Goal: Task Accomplishment & Management: Manage account settings

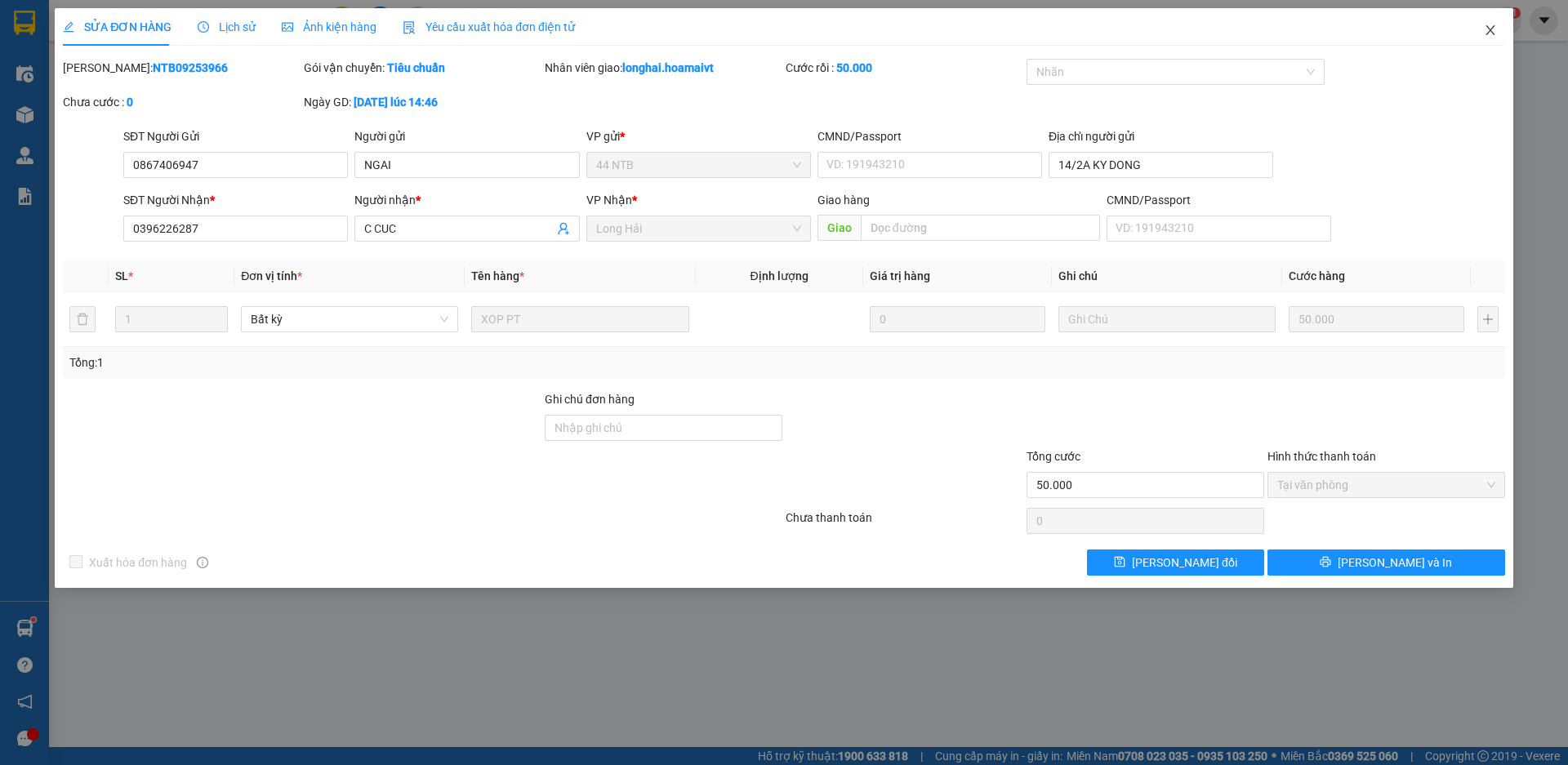
click at [1490, 33] on icon "close" at bounding box center [1490, 30] width 13 height 13
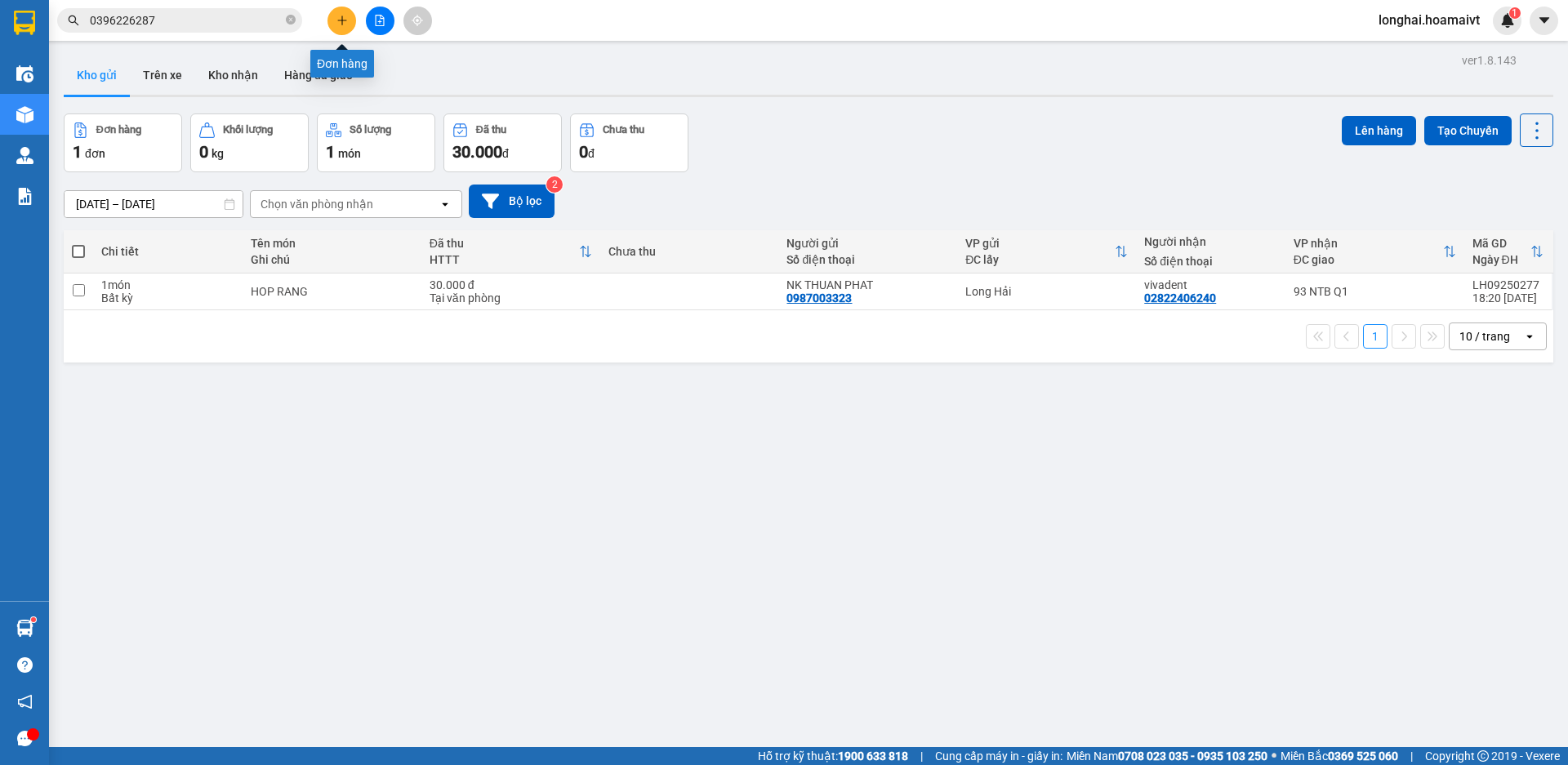
click at [348, 20] on button at bounding box center [341, 20] width 29 height 29
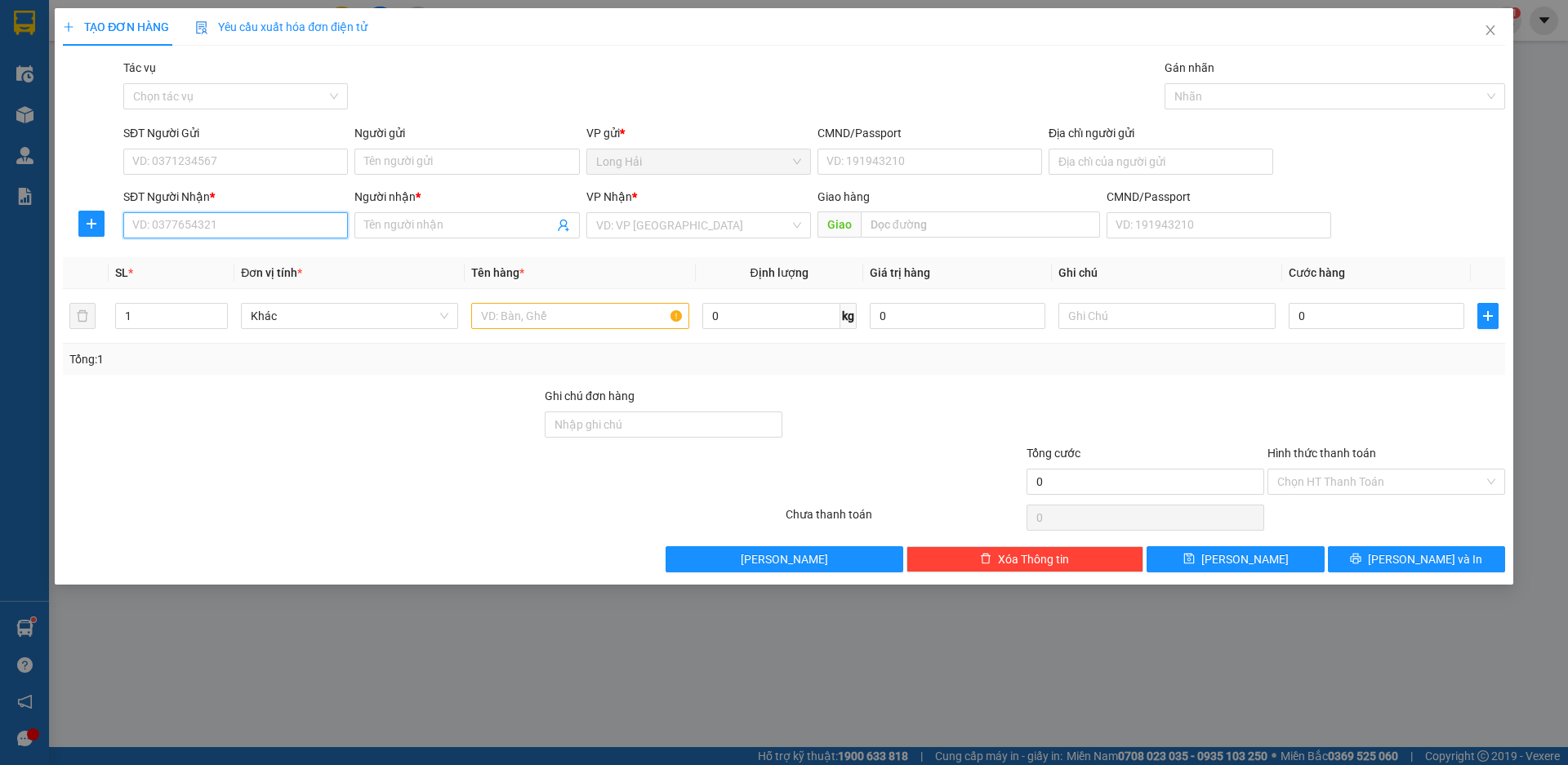
click at [191, 224] on input "SĐT Người Nhận *" at bounding box center [236, 225] width 224 height 26
click at [207, 260] on div "0933191735 - TẤN" at bounding box center [236, 258] width 205 height 18
type input "0933191735"
type input "TẤN"
type input "0933191735"
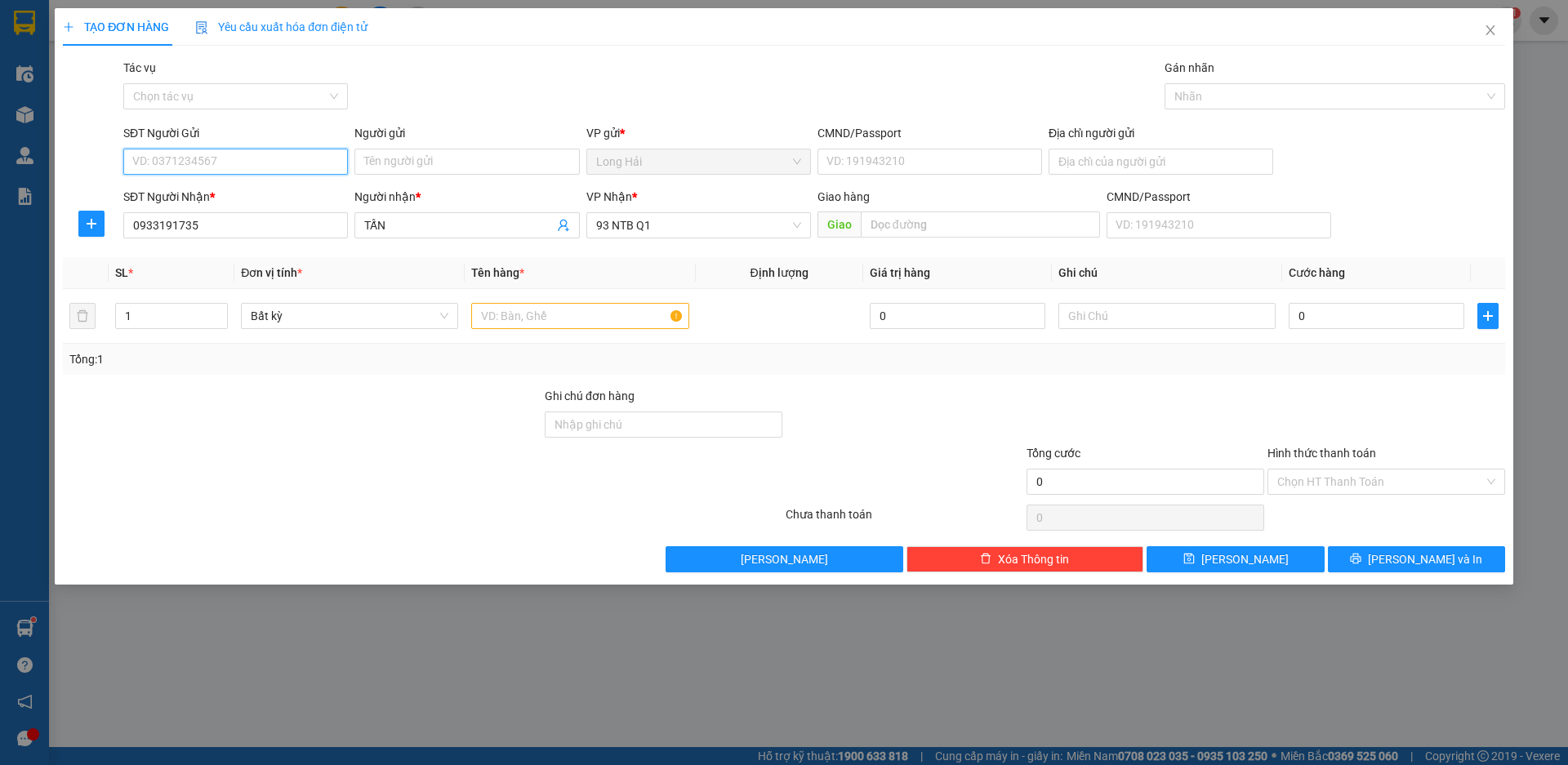
click at [198, 168] on input "SĐT Người Gửi" at bounding box center [236, 161] width 224 height 26
click at [198, 193] on div "0932705325 - TRUNG" at bounding box center [236, 194] width 205 height 18
type input "0932705325"
type input "TRUNG"
type input "077093002979"
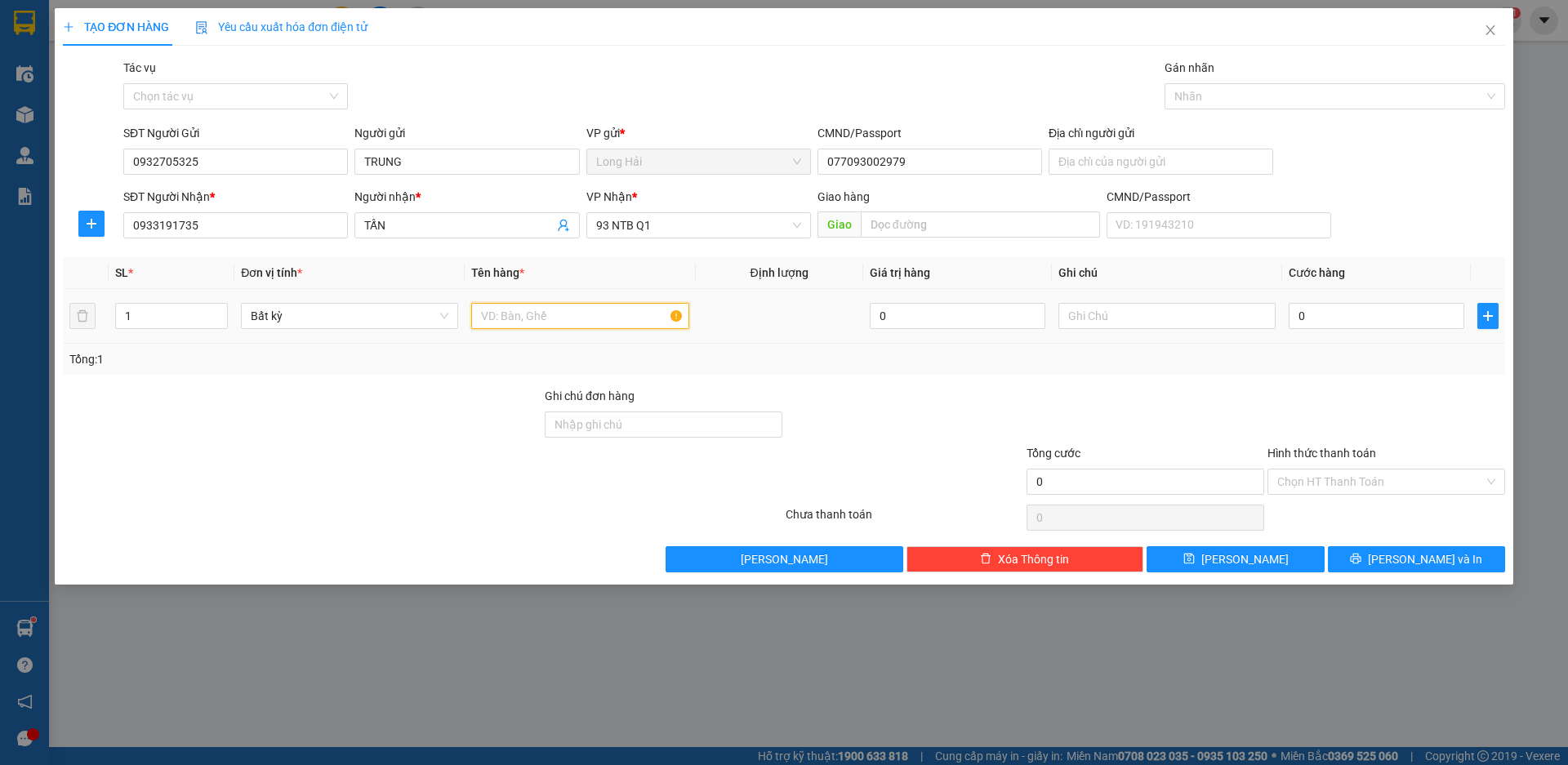
click at [504, 310] on input "text" at bounding box center [579, 316] width 217 height 26
type input "TEP HS"
click at [1311, 310] on input "0" at bounding box center [1376, 316] width 175 height 26
type input "3"
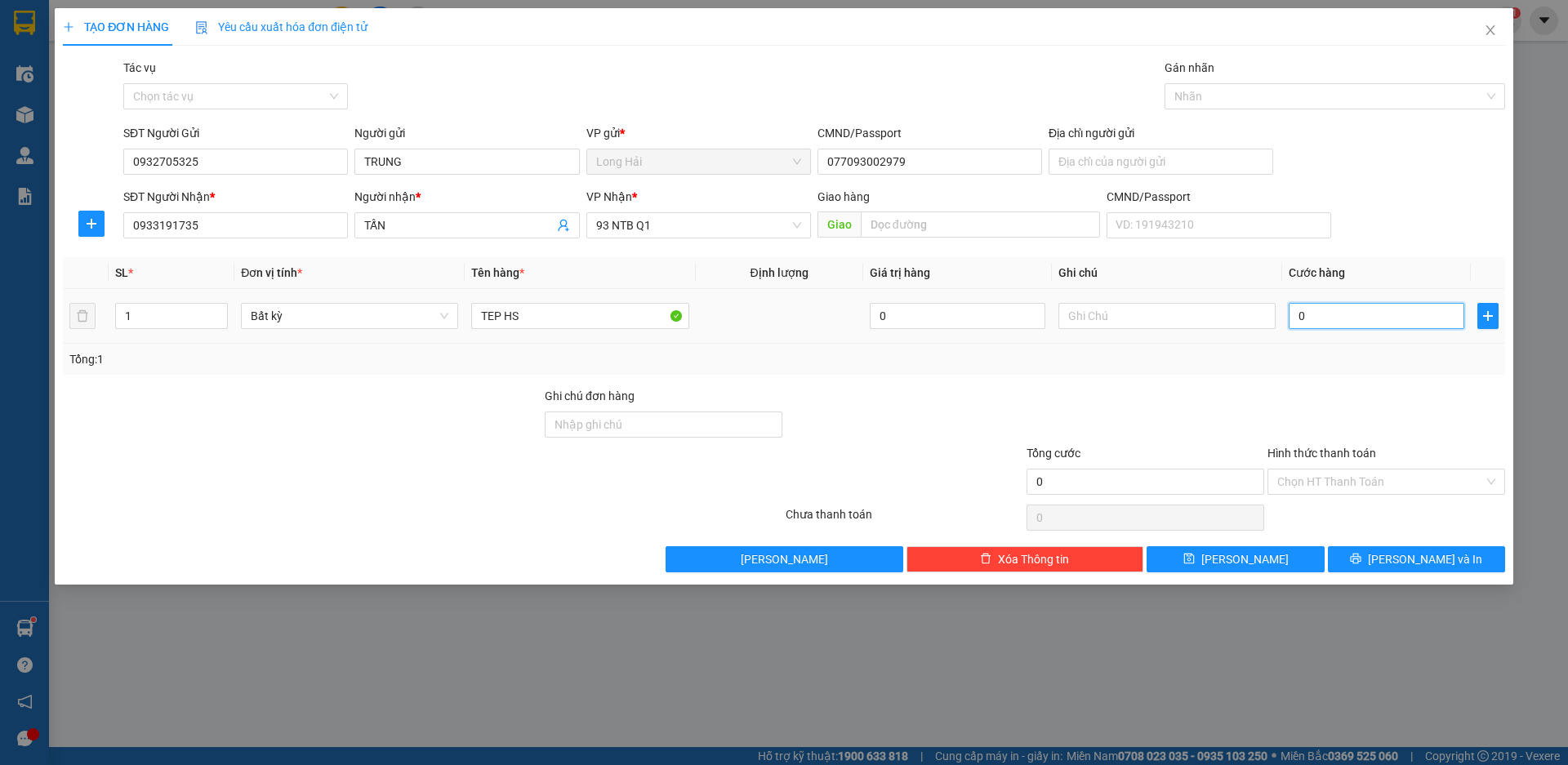
type input "3"
type input "30"
type input "30.000"
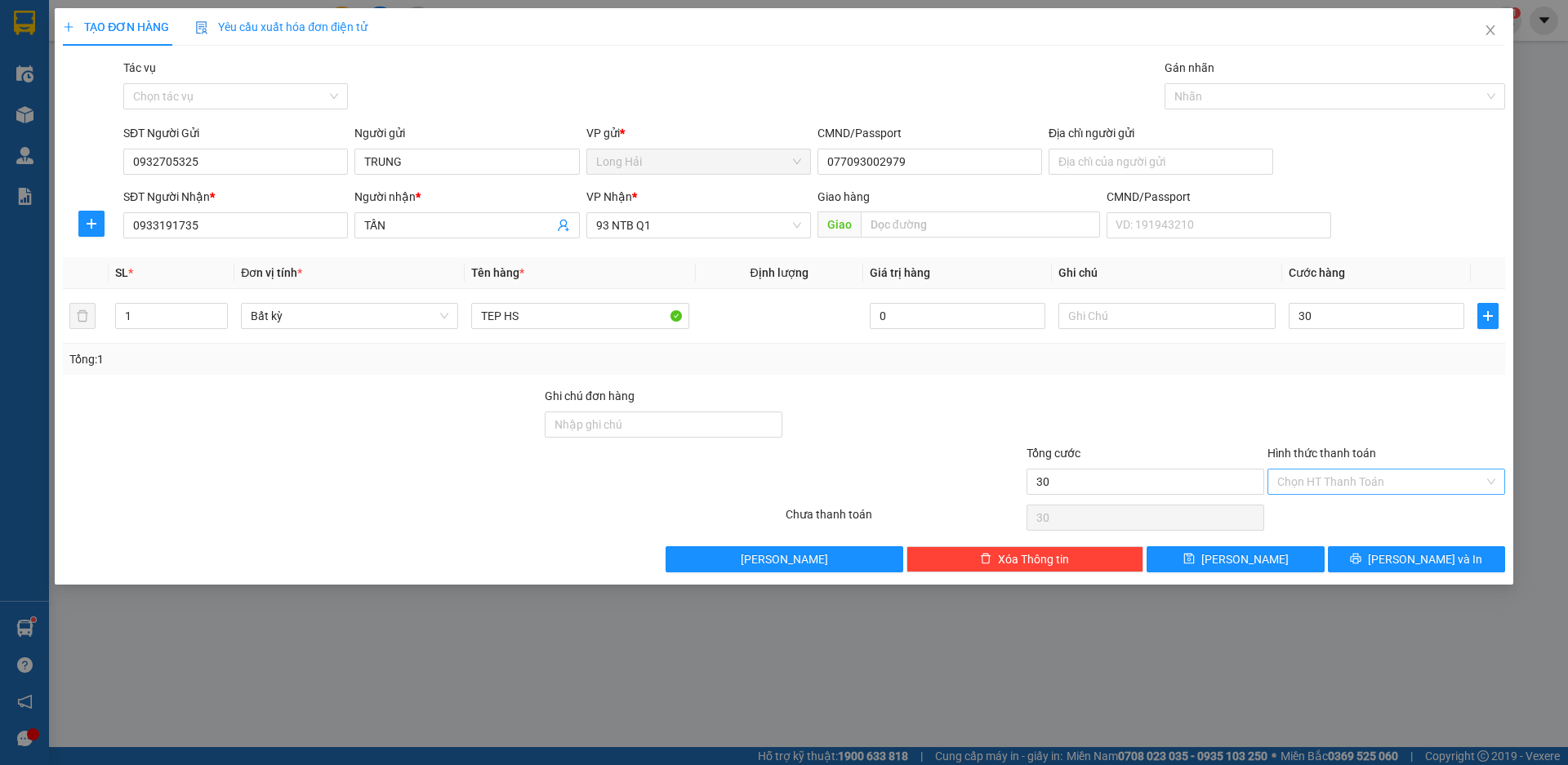
type input "30.000"
drag, startPoint x: 1319, startPoint y: 482, endPoint x: 1318, endPoint y: 509, distance: 27.0
click at [1319, 487] on input "Hình thức thanh toán" at bounding box center [1380, 482] width 206 height 25
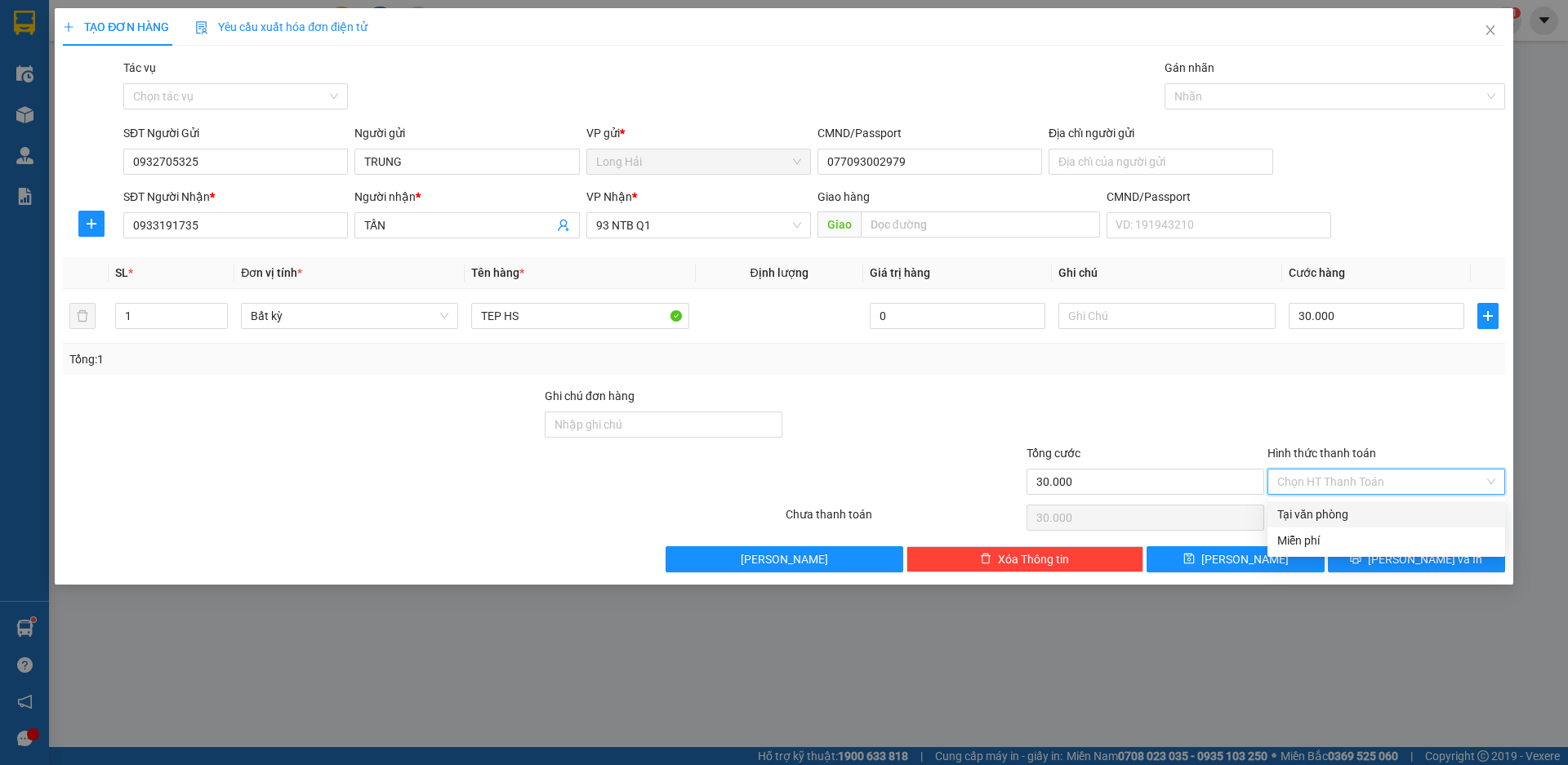
click at [1318, 510] on div "Tại văn phòng" at bounding box center [1386, 514] width 218 height 18
type input "0"
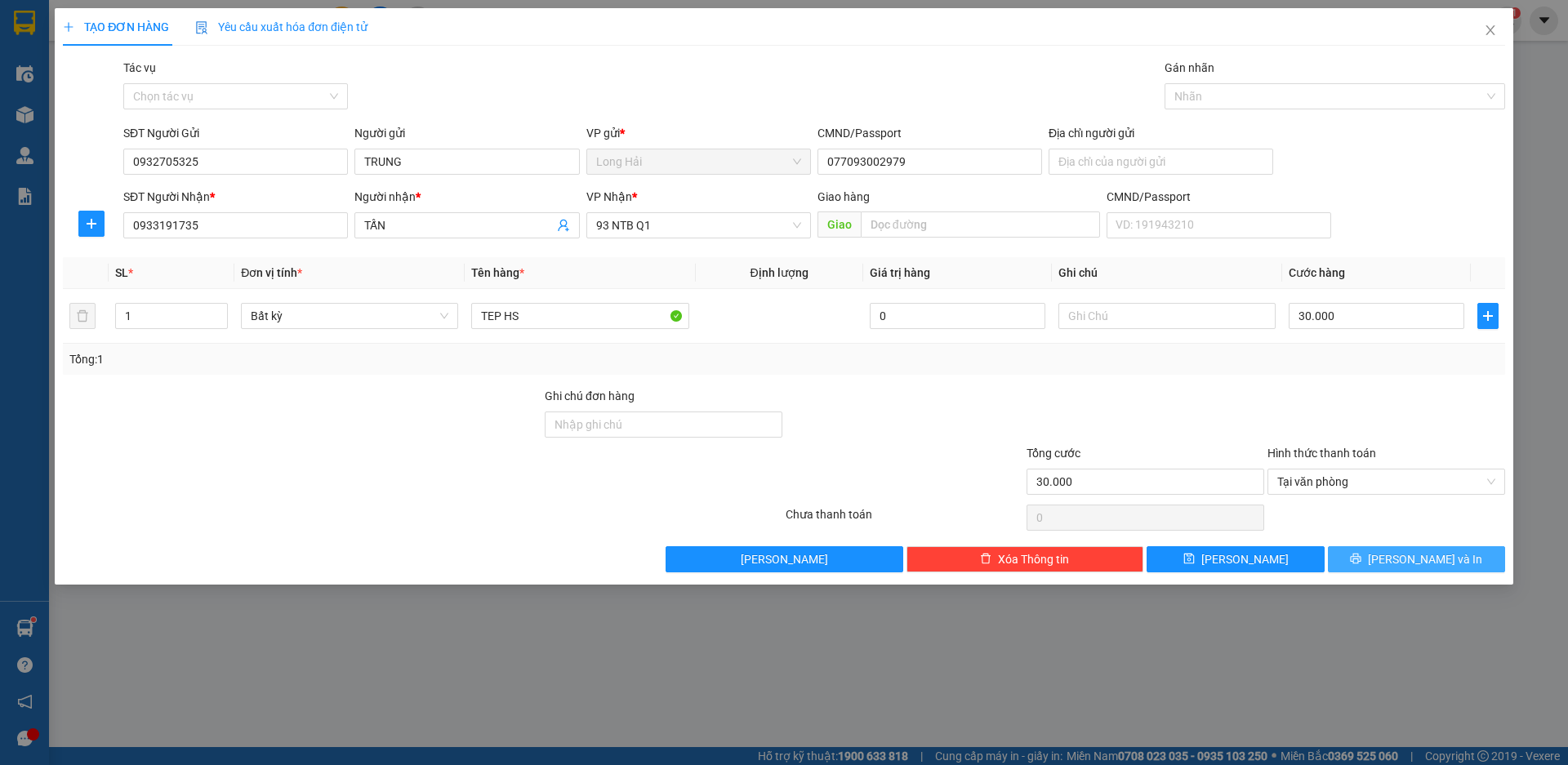
click at [1377, 556] on button "[PERSON_NAME] và In" at bounding box center [1416, 559] width 177 height 26
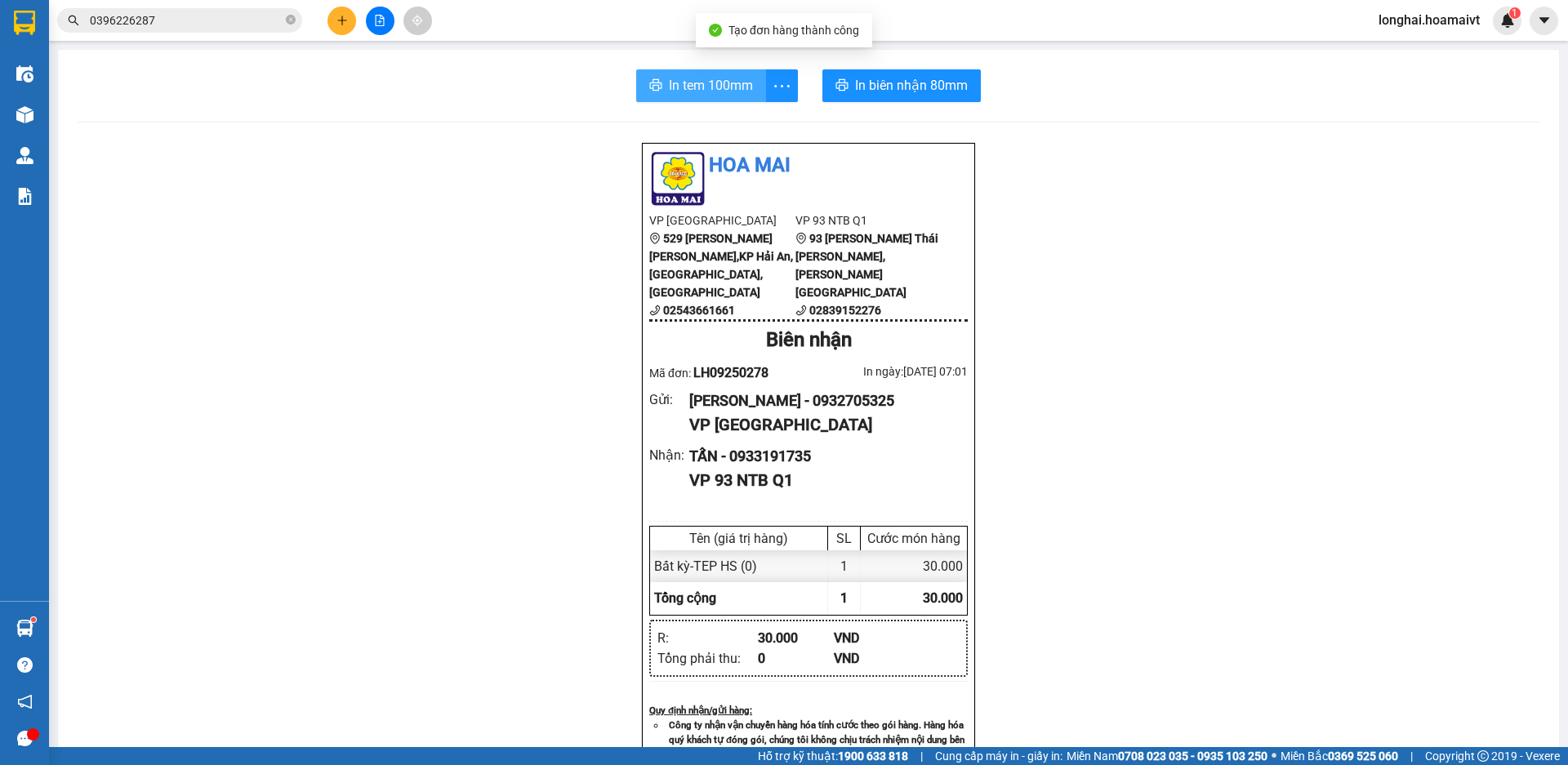
click at [688, 89] on span "In tem 100mm" at bounding box center [711, 85] width 84 height 20
click at [290, 21] on icon "close-circle" at bounding box center [291, 20] width 10 height 10
click at [211, 31] on span at bounding box center [179, 20] width 245 height 25
click at [220, 13] on input "text" at bounding box center [186, 20] width 192 height 18
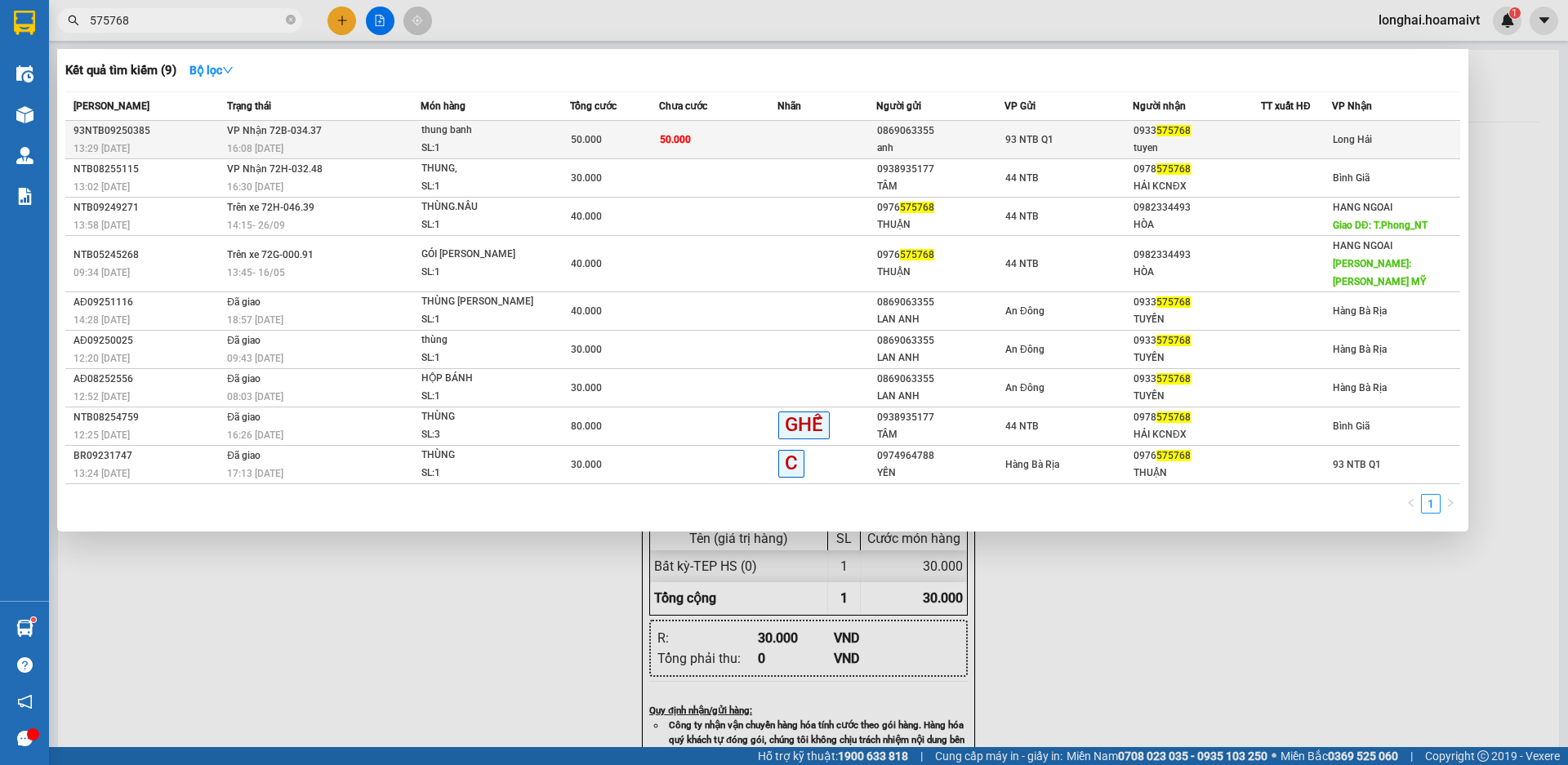
type input "575768"
click at [474, 132] on div "thung banh" at bounding box center [483, 131] width 123 height 18
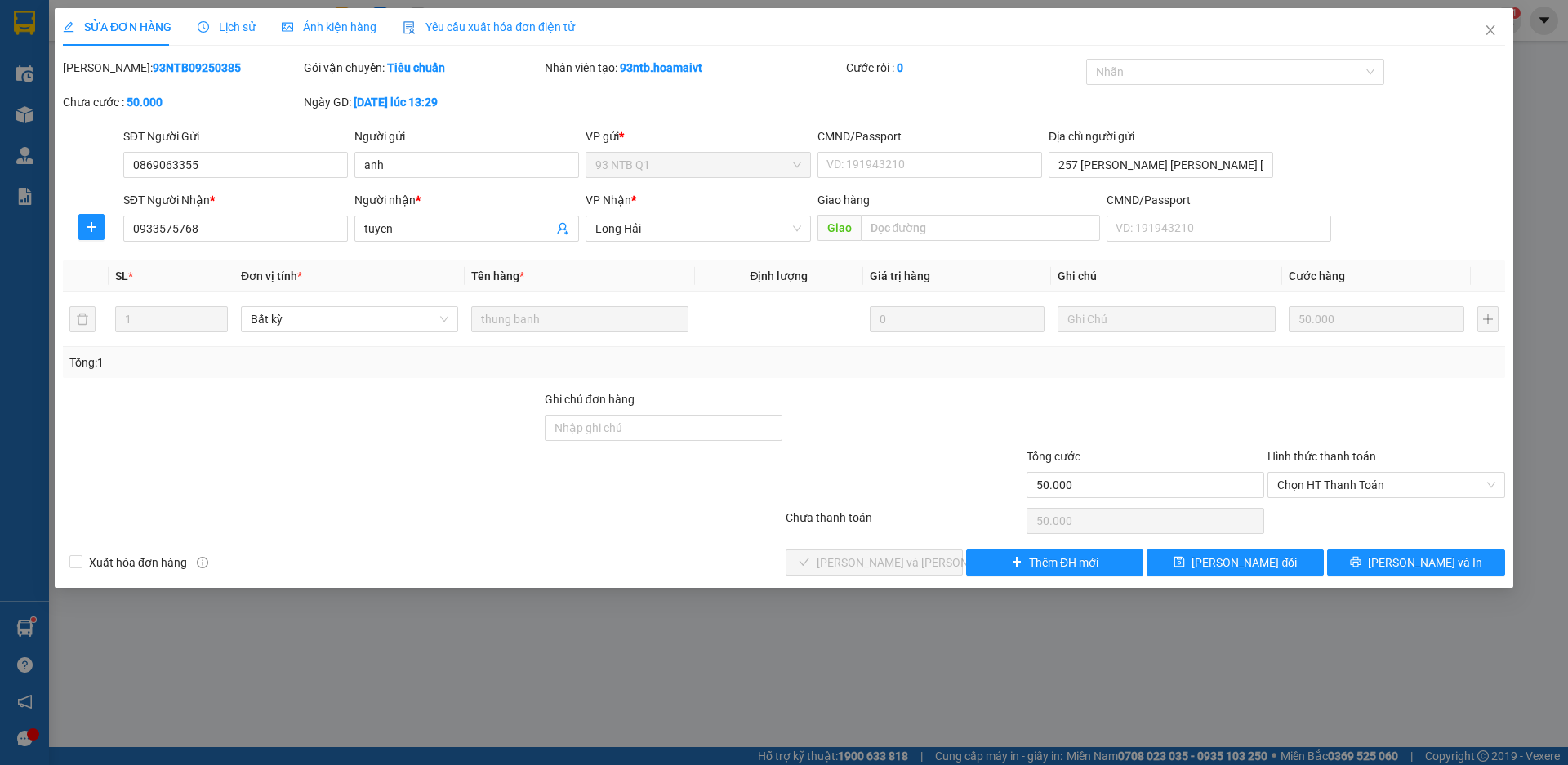
type input "0869063355"
type input "anh"
type input "257 kenh tan hoa Q tan phu"
type input "0933575768"
type input "tuyen"
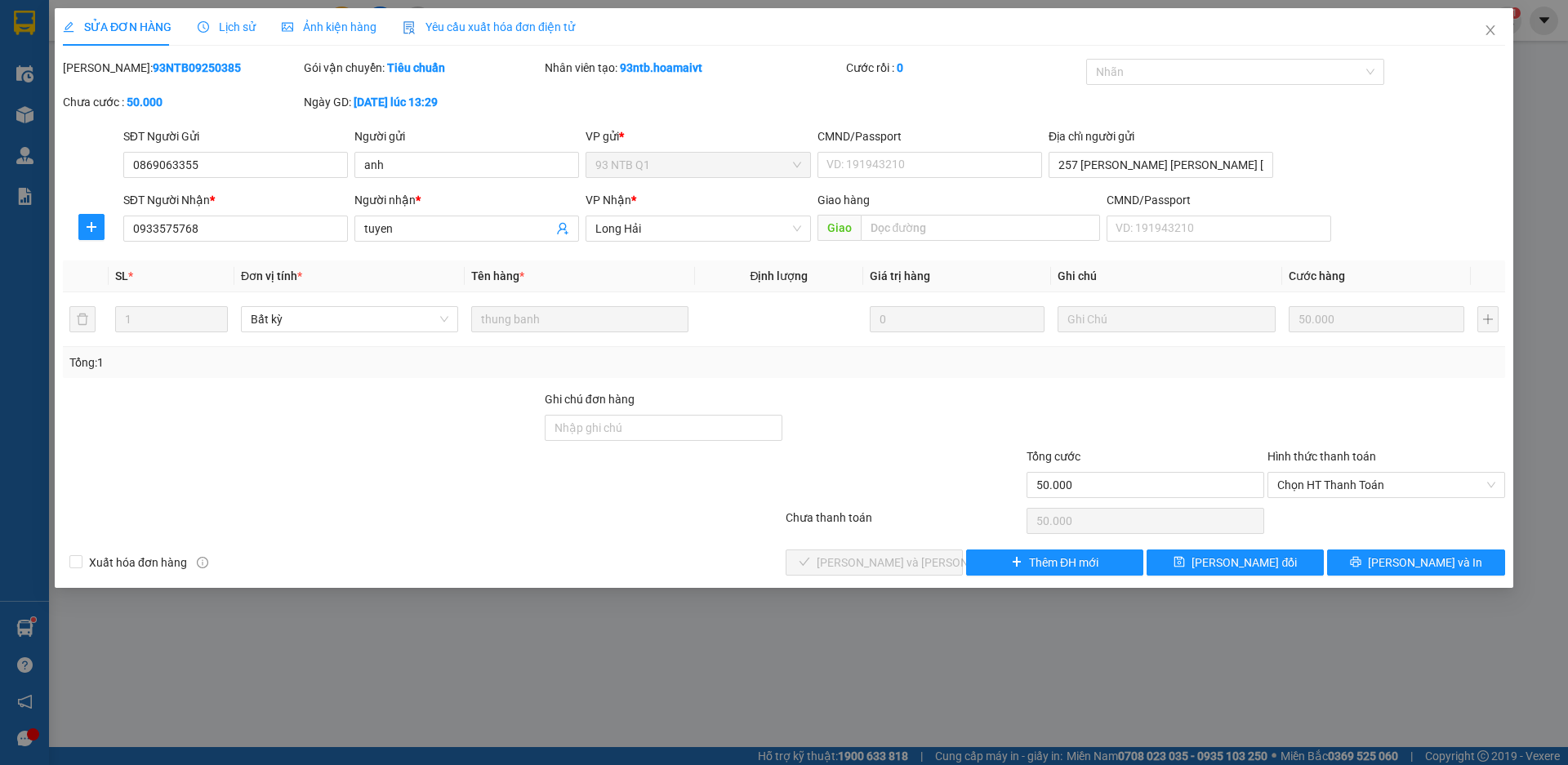
type input "50.000"
drag, startPoint x: 1298, startPoint y: 485, endPoint x: 1302, endPoint y: 511, distance: 26.3
click at [1301, 494] on span "Chọn HT Thanh Toán" at bounding box center [1386, 485] width 218 height 25
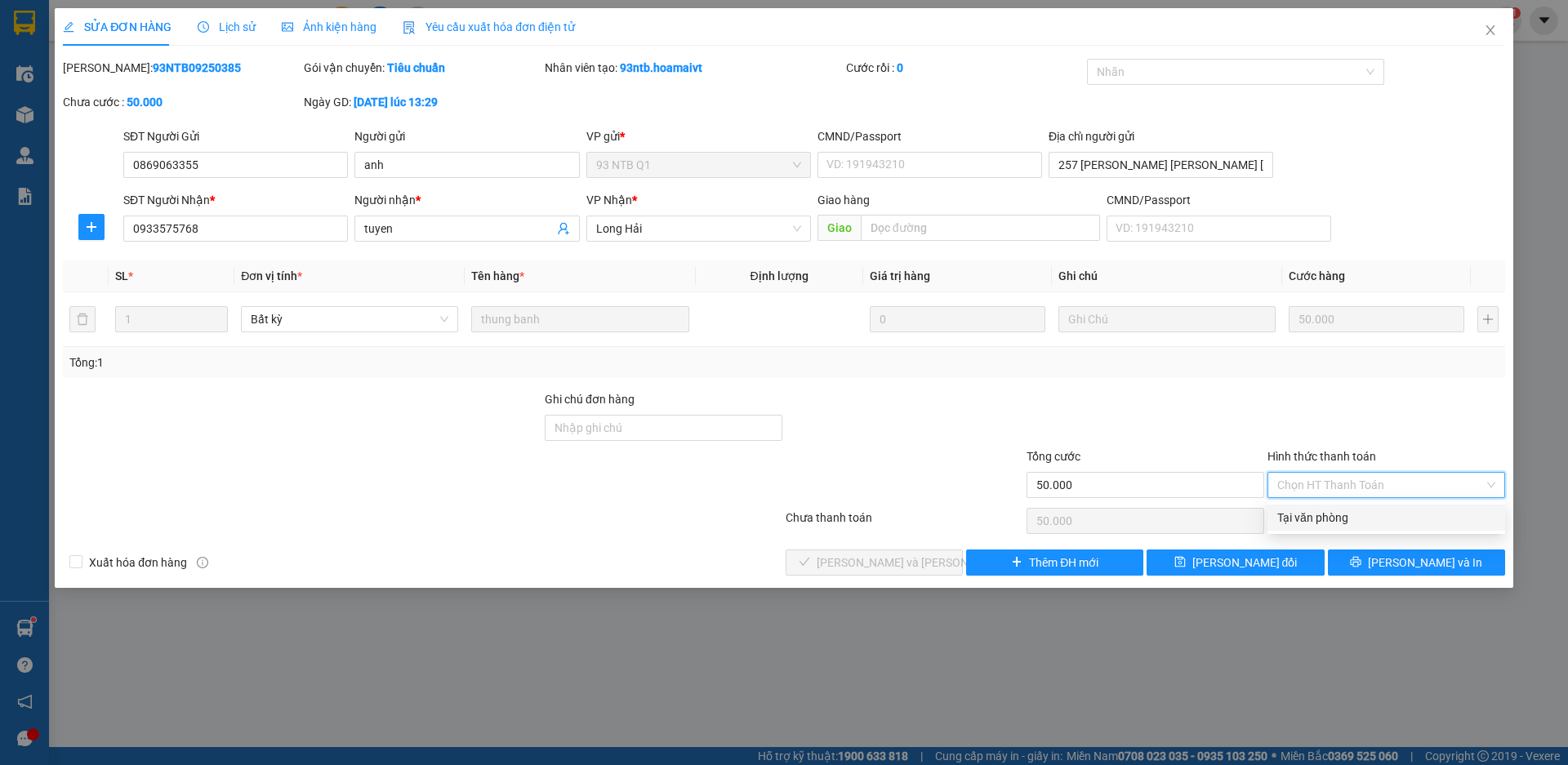
click at [1302, 524] on div "Tại văn phòng" at bounding box center [1386, 518] width 218 height 18
type input "0"
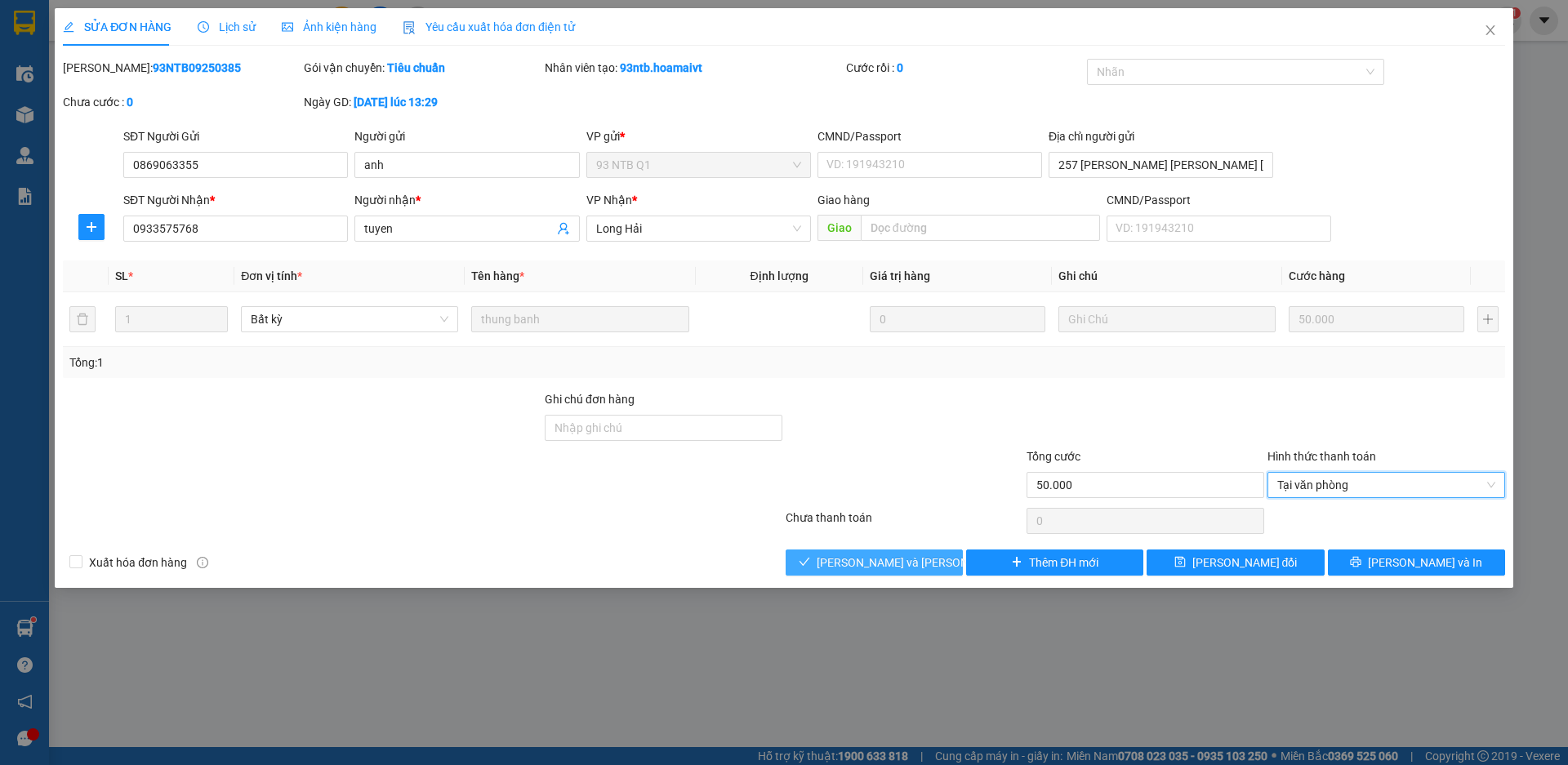
click at [911, 559] on span "Lưu và Giao hàng" at bounding box center [926, 563] width 220 height 18
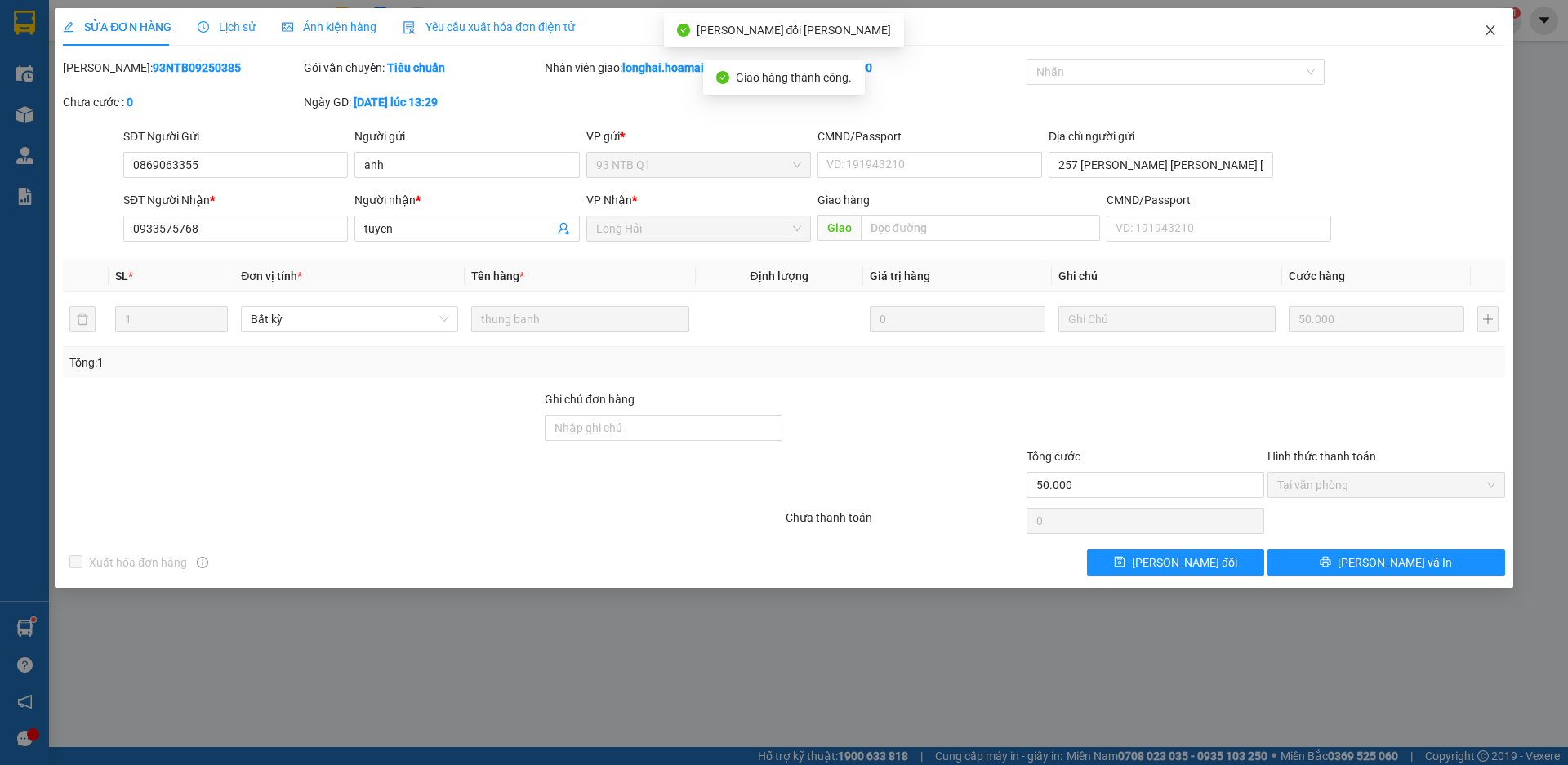
click at [1486, 29] on icon "close" at bounding box center [1490, 30] width 13 height 13
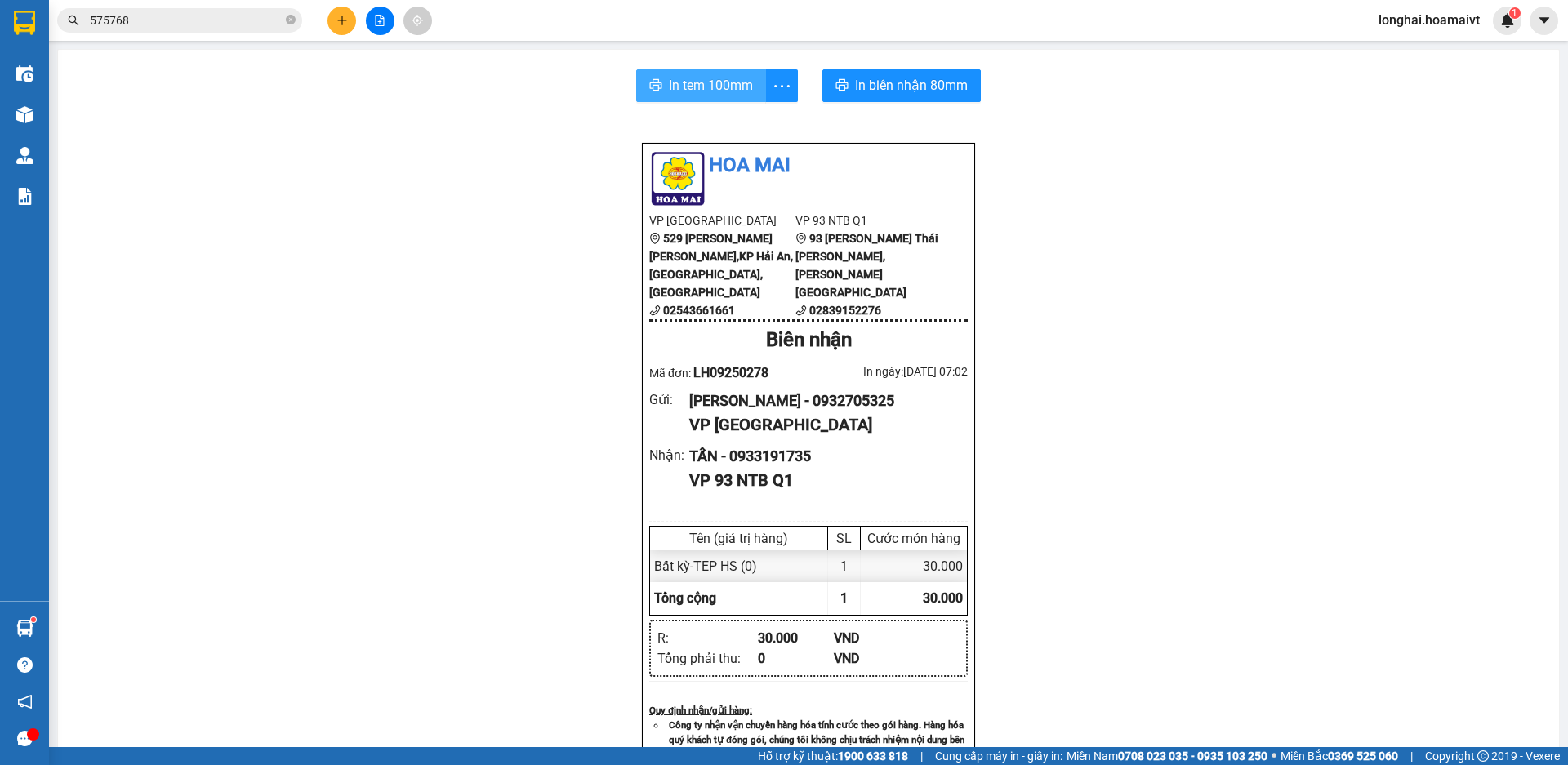
click at [695, 90] on span "In tem 100mm" at bounding box center [711, 85] width 84 height 20
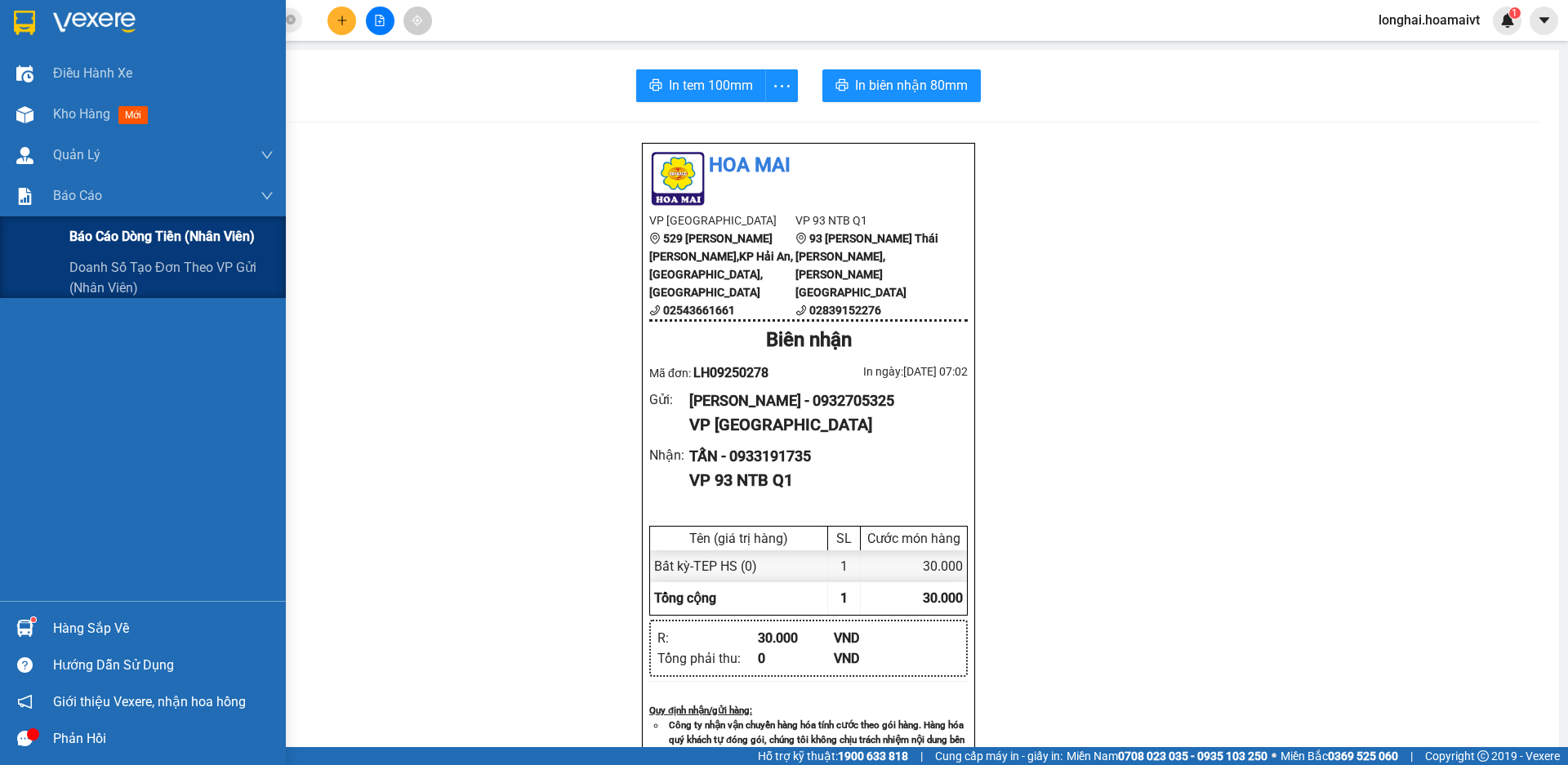
click at [141, 238] on span "Báo cáo dòng tiền (nhân viên)" at bounding box center [162, 236] width 185 height 20
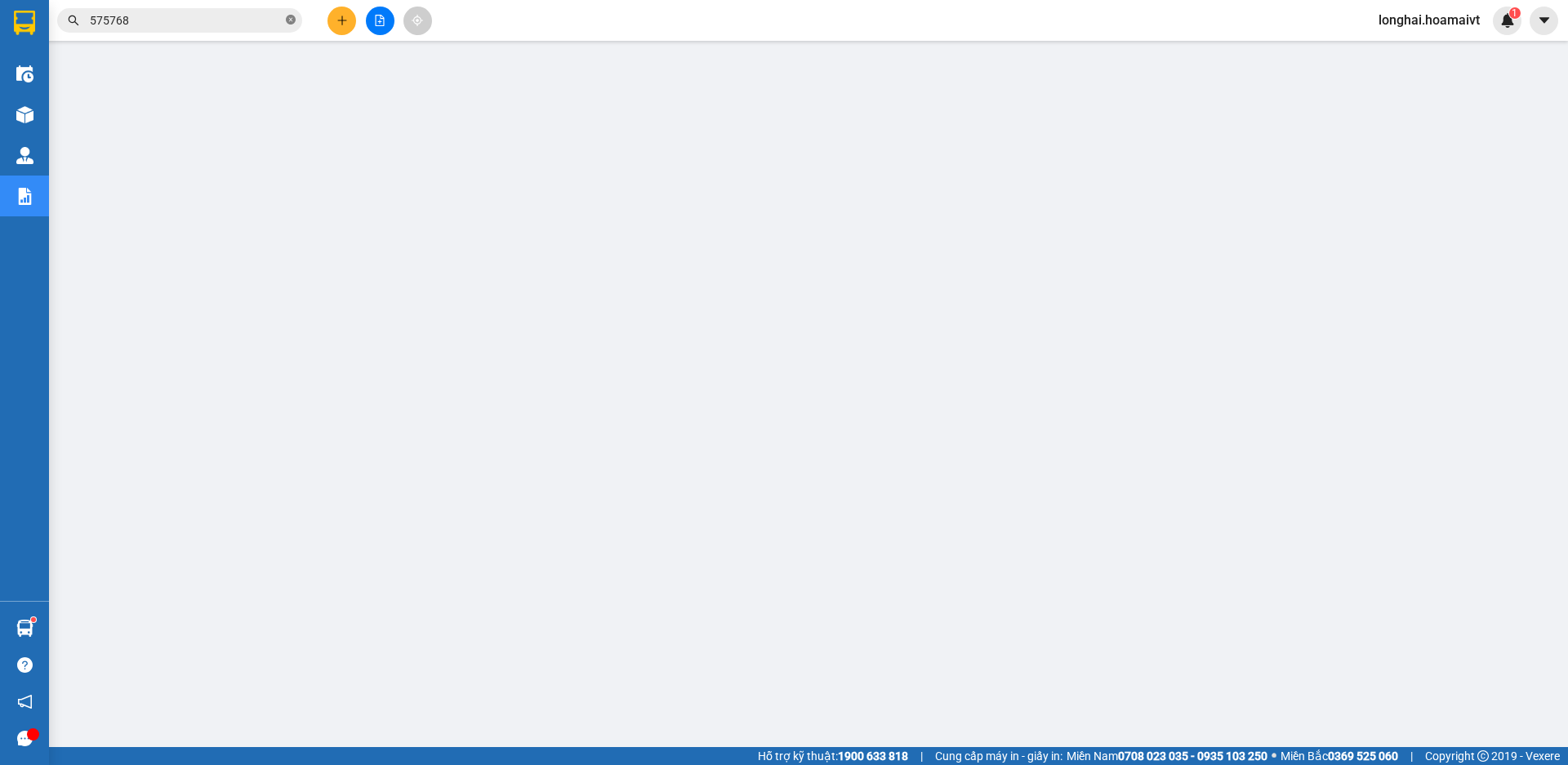
click at [287, 22] on icon "close-circle" at bounding box center [291, 20] width 10 height 10
click at [273, 23] on input "text" at bounding box center [186, 20] width 192 height 18
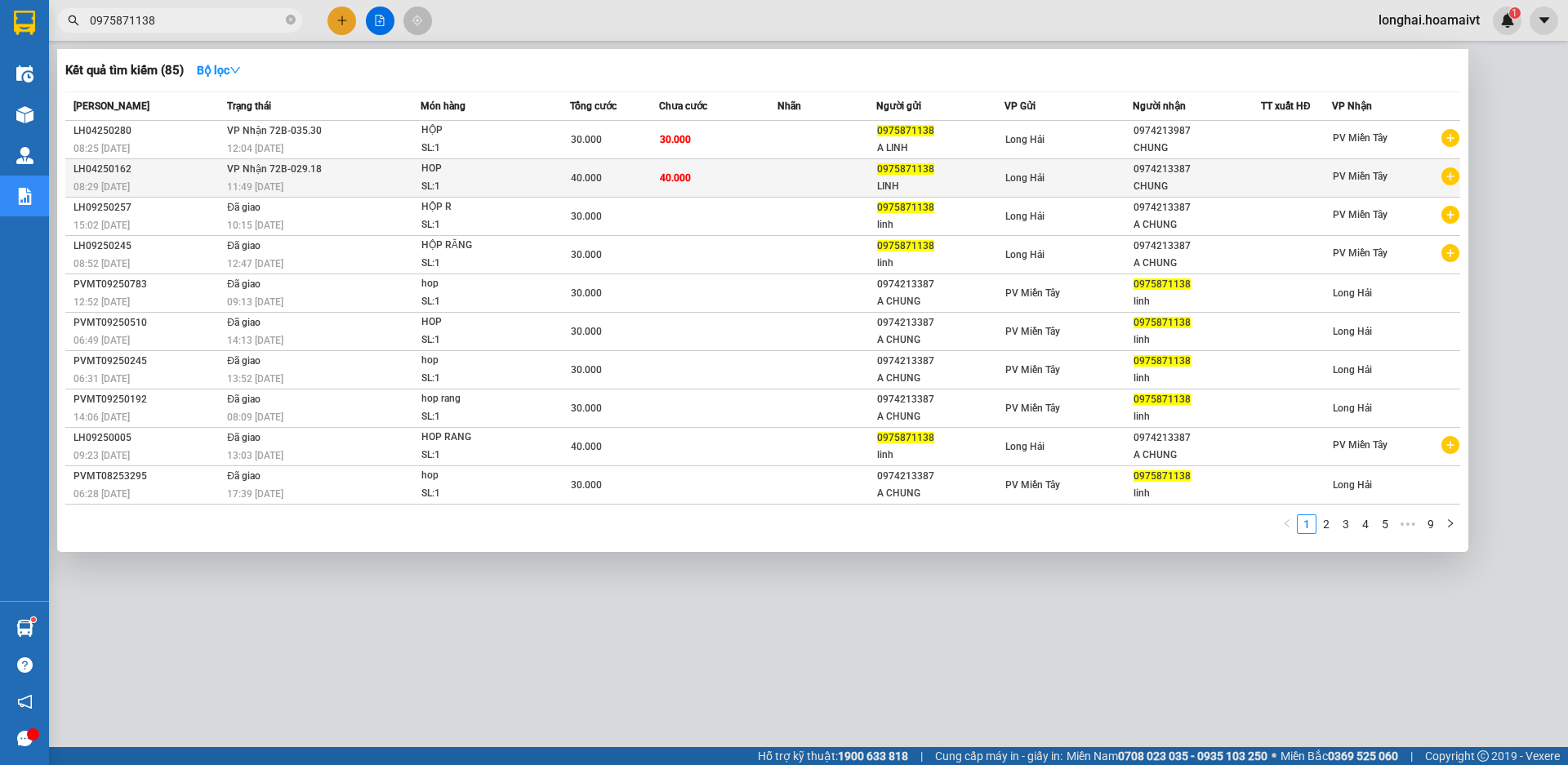
type input "0975871138"
click at [358, 180] on div "11:49 - 09/04" at bounding box center [323, 187] width 192 height 18
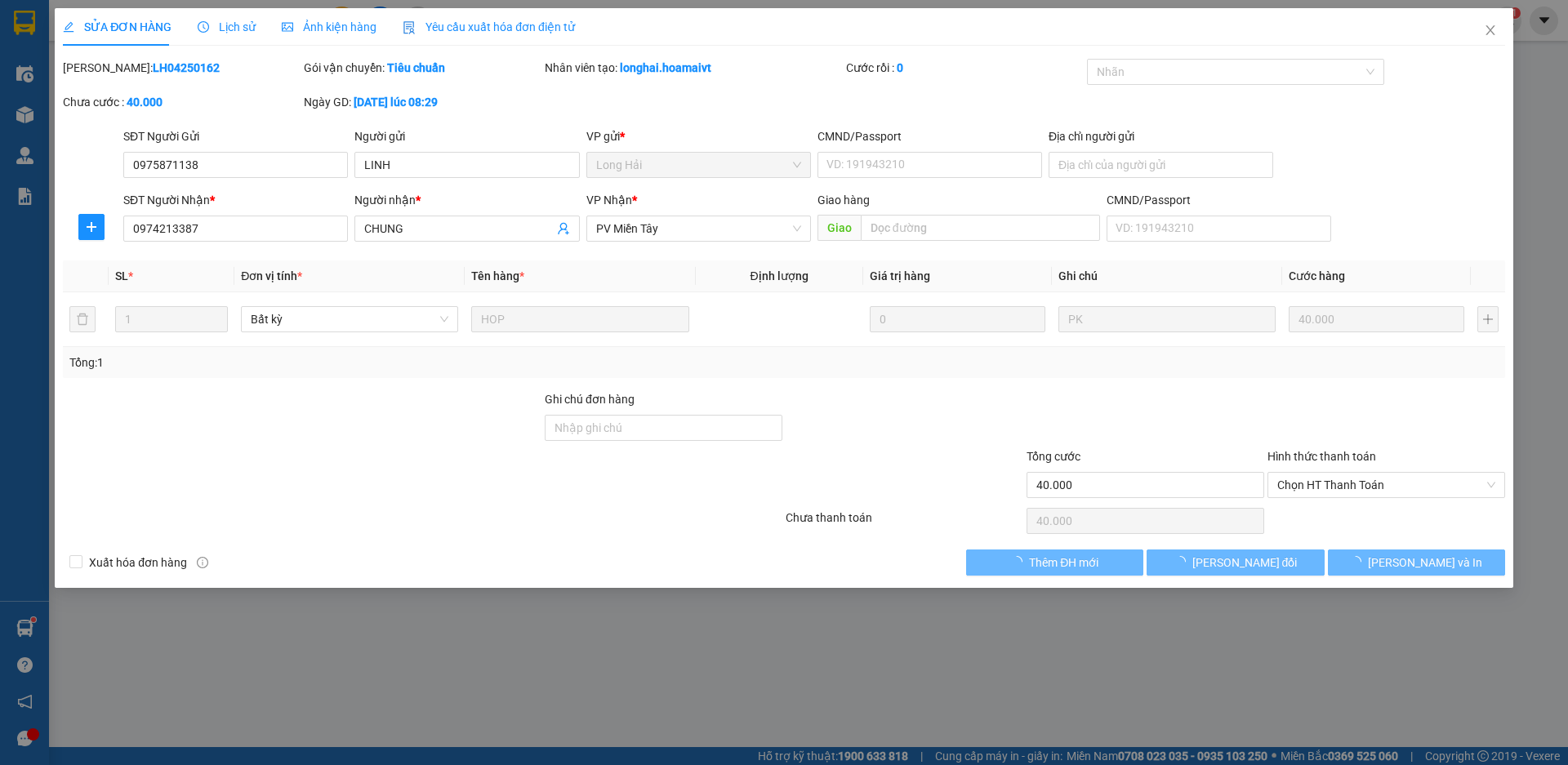
type input "0975871138"
type input "LINH"
type input "0974213387"
type input "CHUNG"
type input "40.000"
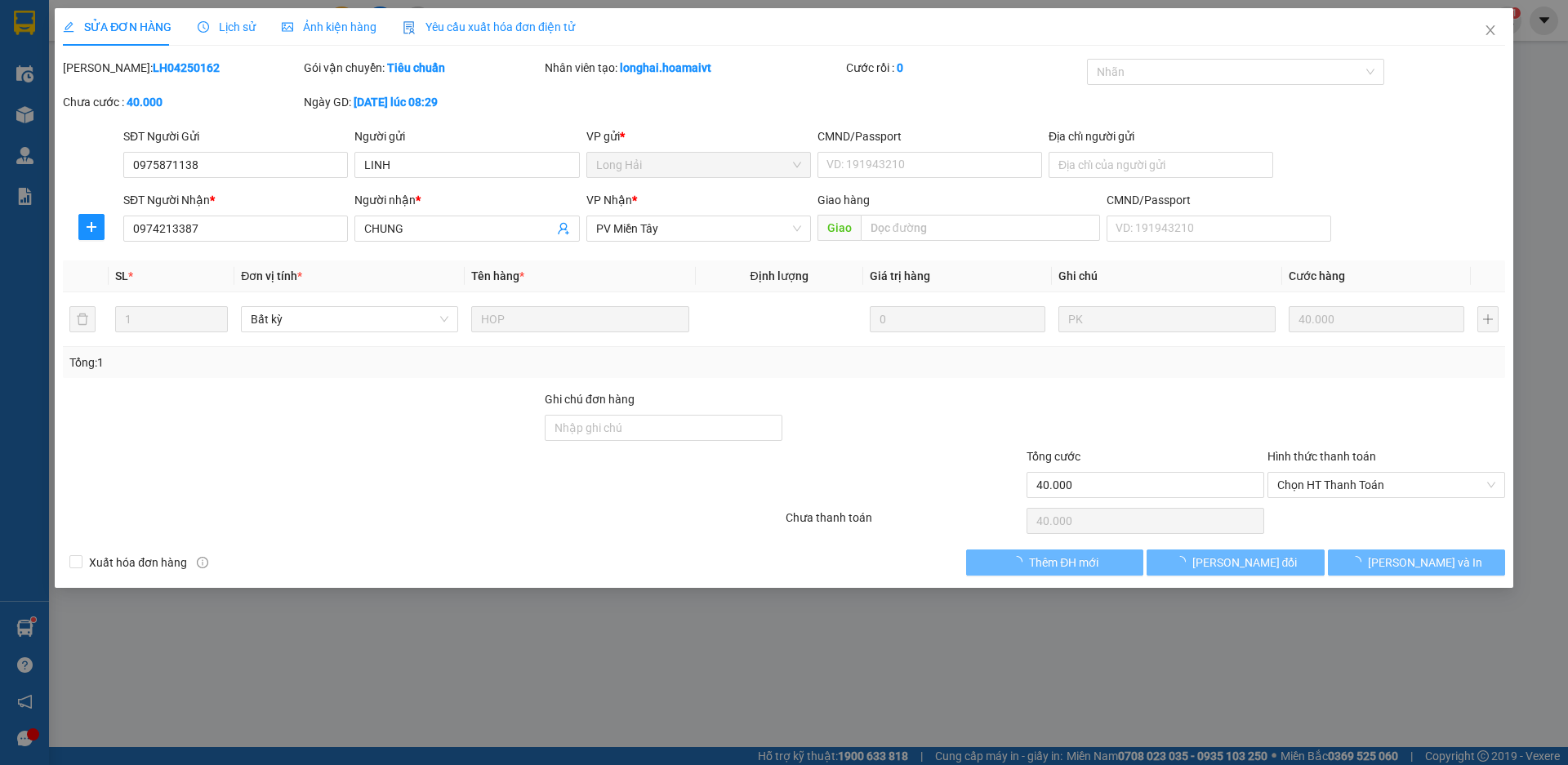
type input "40.000"
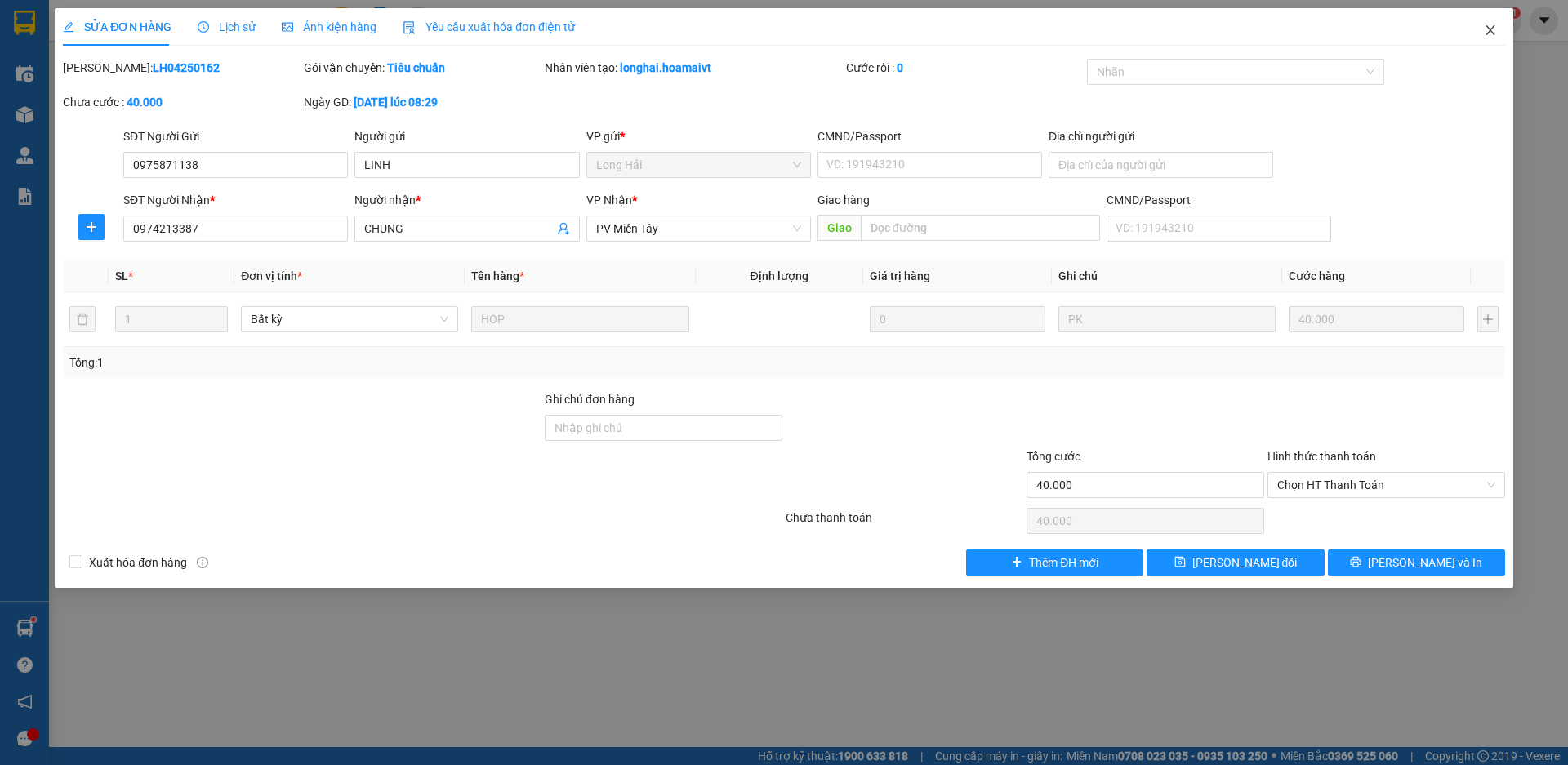
click at [1484, 27] on icon "close" at bounding box center [1490, 30] width 13 height 13
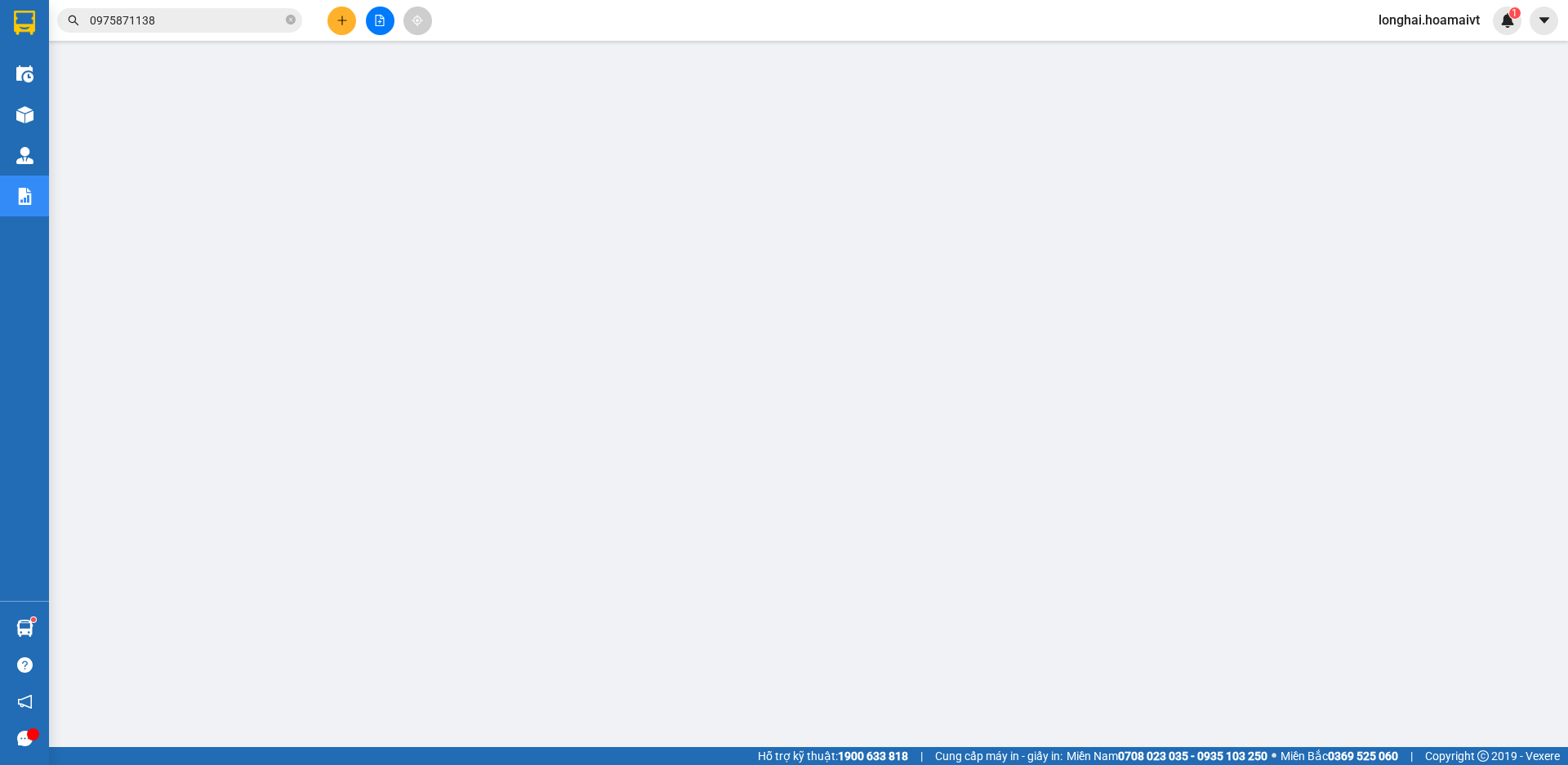
click at [205, 15] on input "0975871138" at bounding box center [186, 20] width 192 height 18
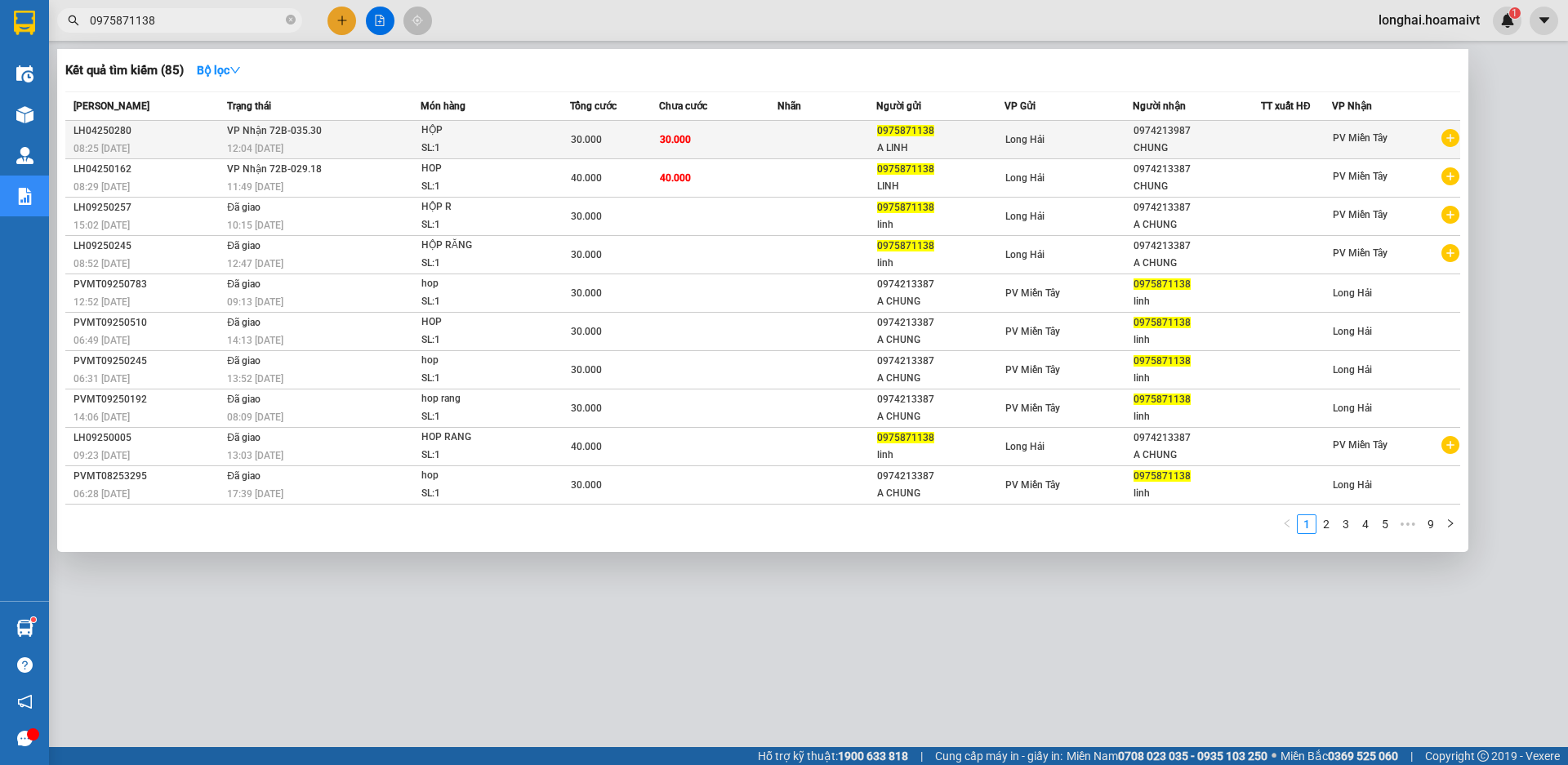
click at [406, 134] on td "VP Nhận 72B-035.30 12:04 - 15/04" at bounding box center [321, 140] width 197 height 38
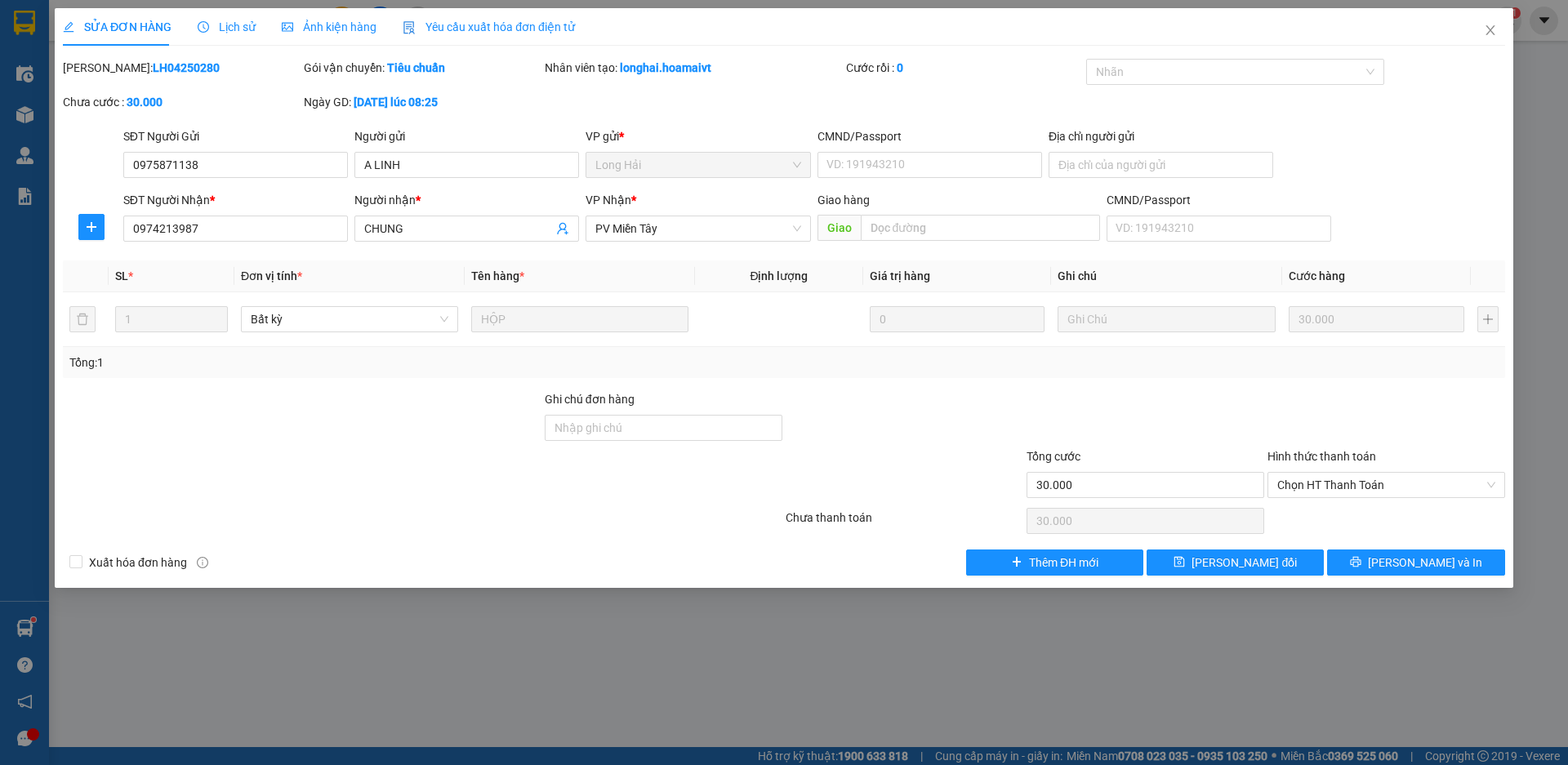
type input "0975871138"
type input "A LINH"
type input "0974213987"
type input "CHUNG"
type input "30.000"
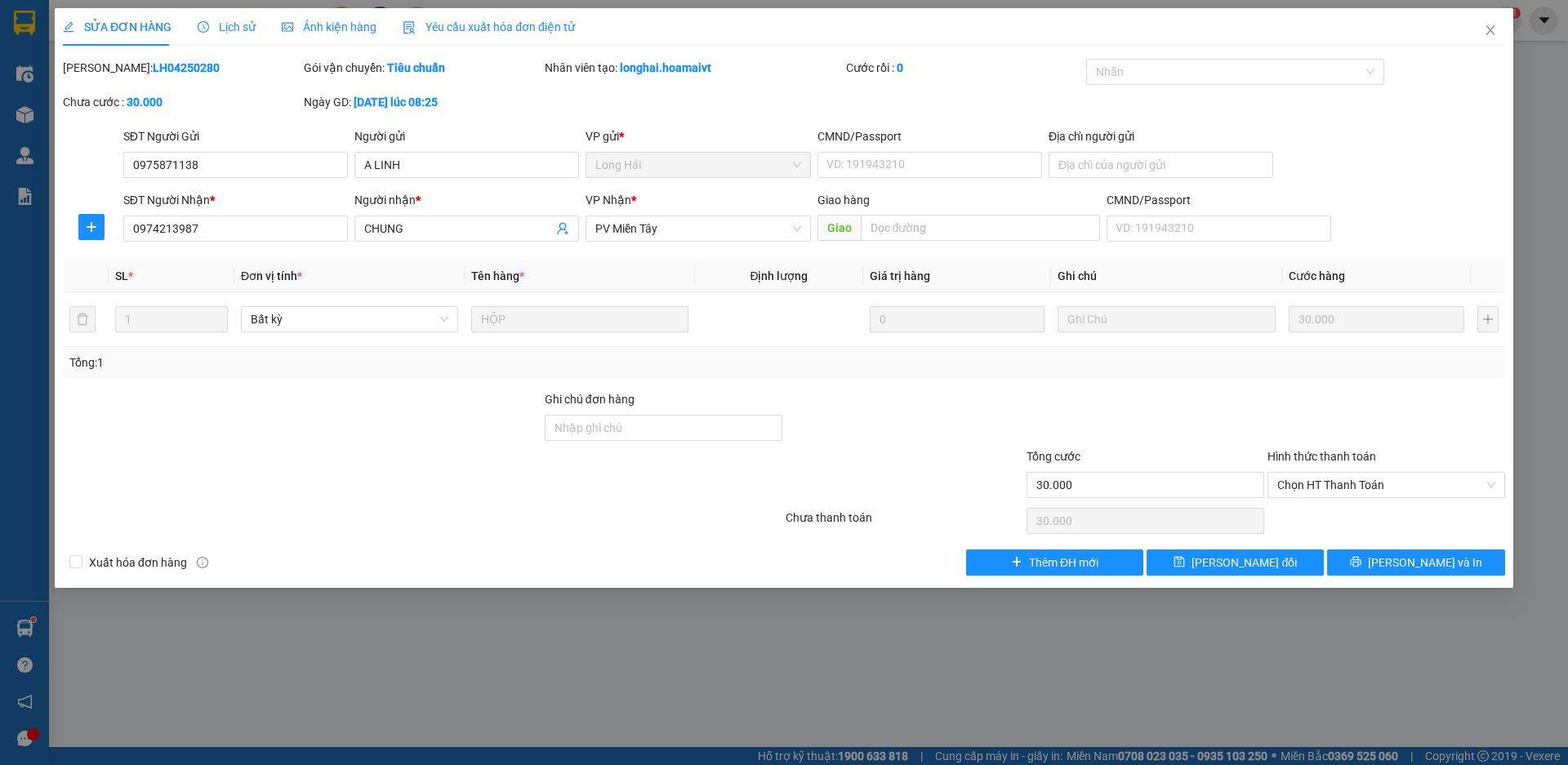
type input "30.000"
click at [1490, 30] on icon "close" at bounding box center [1489, 30] width 9 height 10
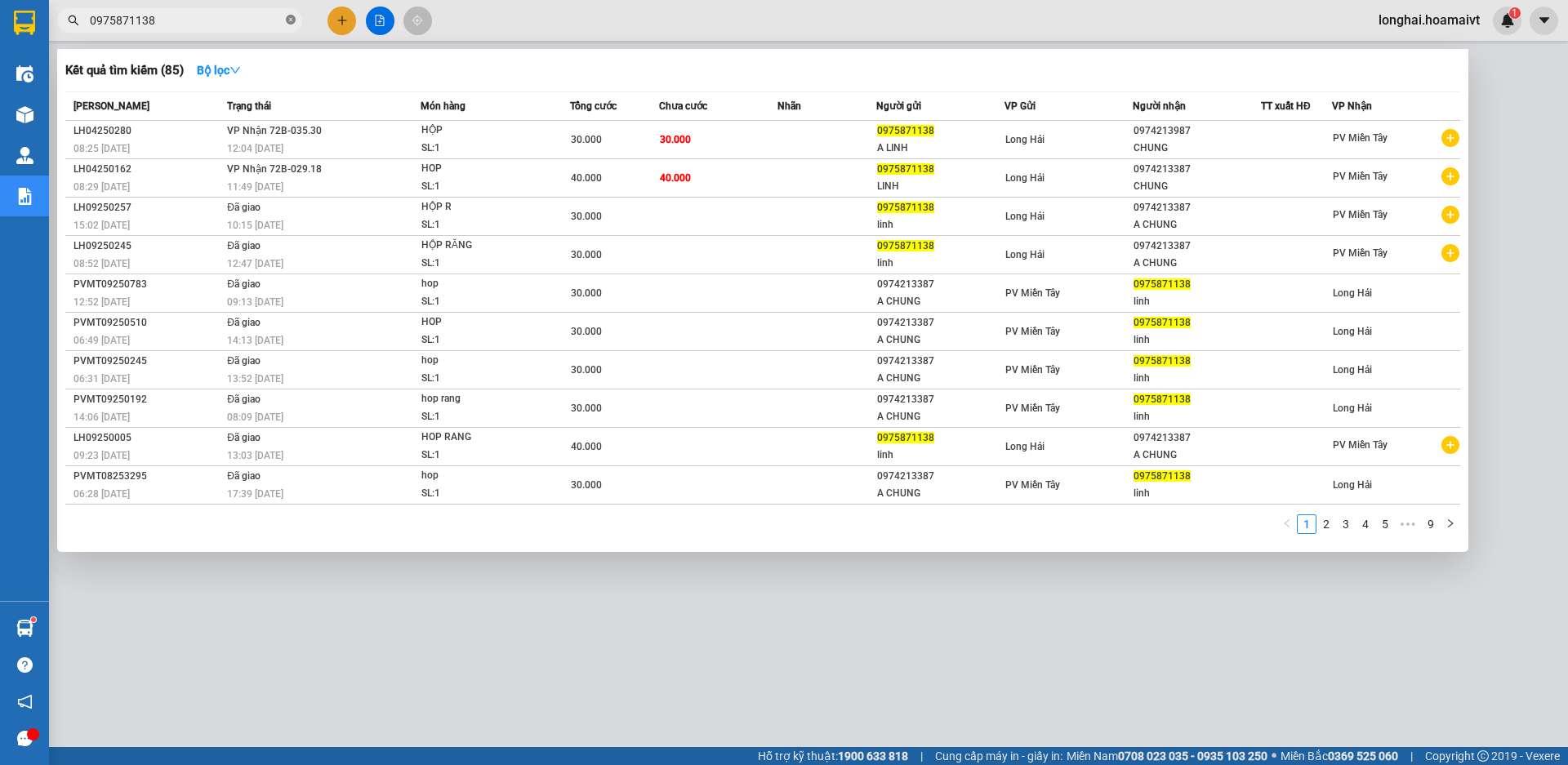
click at [290, 23] on icon "close-circle" at bounding box center [291, 20] width 10 height 10
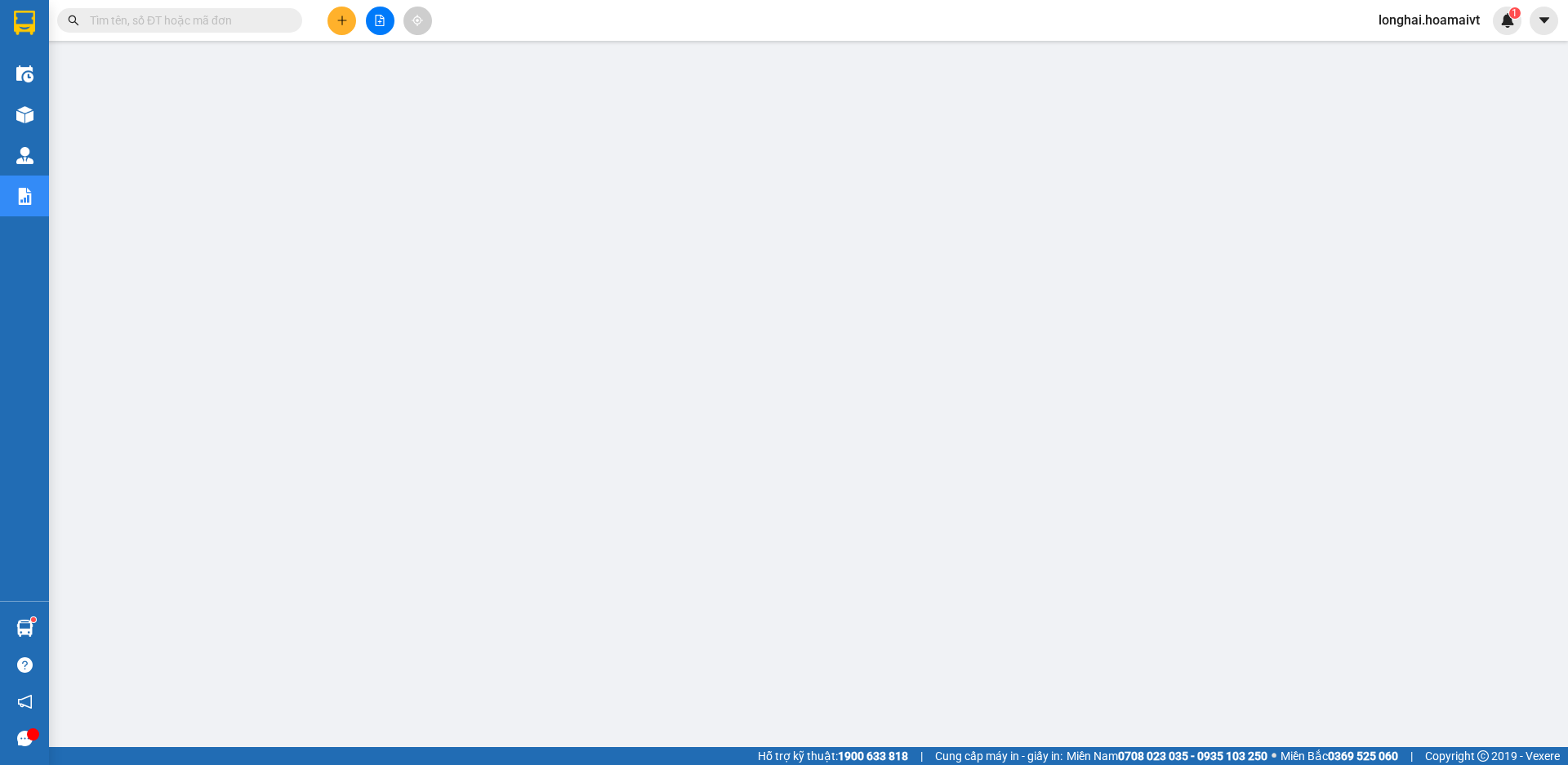
click at [289, 28] on span at bounding box center [291, 20] width 10 height 18
click at [250, 7] on div "Kết quả tìm kiếm ( 85 ) Bộ lọc Mã ĐH Trạng thái Món hàng Tổng cước Chưa cước Nh…" at bounding box center [159, 20] width 319 height 29
click at [253, 20] on input "text" at bounding box center [186, 20] width 192 height 18
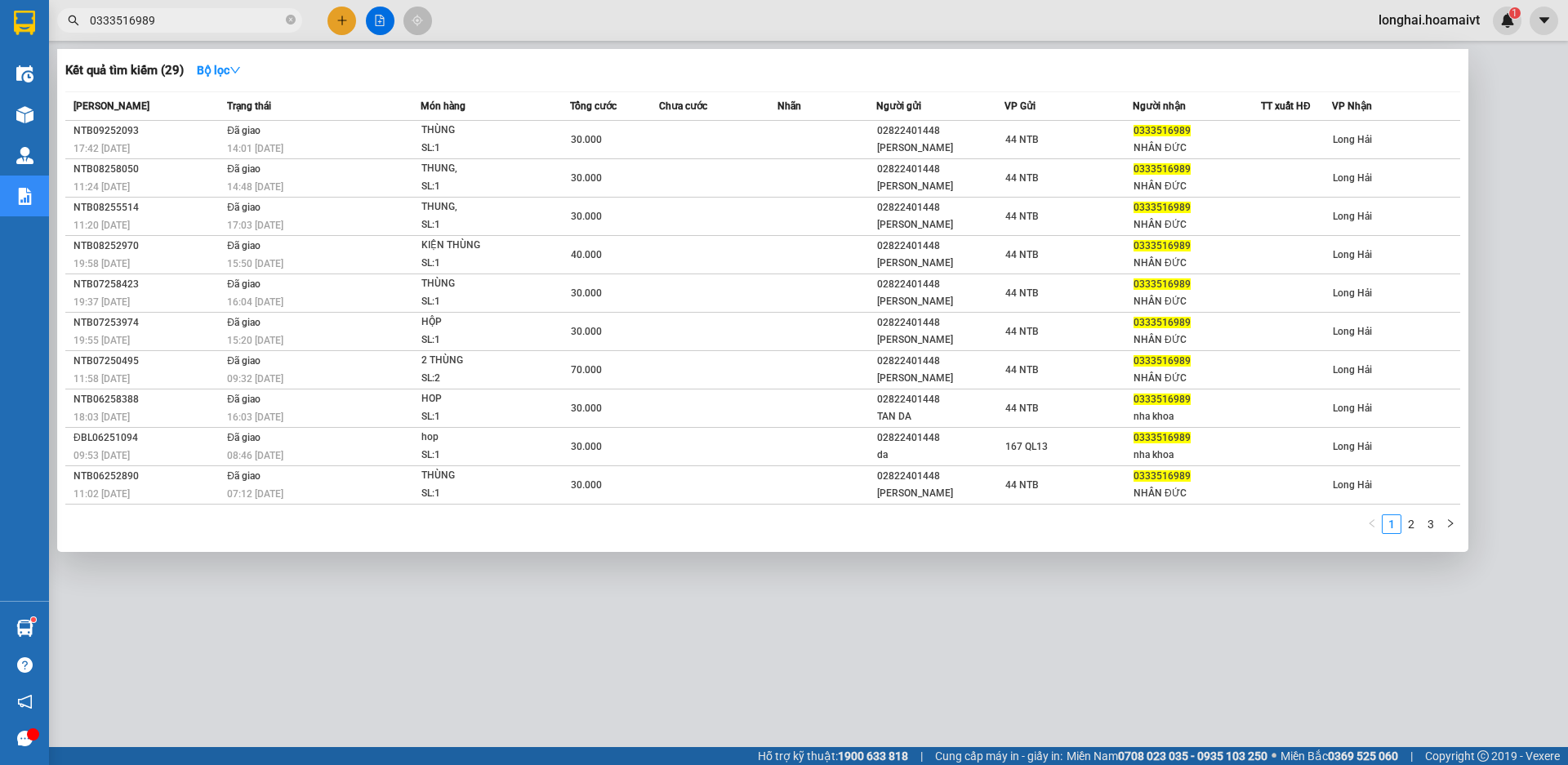
type input "0333516989"
click at [354, 26] on div at bounding box center [784, 382] width 1568 height 765
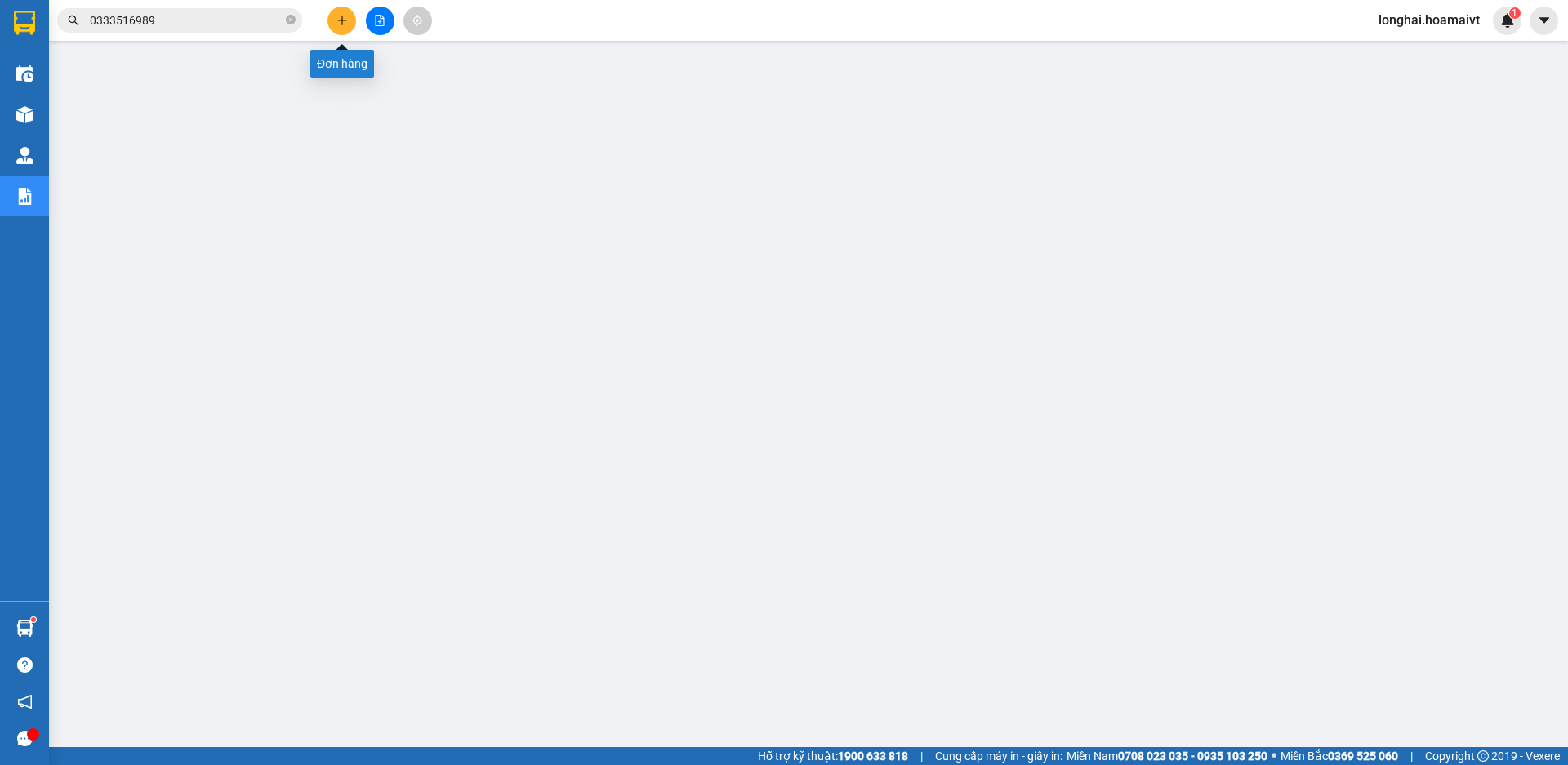
click at [350, 18] on button at bounding box center [341, 20] width 29 height 29
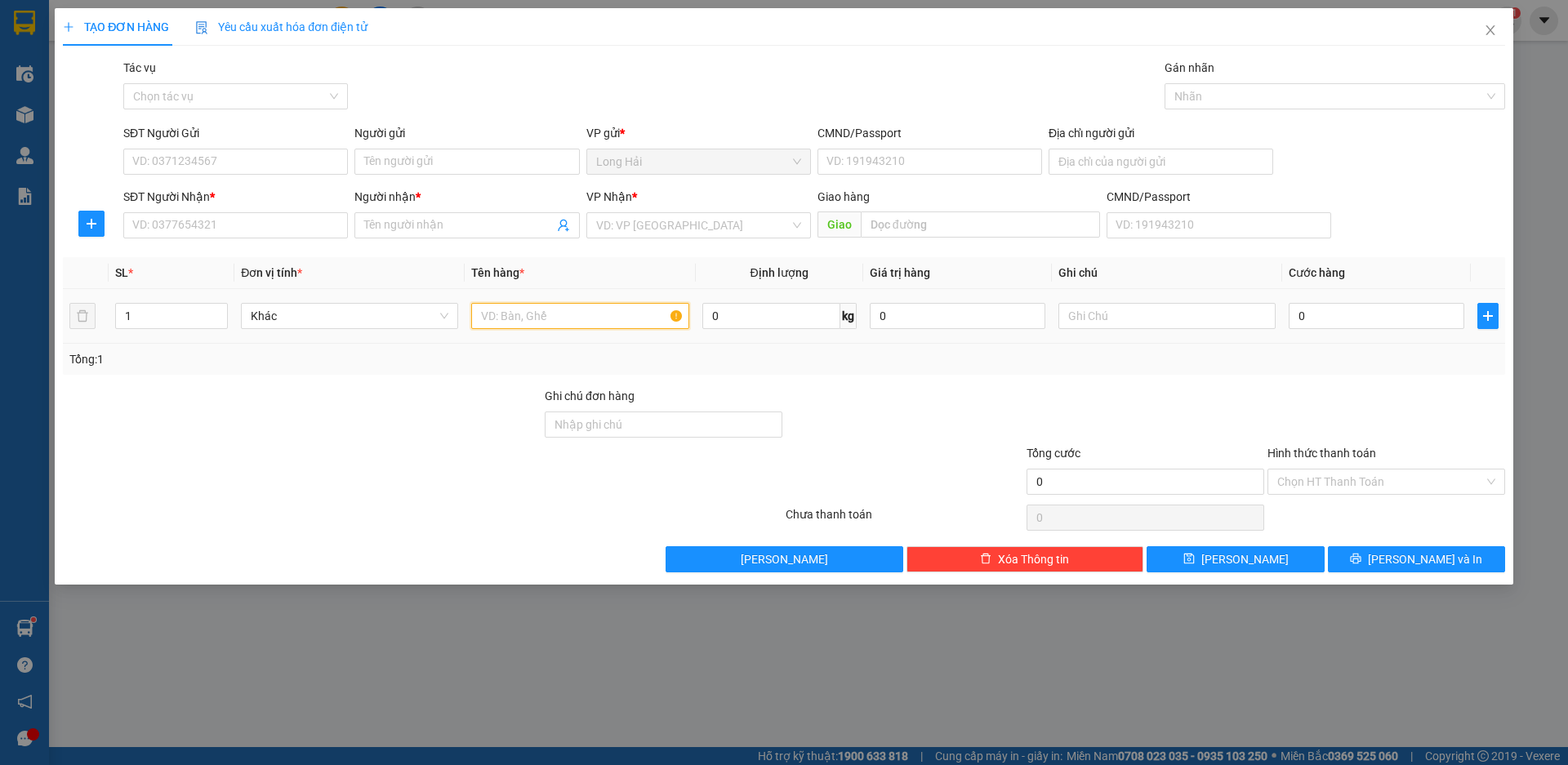
click at [515, 311] on input "text" at bounding box center [579, 316] width 217 height 26
type input "THUNG BANH TT"
click at [201, 222] on input "SĐT Người Nhận *" at bounding box center [236, 225] width 224 height 26
type input "0903110903"
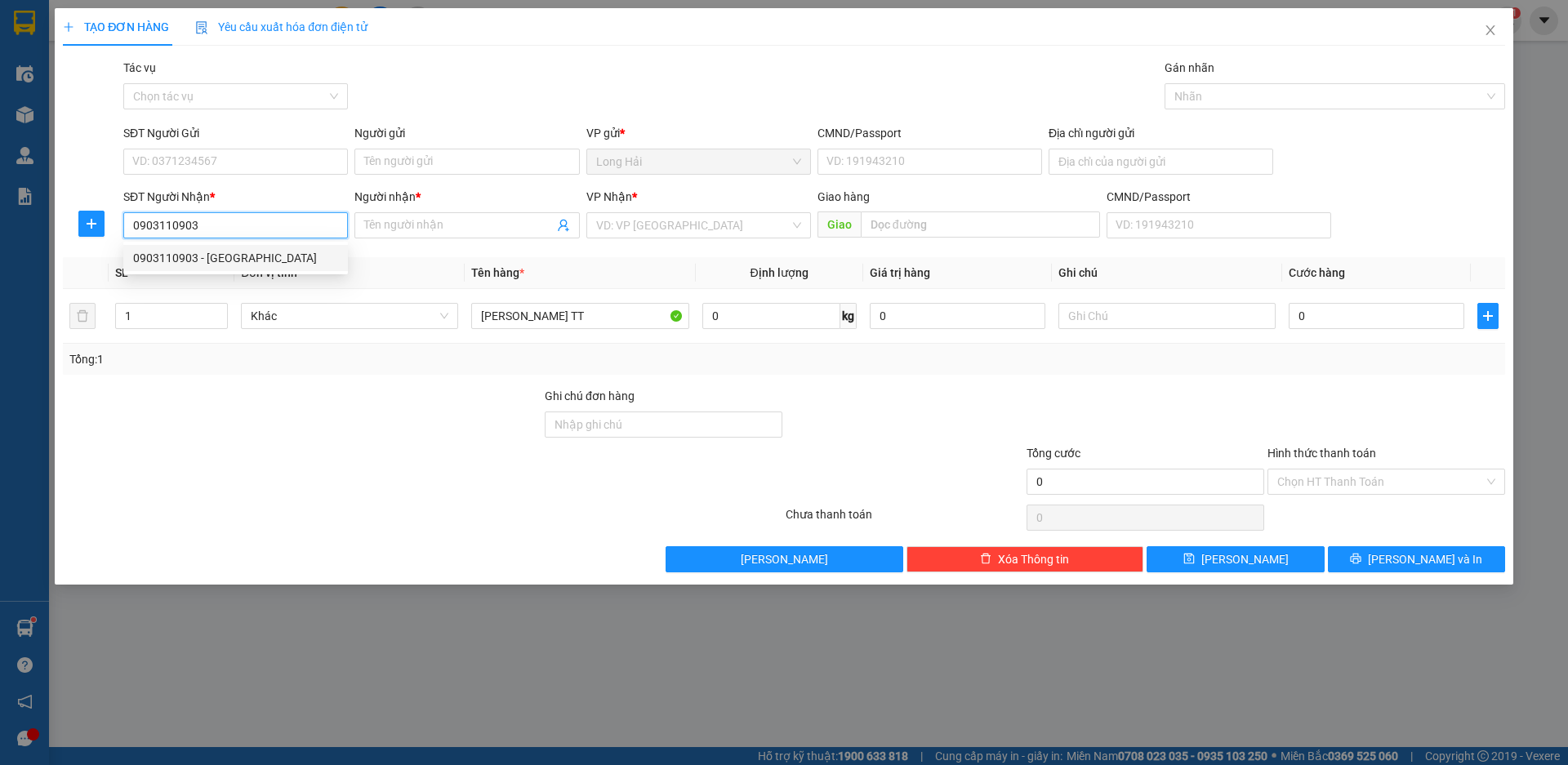
click at [233, 260] on div "0903110903 - Quang" at bounding box center [236, 258] width 205 height 18
type input "Quang"
type input "0903110903"
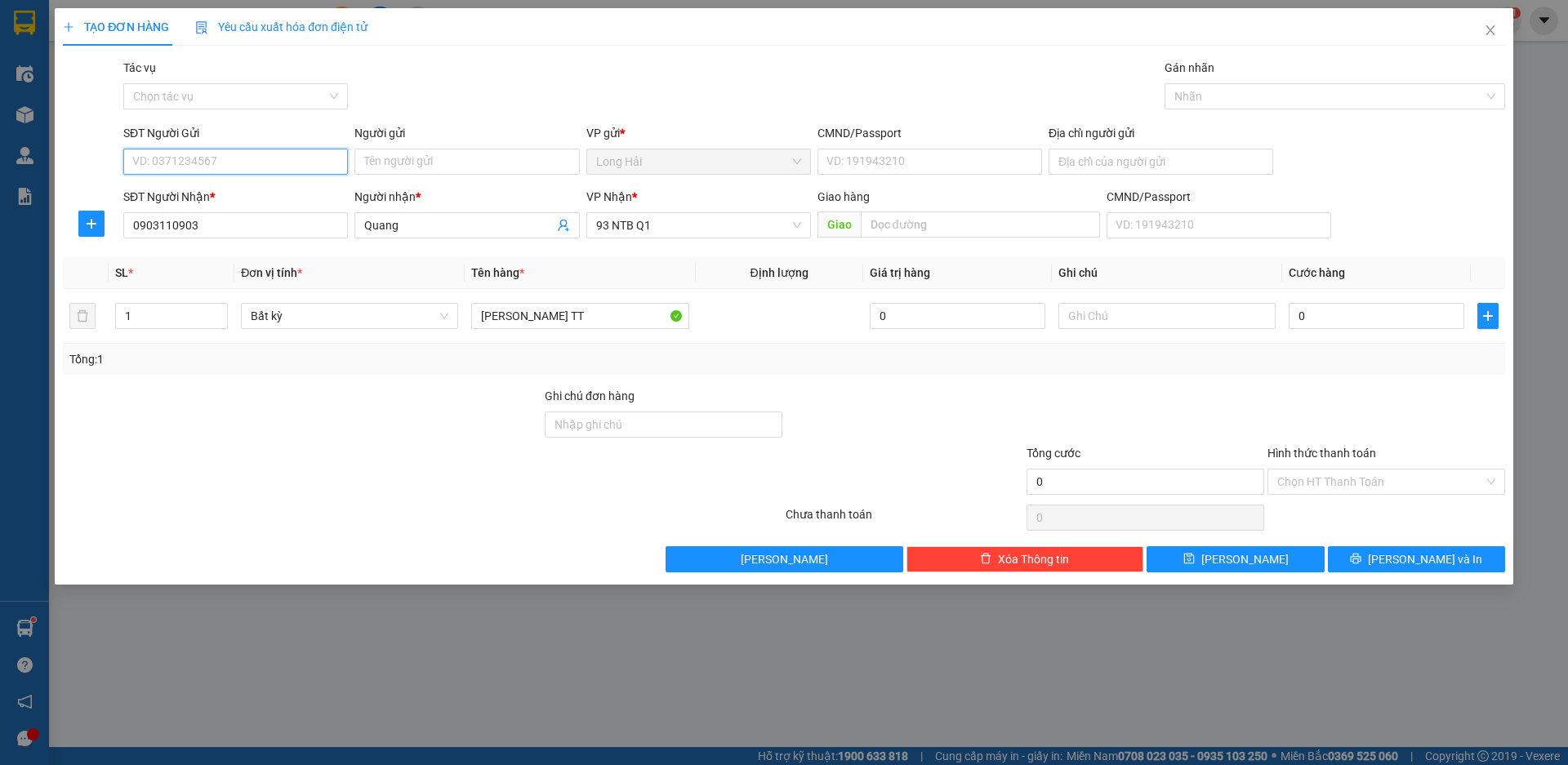
click at [218, 152] on input "SĐT Người Gửi" at bounding box center [236, 161] width 224 height 26
click at [201, 192] on div "0913149415 - Dung" at bounding box center [236, 194] width 205 height 18
type input "0913149415"
type input "Dung"
click at [904, 165] on input "CMND/Passport" at bounding box center [929, 161] width 224 height 26
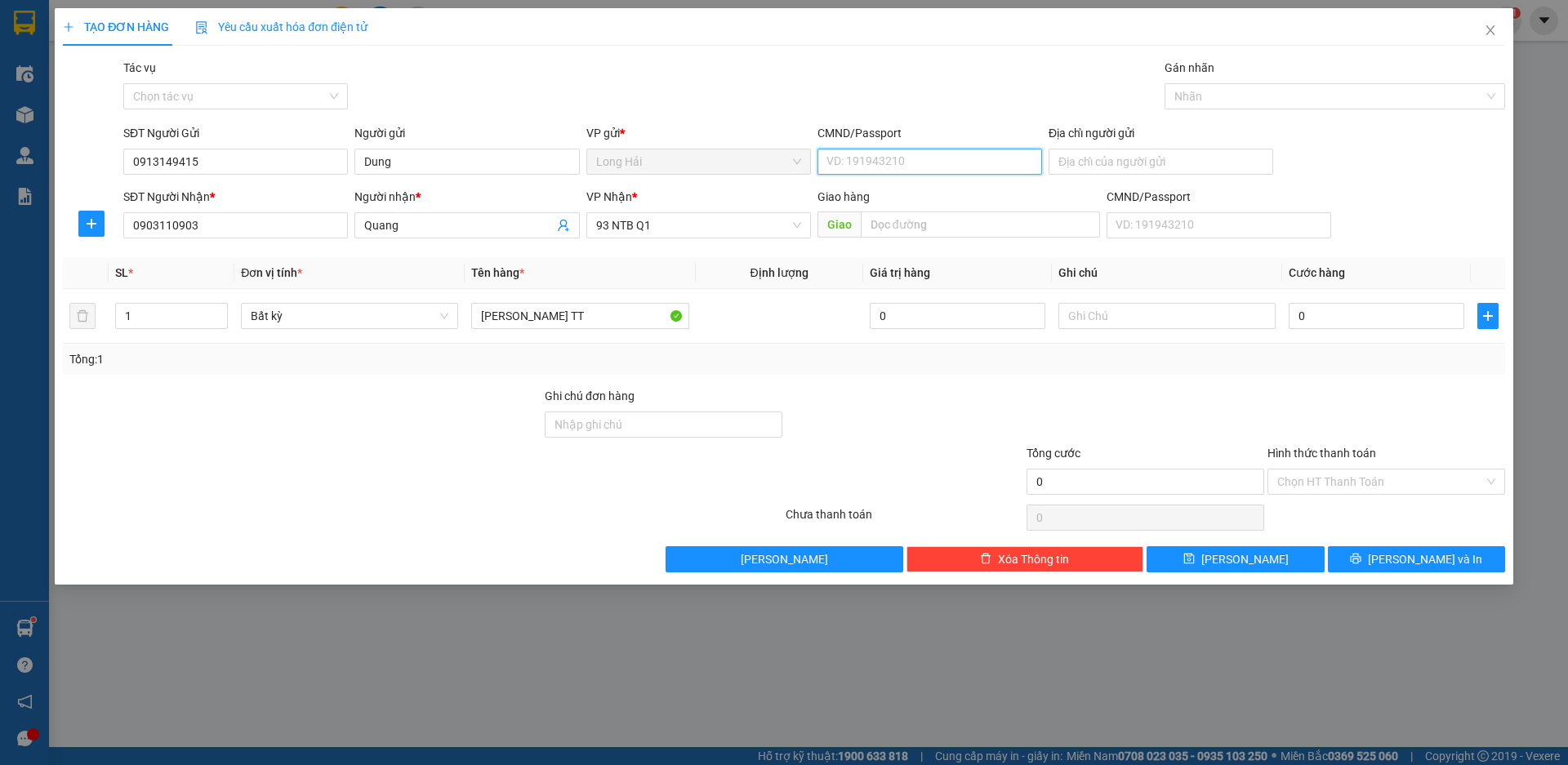
click at [876, 156] on input "CMND/Passport" at bounding box center [929, 161] width 224 height 26
type input "077077004176"
click at [1064, 159] on input "Địa chỉ người gửi" at bounding box center [1160, 161] width 224 height 26
type input "P HUNG"
click at [1317, 319] on input "0" at bounding box center [1376, 316] width 175 height 26
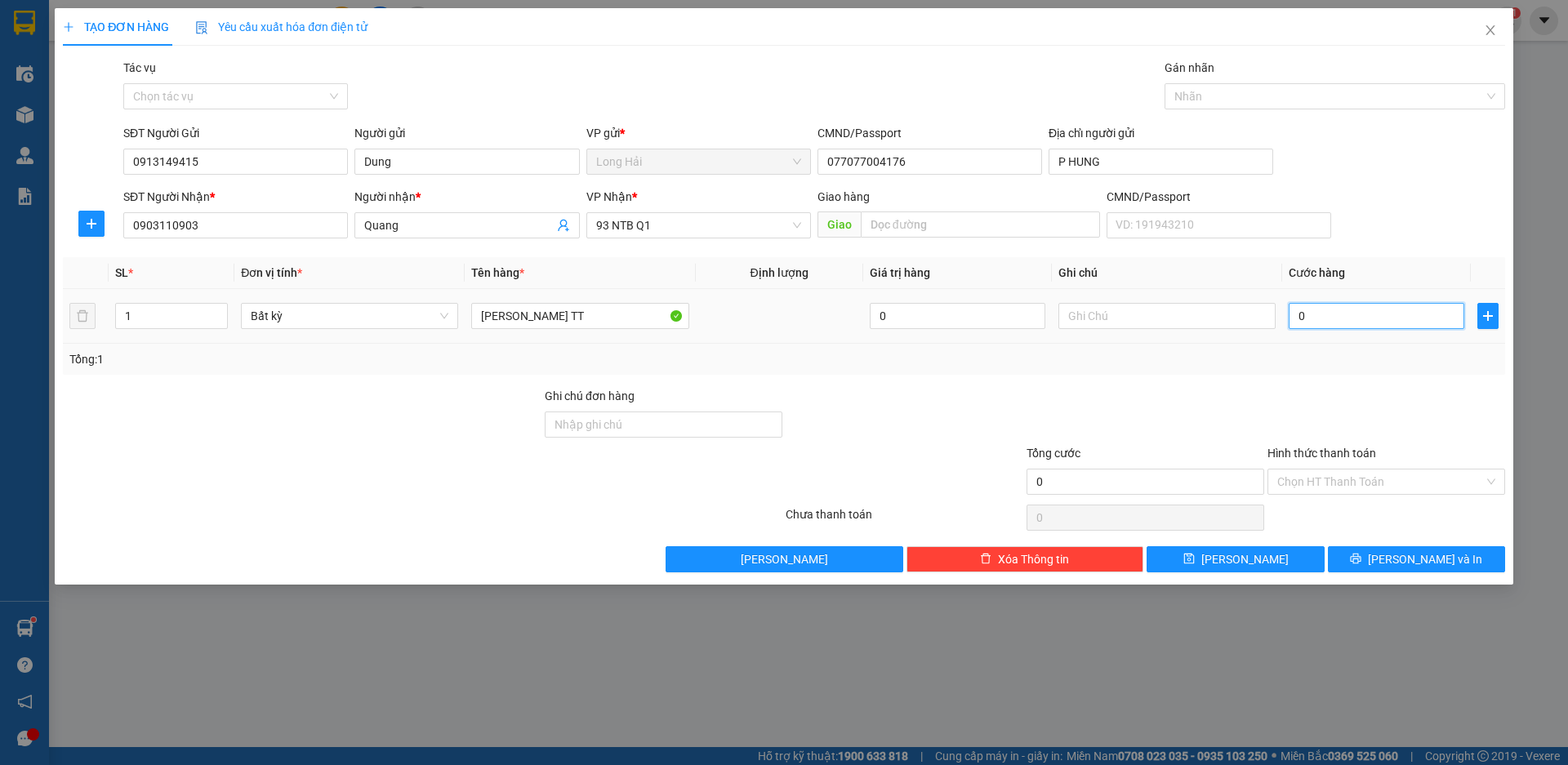
type input "5"
type input "50"
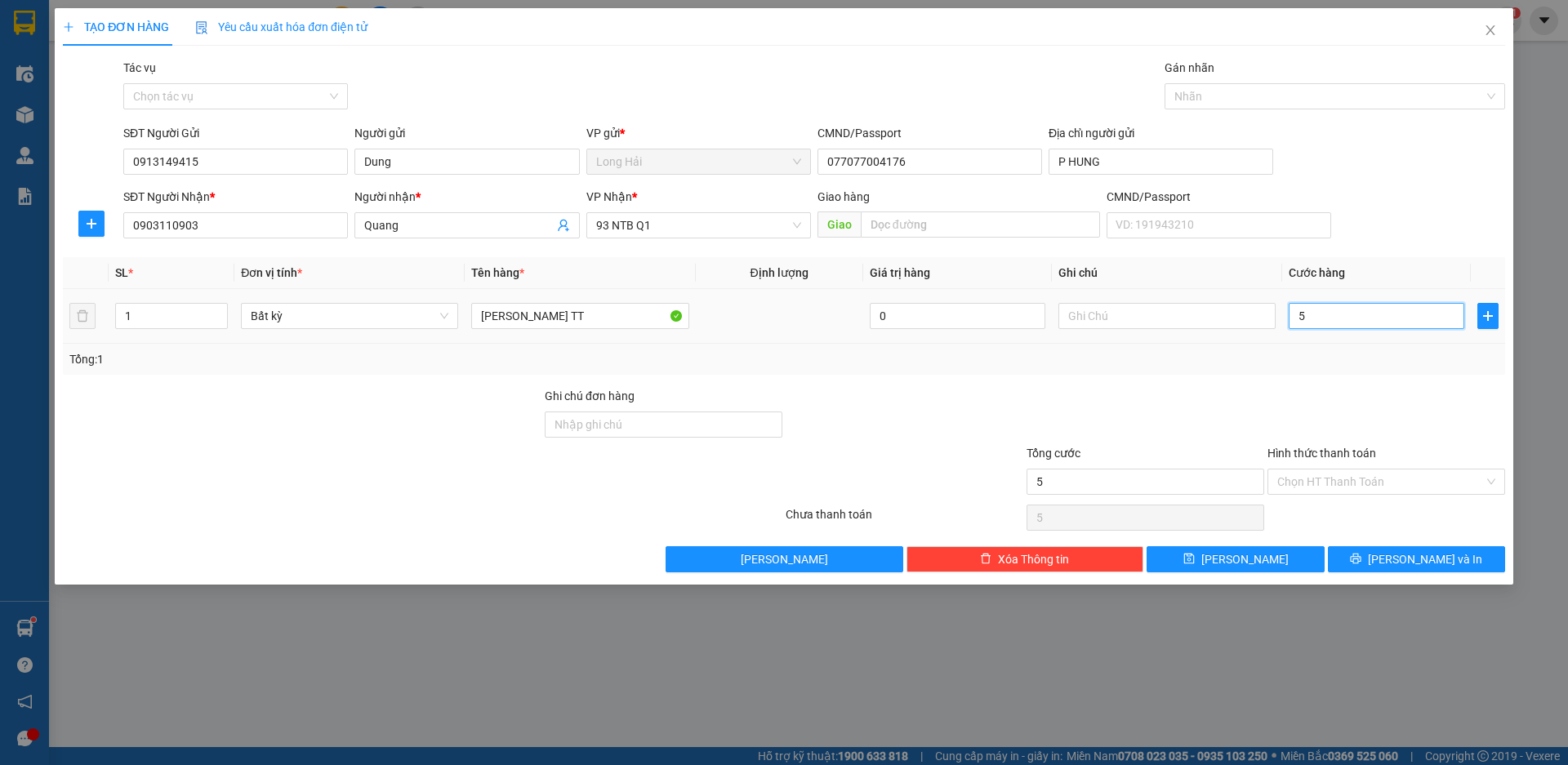
type input "50"
type input "50.000"
click at [1419, 559] on span "[PERSON_NAME] và In" at bounding box center [1425, 559] width 115 height 18
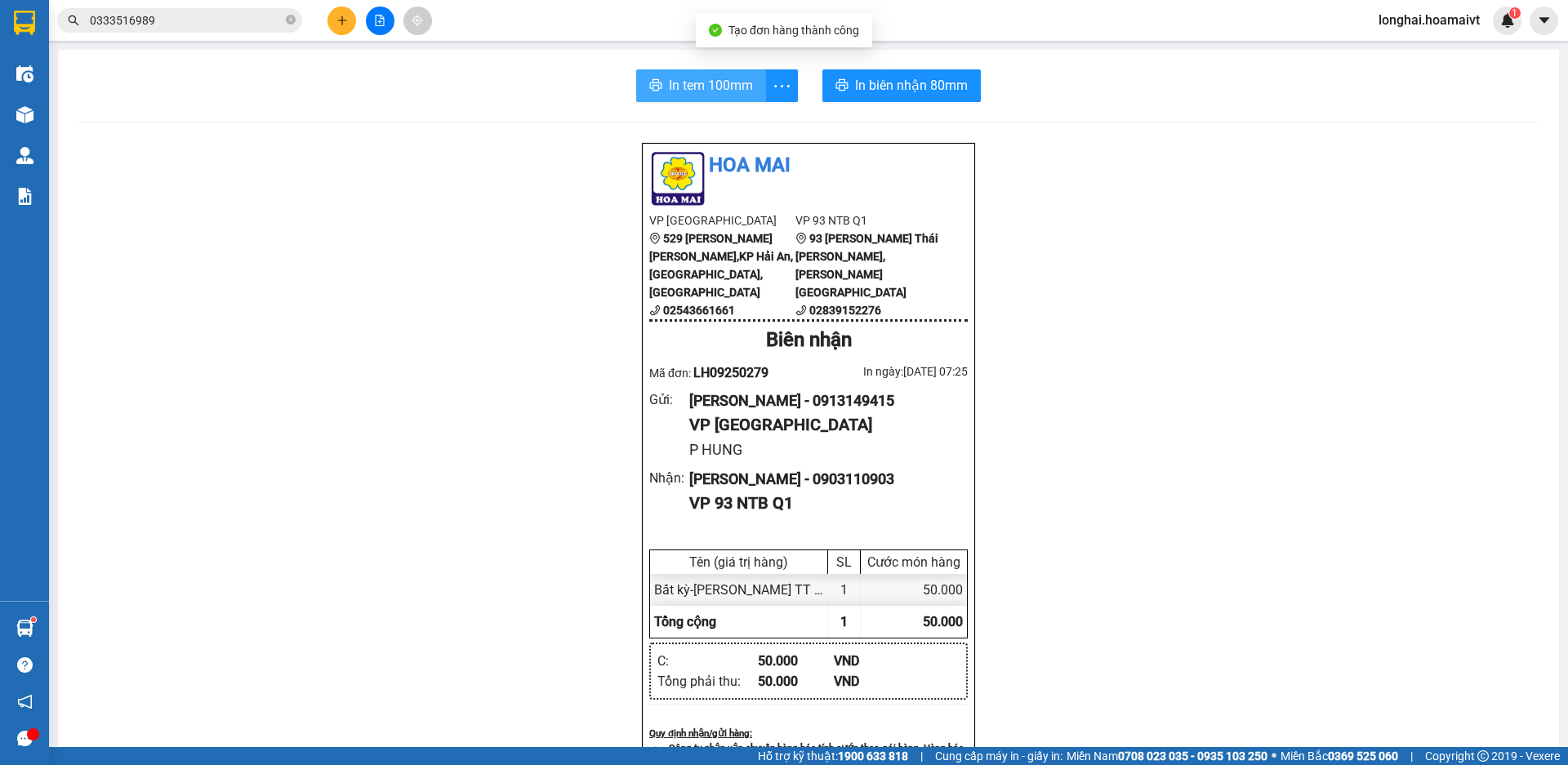
click at [688, 90] on span "In tem 100mm" at bounding box center [711, 85] width 84 height 20
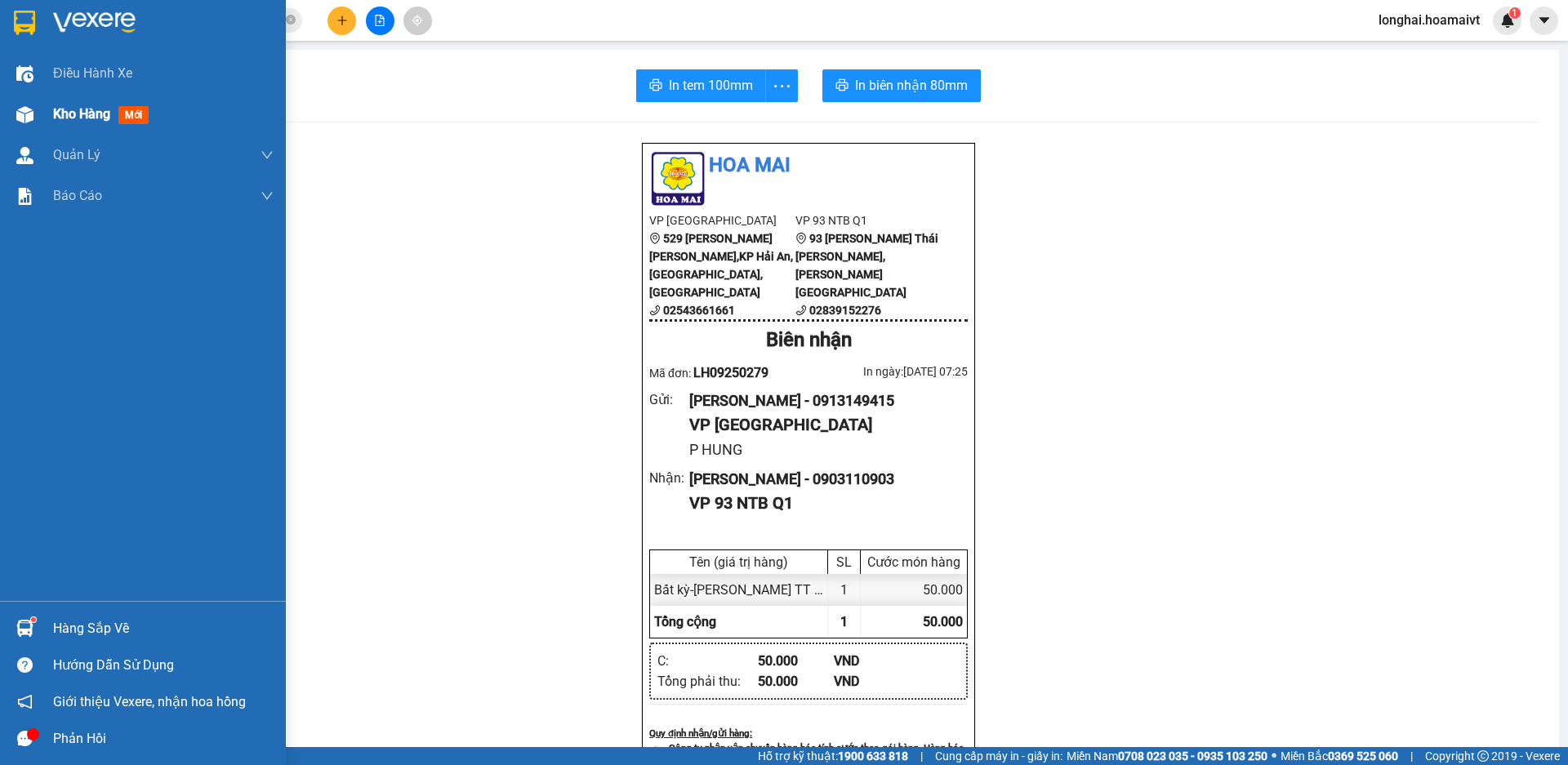
click at [63, 119] on span "Kho hàng" at bounding box center [82, 114] width 57 height 16
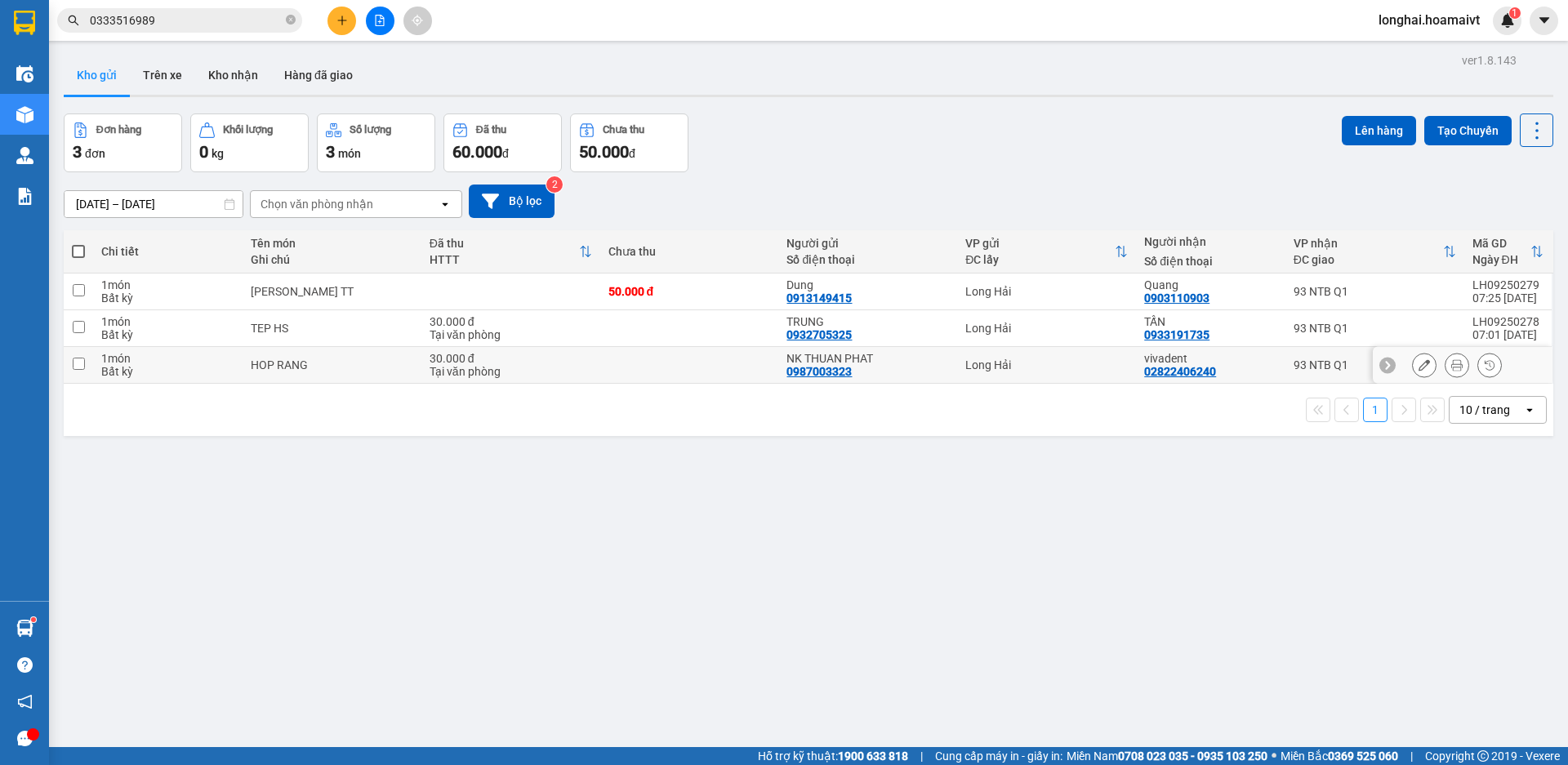
click at [78, 364] on input "checkbox" at bounding box center [79, 364] width 12 height 12
checkbox input "true"
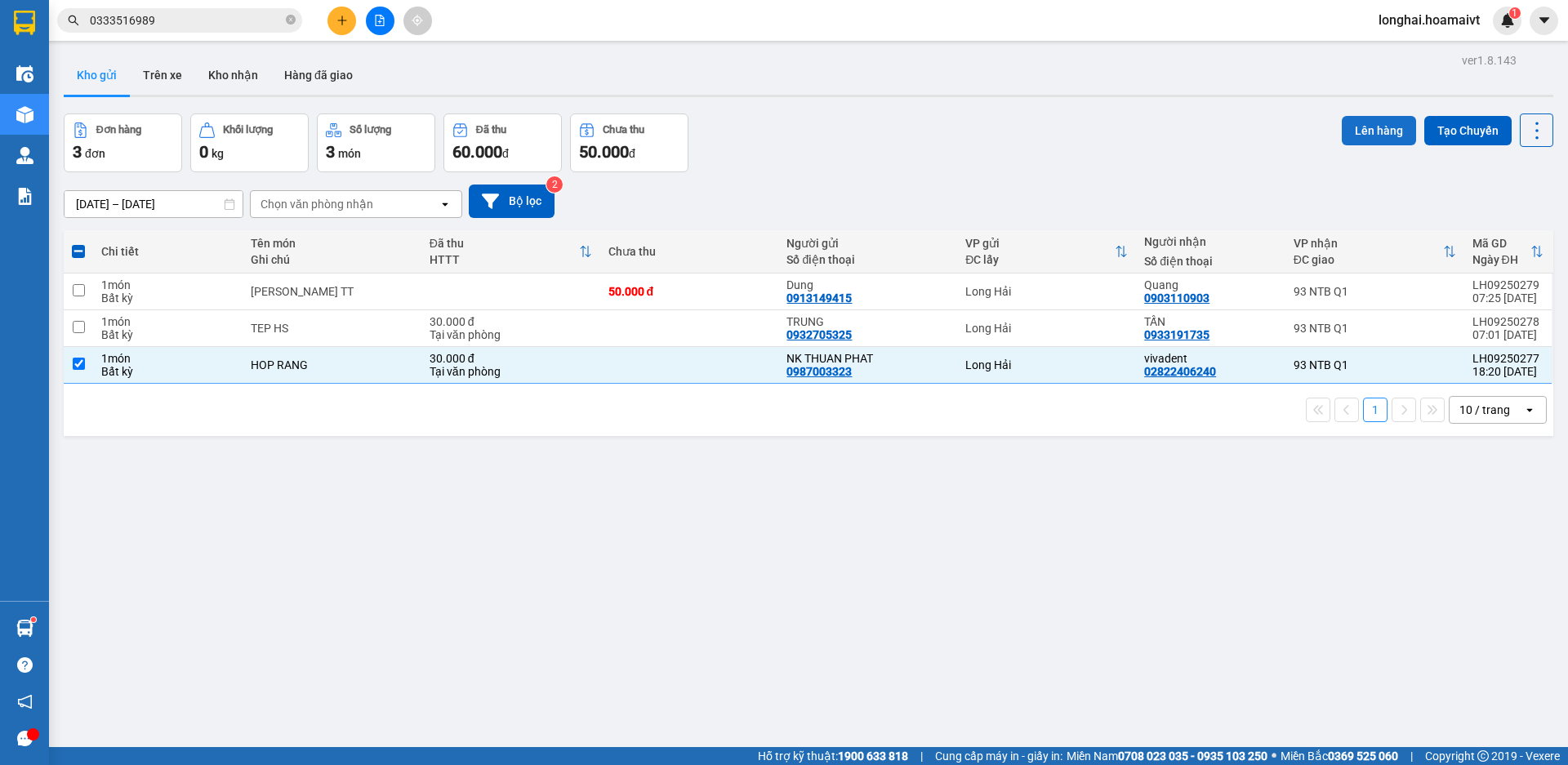
click at [1359, 128] on button "Lên hàng" at bounding box center [1378, 131] width 75 height 29
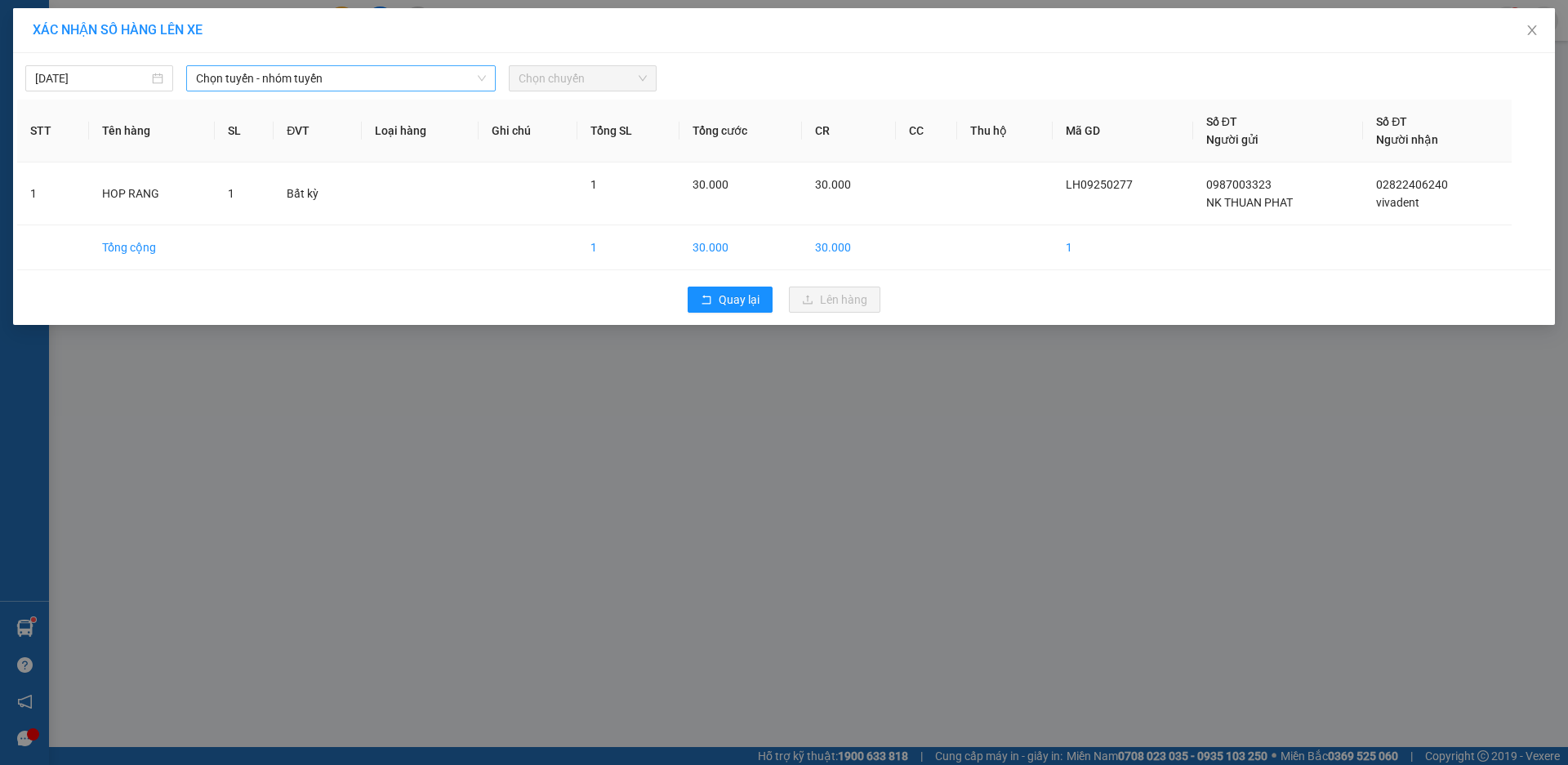
click at [235, 85] on span "Chọn tuyến - nhóm tuyến" at bounding box center [341, 79] width 290 height 25
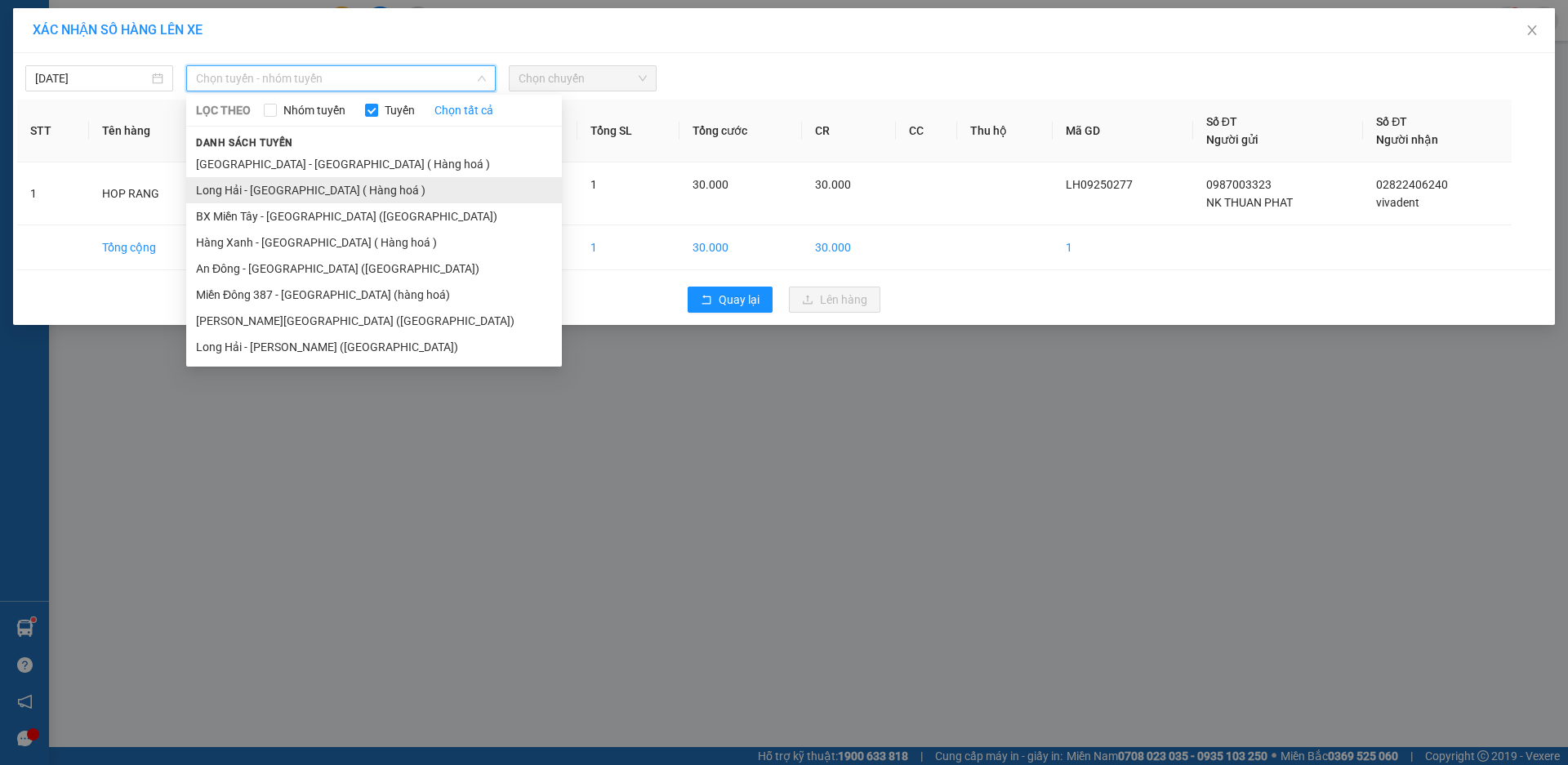
click at [249, 195] on li "Long Hải - [GEOGRAPHIC_DATA] ( Hàng hoá )" at bounding box center [373, 190] width 376 height 26
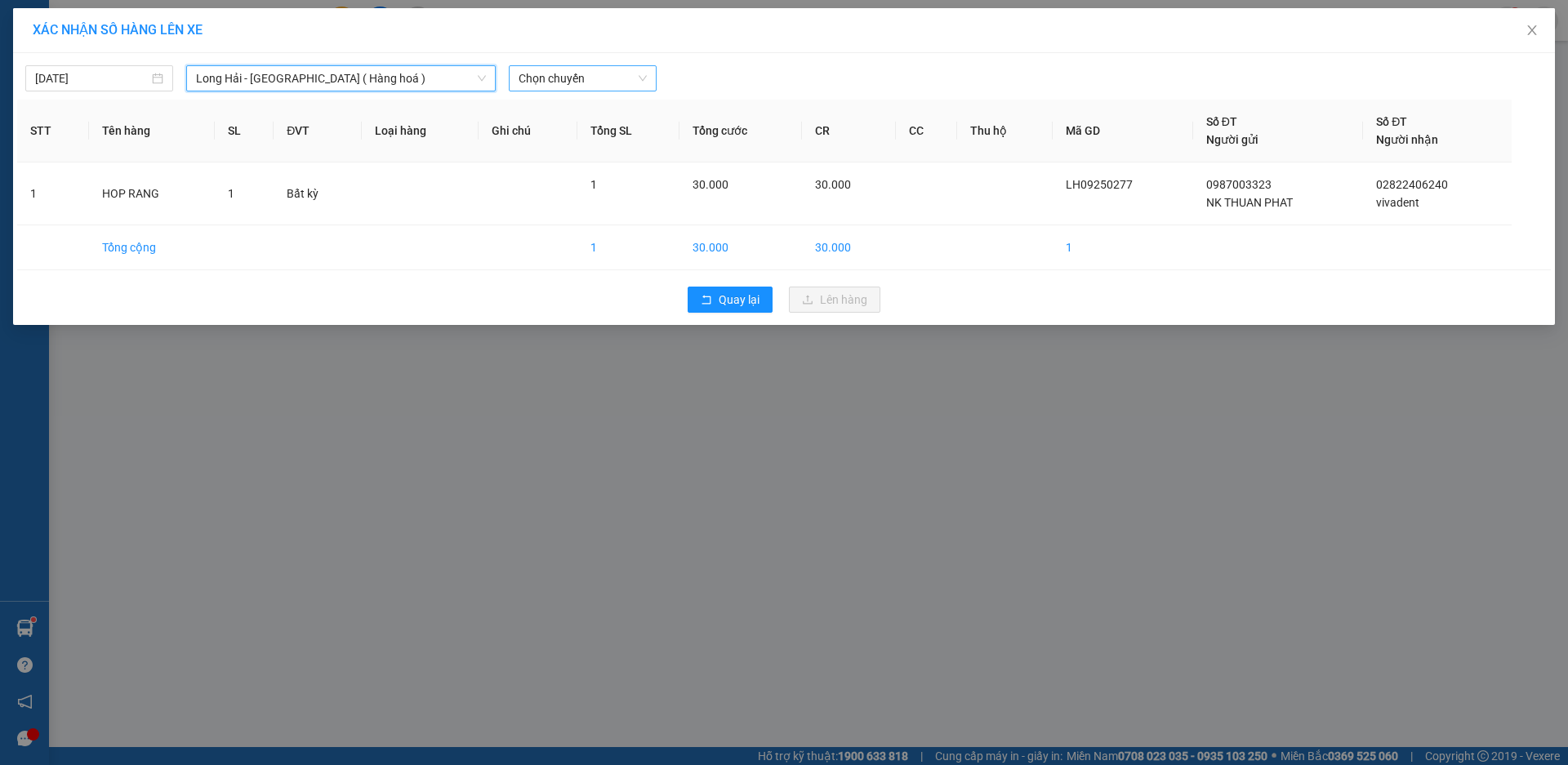
click at [553, 79] on span "Chọn chuyến" at bounding box center [582, 79] width 129 height 25
type input "05"
click at [612, 138] on div "Thêm chuyến " 05:00 "" at bounding box center [595, 138] width 174 height 28
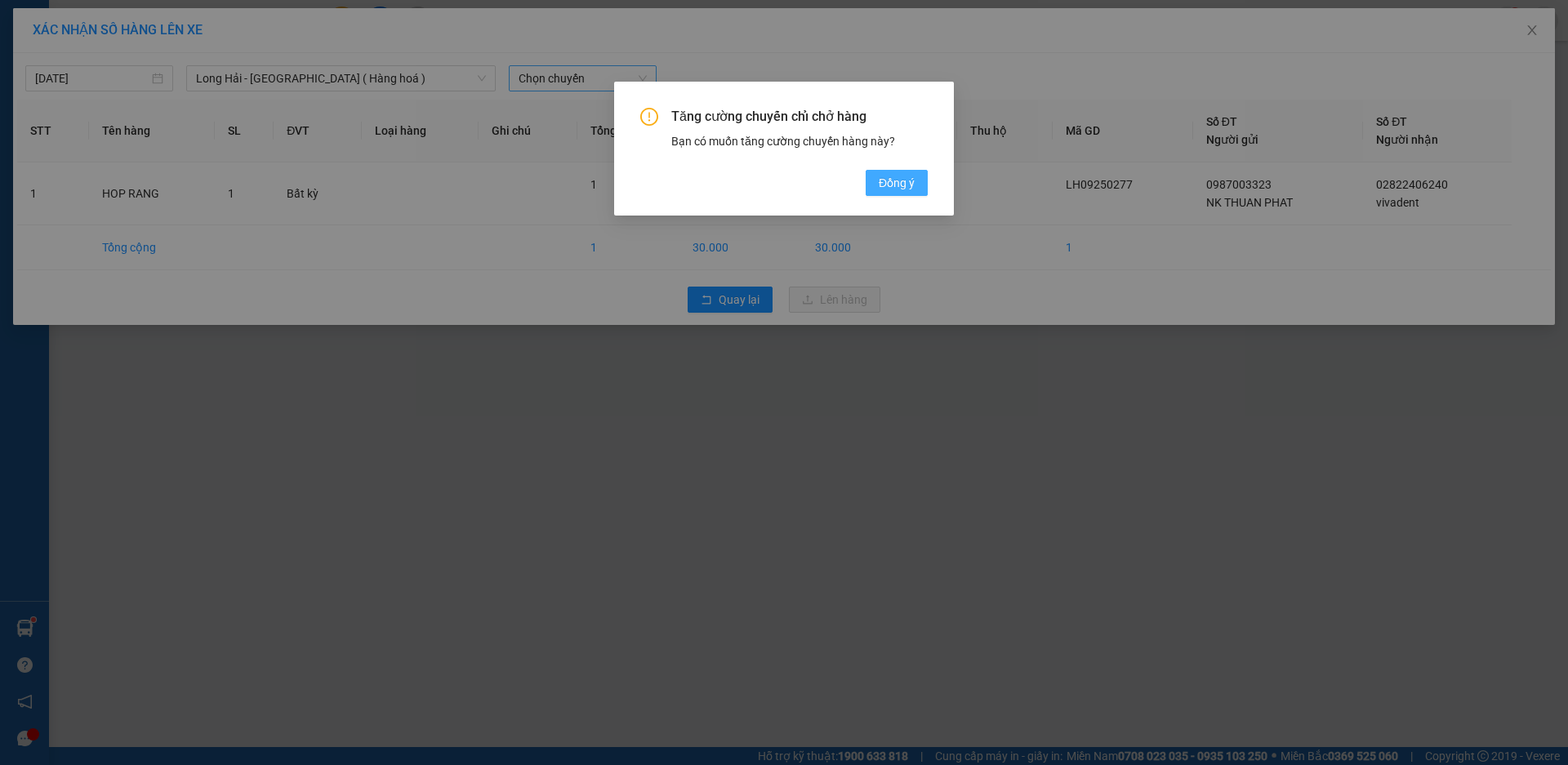
click at [909, 188] on span "Đồng ý" at bounding box center [897, 183] width 36 height 18
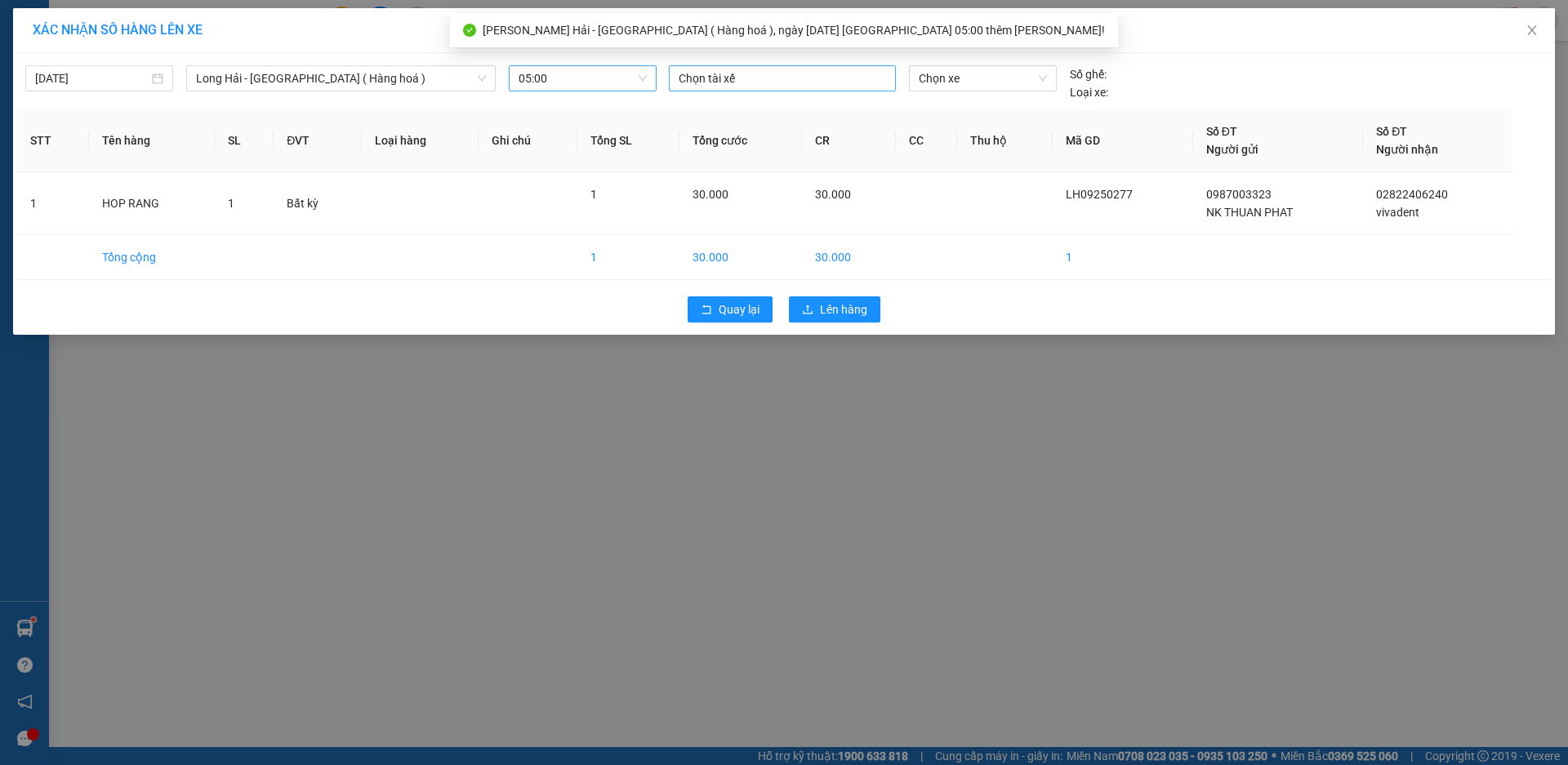
click at [734, 70] on div at bounding box center [782, 79] width 219 height 20
type input "TRON"
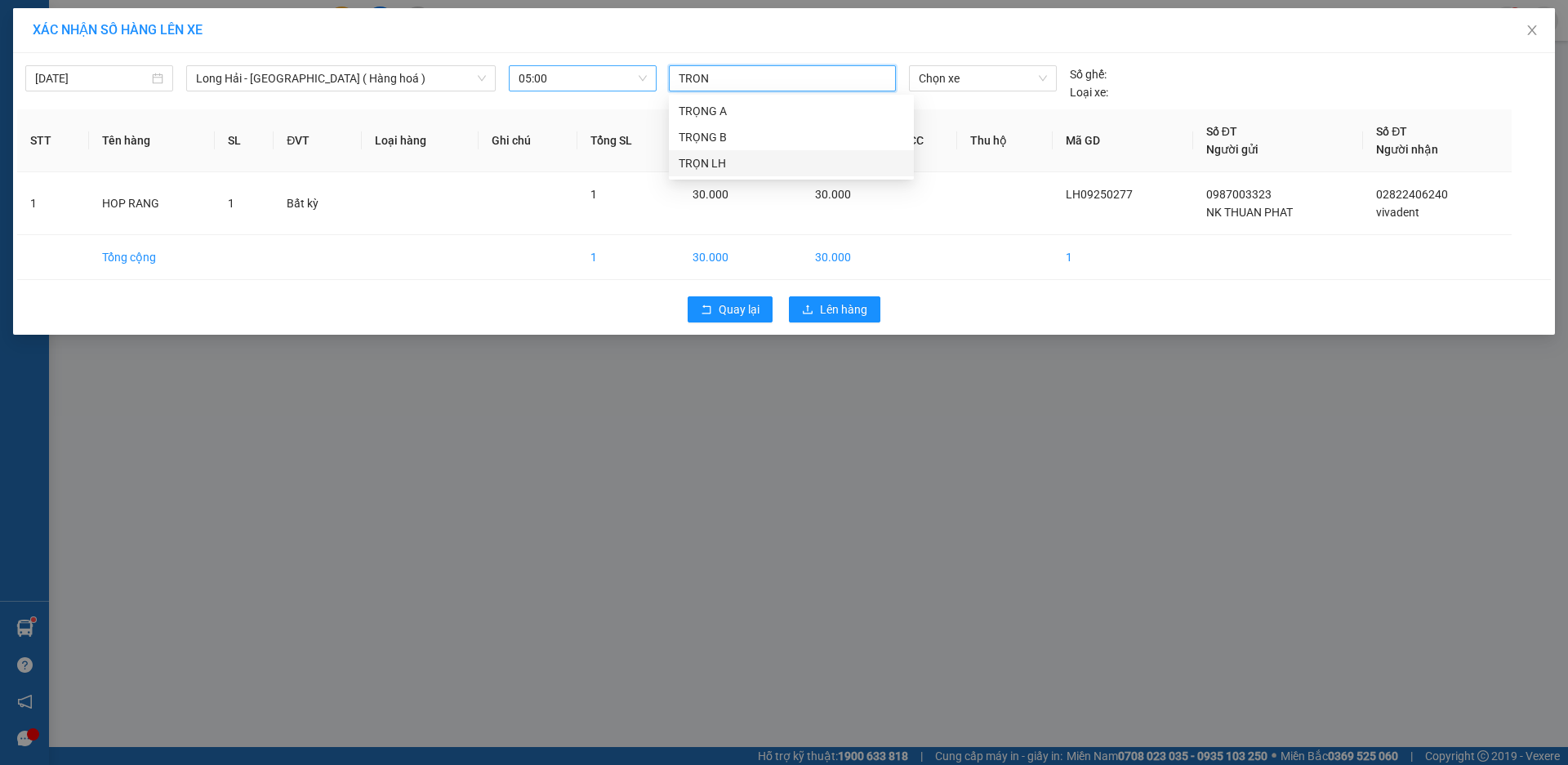
click at [705, 158] on div "TRỌN LH" at bounding box center [791, 163] width 225 height 18
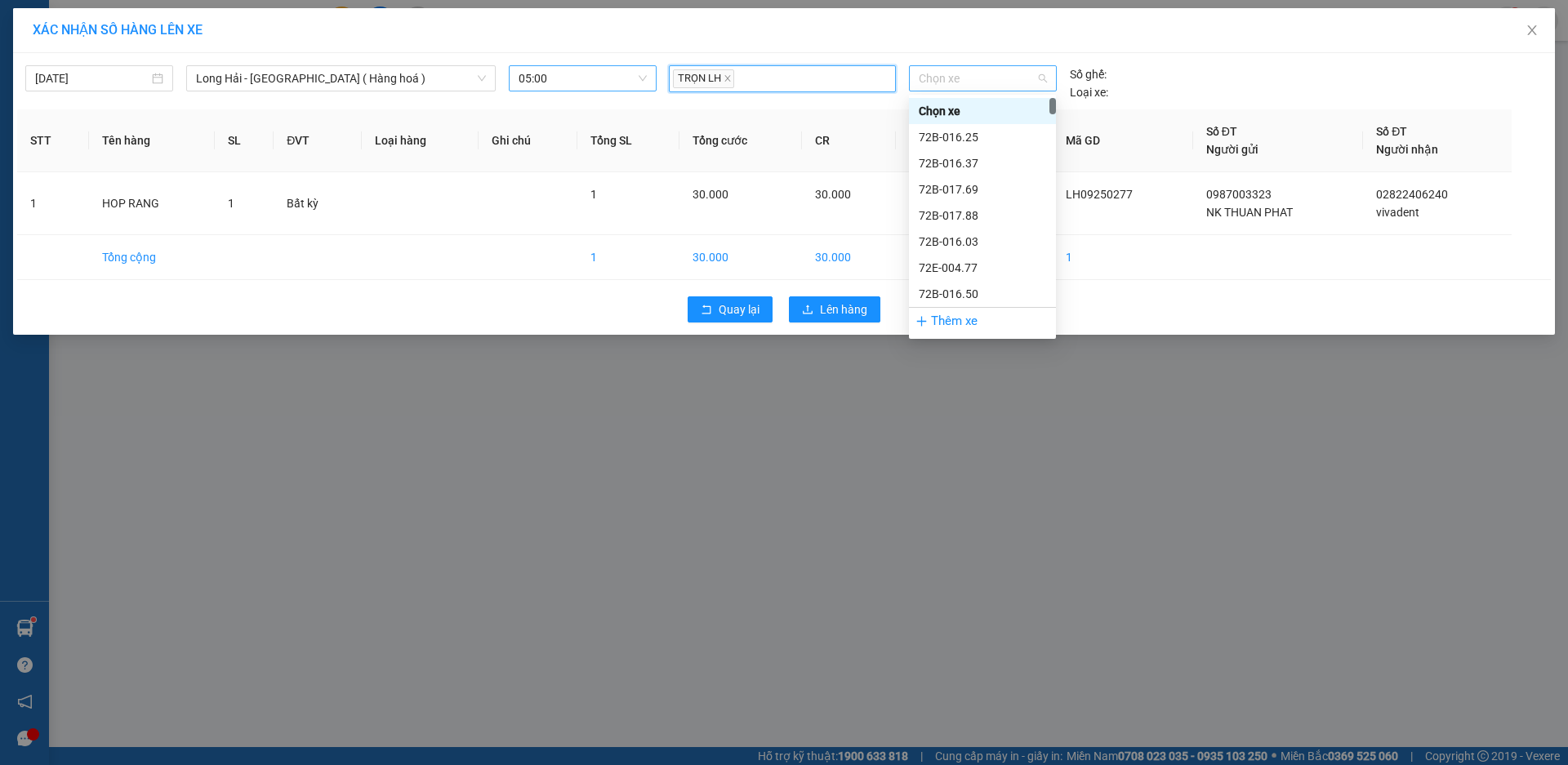
click at [976, 79] on span "Chọn xe" at bounding box center [983, 79] width 128 height 25
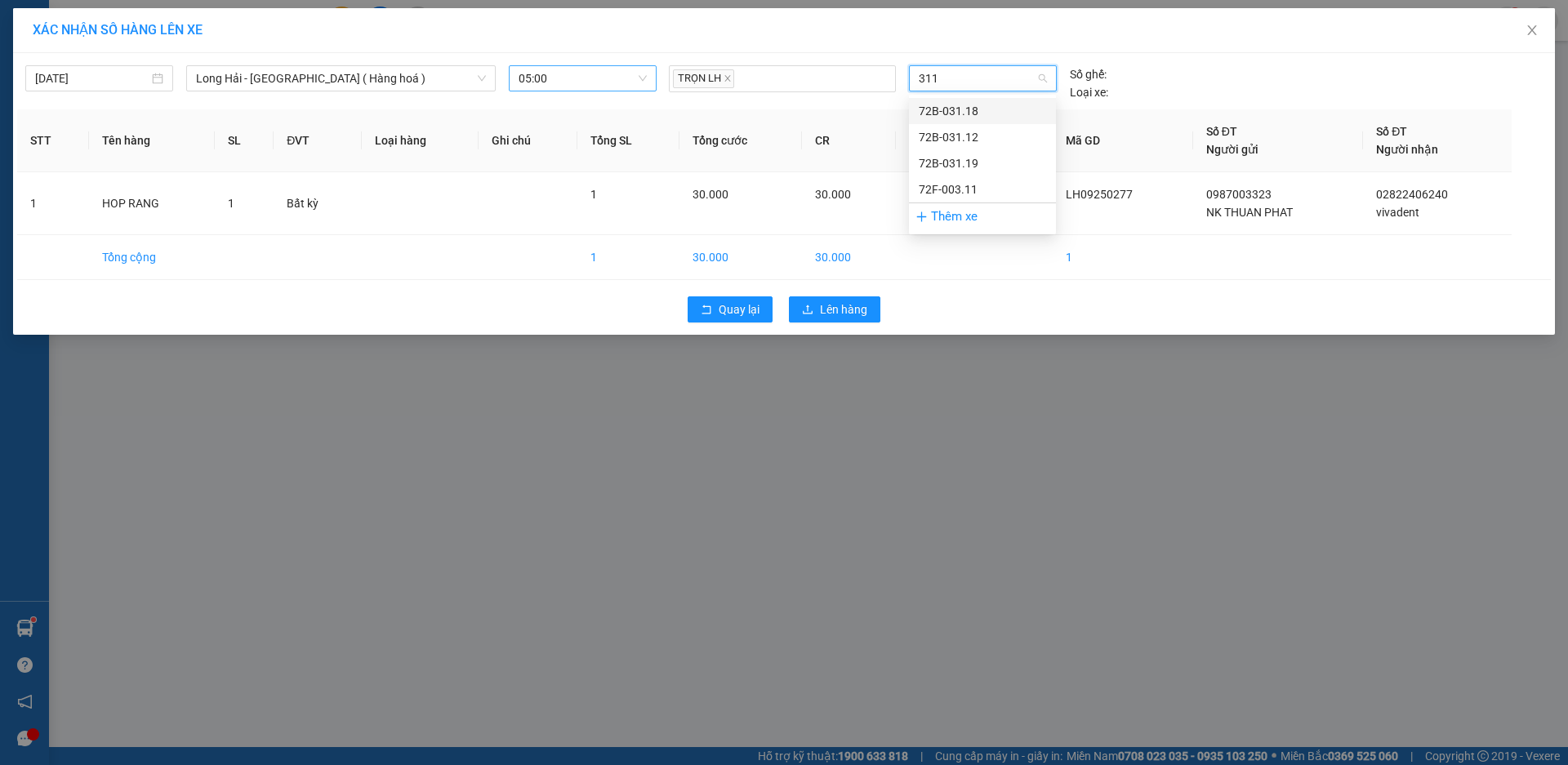
type input "3112"
click at [987, 111] on div "72B-031.12" at bounding box center [983, 111] width 128 height 18
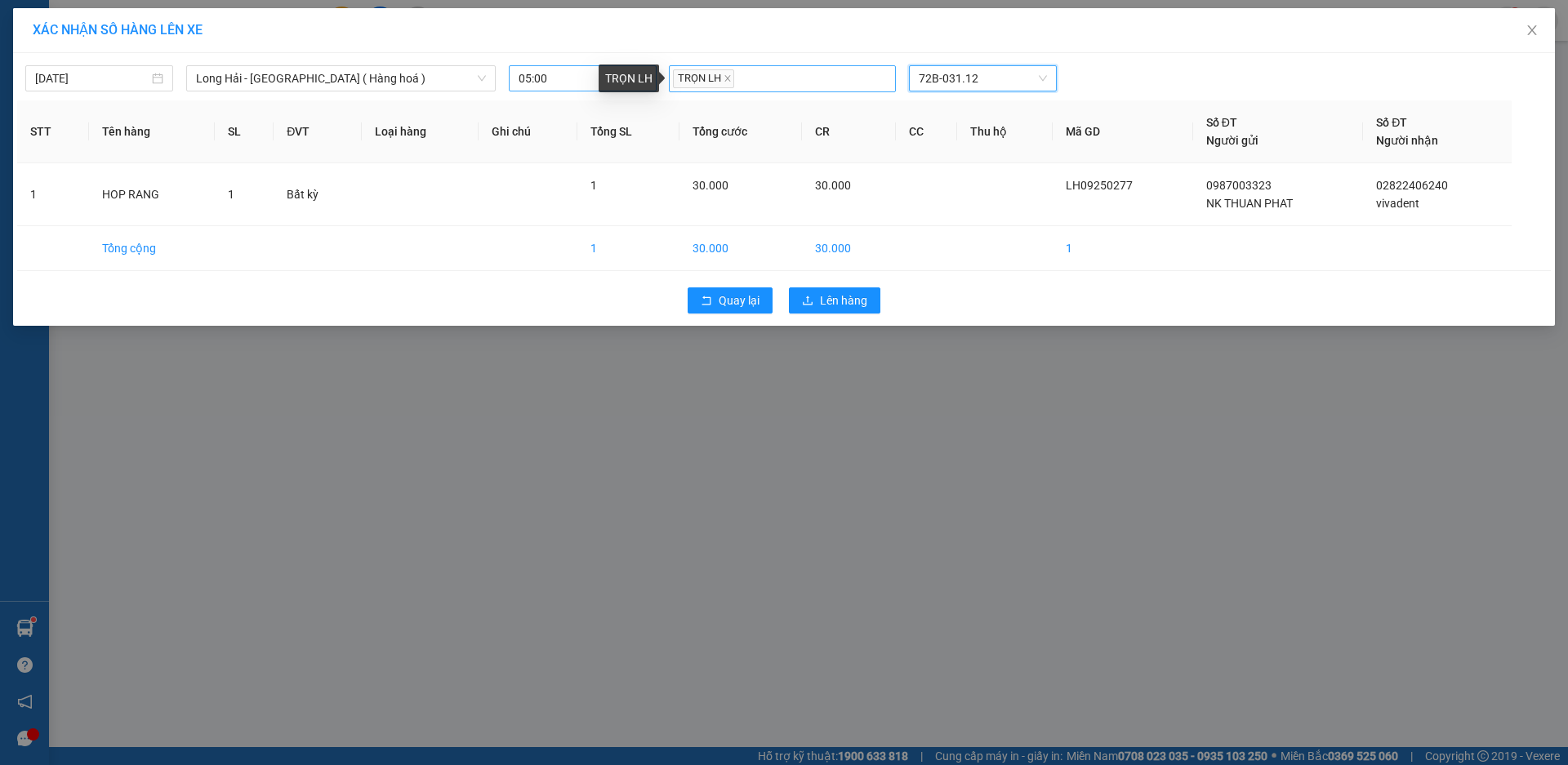
click at [725, 83] on icon "close" at bounding box center [727, 79] width 8 height 8
click at [718, 75] on div at bounding box center [782, 79] width 219 height 20
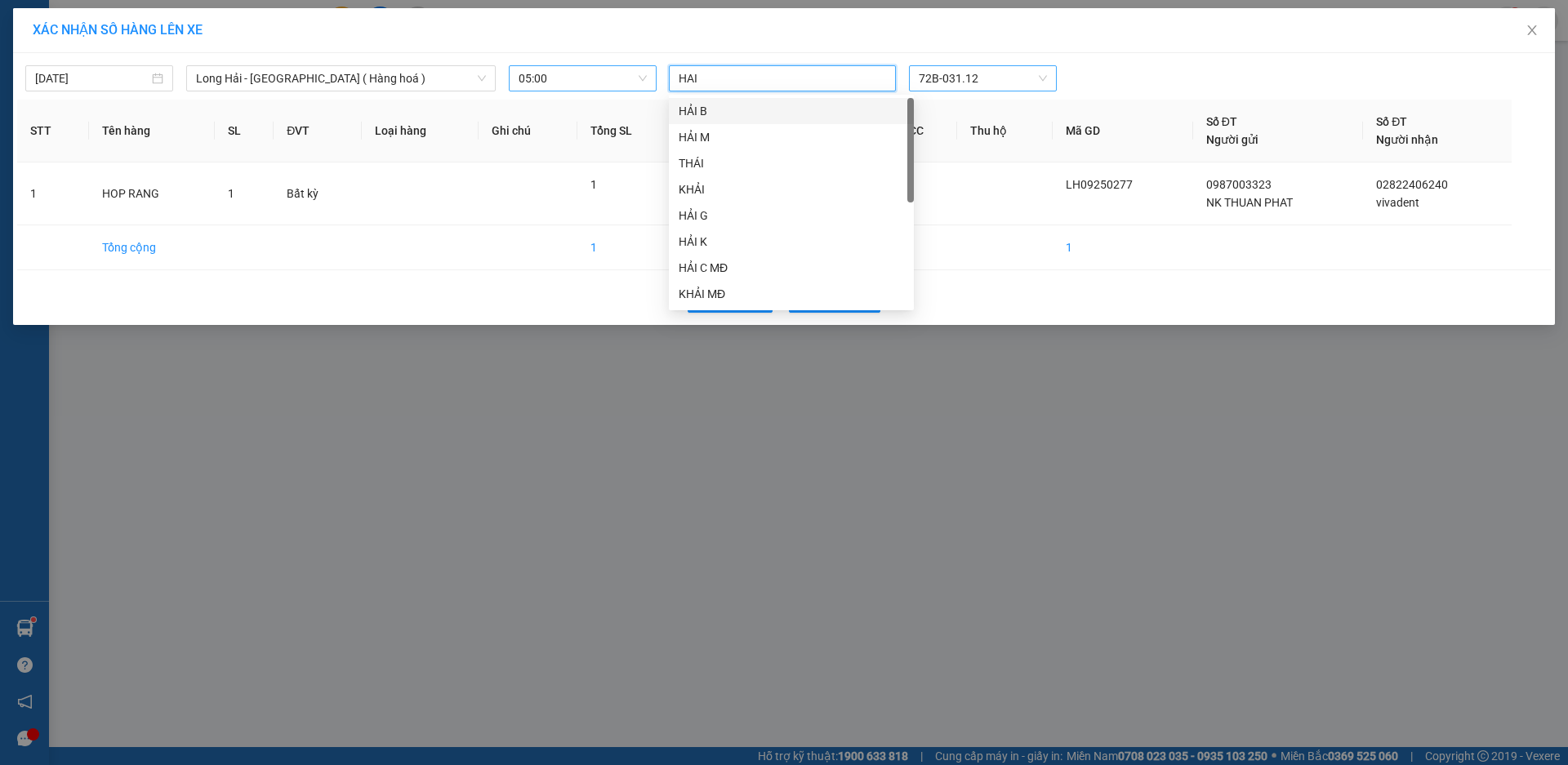
type input "HAI B"
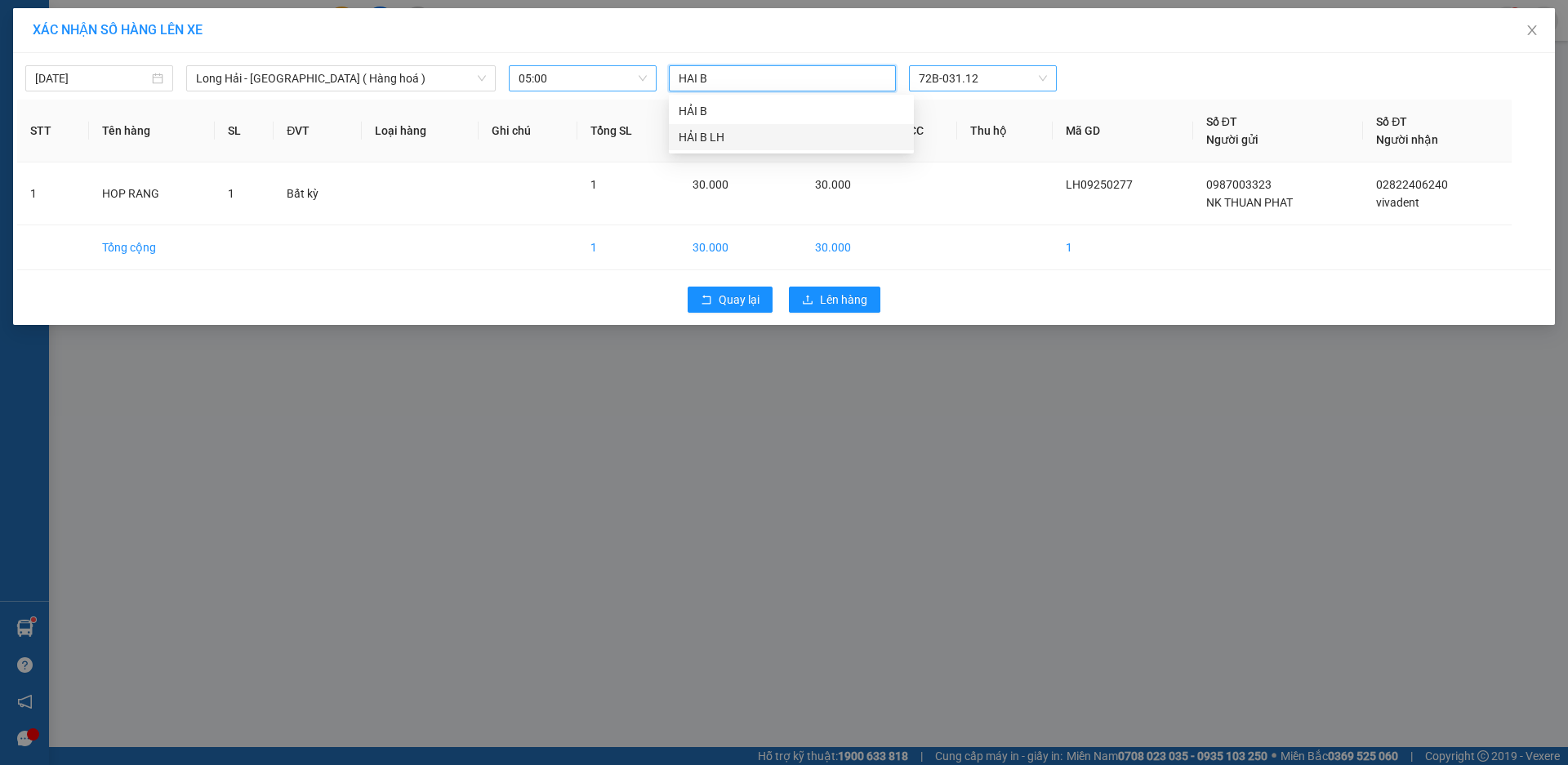
click at [725, 134] on div "HẢI B LH" at bounding box center [791, 138] width 225 height 18
click at [979, 79] on span "72B-031.12" at bounding box center [983, 79] width 128 height 25
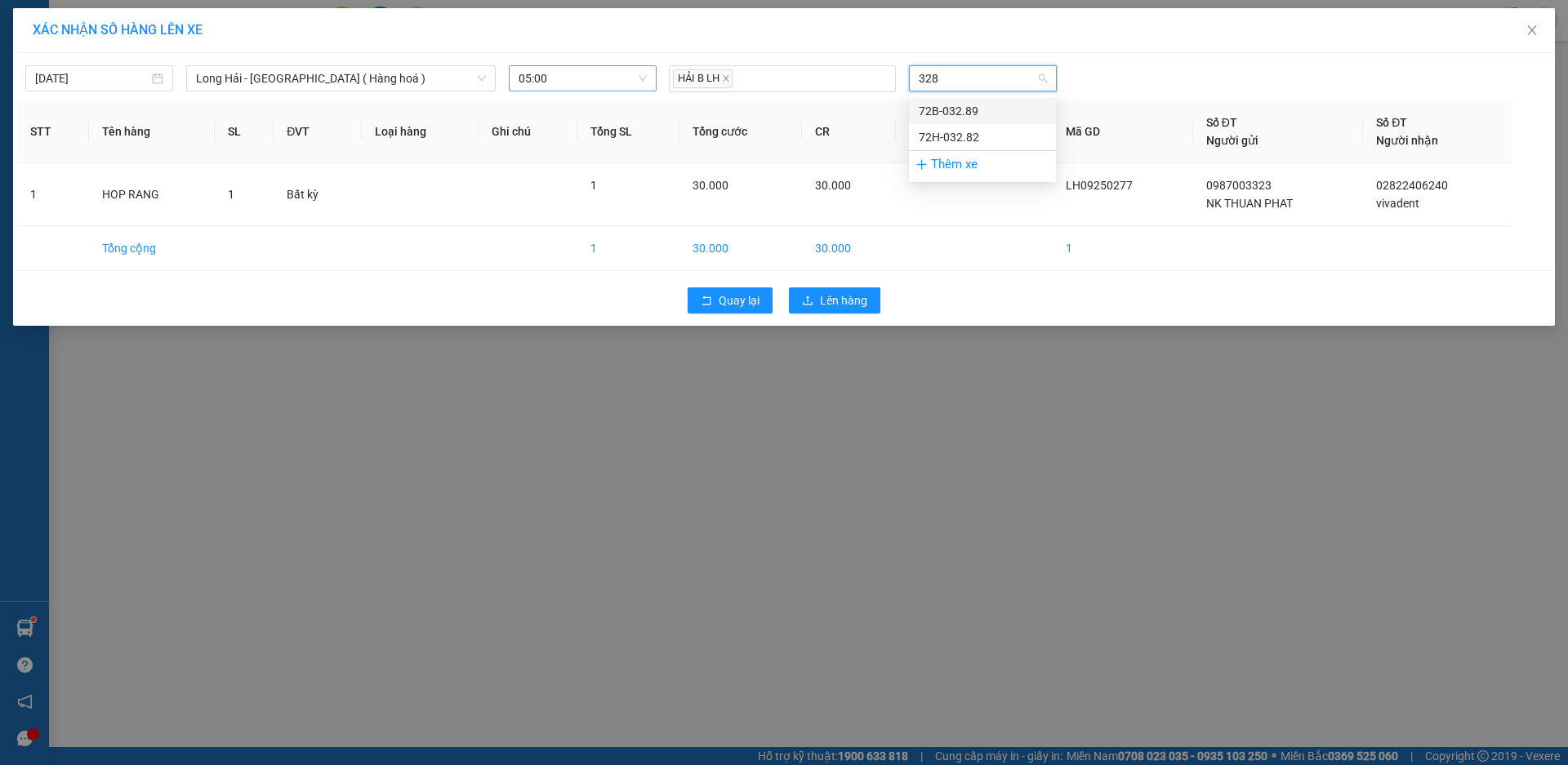
type input "3289"
click at [973, 111] on div "72B-032.89" at bounding box center [983, 111] width 128 height 18
click at [821, 297] on span "Lên hàng" at bounding box center [843, 301] width 47 height 18
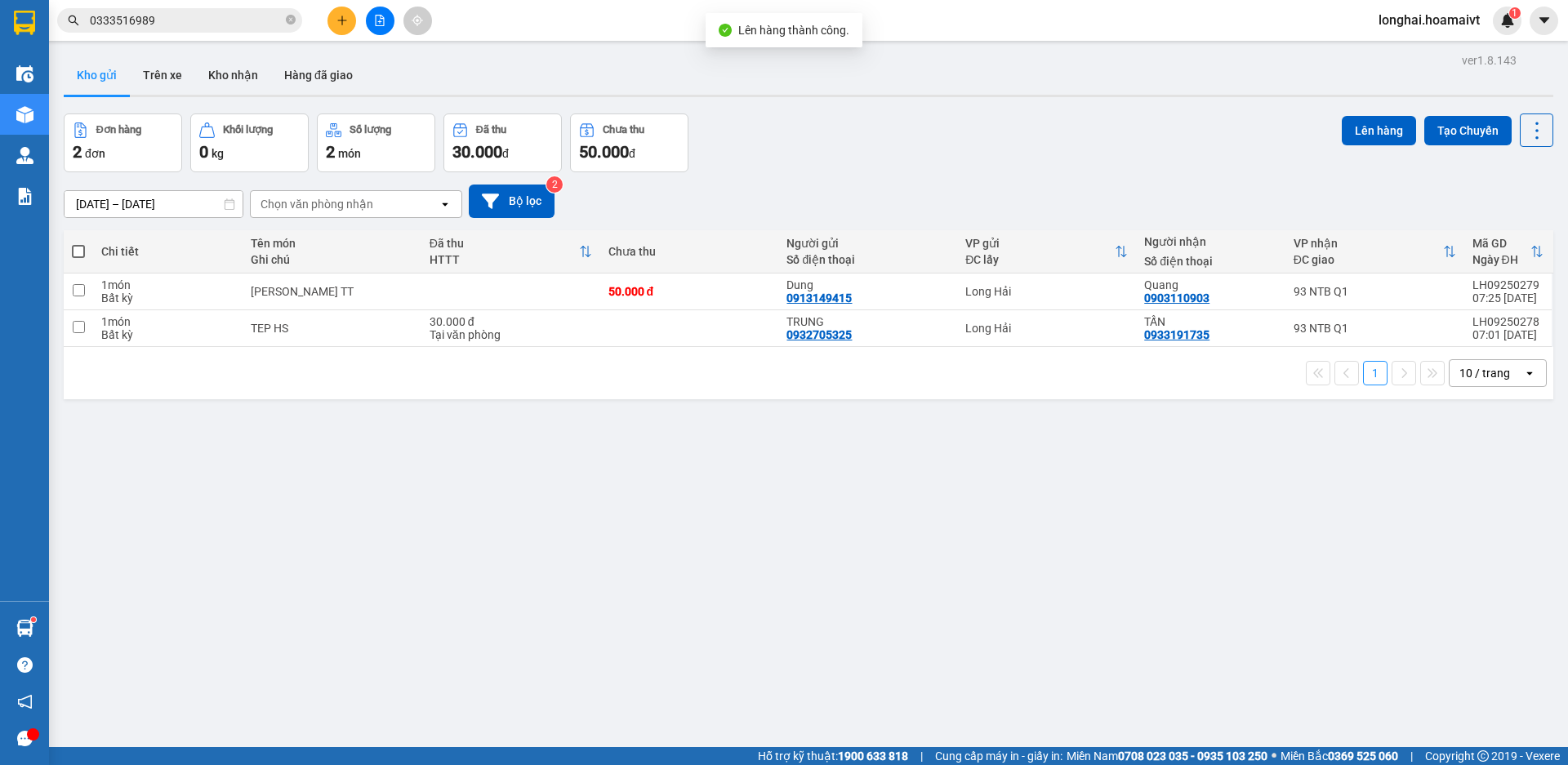
click at [79, 250] on span at bounding box center [79, 251] width 13 height 13
click at [79, 243] on input "checkbox" at bounding box center [79, 243] width 0 height 0
checkbox input "true"
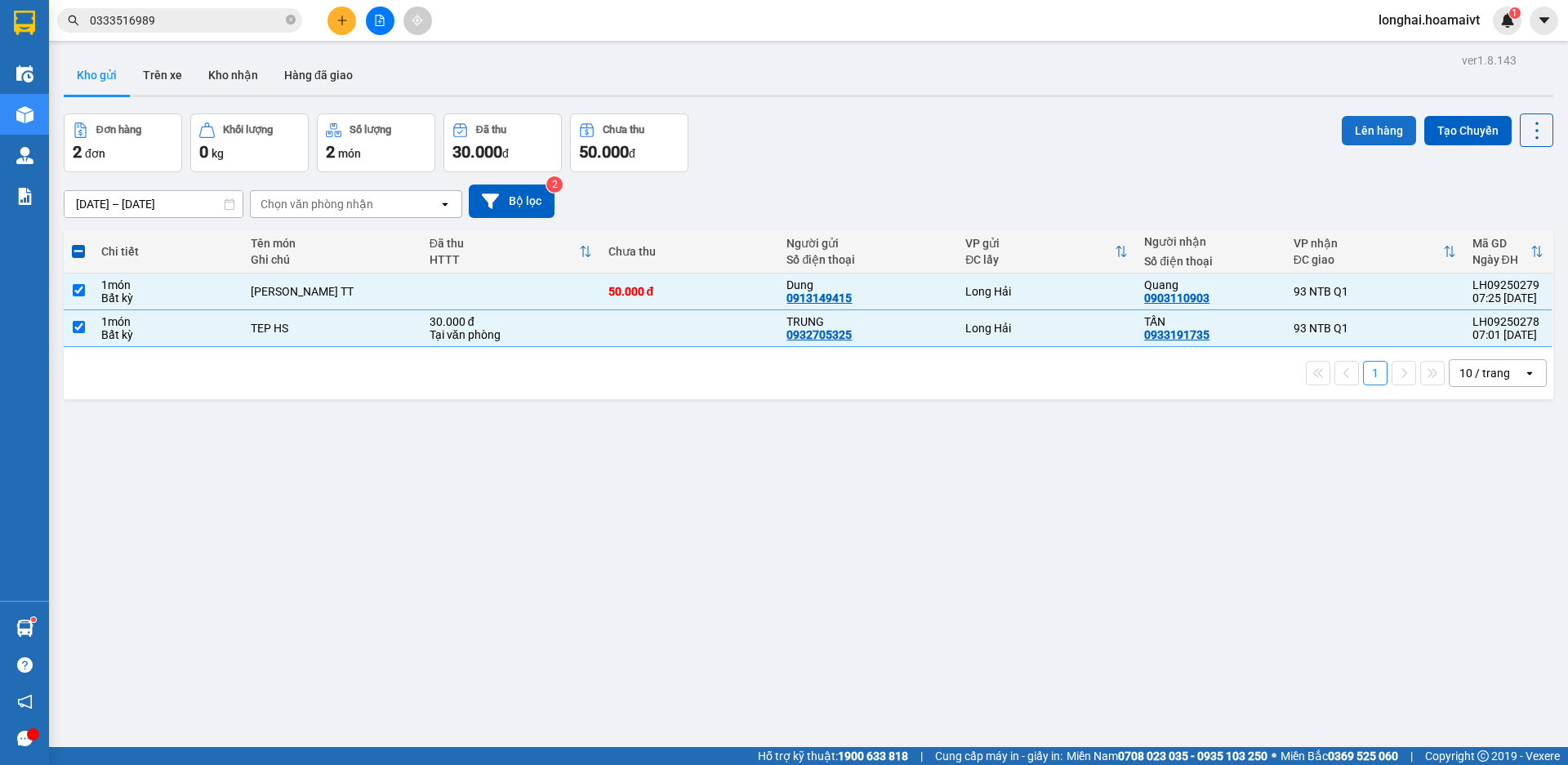
click at [1354, 129] on button "Lên hàng" at bounding box center [1378, 131] width 75 height 29
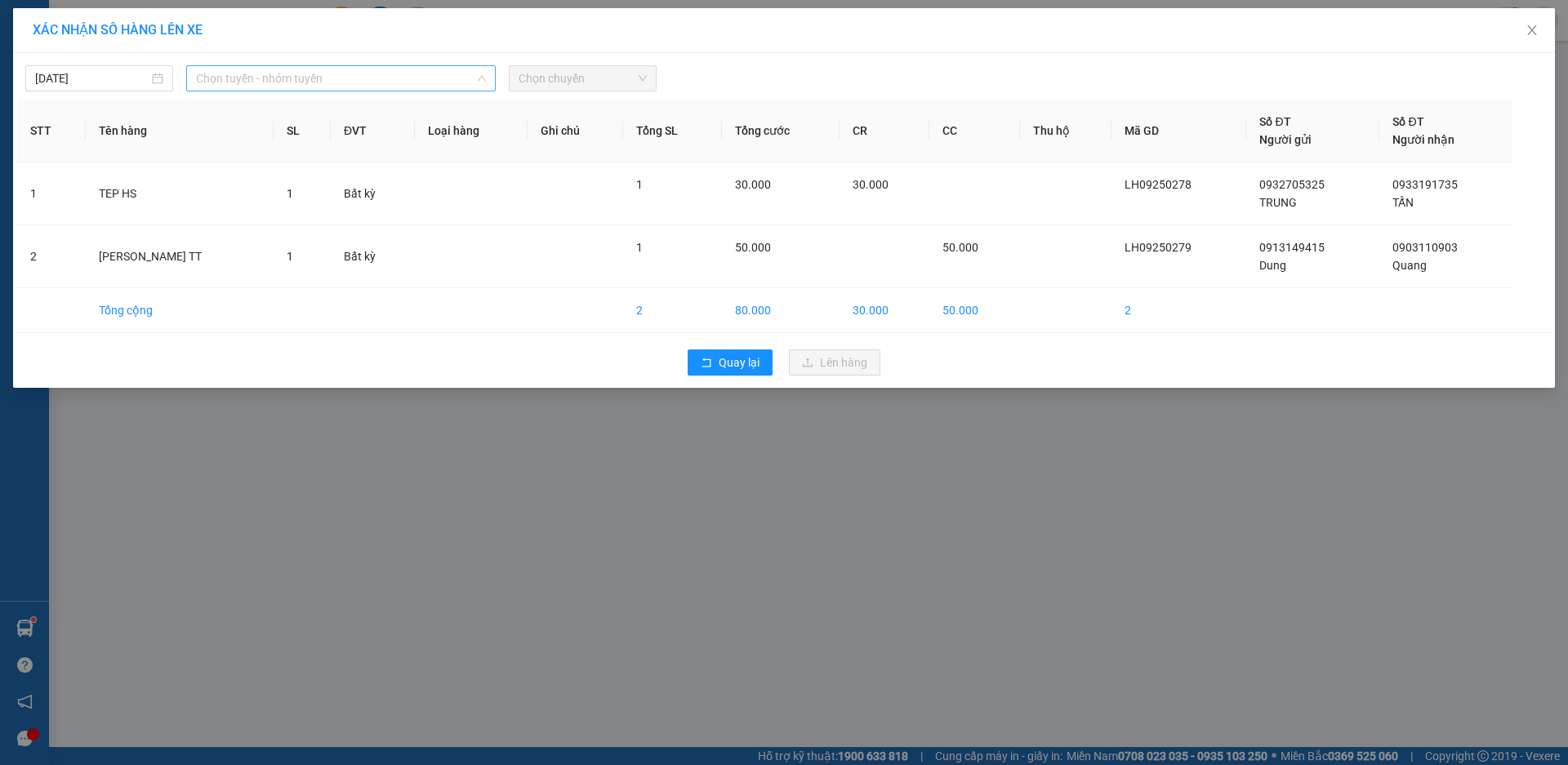
click at [256, 79] on span "Chọn tuyến - nhóm tuyến" at bounding box center [341, 79] width 290 height 25
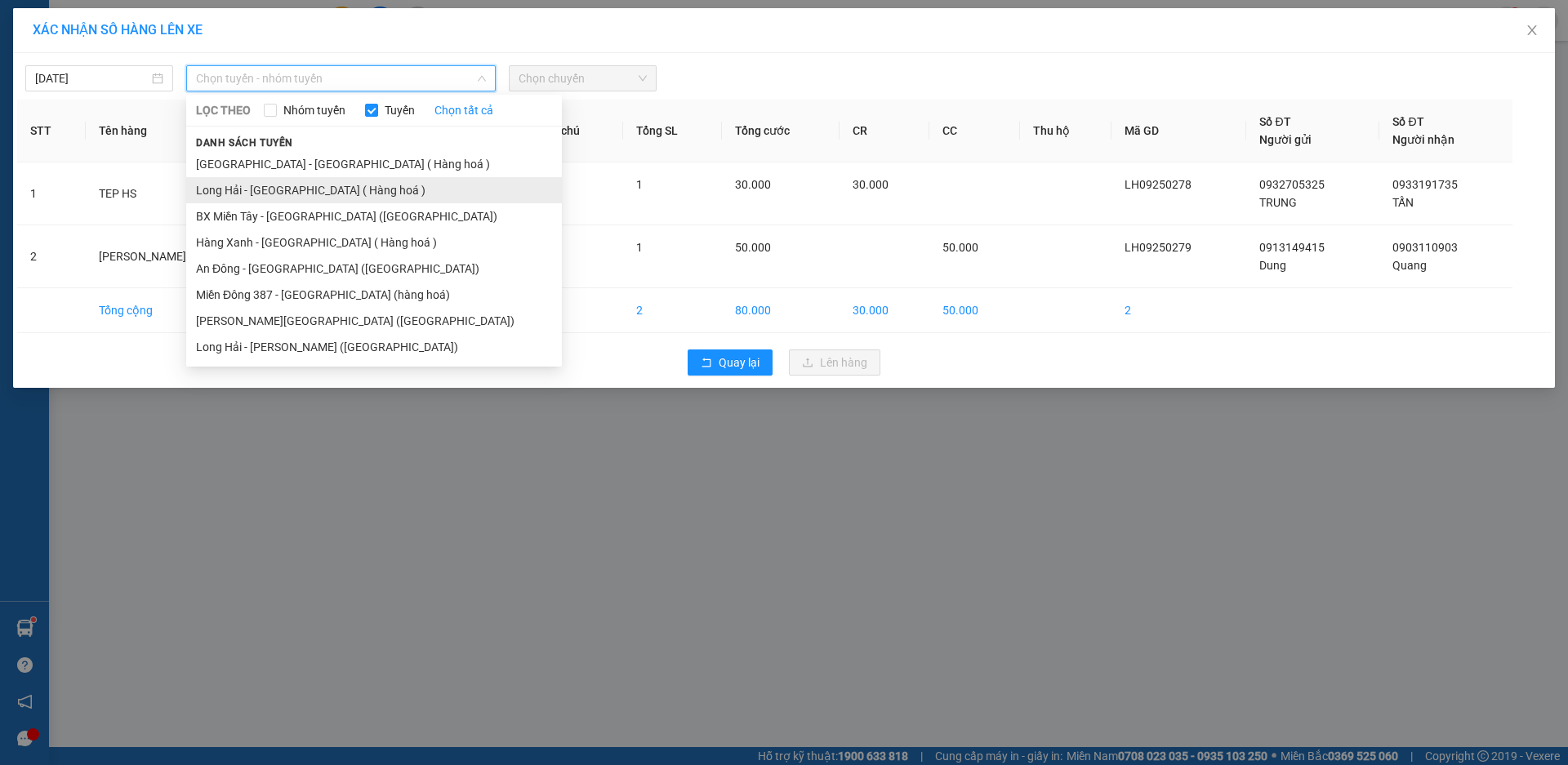
click at [249, 188] on li "Long Hải - [GEOGRAPHIC_DATA] ( Hàng hoá )" at bounding box center [373, 190] width 376 height 26
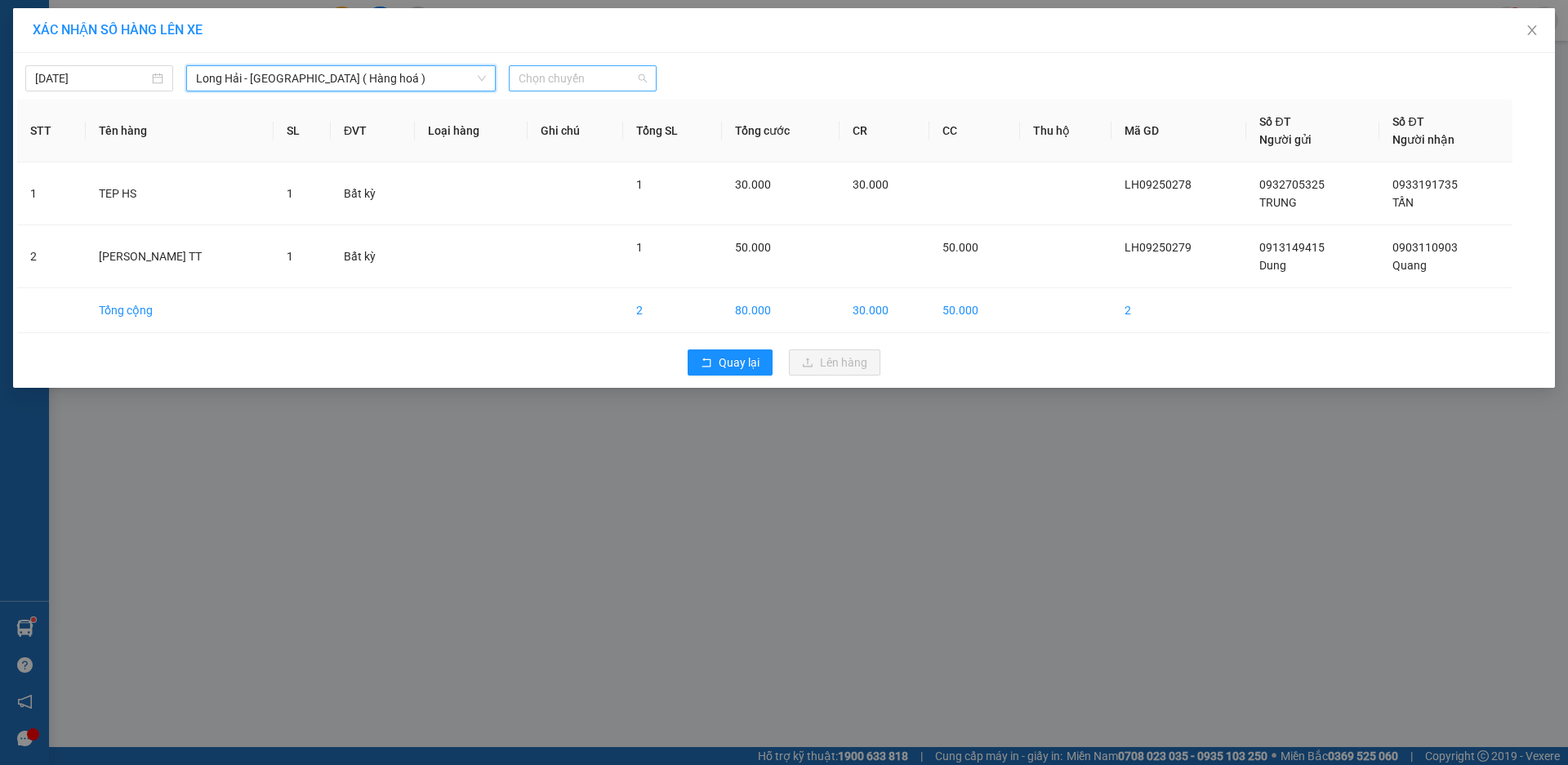
click at [549, 85] on span "Chọn chuyến" at bounding box center [582, 79] width 129 height 25
type input "08"
click at [622, 134] on div "Thêm chuyến " 08:00 "" at bounding box center [595, 138] width 174 height 28
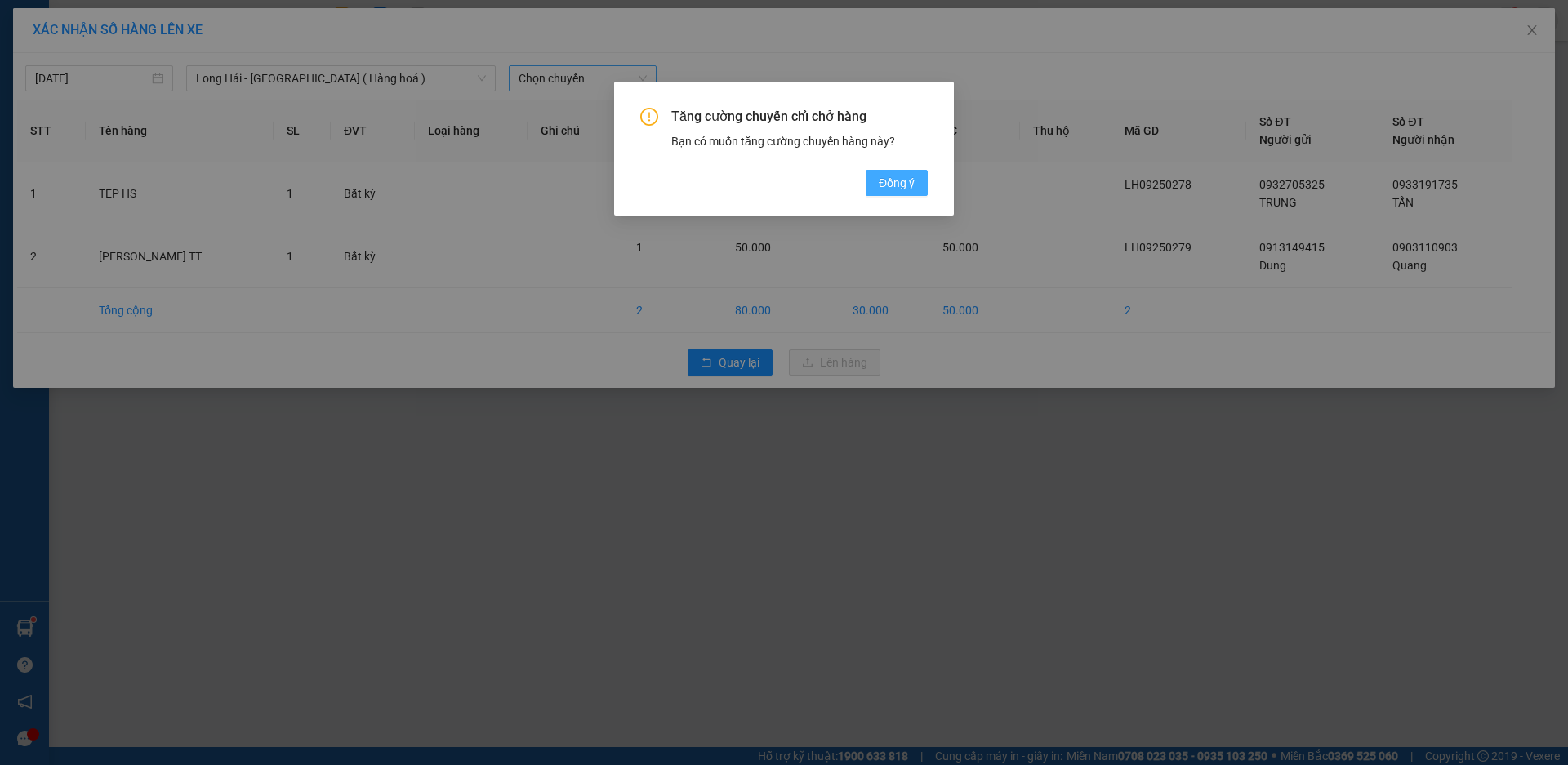
click at [892, 179] on span "Đồng ý" at bounding box center [897, 183] width 36 height 18
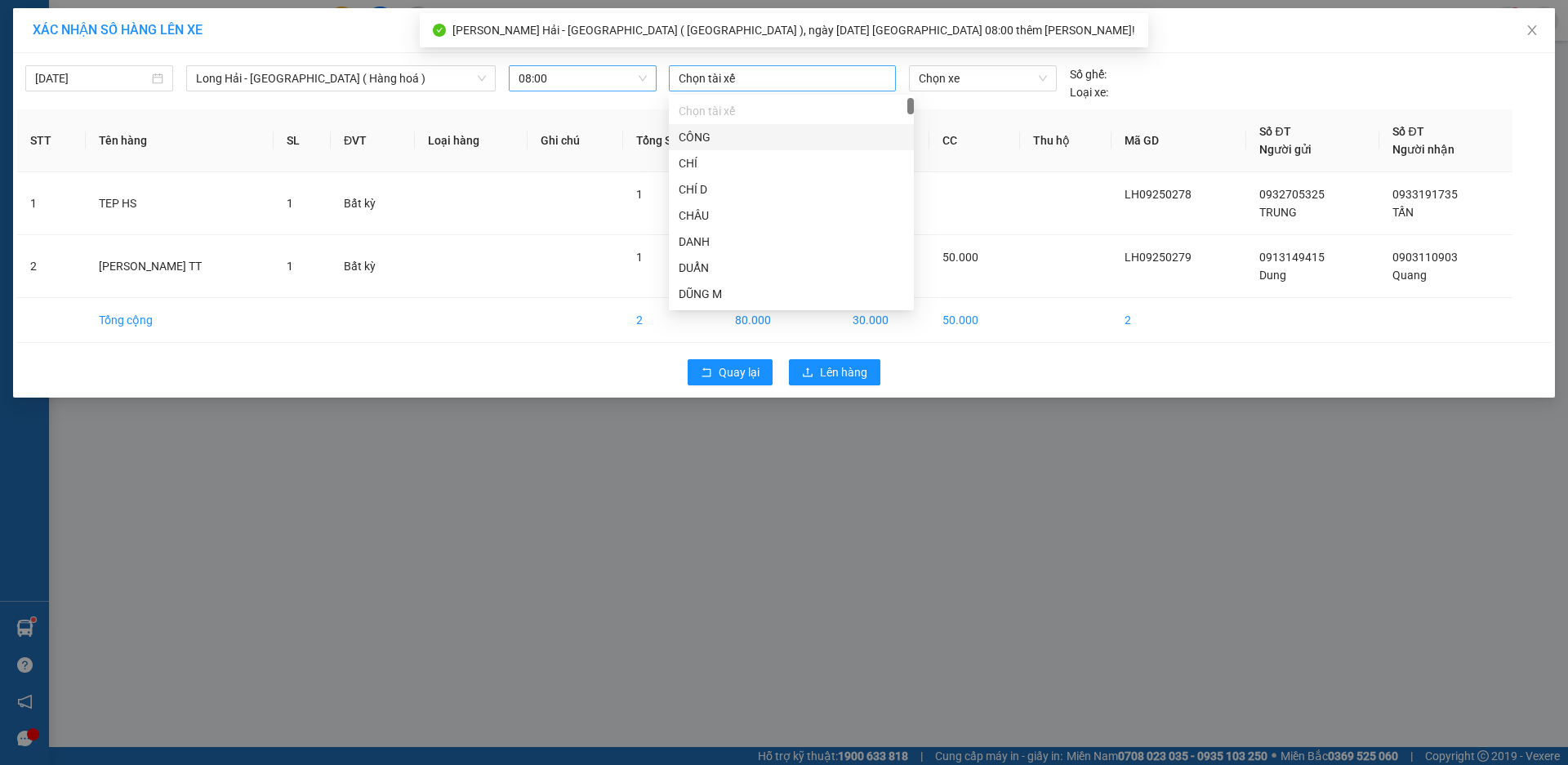
click at [740, 75] on div at bounding box center [782, 79] width 219 height 20
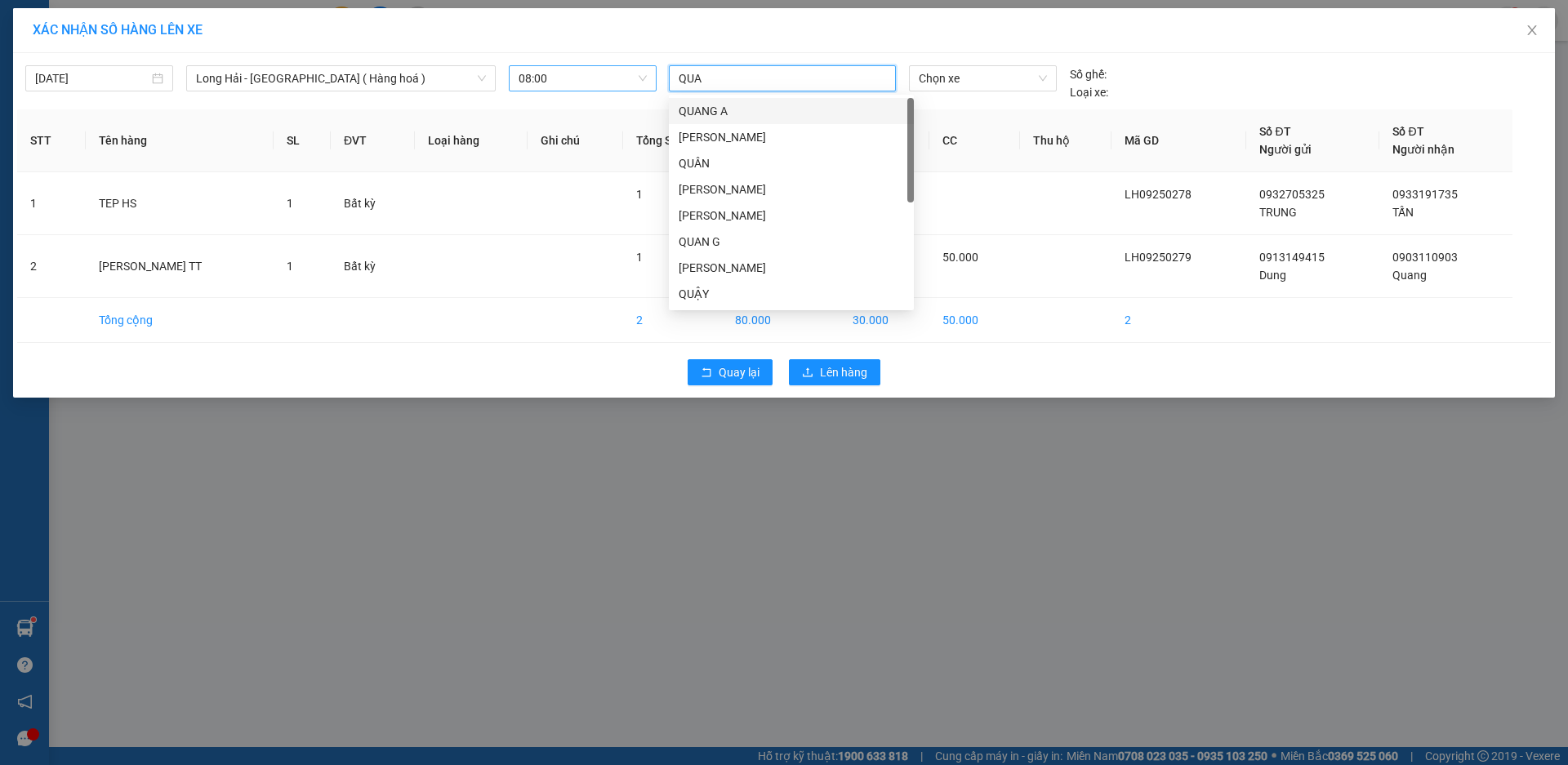
type input "QUAN"
click at [707, 293] on div "QUÂN LH" at bounding box center [791, 294] width 225 height 18
click at [974, 81] on span "Chọn xe" at bounding box center [983, 79] width 128 height 25
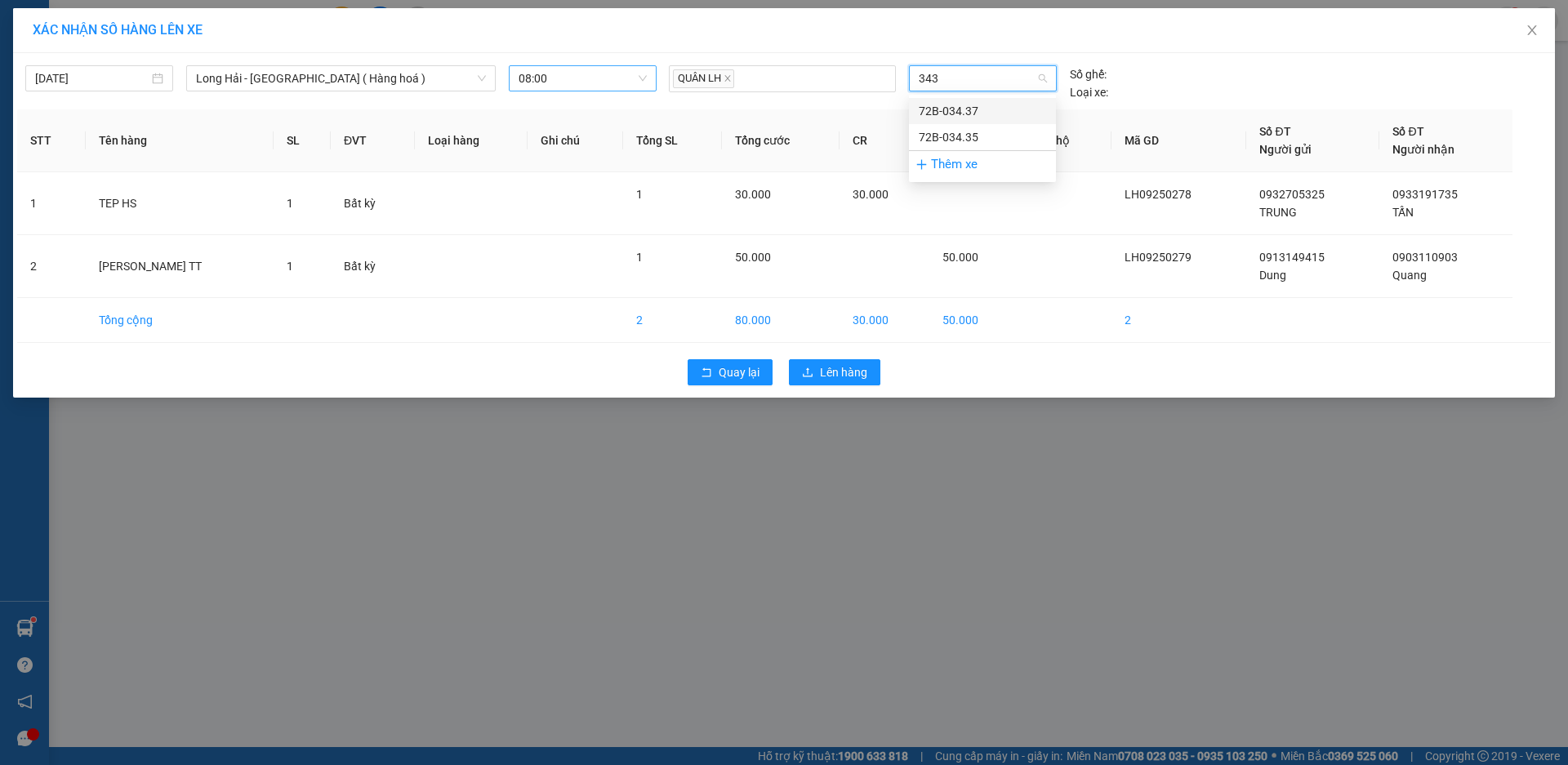
type input "3437"
click at [970, 121] on div "72B-034.37" at bounding box center [982, 111] width 147 height 26
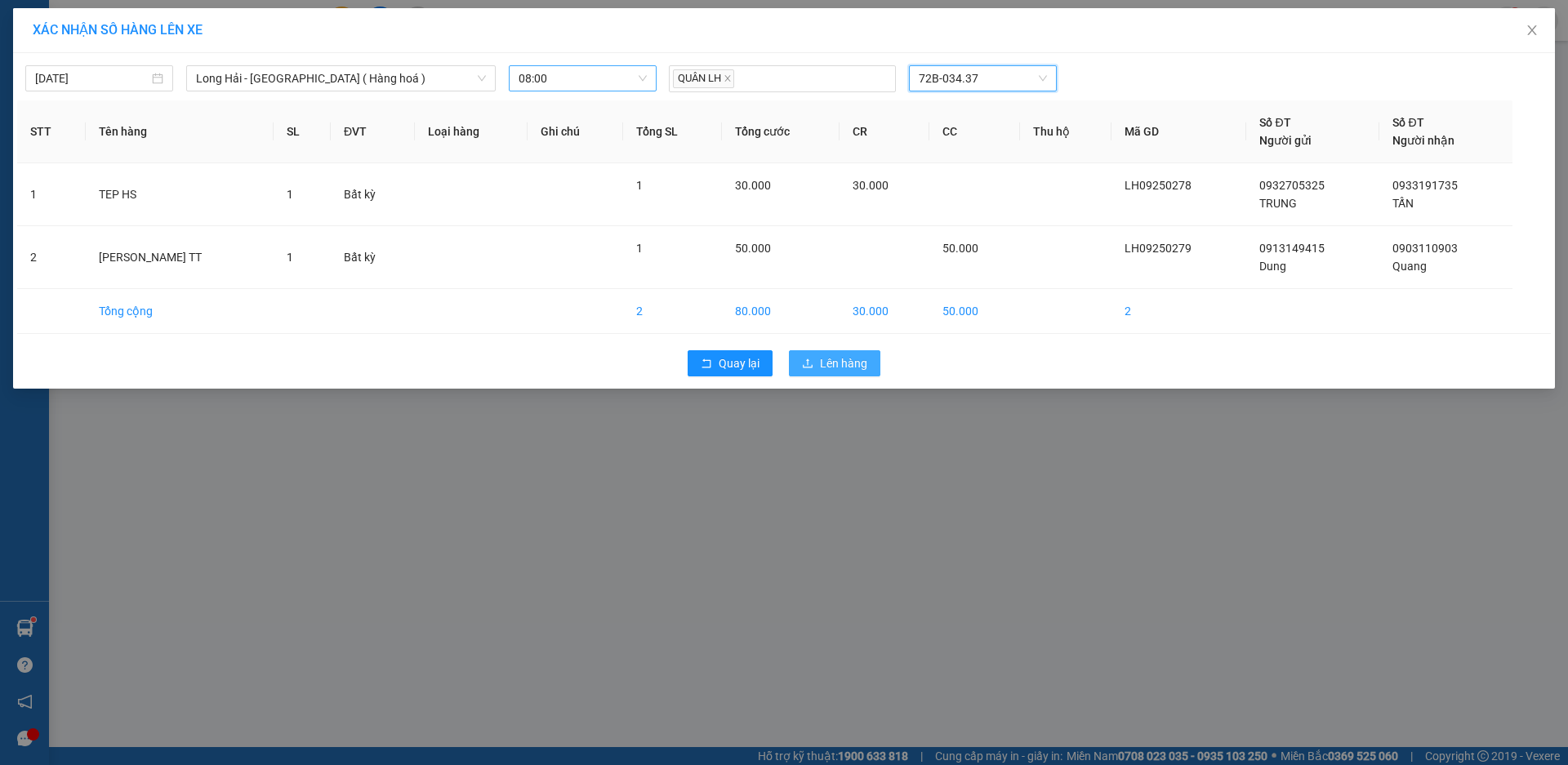
click at [829, 369] on span "Lên hàng" at bounding box center [843, 364] width 47 height 18
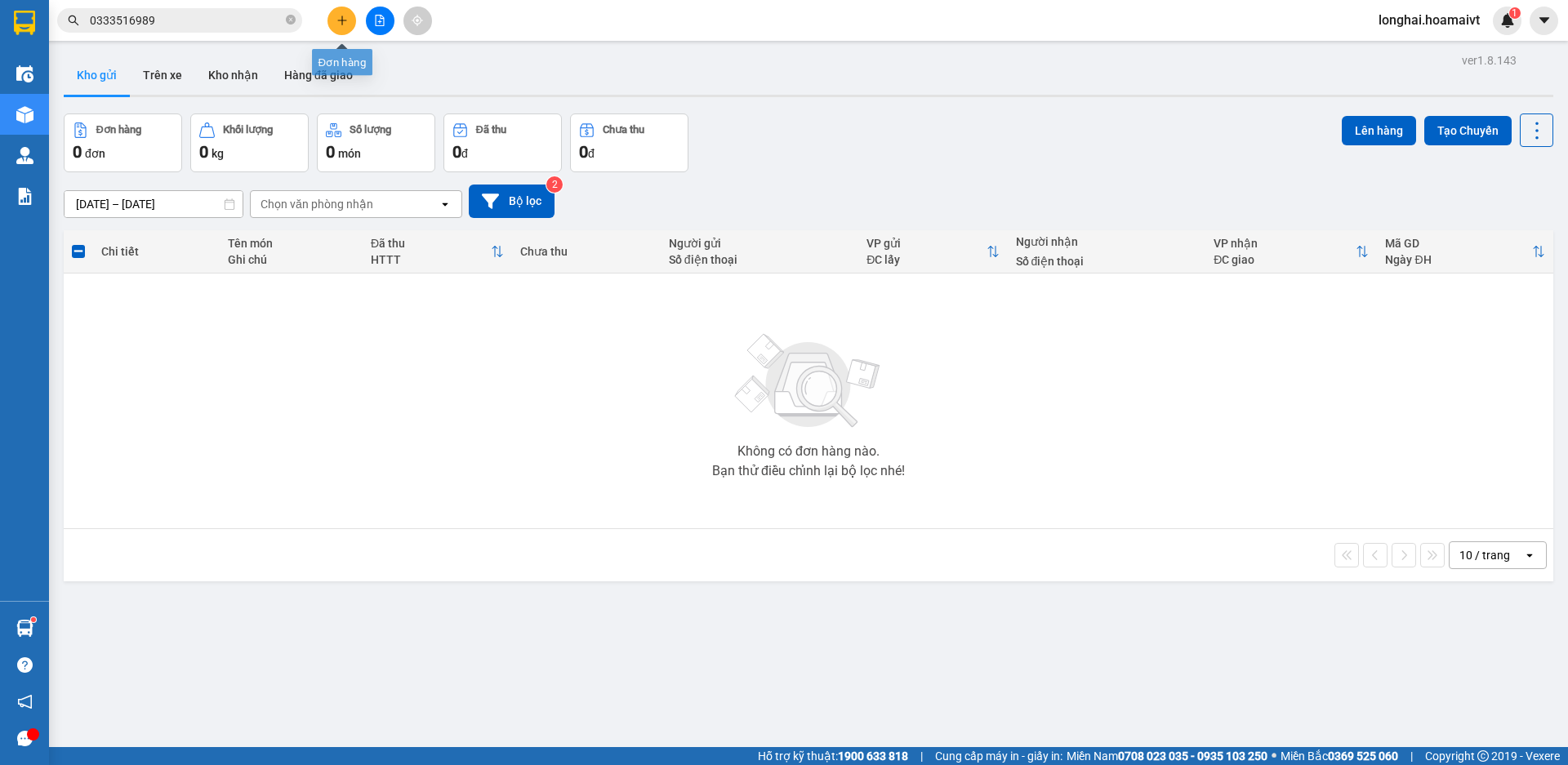
click at [343, 20] on icon "plus" at bounding box center [342, 20] width 11 height 11
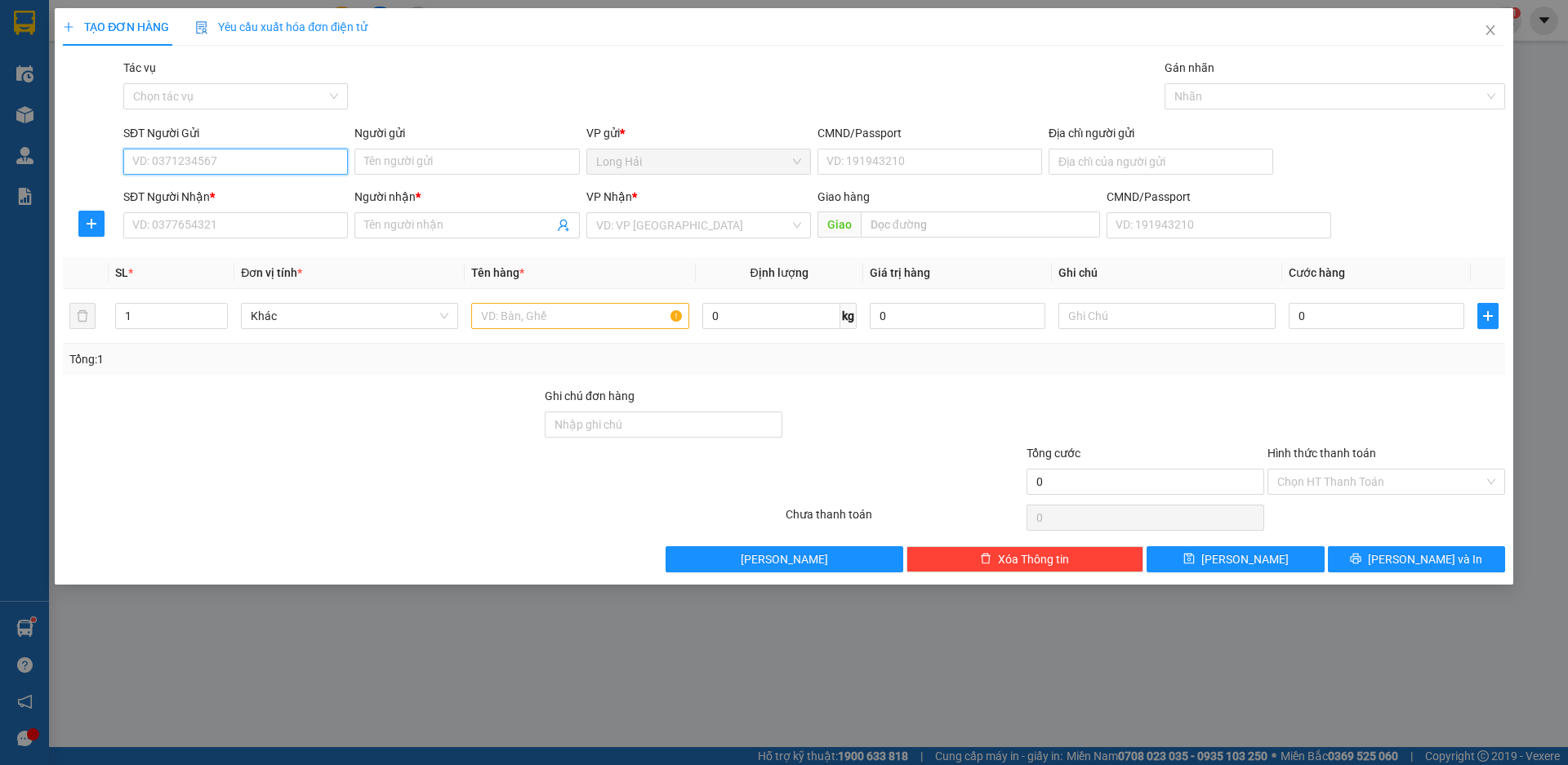
click at [212, 164] on input "SĐT Người Gửi" at bounding box center [236, 161] width 224 height 26
type input "0917895253"
click at [213, 201] on div "0917895253 - HOÀNG" at bounding box center [236, 194] width 205 height 18
type input "HOÀNG"
type input "086080003438"
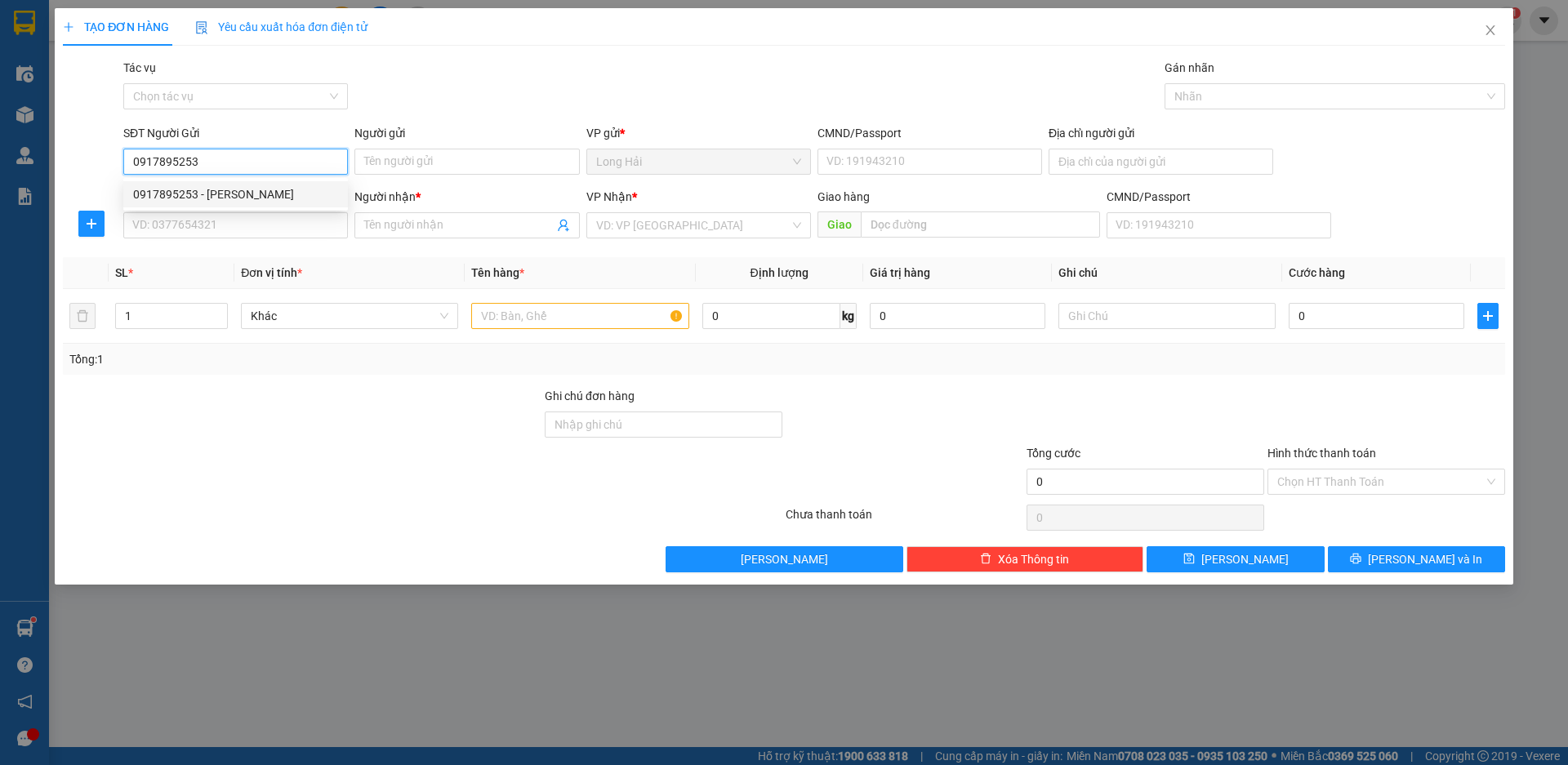
type input "0933345301"
type input "NHUNG"
type input "0917895253"
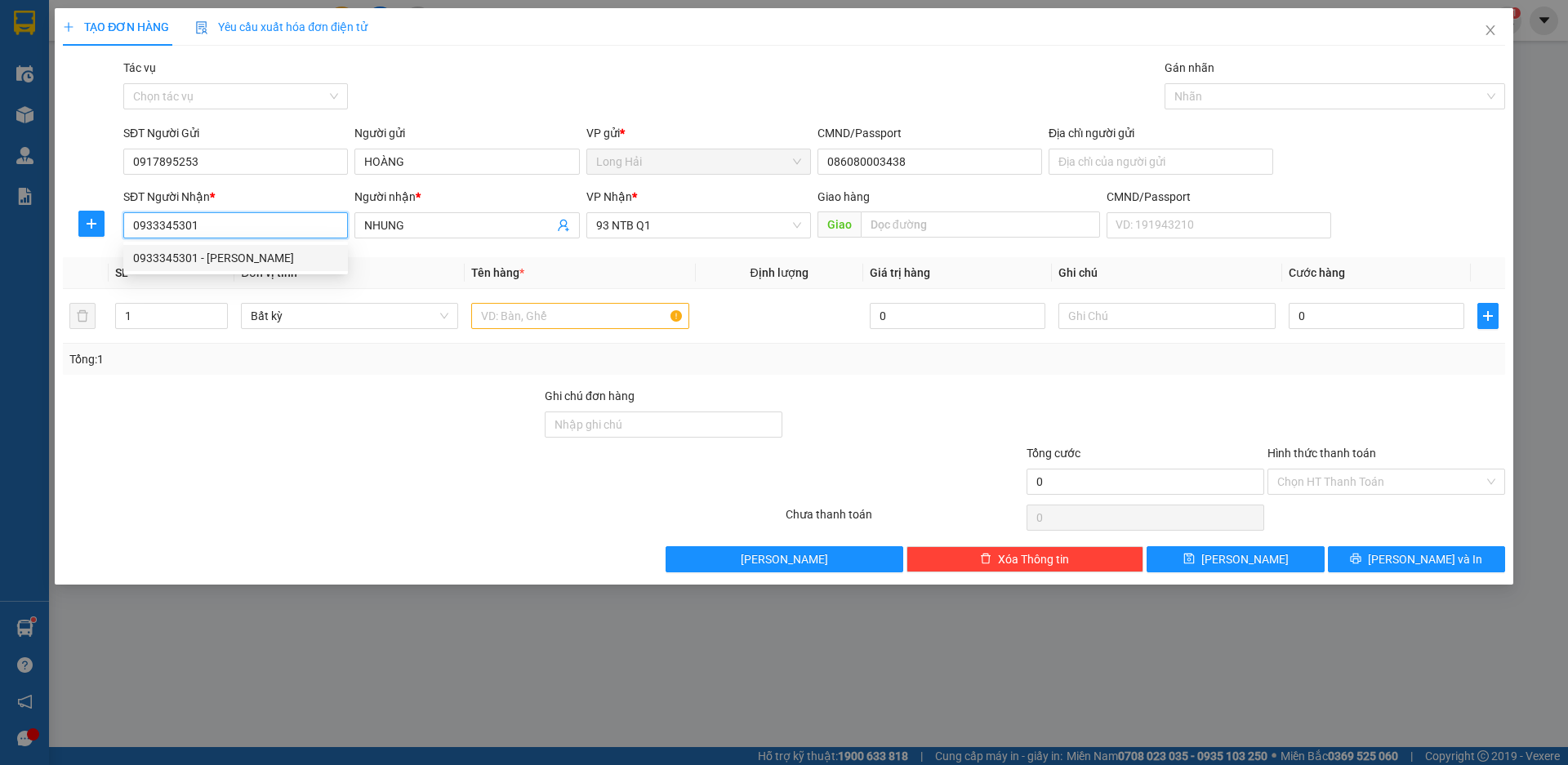
drag, startPoint x: 209, startPoint y: 223, endPoint x: 120, endPoint y: 242, distance: 91.0
click at [120, 242] on div "SĐT Người Nhận * 0933345301" at bounding box center [236, 216] width 231 height 57
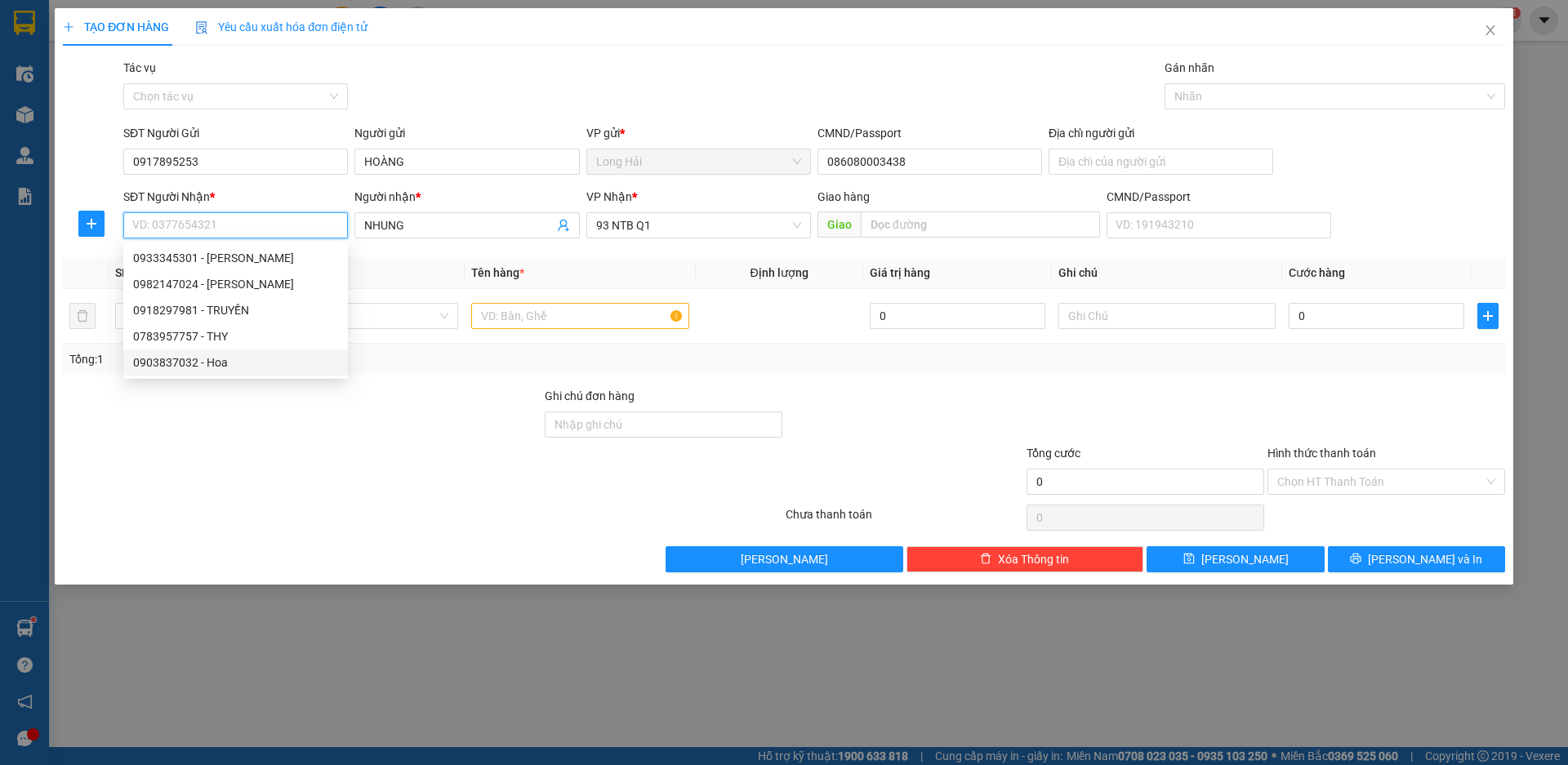
click at [180, 366] on div "0903837032 - Hoa" at bounding box center [236, 363] width 205 height 18
type input "LONG HAI"
type input "0903837032"
type input "Hoa"
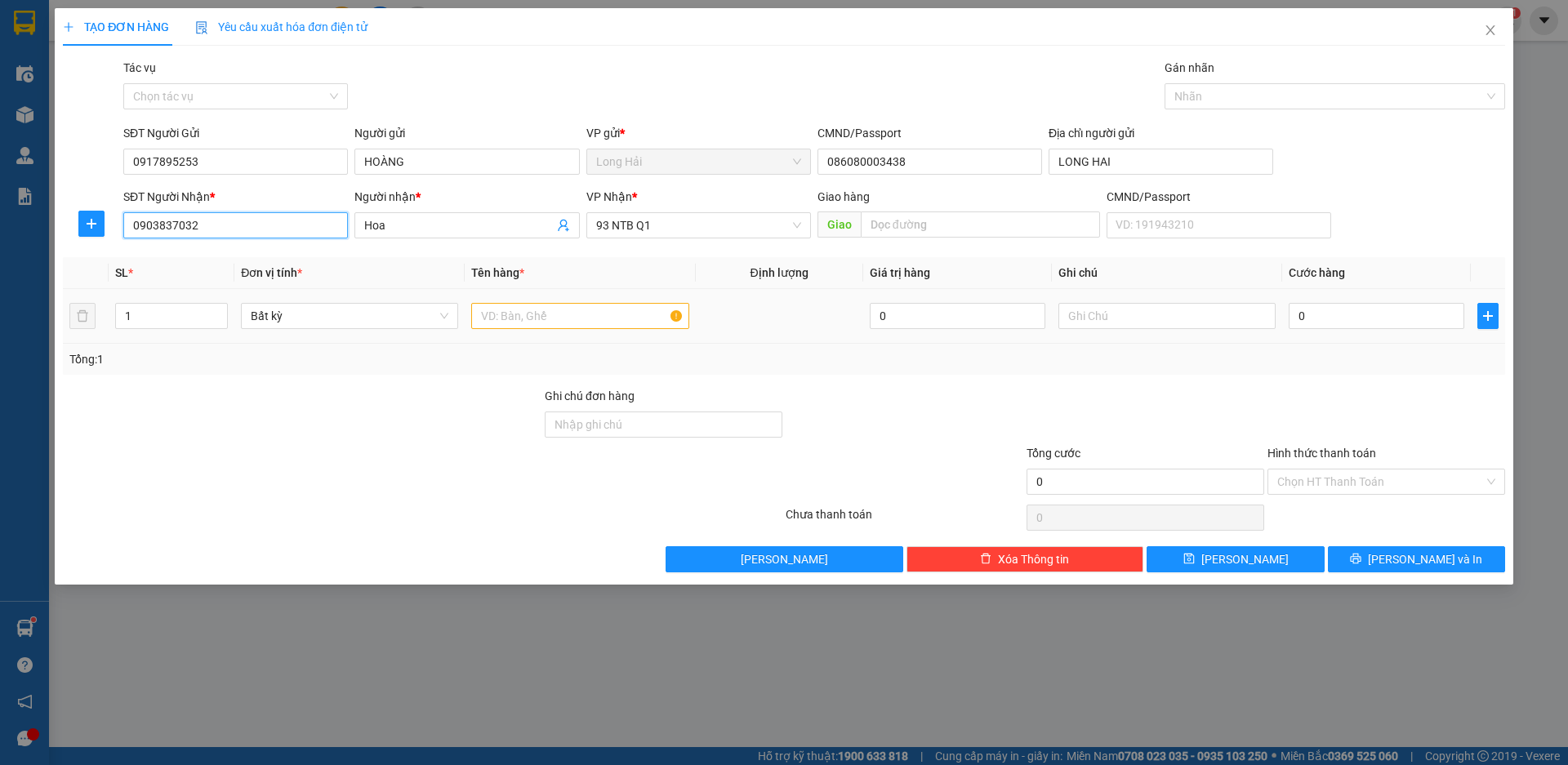
type input "0903837032"
click at [504, 318] on input "text" at bounding box center [579, 316] width 217 height 26
type input "THUNG VO GHE"
click at [1319, 322] on input "0" at bounding box center [1376, 316] width 175 height 26
type input "5"
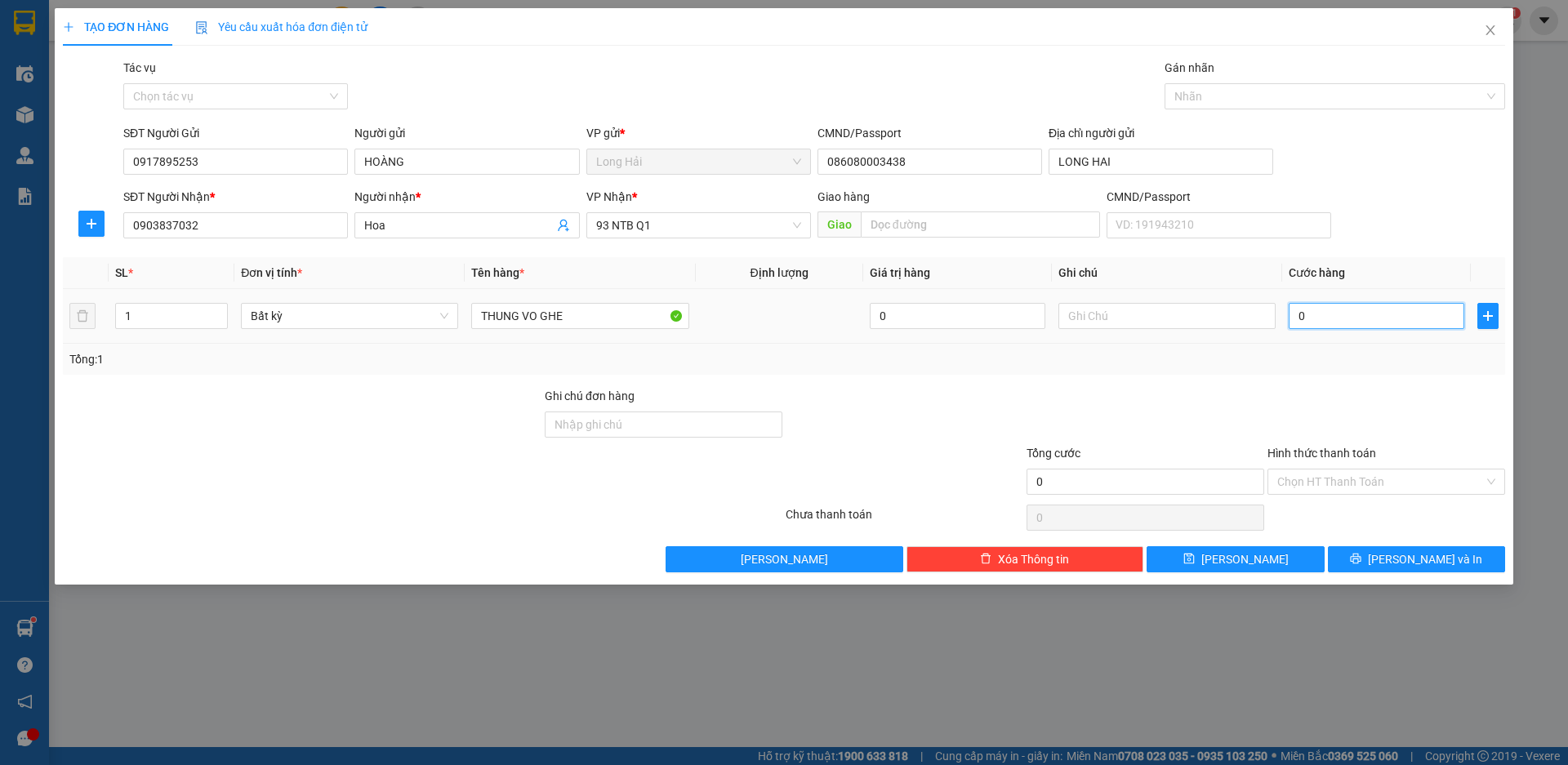
type input "5"
type input "50"
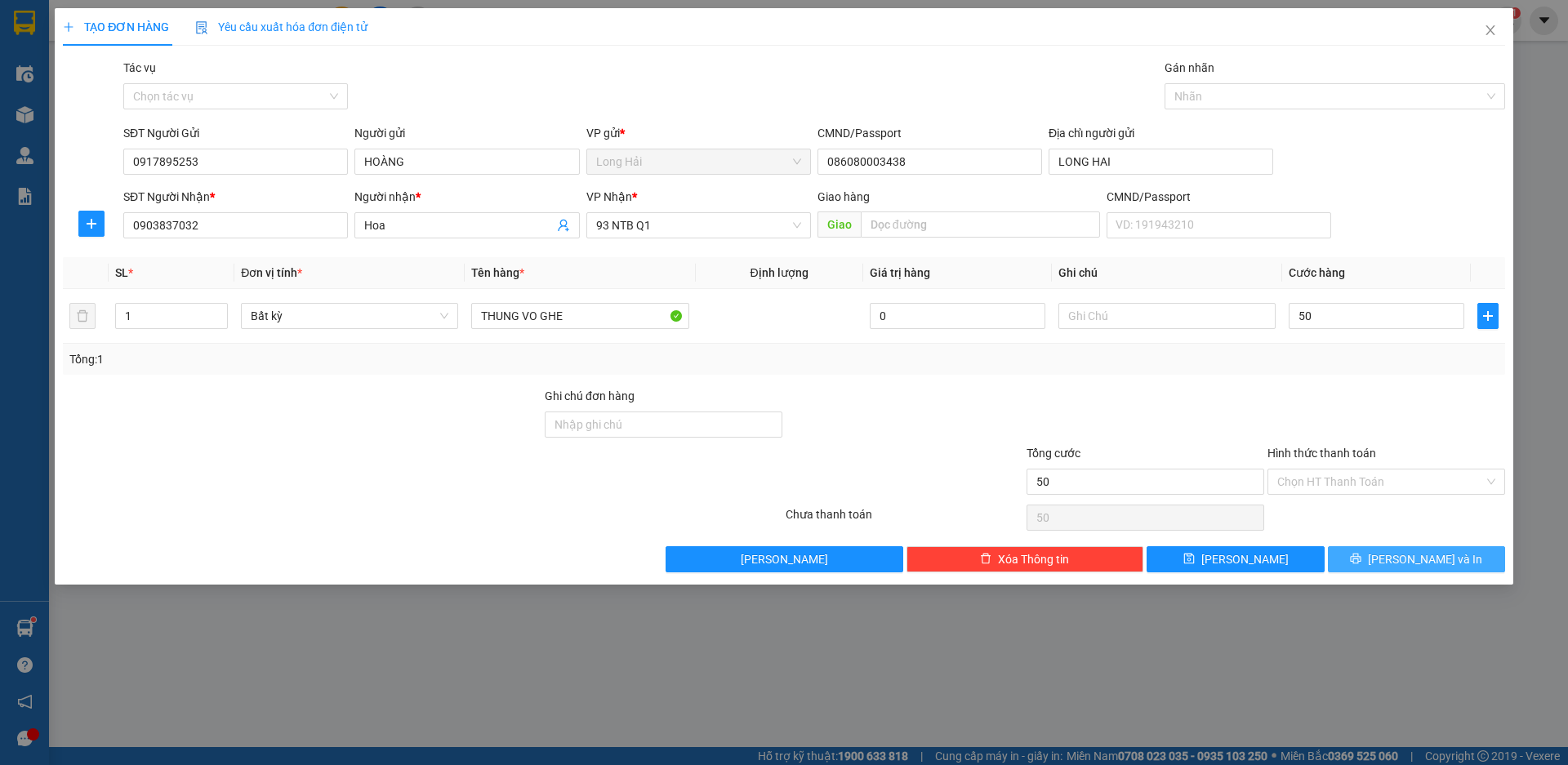
type input "50.000"
click at [1423, 559] on span "[PERSON_NAME] và In" at bounding box center [1425, 559] width 115 height 18
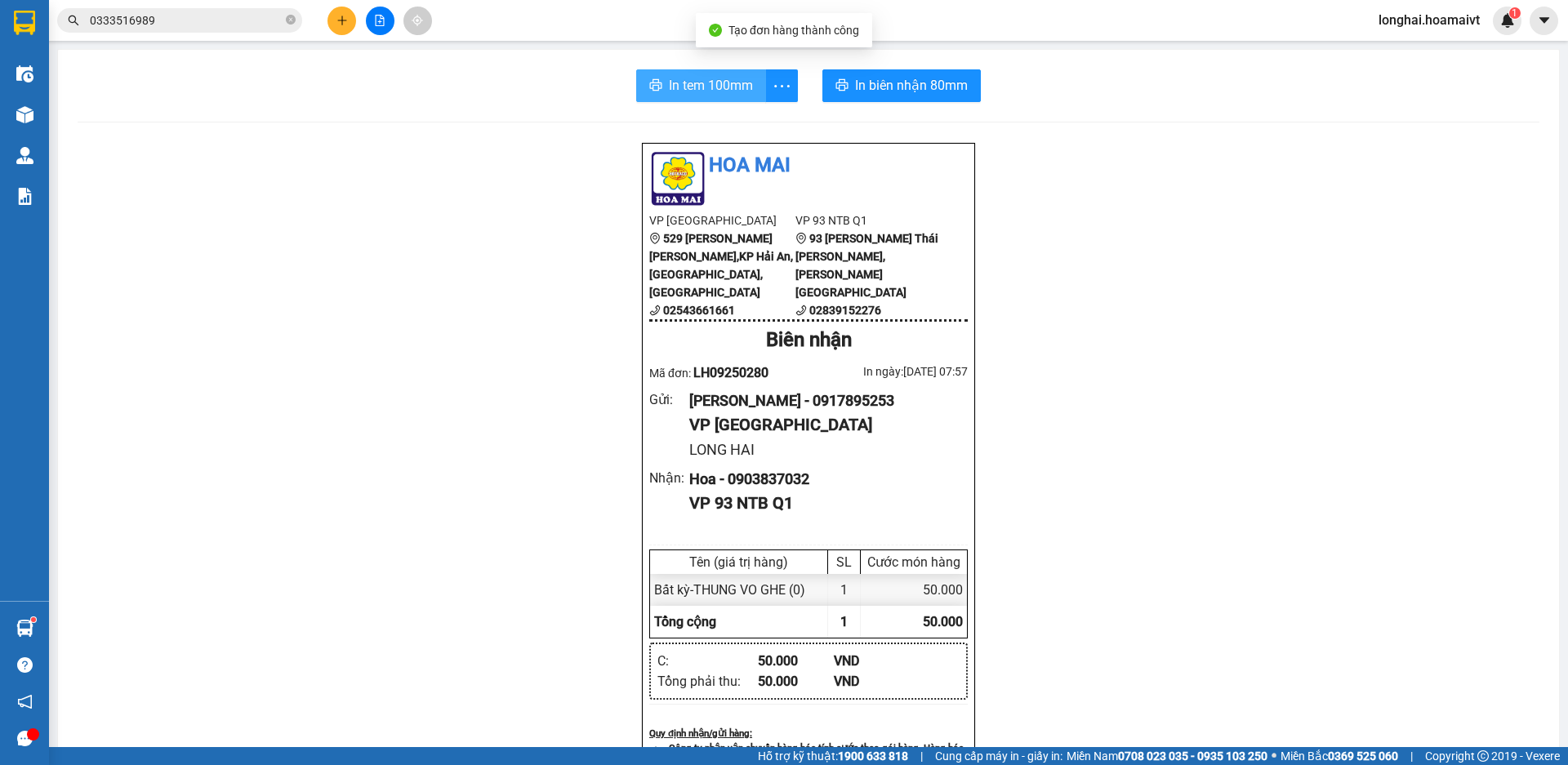
click at [671, 87] on span "In tem 100mm" at bounding box center [711, 85] width 84 height 20
click at [293, 18] on icon "close-circle" at bounding box center [291, 20] width 10 height 10
click at [231, 22] on input "text" at bounding box center [186, 20] width 192 height 18
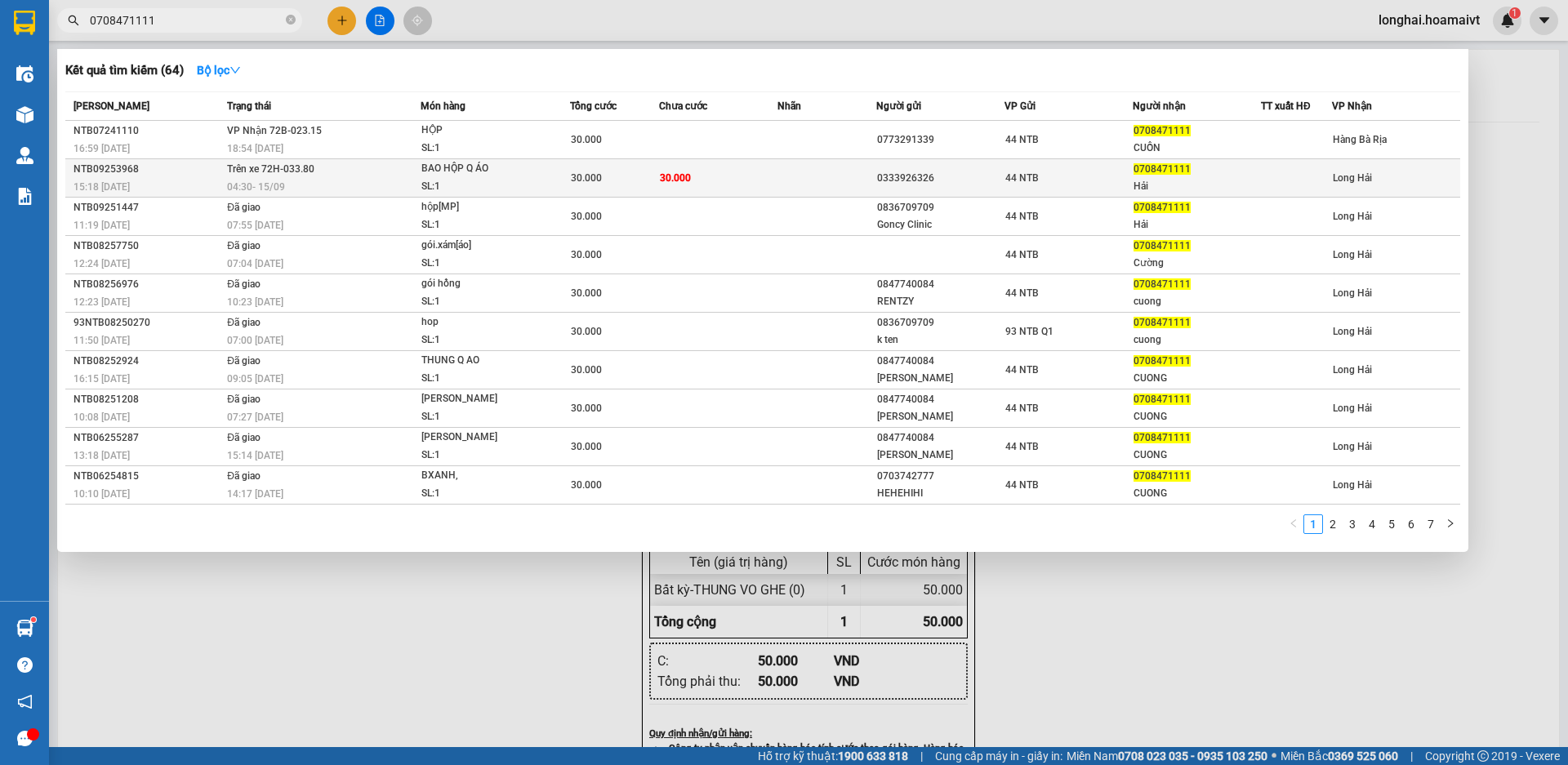
type input "0708471111"
click at [345, 179] on div "04:30 - 15/09" at bounding box center [323, 187] width 192 height 18
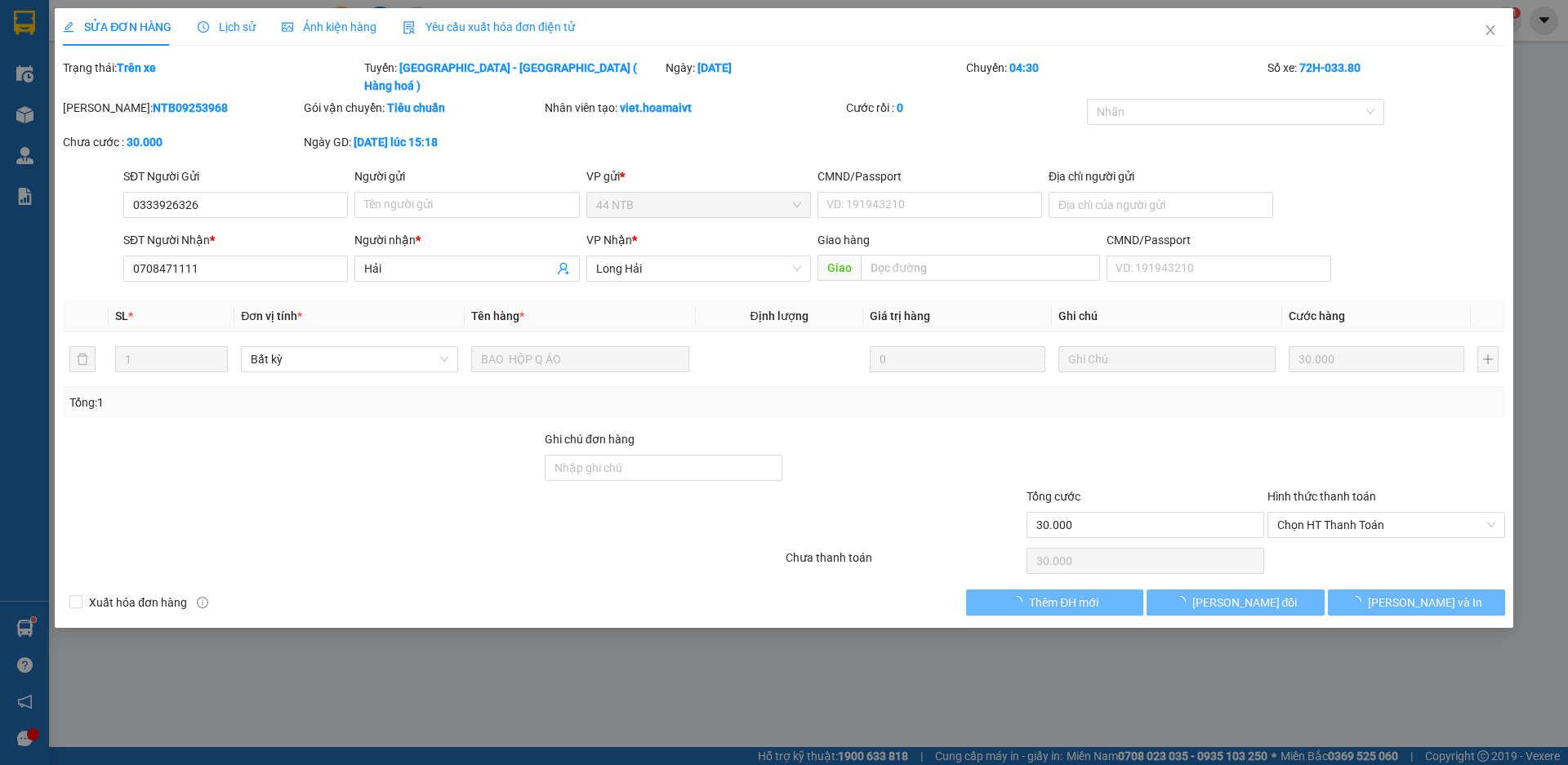
type input "0333926326"
type input "0708471111"
type input "Hải"
type input "30.000"
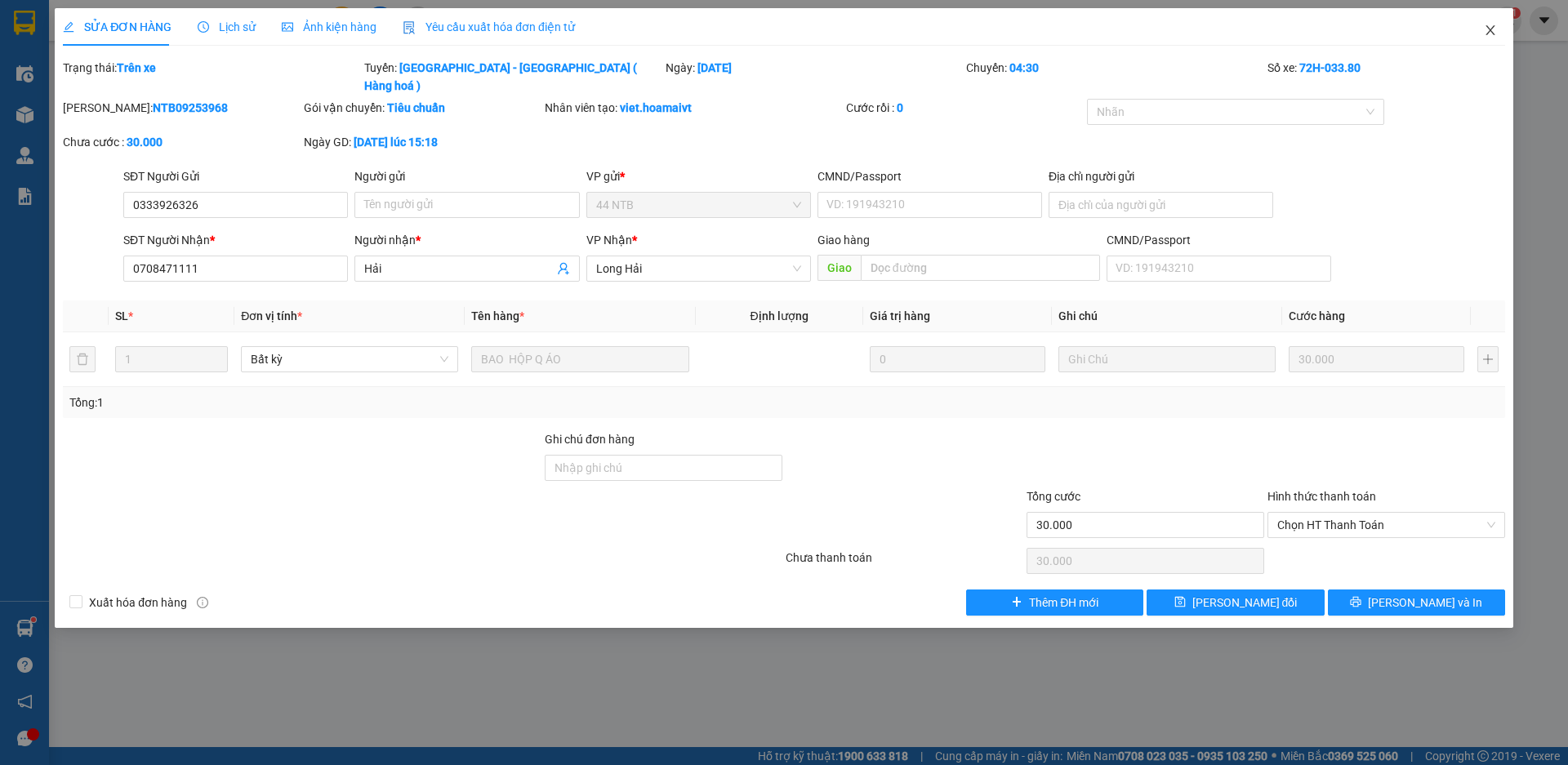
click at [1484, 29] on icon "close" at bounding box center [1490, 30] width 13 height 13
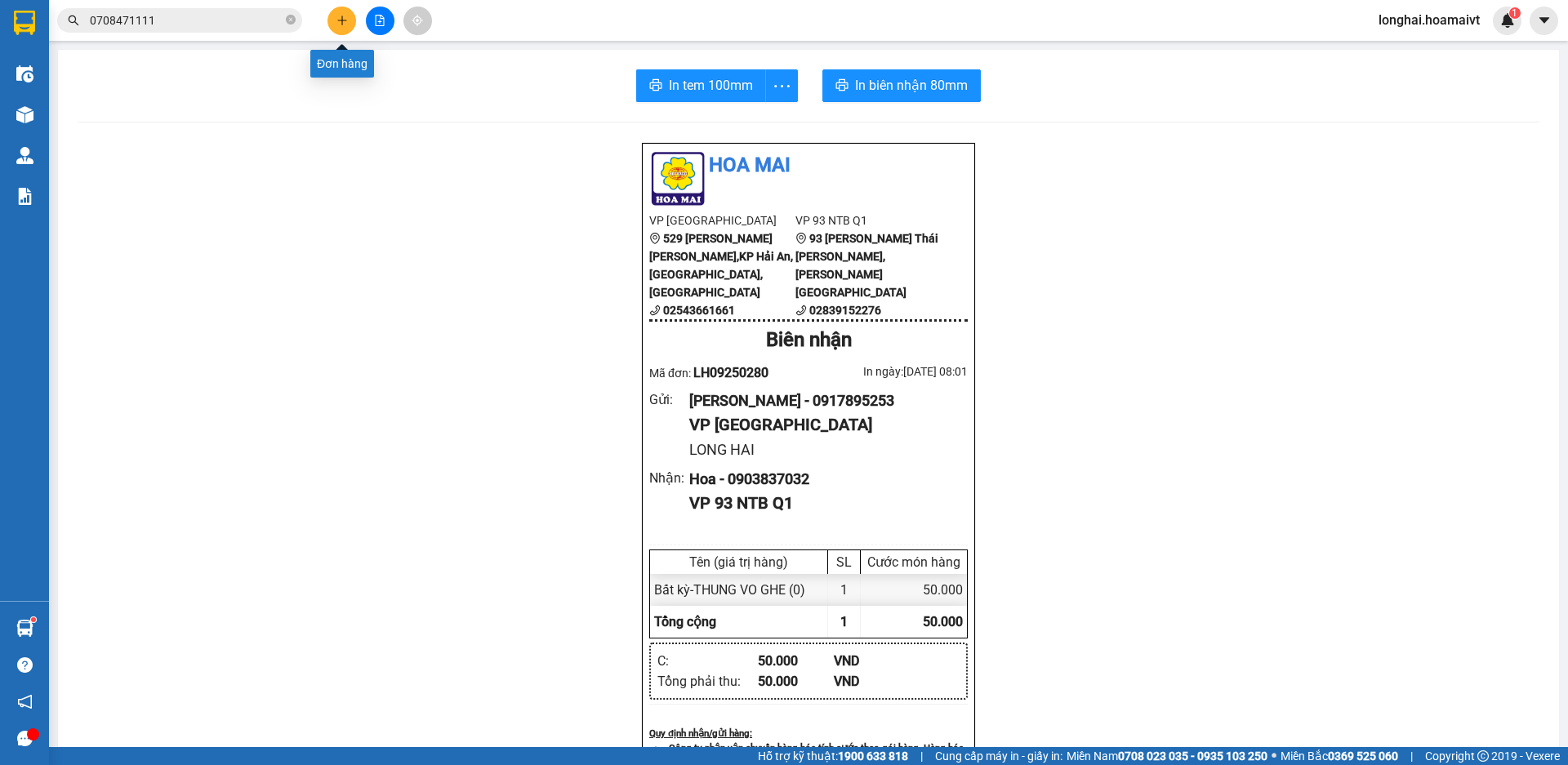
click at [341, 20] on icon "plus" at bounding box center [342, 20] width 11 height 11
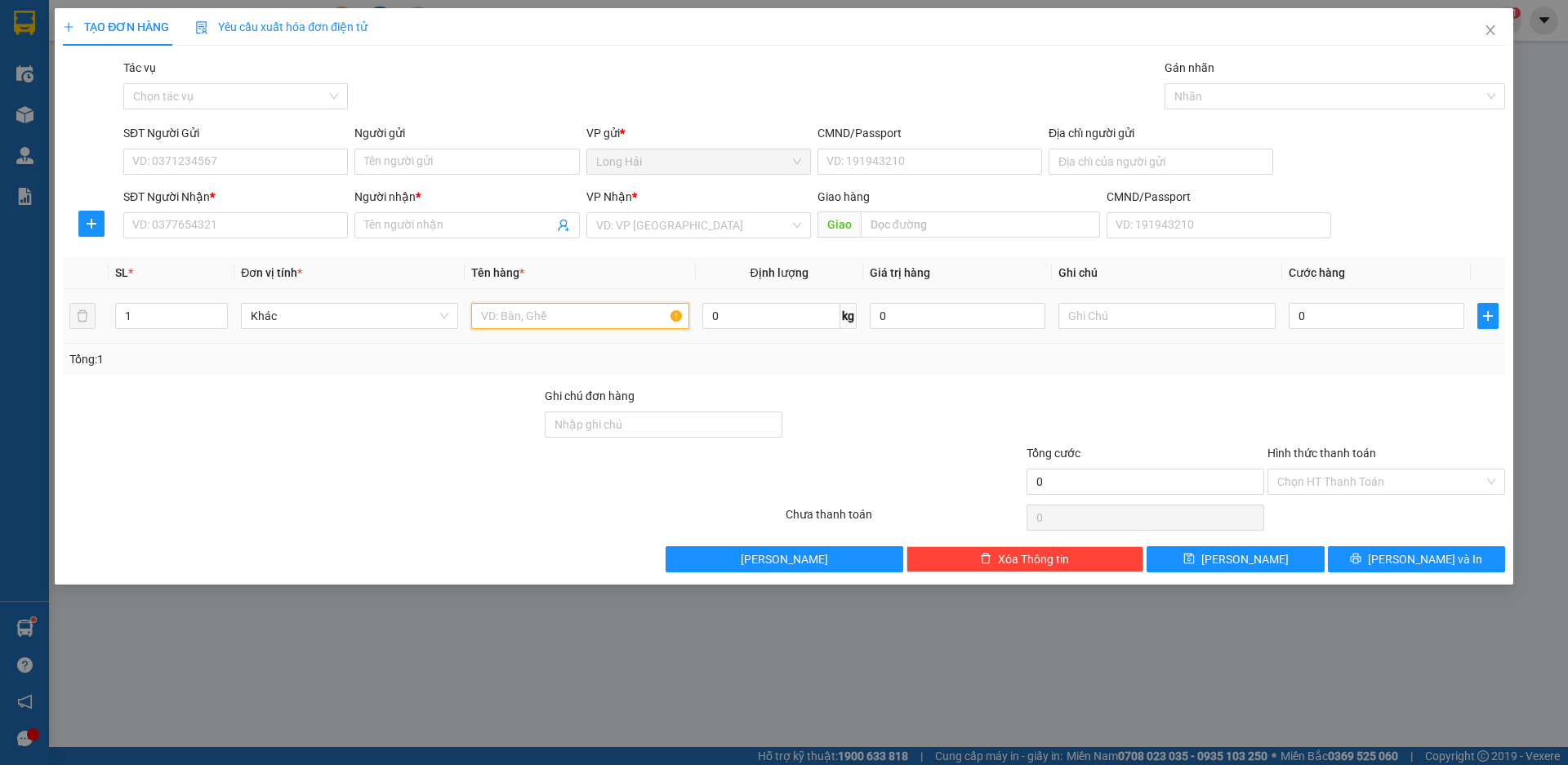
click at [514, 315] on input "text" at bounding box center [579, 316] width 217 height 26
type input "XOP"
click at [240, 226] on input "SĐT Người Nhận *" at bounding box center [236, 225] width 224 height 26
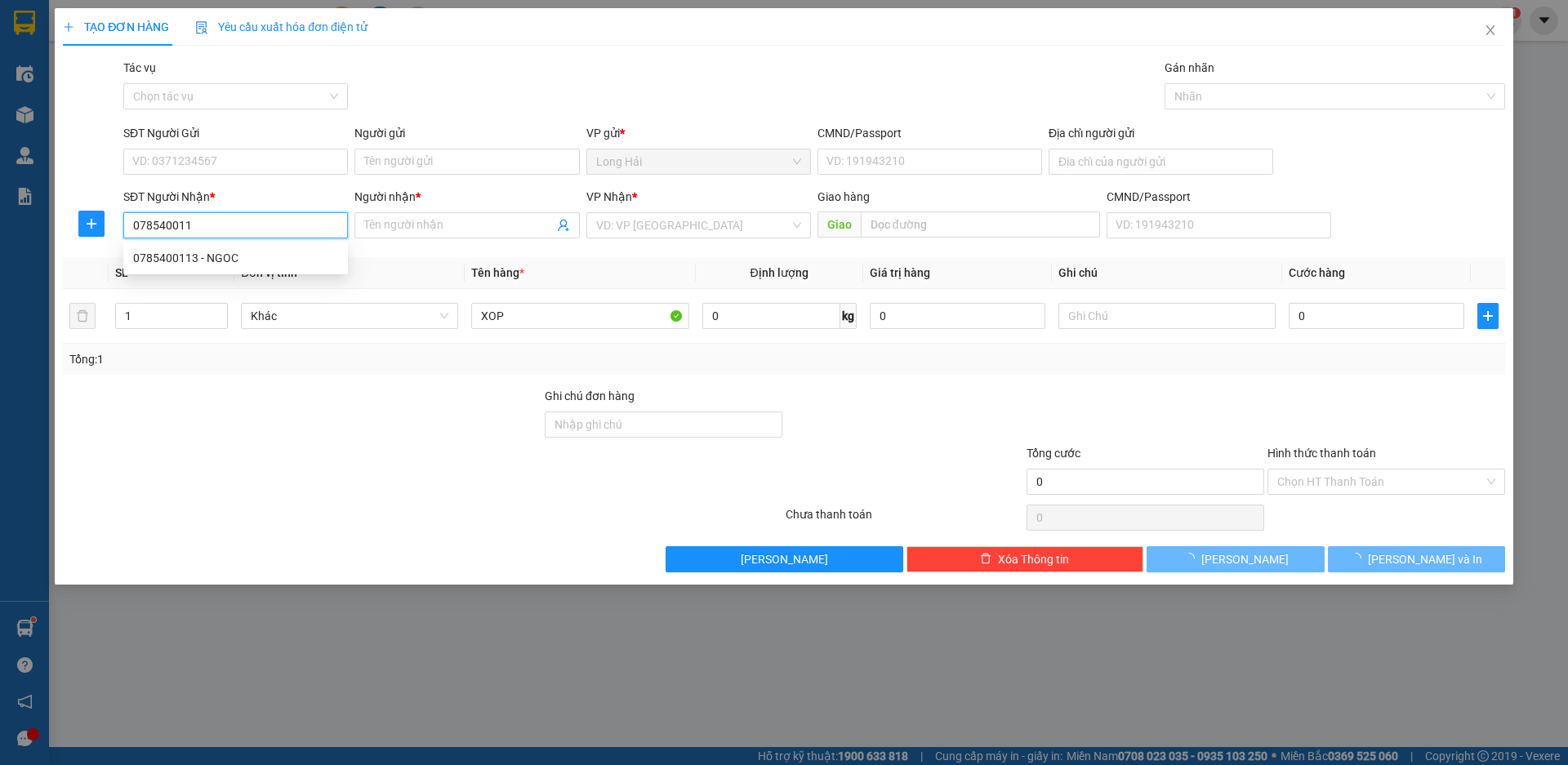
type input "0785400113"
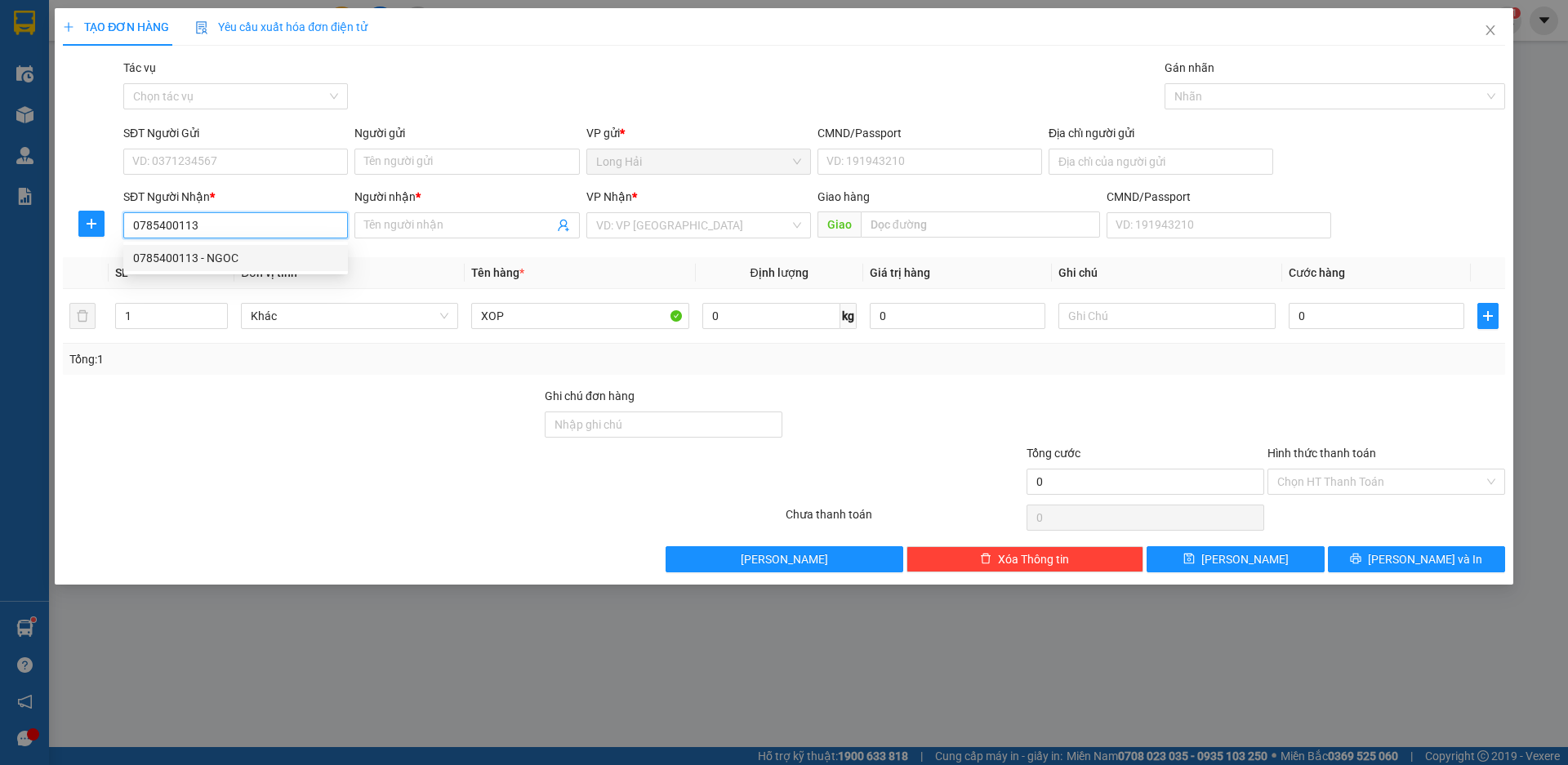
click at [215, 263] on div "0785400113 - NGOC" at bounding box center [236, 258] width 205 height 18
type input "NGOC"
type input "0785400113"
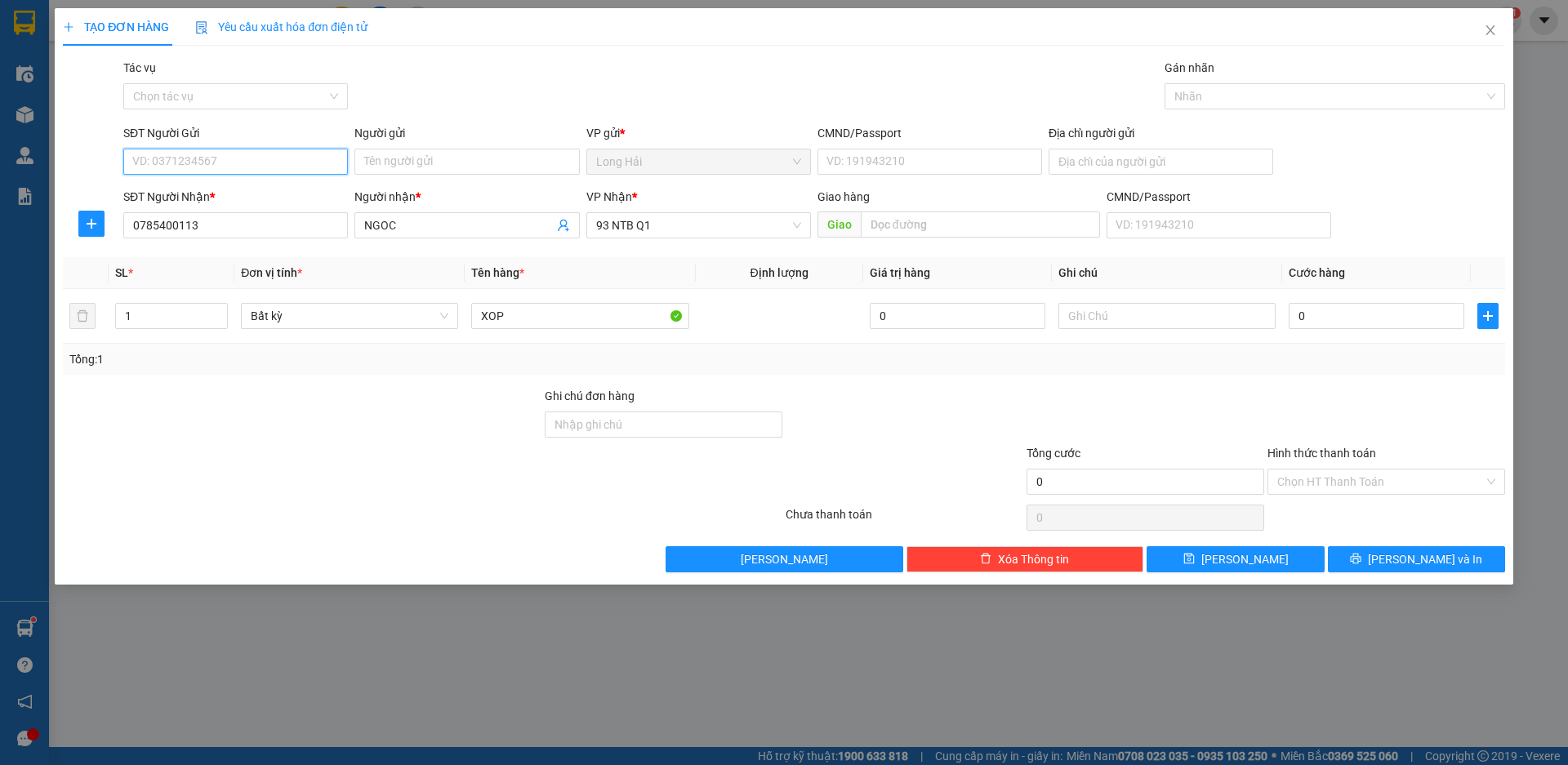
click at [221, 153] on input "SĐT Người Gửi" at bounding box center [236, 161] width 224 height 26
click at [209, 194] on div "0785400113 - NGOC" at bounding box center [236, 194] width 205 height 18
type input "0785400113"
type input "NGOC"
type input "036203005031"
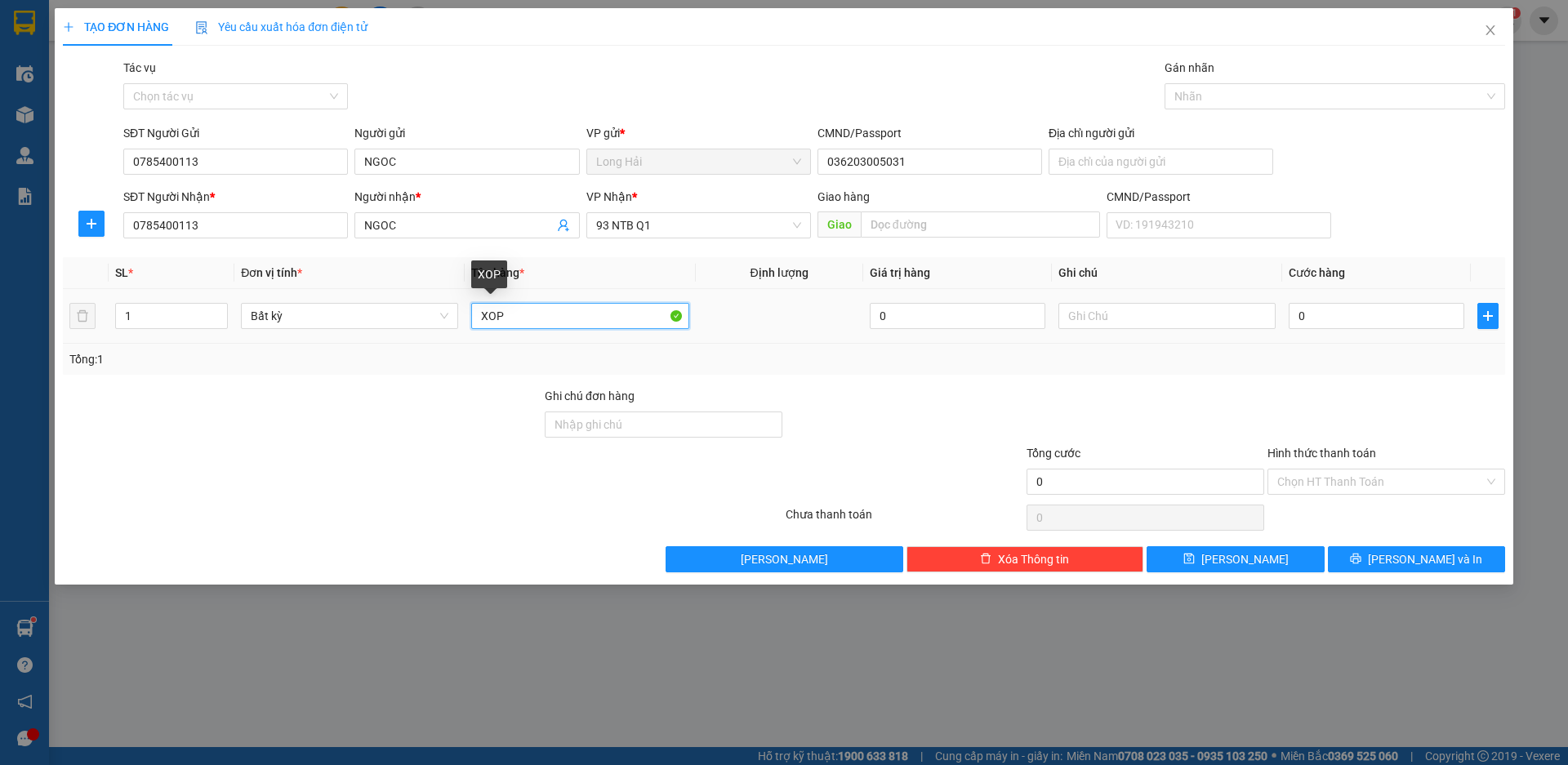
click at [589, 310] on input "XOP" at bounding box center [579, 316] width 217 height 26
type input "XOP GHE"
click at [1337, 311] on input "0" at bounding box center [1376, 316] width 175 height 26
type input "5"
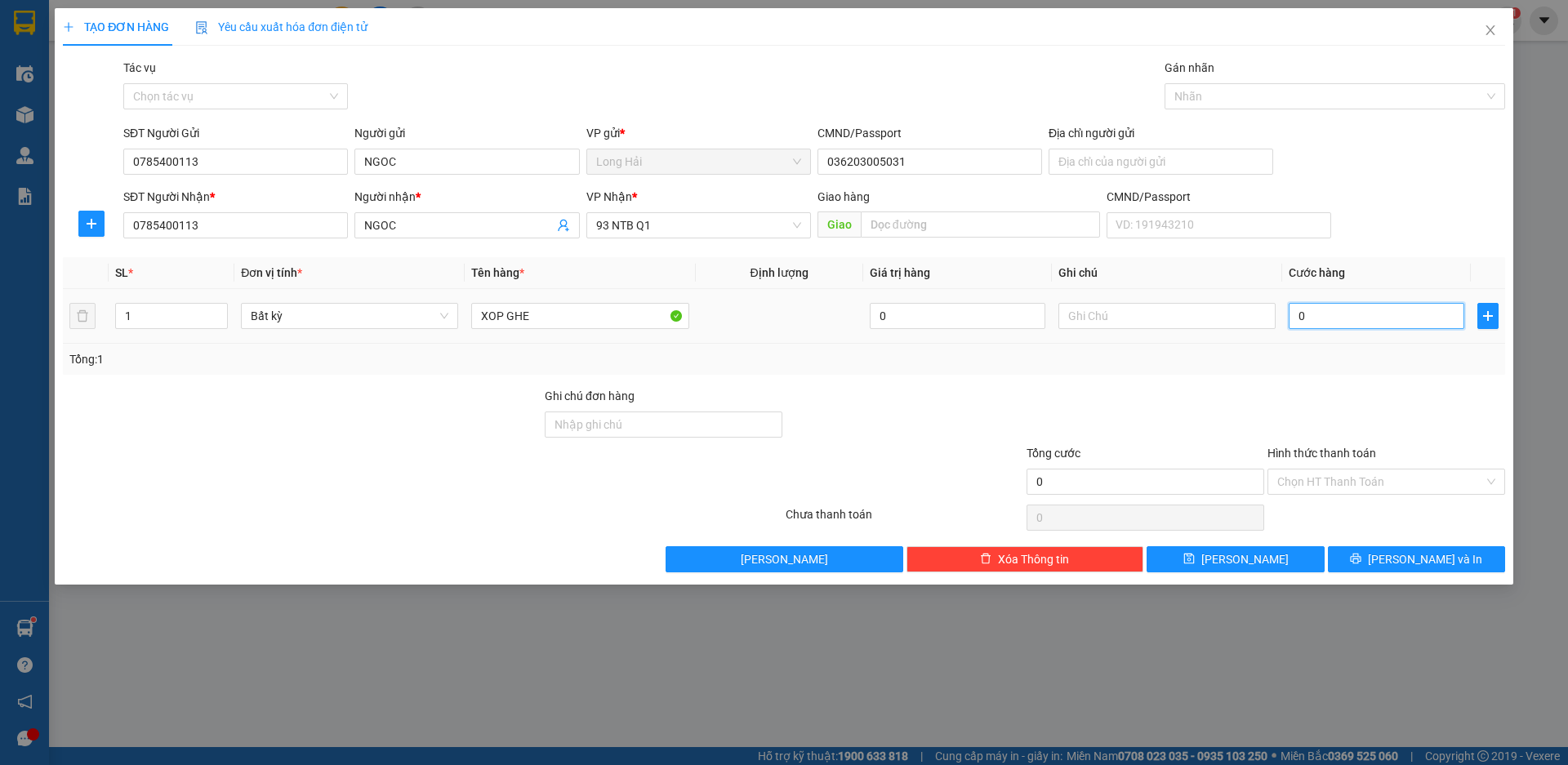
type input "5"
type input "50"
click at [1317, 484] on input "Hình thức thanh toán" at bounding box center [1380, 482] width 206 height 25
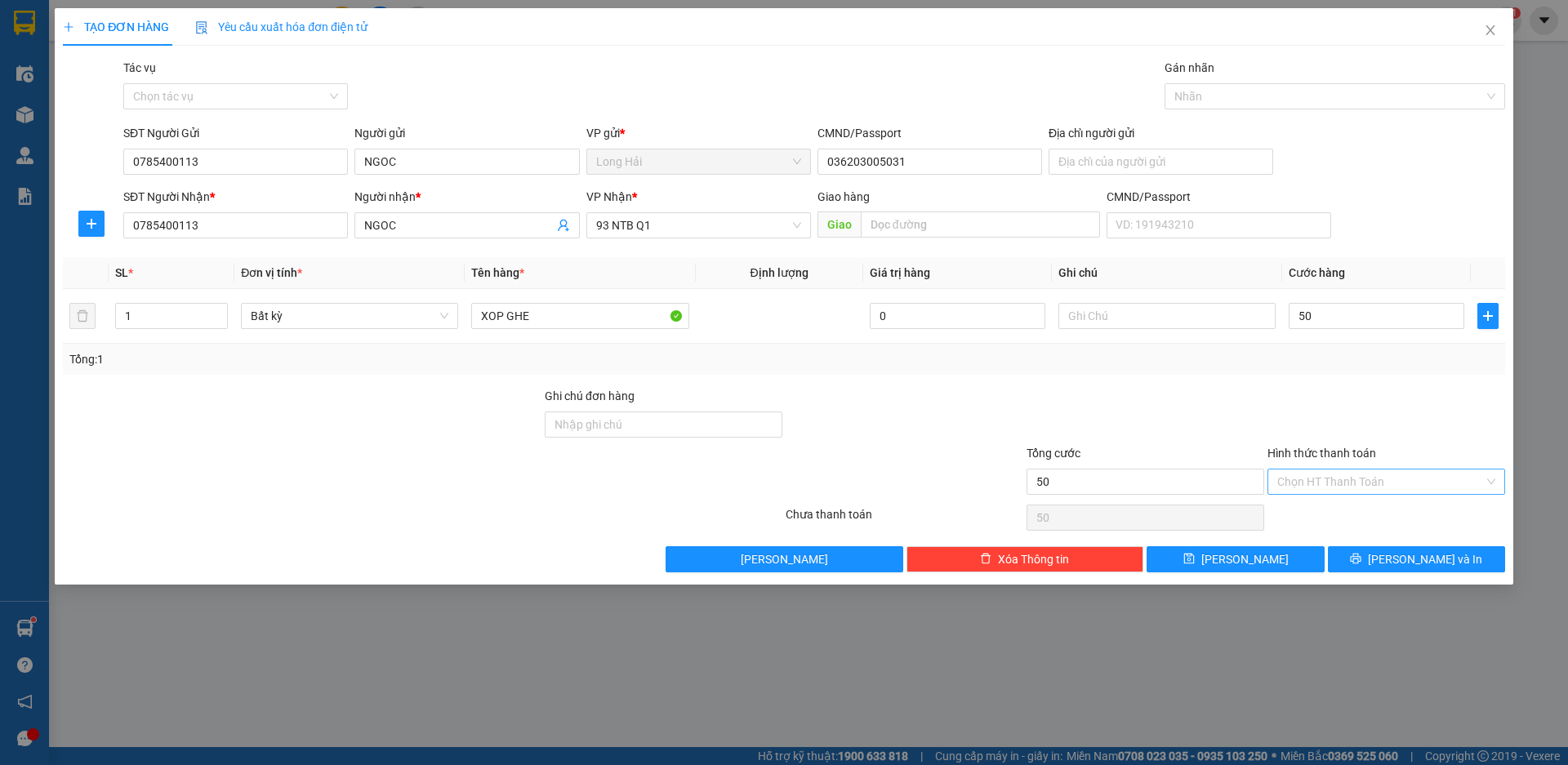
type input "50.000"
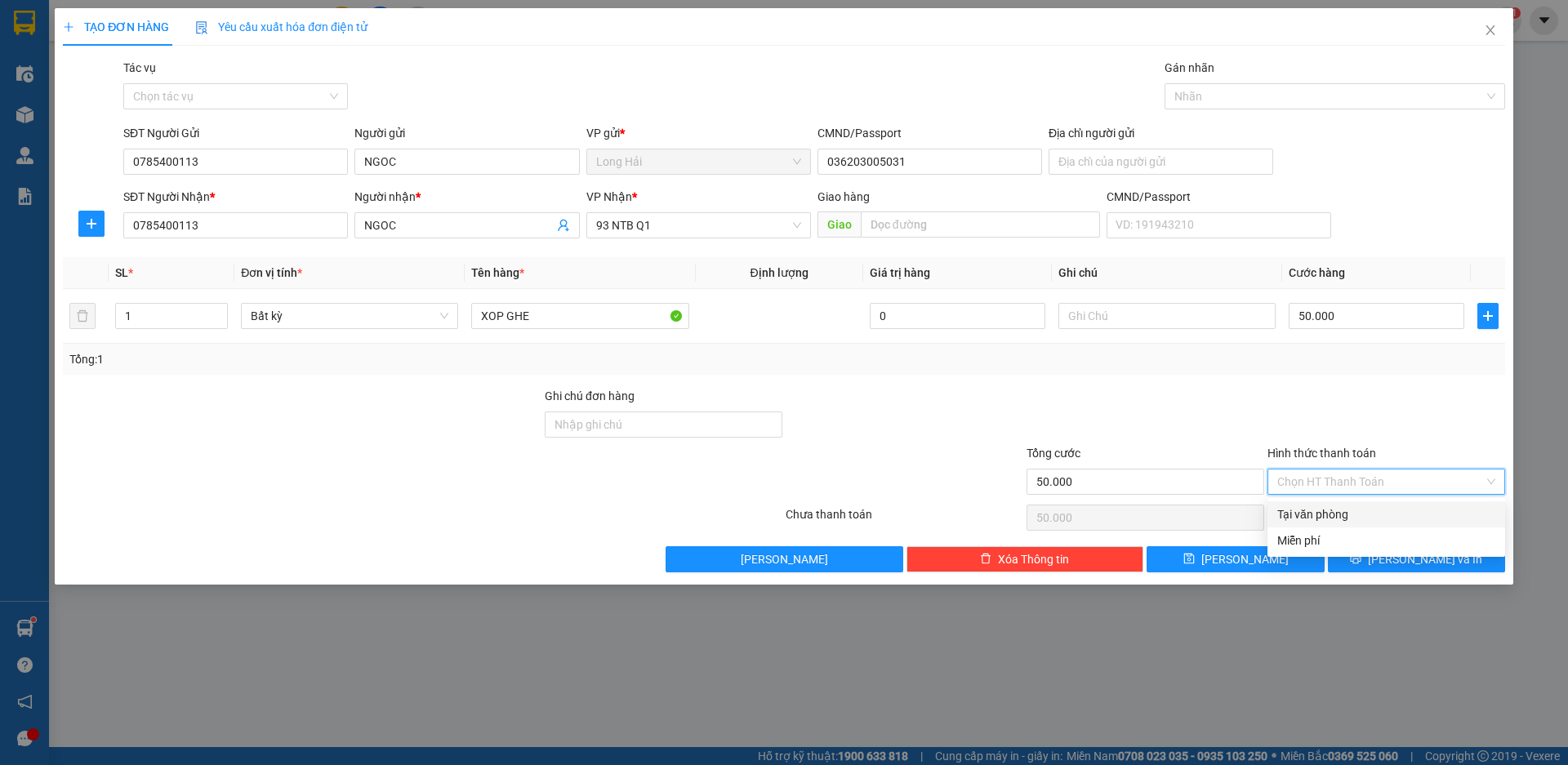
click at [1321, 516] on div "Tại văn phòng" at bounding box center [1386, 514] width 218 height 18
type input "0"
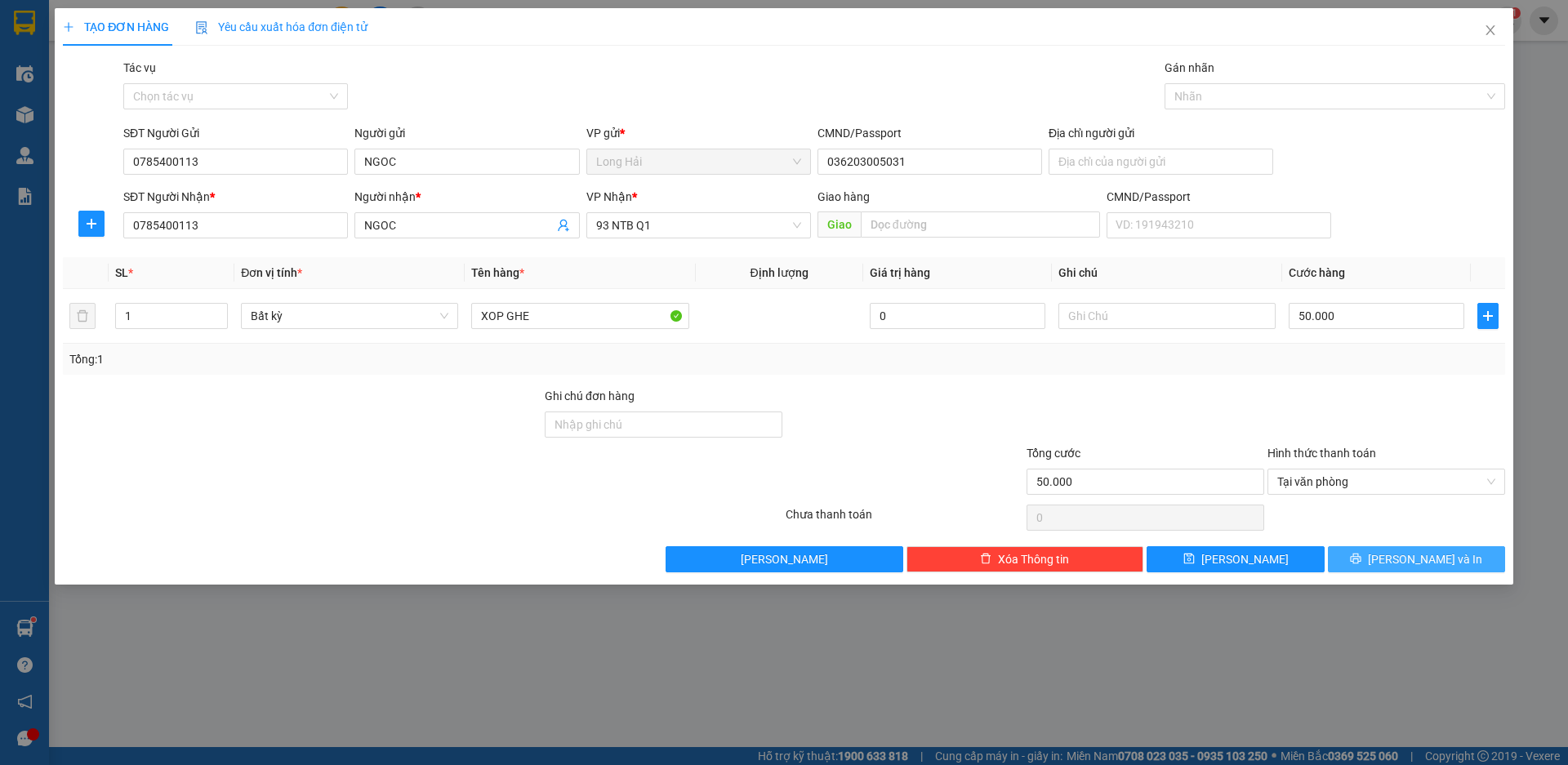
click at [1361, 559] on icon "printer" at bounding box center [1355, 559] width 11 height 11
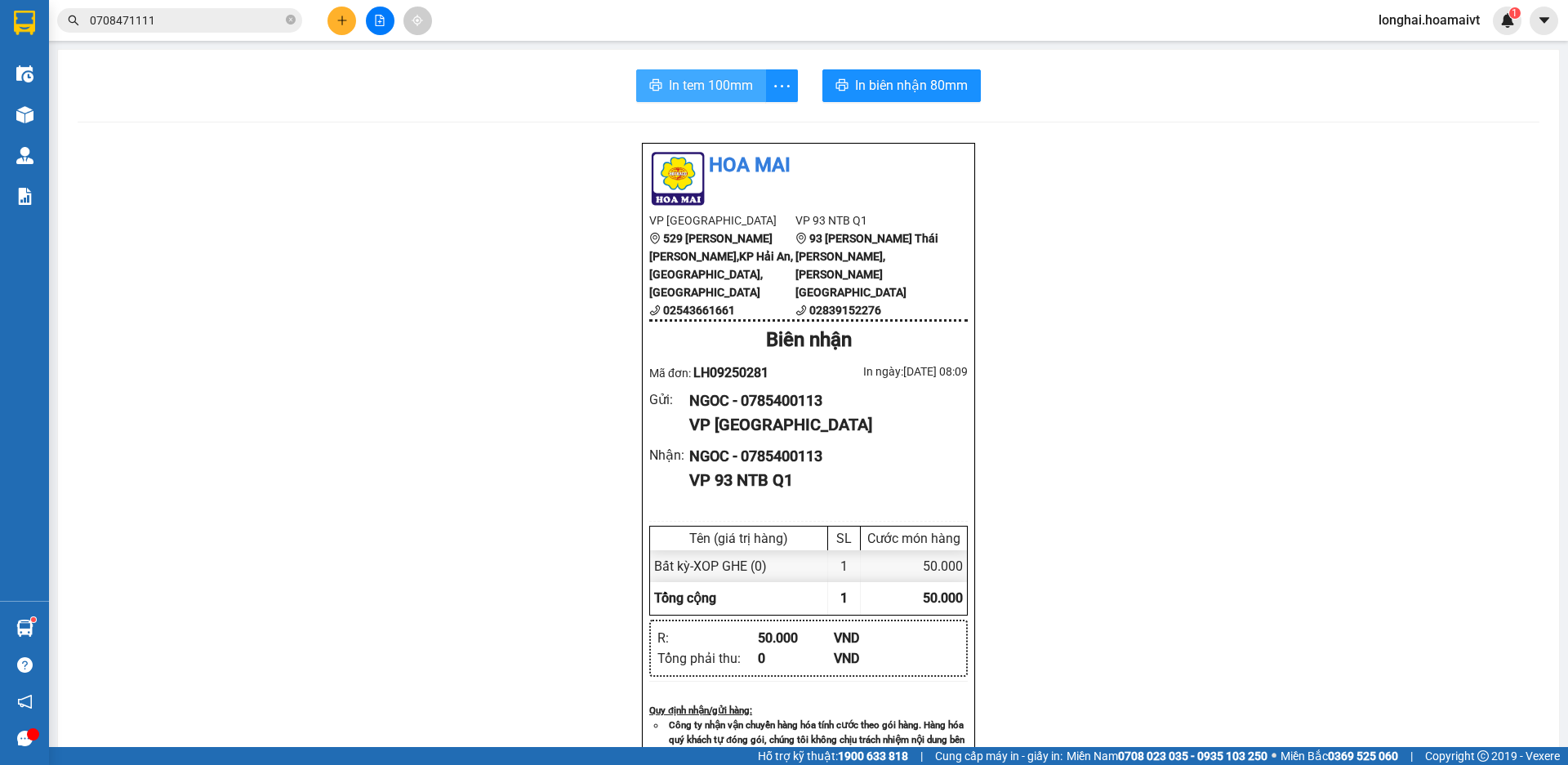
click at [702, 75] on span "In tem 100mm" at bounding box center [711, 85] width 84 height 20
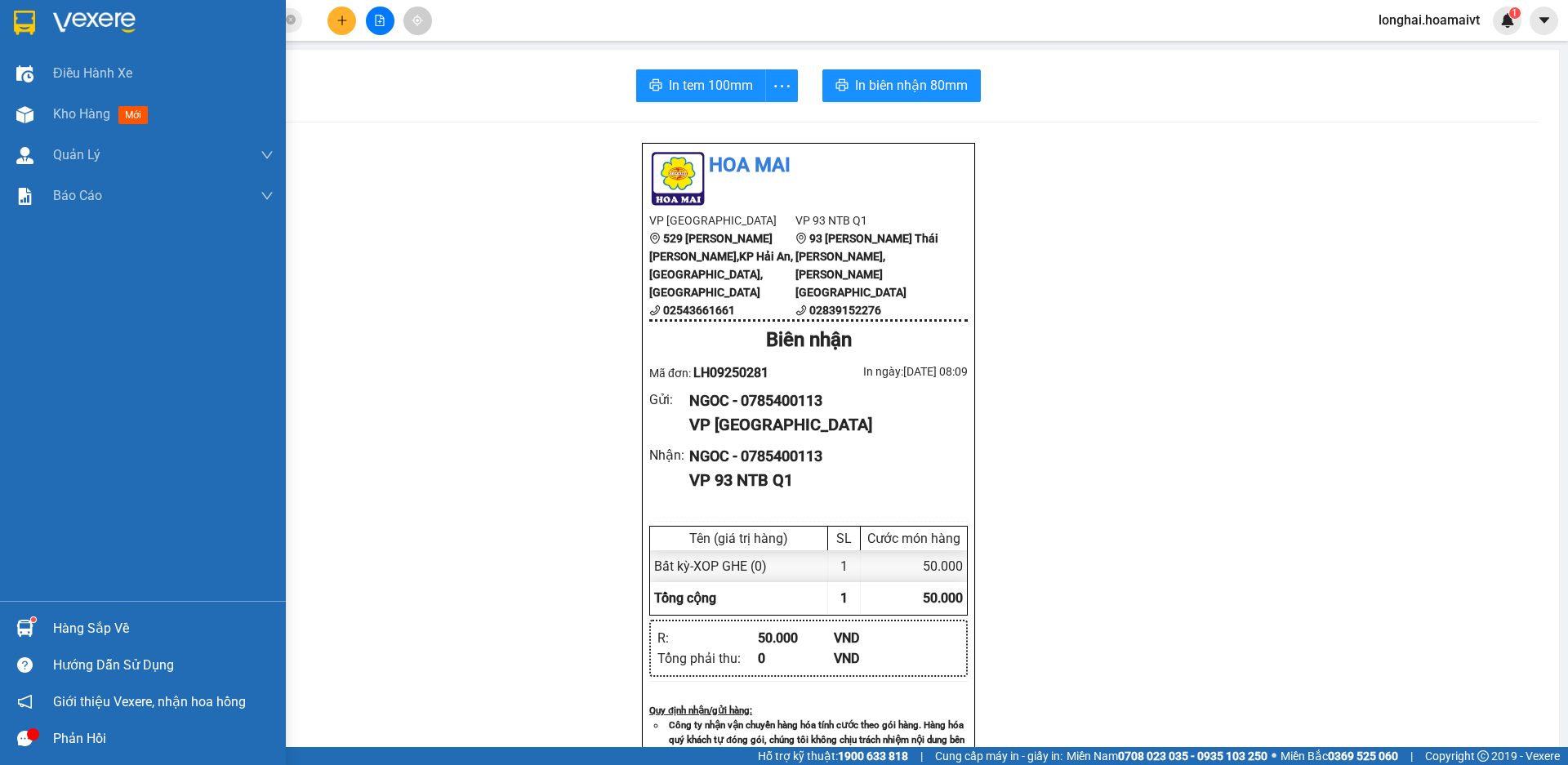
click at [94, 623] on div "Hàng sắp về" at bounding box center [163, 629] width 220 height 25
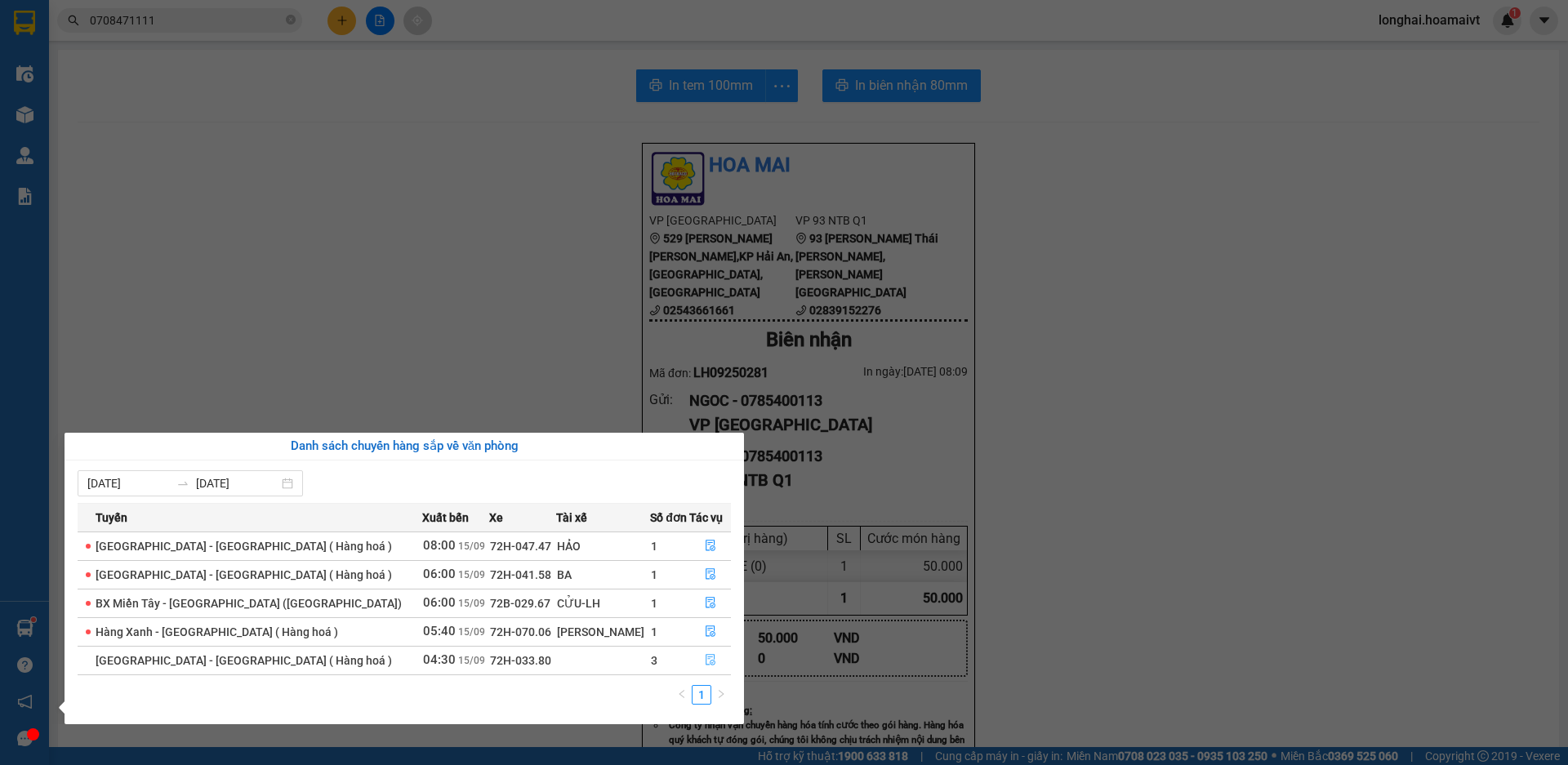
click at [709, 663] on button "button" at bounding box center [710, 661] width 40 height 26
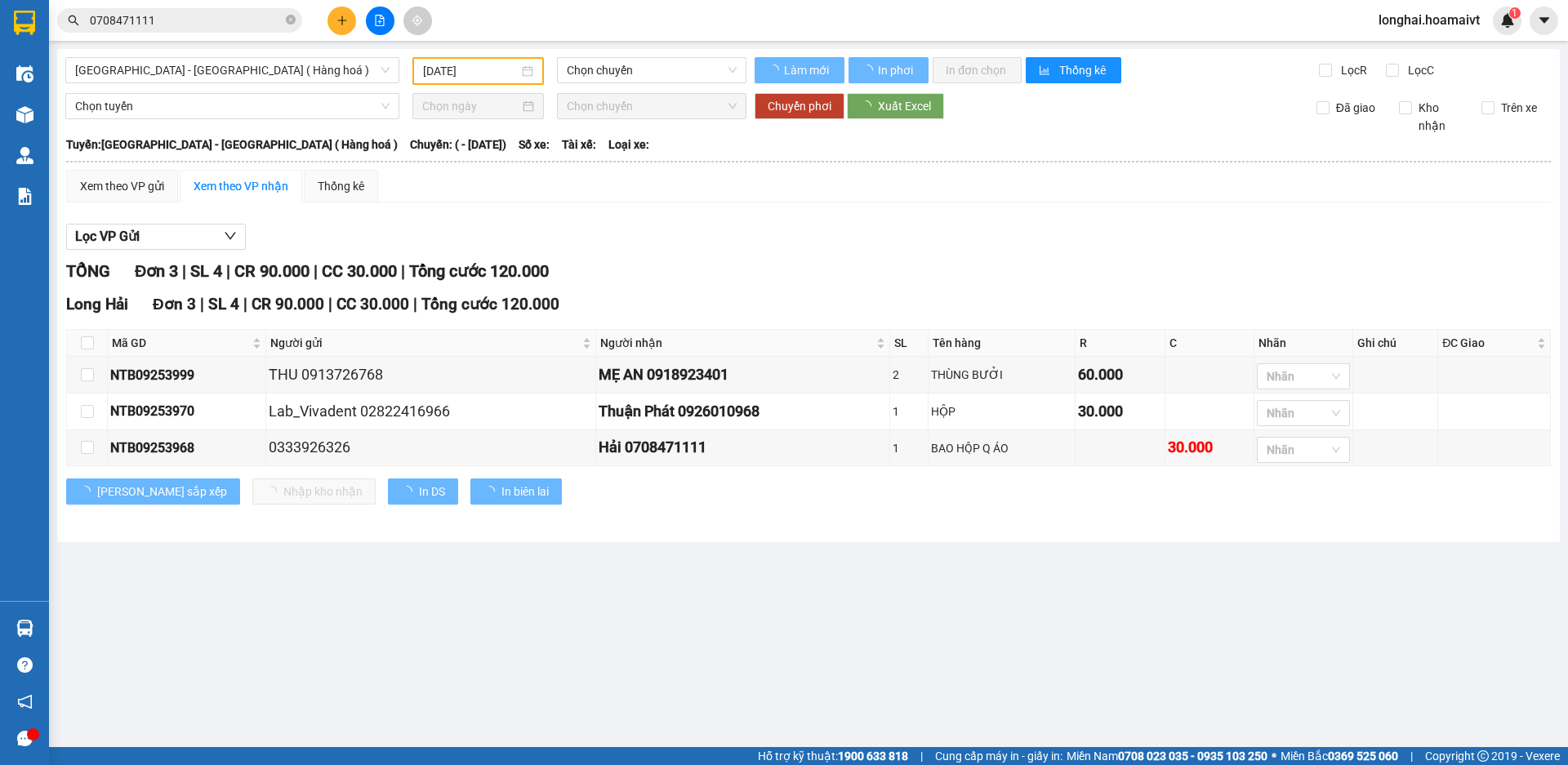
type input "[DATE]"
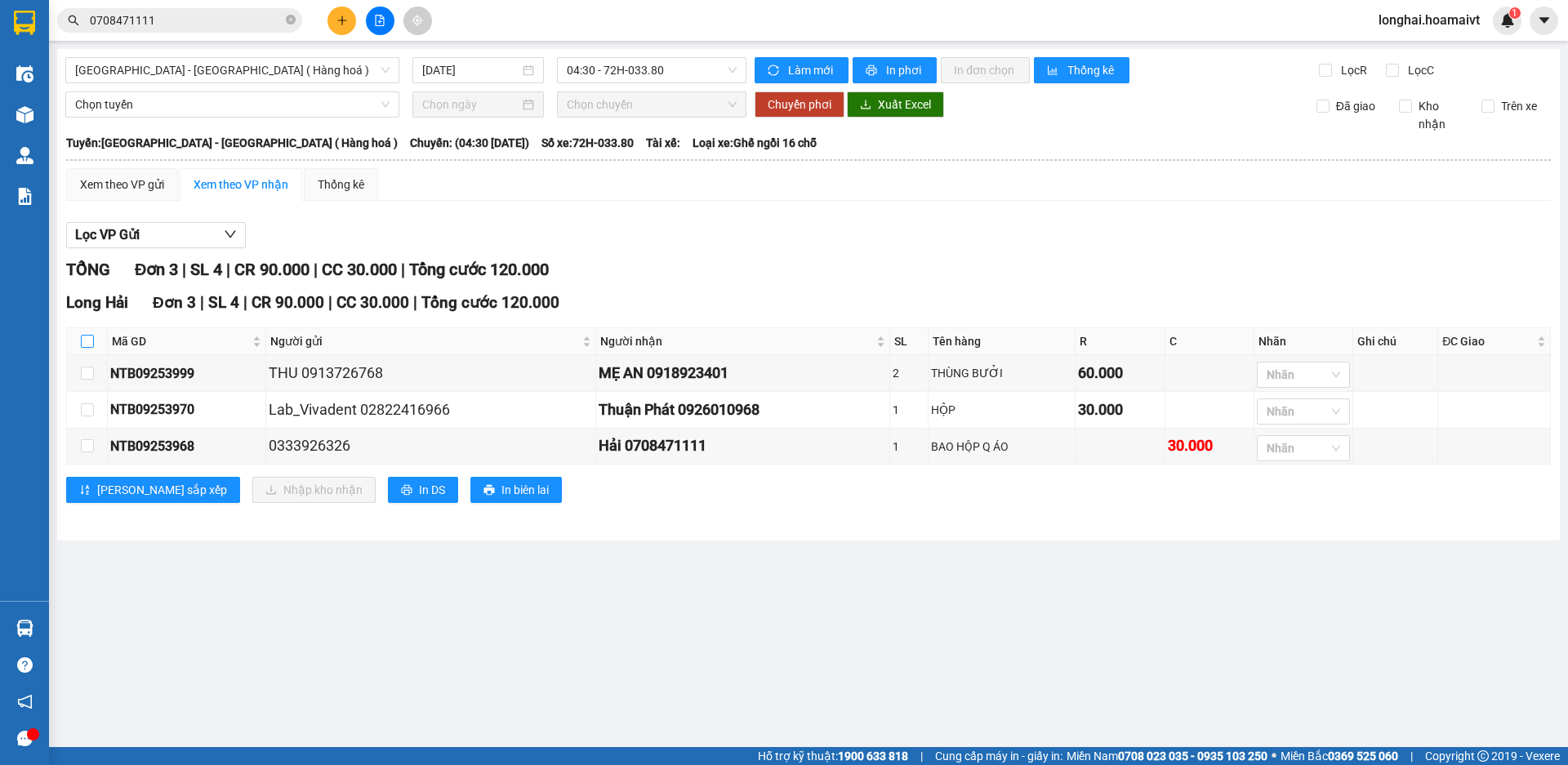
click at [84, 340] on input "checkbox" at bounding box center [88, 342] width 13 height 13
checkbox input "true"
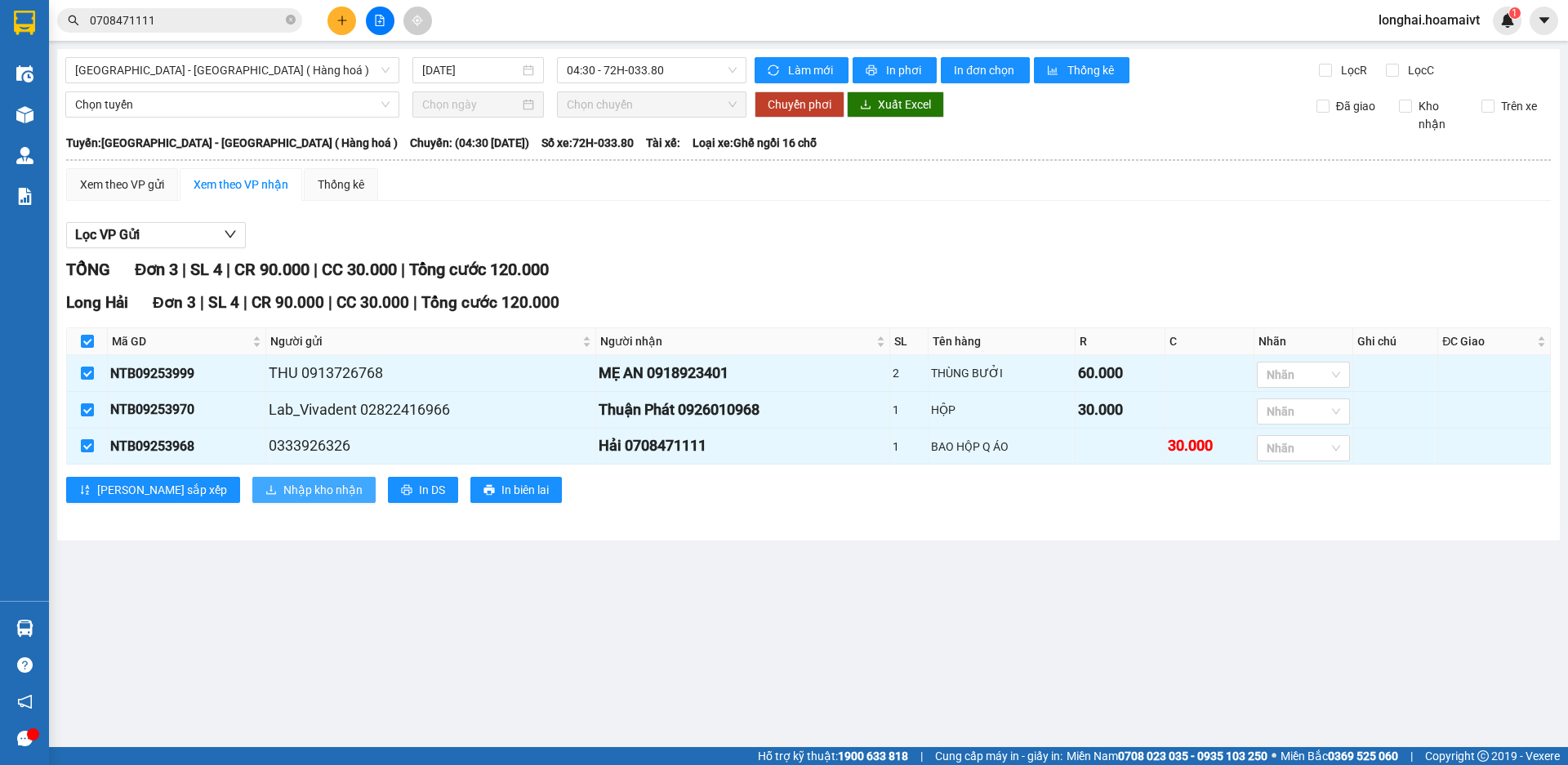
click at [283, 487] on span "Nhập kho nhận" at bounding box center [323, 490] width 79 height 18
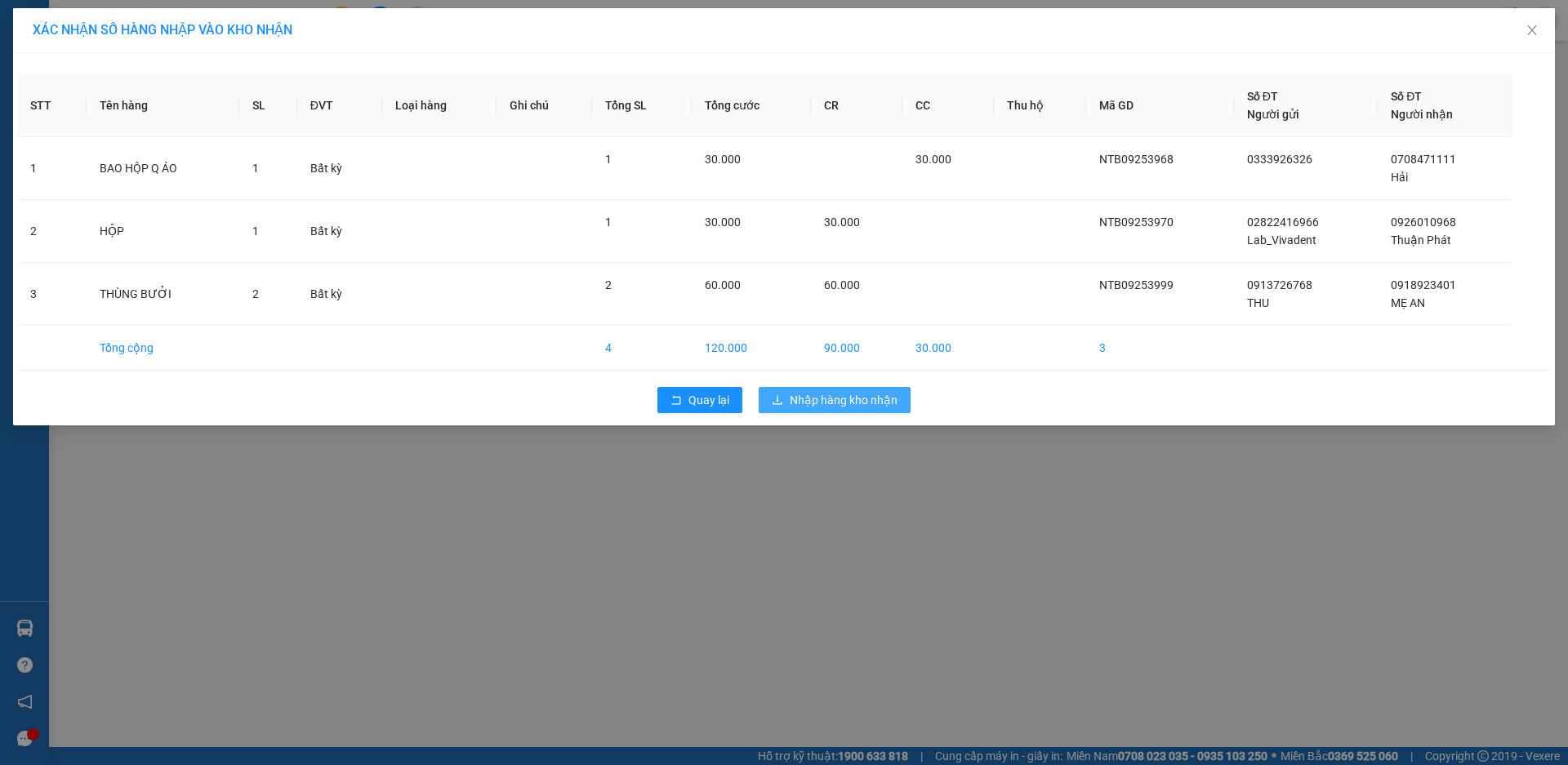
click at [847, 395] on span "Nhập hàng kho nhận" at bounding box center [843, 401] width 108 height 18
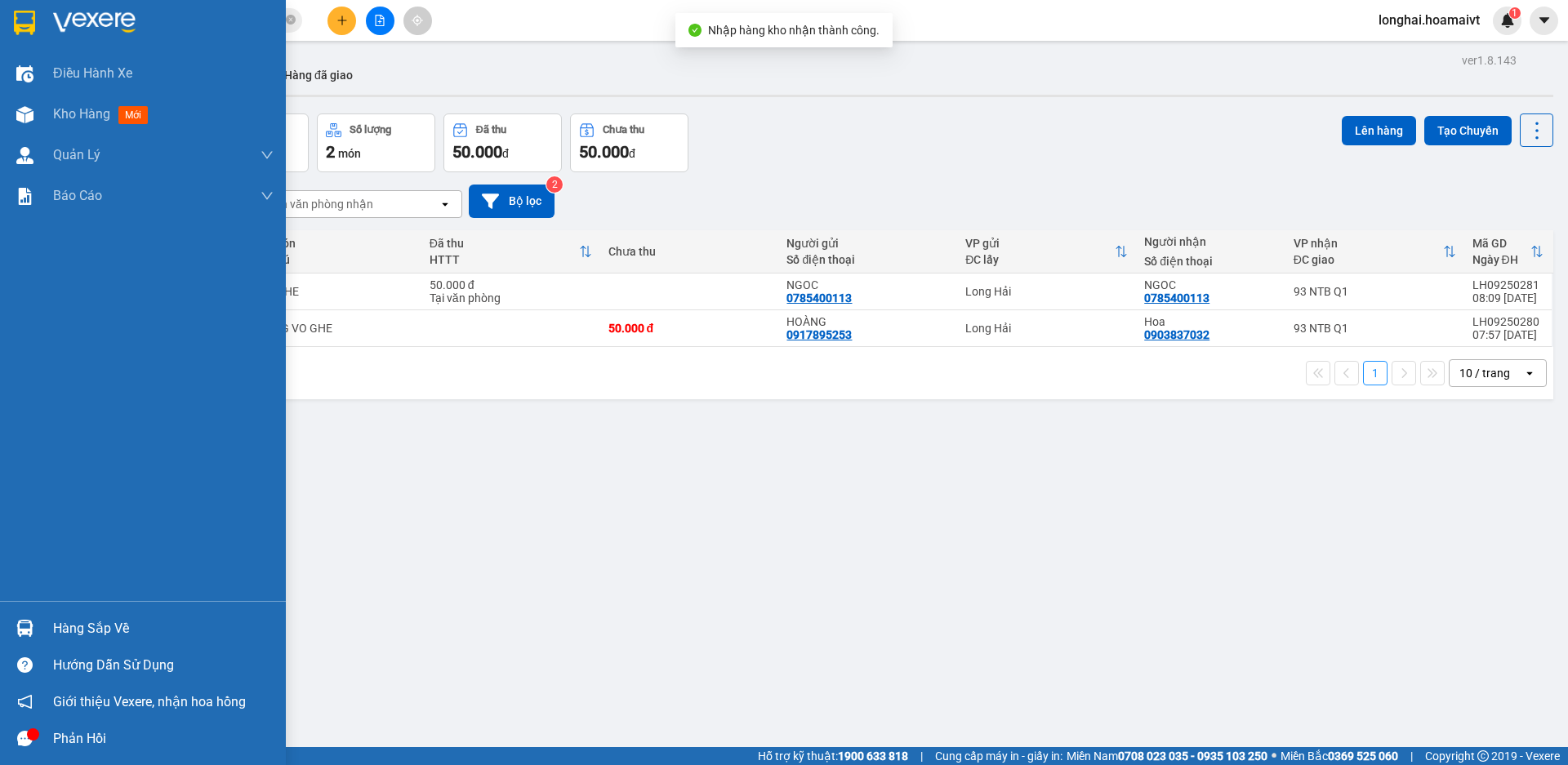
click at [63, 630] on div "Hàng sắp về" at bounding box center [163, 629] width 220 height 25
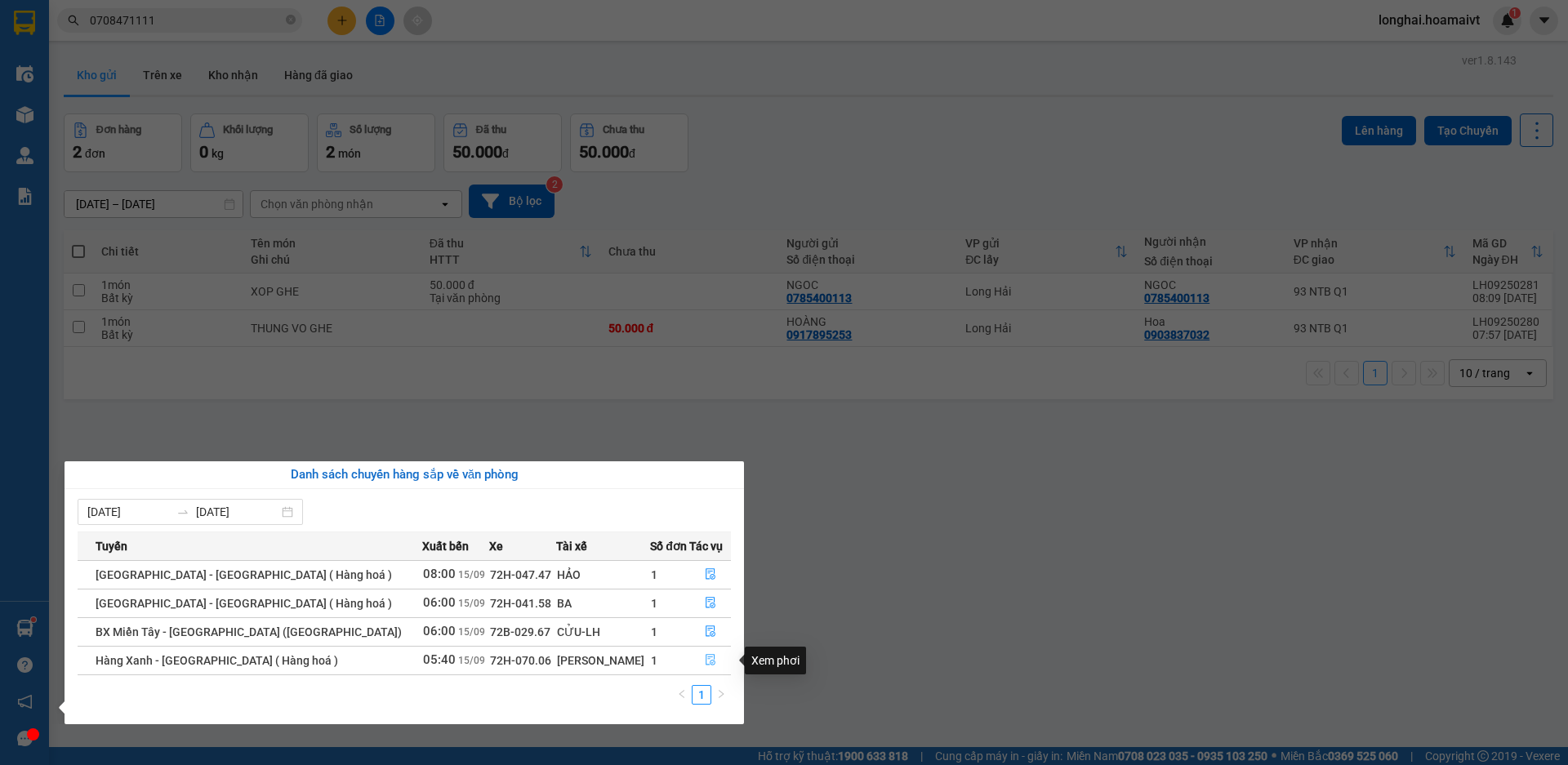
click at [712, 661] on button "button" at bounding box center [710, 661] width 40 height 26
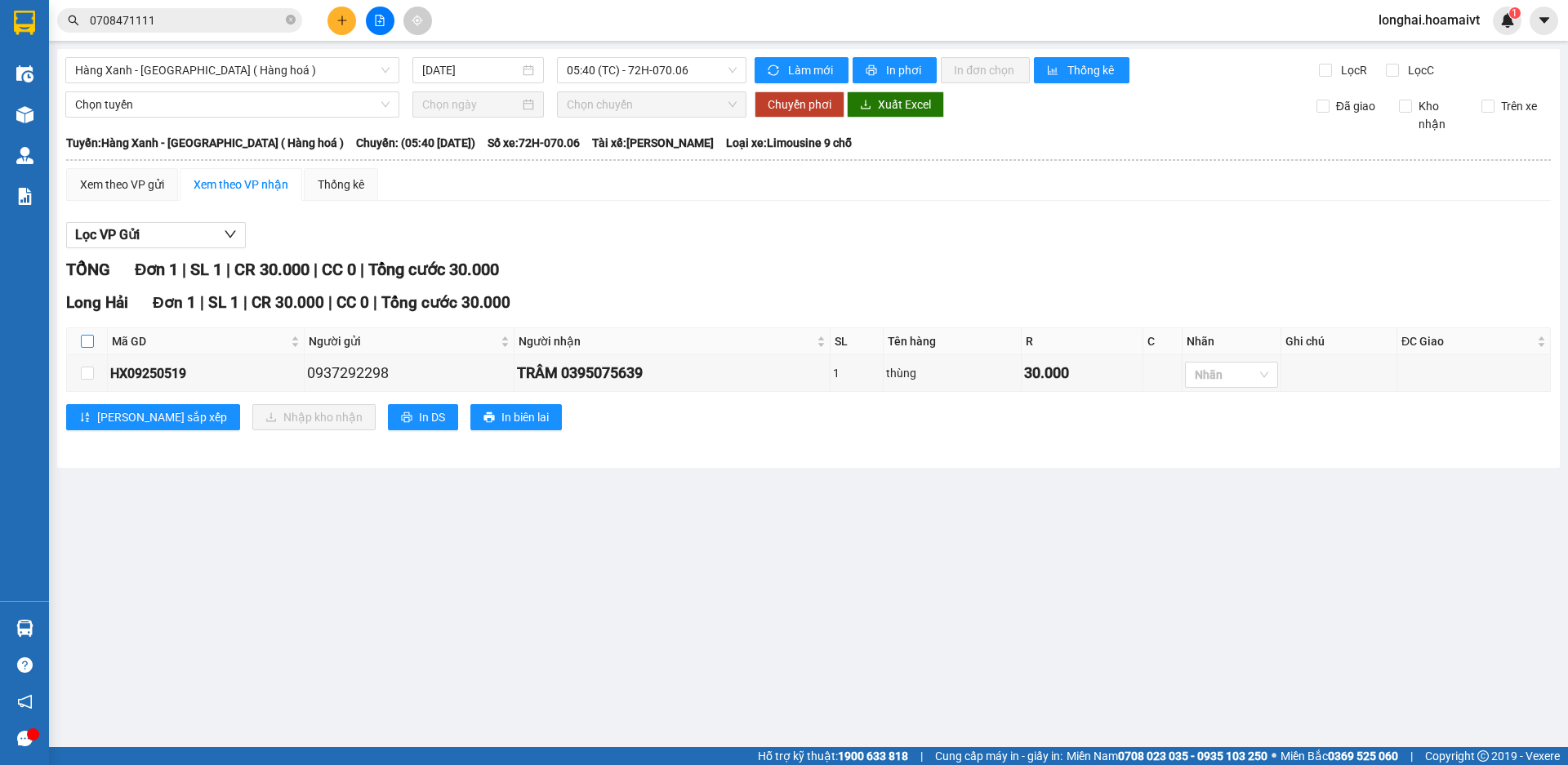
click at [90, 336] on input "checkbox" at bounding box center [88, 342] width 13 height 13
checkbox input "true"
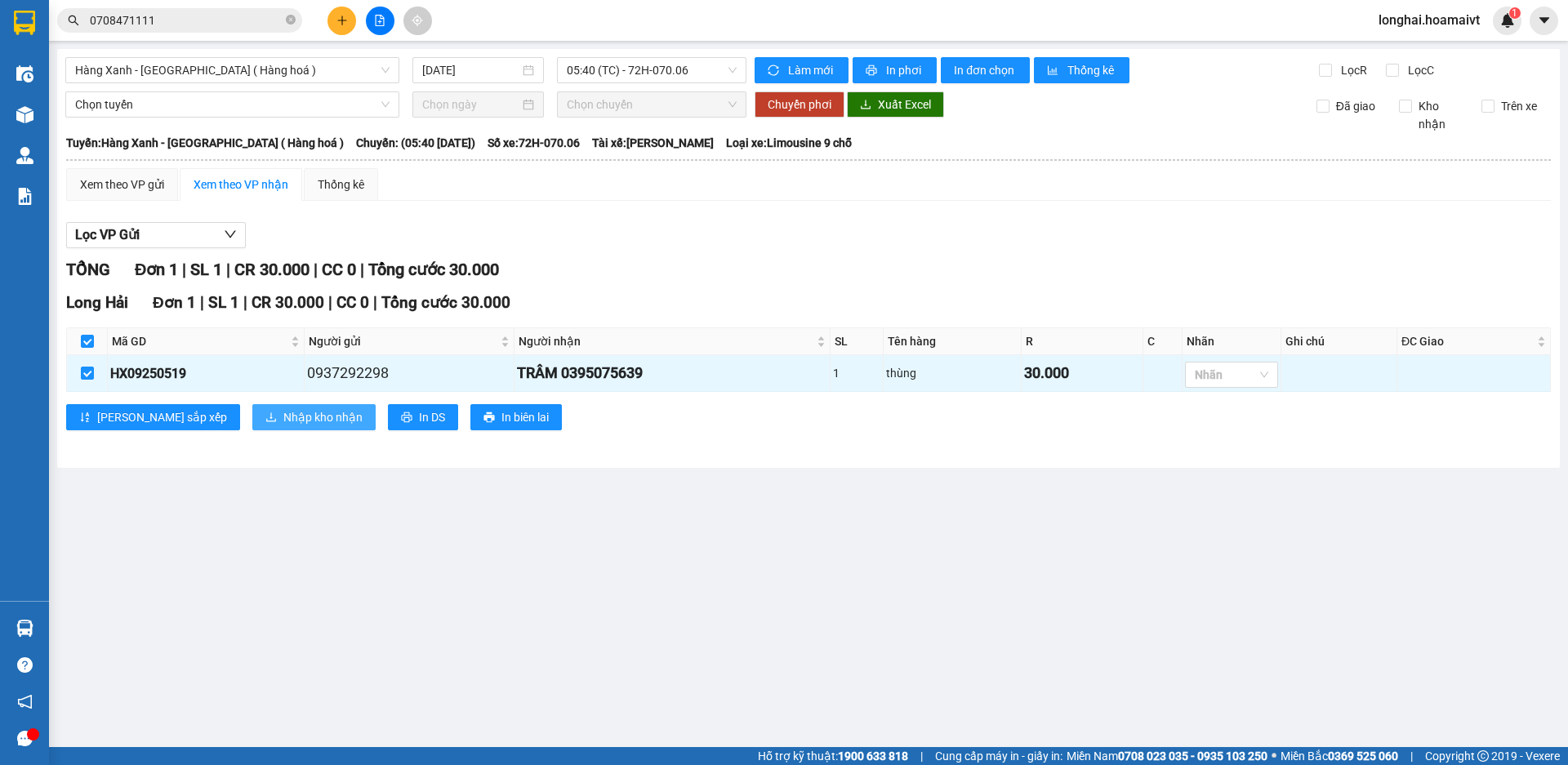
click at [283, 419] on span "Nhập kho nhận" at bounding box center [323, 418] width 79 height 18
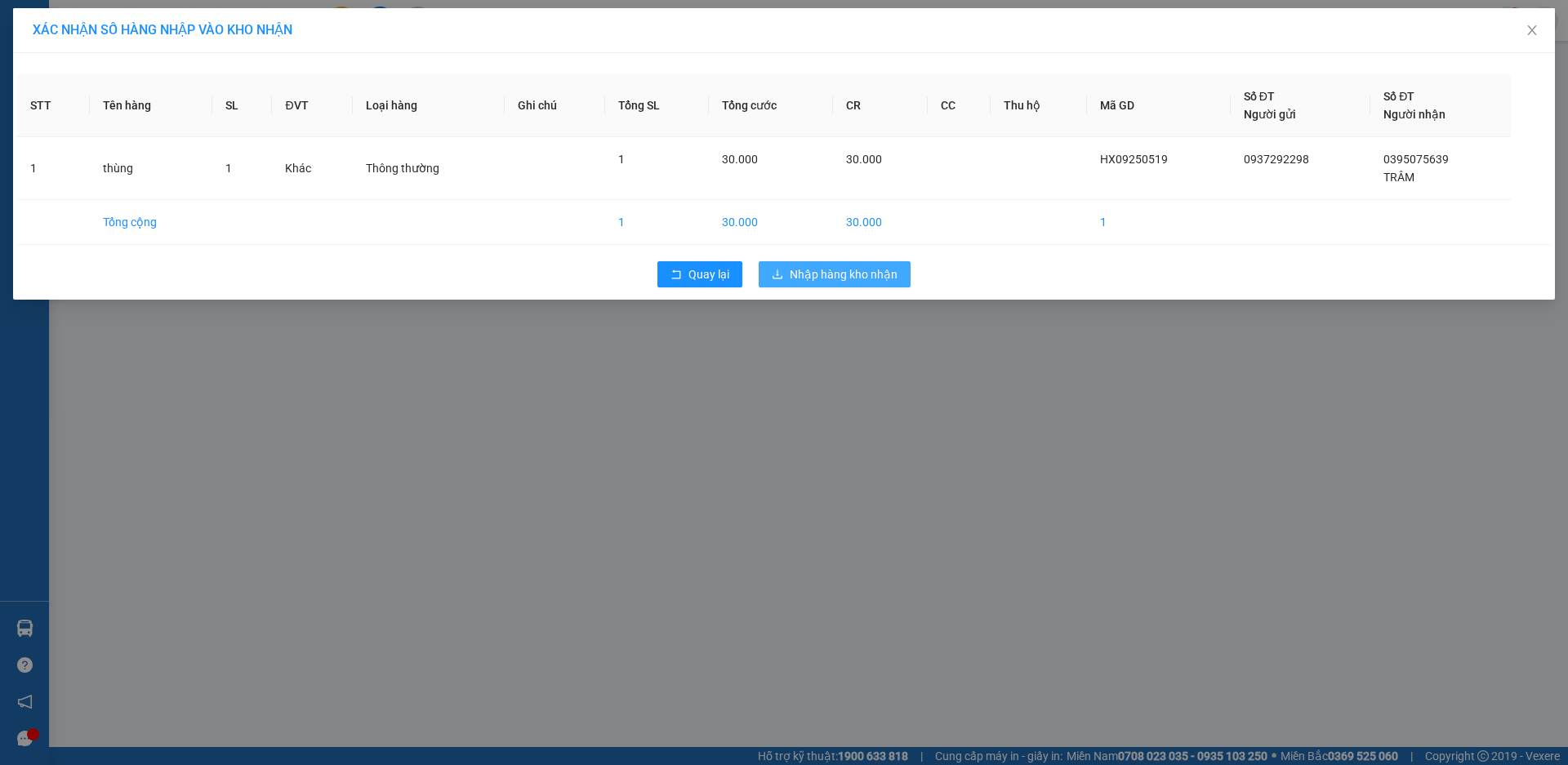
click at [862, 274] on span "Nhập hàng kho nhận" at bounding box center [843, 274] width 108 height 18
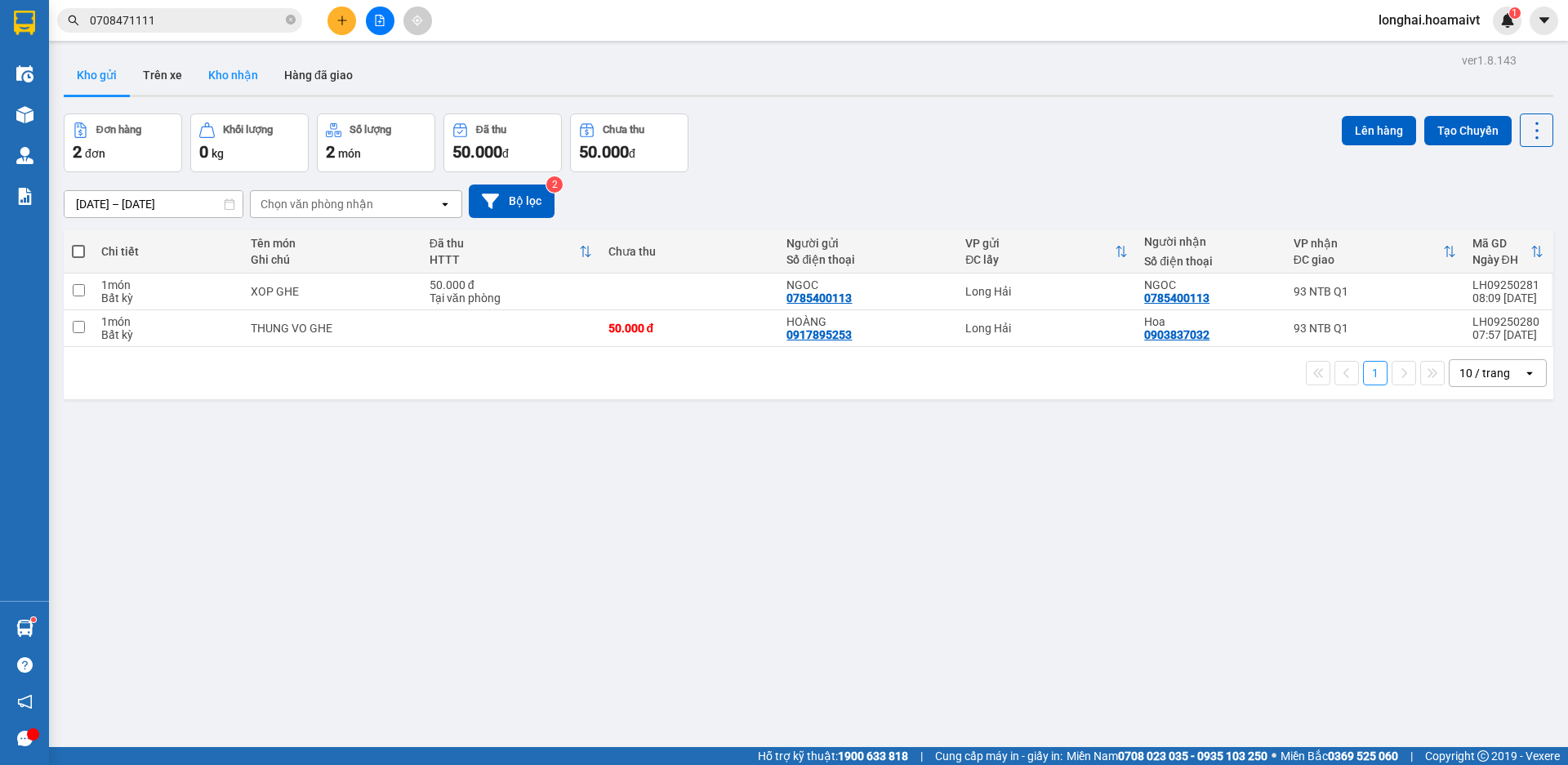
click at [240, 77] on button "Kho nhận" at bounding box center [233, 75] width 76 height 39
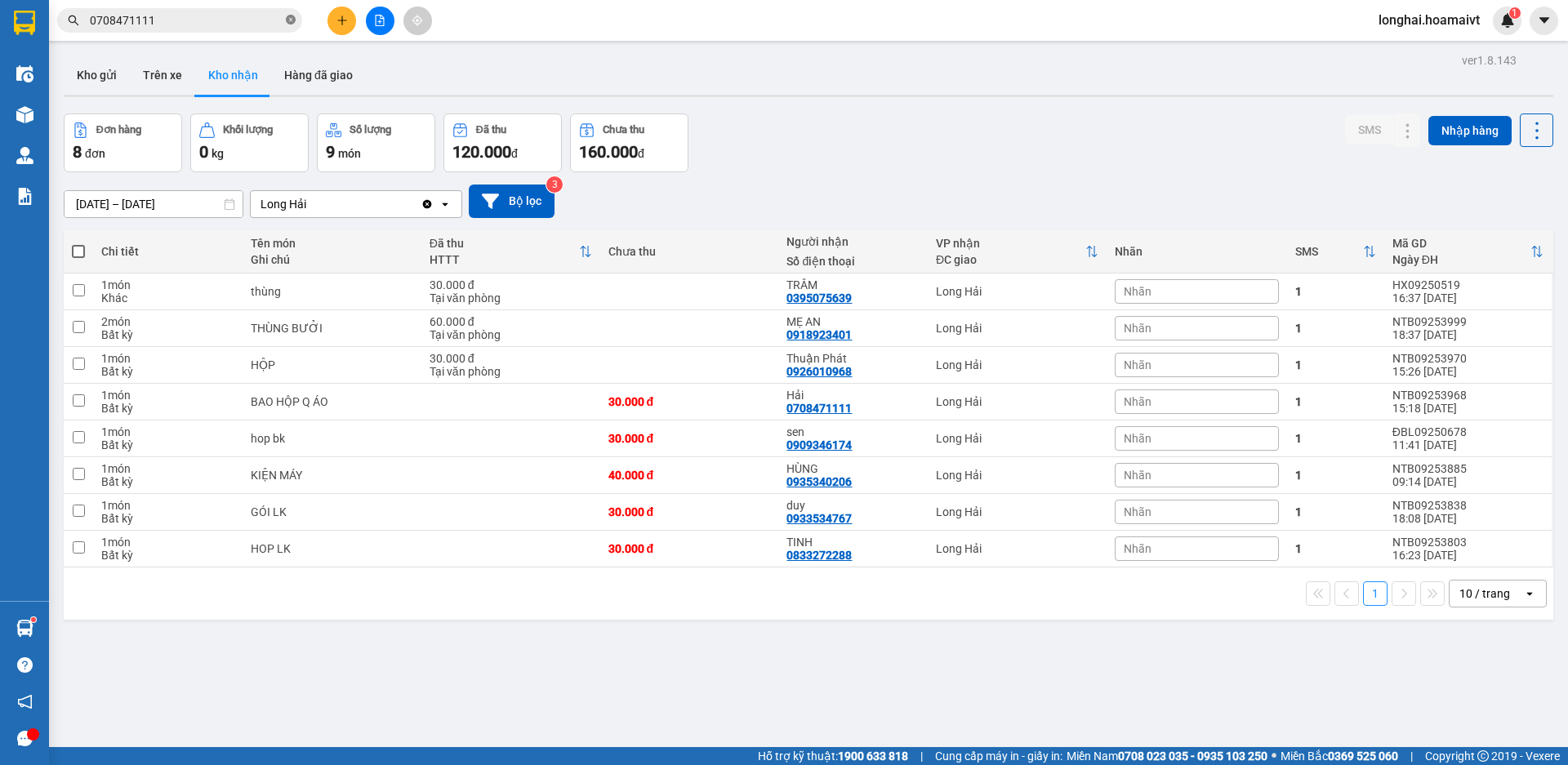
click at [289, 19] on icon "close-circle" at bounding box center [291, 20] width 10 height 10
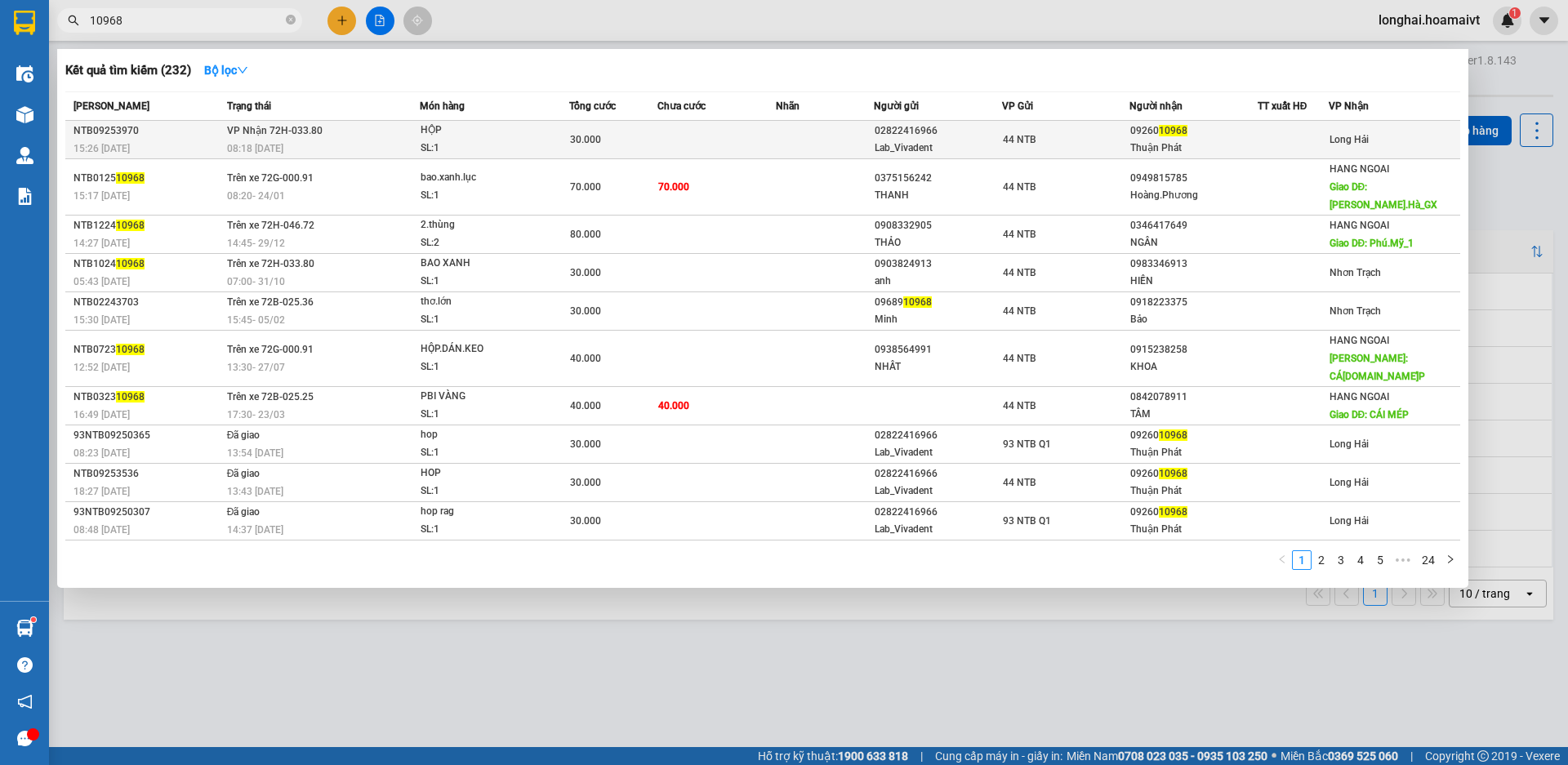
type input "10968"
click at [513, 145] on div "SL: 1" at bounding box center [482, 149] width 123 height 18
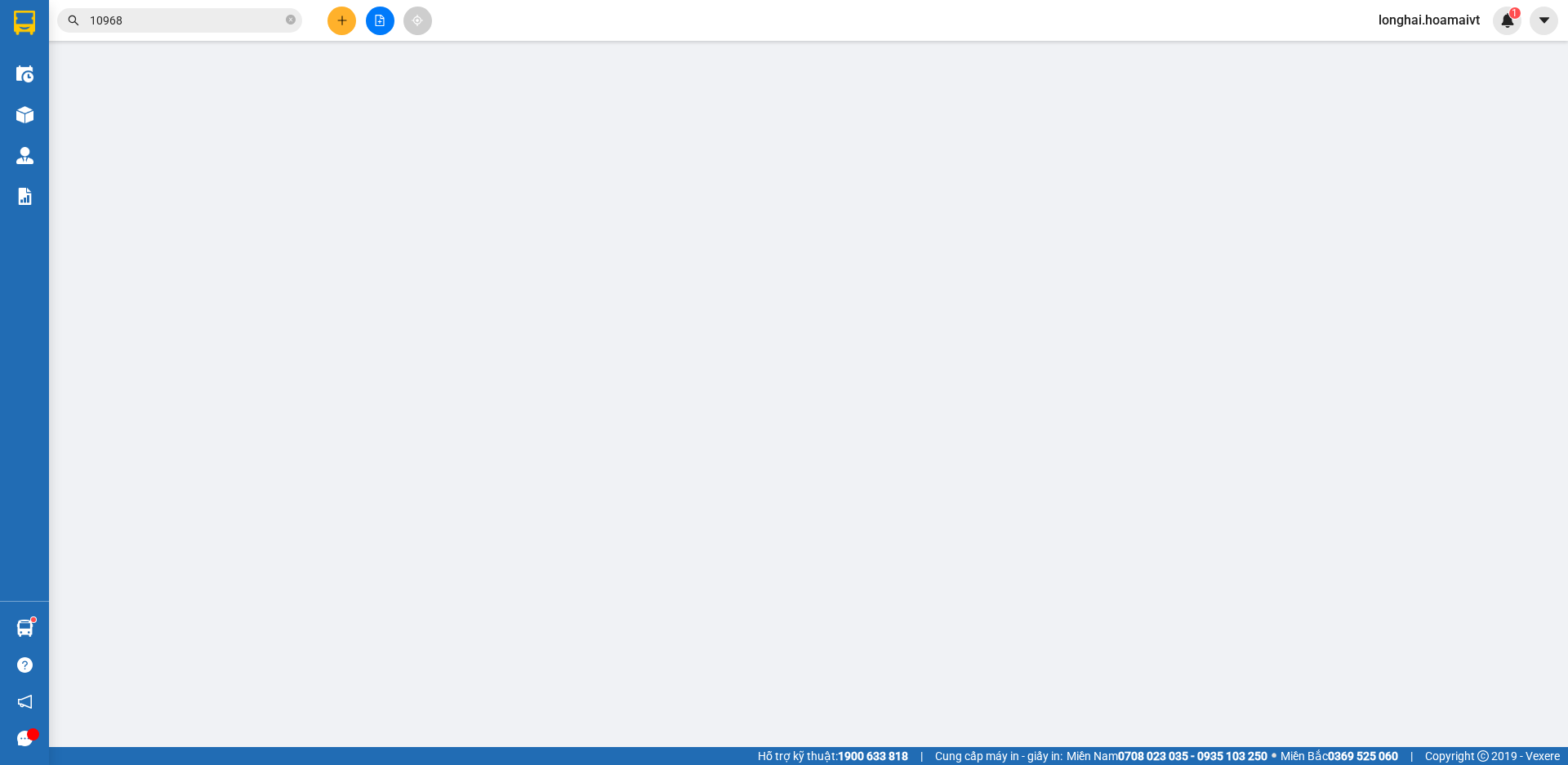
type input "02822416966"
type input "Lab_Vivadent"
type input "079065027654"
type input "122/11D_T.N.Hầu_Tân.Phú"
type input "0926010968"
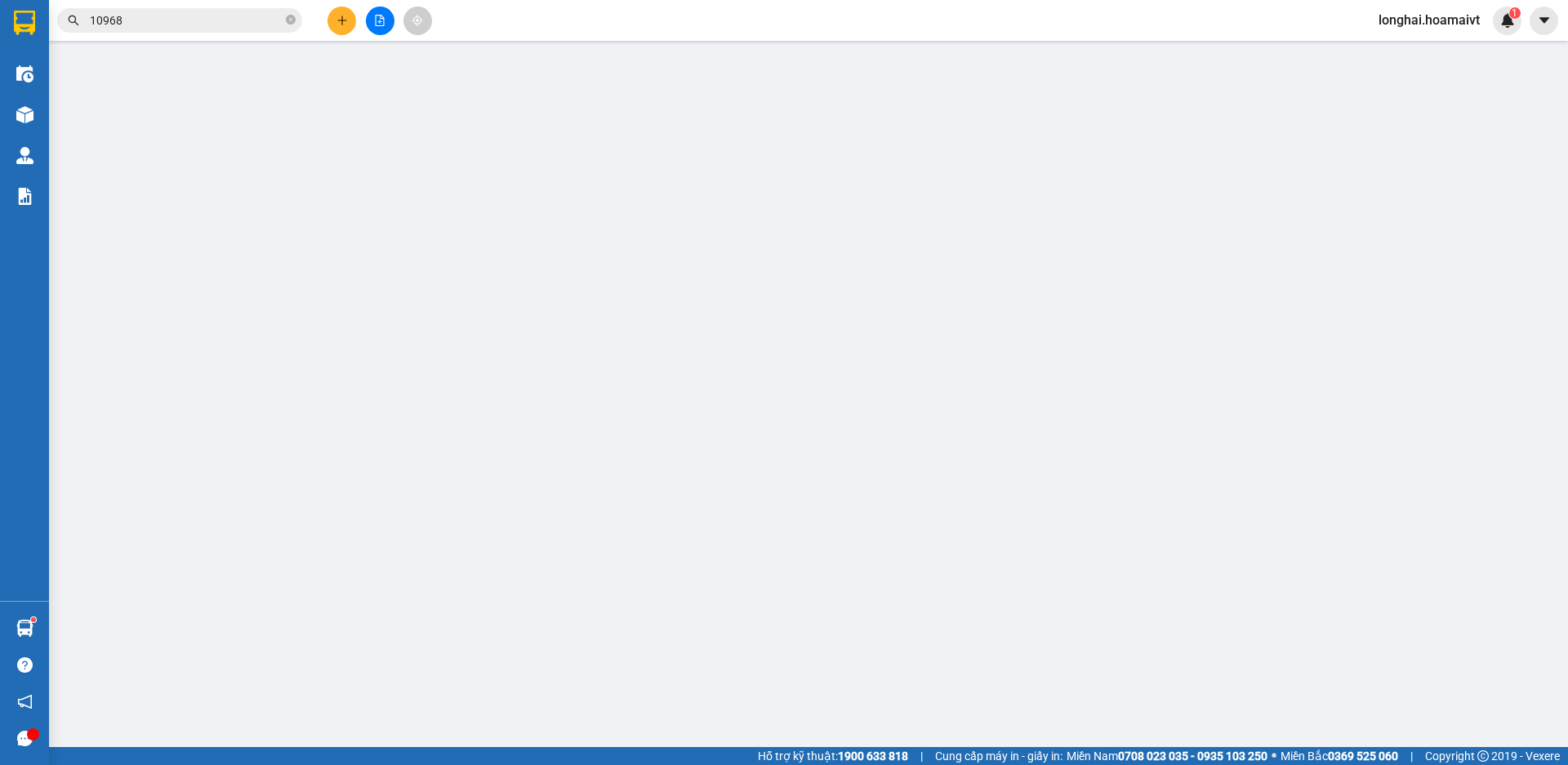
type input "Thuận Phát"
type input "30.000"
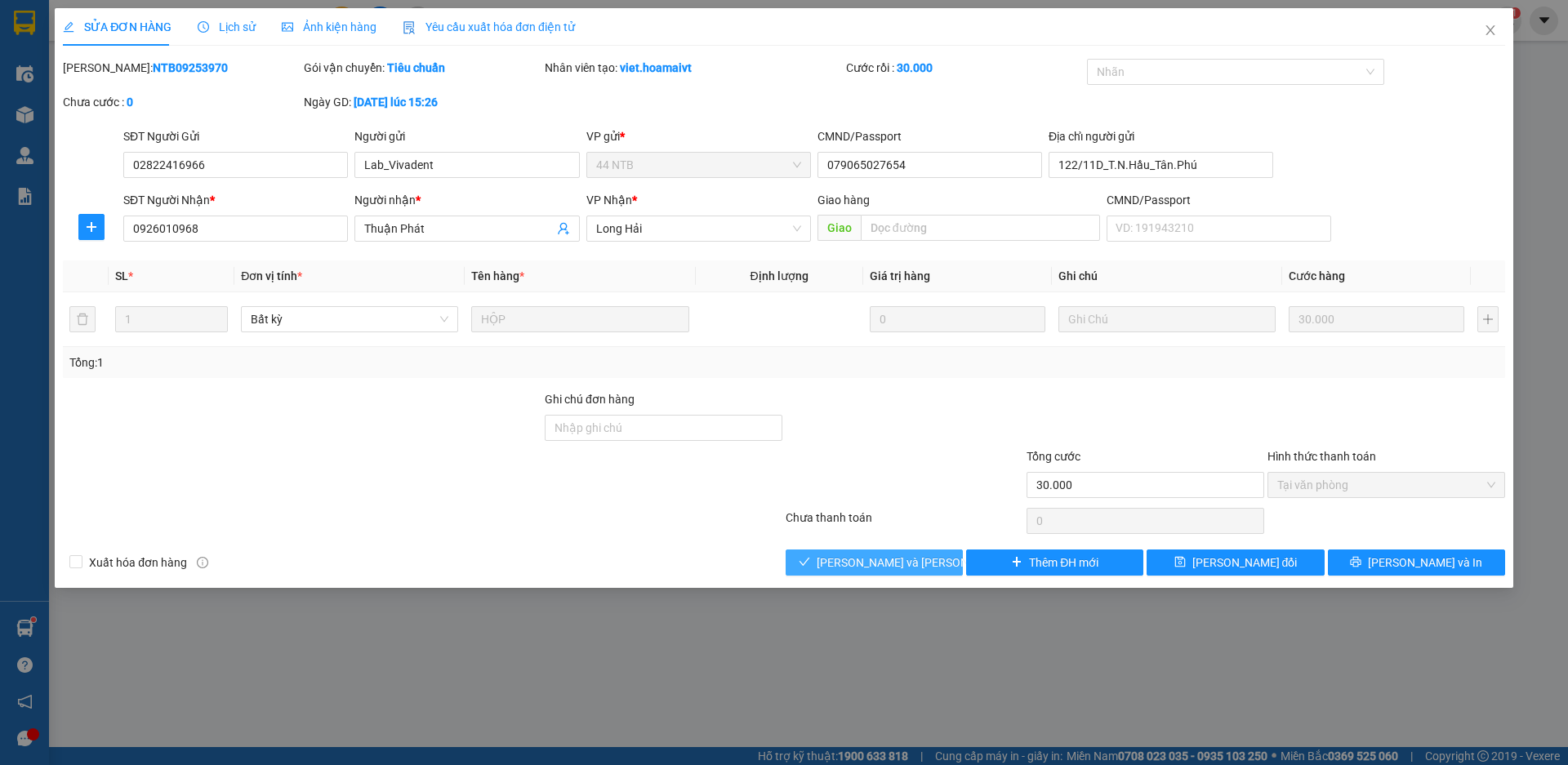
click at [908, 564] on span "Lưu và Giao hàng" at bounding box center [926, 563] width 220 height 18
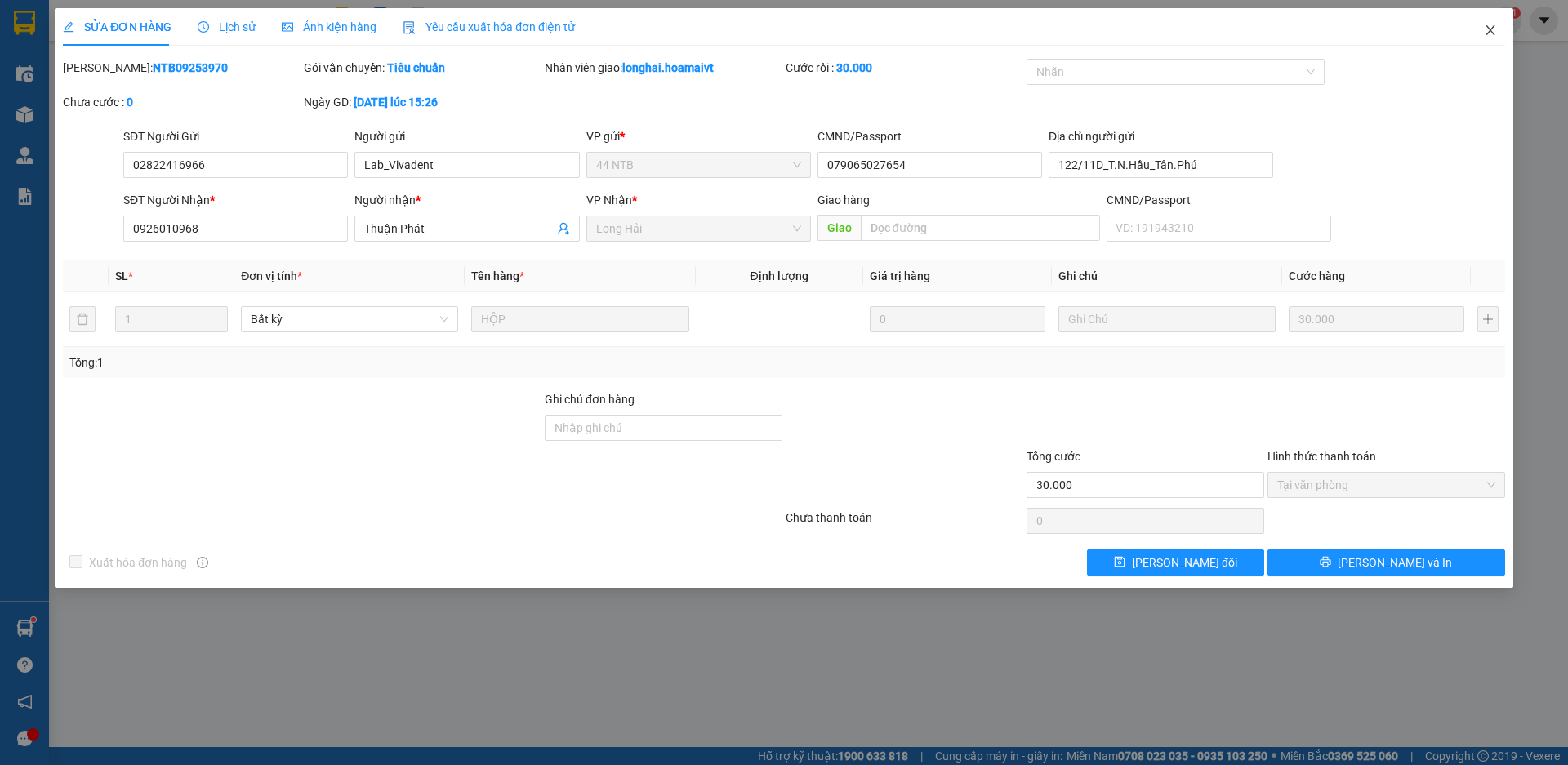
click at [1491, 33] on icon "close" at bounding box center [1489, 30] width 9 height 10
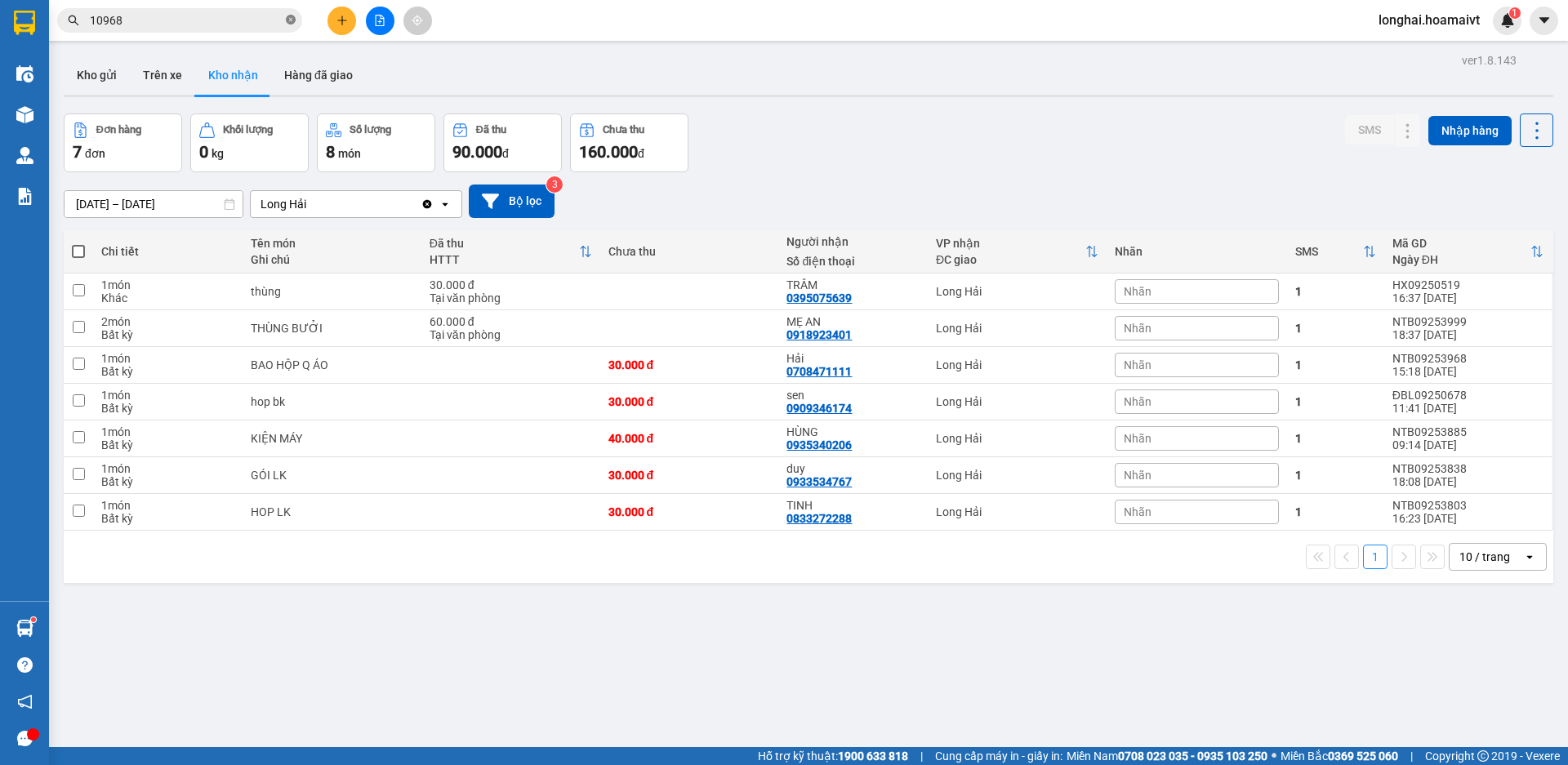
click at [290, 16] on icon "close-circle" at bounding box center [291, 20] width 10 height 10
click at [175, 24] on input "text" at bounding box center [186, 20] width 192 height 18
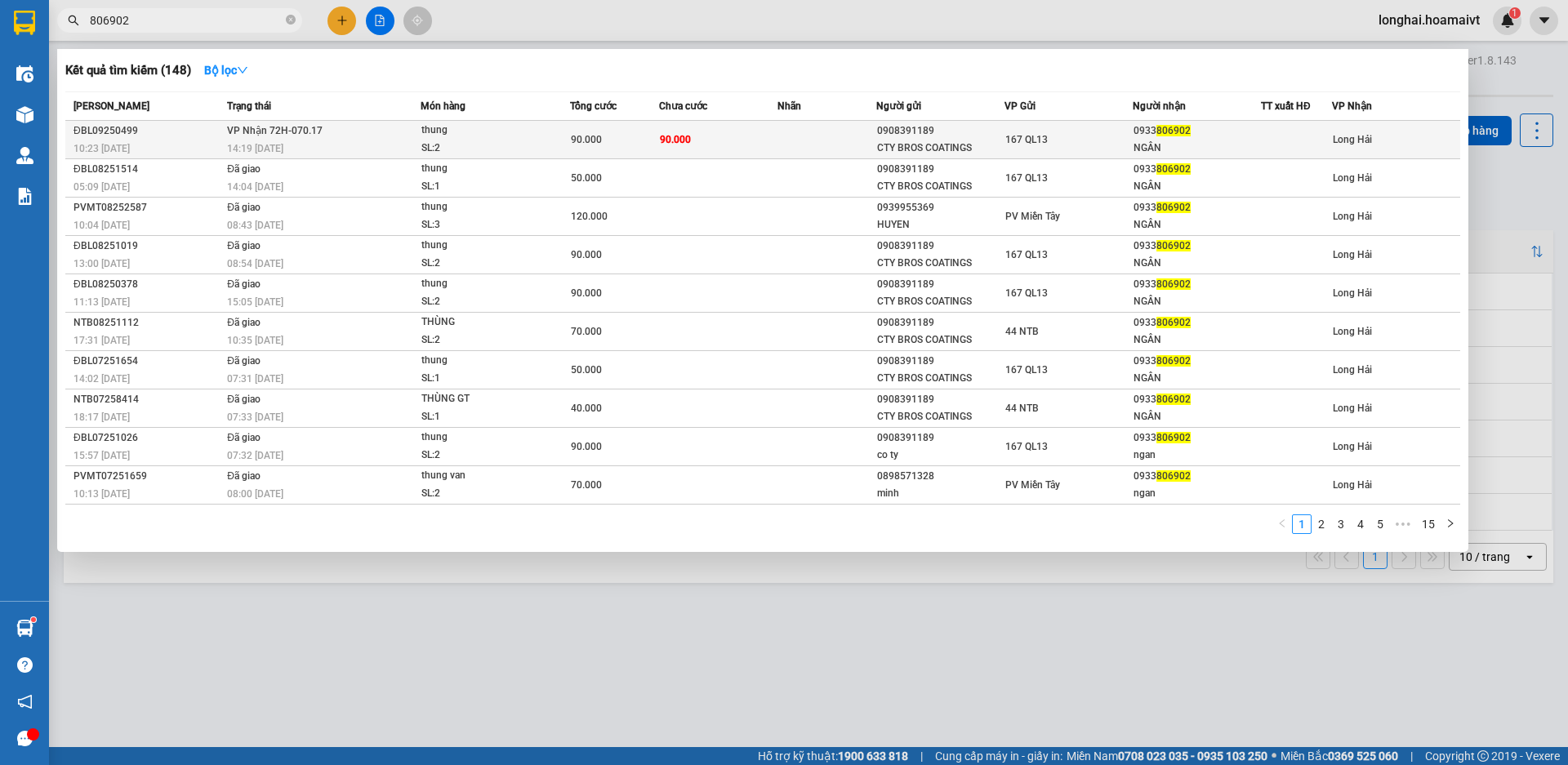
type input "806902"
click at [283, 149] on span "14:19 - 11/09" at bounding box center [255, 149] width 56 height 11
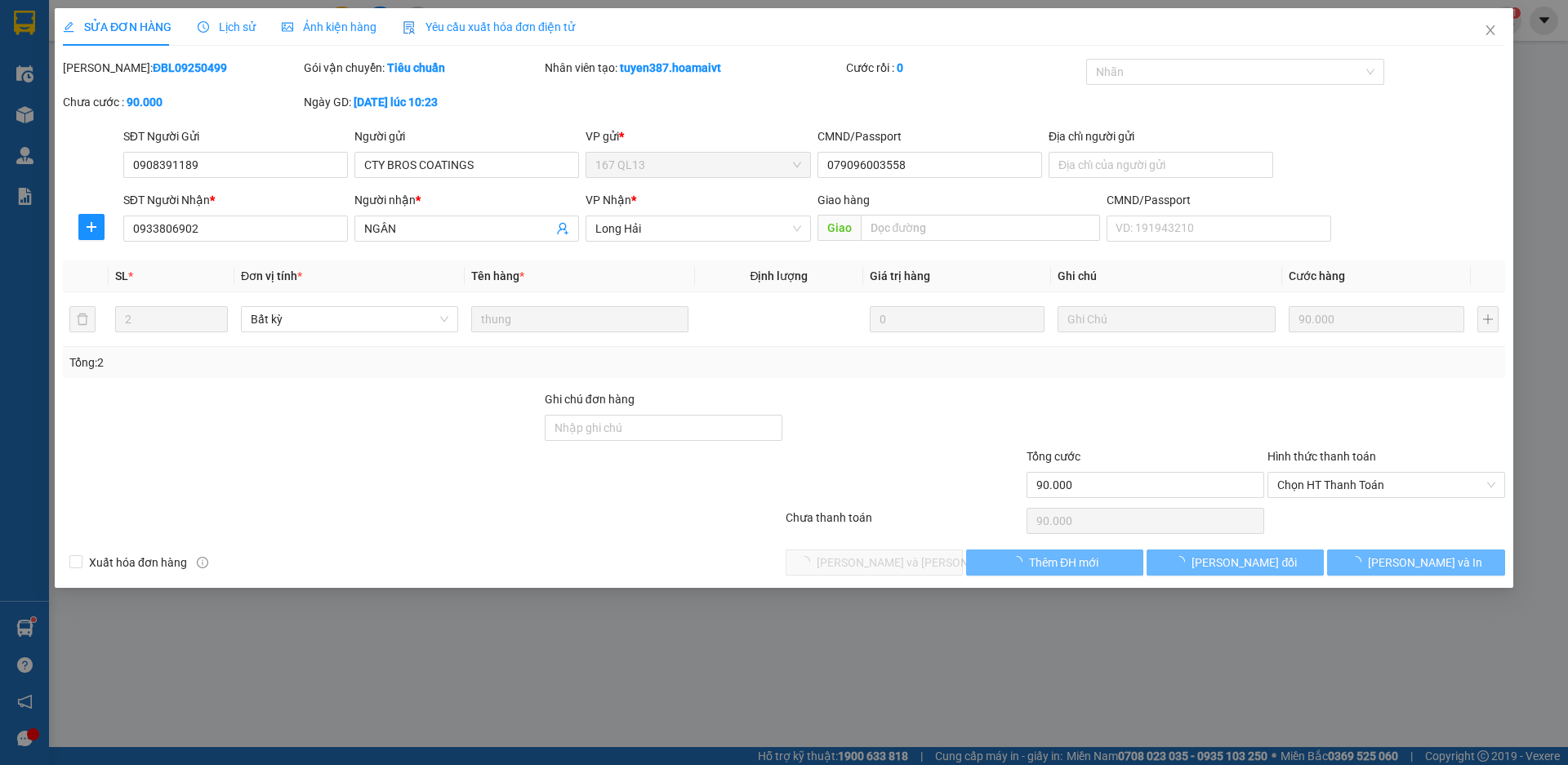
type input "0908391189"
type input "CTY BROS COATINGS"
type input "079096003558"
type input "0933806902"
type input "NGÂN"
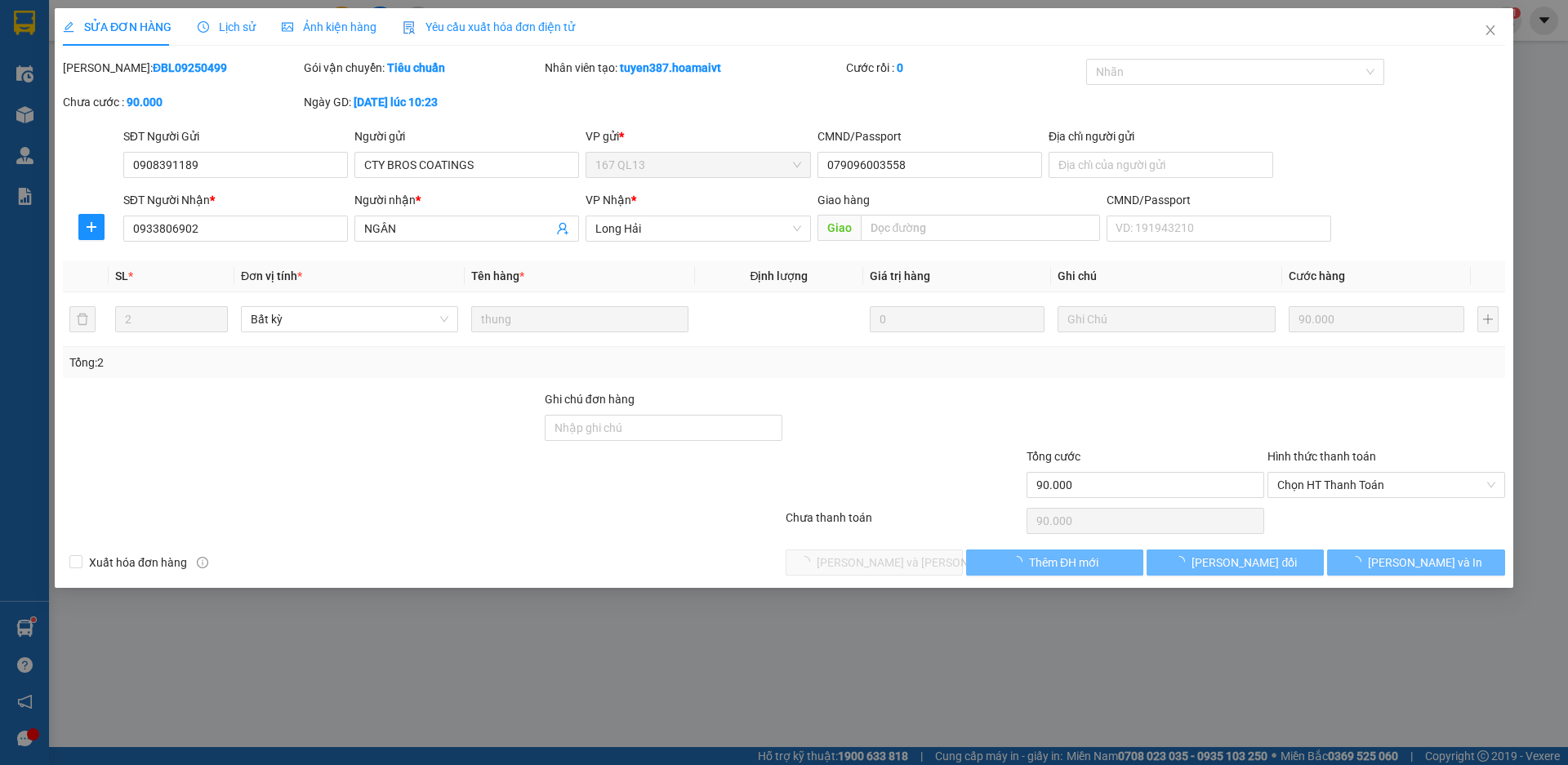
type input "90.000"
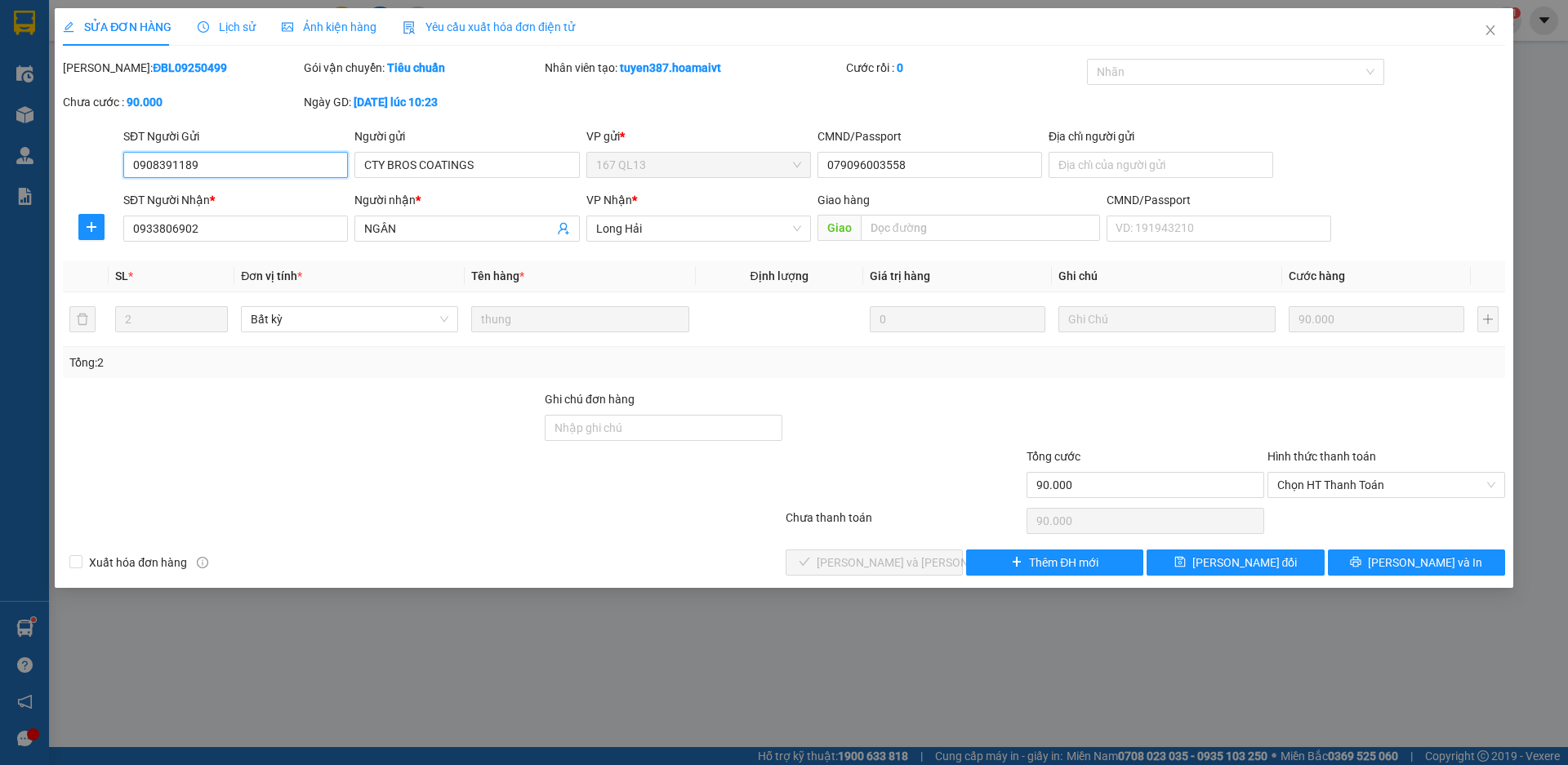
click at [1298, 486] on span "Chọn HT Thanh Toán" at bounding box center [1386, 485] width 218 height 25
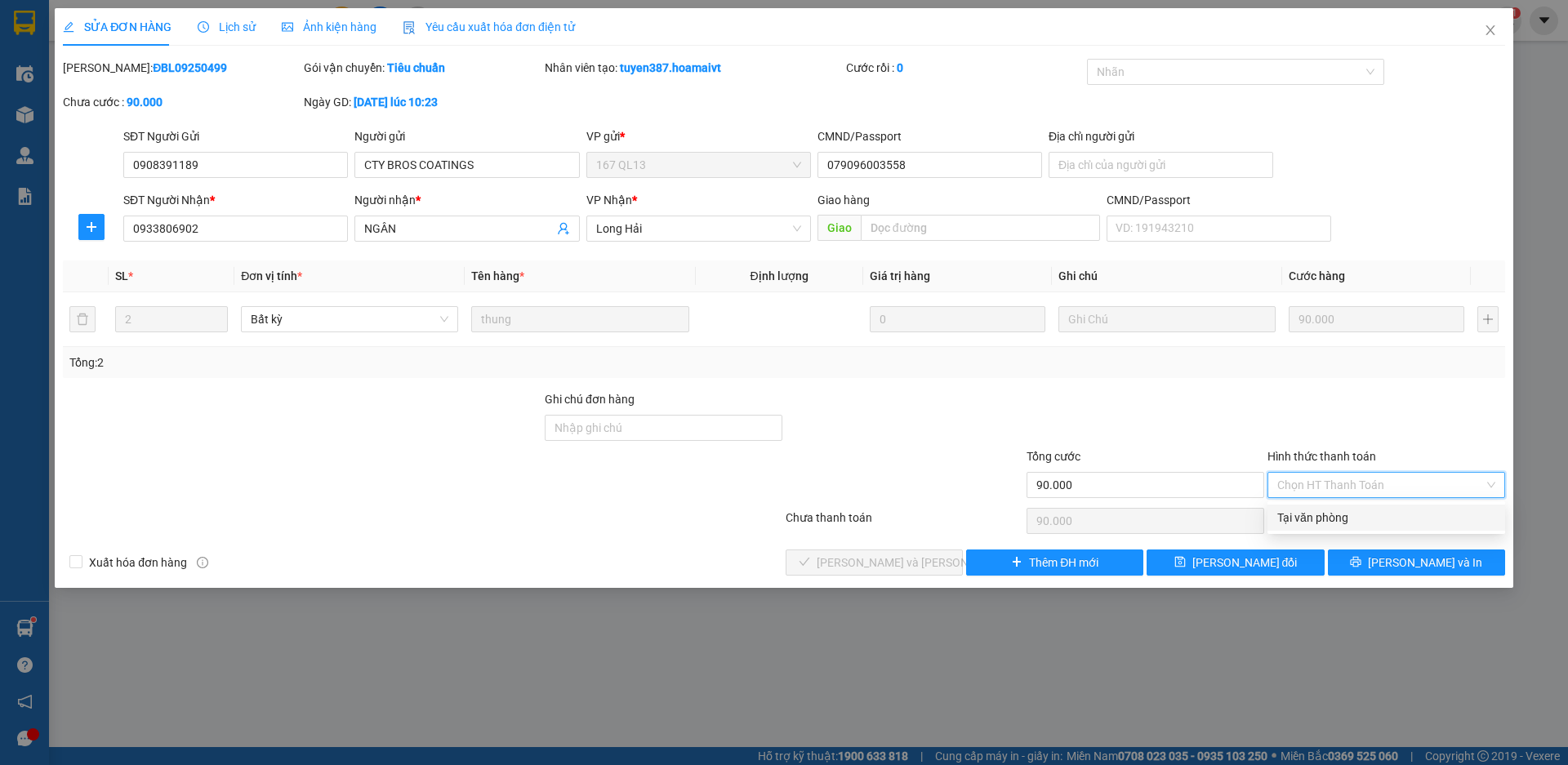
click at [1301, 523] on div "Tại văn phòng" at bounding box center [1386, 518] width 218 height 18
type input "0"
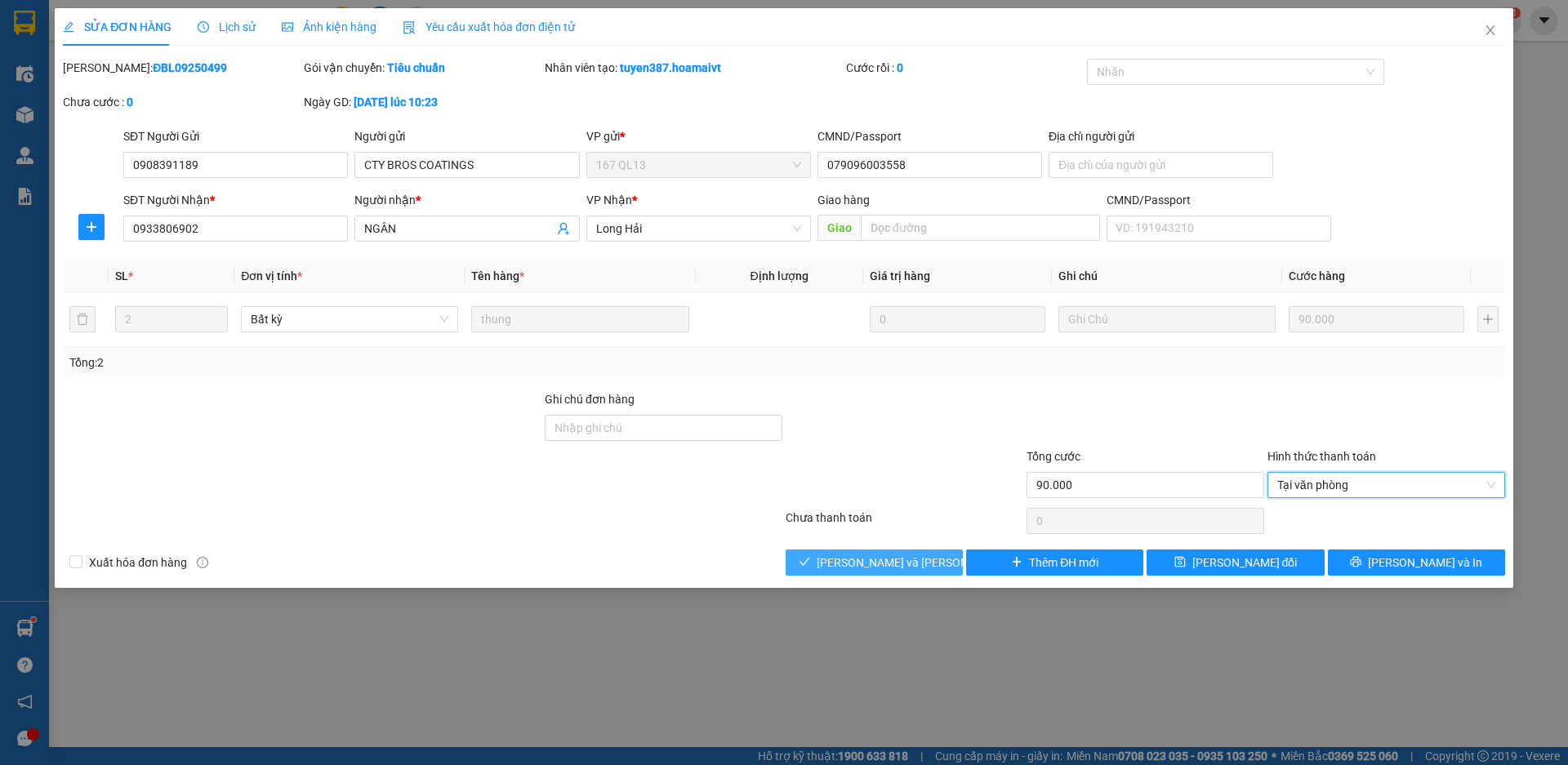
click at [854, 559] on span "Lưu và Giao hàng" at bounding box center [926, 563] width 220 height 18
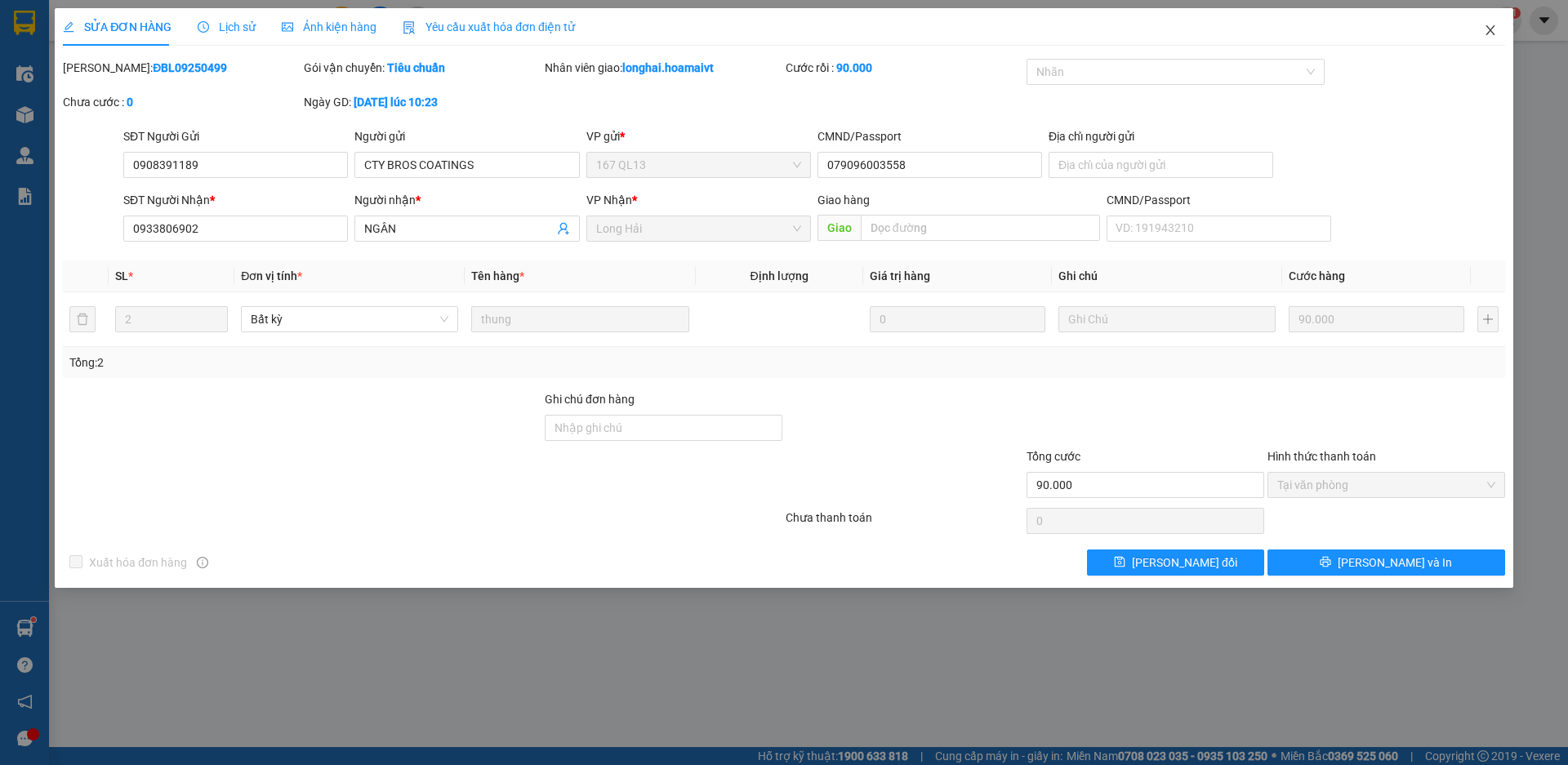
click at [1493, 30] on icon "close" at bounding box center [1490, 30] width 13 height 13
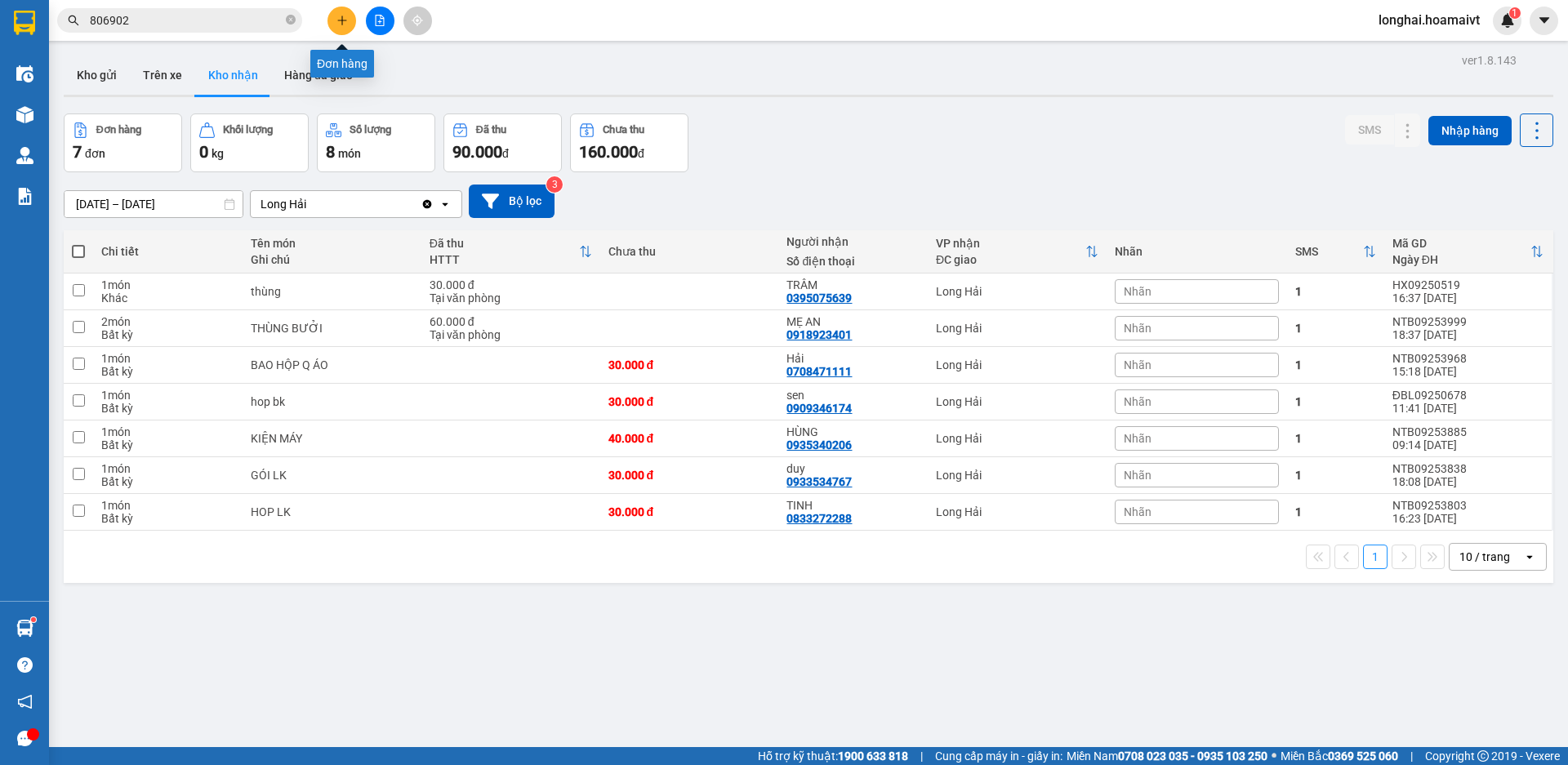
click at [342, 19] on icon "plus" at bounding box center [341, 20] width 1 height 9
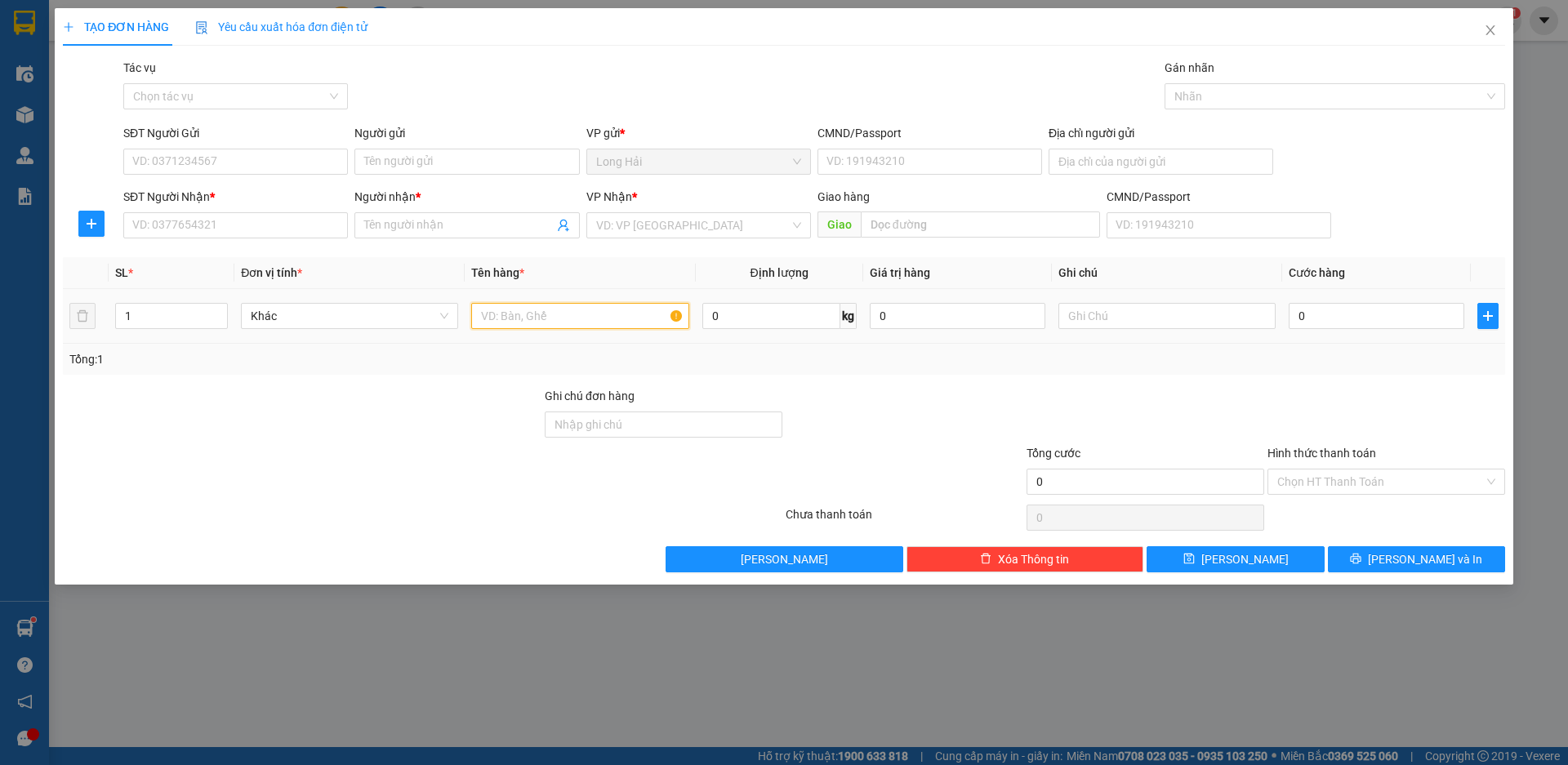
click at [522, 319] on input "text" at bounding box center [579, 316] width 217 height 26
type input "BAO CAPHE"
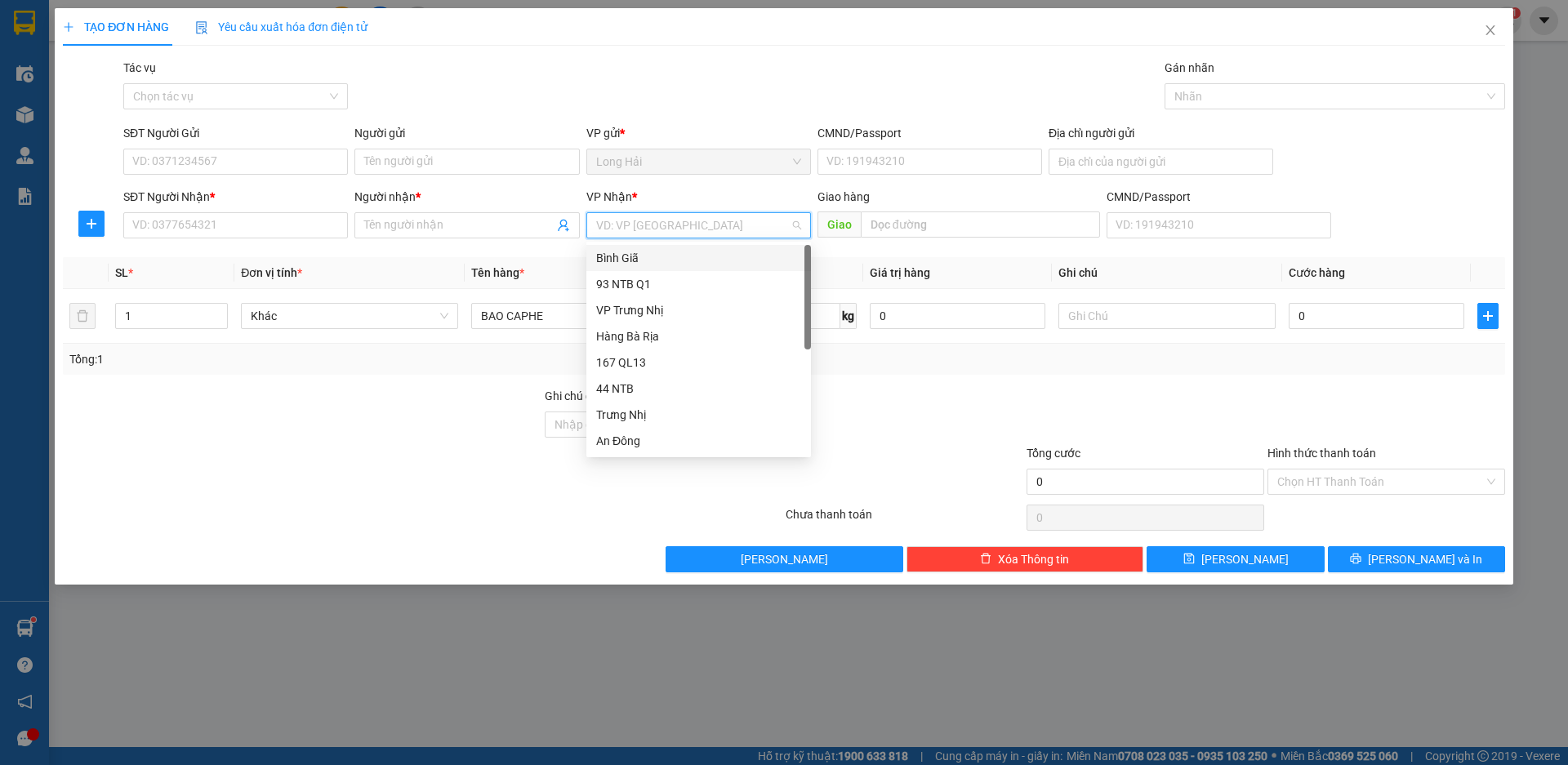
click at [703, 227] on input "search" at bounding box center [693, 225] width 193 height 25
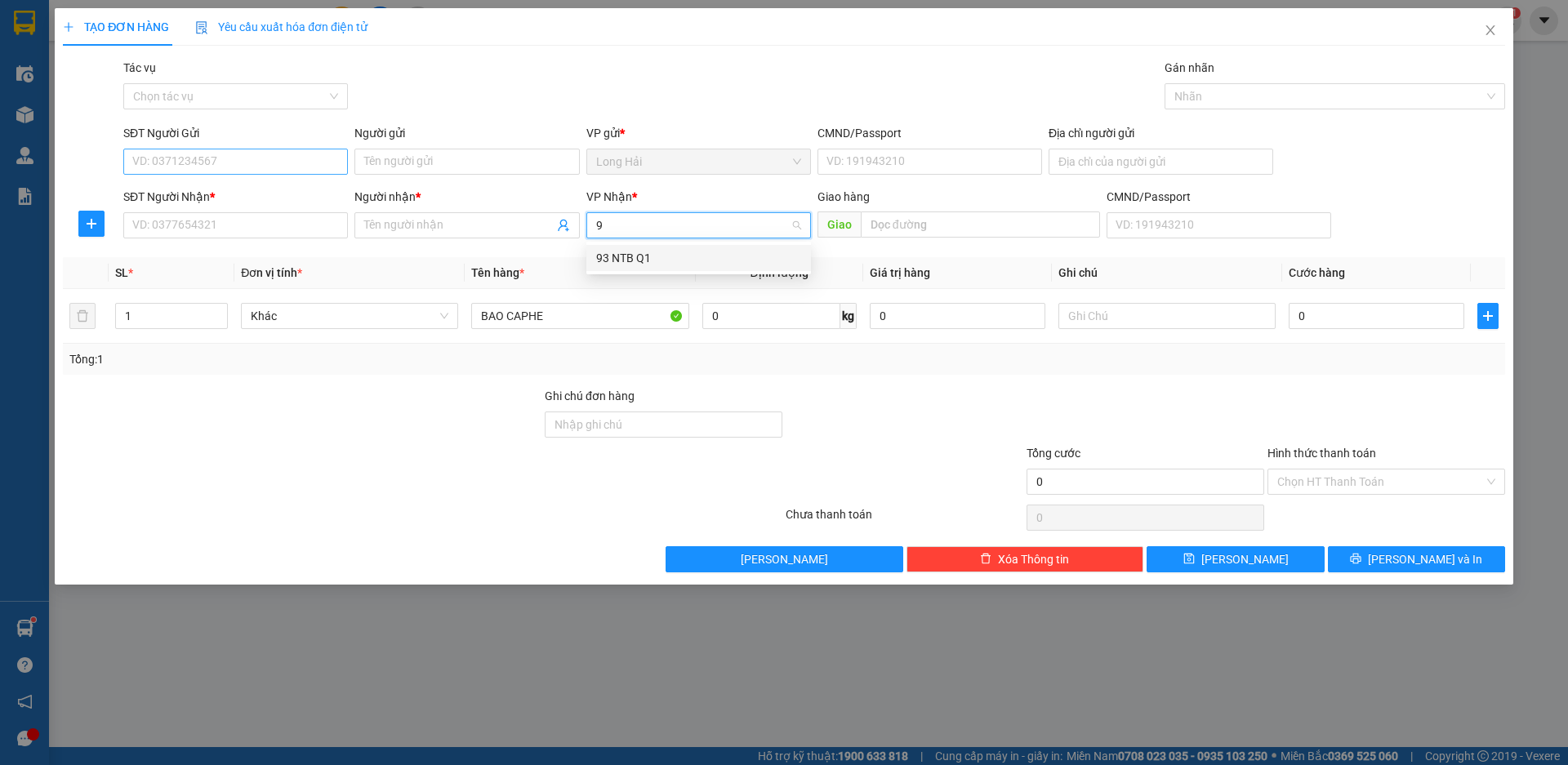
type input "9"
click at [206, 157] on input "SĐT Người Gửi" at bounding box center [236, 161] width 224 height 26
type input "0907079178"
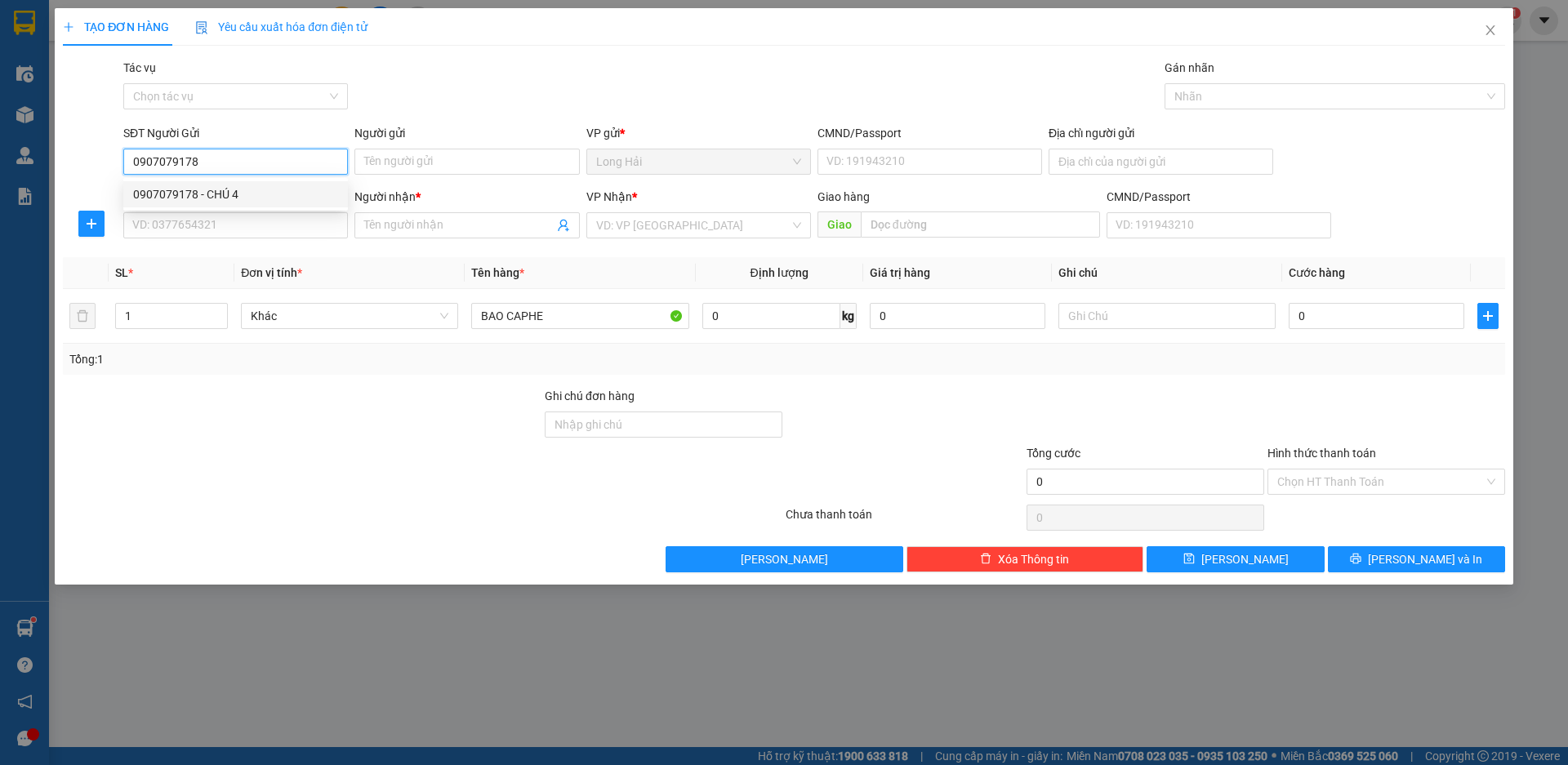
click at [194, 196] on div "0907079178 - CHÚ 4" at bounding box center [236, 194] width 205 height 18
type input "CHÚ 4"
type input "0373004707"
type input "LOI"
type input "0907079178"
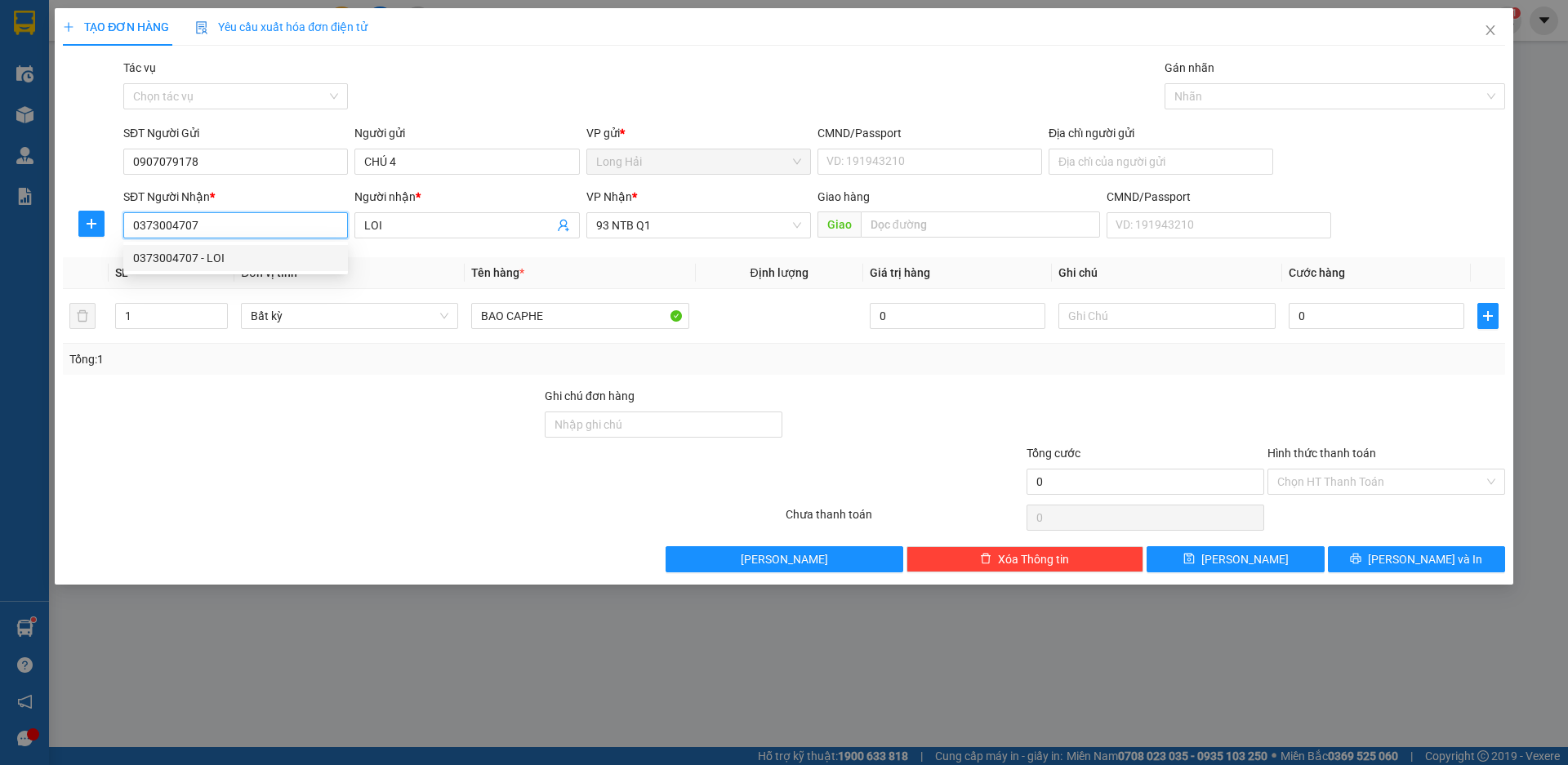
drag, startPoint x: 209, startPoint y: 223, endPoint x: 133, endPoint y: 240, distance: 77.9
click at [133, 240] on div "SĐT Người Nhận * 0373004707" at bounding box center [236, 216] width 224 height 57
click at [242, 274] on div "0903001805 - C THUY" at bounding box center [236, 284] width 224 height 26
type input "LONG HAI"
type input "0903001805"
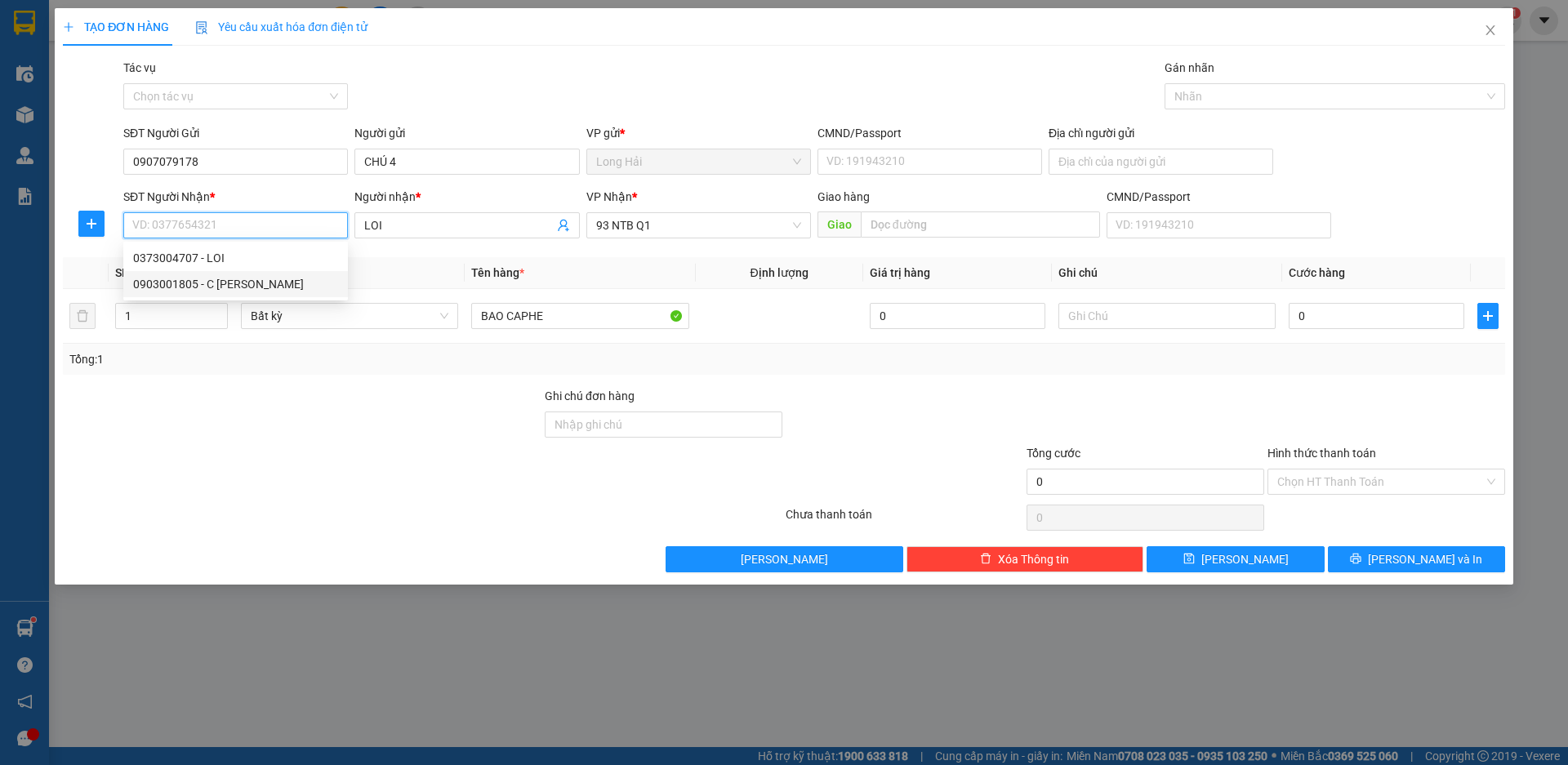
type input "C THUY"
type input "0903001805"
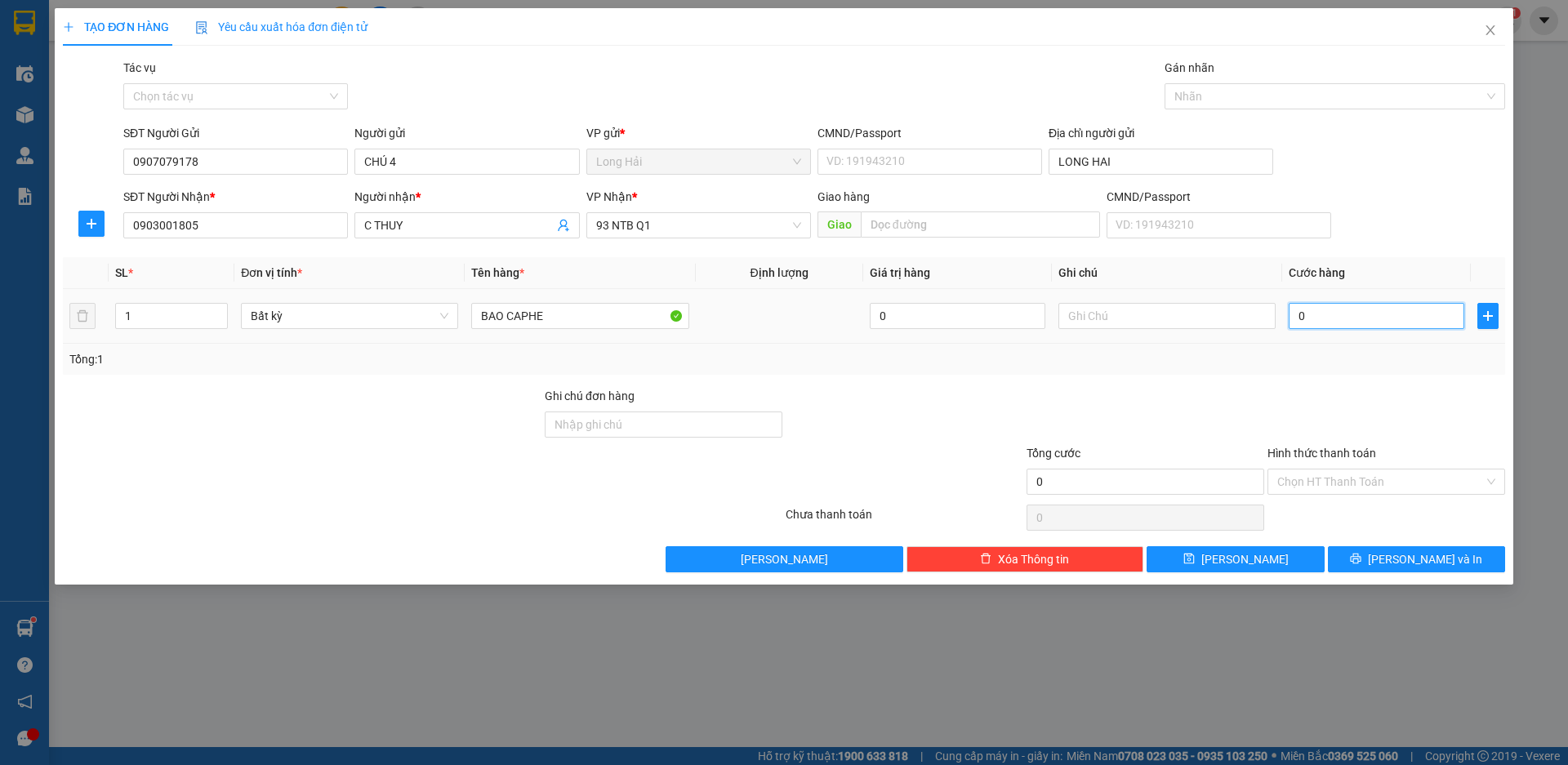
click at [1308, 318] on input "0" at bounding box center [1376, 316] width 175 height 26
type input "3"
type input "30"
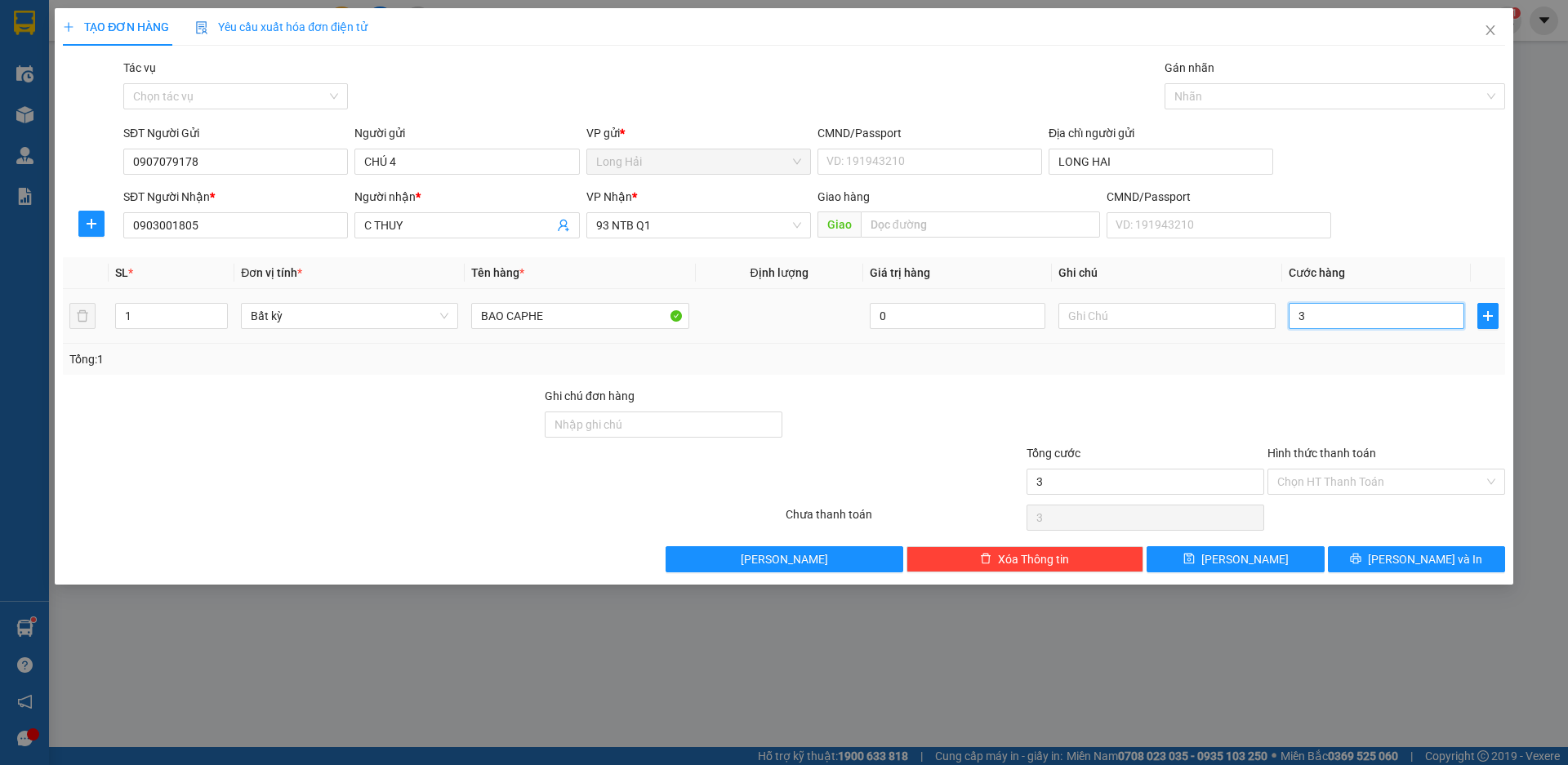
type input "30"
type input "30.000"
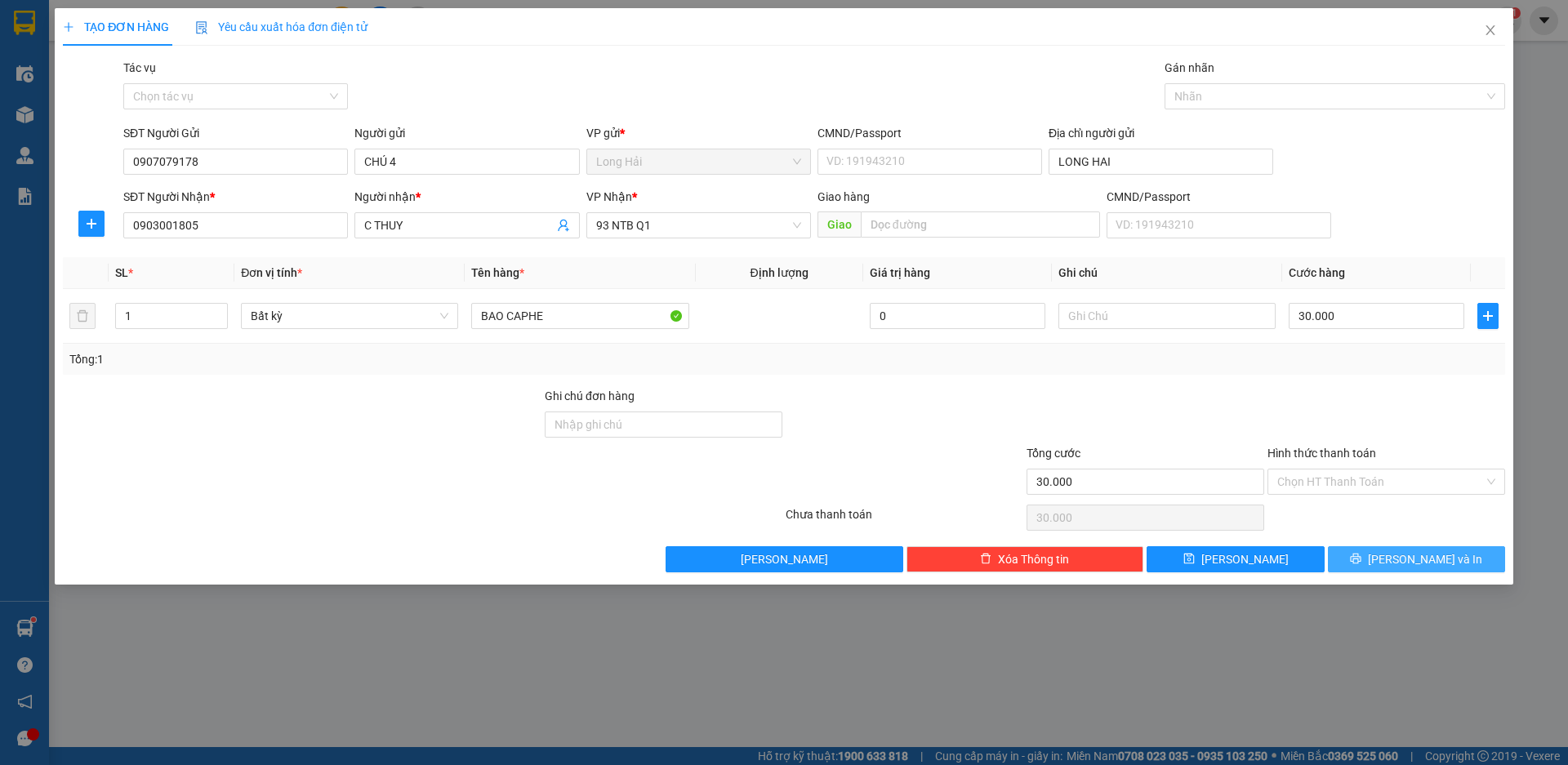
click at [1361, 555] on icon "printer" at bounding box center [1355, 559] width 11 height 11
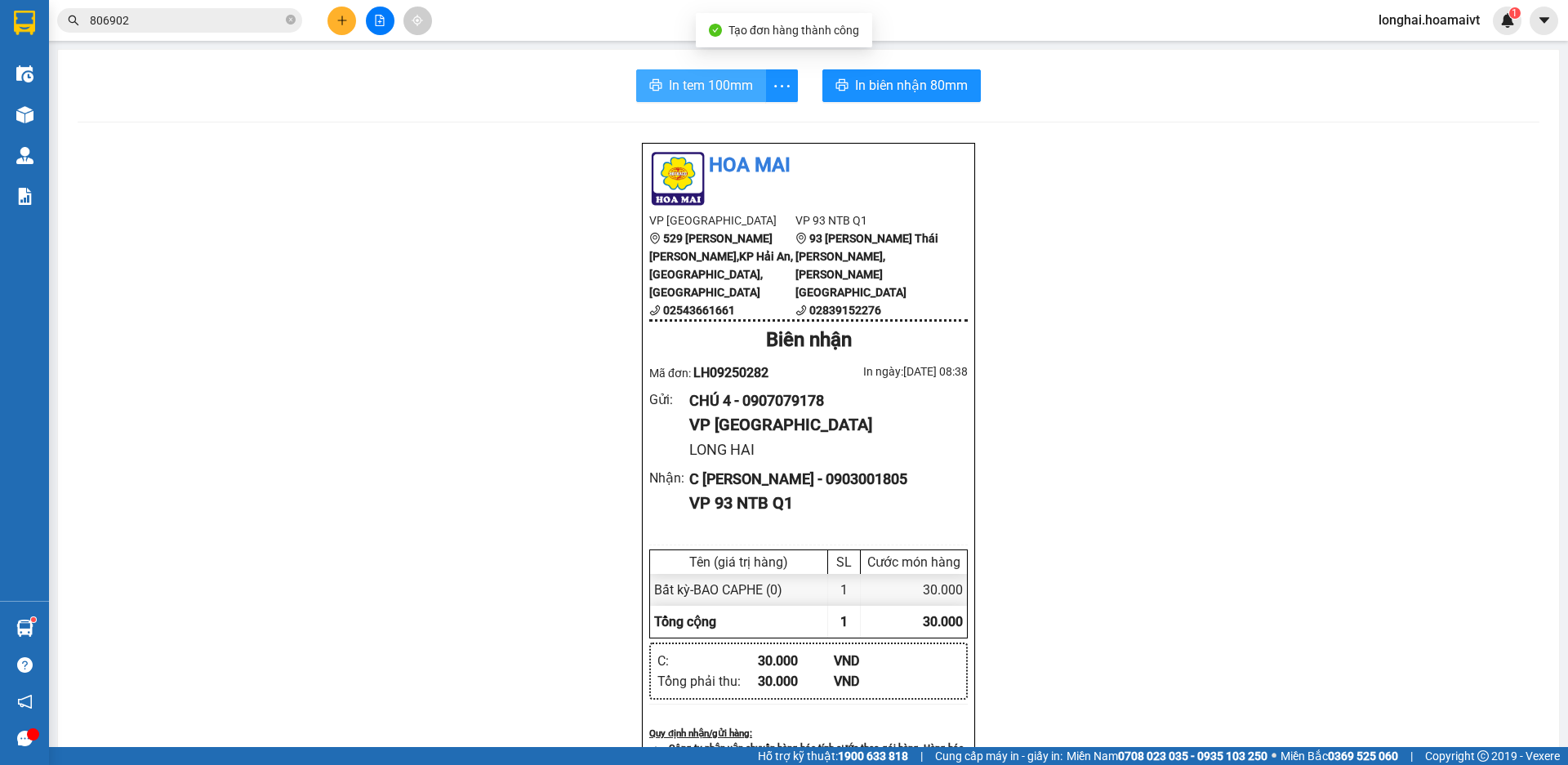
click at [712, 80] on span "In tem 100mm" at bounding box center [711, 85] width 84 height 20
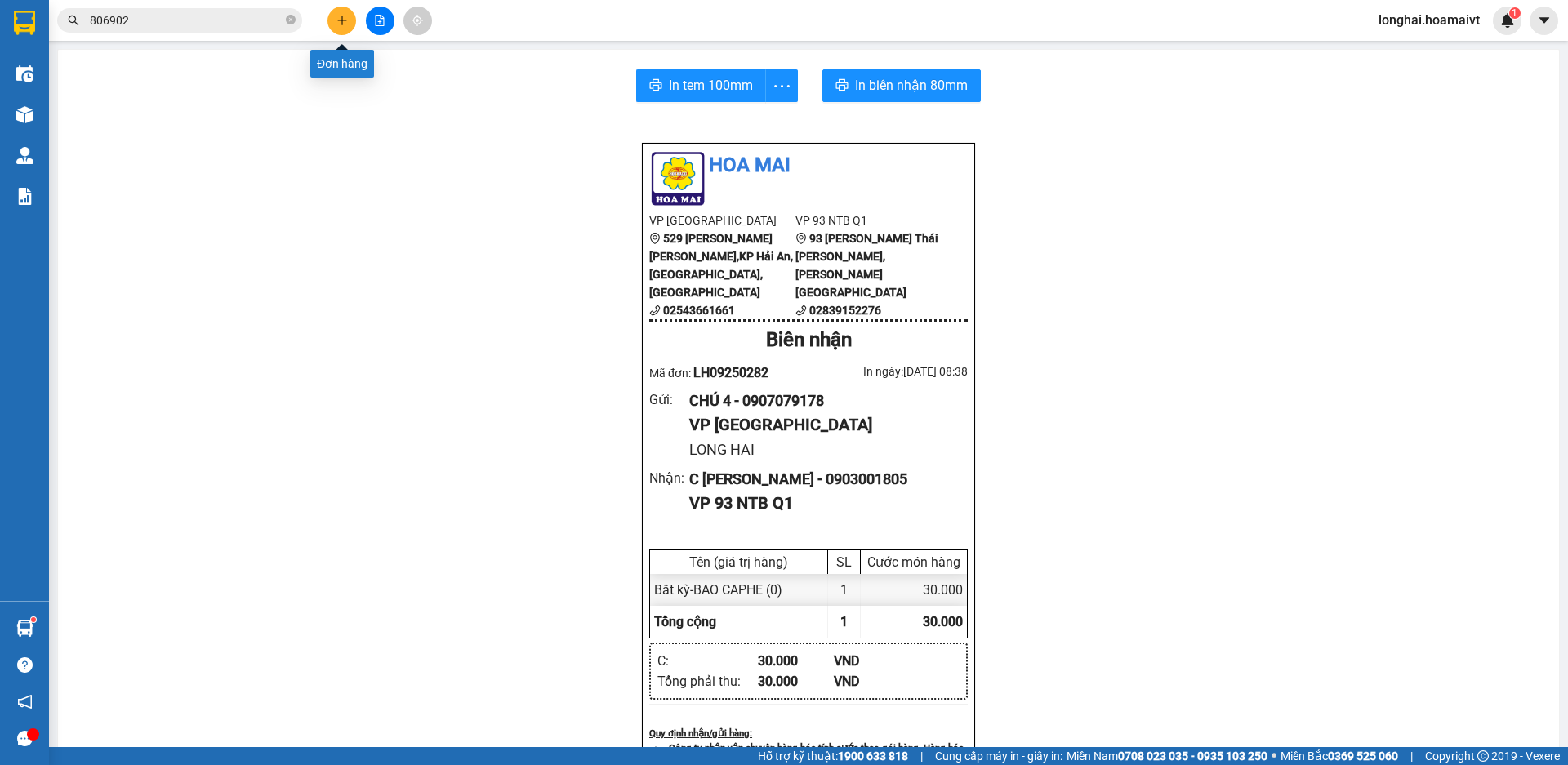
click at [343, 23] on icon "plus" at bounding box center [342, 20] width 11 height 11
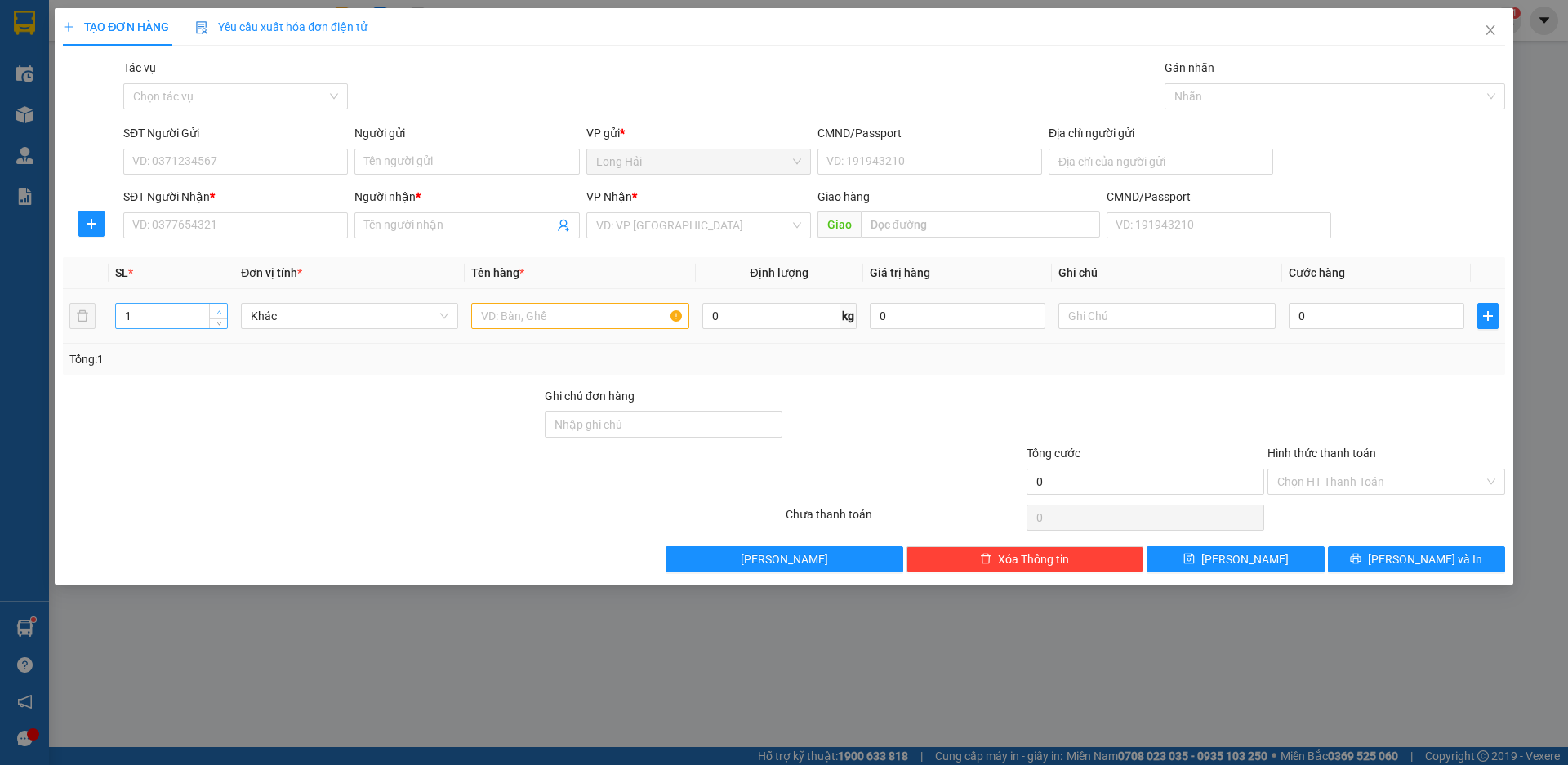
type input "2"
click at [222, 312] on span "up" at bounding box center [219, 312] width 10 height 10
click at [503, 316] on input "text" at bounding box center [579, 316] width 217 height 26
type input "XOP HAO"
click at [214, 228] on input "SĐT Người Nhận *" at bounding box center [236, 225] width 224 height 26
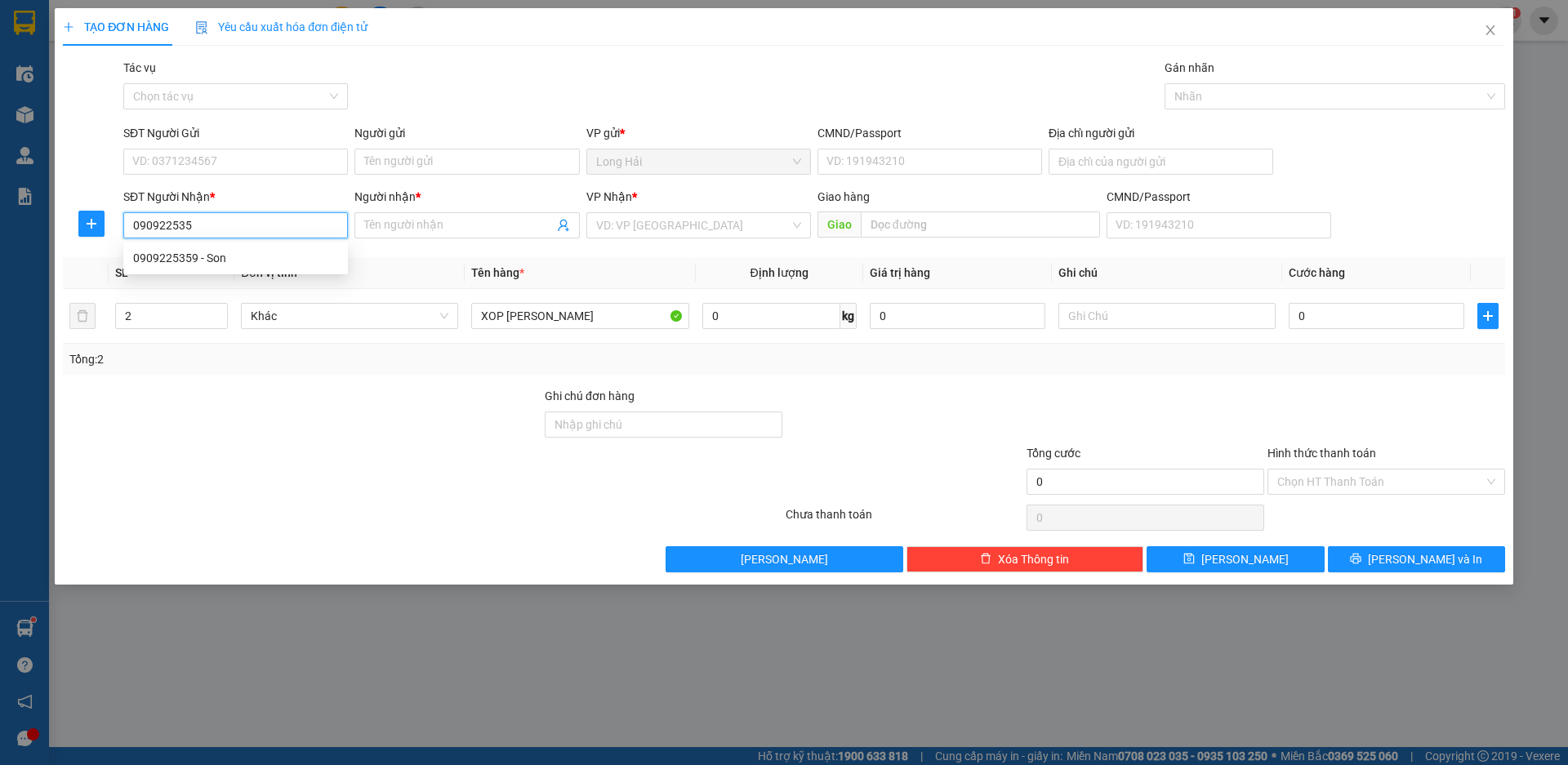
type input "0909225359"
click at [220, 261] on div "0909225359 - Son" at bounding box center [236, 258] width 205 height 18
type input "38 TO 29 P LAM"
type input "Son"
type input "0909225359"
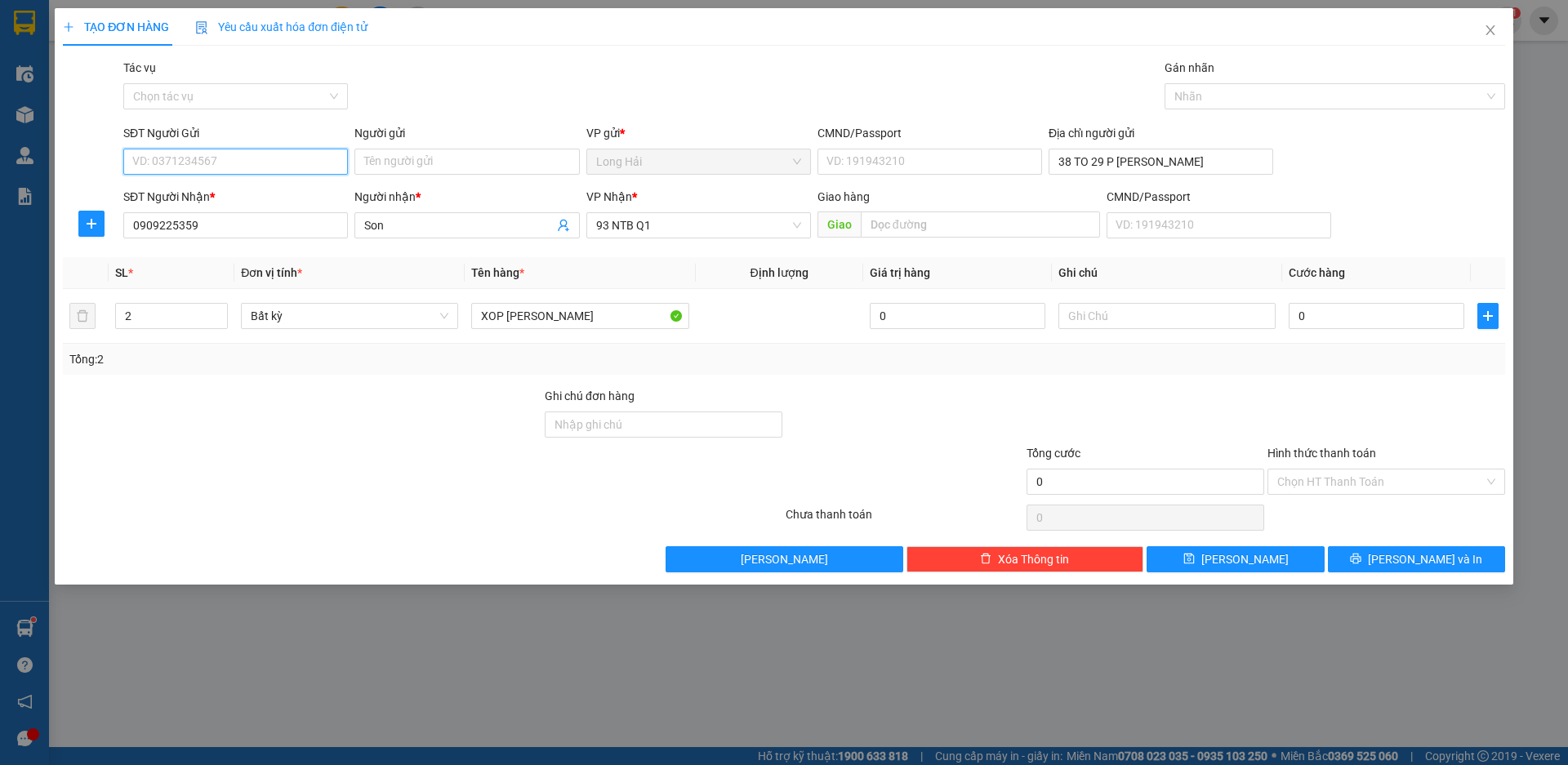
click at [220, 156] on input "SĐT Người Gửi" at bounding box center [236, 161] width 224 height 26
click at [236, 184] on div "0334556970 - THUY" at bounding box center [236, 194] width 224 height 26
type input "0334556970"
type input "THUY"
type input "036191021199"
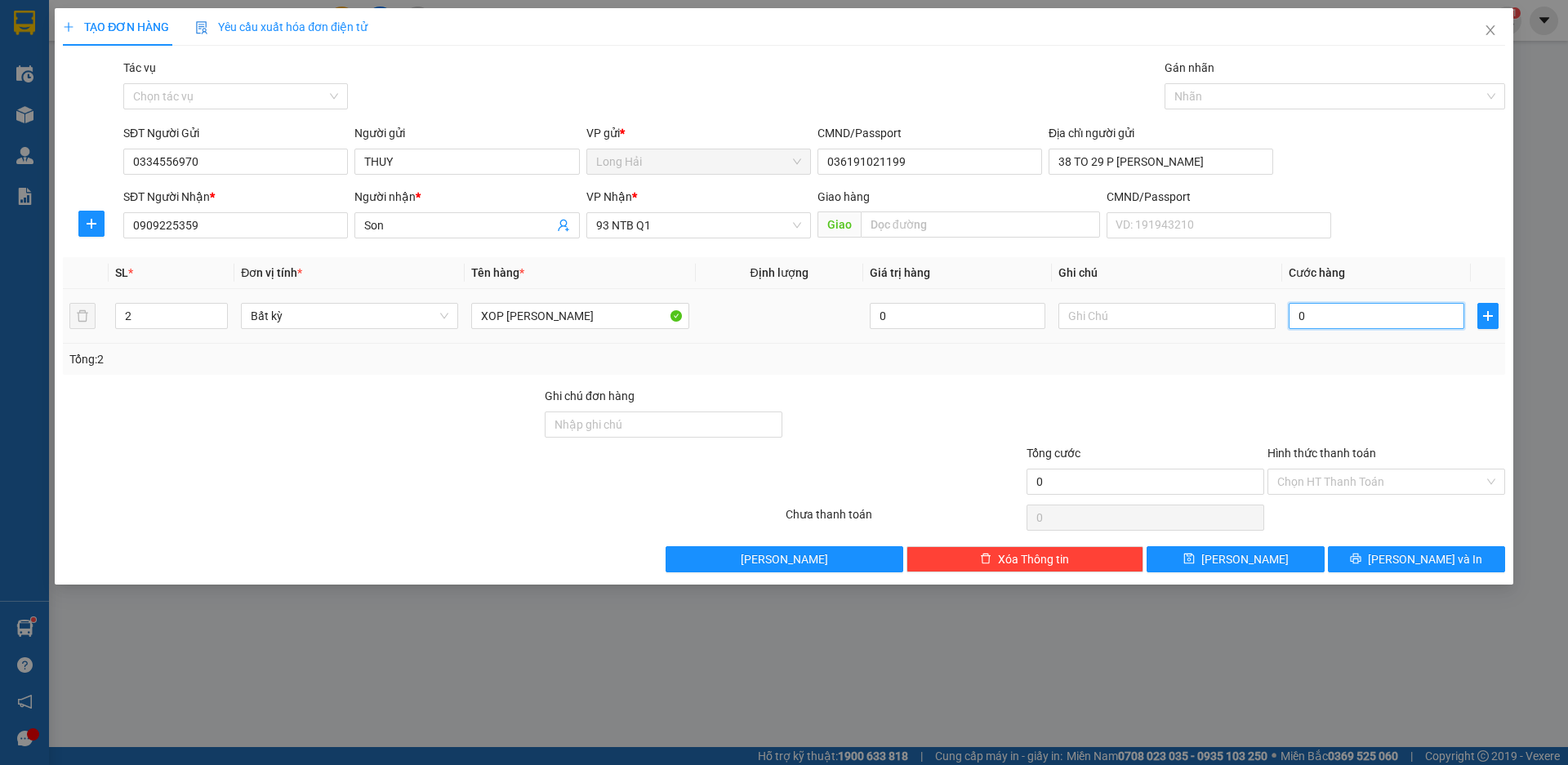
click at [1345, 310] on input "0" at bounding box center [1376, 316] width 175 height 26
type input "1"
type input "10"
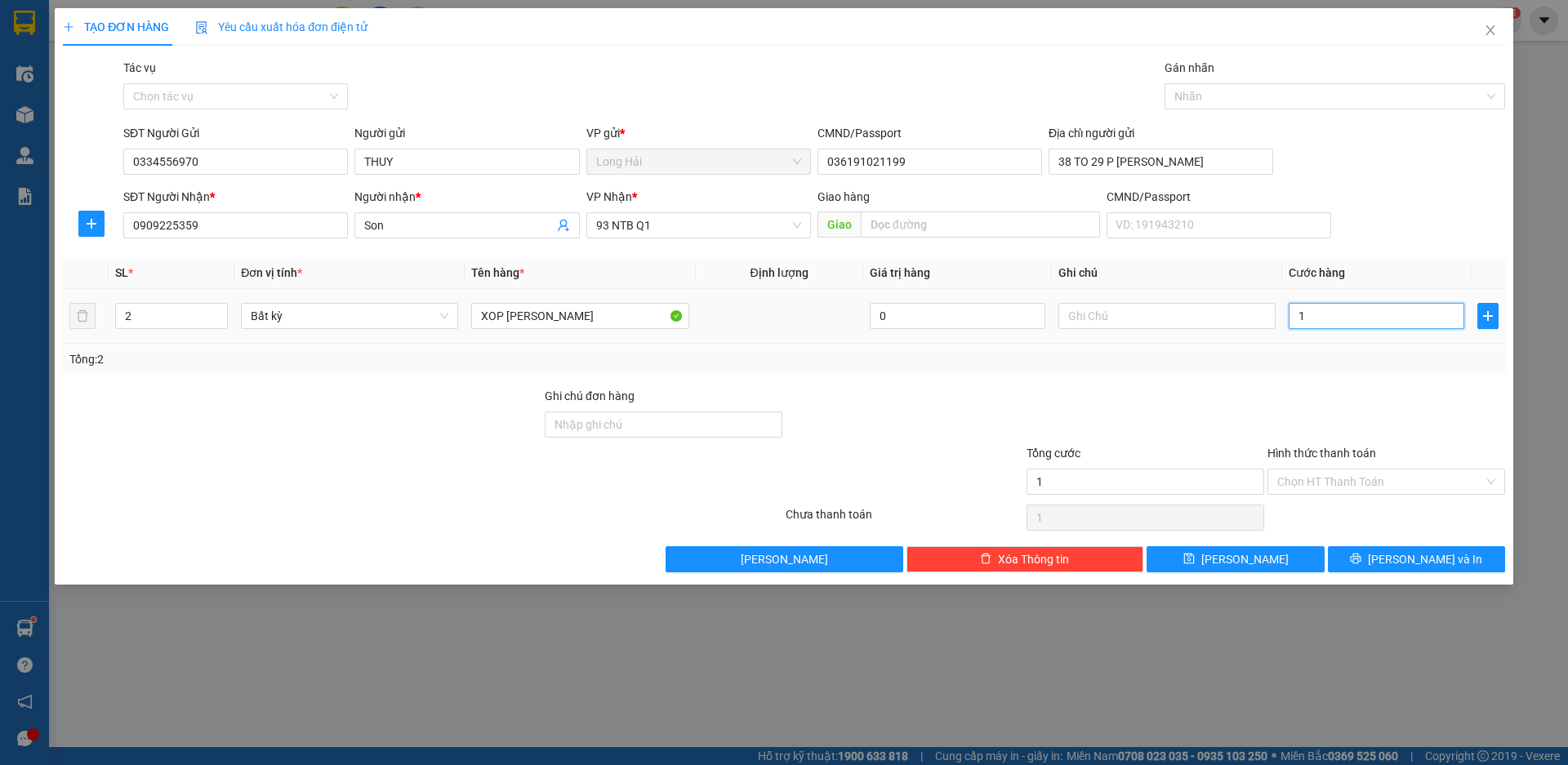
type input "10"
type input "100"
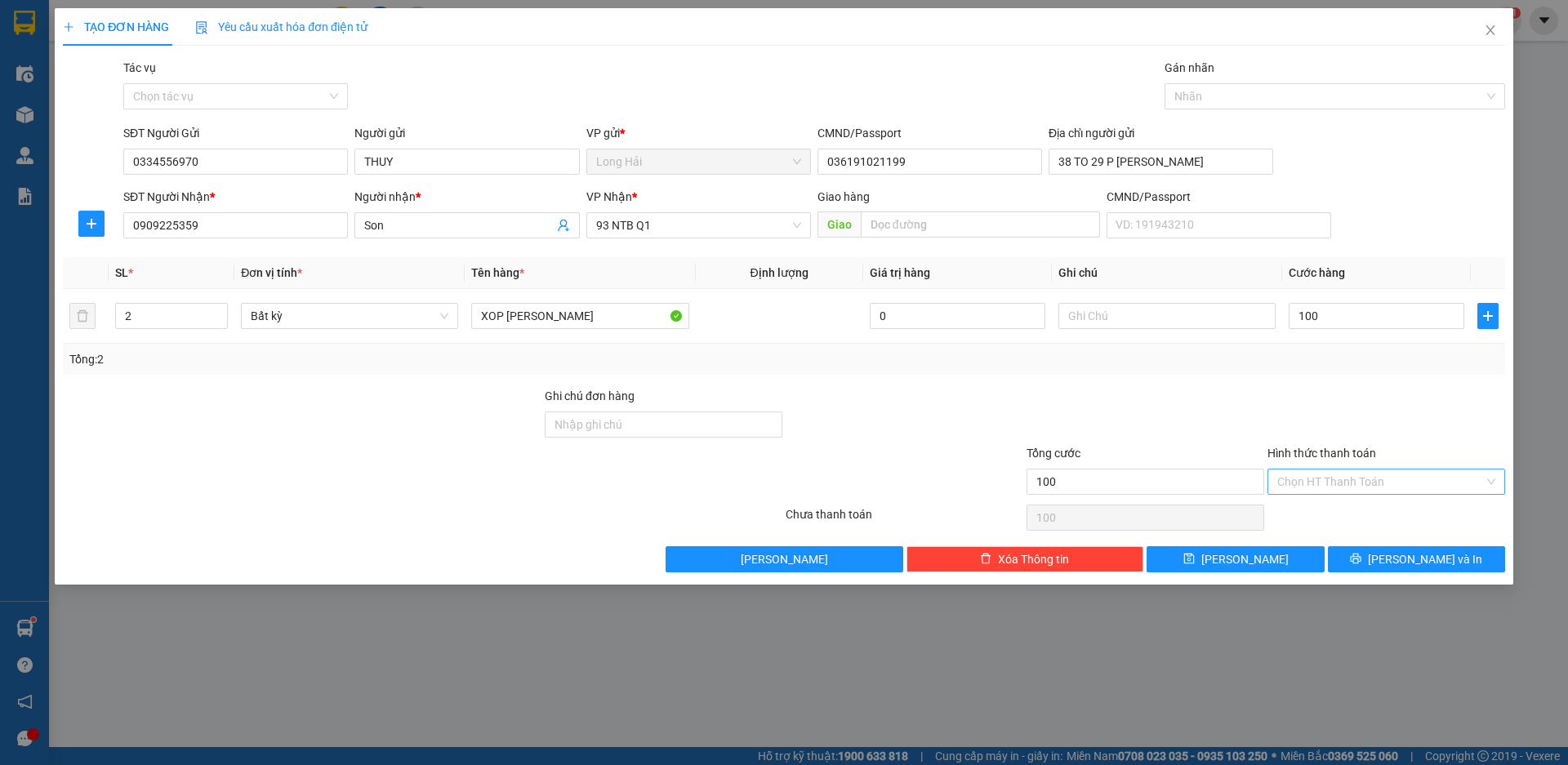
type input "100.000"
click at [1364, 484] on input "Hình thức thanh toán" at bounding box center [1380, 482] width 206 height 25
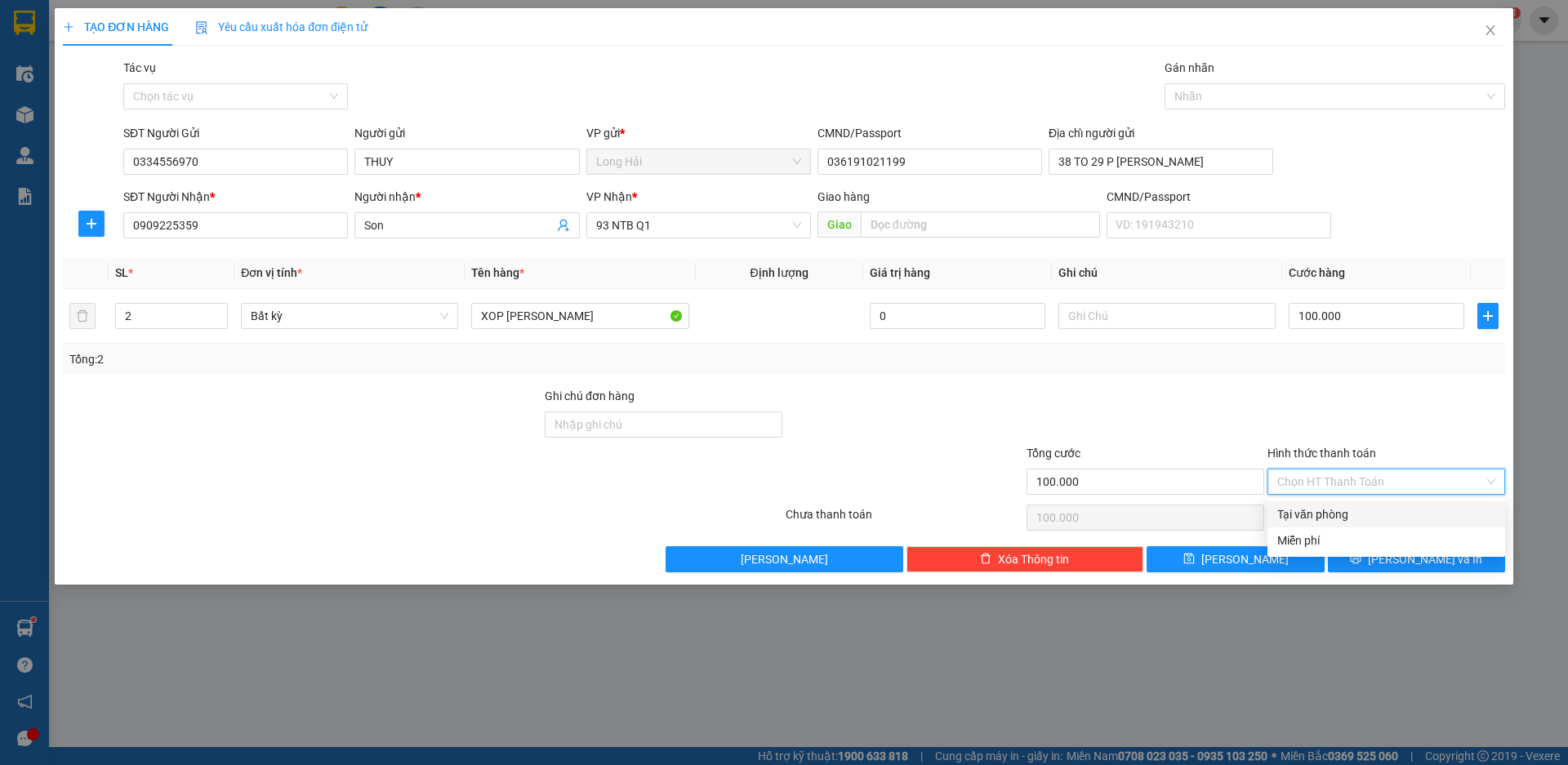
click at [1336, 516] on div "Tại văn phòng" at bounding box center [1386, 514] width 218 height 18
type input "0"
click at [1422, 561] on span "[PERSON_NAME] và In" at bounding box center [1425, 559] width 115 height 18
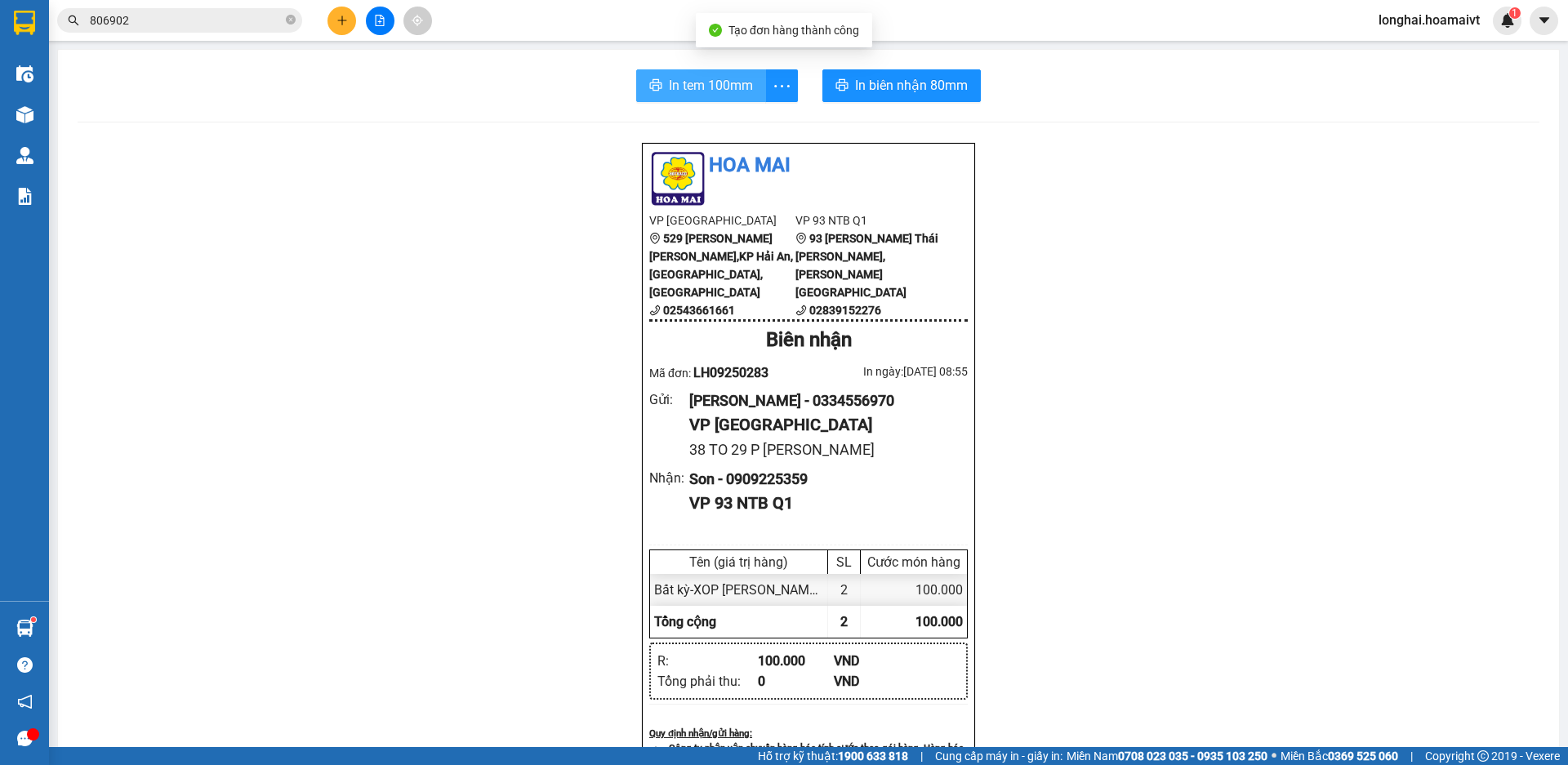
click at [688, 82] on span "In tem 100mm" at bounding box center [711, 85] width 84 height 20
click at [328, 29] on div at bounding box center [380, 20] width 123 height 29
click at [349, 20] on button at bounding box center [341, 20] width 29 height 29
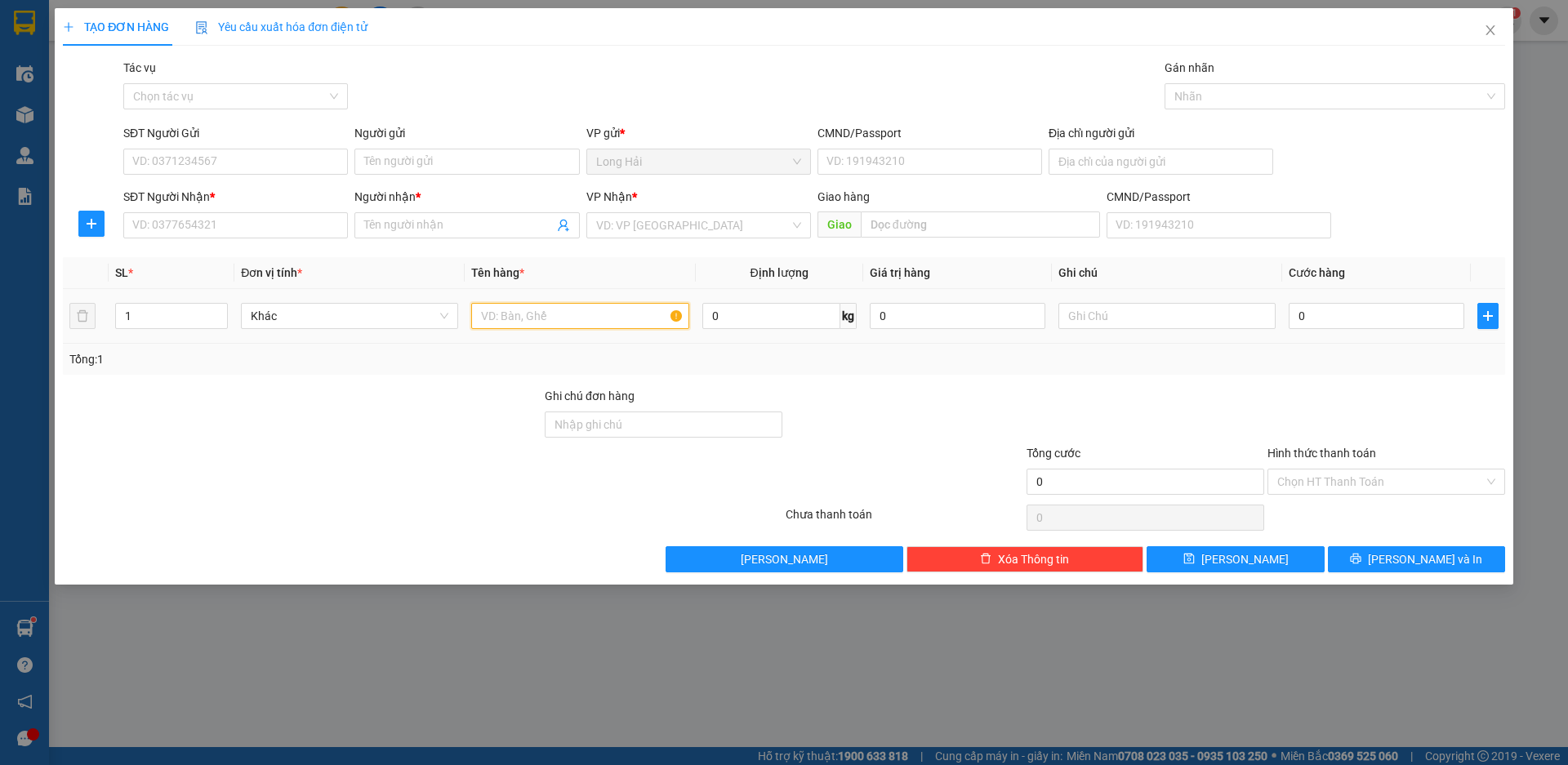
click at [514, 312] on input "text" at bounding box center [579, 316] width 217 height 26
type input "PBI CCCD"
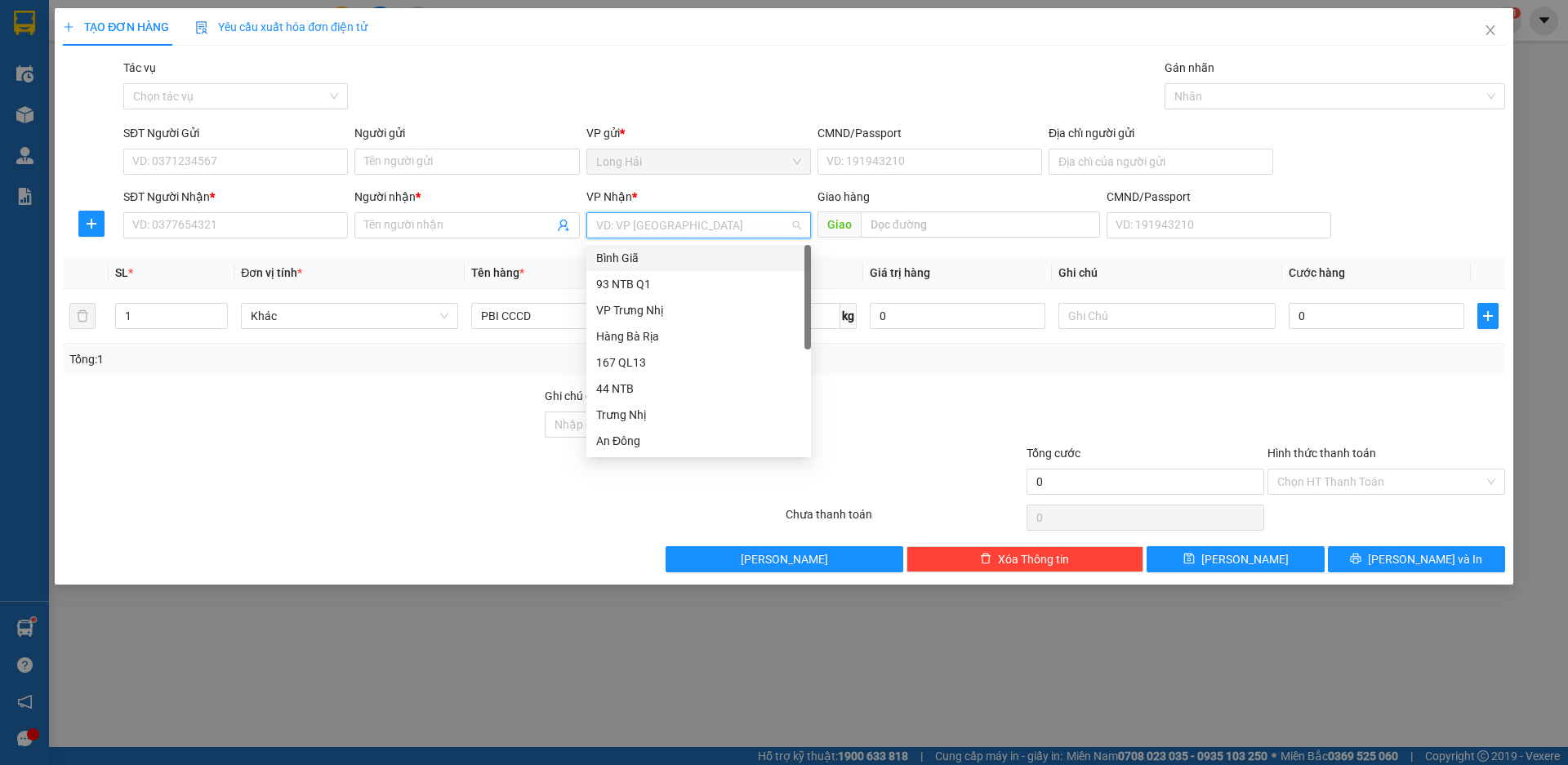
click at [662, 234] on input "search" at bounding box center [693, 225] width 193 height 25
type input "9"
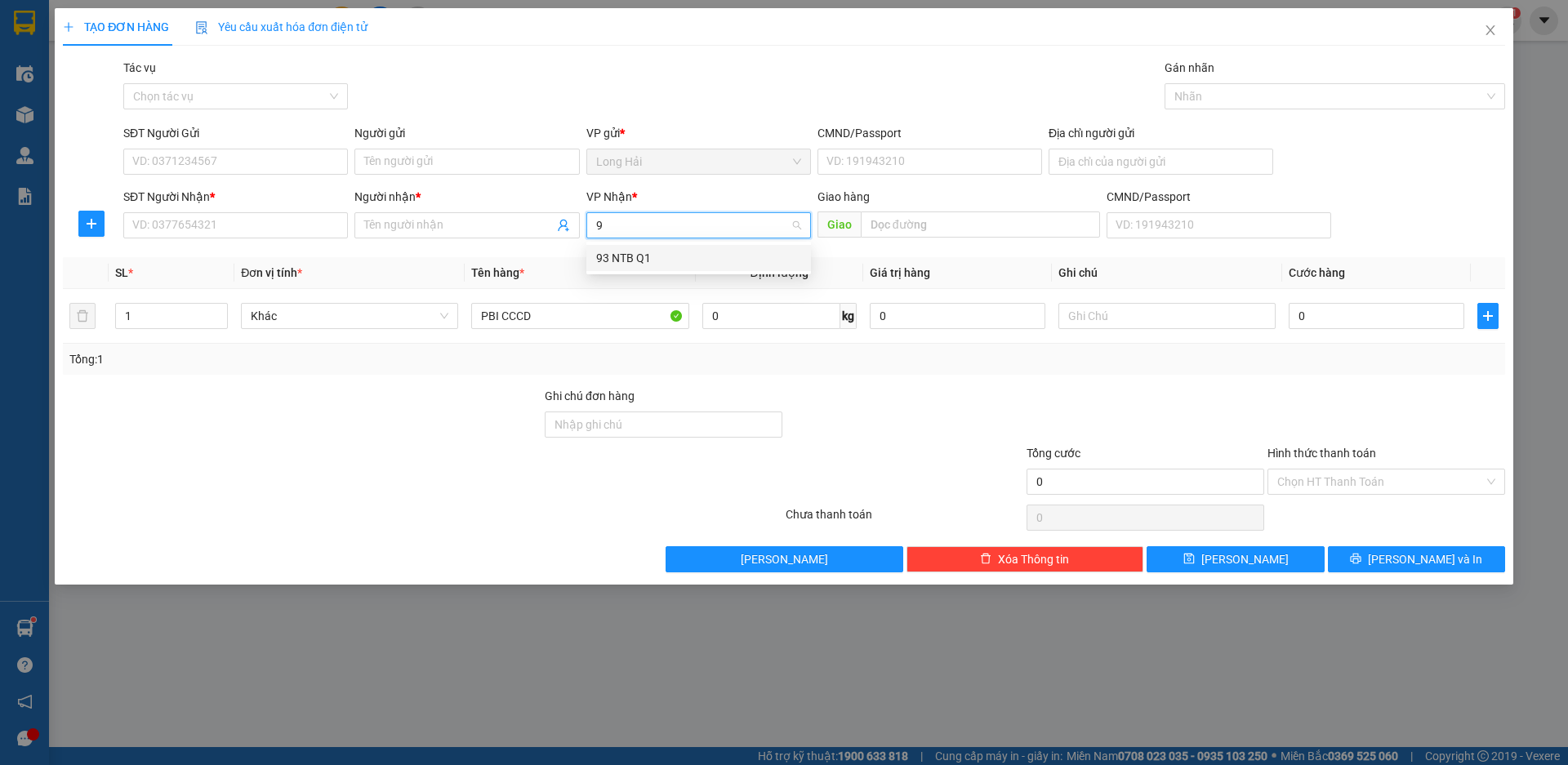
click at [592, 256] on div "93 NTB Q1" at bounding box center [698, 258] width 224 height 26
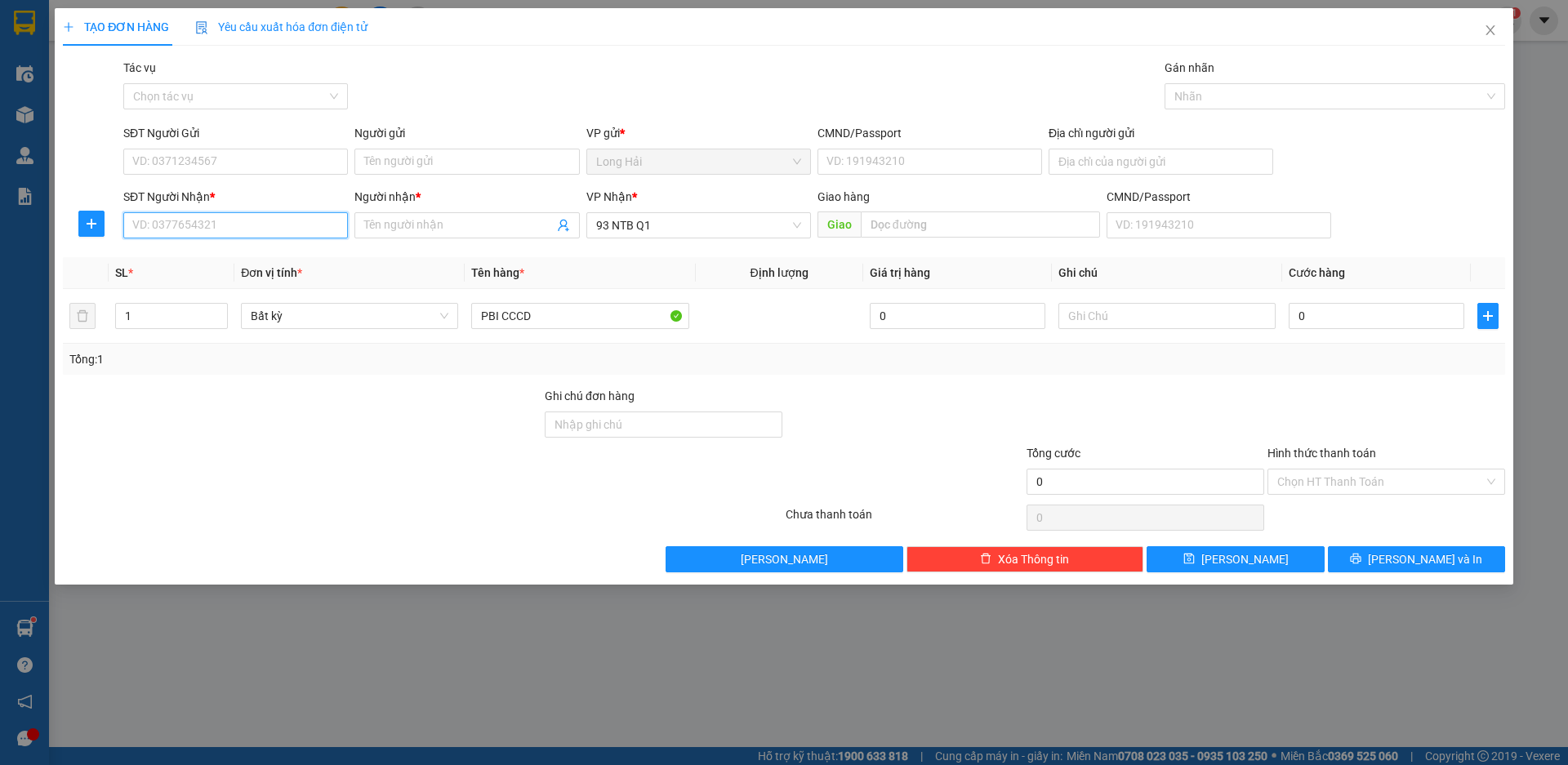
click at [219, 223] on input "SĐT Người Nhận *" at bounding box center [236, 225] width 224 height 26
click at [219, 161] on input "SĐT Người Gửi" at bounding box center [236, 161] width 224 height 26
click at [210, 161] on input "SĐT Người Gửi" at bounding box center [236, 161] width 224 height 26
type input "0937612820"
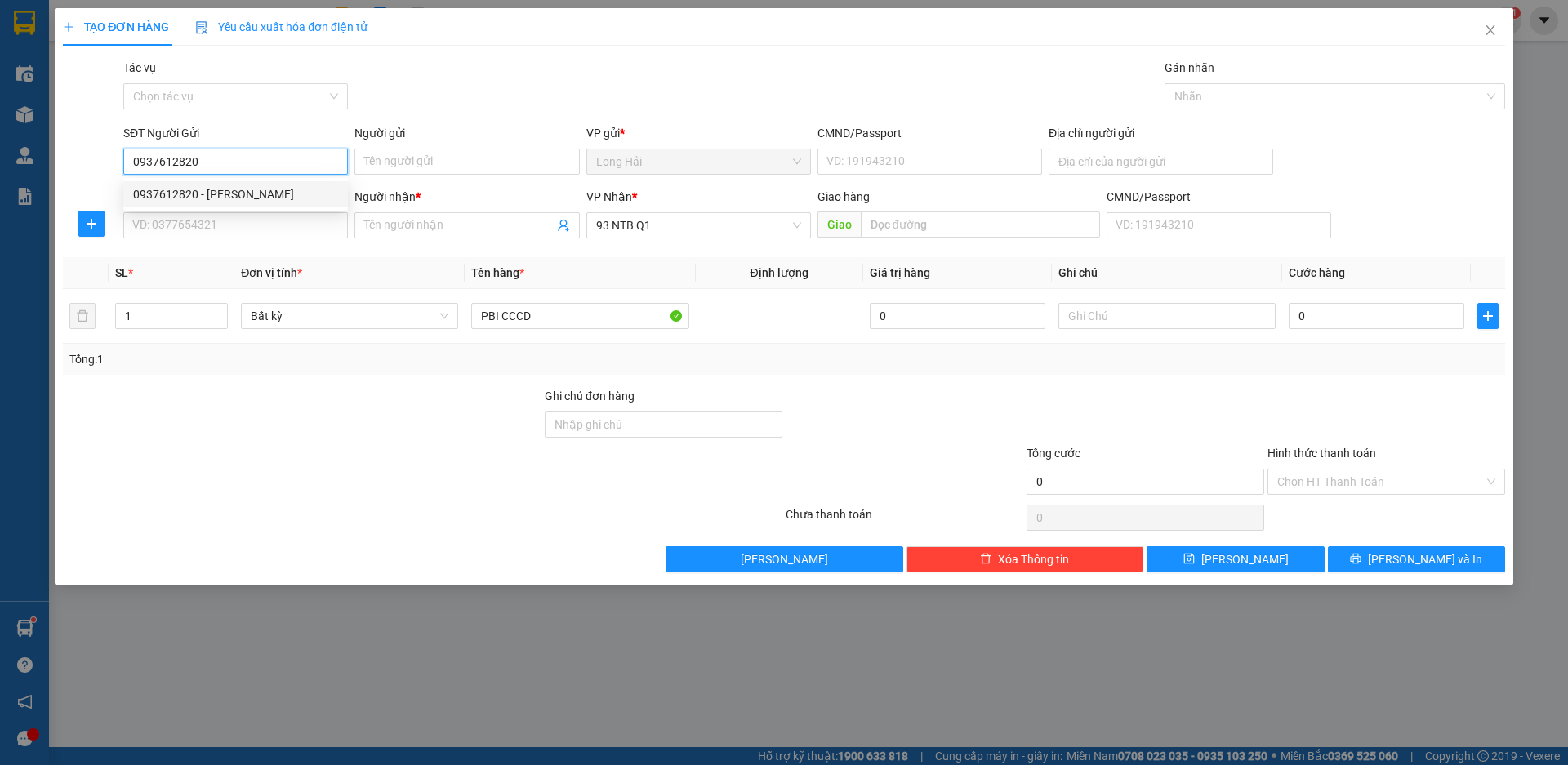
click at [230, 188] on div "0937612820 - THUỲ" at bounding box center [236, 194] width 205 height 18
type input "THUỲ"
type input "077180002001"
type input "0937612820"
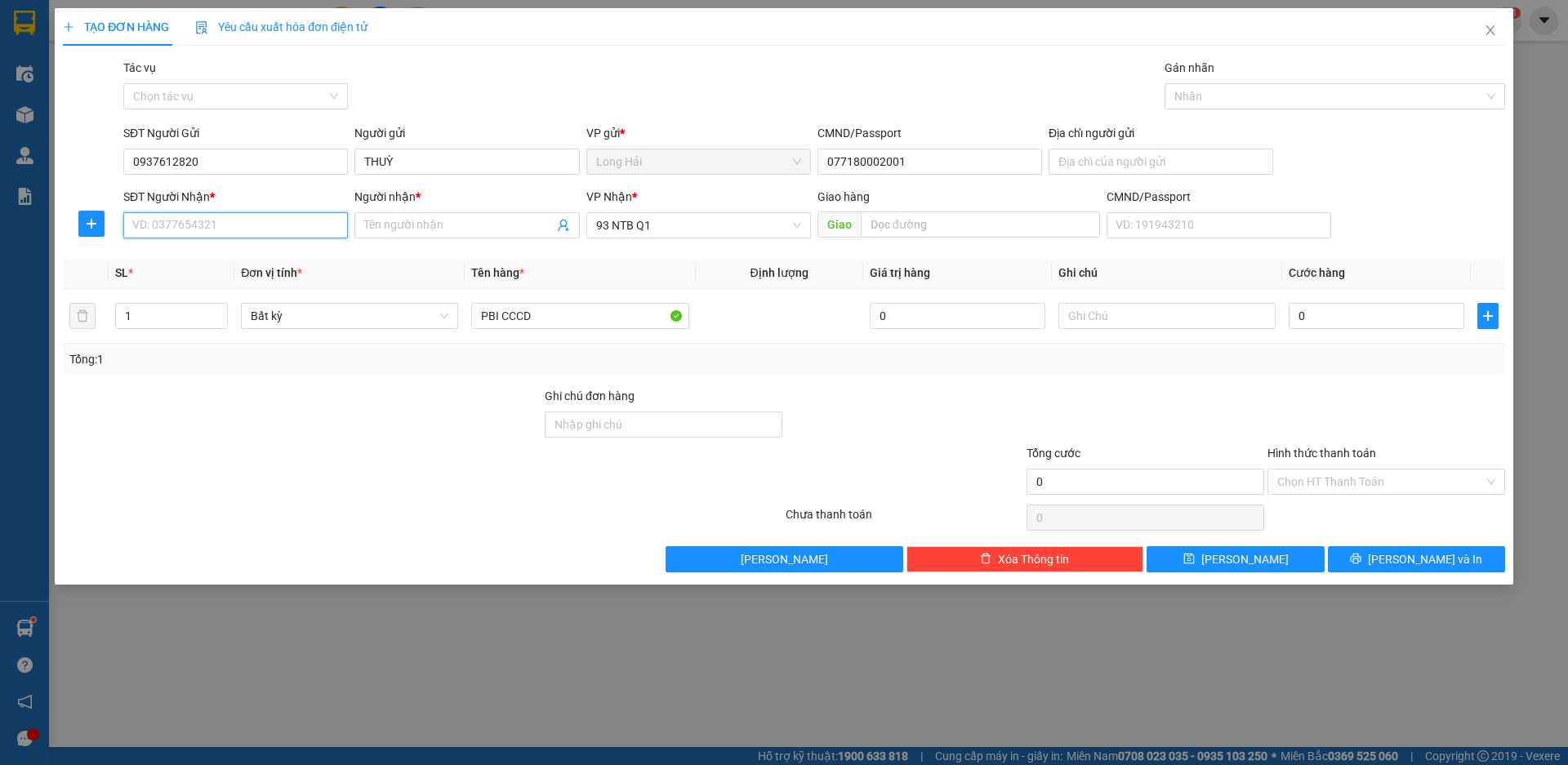
click at [227, 226] on input "SĐT Người Nhận *" at bounding box center [236, 225] width 224 height 26
click at [229, 265] on div "0777740891 - DUY" at bounding box center [236, 258] width 205 height 18
type input "0777740891"
type input "DUY"
click at [1312, 319] on input "0" at bounding box center [1376, 316] width 175 height 26
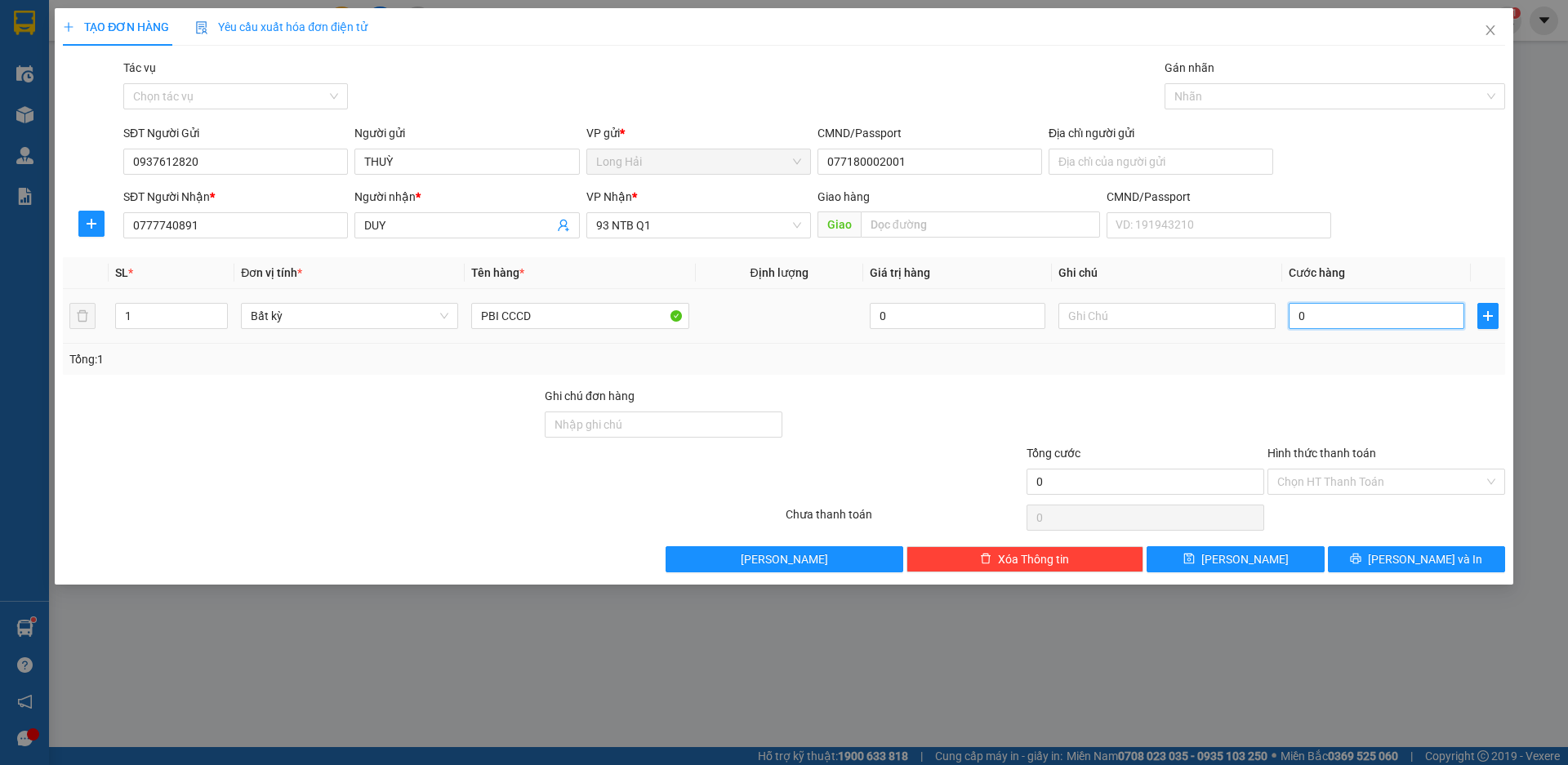
type input "3"
type input "30"
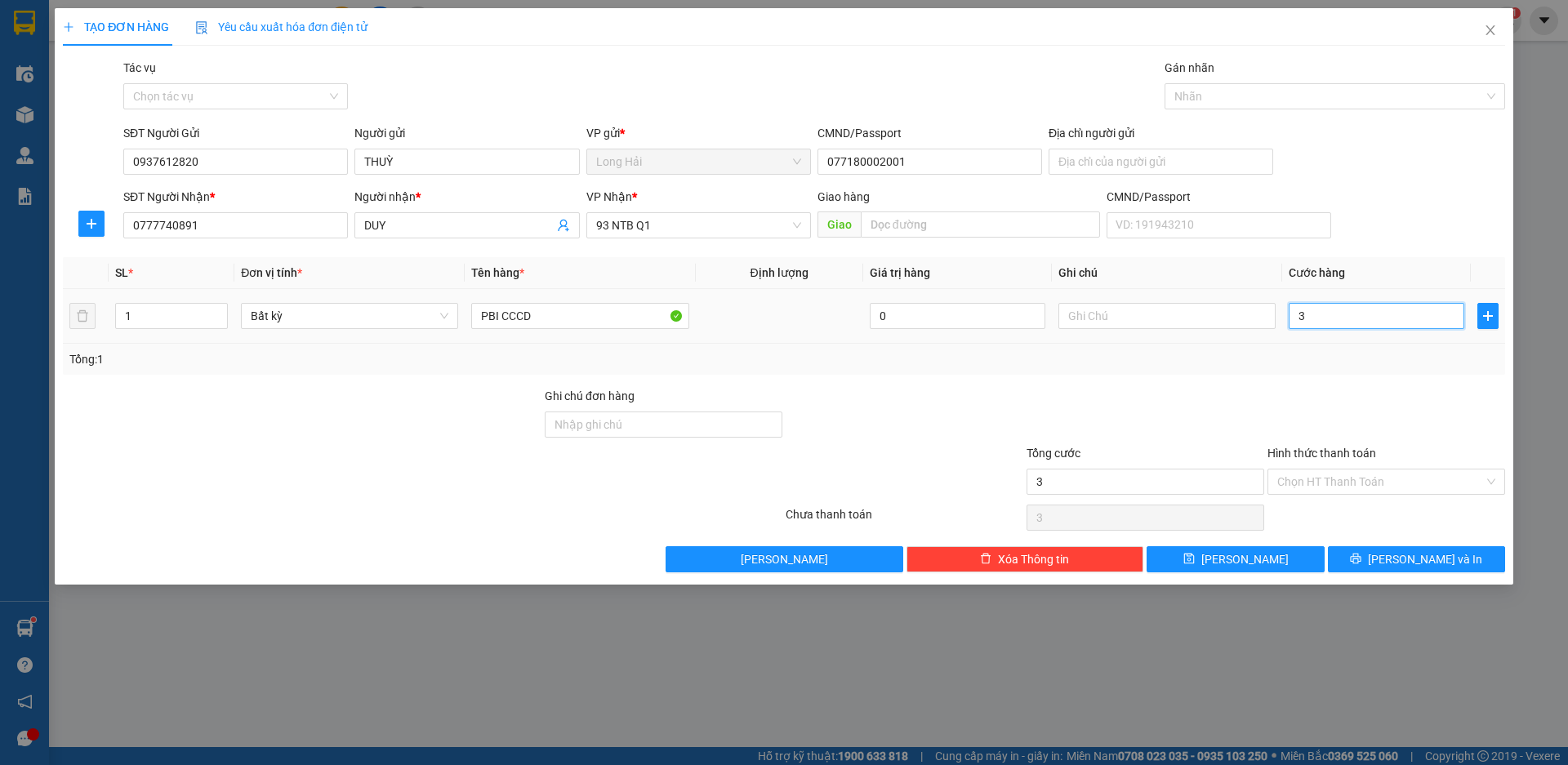
type input "30"
type input "30.000"
click at [1351, 486] on input "Hình thức thanh toán" at bounding box center [1380, 482] width 206 height 25
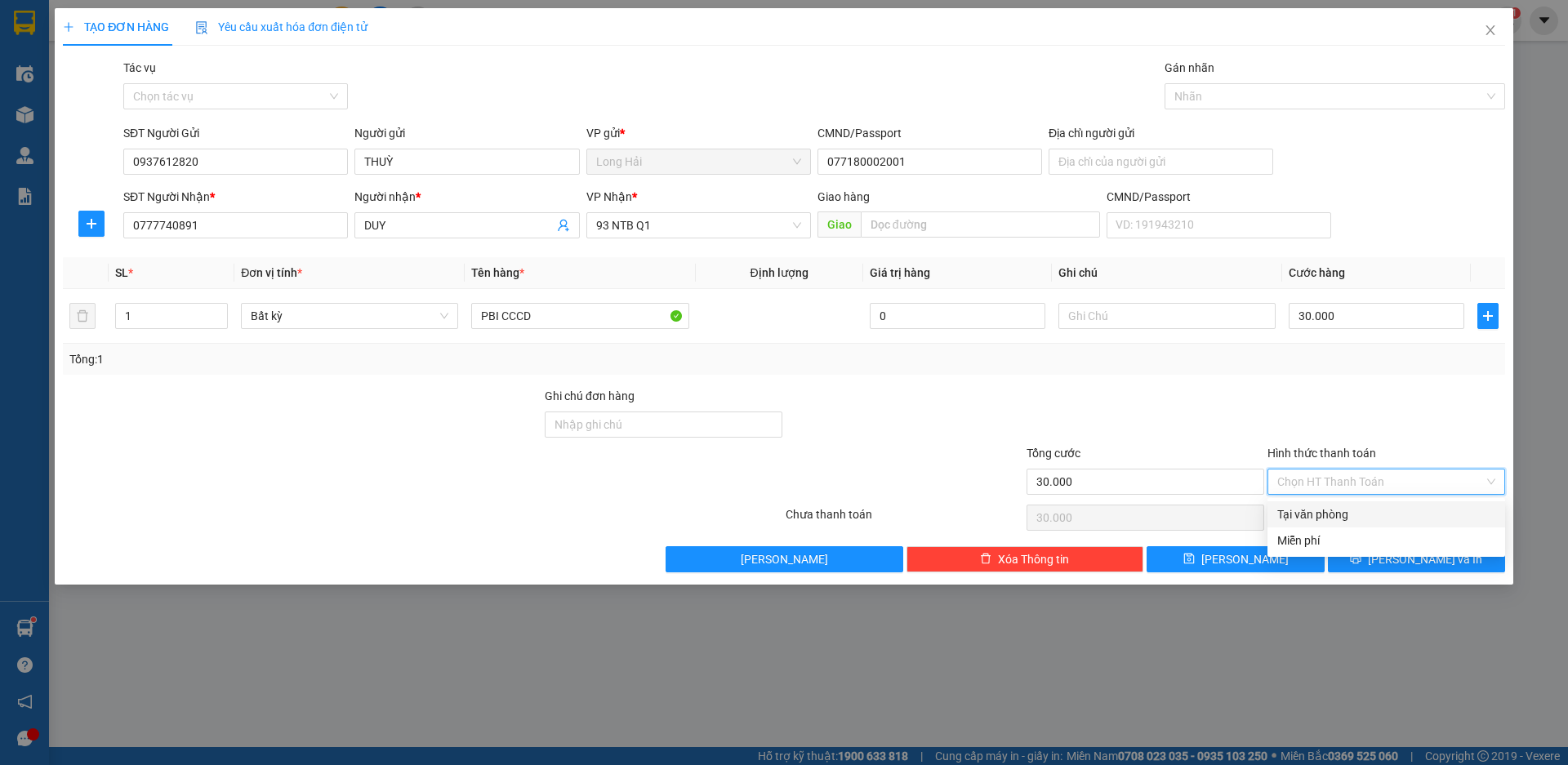
click at [1336, 518] on div "Tại văn phòng" at bounding box center [1386, 514] width 218 height 18
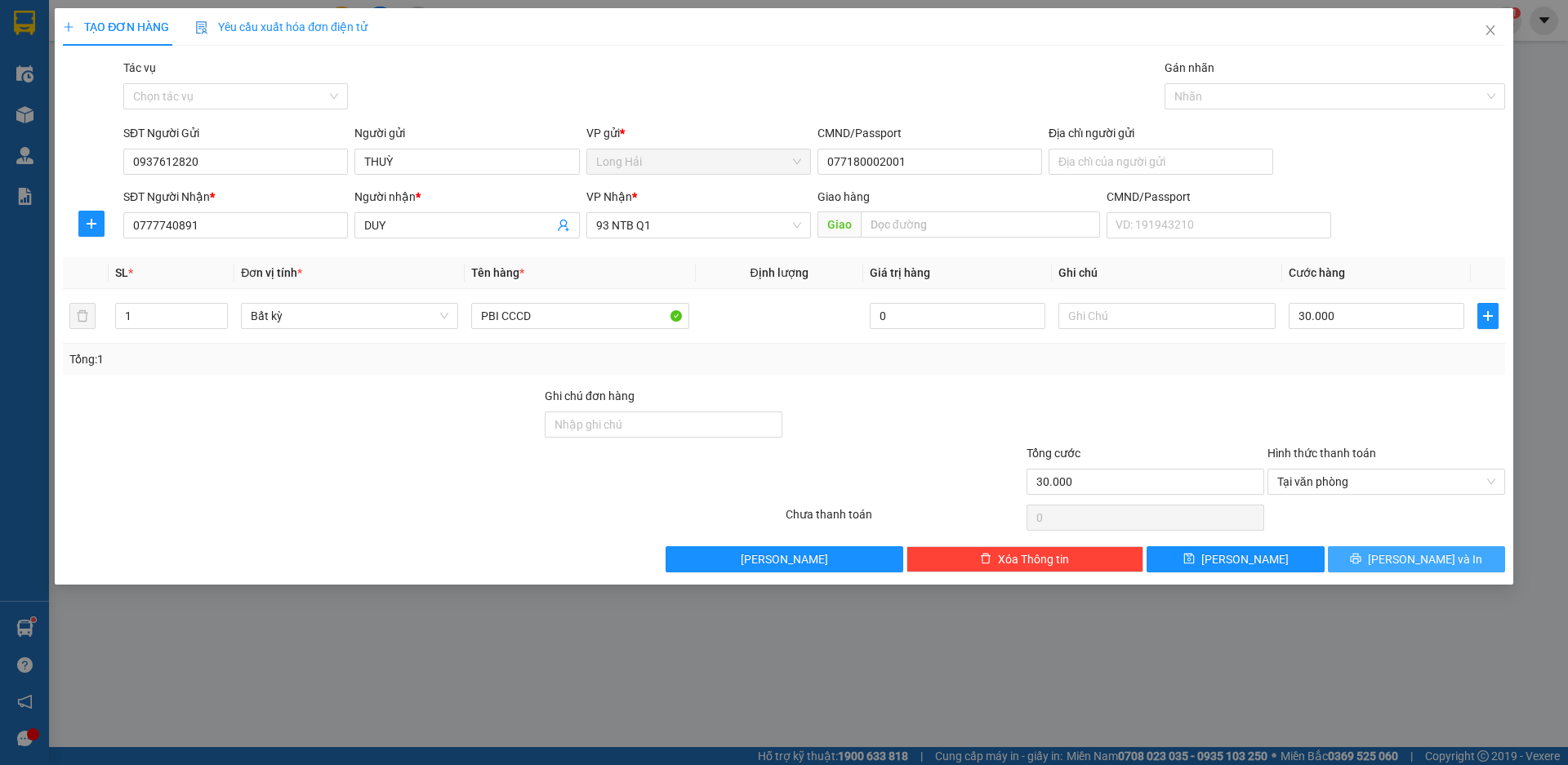
click at [1426, 557] on span "[PERSON_NAME] và In" at bounding box center [1425, 559] width 115 height 18
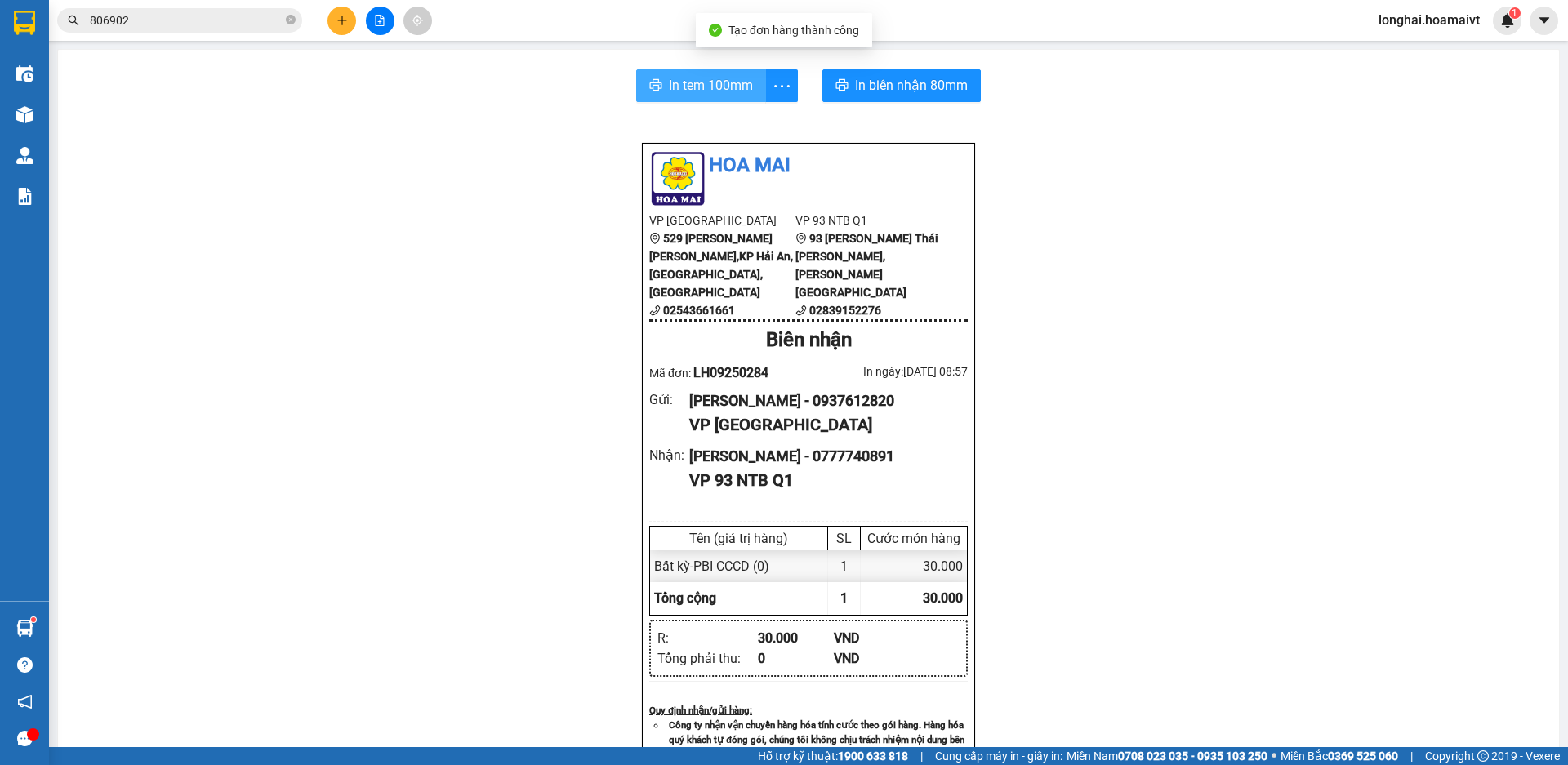
click at [714, 89] on span "In tem 100mm" at bounding box center [711, 85] width 84 height 20
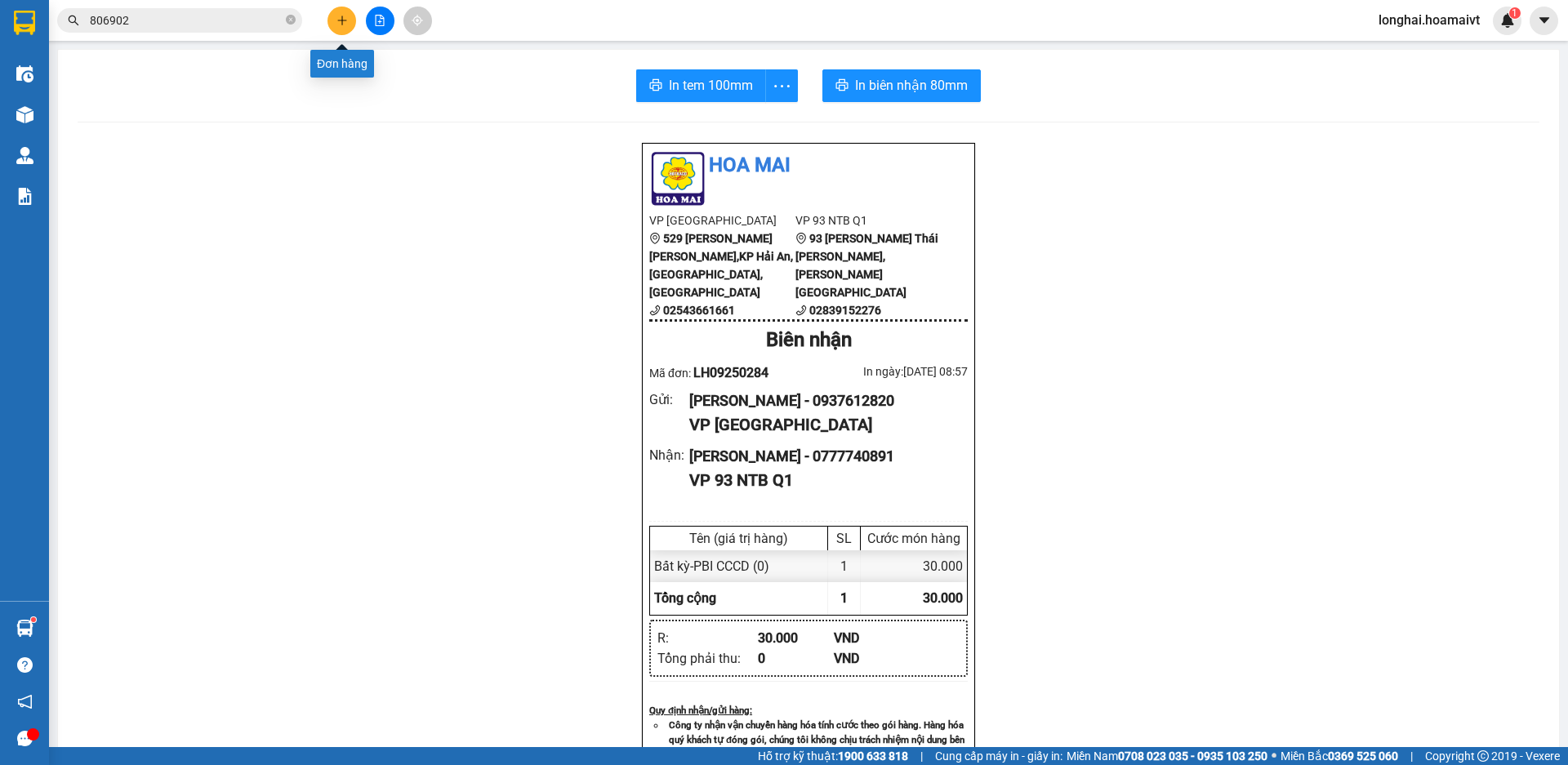
click at [338, 17] on icon "plus" at bounding box center [342, 20] width 11 height 11
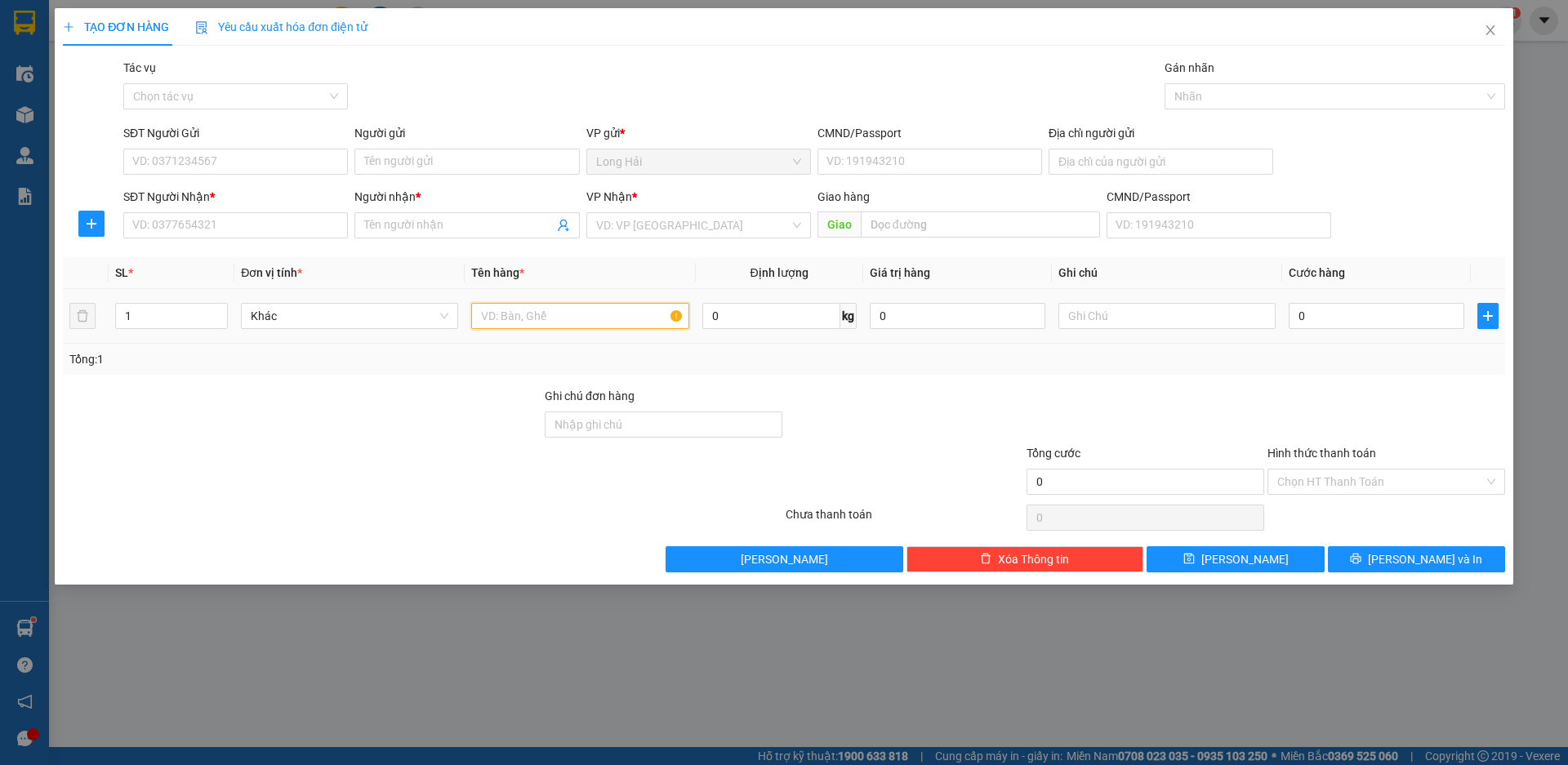
click at [535, 315] on input "text" at bounding box center [579, 316] width 217 height 26
click at [545, 321] on input "text" at bounding box center [579, 316] width 217 height 26
click at [507, 318] on input "text" at bounding box center [579, 316] width 217 height 26
click at [634, 224] on input "search" at bounding box center [693, 225] width 193 height 25
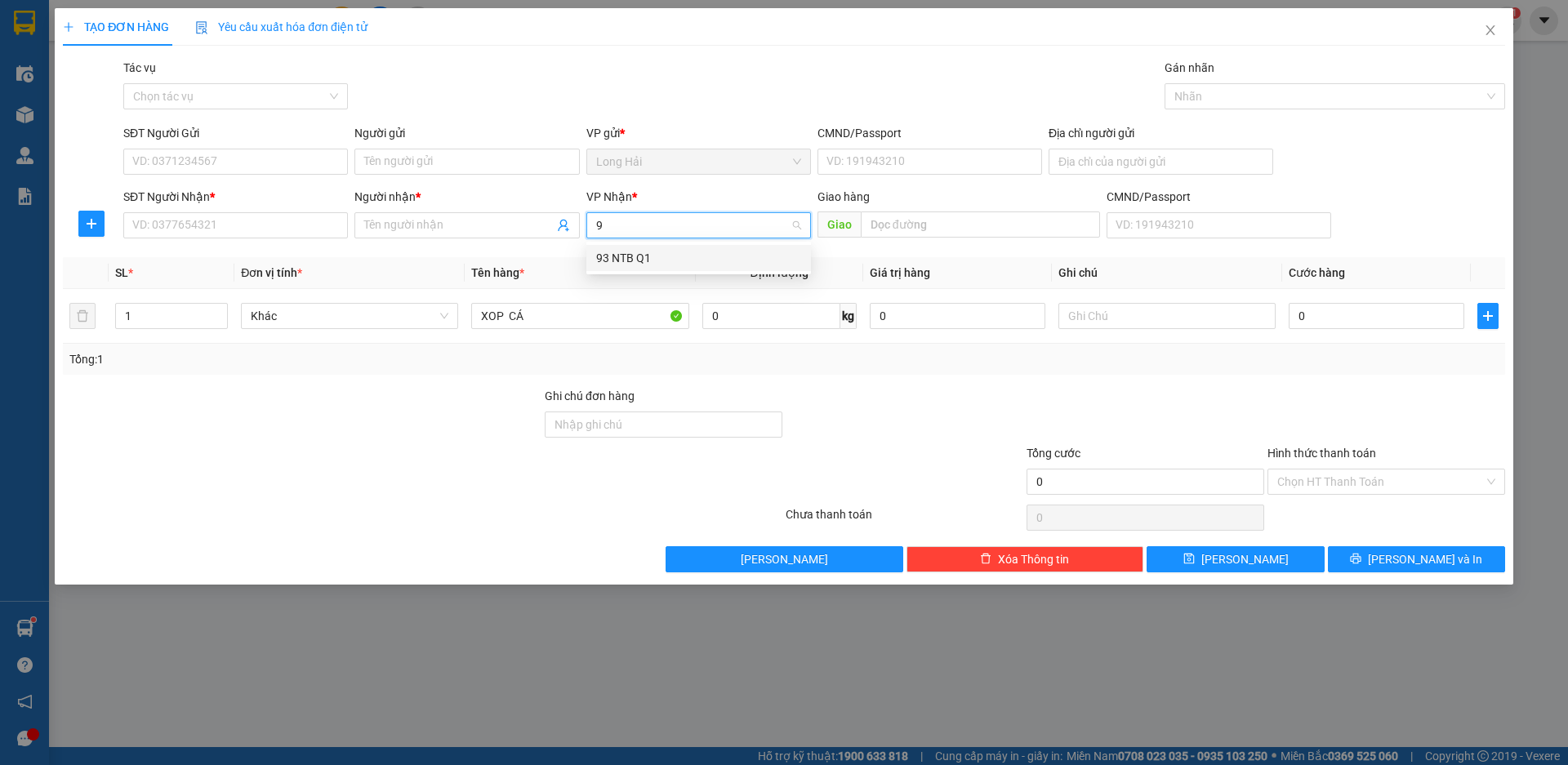
click at [631, 255] on div "93 NTB Q1" at bounding box center [698, 258] width 205 height 18
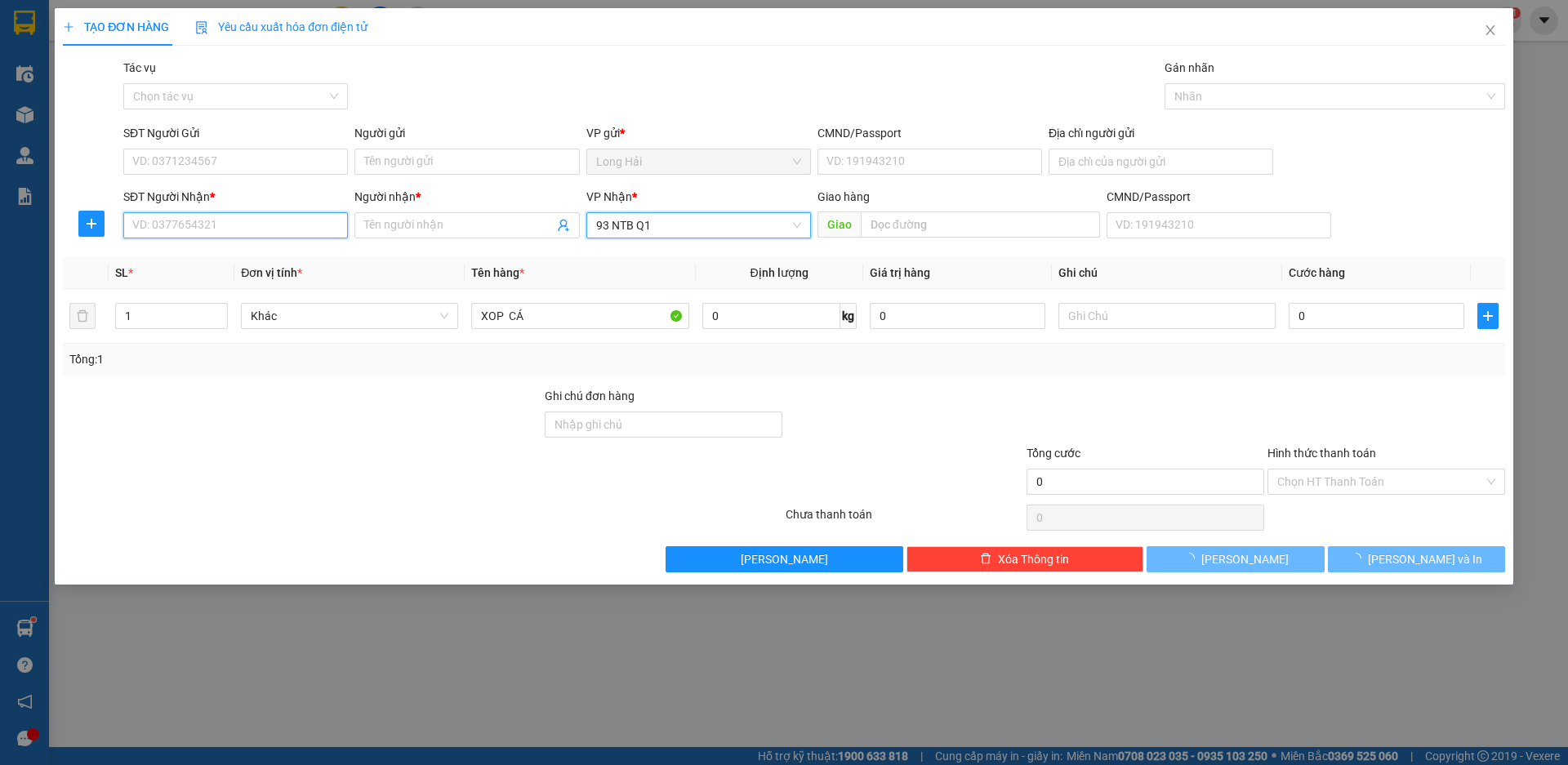
click at [173, 229] on input "SĐT Người Nhận *" at bounding box center [236, 225] width 224 height 26
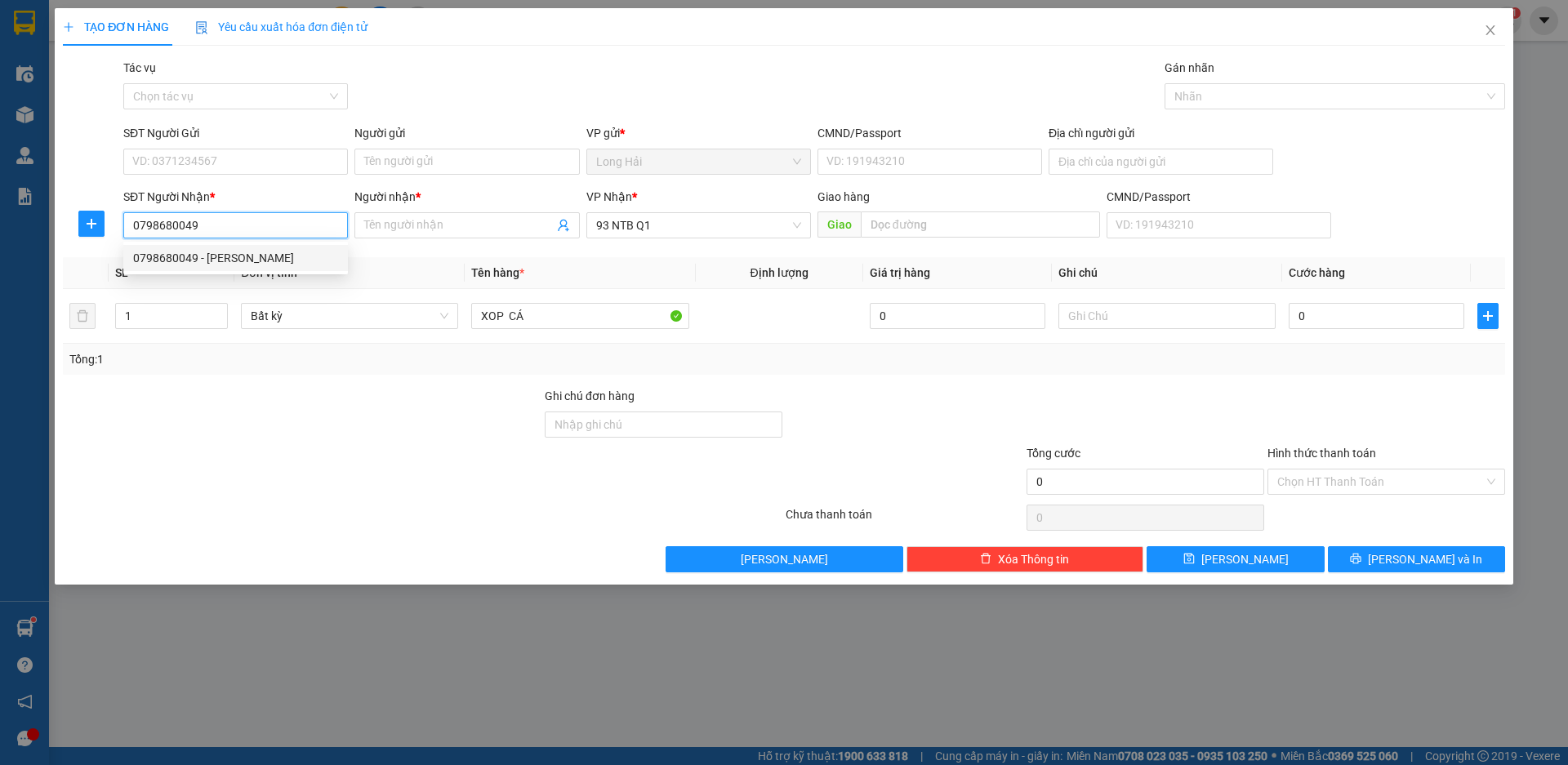
drag, startPoint x: 218, startPoint y: 256, endPoint x: 217, endPoint y: 200, distance: 56.0
click at [217, 256] on div "0798680049 - THUY" at bounding box center [236, 258] width 205 height 18
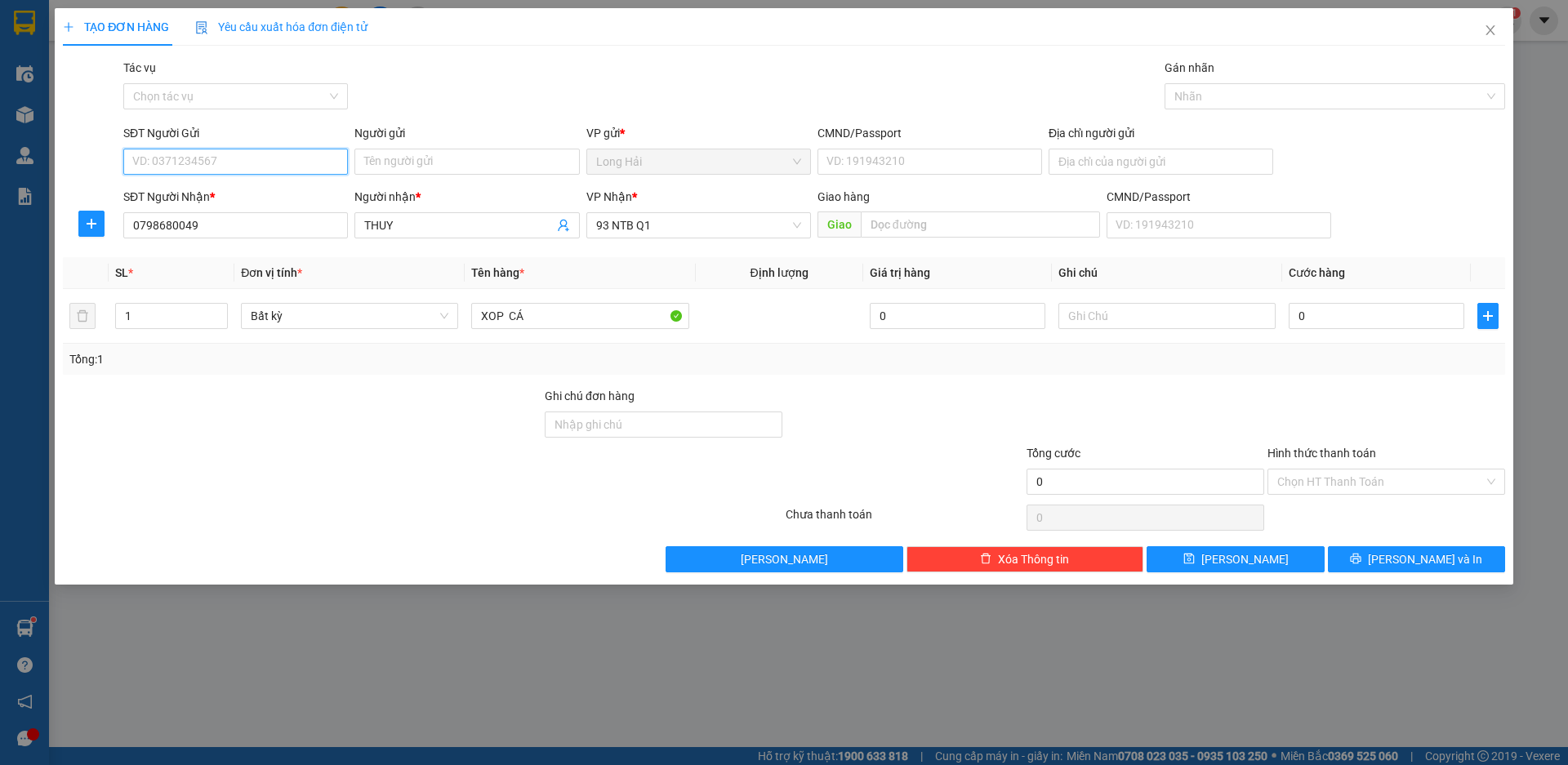
click at [217, 163] on input "SĐT Người Gửi" at bounding box center [236, 161] width 224 height 26
drag, startPoint x: 224, startPoint y: 195, endPoint x: 372, endPoint y: 200, distance: 148.1
click at [226, 196] on div "0908671765 - YẺN" at bounding box center [236, 194] width 205 height 18
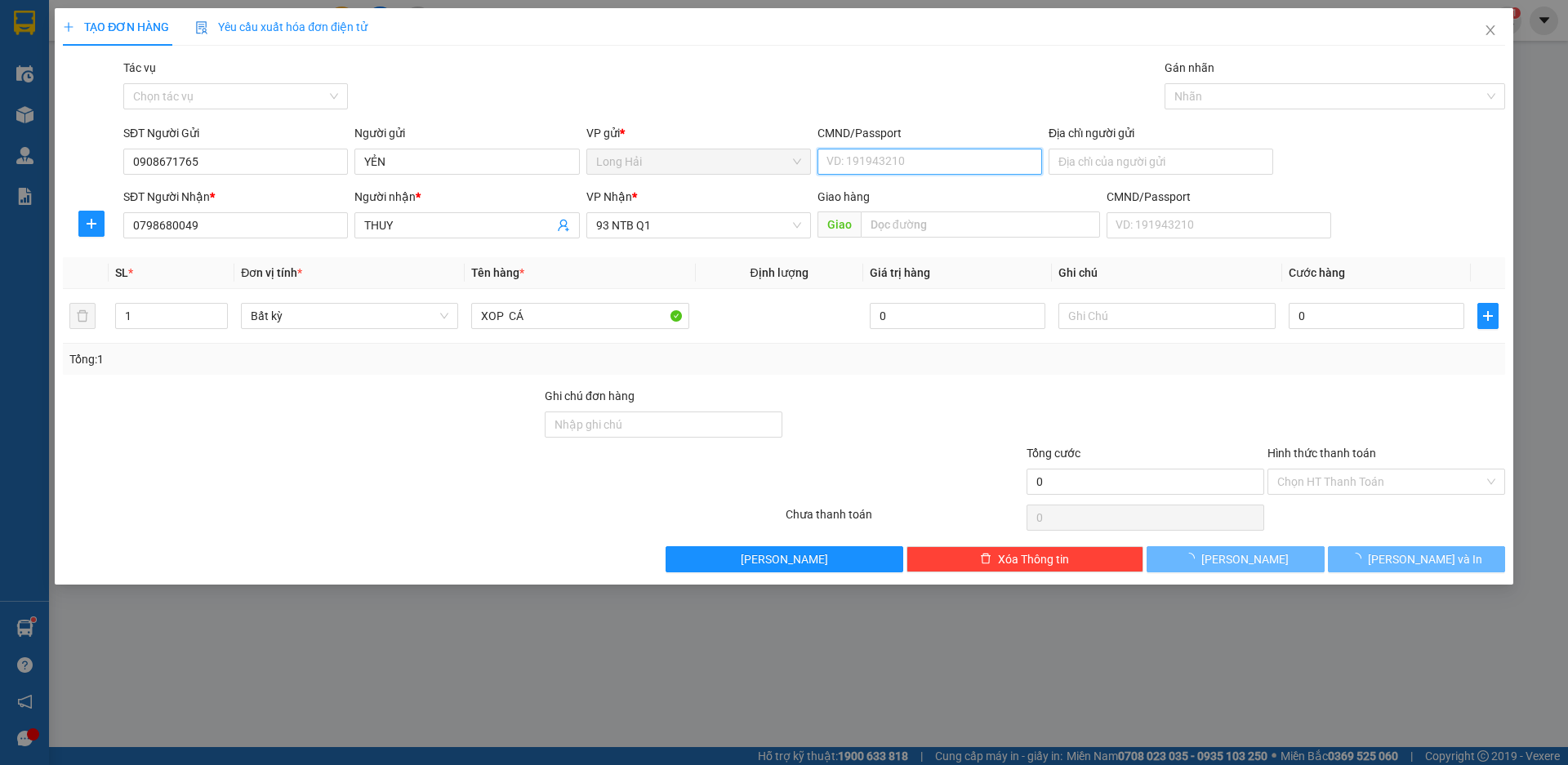
click at [880, 156] on input "CMND/Passport" at bounding box center [929, 161] width 224 height 26
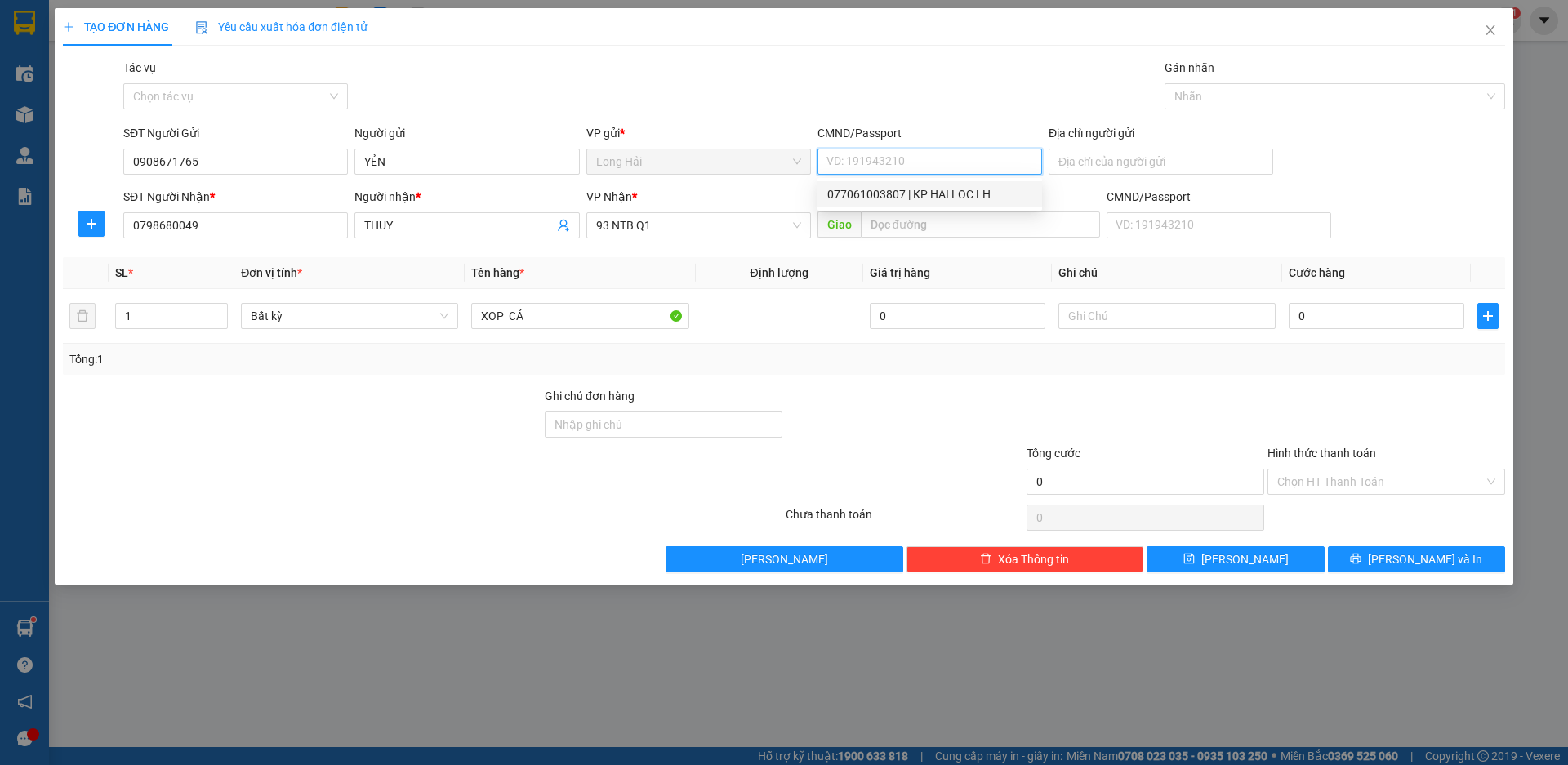
click at [891, 194] on div "077061003807 | KP HAI LOC LH" at bounding box center [929, 194] width 205 height 18
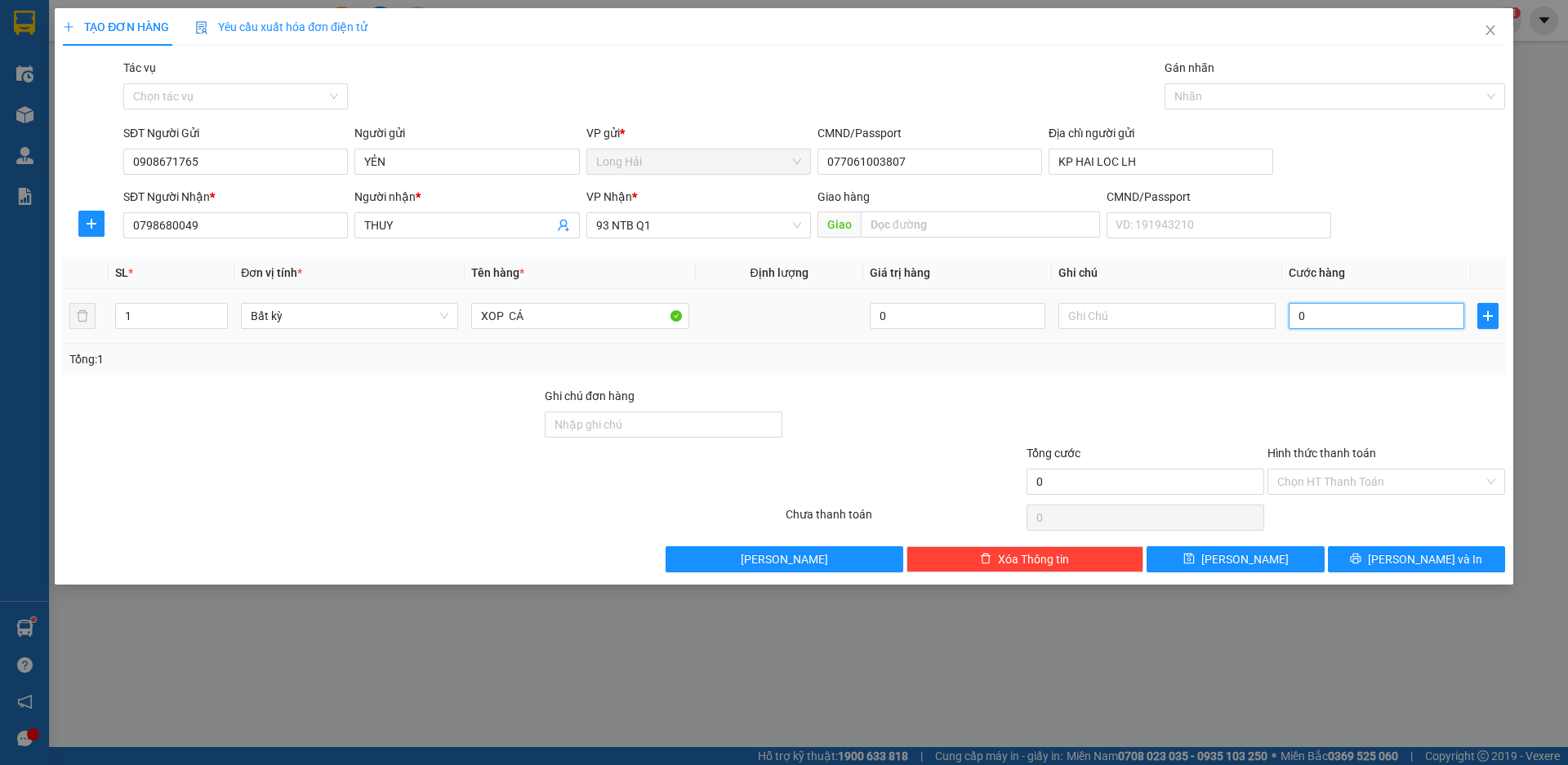
click at [1367, 326] on input "0" at bounding box center [1376, 316] width 175 height 26
click at [1358, 480] on input "Hình thức thanh toán" at bounding box center [1380, 482] width 206 height 25
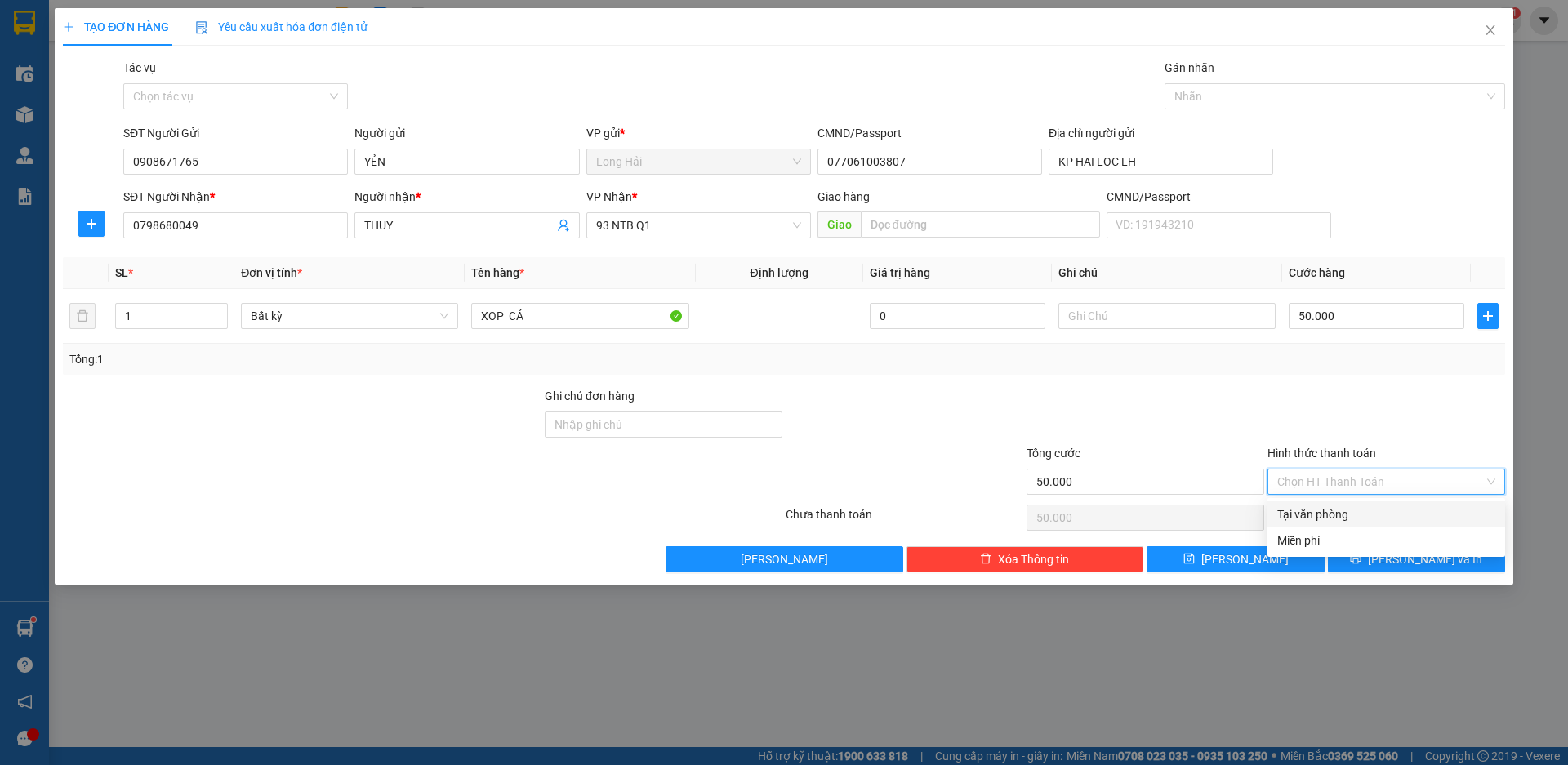
click at [1334, 516] on div "Tại văn phòng" at bounding box center [1386, 514] width 218 height 18
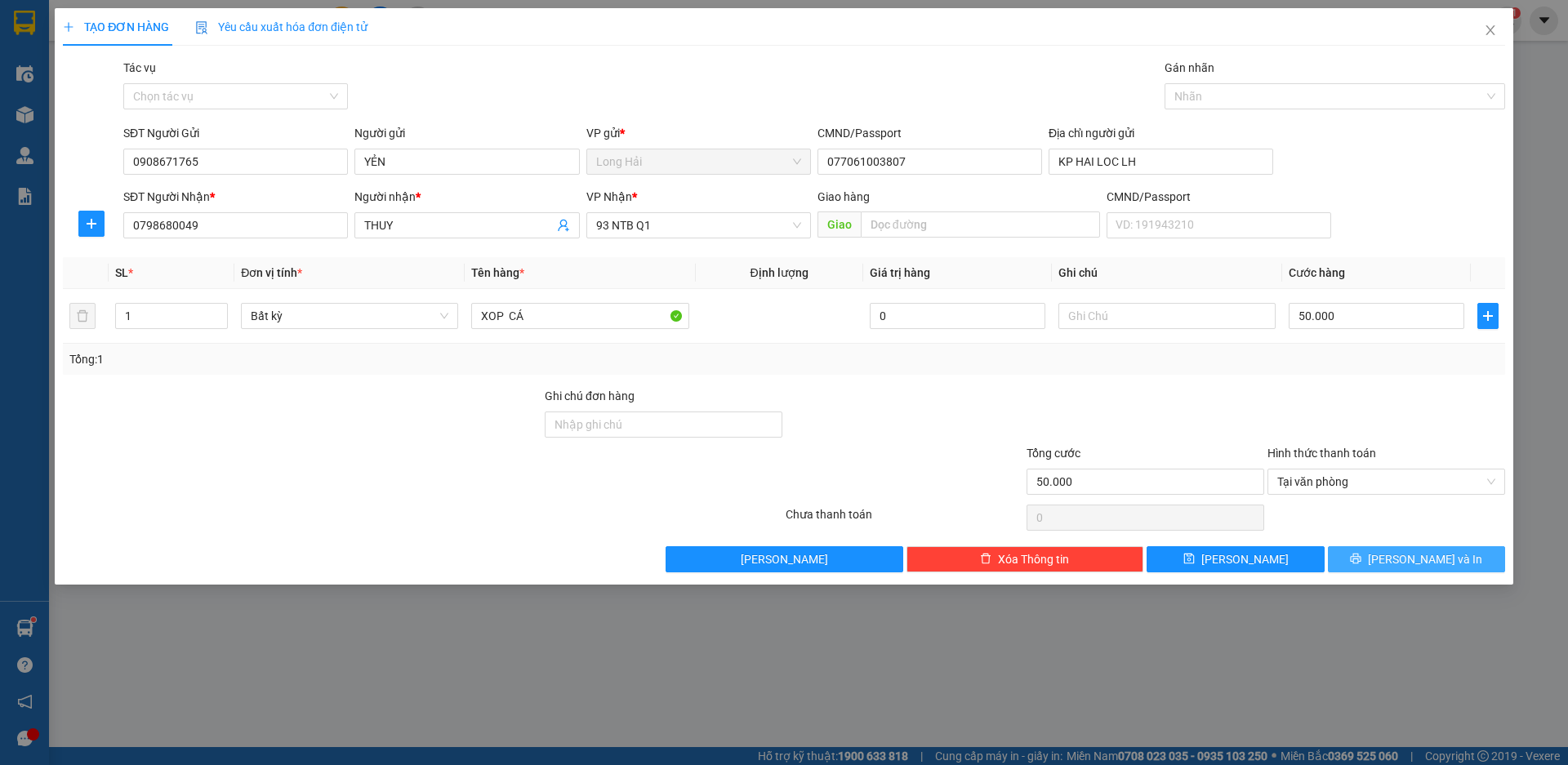
click at [1401, 552] on button "[PERSON_NAME] và In" at bounding box center [1416, 559] width 177 height 26
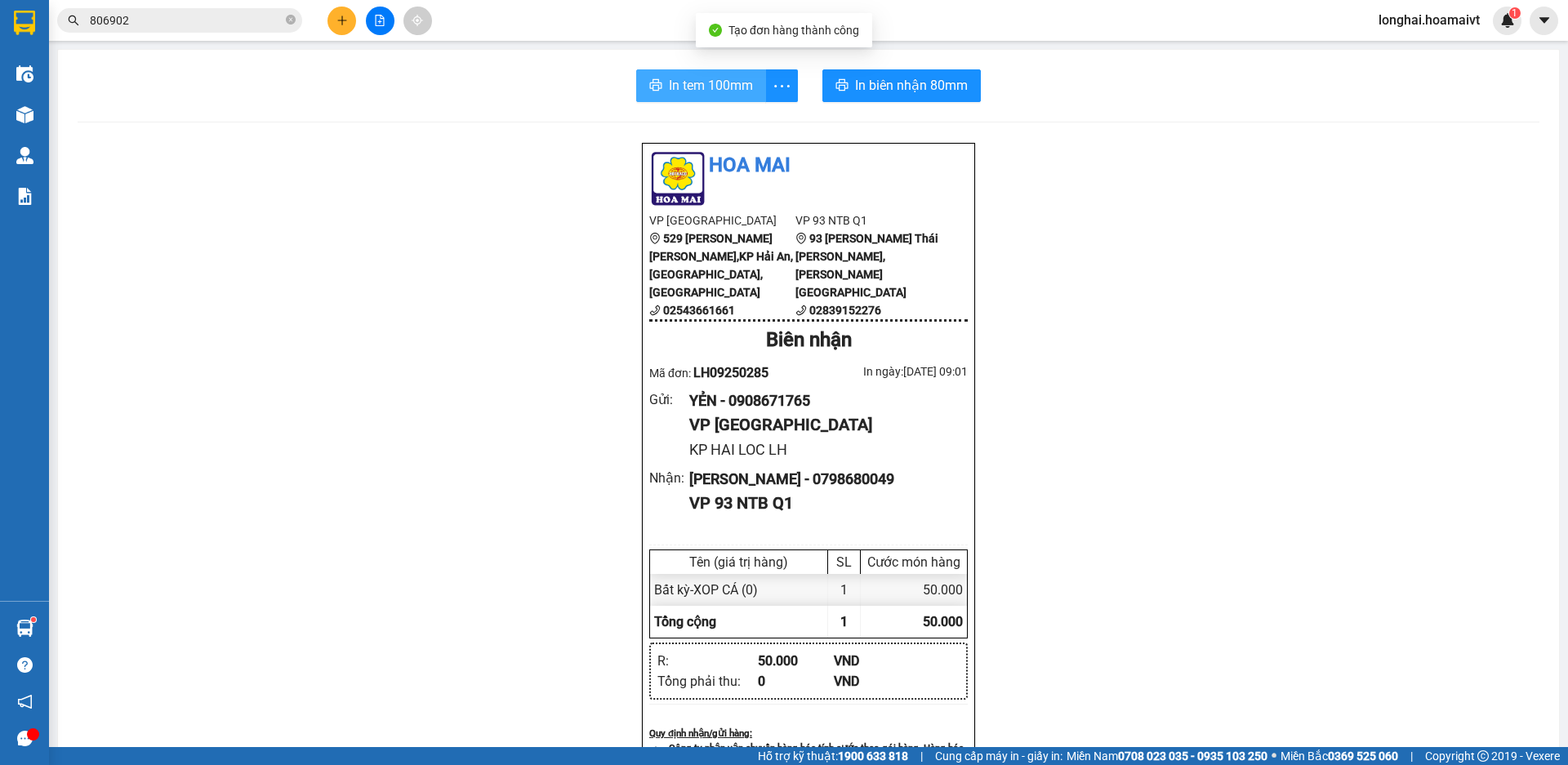
click at [687, 86] on span "In tem 100mm" at bounding box center [711, 85] width 84 height 20
click at [341, 20] on icon "plus" at bounding box center [342, 20] width 11 height 11
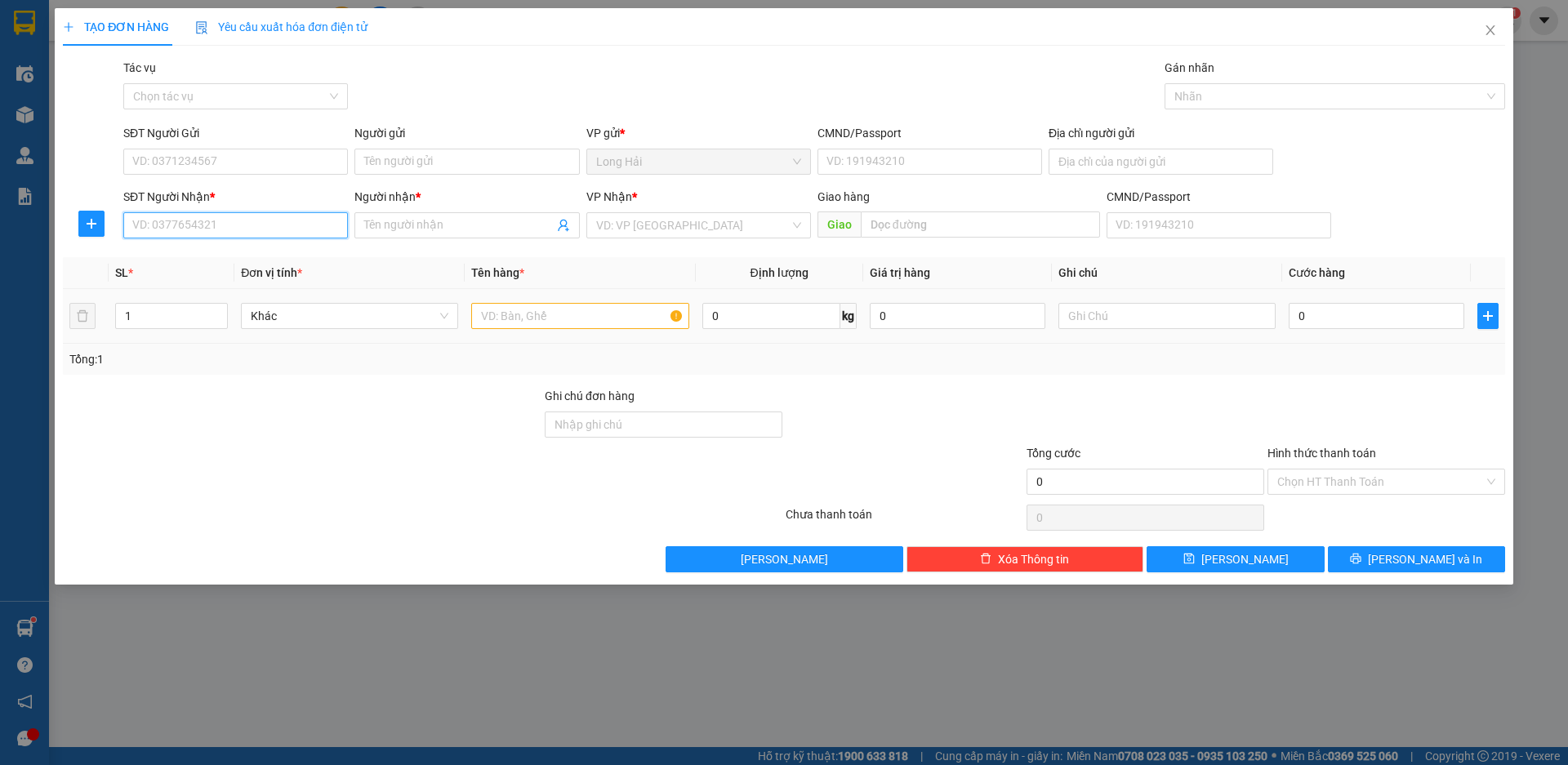
click at [203, 227] on input "SĐT Người Nhận *" at bounding box center [236, 225] width 224 height 26
drag, startPoint x: 164, startPoint y: 226, endPoint x: 160, endPoint y: 236, distance: 10.8
click at [160, 236] on input "09645955060" at bounding box center [236, 225] width 224 height 26
click at [418, 230] on input "Người nhận *" at bounding box center [459, 225] width 188 height 18
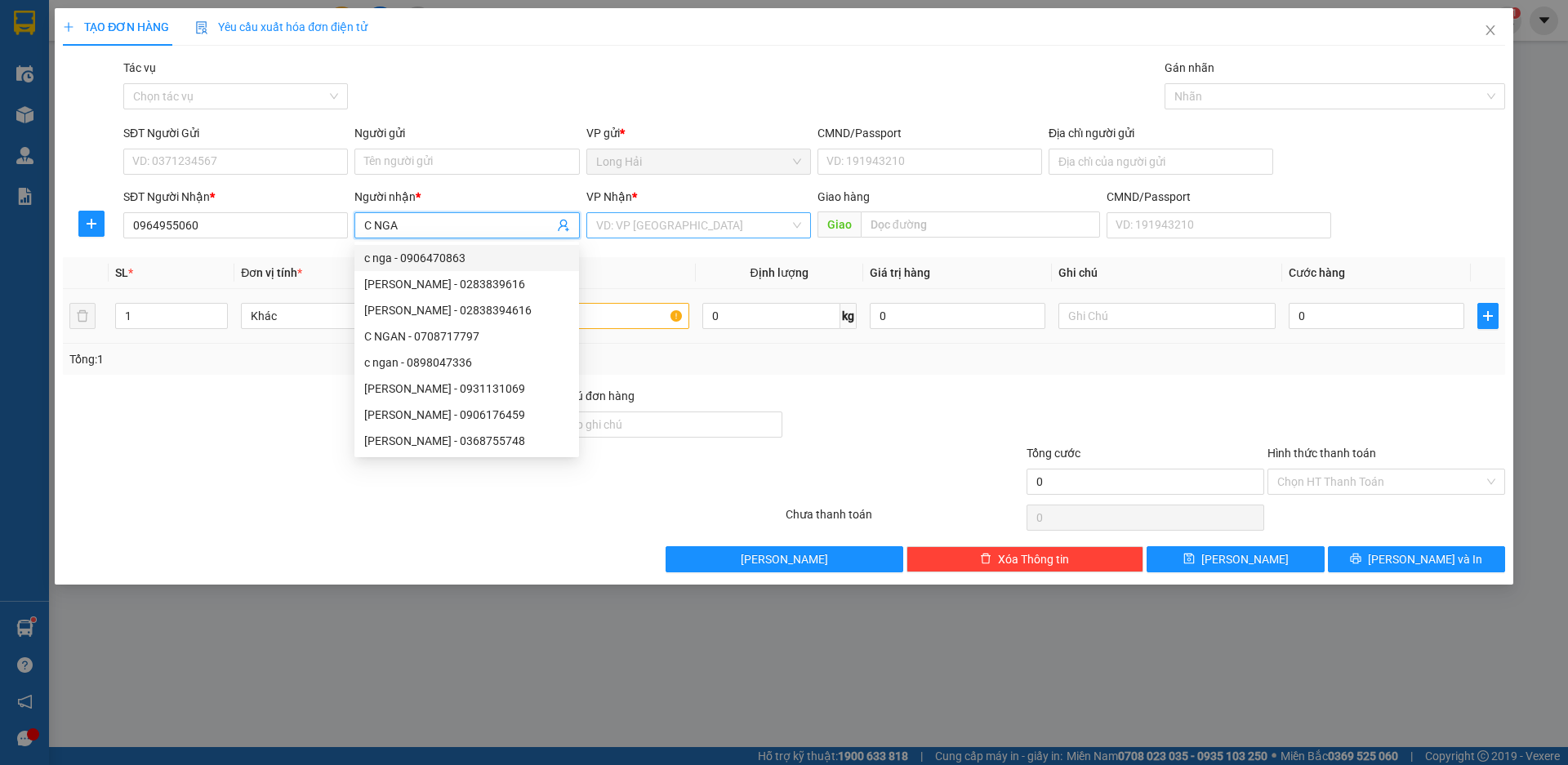
click at [630, 233] on input "search" at bounding box center [693, 225] width 193 height 25
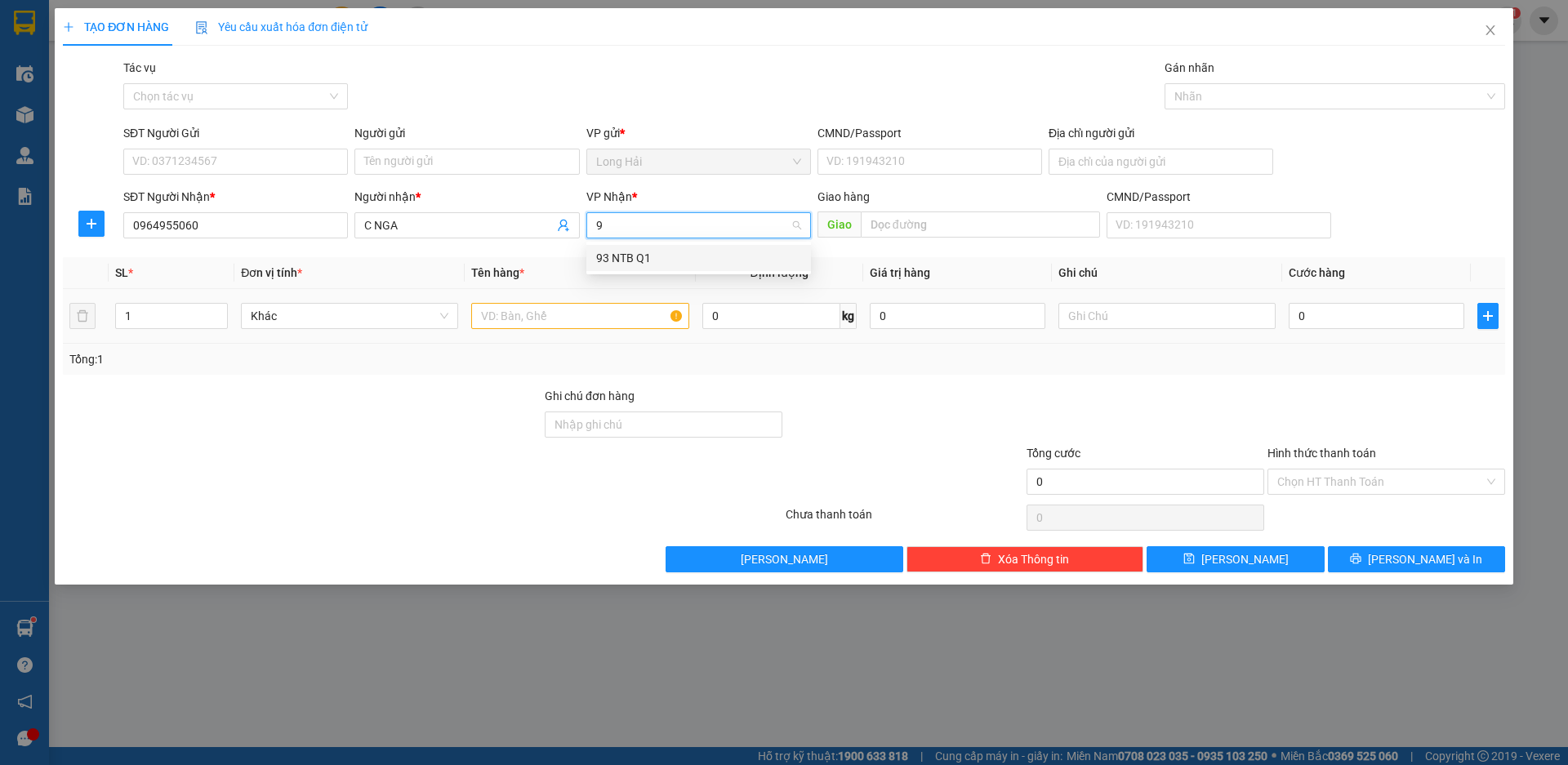
drag, startPoint x: 630, startPoint y: 251, endPoint x: 553, endPoint y: 257, distance: 77.2
click at [627, 254] on div "93 NTB Q1" at bounding box center [698, 258] width 205 height 18
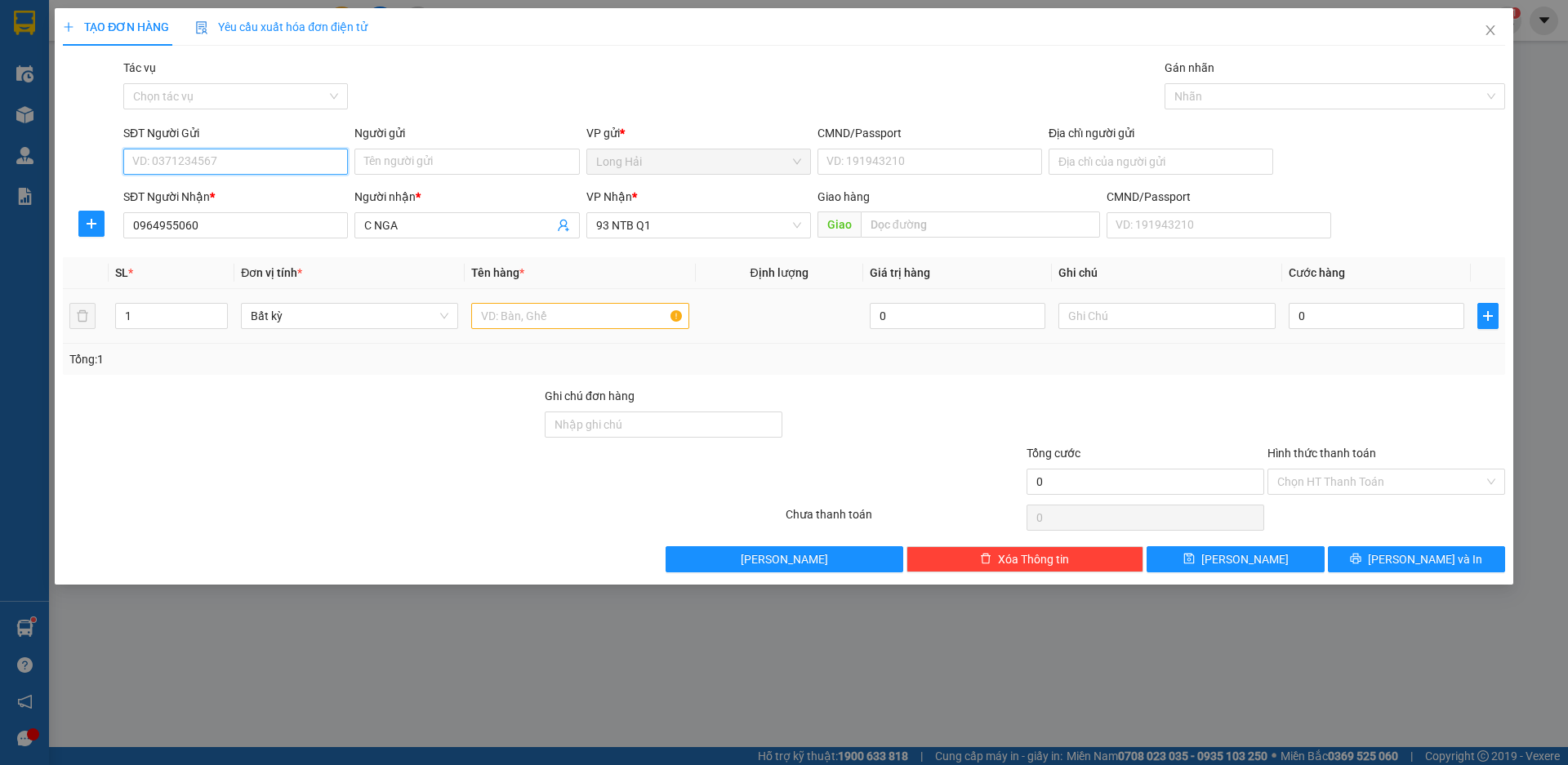
click at [225, 161] on input "SĐT Người Gửi" at bounding box center [236, 161] width 224 height 26
click at [204, 197] on div "0364909352 - HIỂU" at bounding box center [236, 194] width 205 height 18
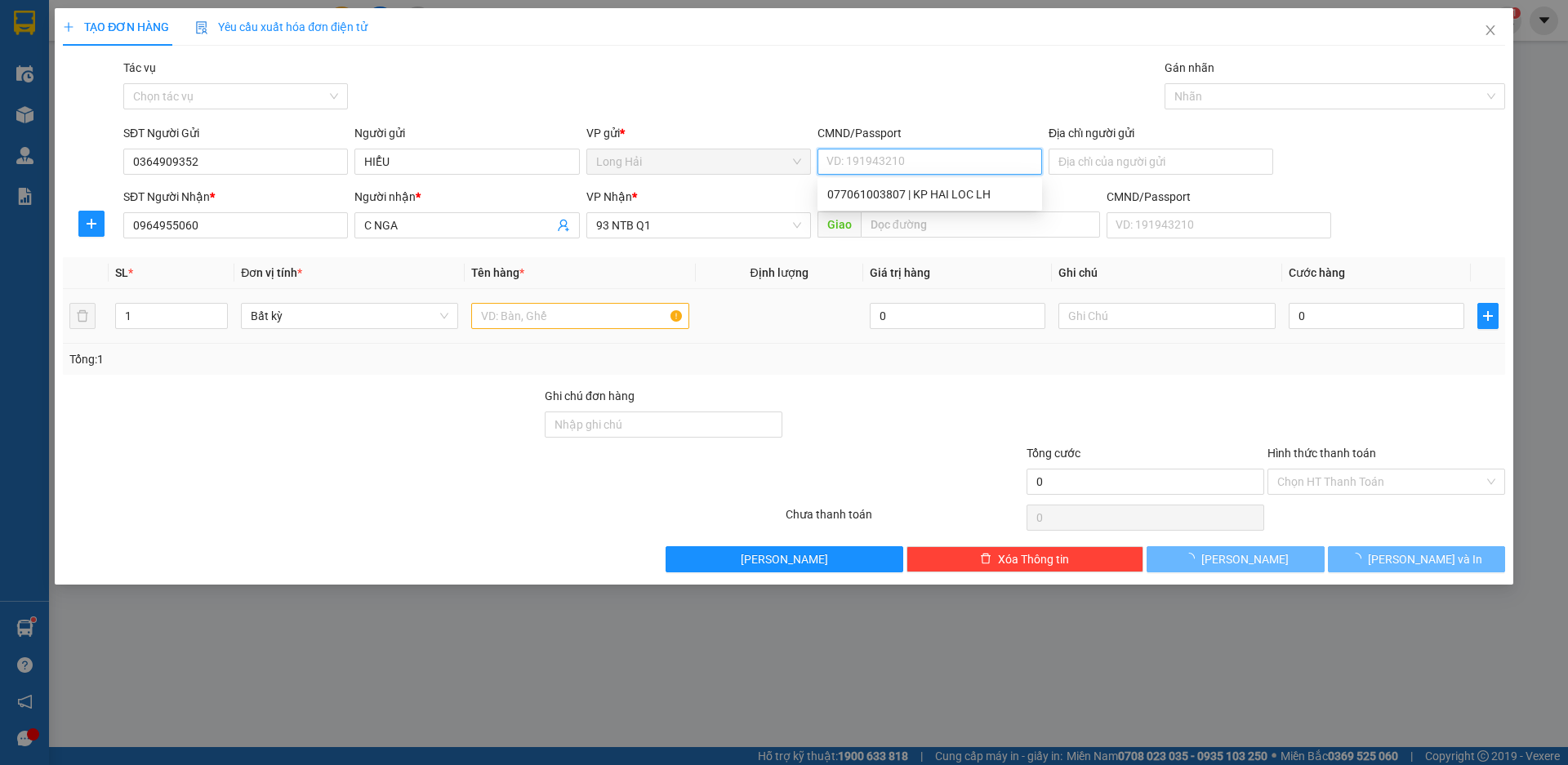
click at [862, 157] on input "CMND/Passport" at bounding box center [929, 161] width 224 height 26
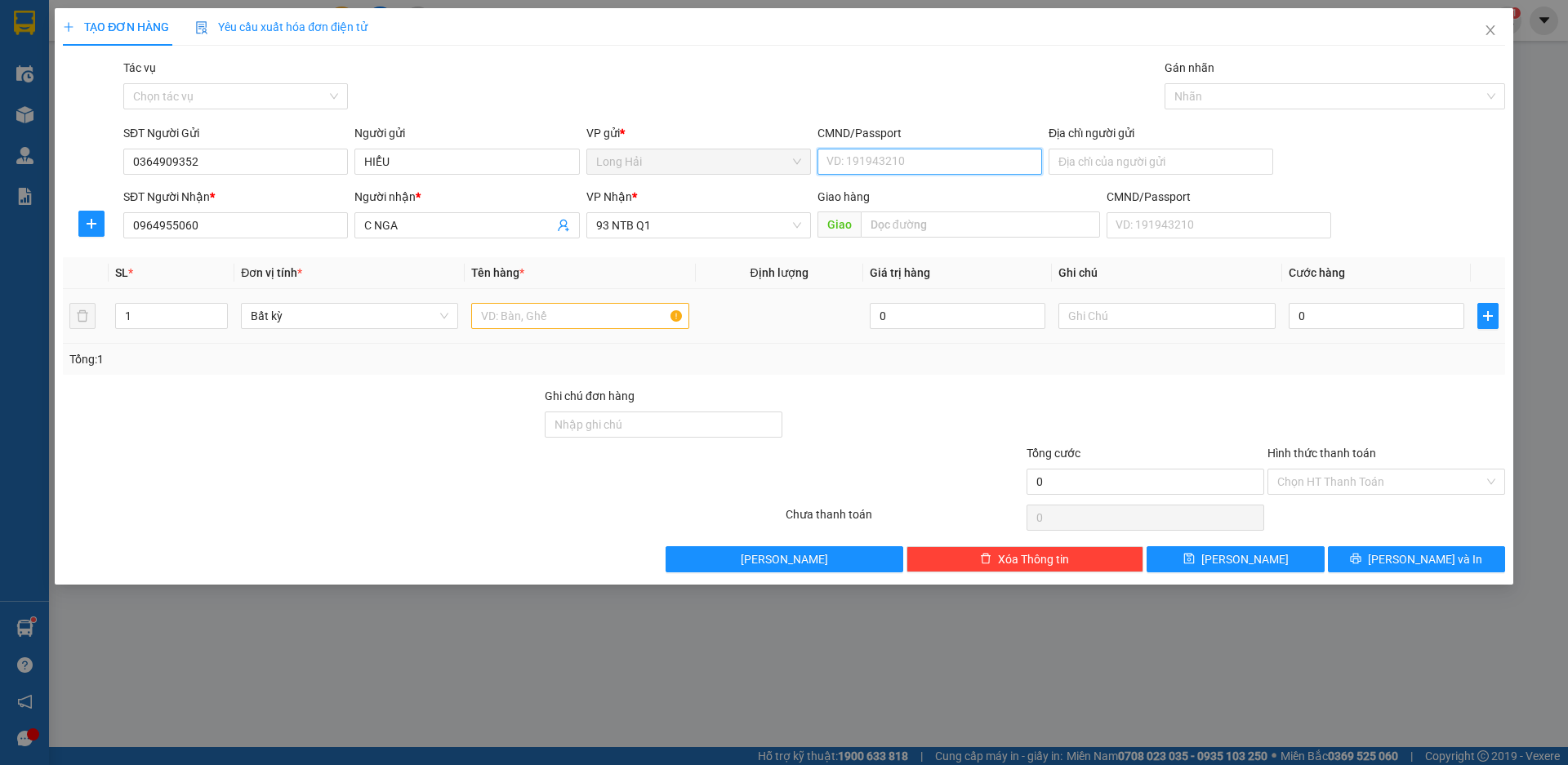
click at [887, 160] on input "CMND/Passport" at bounding box center [929, 161] width 224 height 26
click at [874, 166] on input "CMND/Passport" at bounding box center [929, 161] width 224 height 26
click at [610, 322] on input "text" at bounding box center [579, 316] width 217 height 26
click at [864, 161] on input "CMND/Passport" at bounding box center [929, 161] width 224 height 26
click at [864, 160] on input "CMND/Passport" at bounding box center [929, 161] width 224 height 26
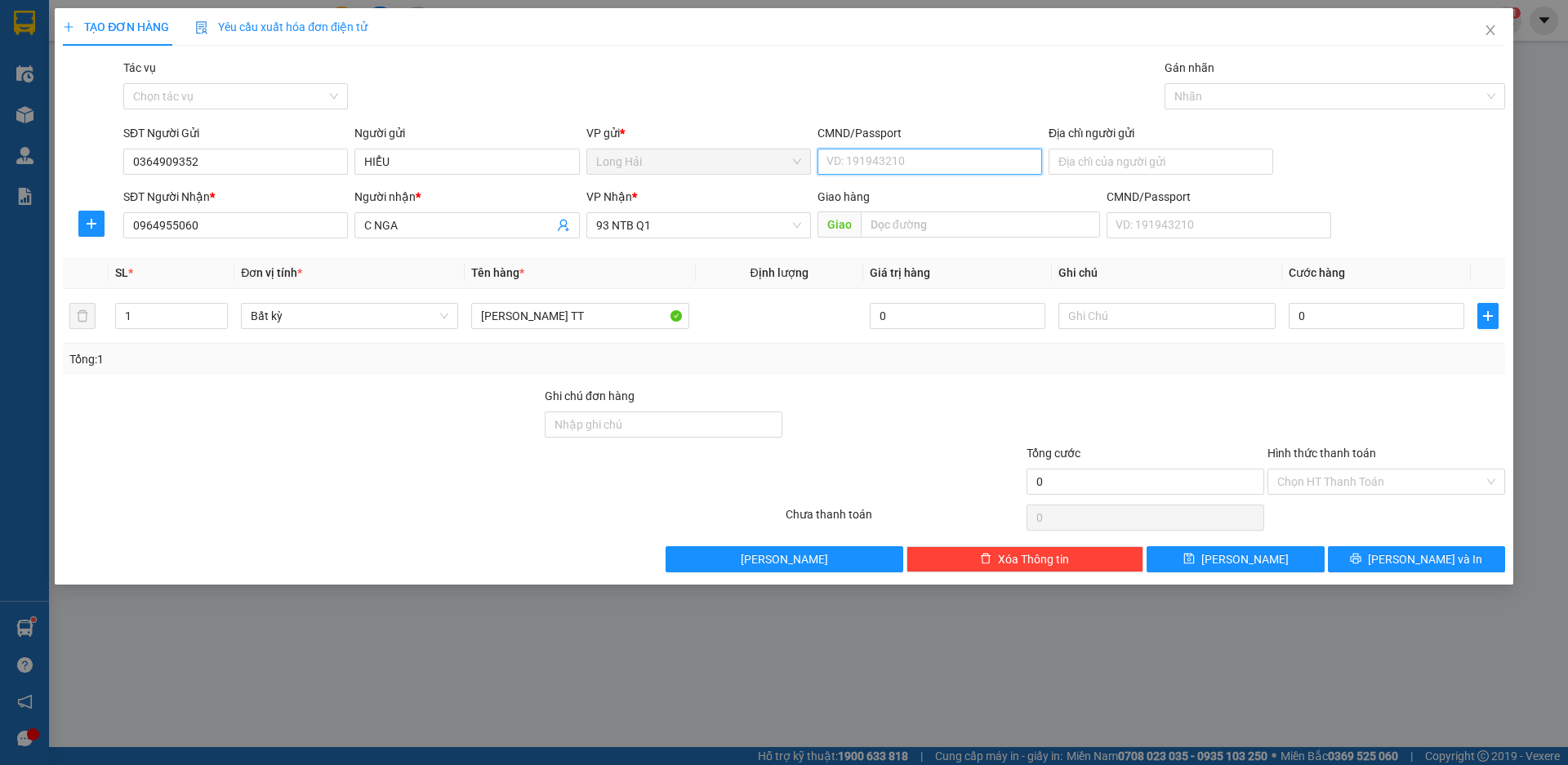
click at [864, 160] on input "CMND/Passport" at bounding box center [929, 161] width 224 height 26
click at [1063, 165] on input "Địa chỉ người gửi" at bounding box center [1160, 161] width 224 height 26
click at [1310, 310] on input "0" at bounding box center [1376, 316] width 175 height 26
click at [1324, 475] on input "Hình thức thanh toán" at bounding box center [1380, 482] width 206 height 25
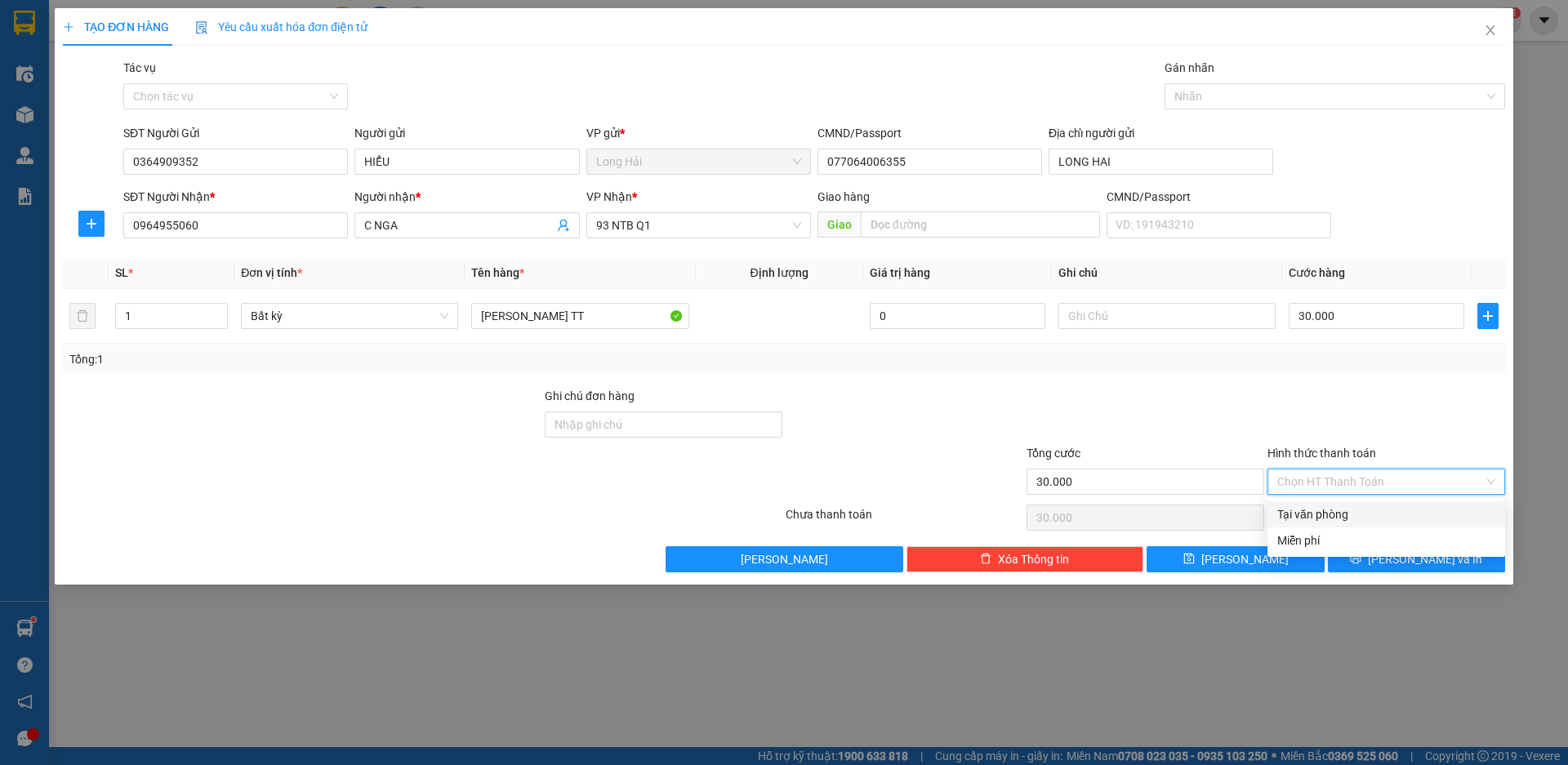
click at [1304, 514] on div "Tại văn phòng" at bounding box center [1386, 514] width 218 height 18
click at [1361, 565] on span "printer" at bounding box center [1355, 559] width 11 height 13
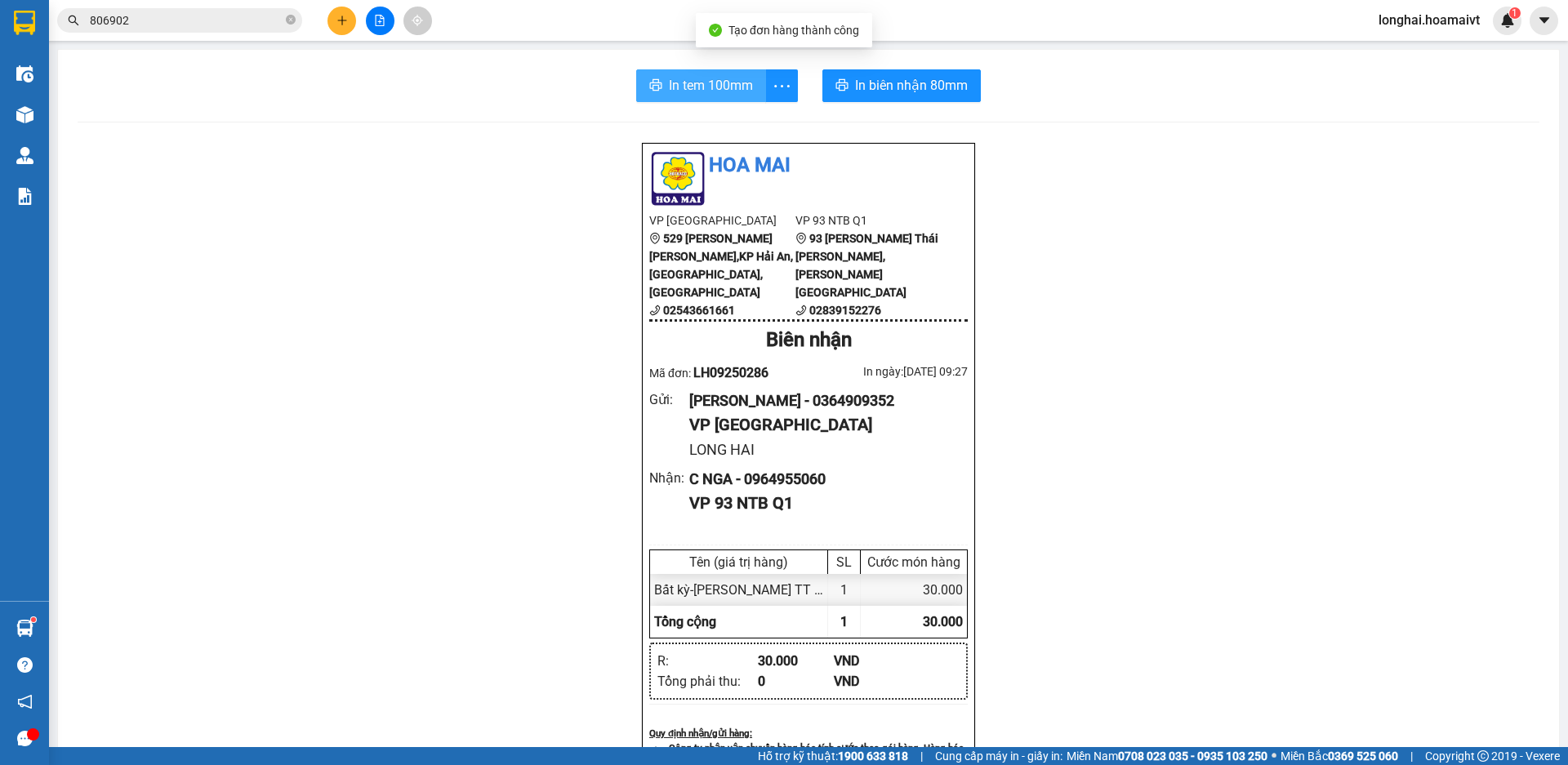
click at [708, 87] on span "In tem 100mm" at bounding box center [711, 85] width 84 height 20
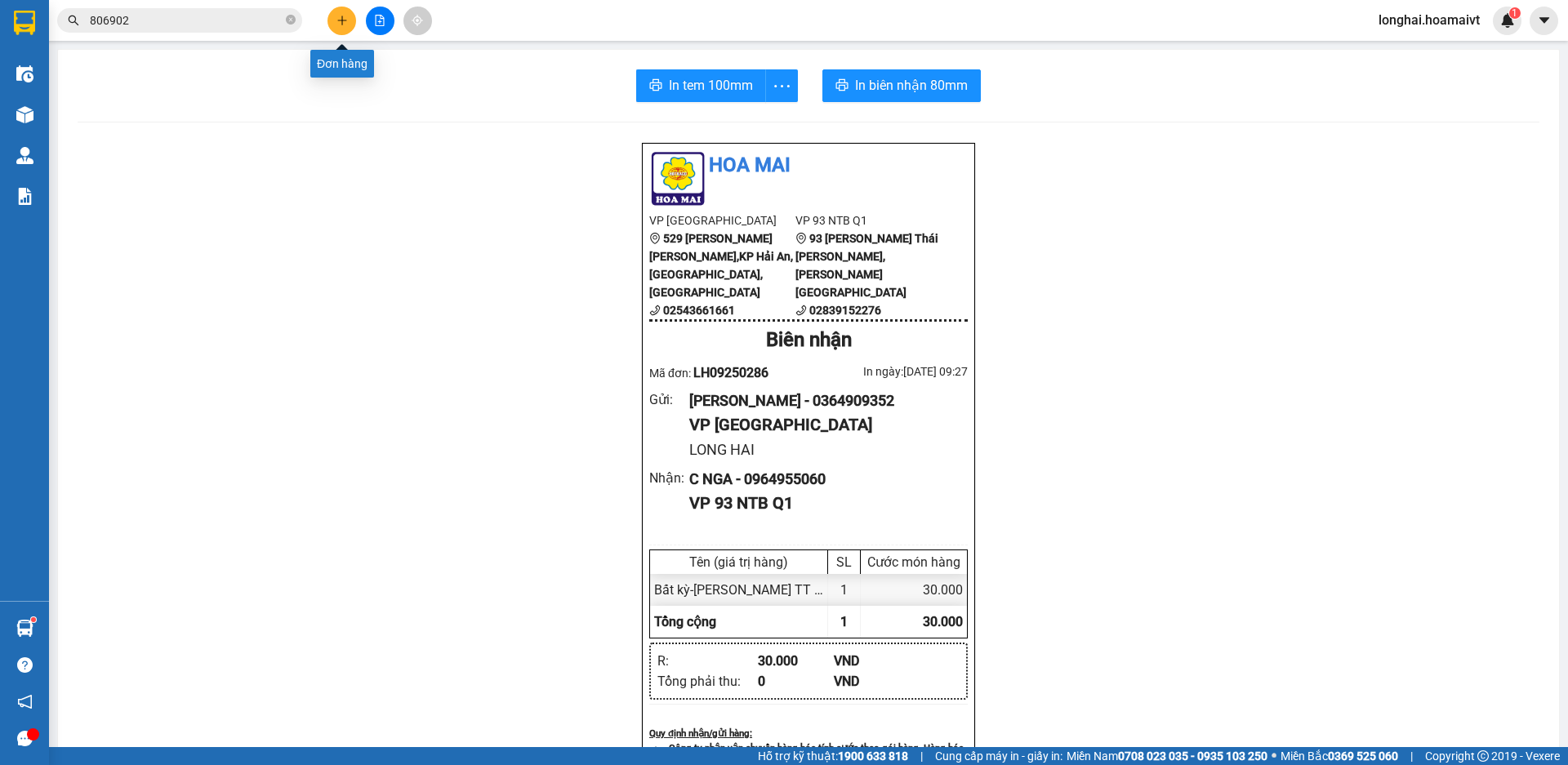
click at [341, 25] on icon "plus" at bounding box center [342, 20] width 11 height 11
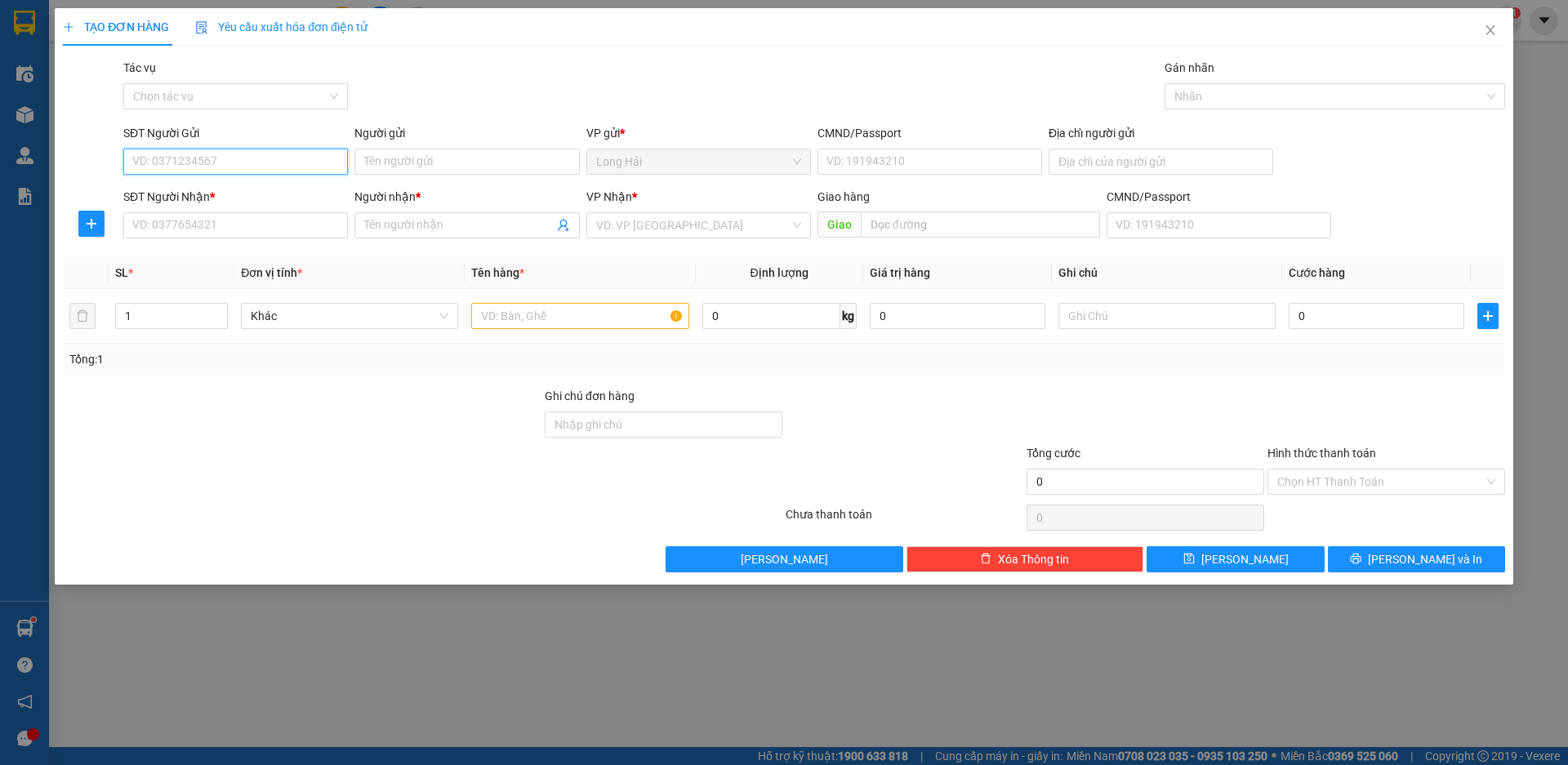
click at [207, 167] on input "SĐT Người Gửi" at bounding box center [236, 161] width 224 height 26
click at [230, 201] on div "0364909352 - HIỂU" at bounding box center [236, 194] width 205 height 18
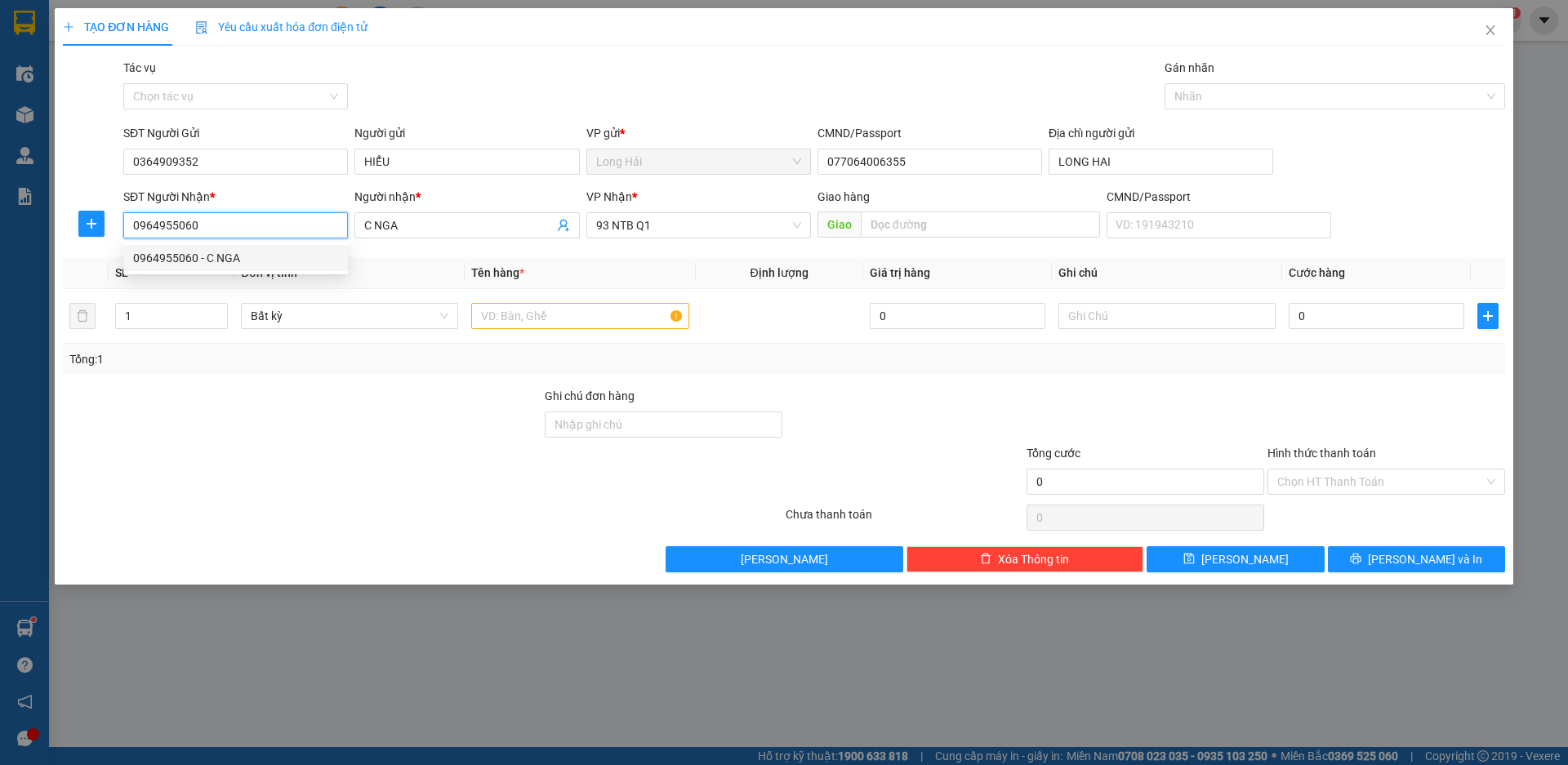
drag, startPoint x: 219, startPoint y: 225, endPoint x: 104, endPoint y: 251, distance: 117.9
click at [104, 251] on div "Transit Pickup Surcharge Ids Transit Deliver Surcharge Ids Transit Deliver Surc…" at bounding box center [784, 315] width 1442 height 514
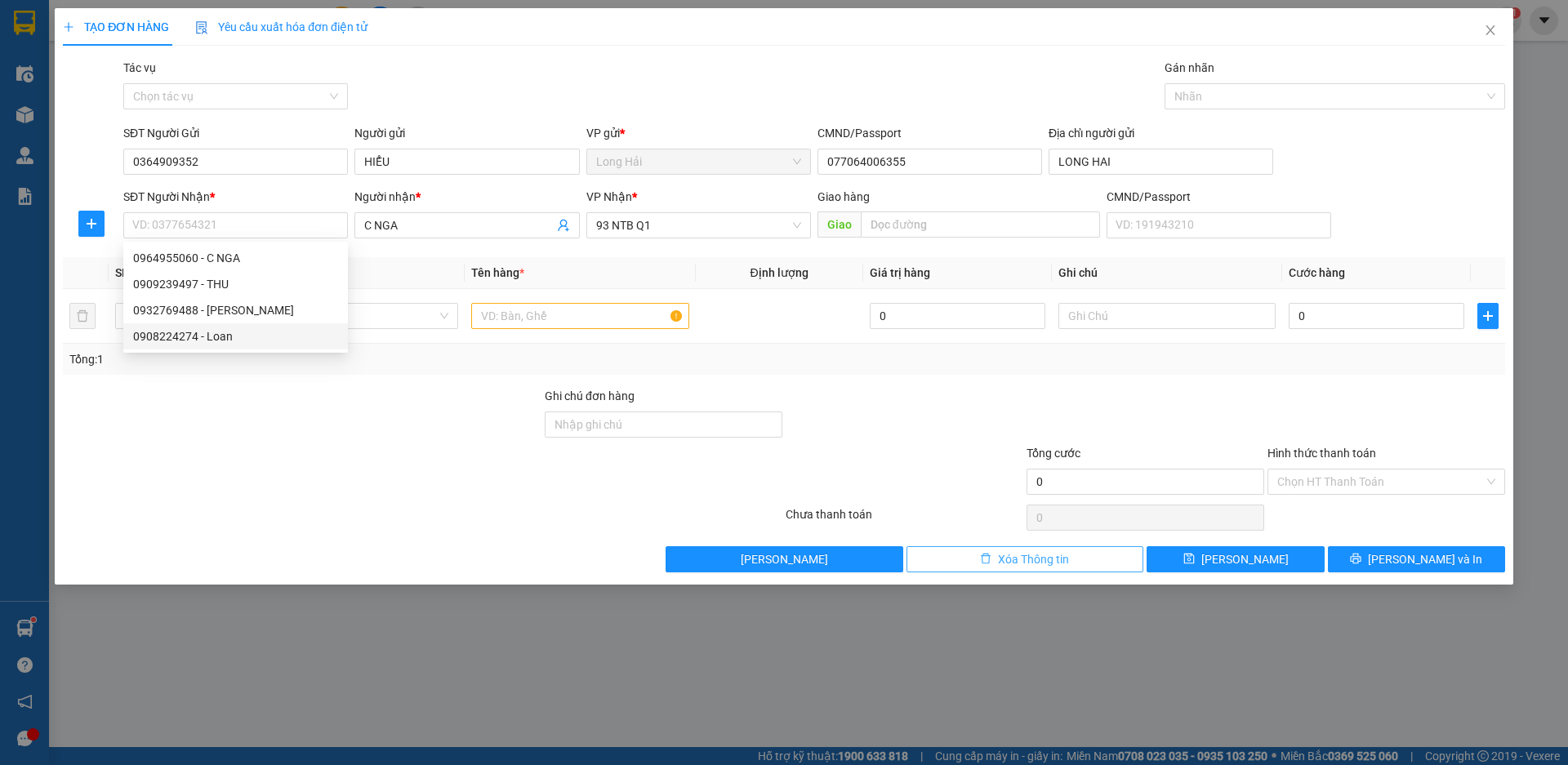
click at [1076, 555] on button "Xóa Thông tin" at bounding box center [1025, 559] width 237 height 26
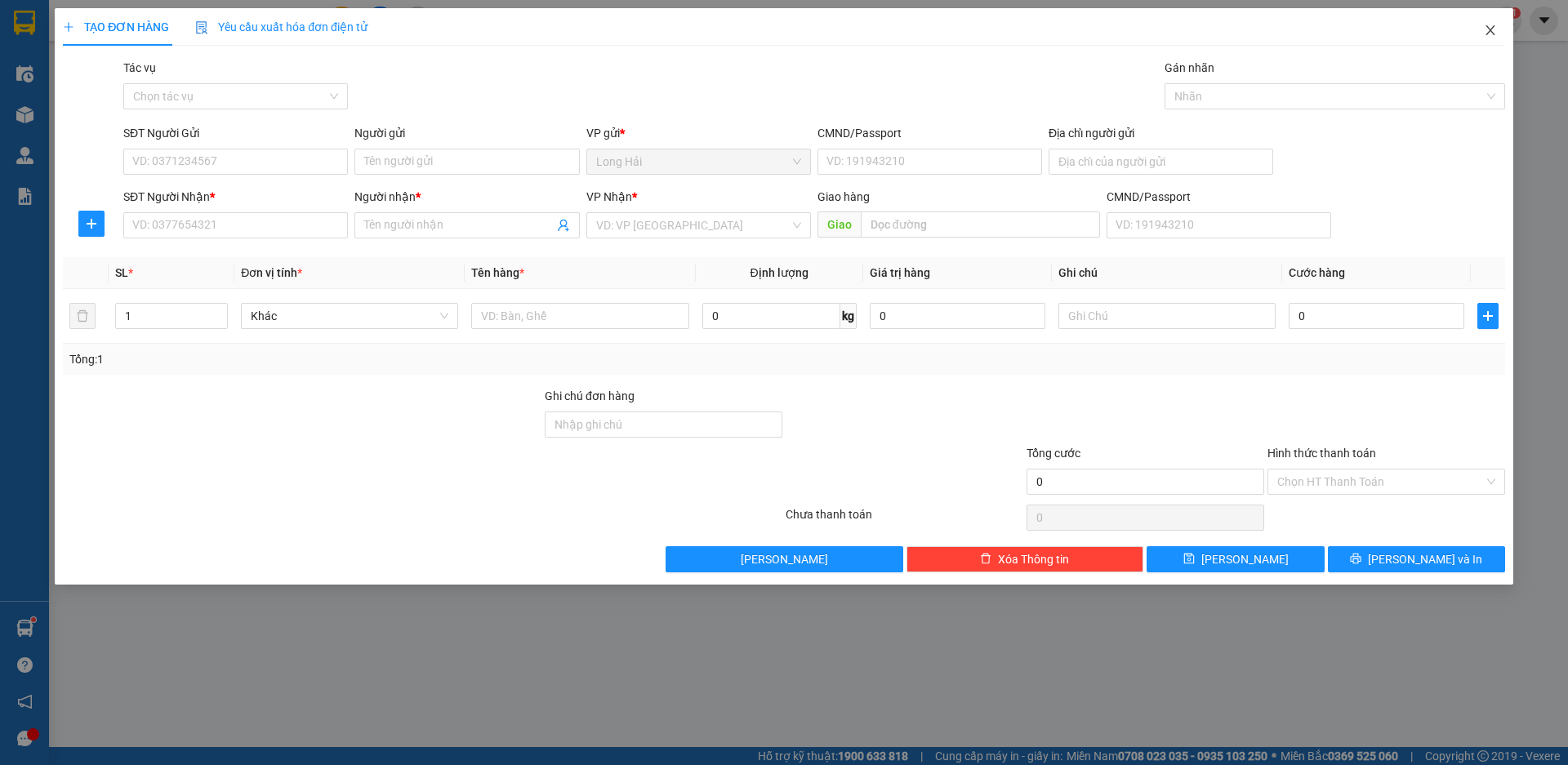
click at [1494, 32] on icon "close" at bounding box center [1490, 30] width 13 height 13
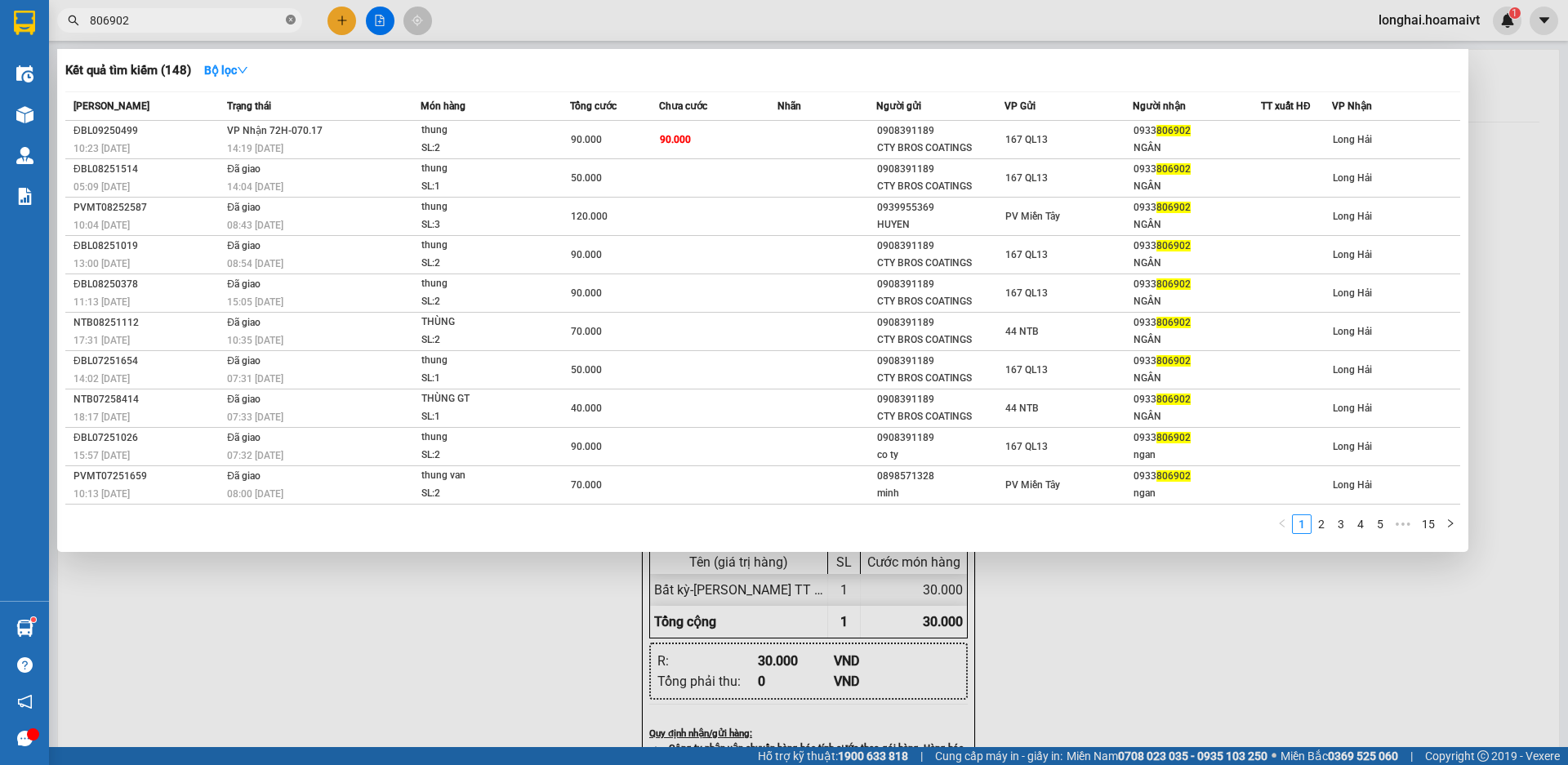
click at [291, 18] on icon "close-circle" at bounding box center [291, 20] width 10 height 10
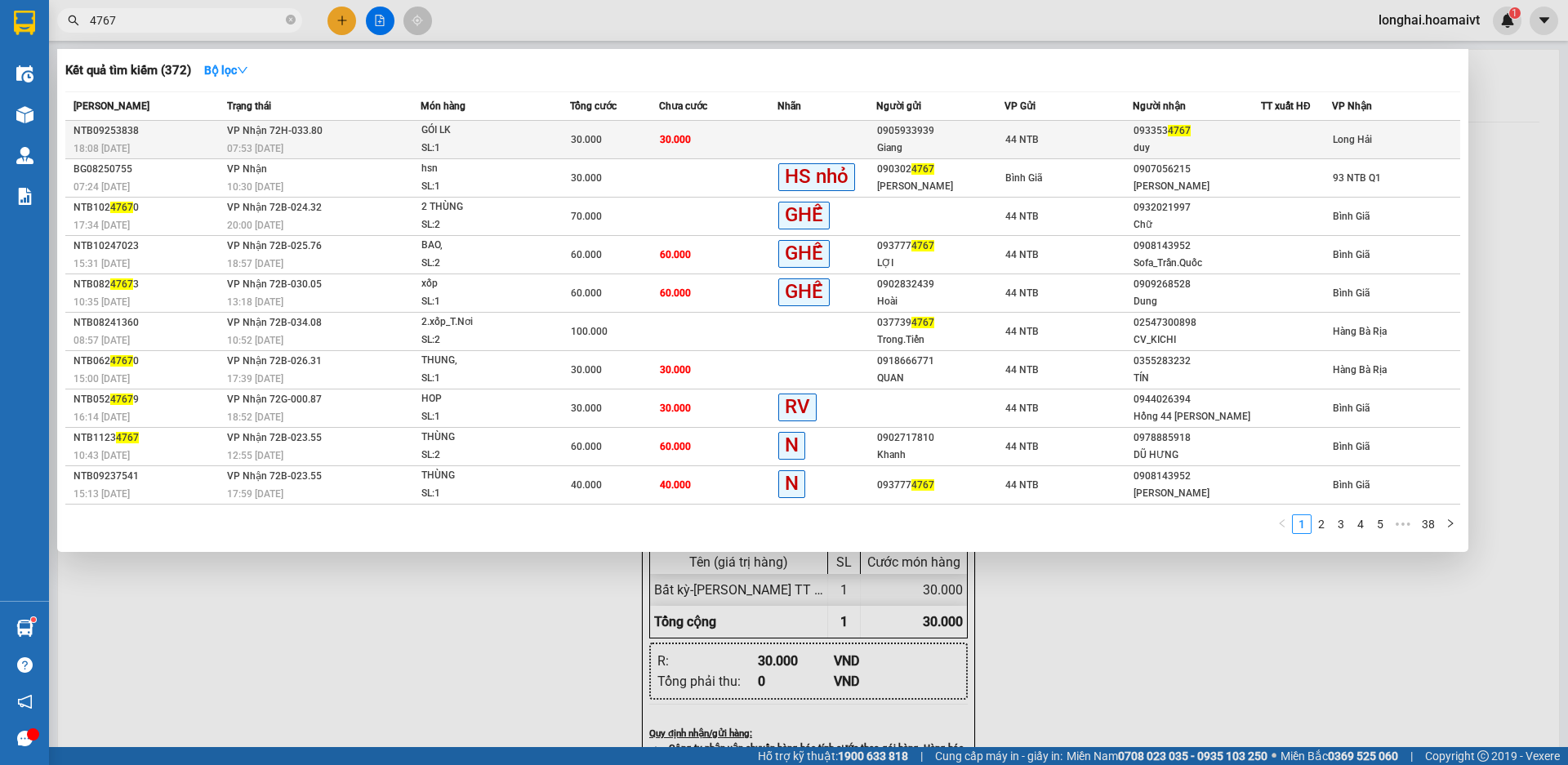
click at [393, 143] on div "07:53 - 14/09" at bounding box center [323, 149] width 192 height 18
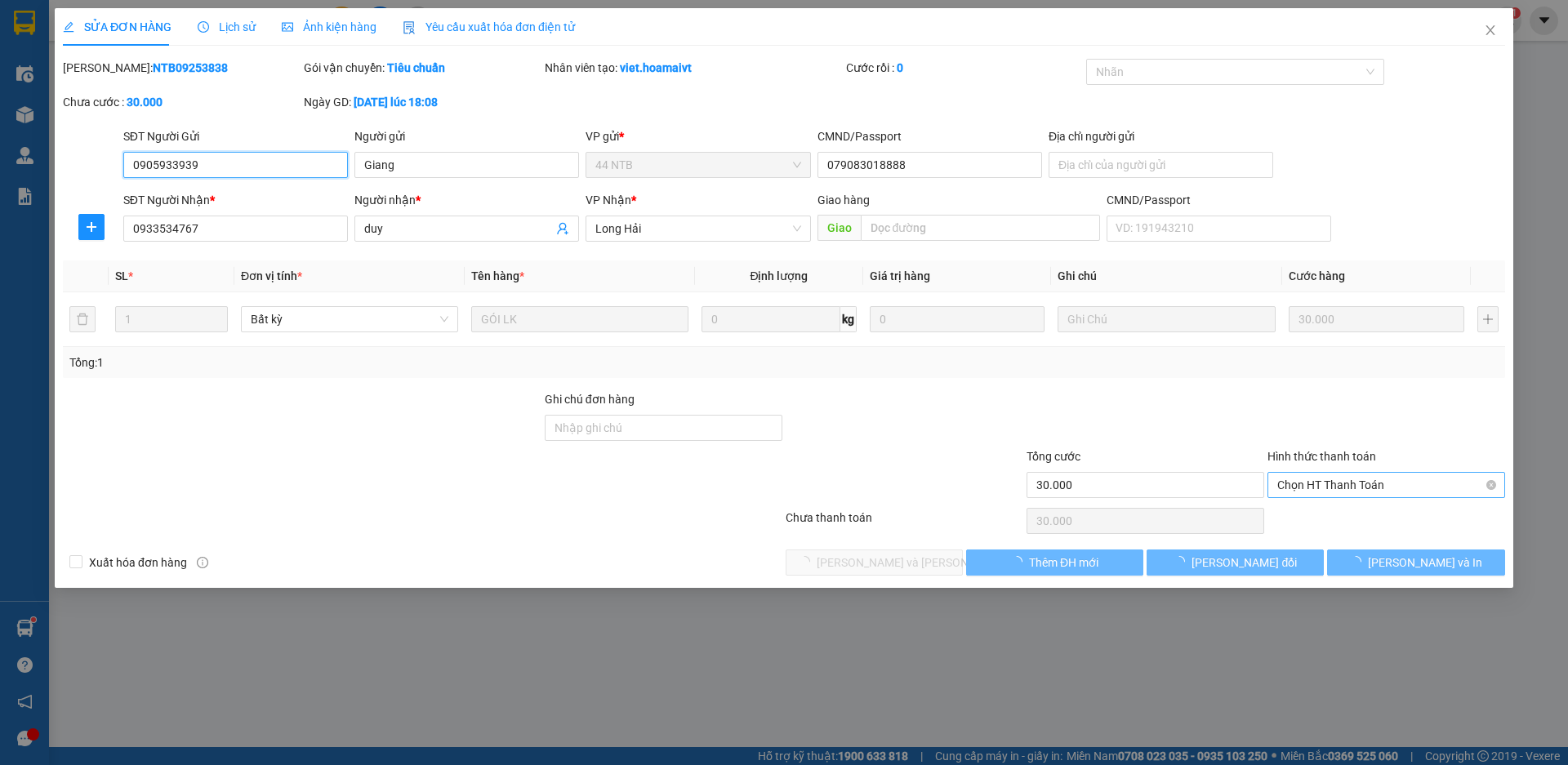
click at [1291, 483] on span "Chọn HT Thanh Toán" at bounding box center [1386, 485] width 218 height 25
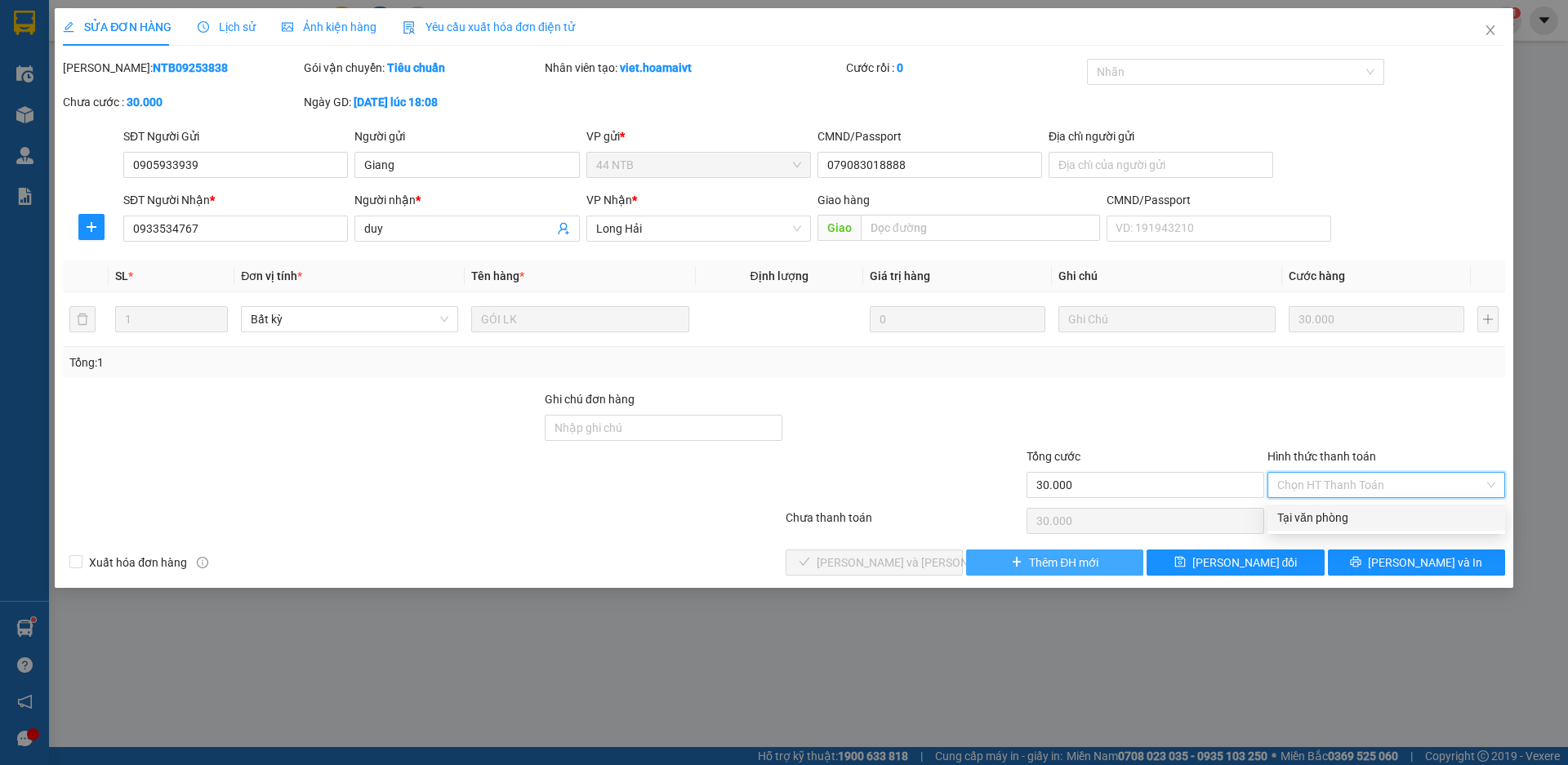
drag, startPoint x: 1307, startPoint y: 514, endPoint x: 1130, endPoint y: 562, distance: 183.4
click at [1304, 516] on div "Tại văn phòng" at bounding box center [1386, 518] width 218 height 18
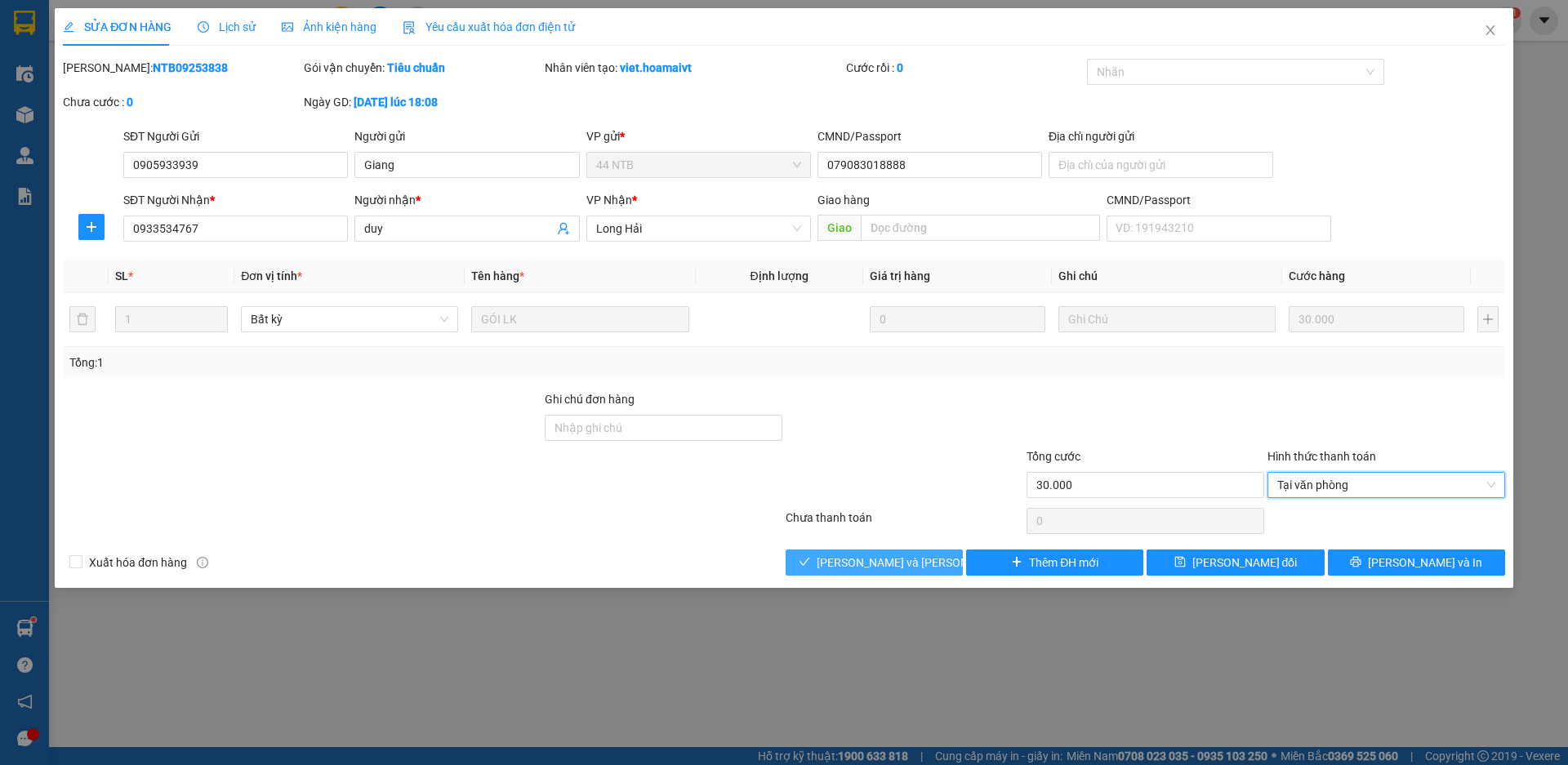
click at [810, 564] on icon "check" at bounding box center [804, 562] width 11 height 8
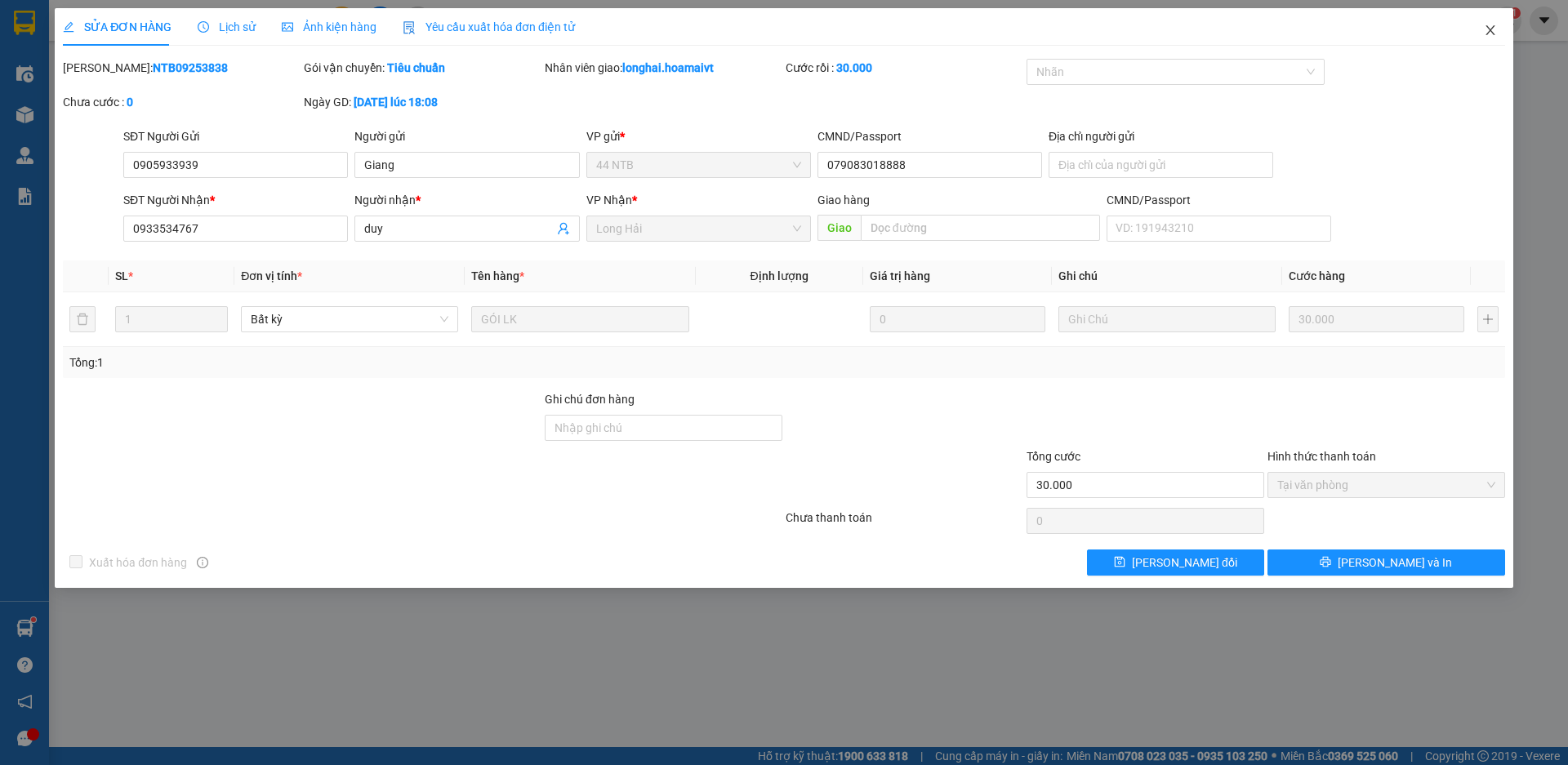
click at [1486, 30] on icon "close" at bounding box center [1490, 30] width 13 height 13
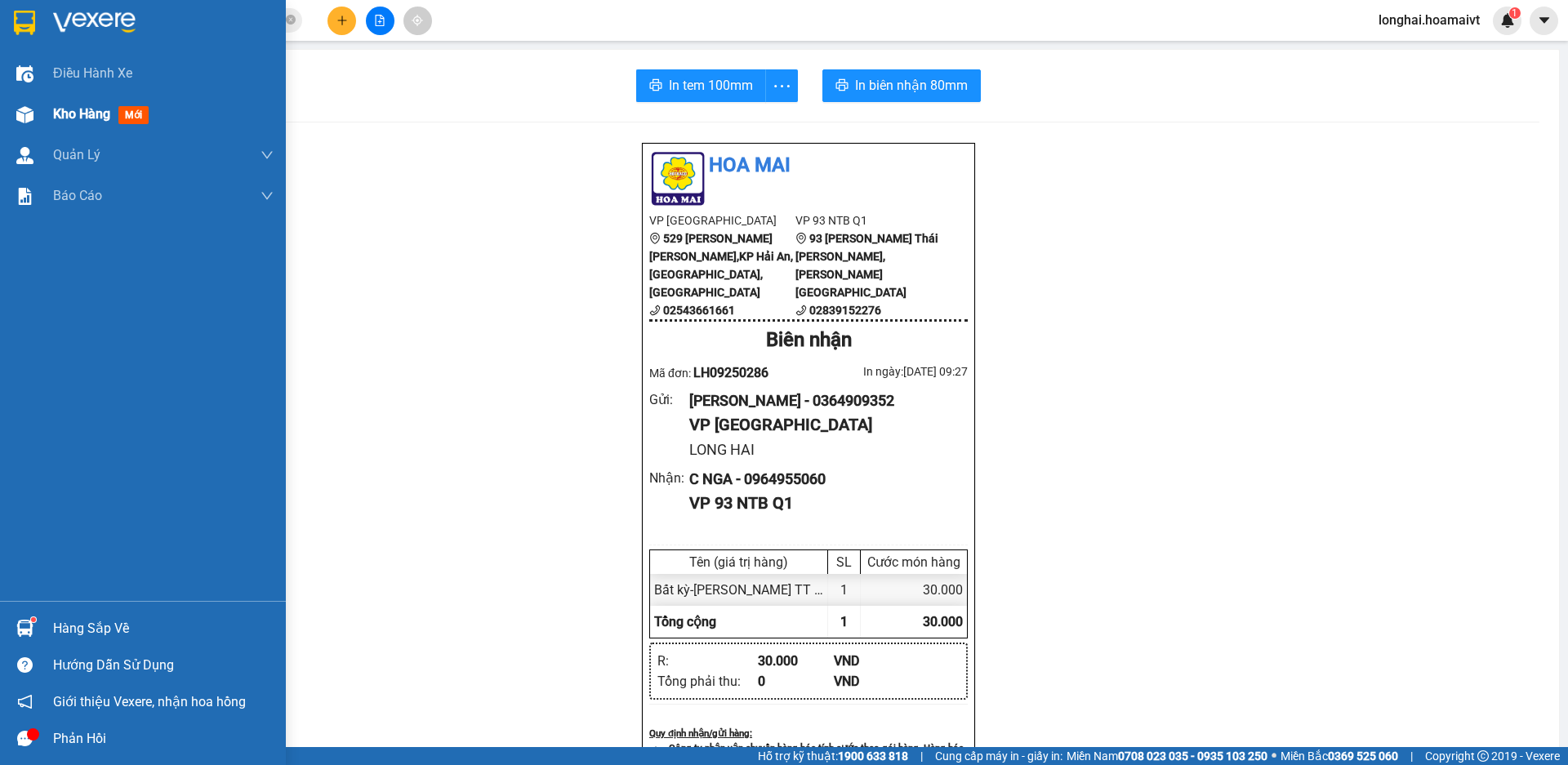
click at [70, 116] on span "Kho hàng" at bounding box center [82, 114] width 57 height 16
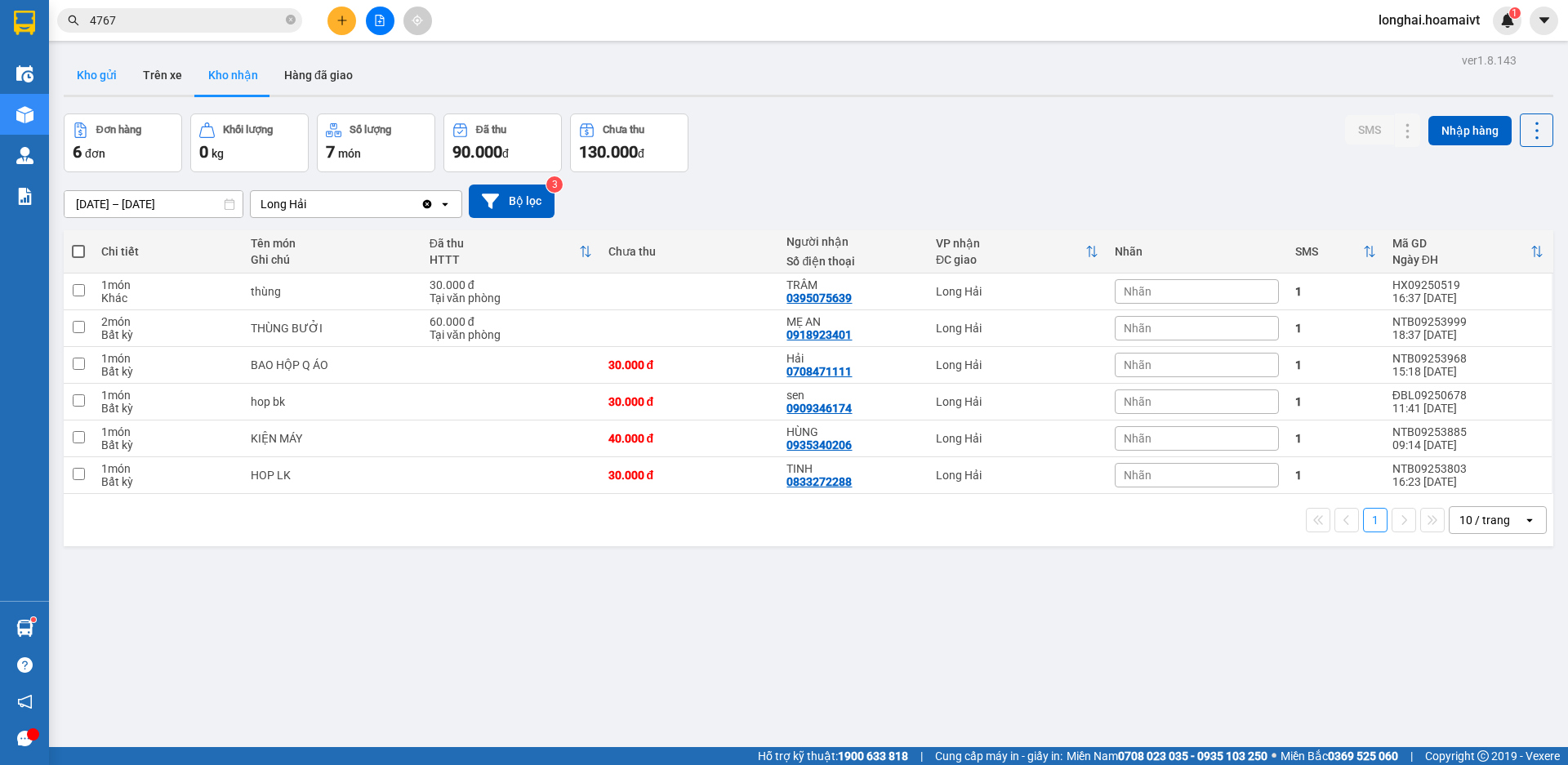
click at [115, 75] on button "Kho gửi" at bounding box center [97, 75] width 66 height 39
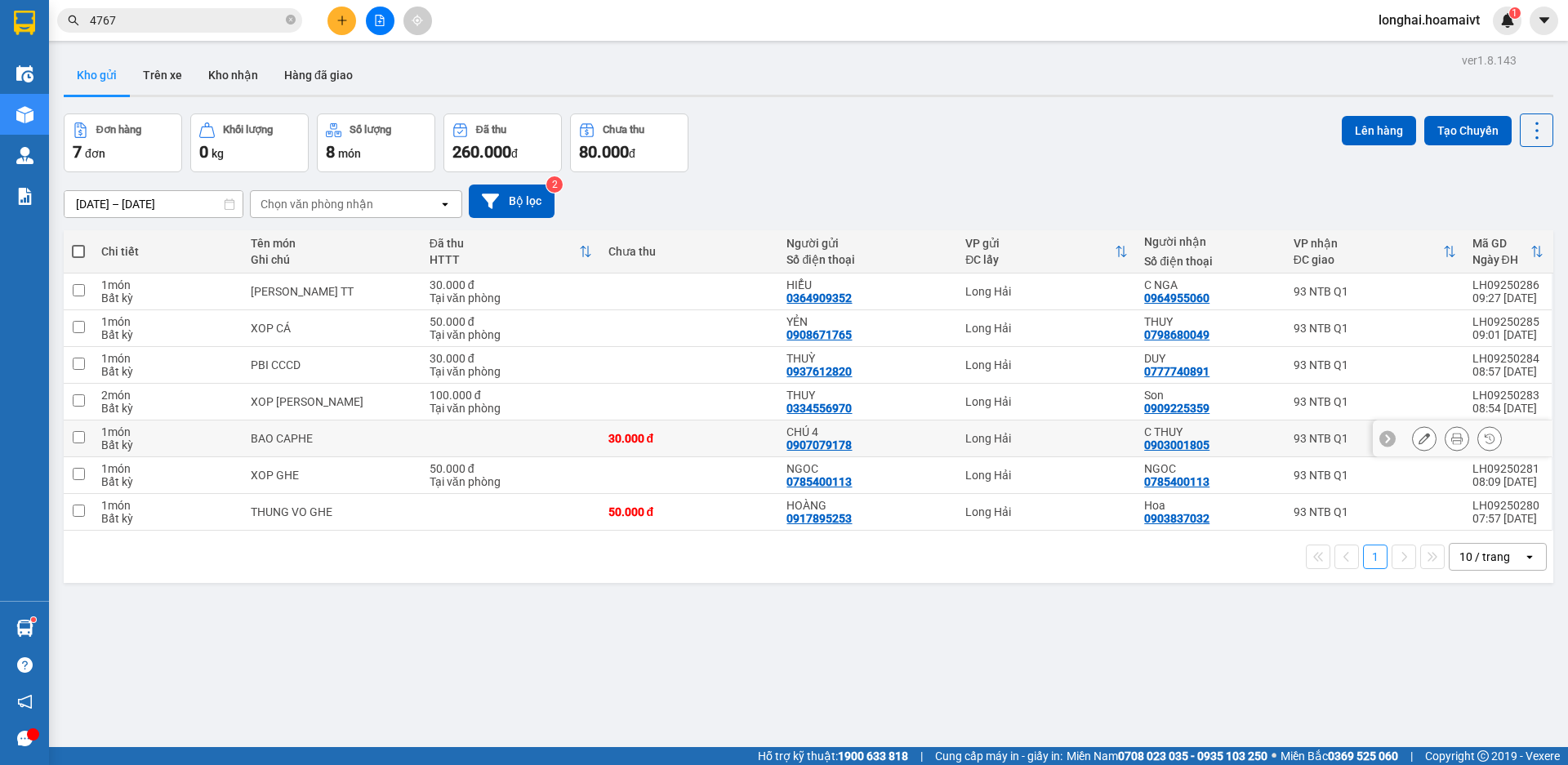
click at [77, 437] on input "checkbox" at bounding box center [79, 437] width 12 height 12
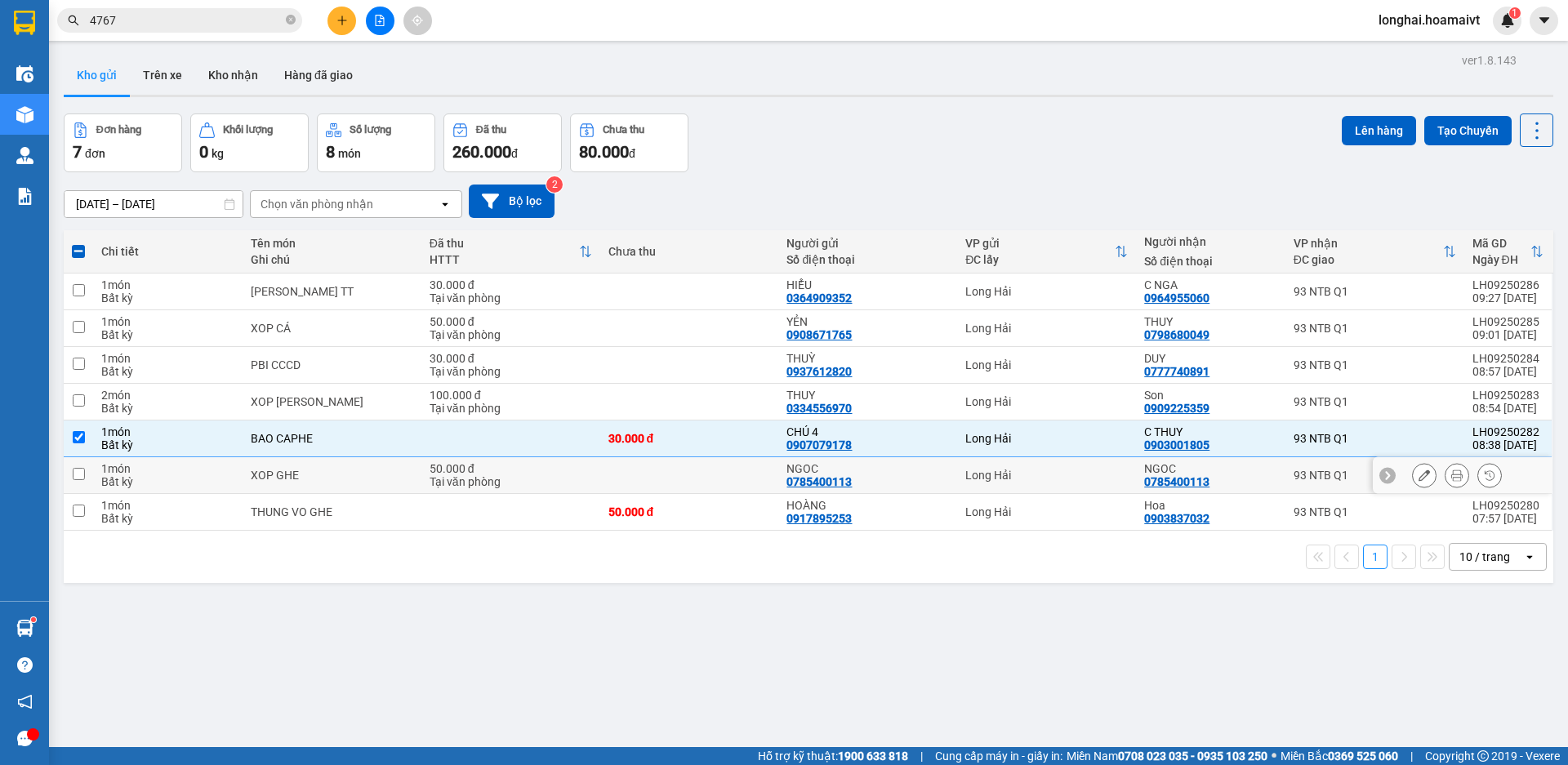
click at [79, 476] on input "checkbox" at bounding box center [79, 473] width 12 height 12
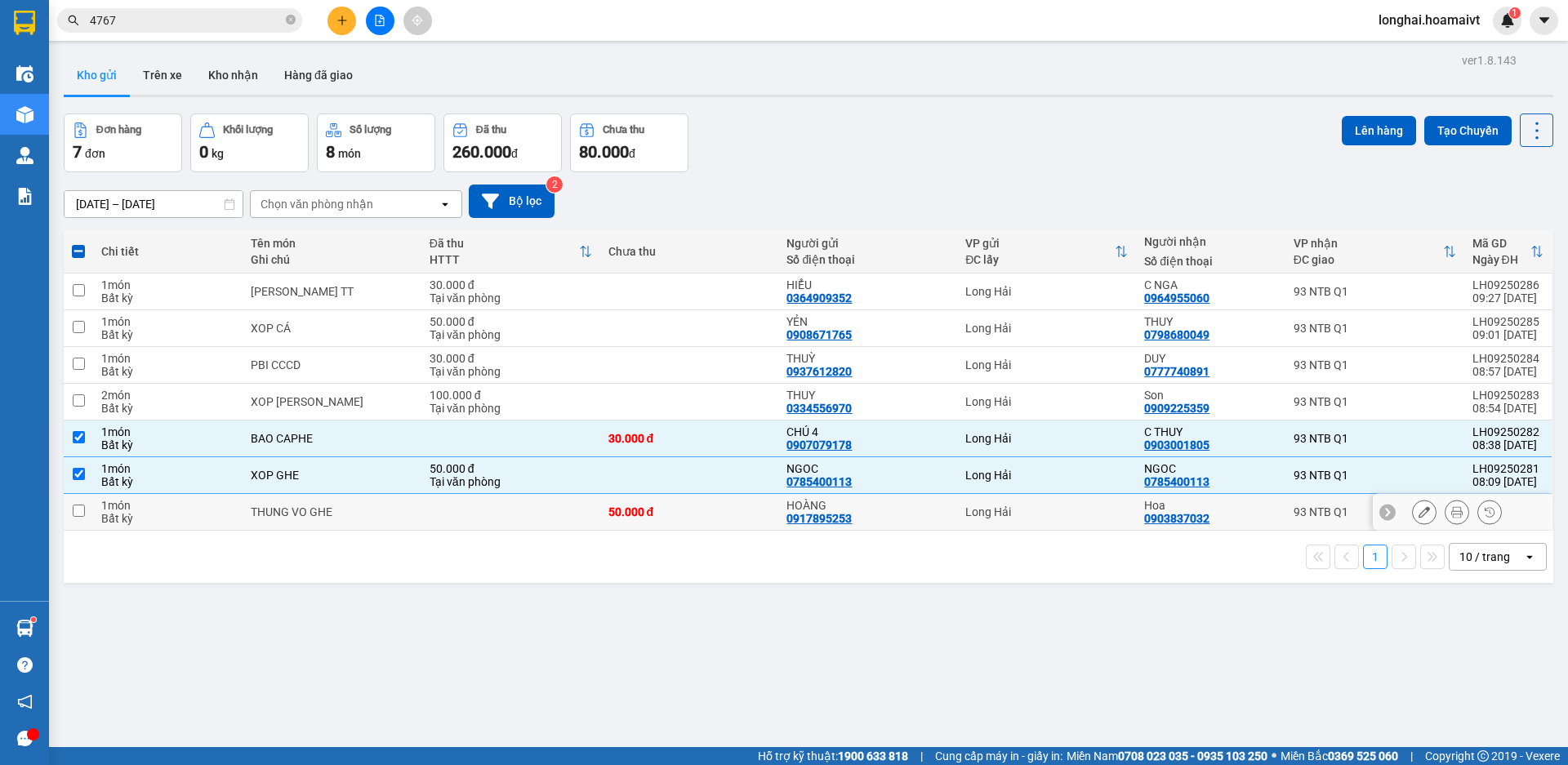
drag, startPoint x: 81, startPoint y: 509, endPoint x: 98, endPoint y: 504, distance: 17.7
click at [81, 510] on input "checkbox" at bounding box center [79, 510] width 12 height 12
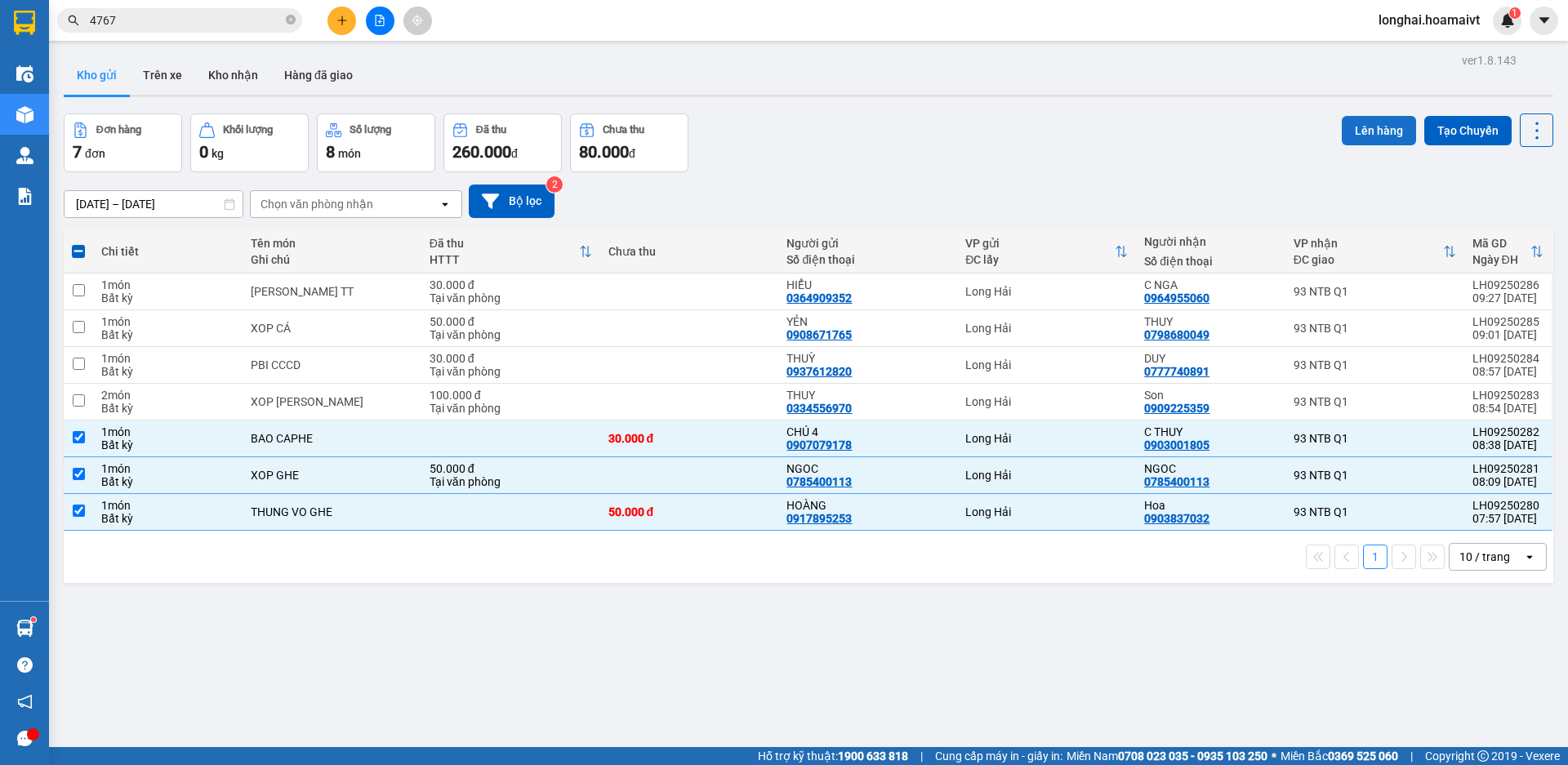
click at [1355, 128] on button "Lên hàng" at bounding box center [1378, 131] width 75 height 29
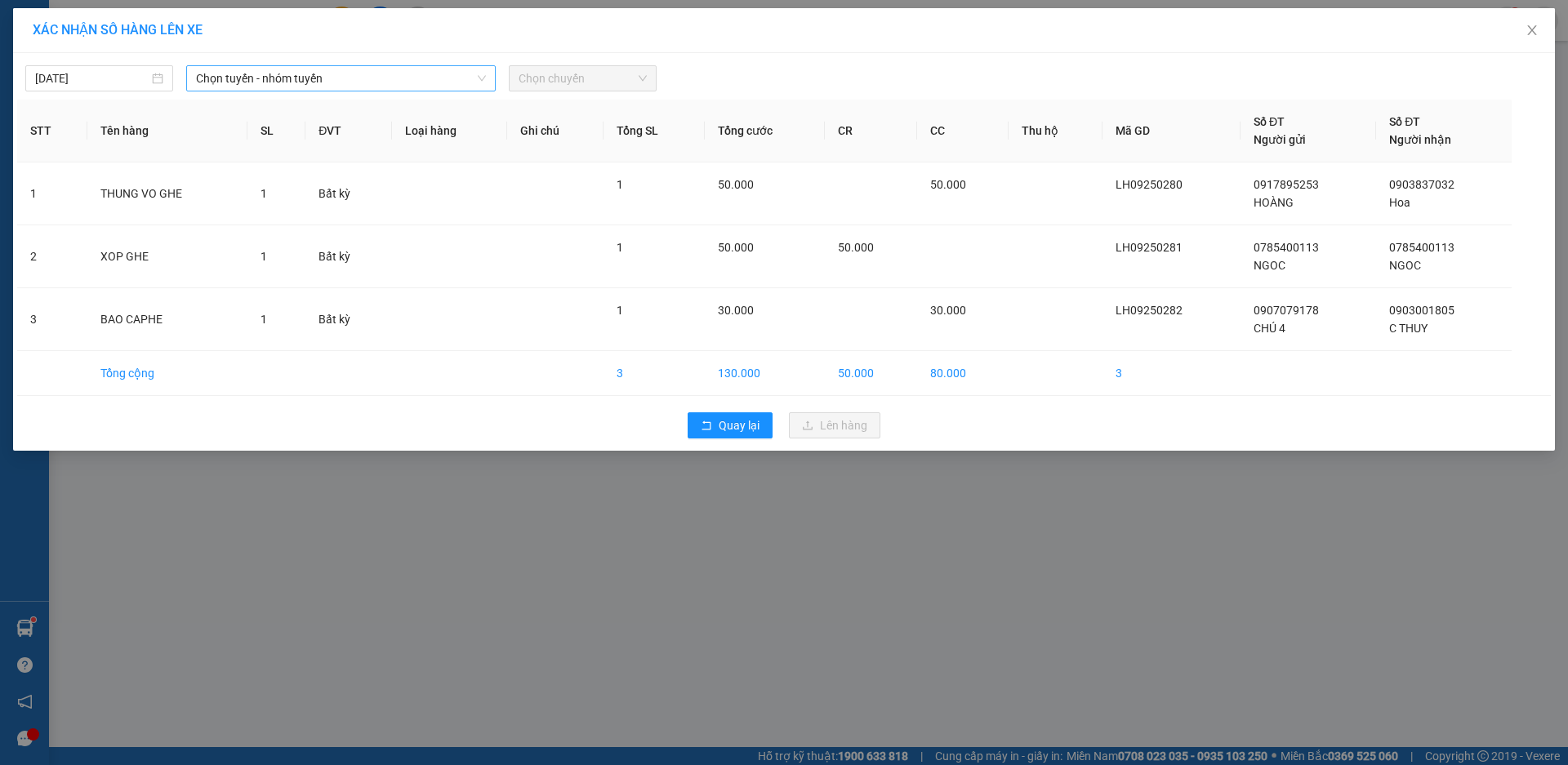
click at [227, 72] on span "Chọn tuyến - nhóm tuyến" at bounding box center [341, 79] width 290 height 25
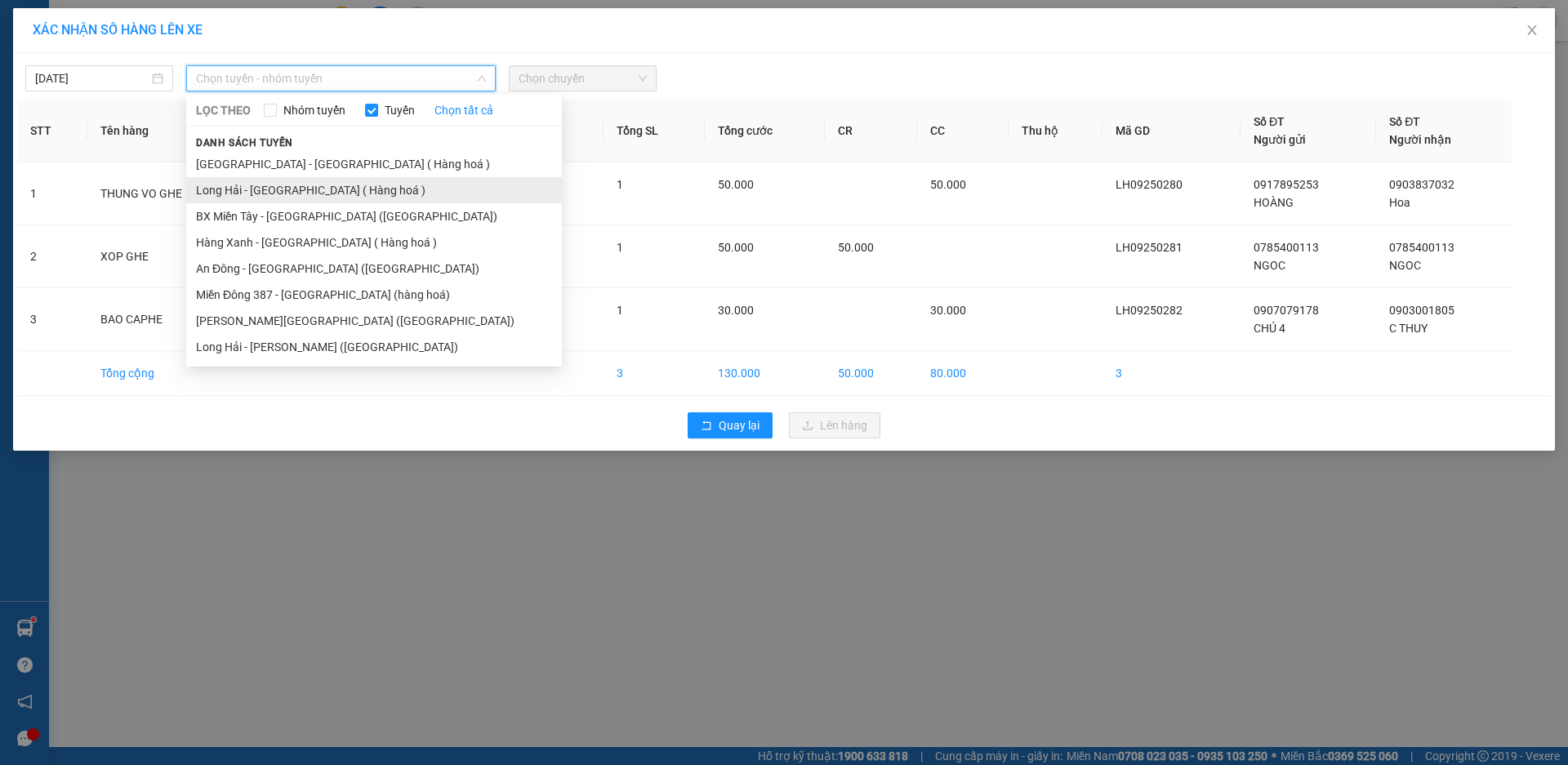
click at [257, 190] on li "Long Hải - [GEOGRAPHIC_DATA] ( Hàng hoá )" at bounding box center [373, 190] width 376 height 26
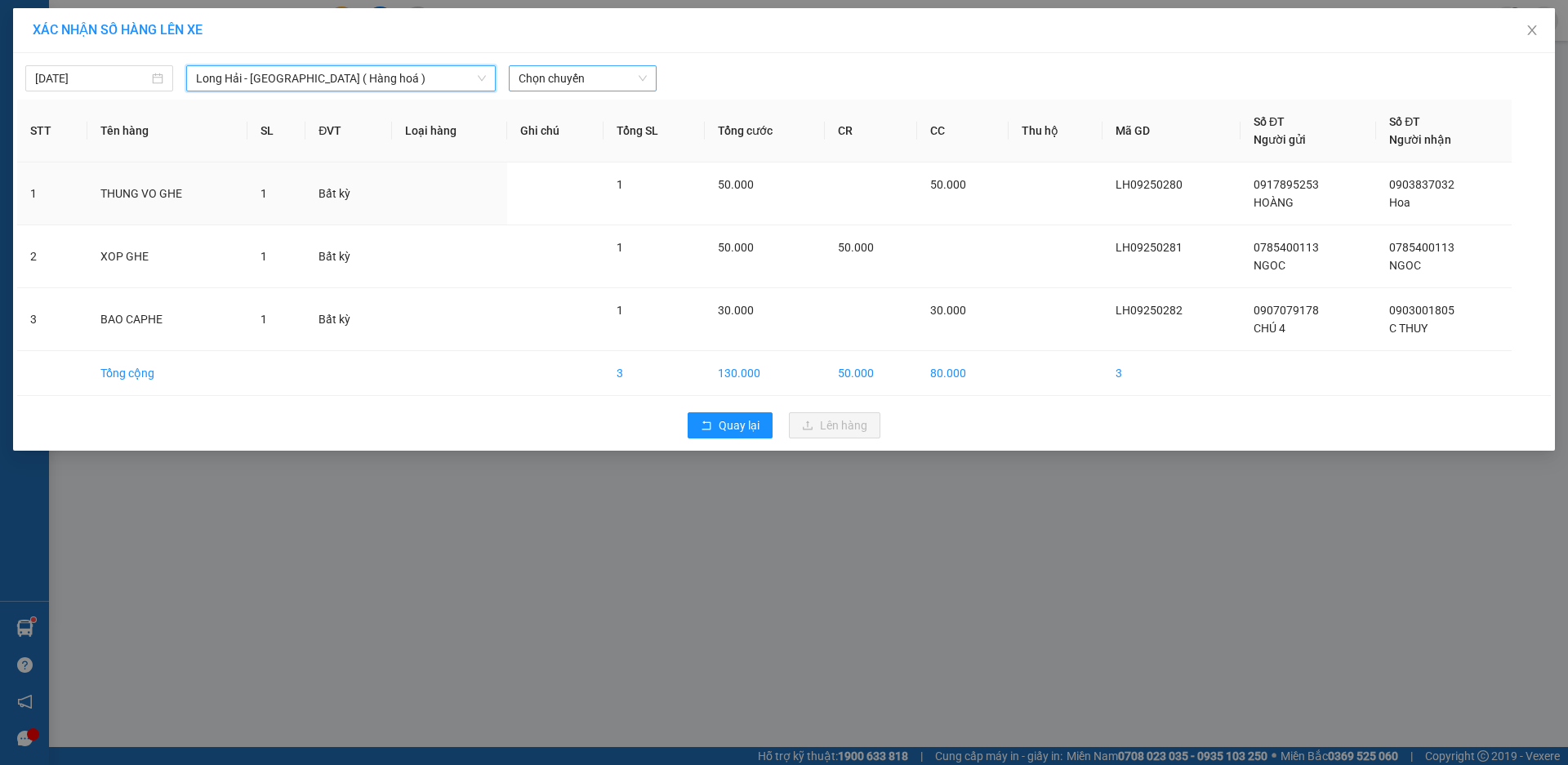
click at [612, 74] on span "Chọn chuyến" at bounding box center [582, 79] width 129 height 25
click at [610, 133] on div "Thêm chuyến " 09:00 "" at bounding box center [595, 138] width 174 height 28
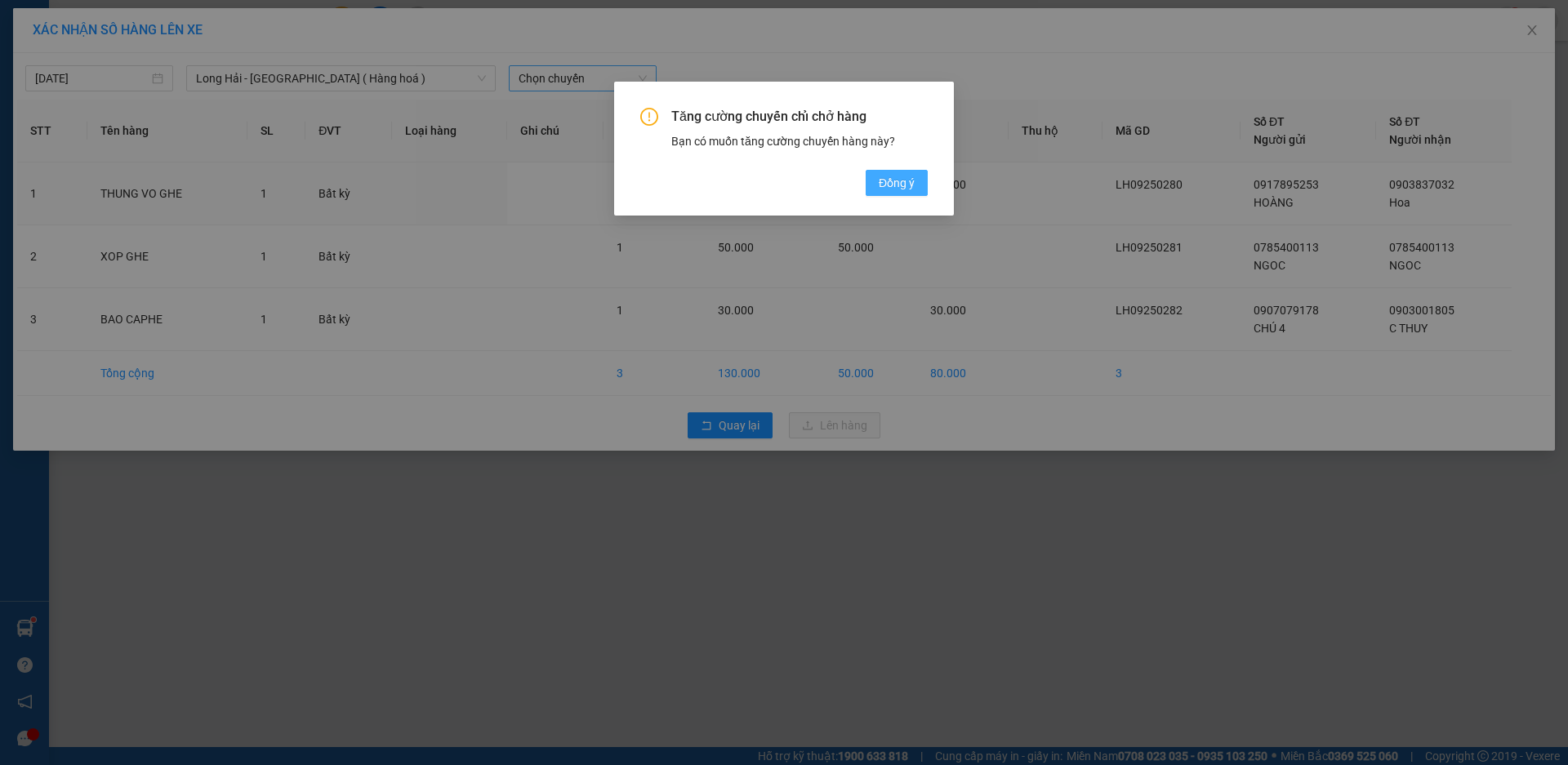
click at [894, 174] on span "Đồng ý" at bounding box center [897, 183] width 36 height 18
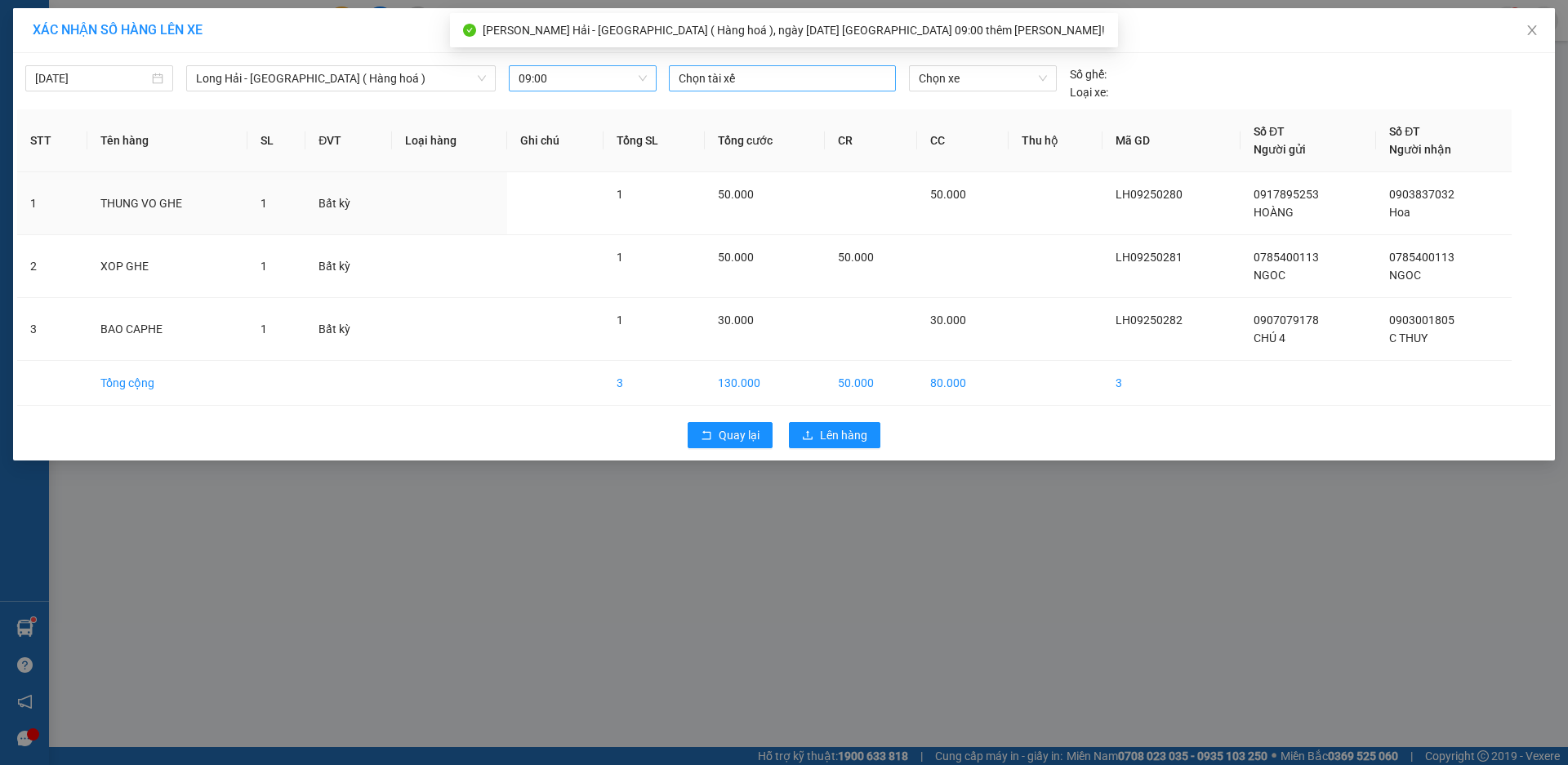
click at [743, 79] on div at bounding box center [782, 79] width 219 height 20
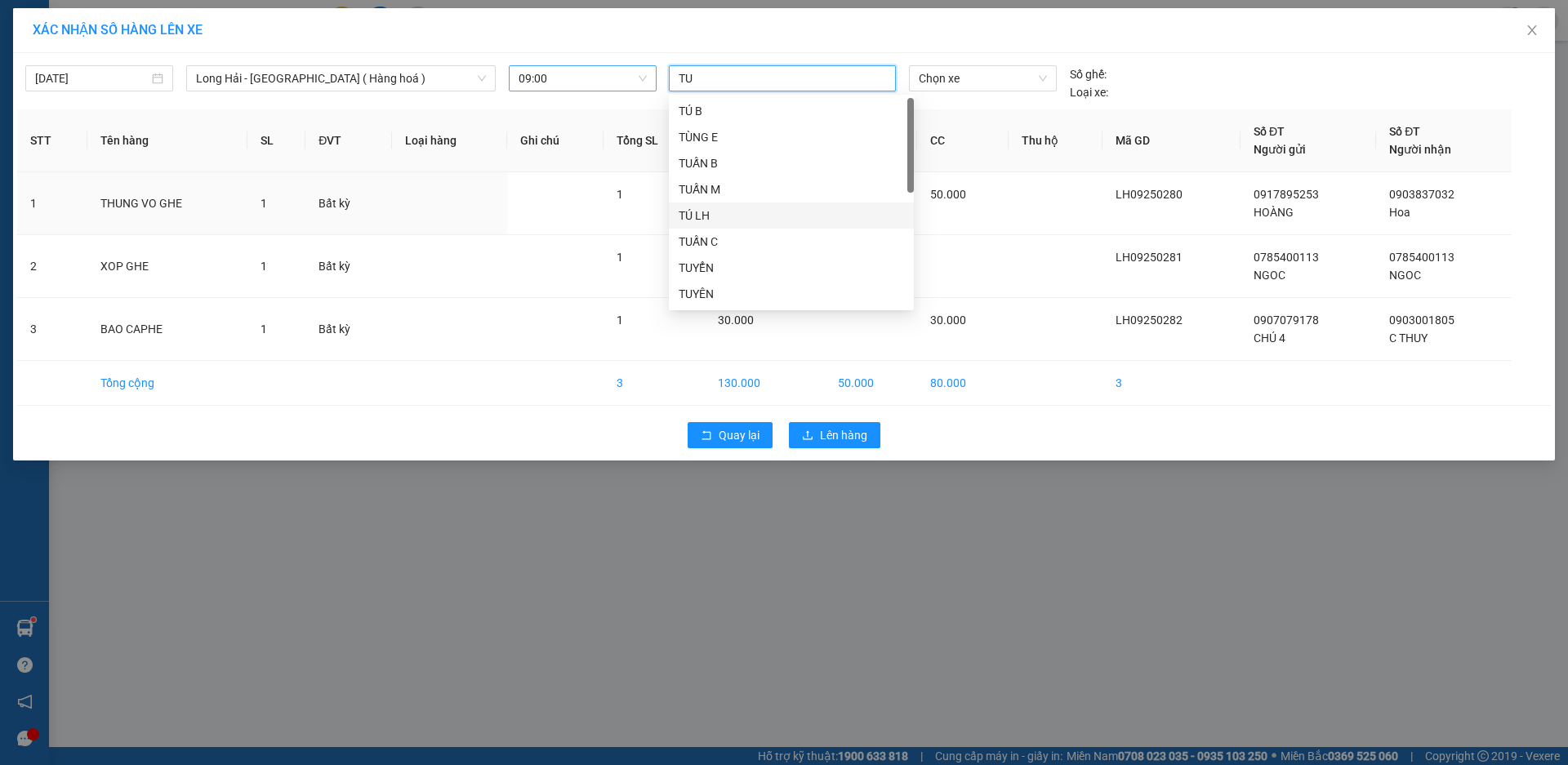
click at [691, 206] on div "TÚ LH" at bounding box center [791, 215] width 225 height 18
click at [962, 82] on span "Chọn xe" at bounding box center [983, 79] width 128 height 25
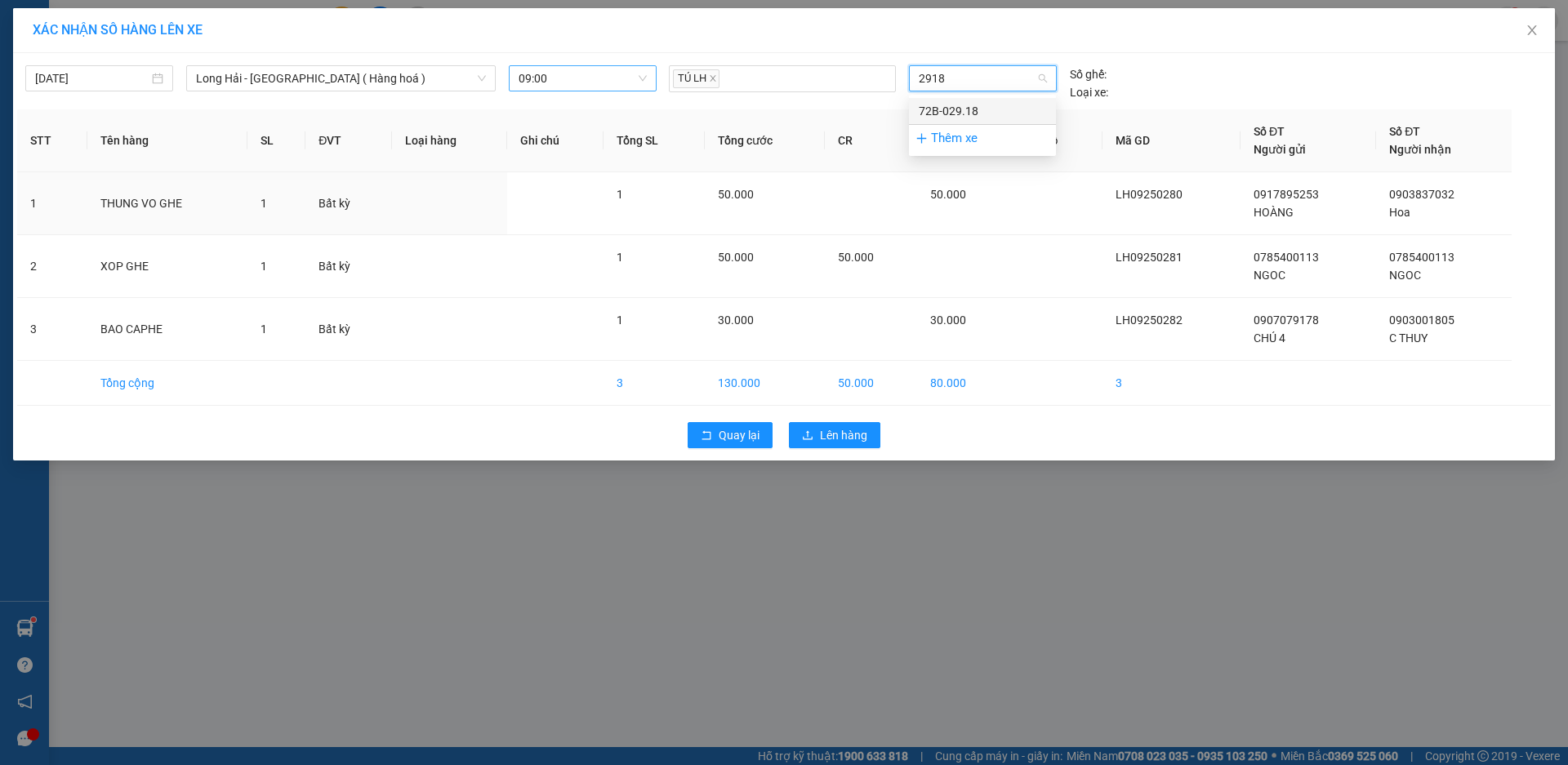
click at [956, 114] on div "72B-029.18" at bounding box center [983, 111] width 128 height 18
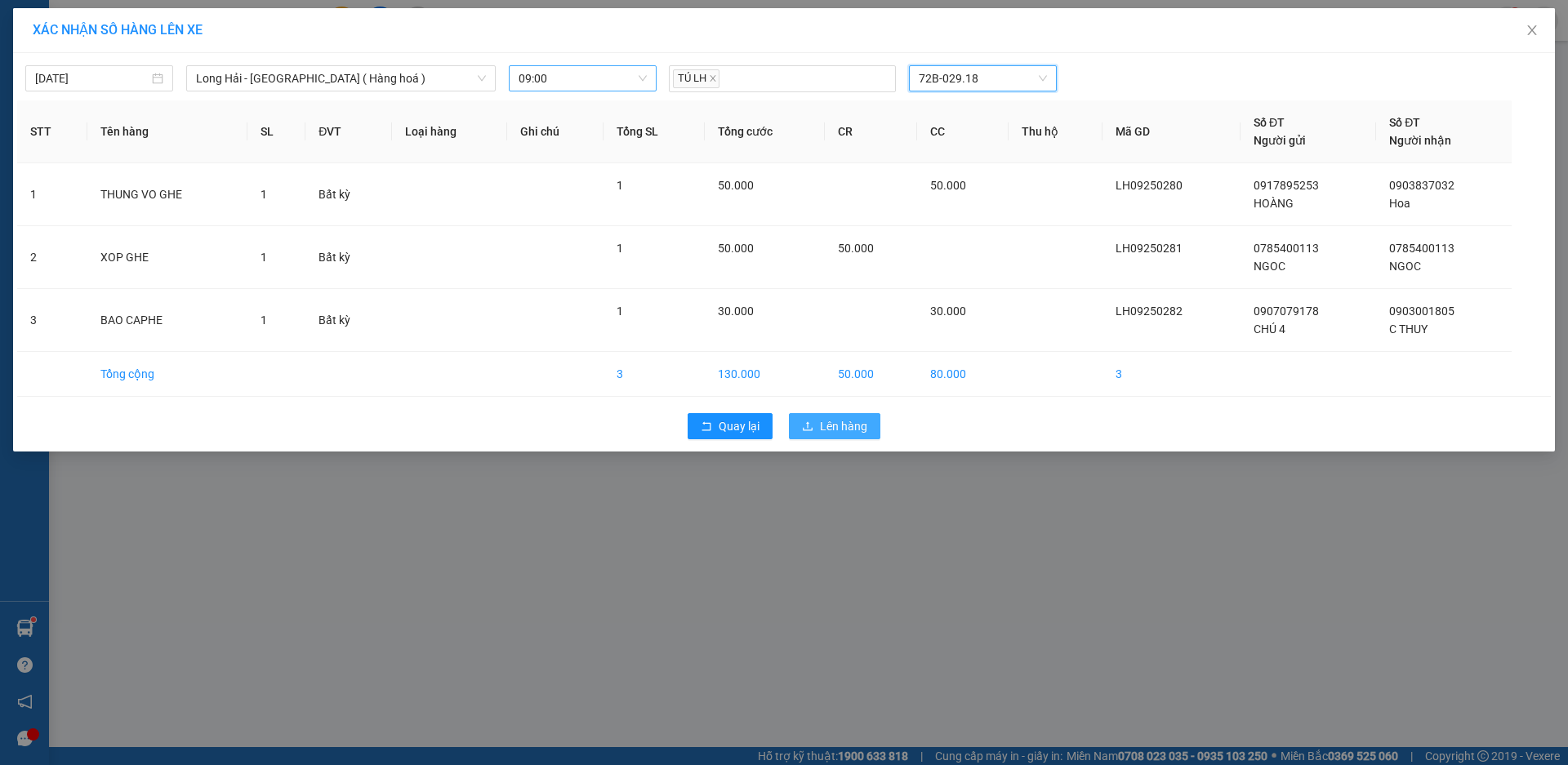
click at [817, 423] on button "Lên hàng" at bounding box center [834, 427] width 92 height 26
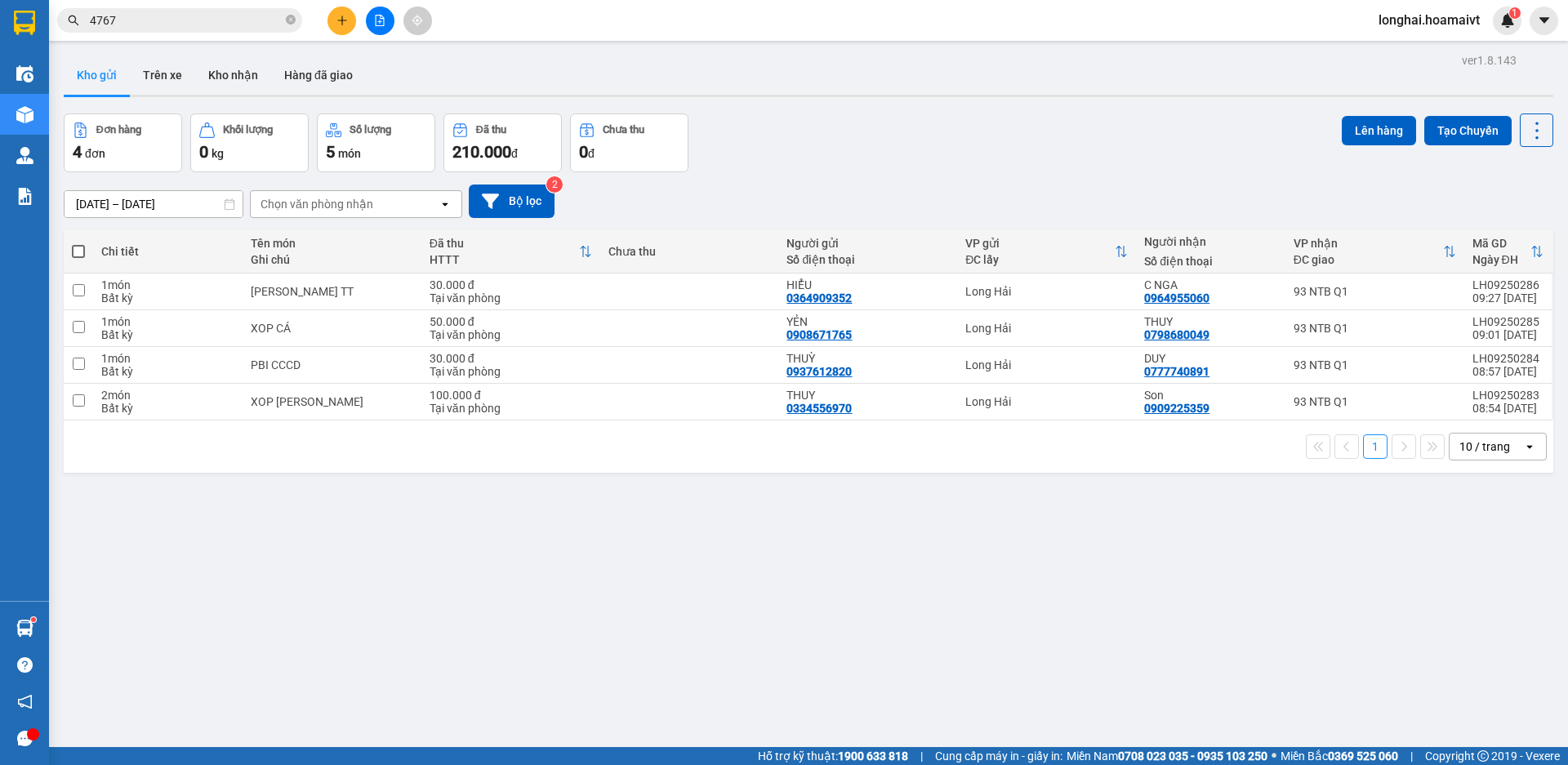
click at [84, 248] on span at bounding box center [79, 251] width 13 height 13
click at [79, 243] on input "checkbox" at bounding box center [79, 243] width 0 height 0
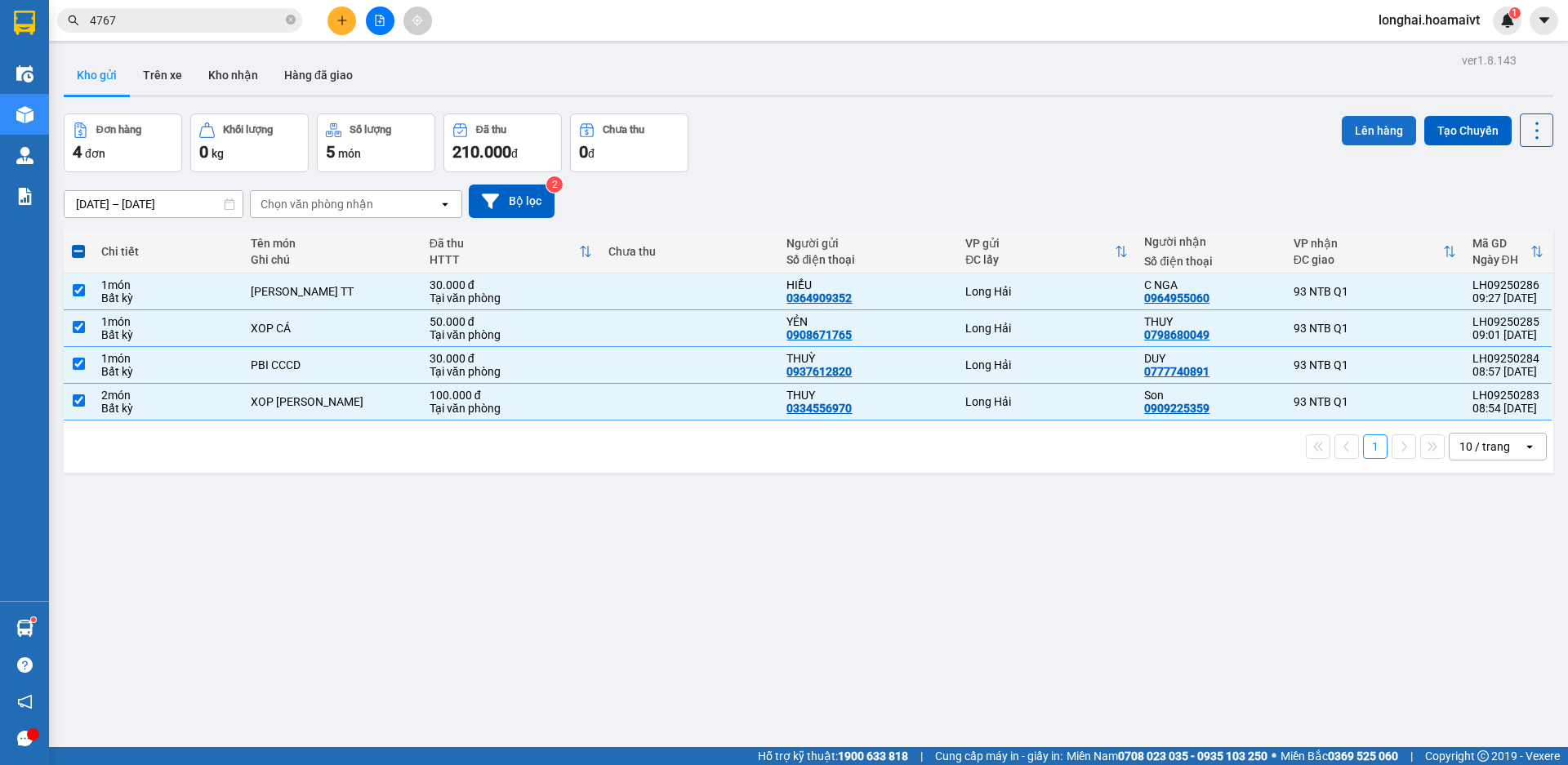
click at [1363, 138] on button "Lên hàng" at bounding box center [1378, 131] width 75 height 29
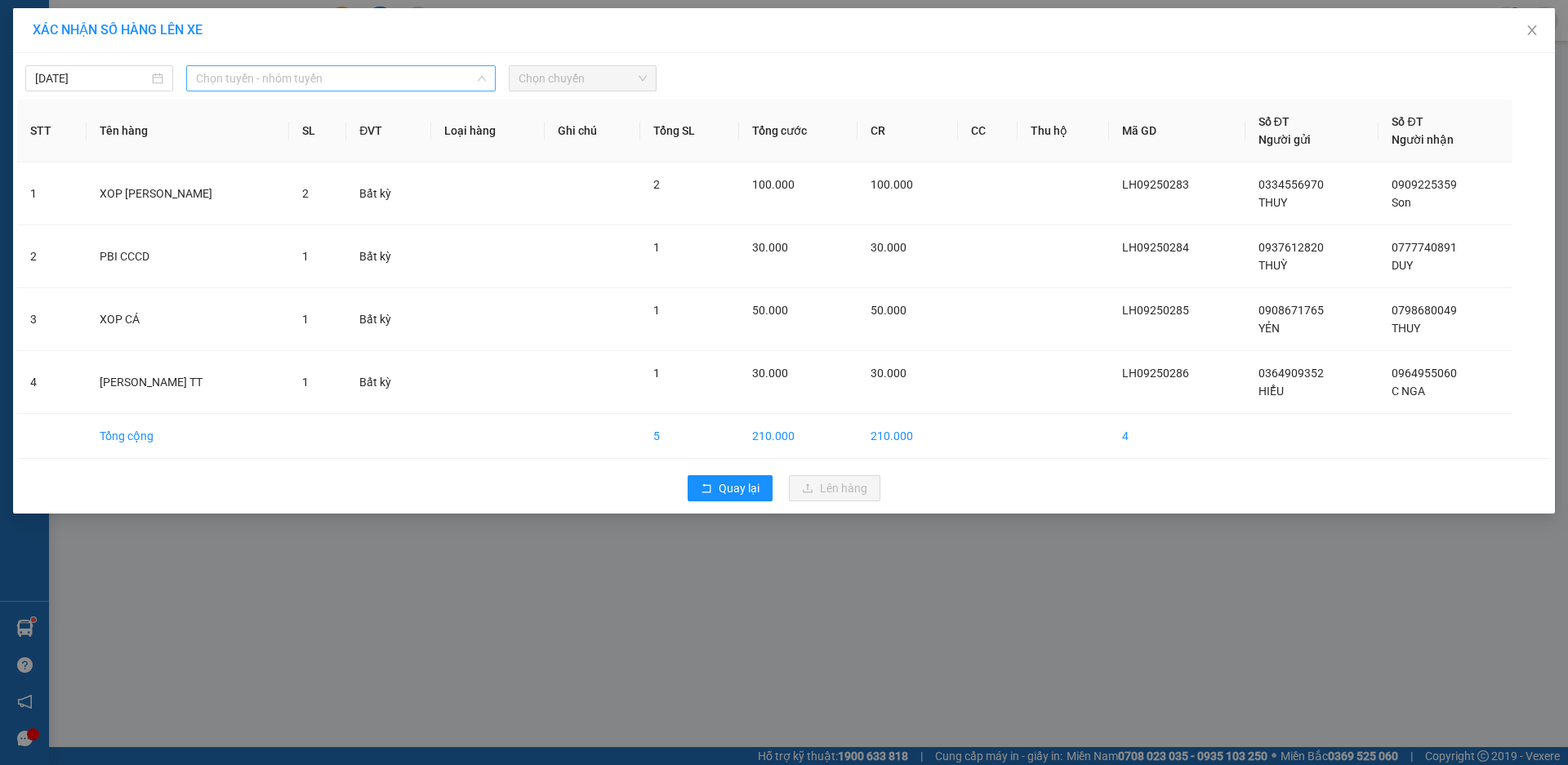
click at [266, 82] on span "Chọn tuyến - nhóm tuyến" at bounding box center [341, 79] width 290 height 25
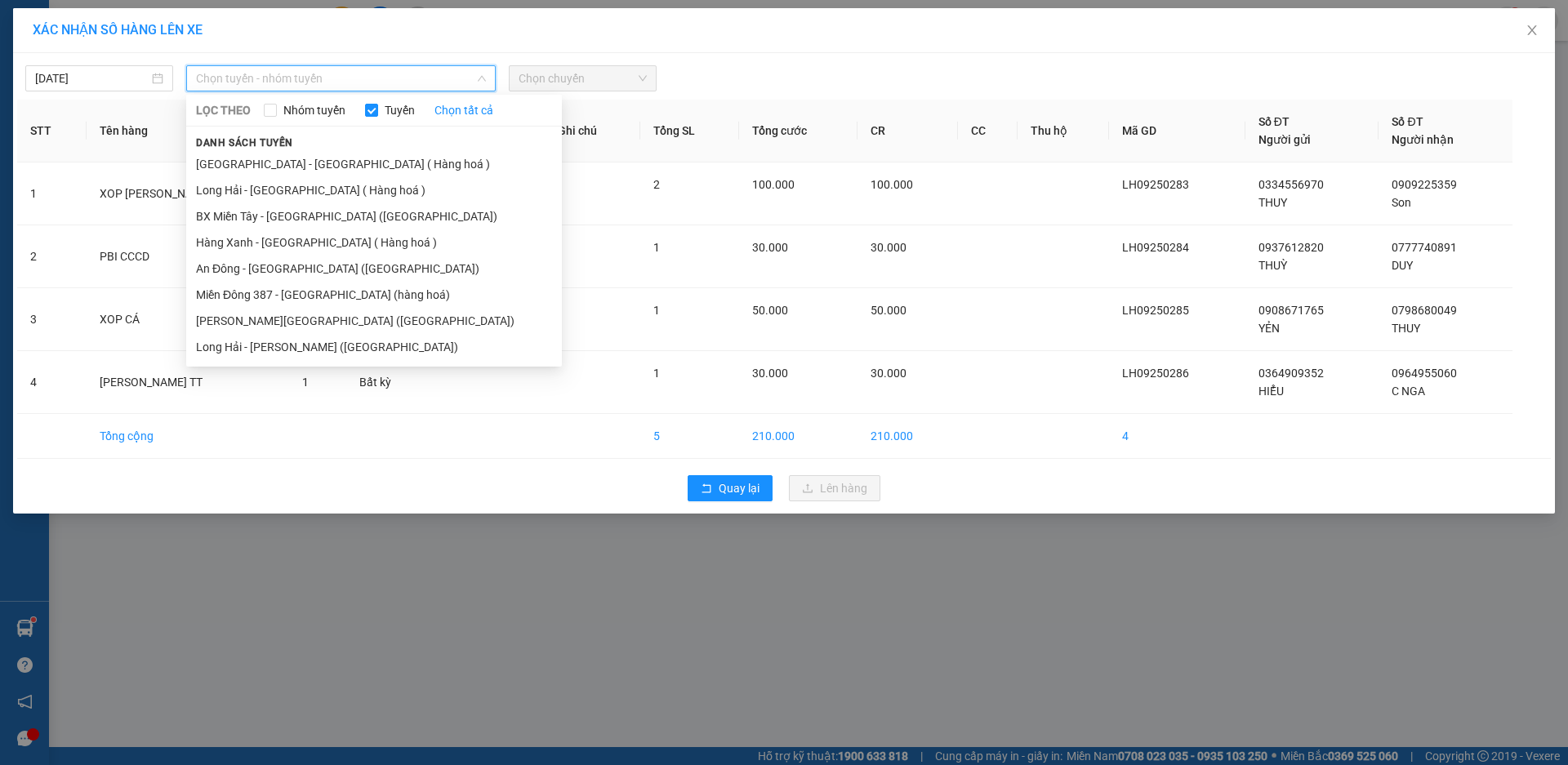
drag, startPoint x: 205, startPoint y: 189, endPoint x: 502, endPoint y: 78, distance: 317.1
click at [209, 189] on li "Long Hải - [GEOGRAPHIC_DATA] ( Hàng hoá )" at bounding box center [373, 190] width 376 height 26
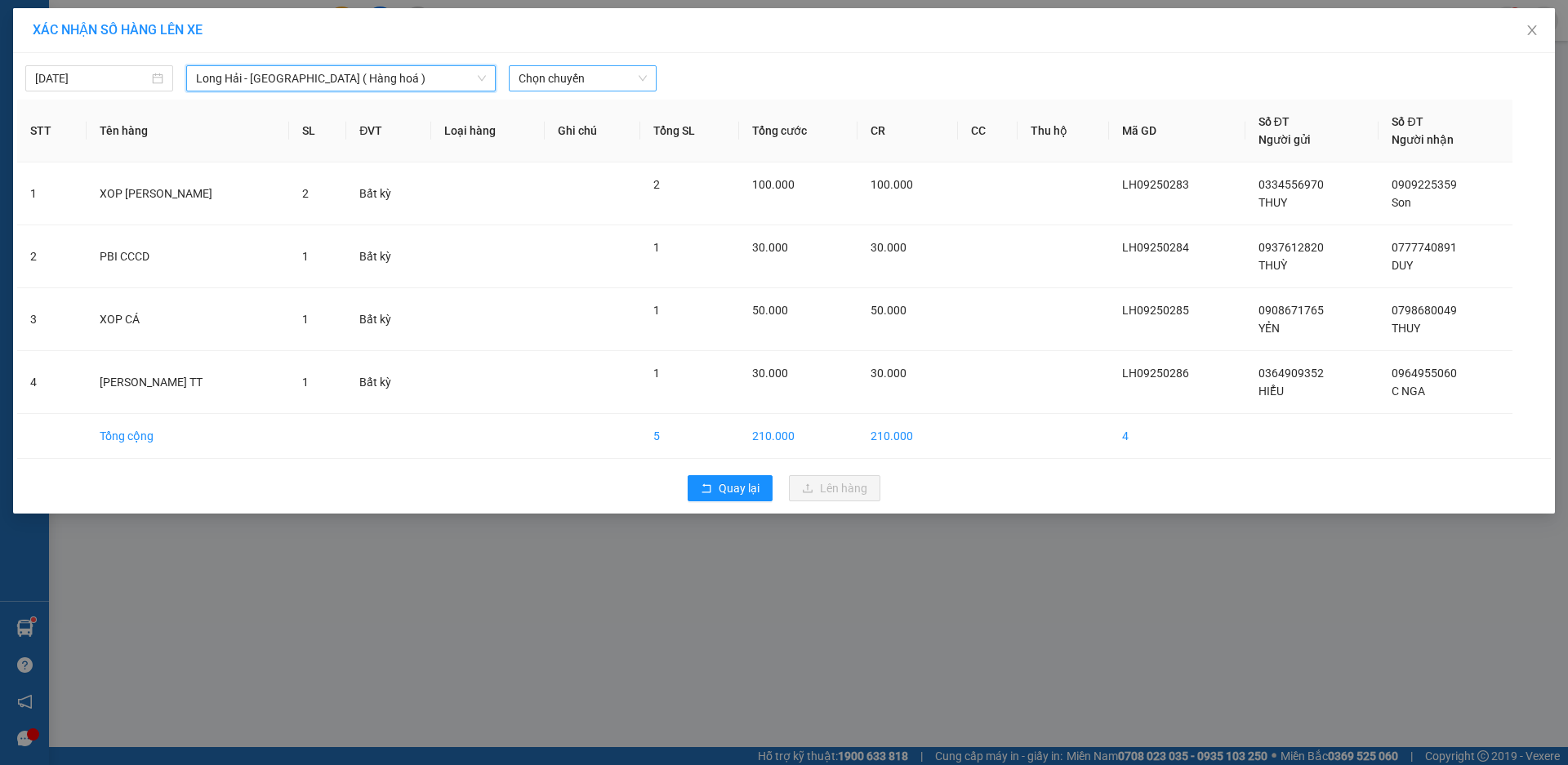
click at [588, 88] on span "Chọn chuyến" at bounding box center [582, 79] width 129 height 25
click at [618, 137] on div "Thêm chuyến " 10:00 "" at bounding box center [595, 138] width 174 height 28
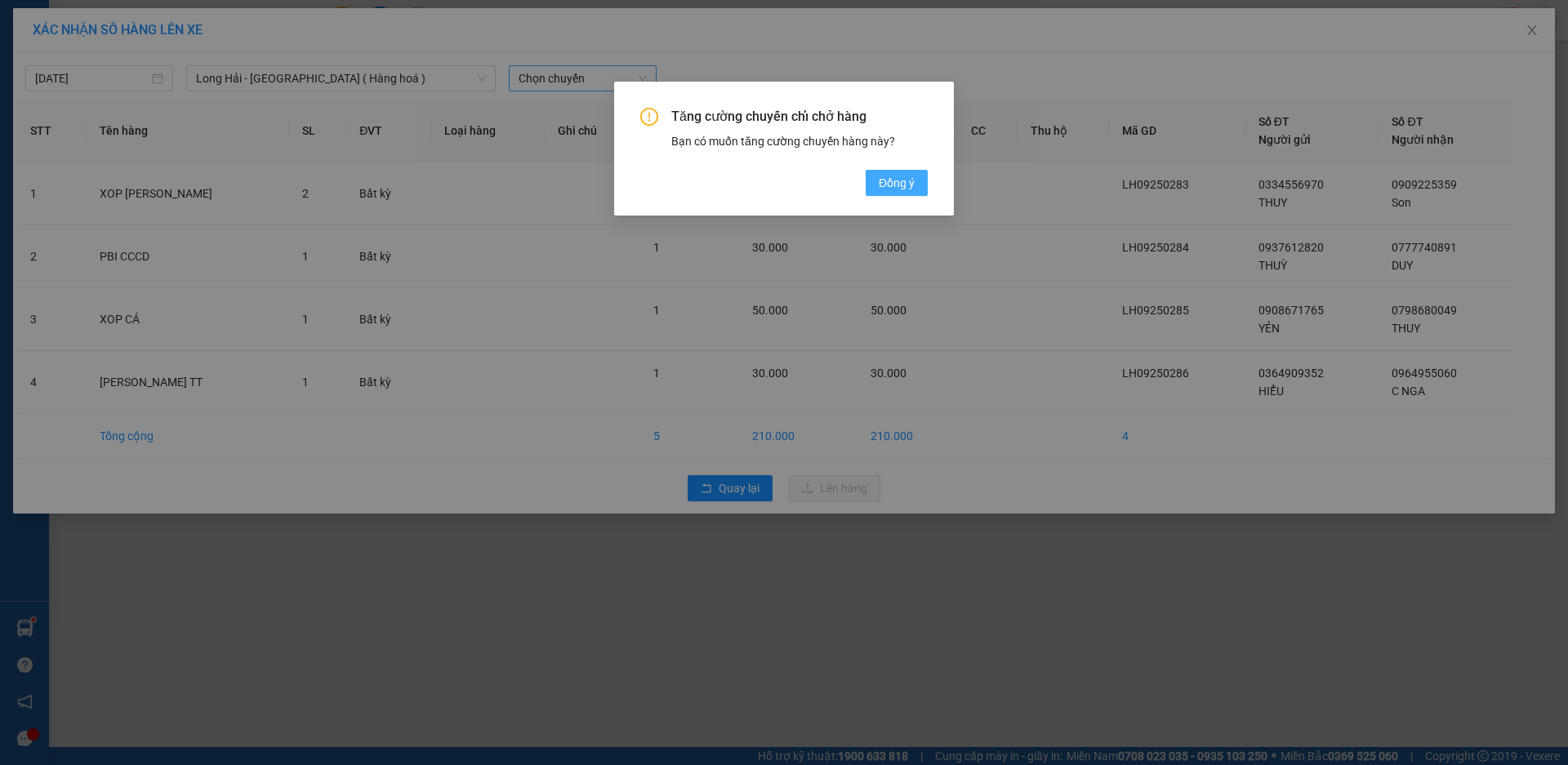
click at [885, 179] on span "Đồng ý" at bounding box center [897, 183] width 36 height 18
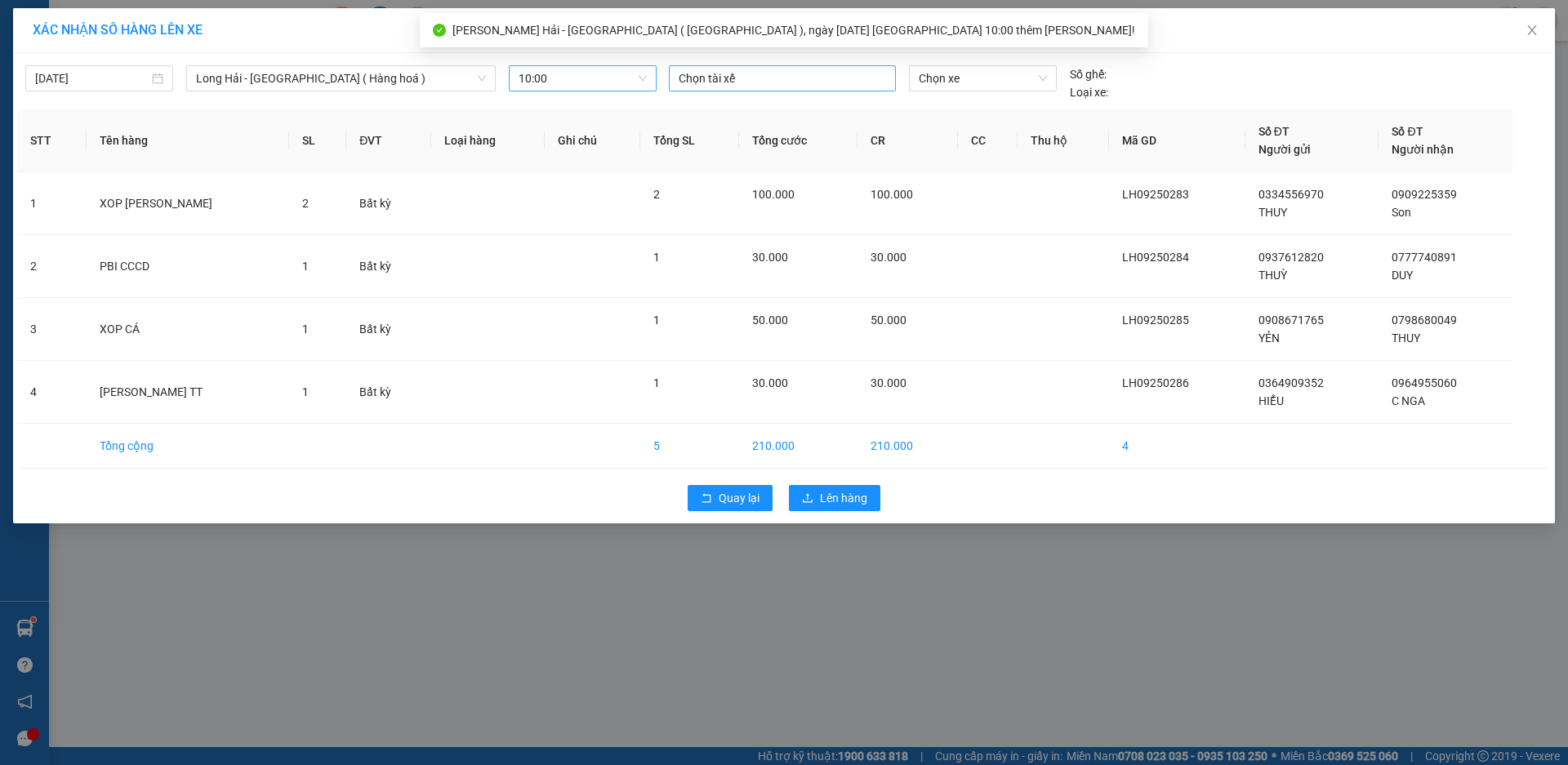
click at [732, 79] on div at bounding box center [782, 79] width 219 height 20
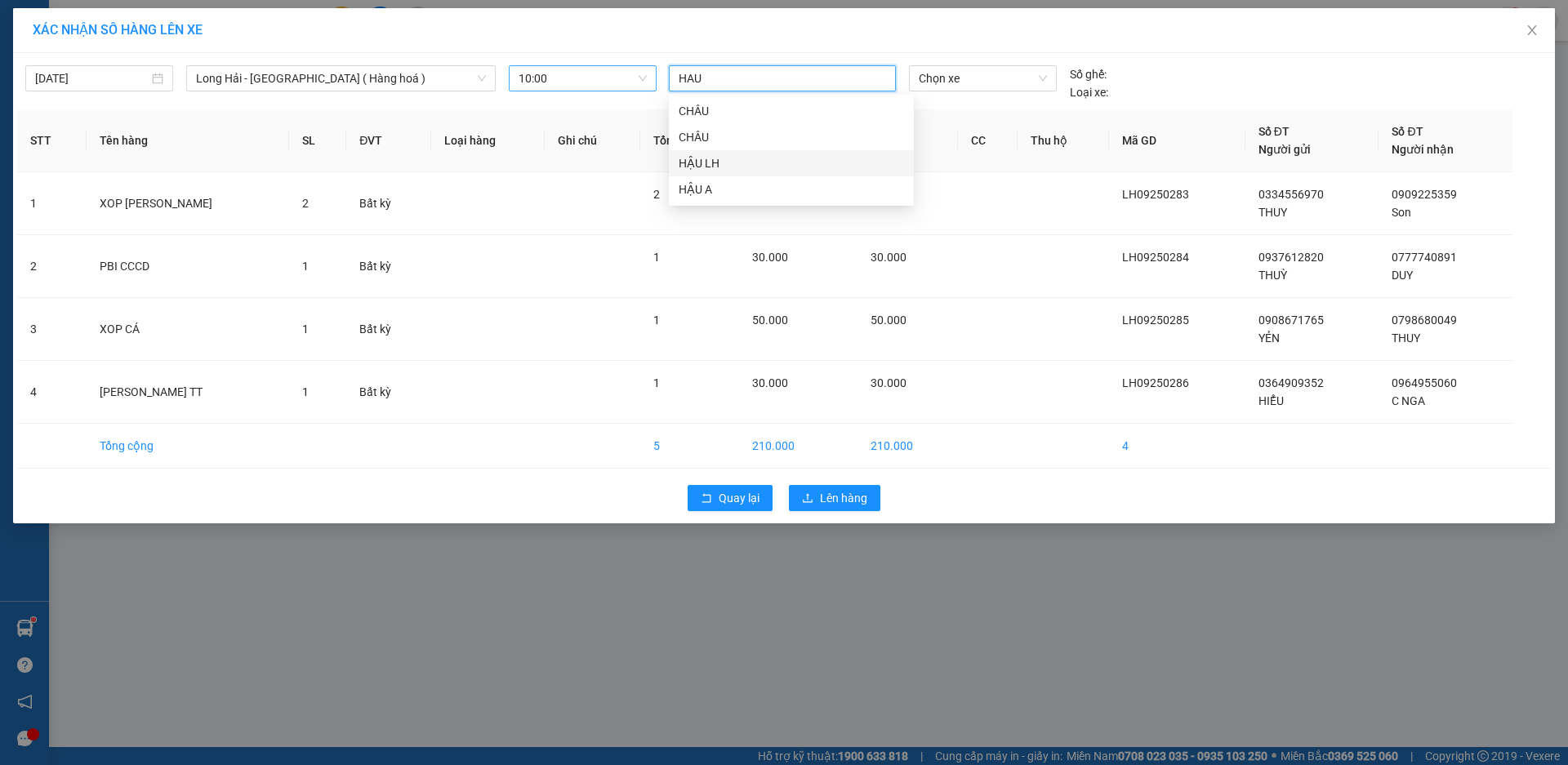
click at [716, 163] on div "HẬU LH" at bounding box center [791, 163] width 225 height 18
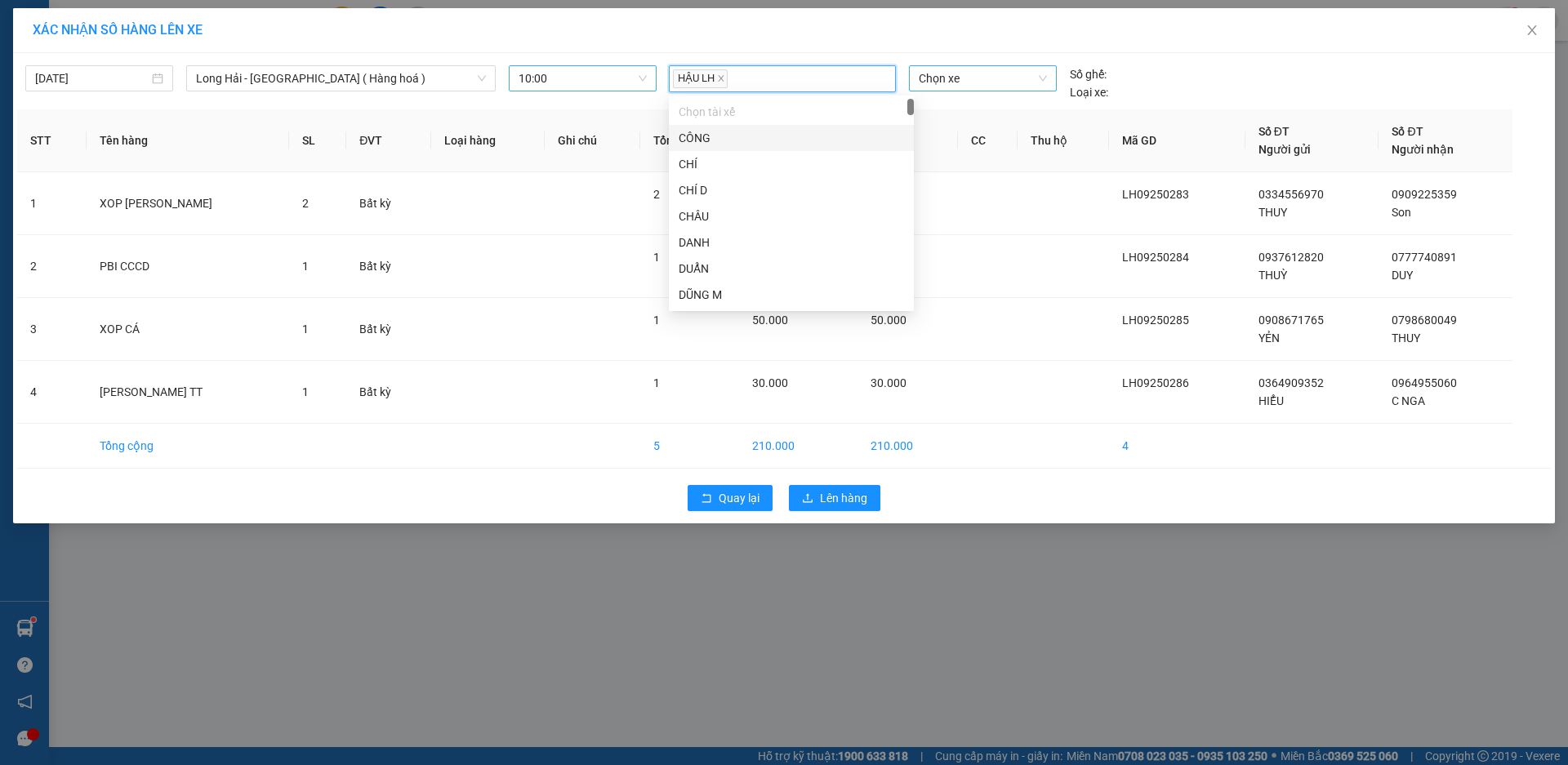
click at [1024, 82] on span "Chọn xe" at bounding box center [983, 79] width 128 height 25
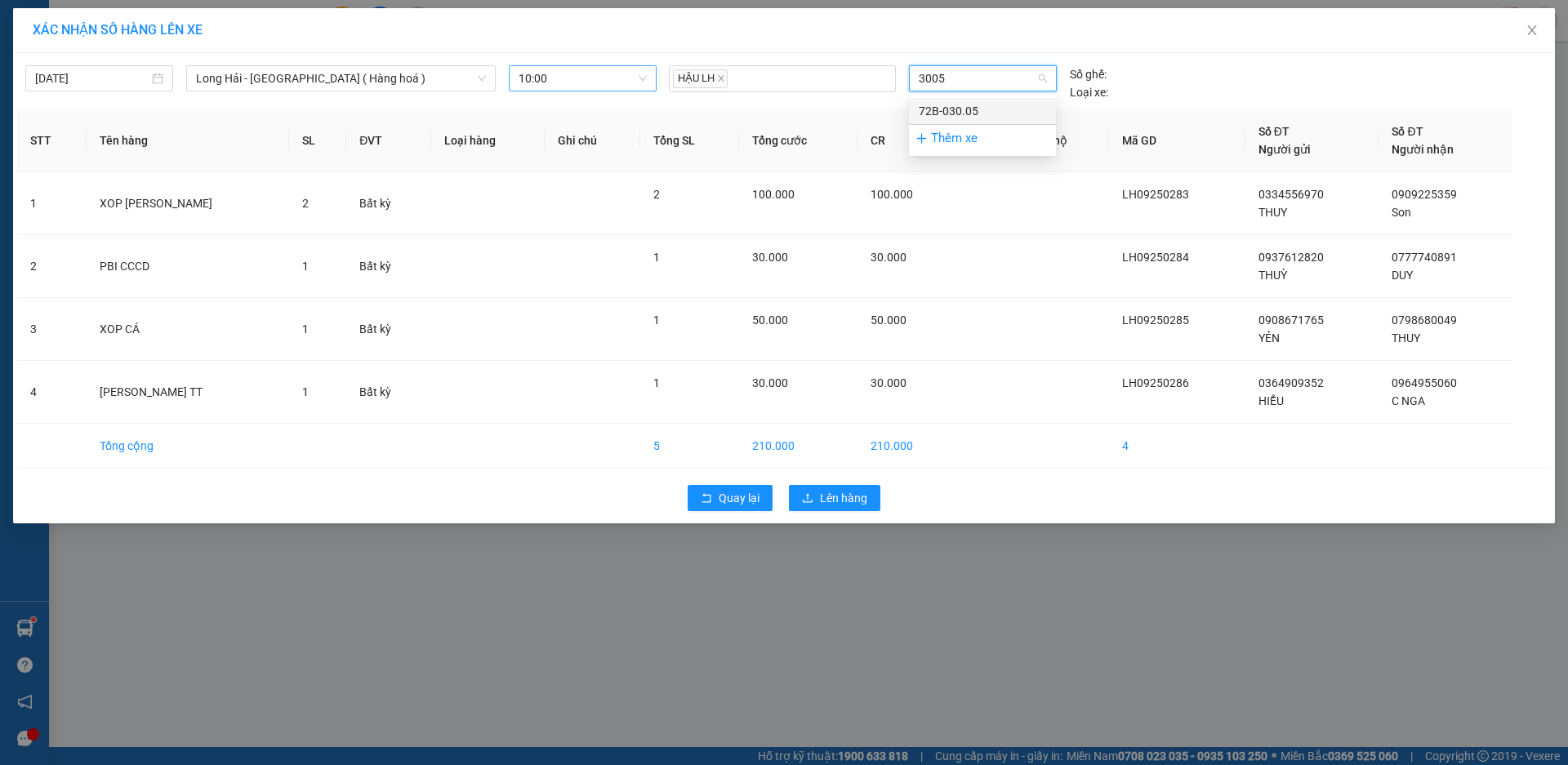
click at [946, 120] on div "72B-030.05" at bounding box center [983, 111] width 128 height 18
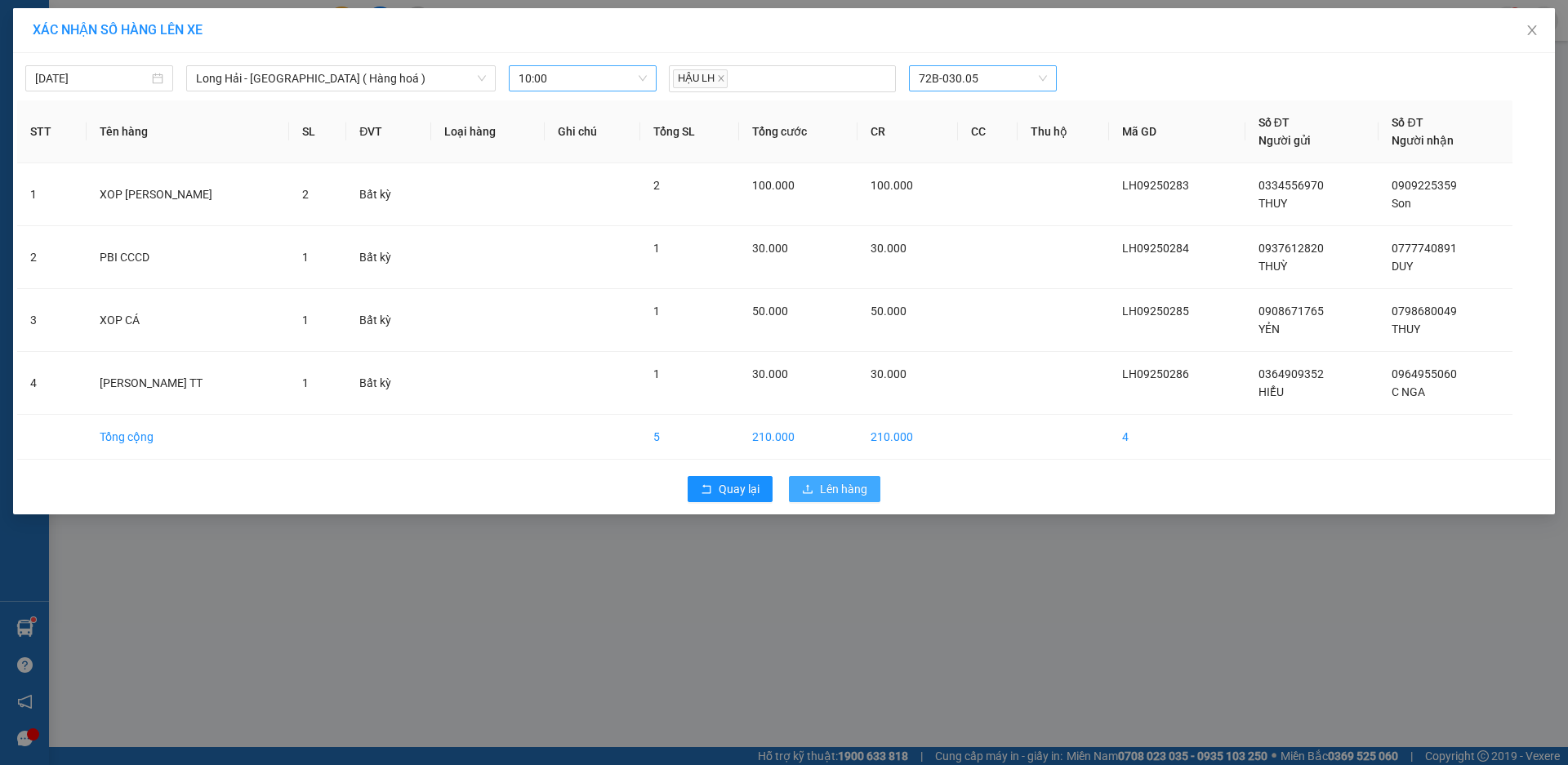
click at [838, 493] on span "Lên hàng" at bounding box center [843, 489] width 47 height 18
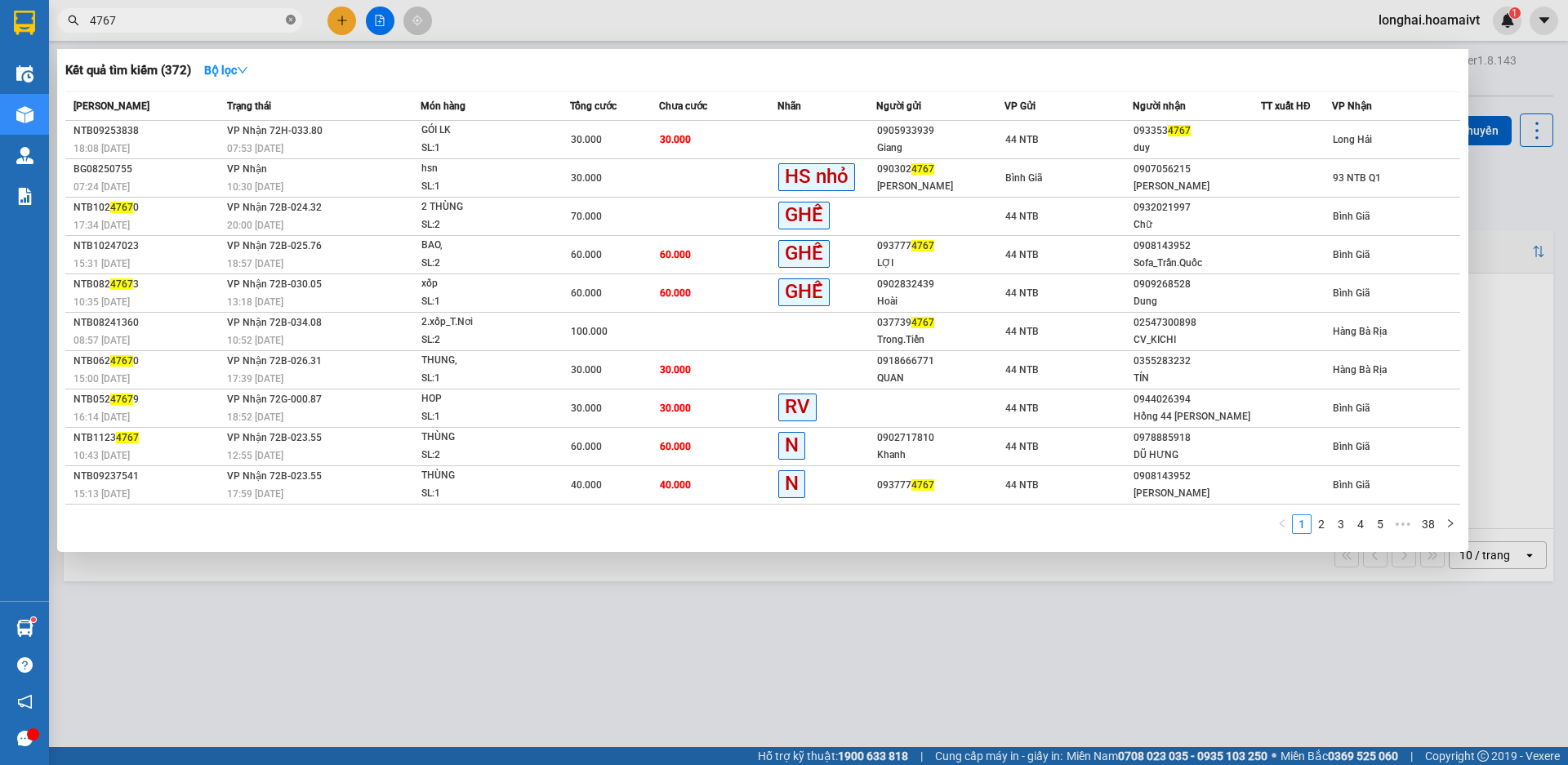
click at [287, 22] on icon "close-circle" at bounding box center [291, 20] width 10 height 10
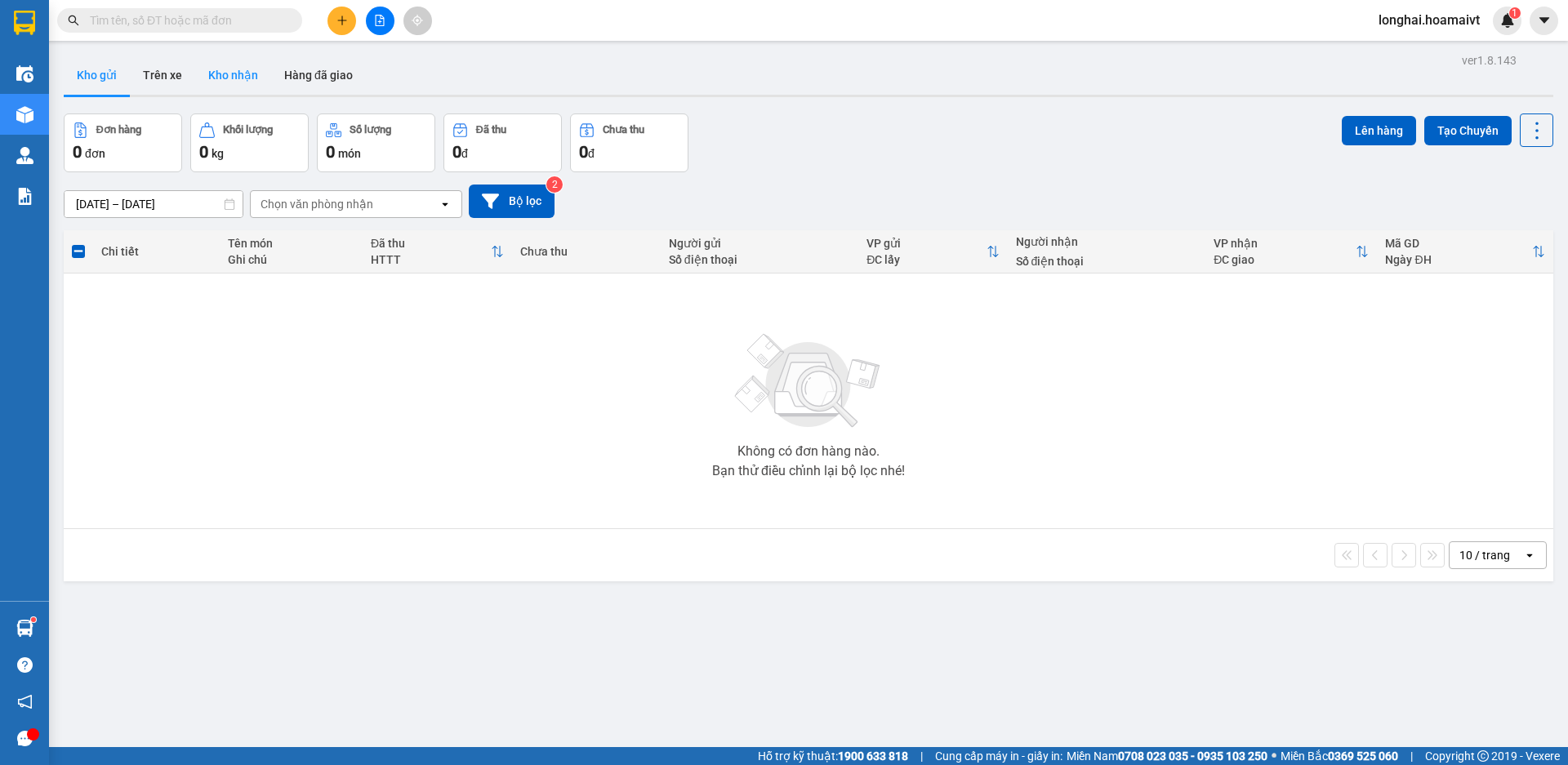
click at [244, 80] on button "Kho nhận" at bounding box center [233, 75] width 76 height 39
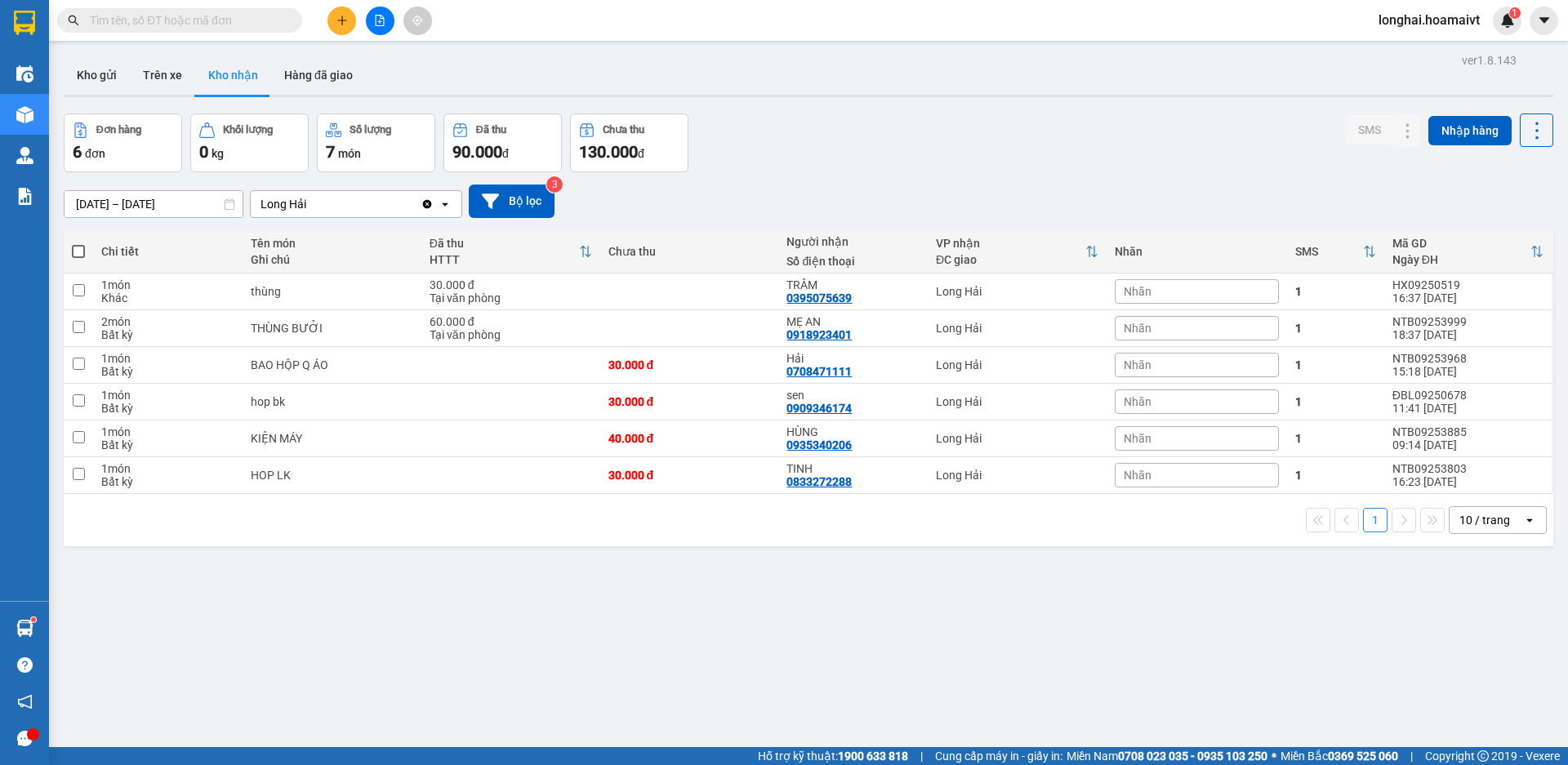
click at [217, 22] on input "text" at bounding box center [186, 20] width 192 height 18
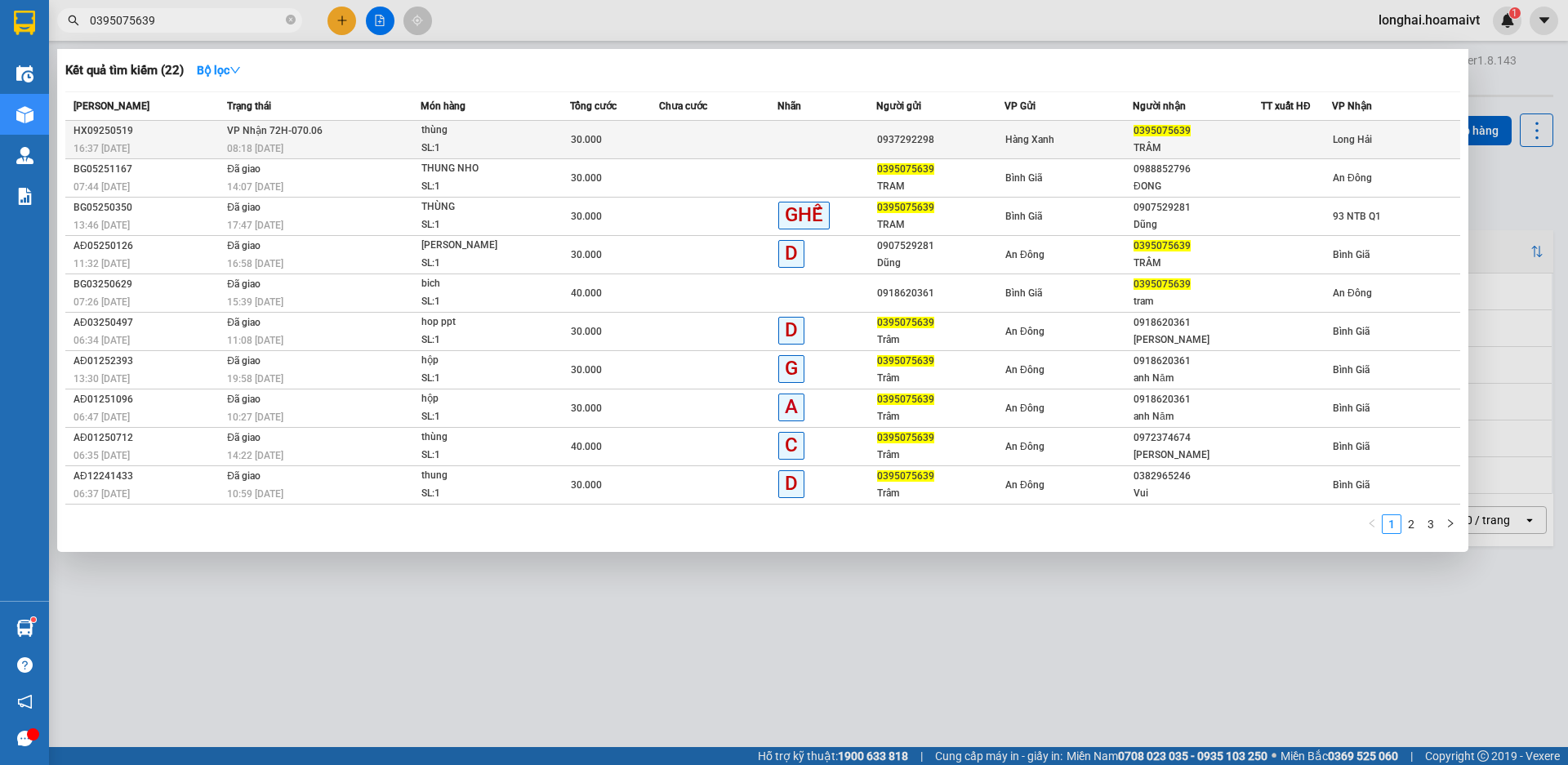
click at [314, 143] on div "08:18 - 15/09" at bounding box center [323, 149] width 192 height 18
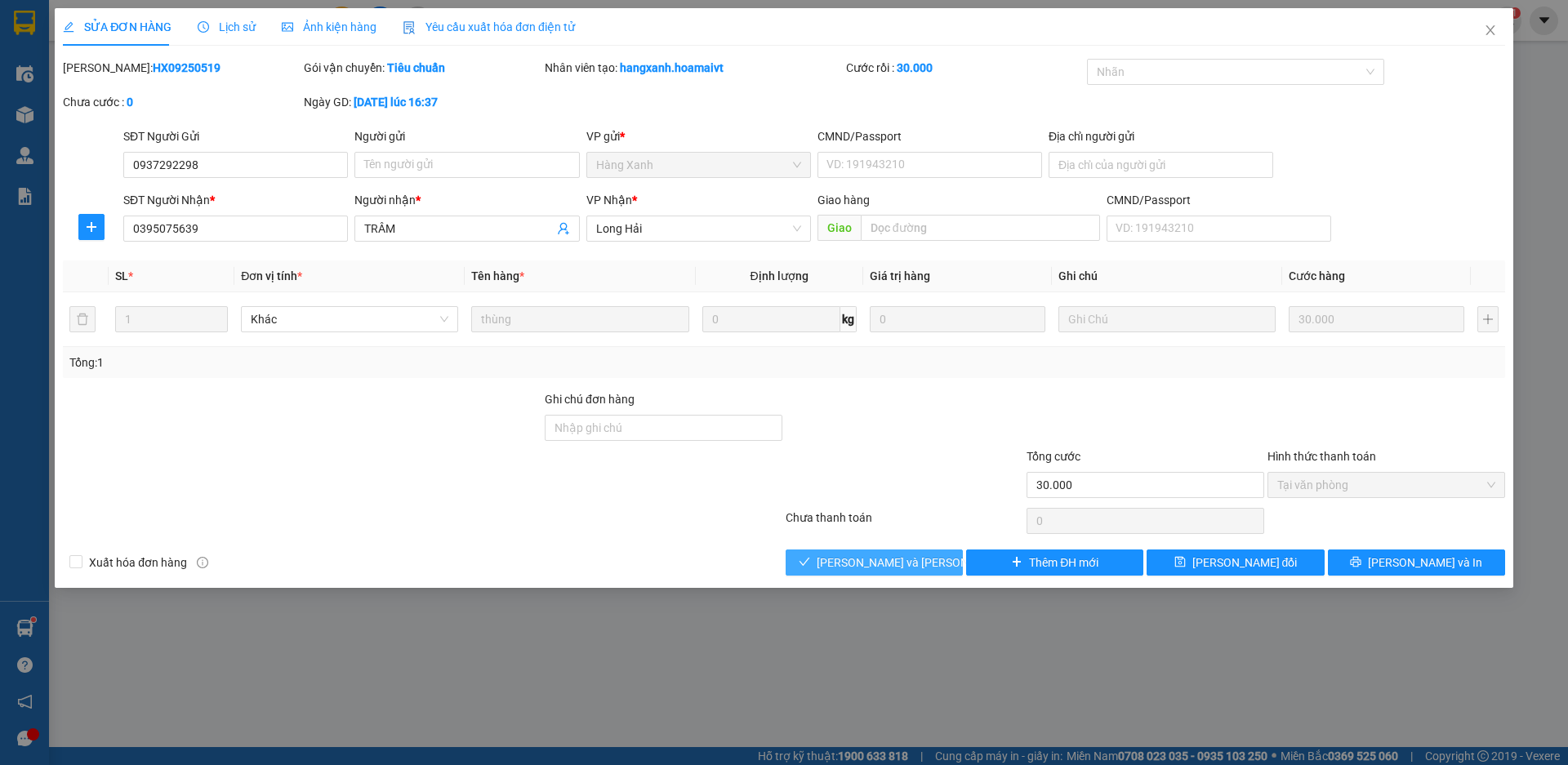
click at [882, 556] on span "Lưu và Giao hàng" at bounding box center [926, 563] width 220 height 18
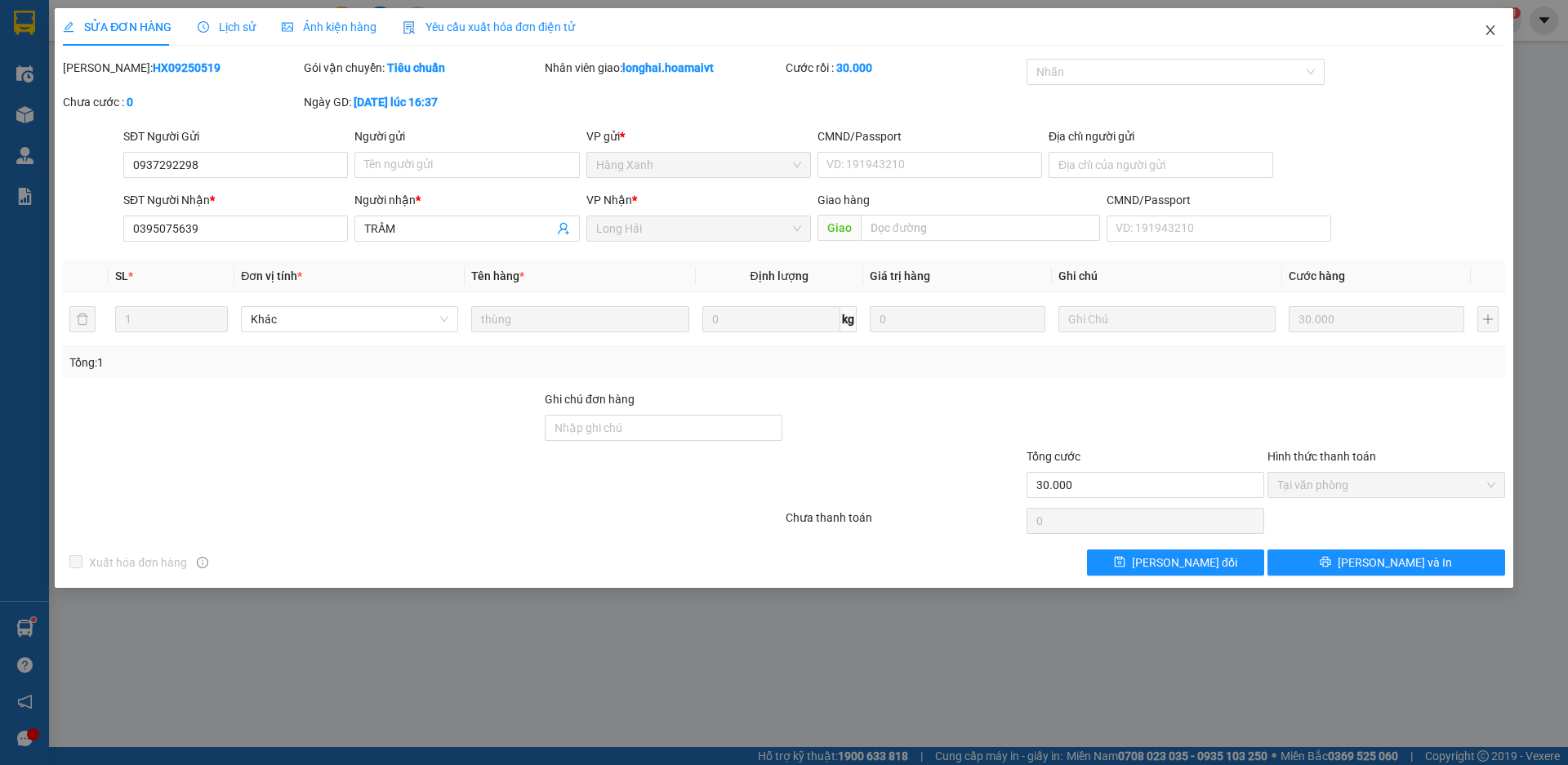
click at [1481, 34] on span "Close" at bounding box center [1490, 31] width 46 height 46
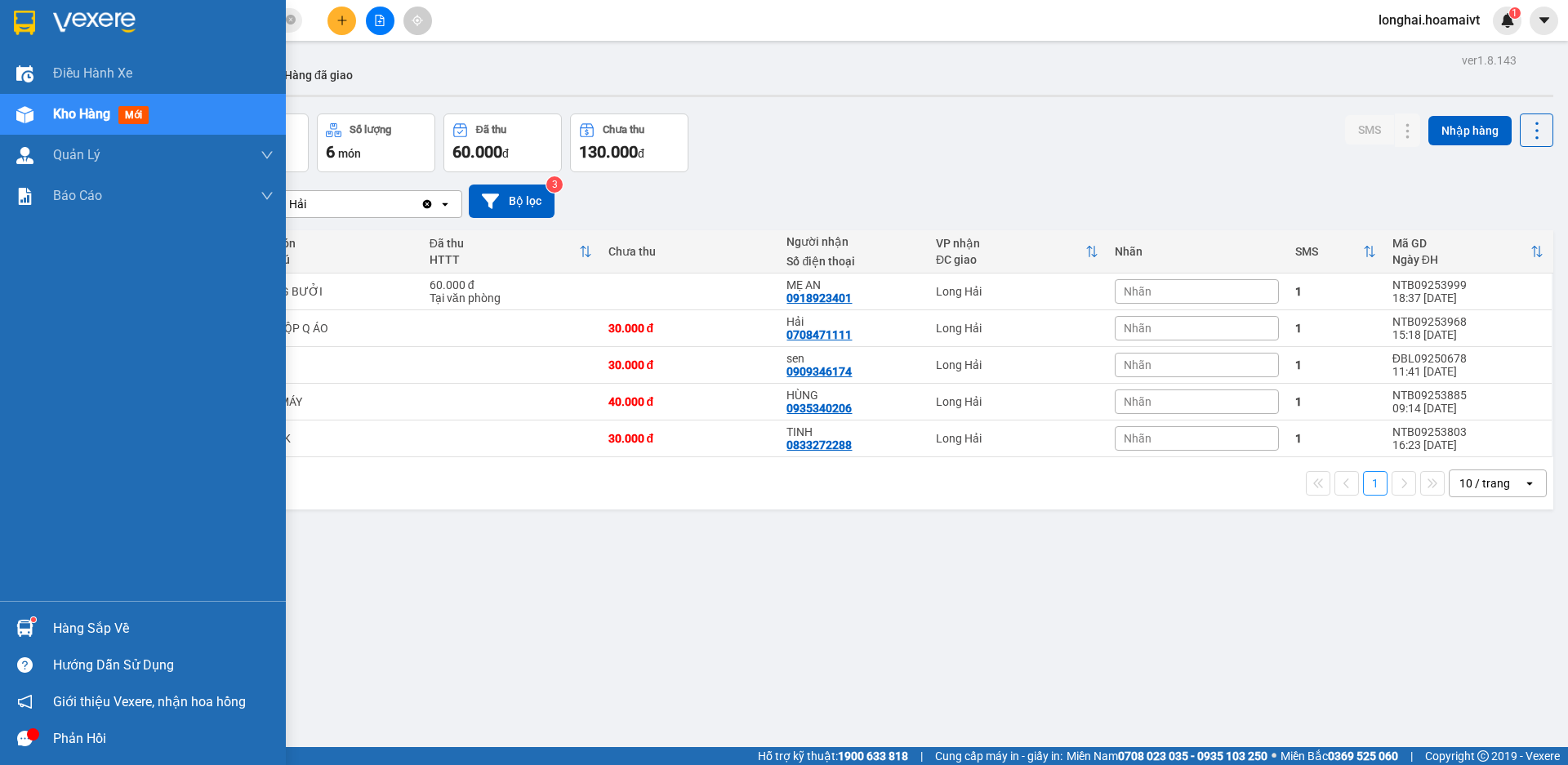
drag, startPoint x: 67, startPoint y: 628, endPoint x: 77, endPoint y: 616, distance: 15.6
click at [67, 629] on div "Hàng sắp về" at bounding box center [163, 629] width 220 height 25
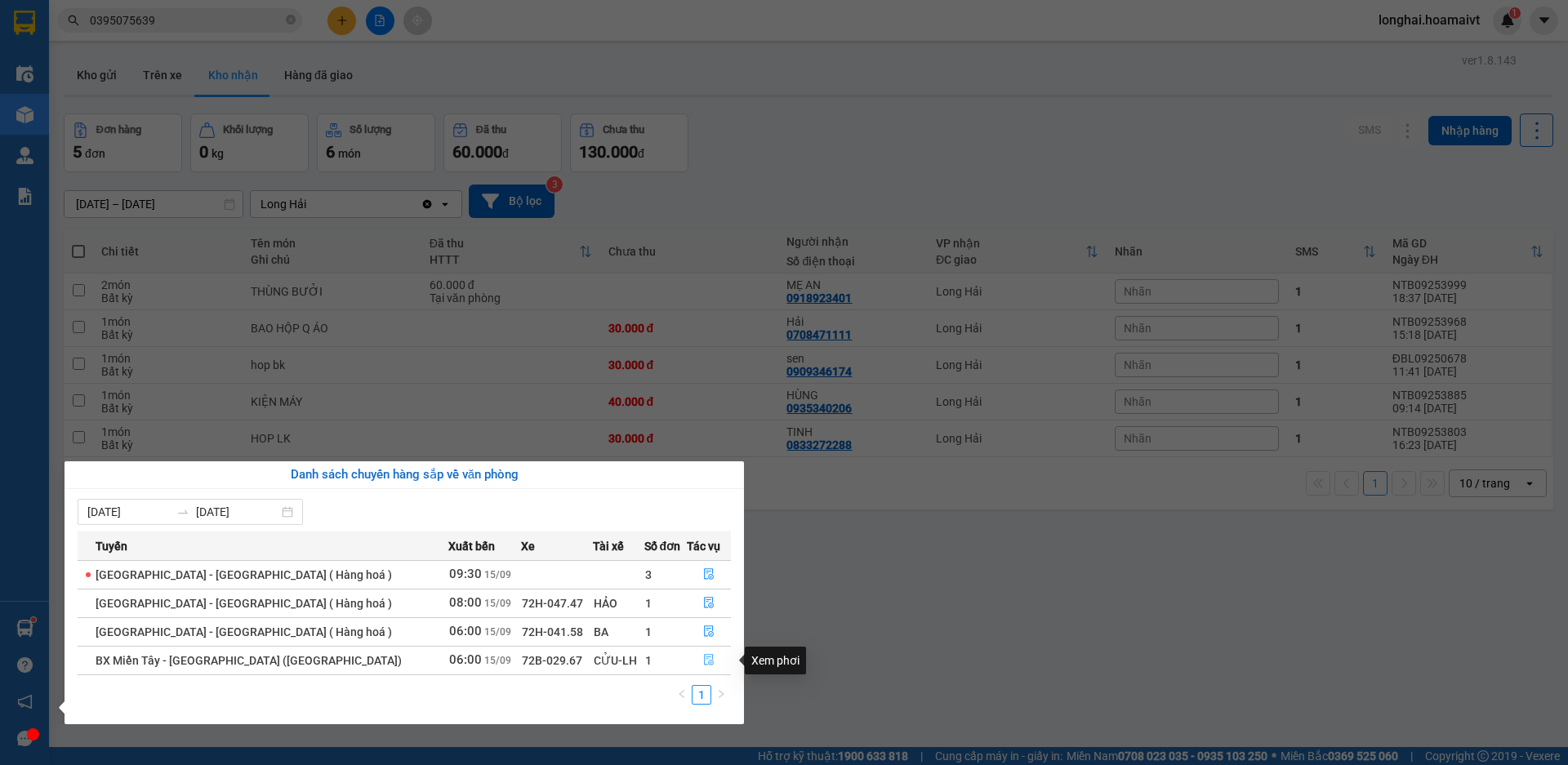
click at [704, 658] on icon "file-done" at bounding box center [709, 661] width 10 height 11
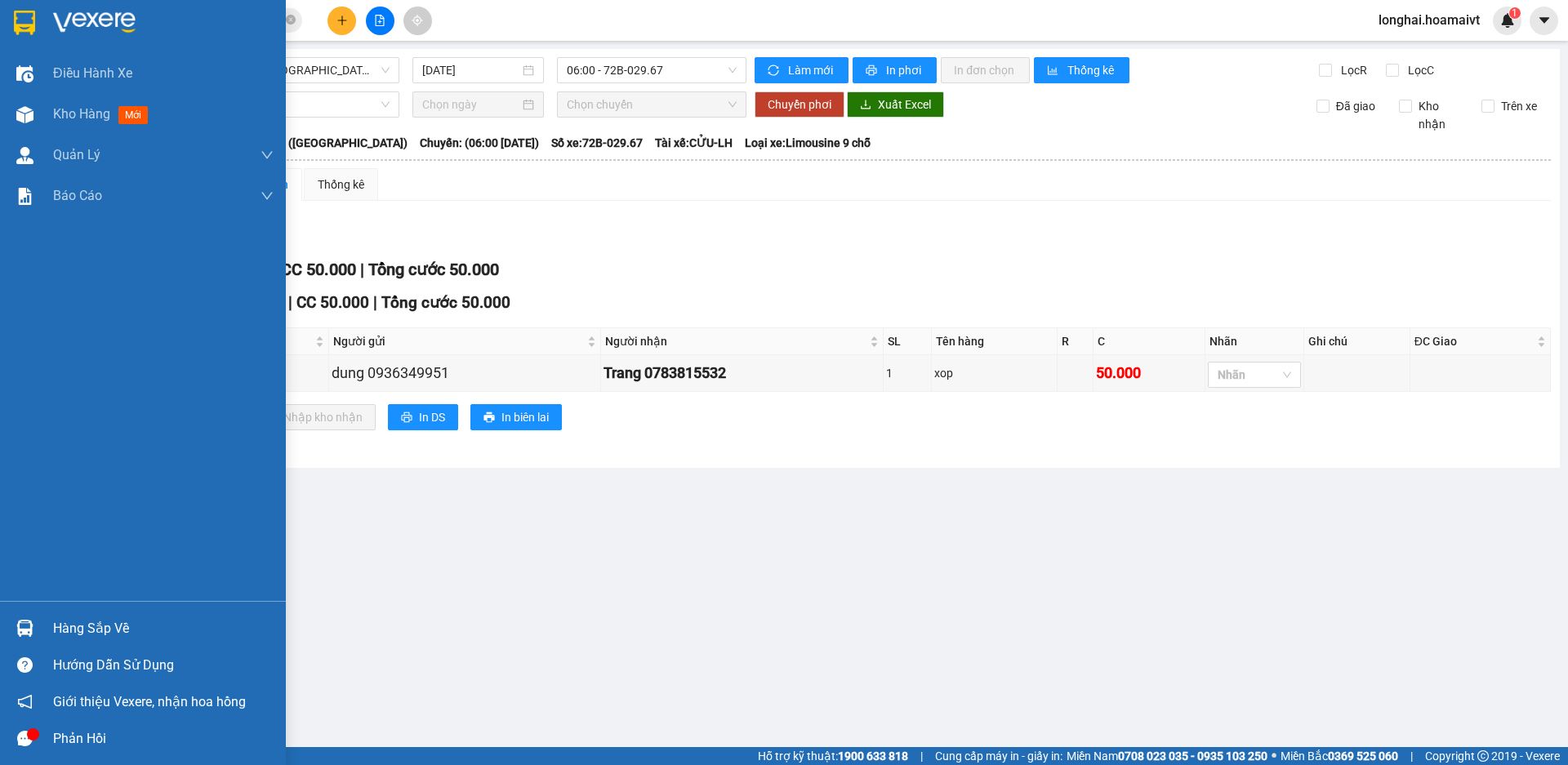
click at [61, 631] on div "Hàng sắp về" at bounding box center [163, 629] width 220 height 25
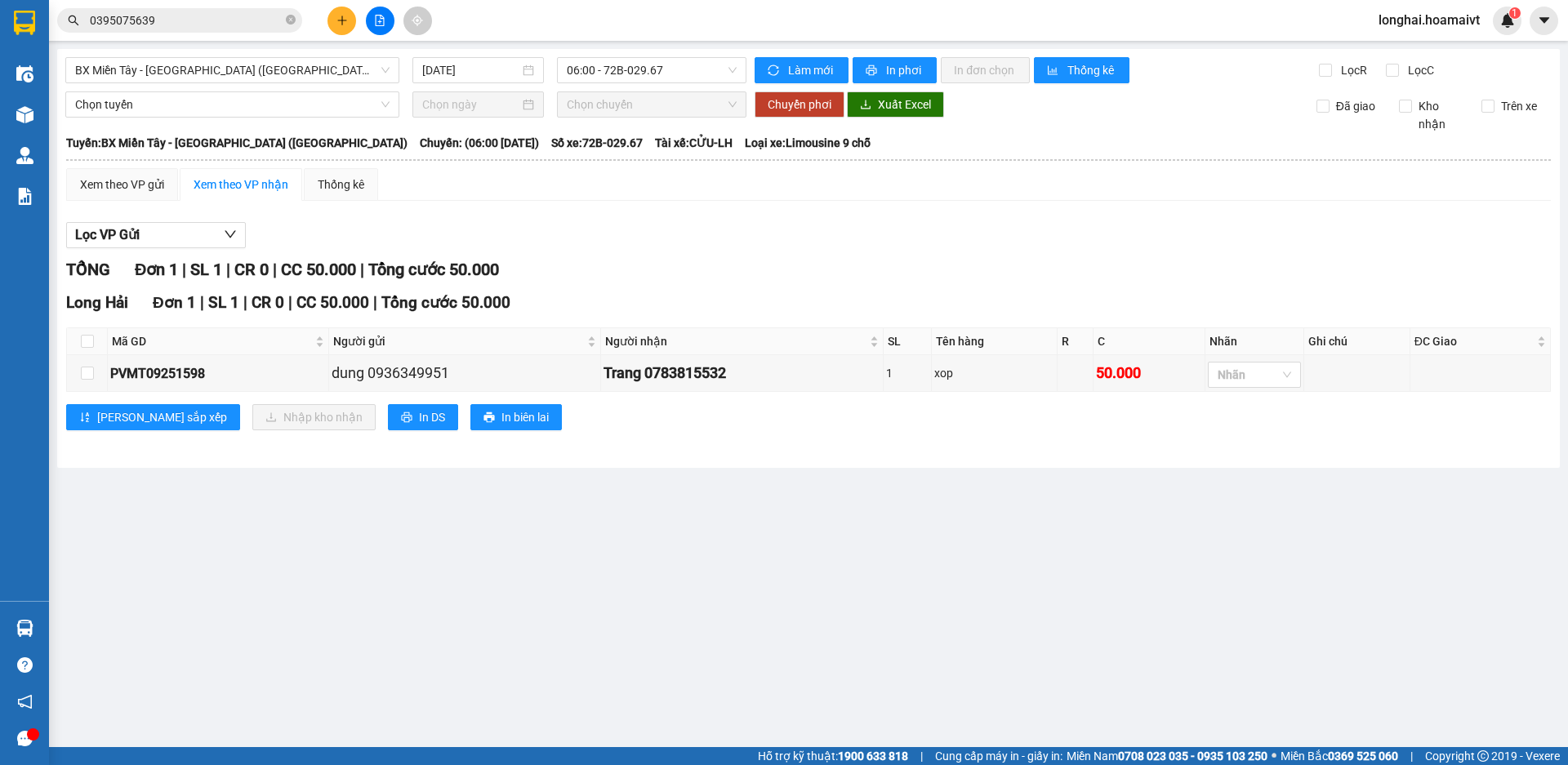
click at [801, 628] on section "Kết quả tìm kiếm ( 22 ) Bộ lọc Mã ĐH Trạng thái Món hàng Tổng cước Chưa cước Nh…" at bounding box center [784, 382] width 1568 height 765
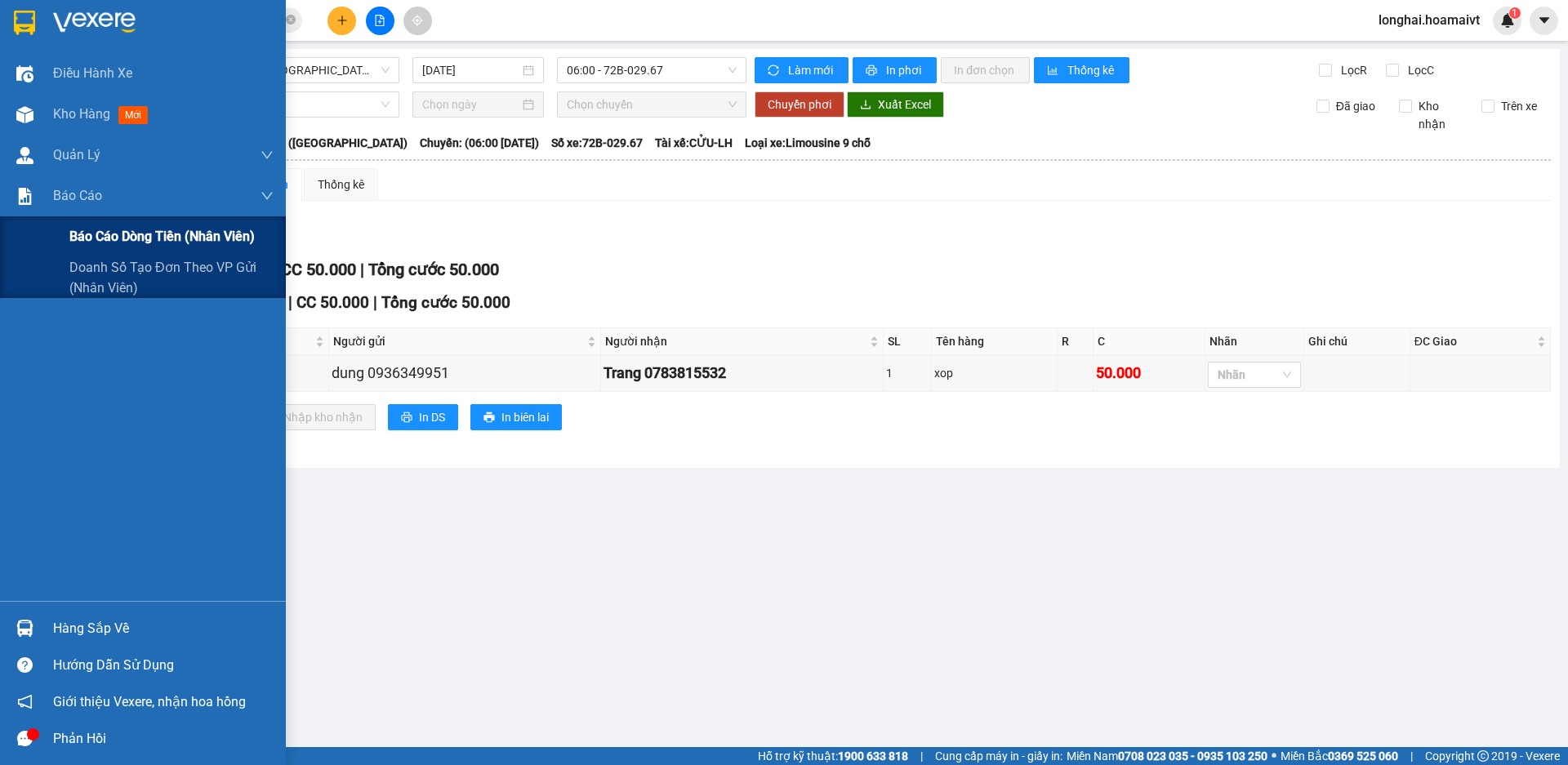
click at [128, 241] on span "Báo cáo dòng tiền (nhân viên)" at bounding box center [162, 236] width 185 height 20
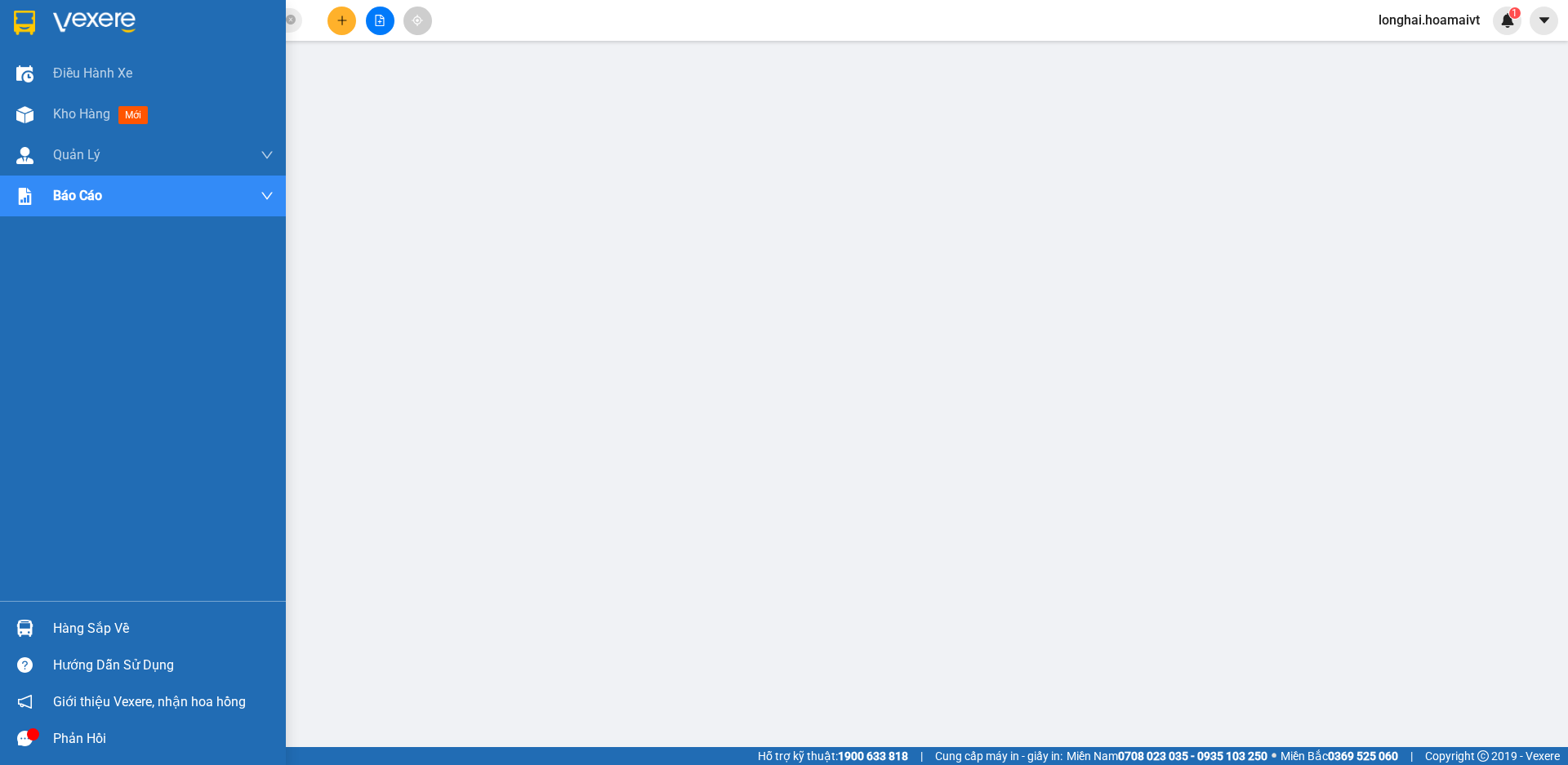
click at [66, 633] on div "Hàng sắp về" at bounding box center [163, 629] width 220 height 25
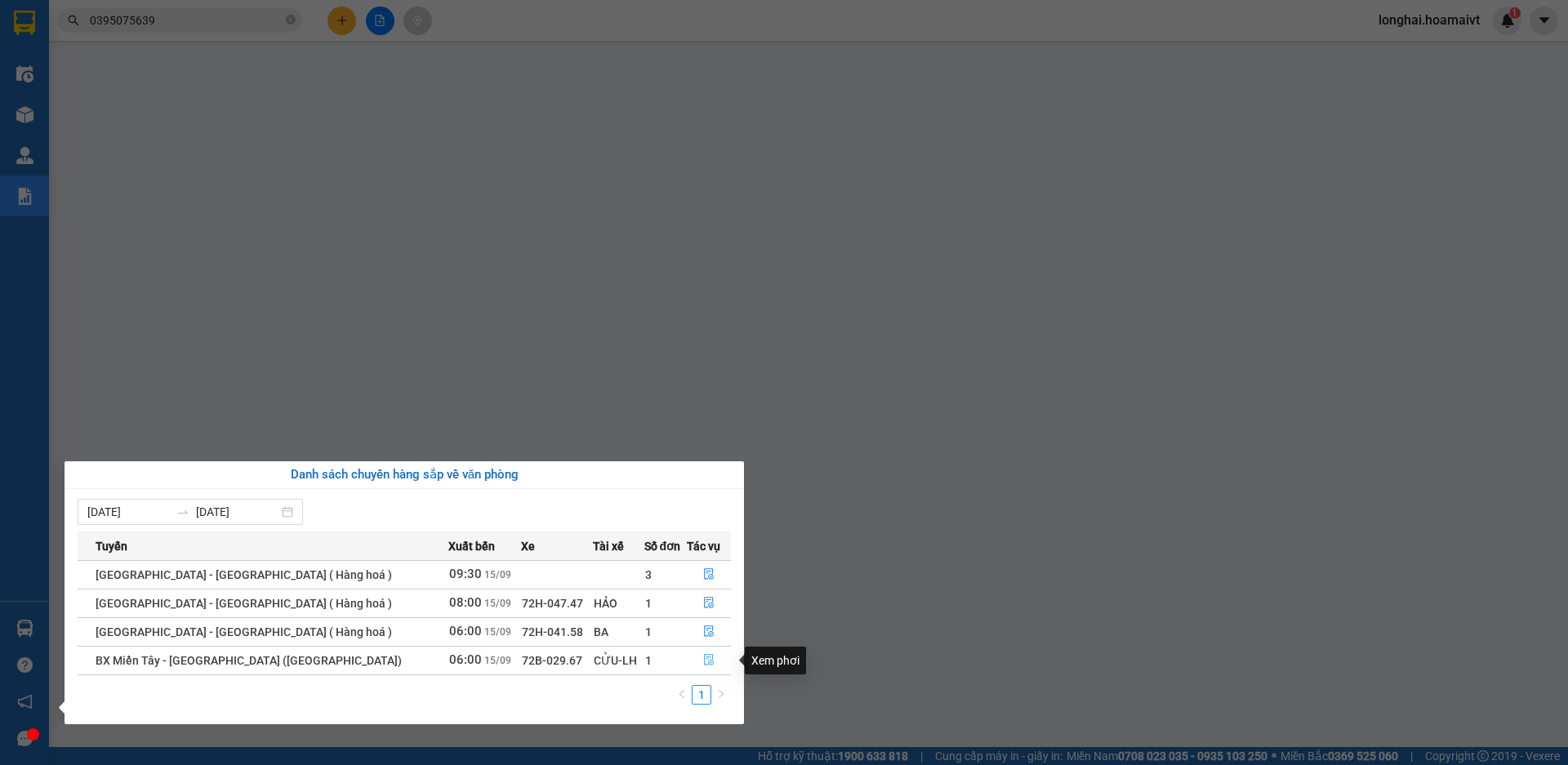
click at [704, 660] on icon "file-done" at bounding box center [709, 661] width 10 height 11
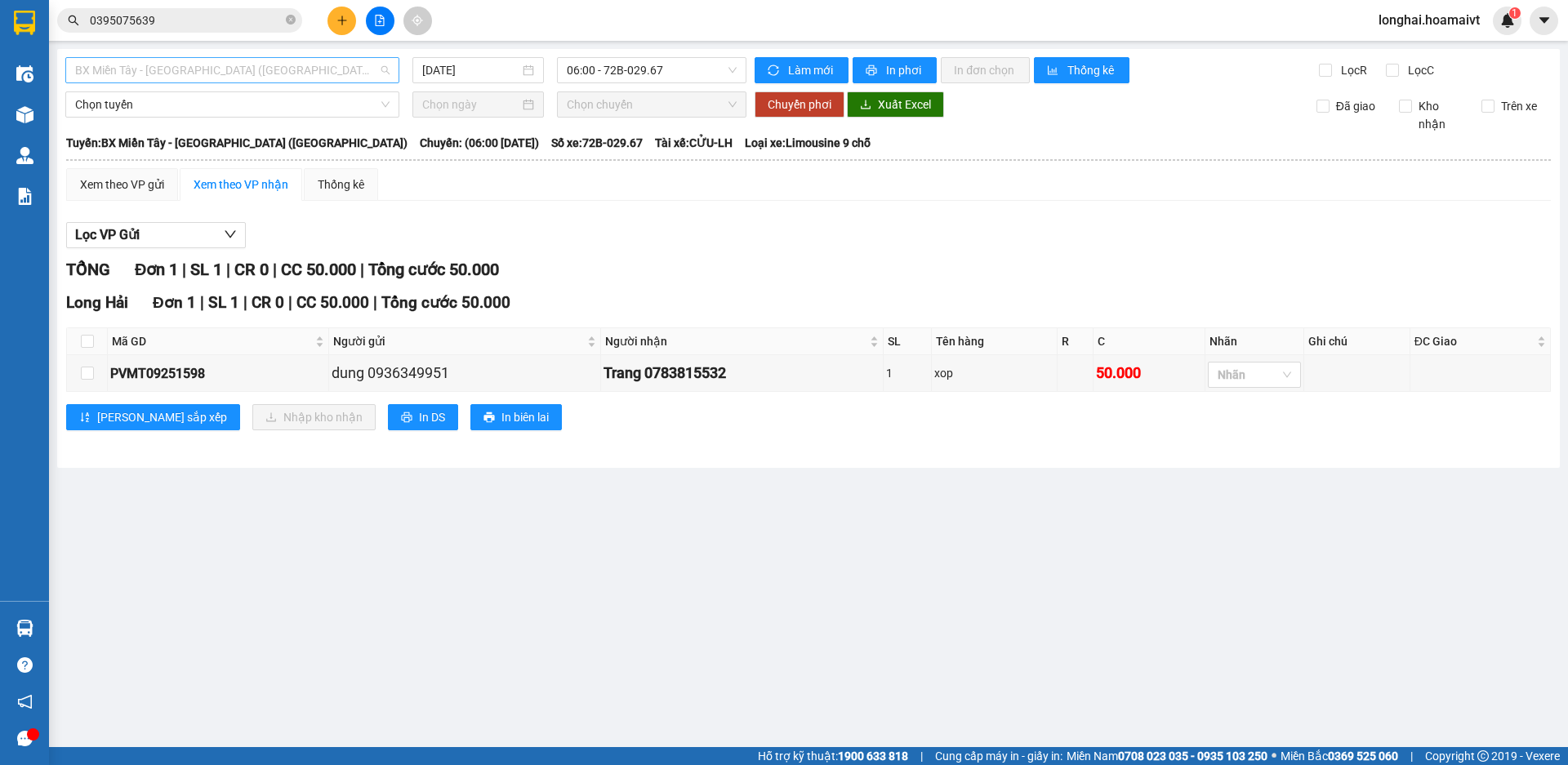
click at [259, 72] on span "BX Miền Tây - [GEOGRAPHIC_DATA] ([GEOGRAPHIC_DATA])" at bounding box center [233, 70] width 314 height 25
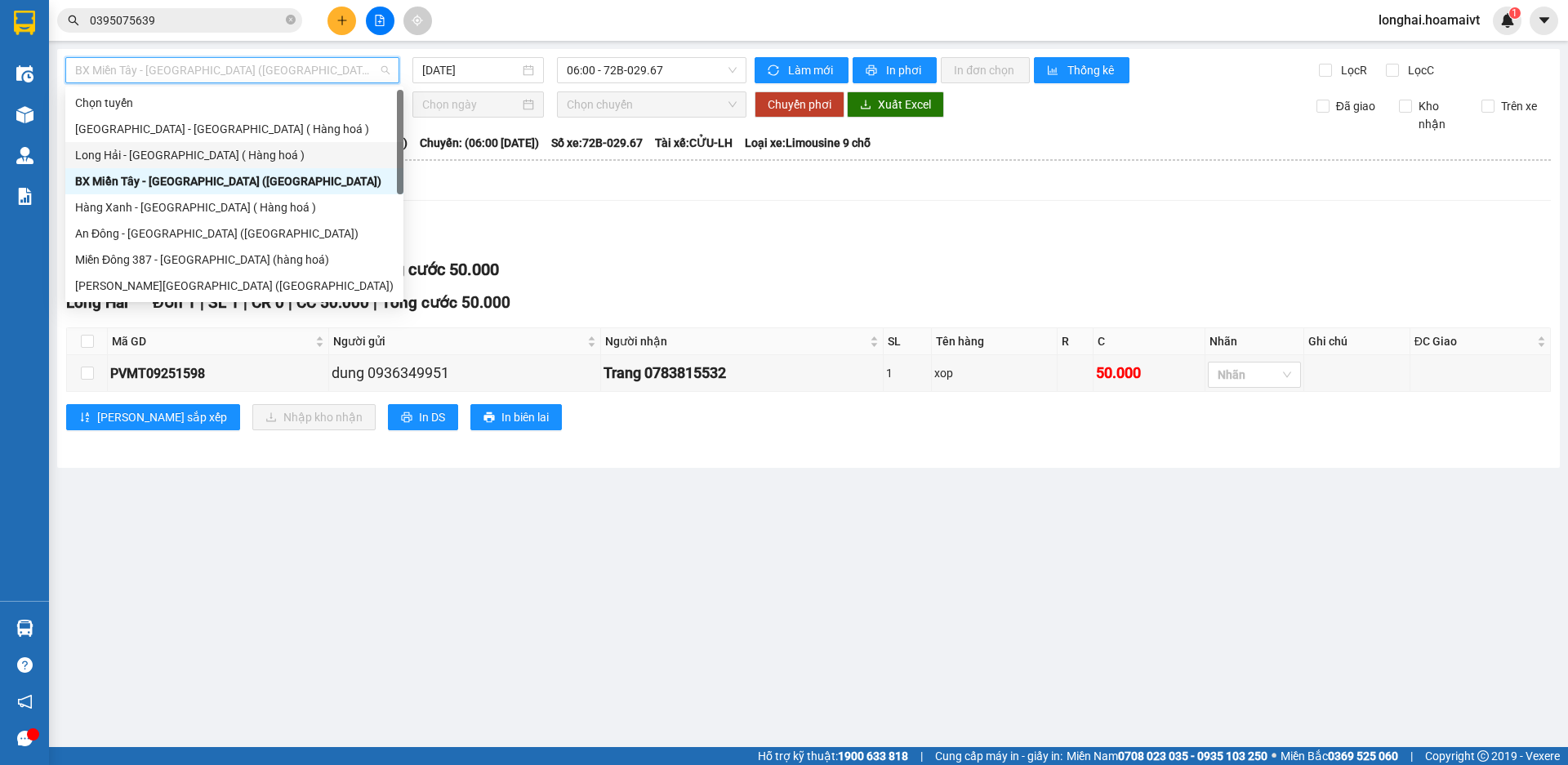
click at [219, 156] on div "Long Hải - [GEOGRAPHIC_DATA] ( Hàng hoá )" at bounding box center [234, 155] width 319 height 18
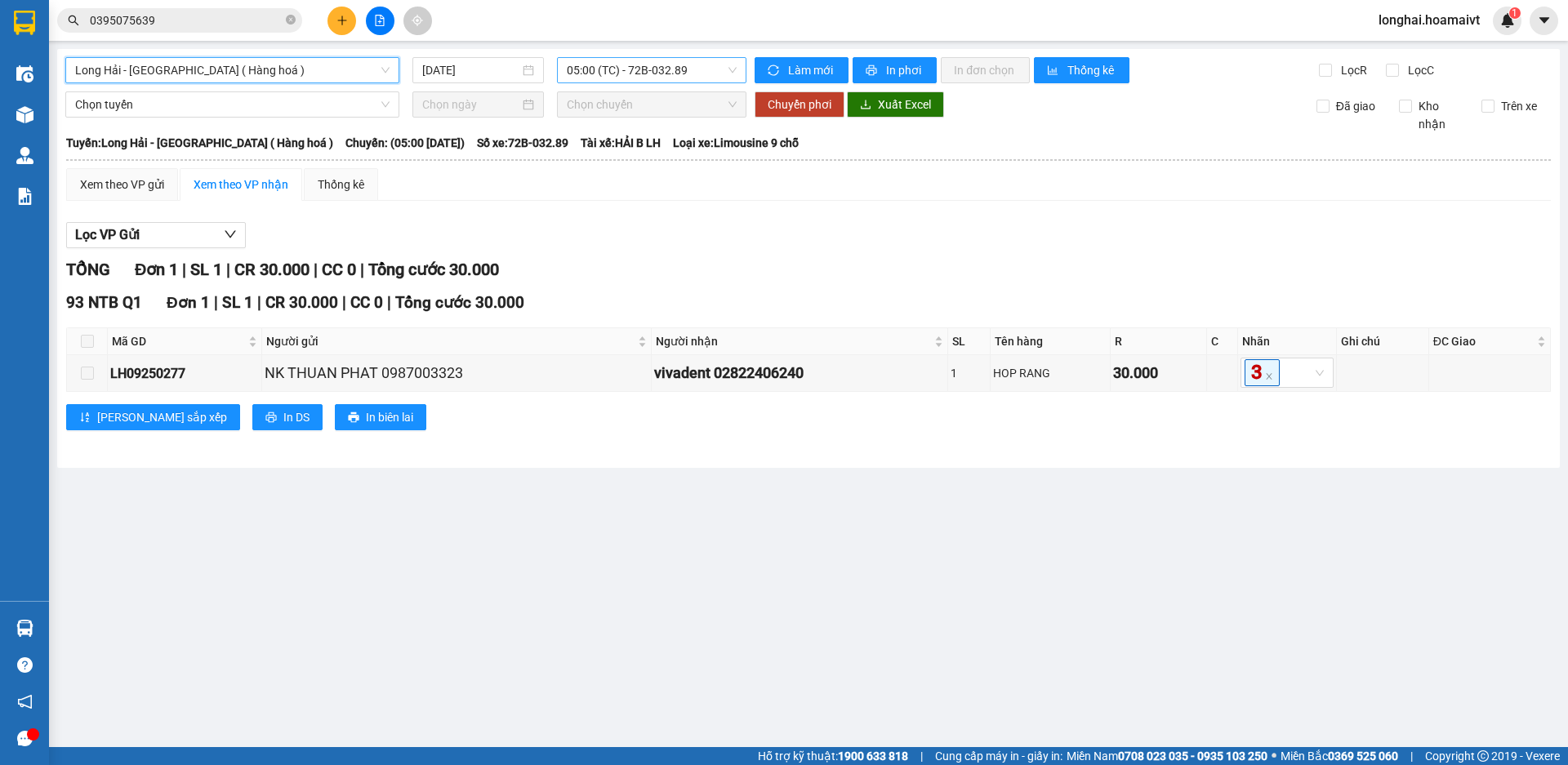
click at [626, 76] on span "05:00 (TC) - 72B-032.89" at bounding box center [651, 70] width 169 height 25
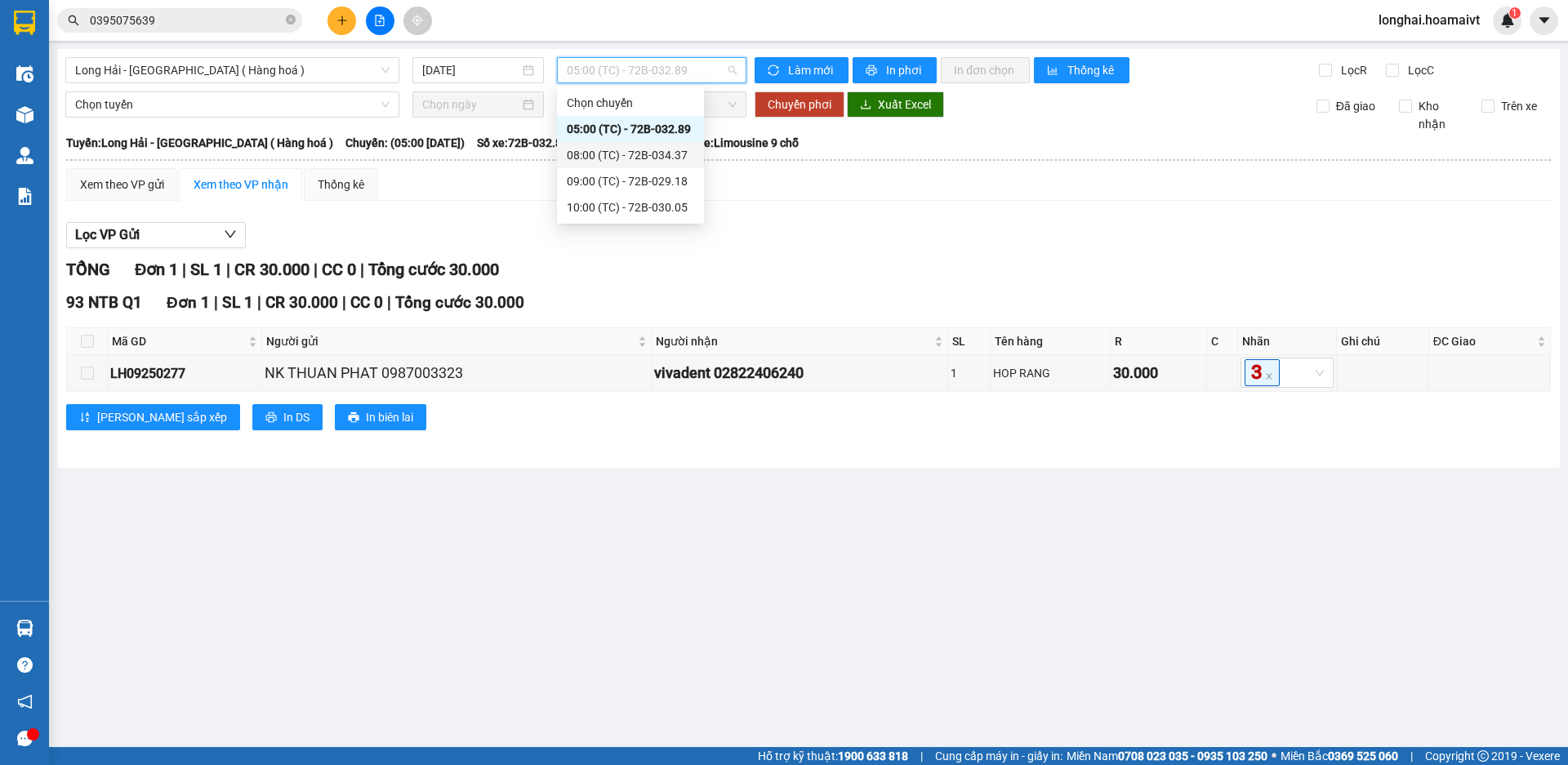
click at [662, 156] on div "08:00 (TC) - 72B-034.37" at bounding box center [630, 155] width 128 height 18
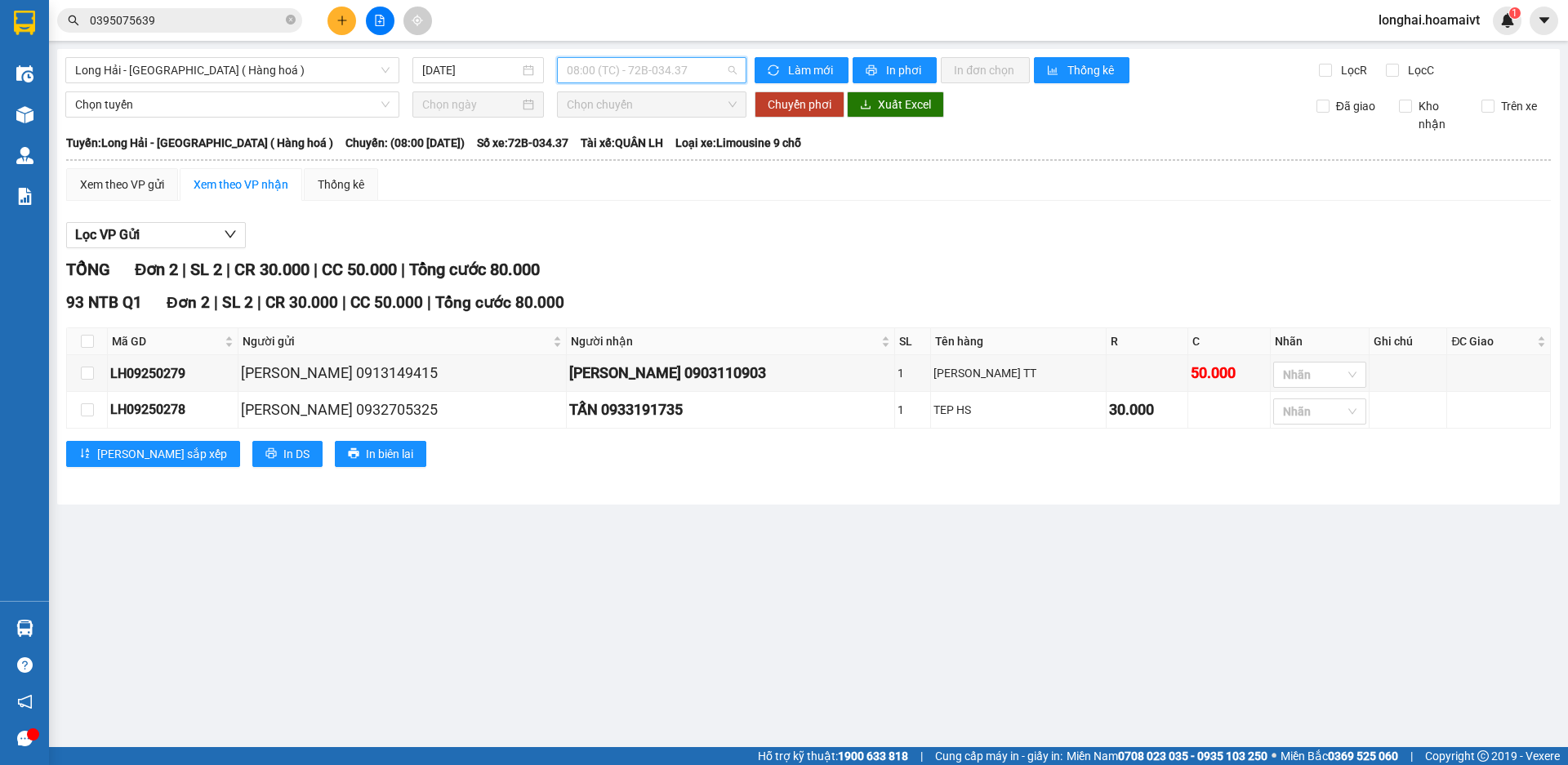
click at [673, 75] on span "08:00 (TC) - 72B-034.37" at bounding box center [651, 70] width 169 height 25
click at [667, 184] on div "09:00 (TC) - 72B-029.18" at bounding box center [630, 181] width 128 height 18
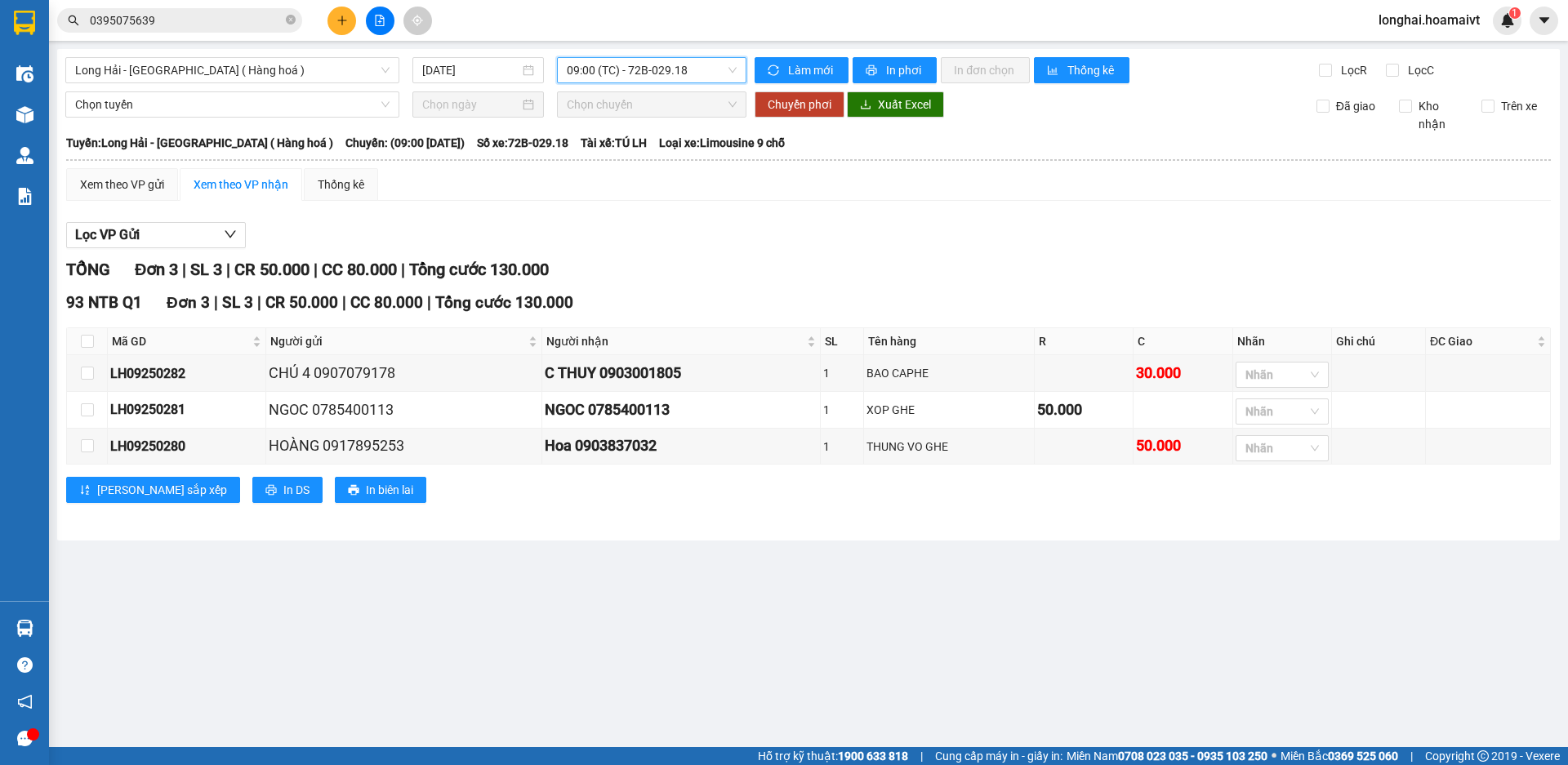
click at [694, 65] on span "09:00 (TC) - 72B-029.18" at bounding box center [651, 70] width 169 height 25
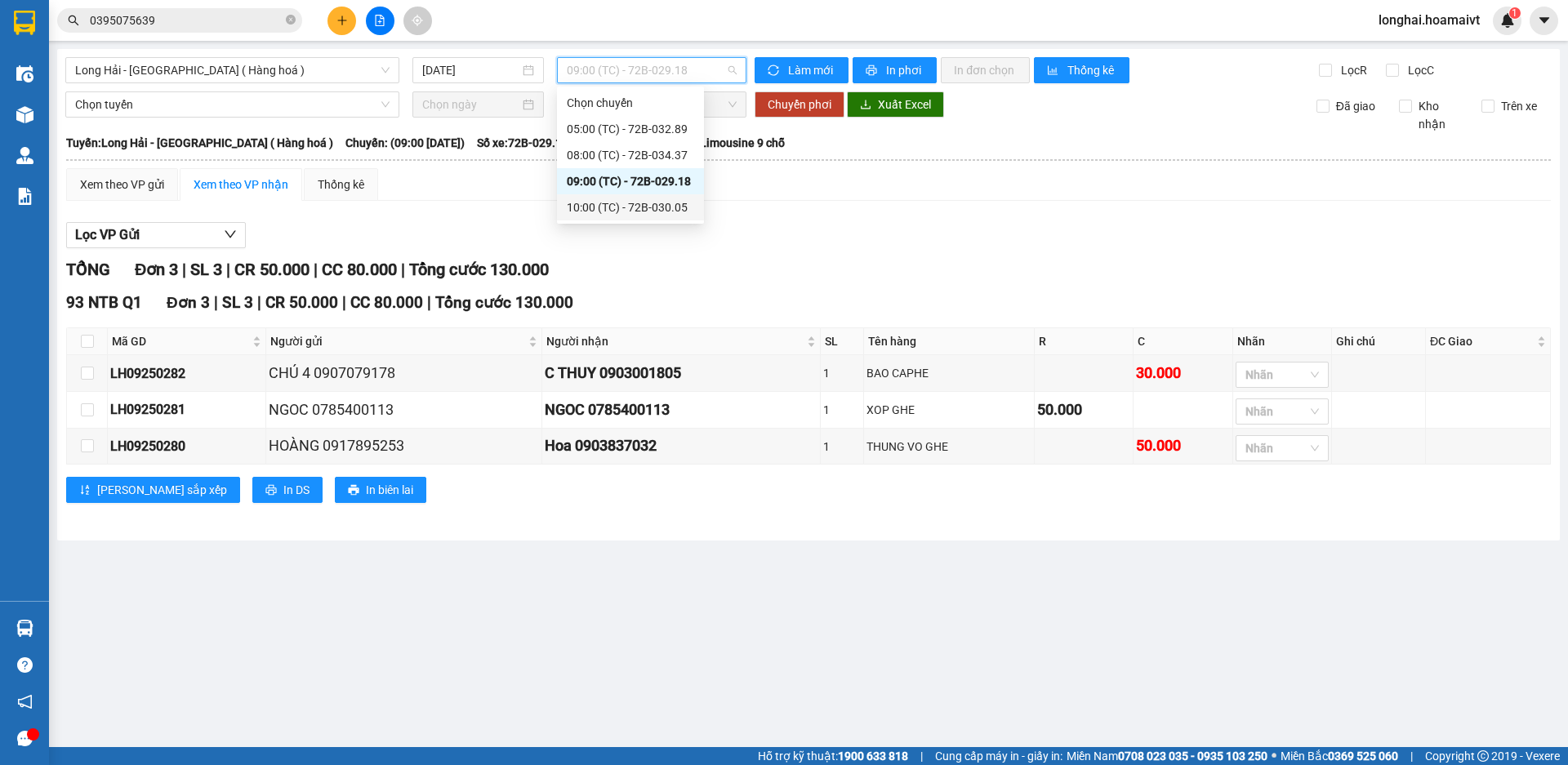
click at [667, 213] on div "10:00 (TC) - 72B-030.05" at bounding box center [630, 207] width 128 height 18
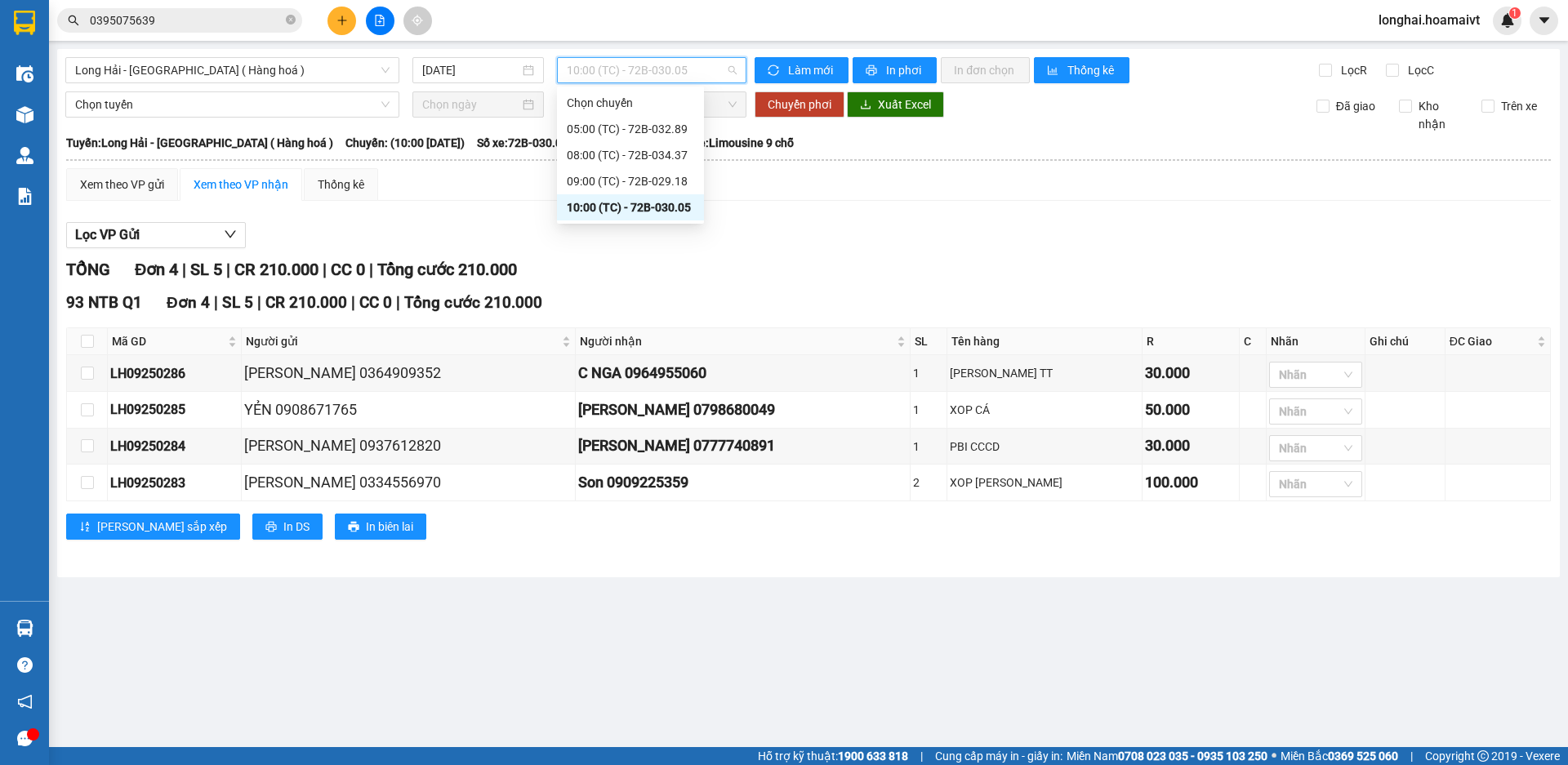
click at [658, 70] on span "10:00 (TC) - 72B-030.05" at bounding box center [651, 70] width 169 height 25
click at [678, 177] on div "09:00 (TC) - 72B-029.18" at bounding box center [630, 181] width 128 height 18
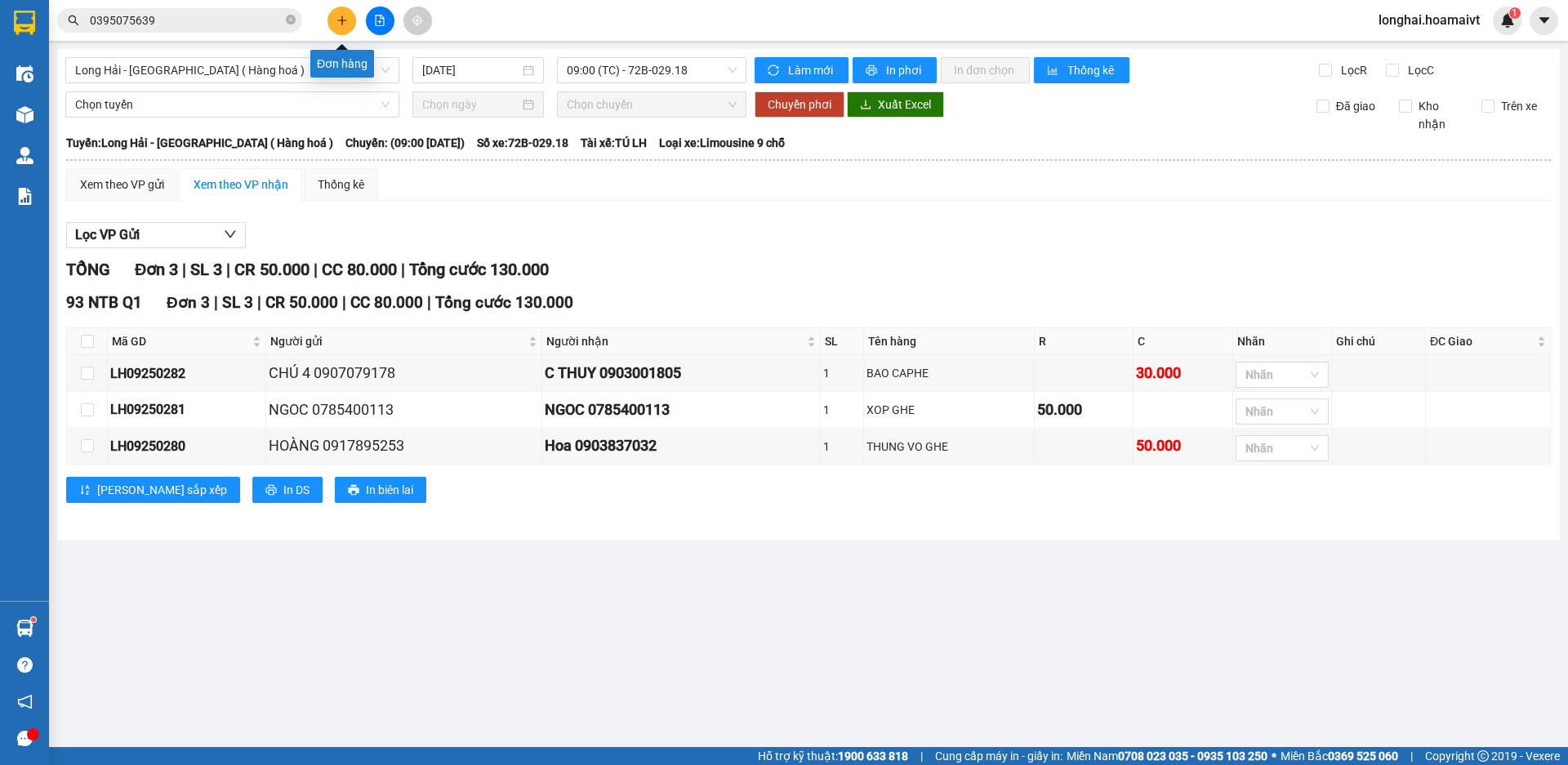
click at [341, 20] on icon "plus" at bounding box center [342, 20] width 11 height 11
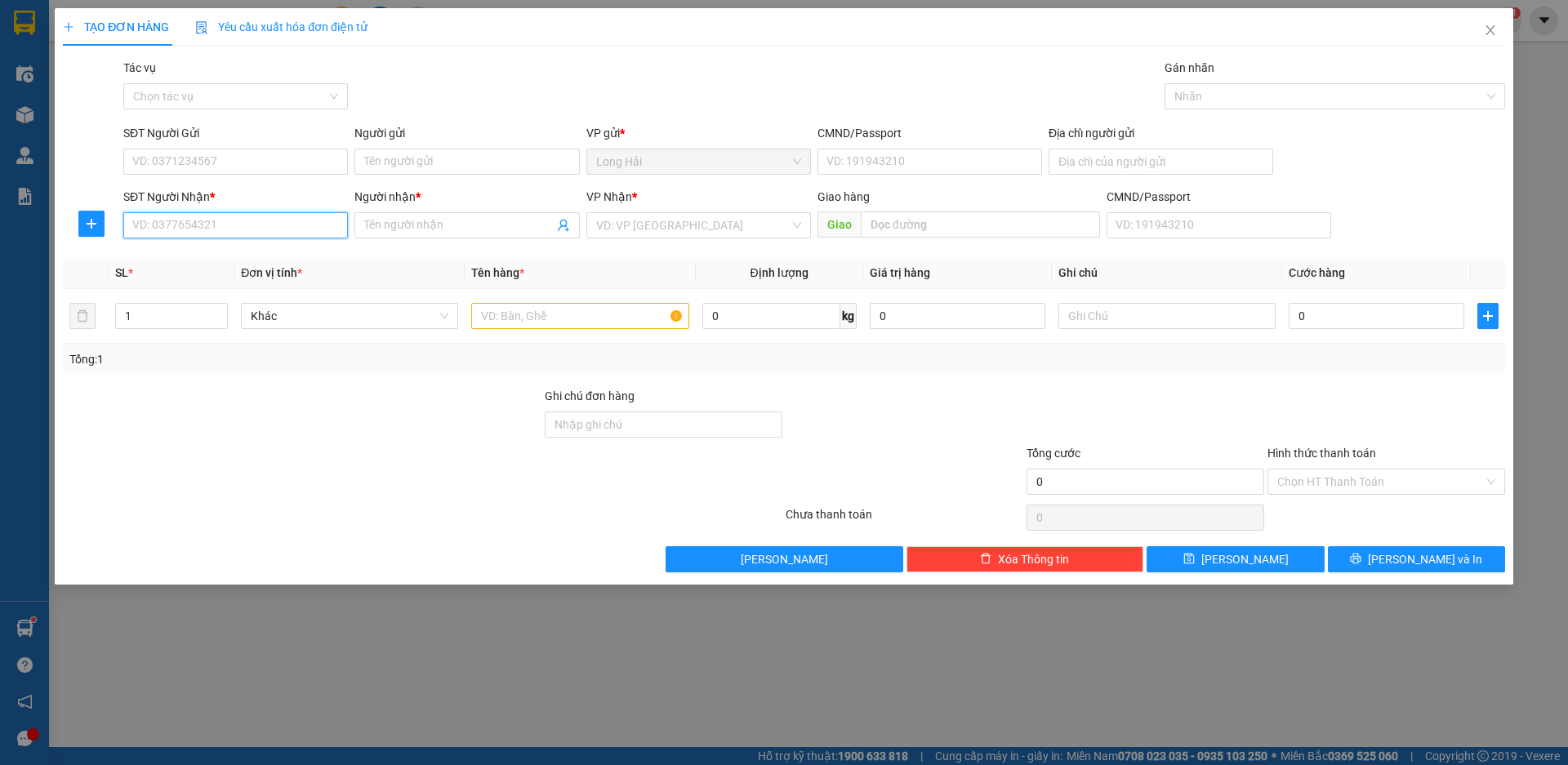
click at [216, 226] on input "SĐT Người Nhận *" at bounding box center [236, 225] width 224 height 26
click at [395, 226] on input "Người nhận *" at bounding box center [459, 225] width 188 height 18
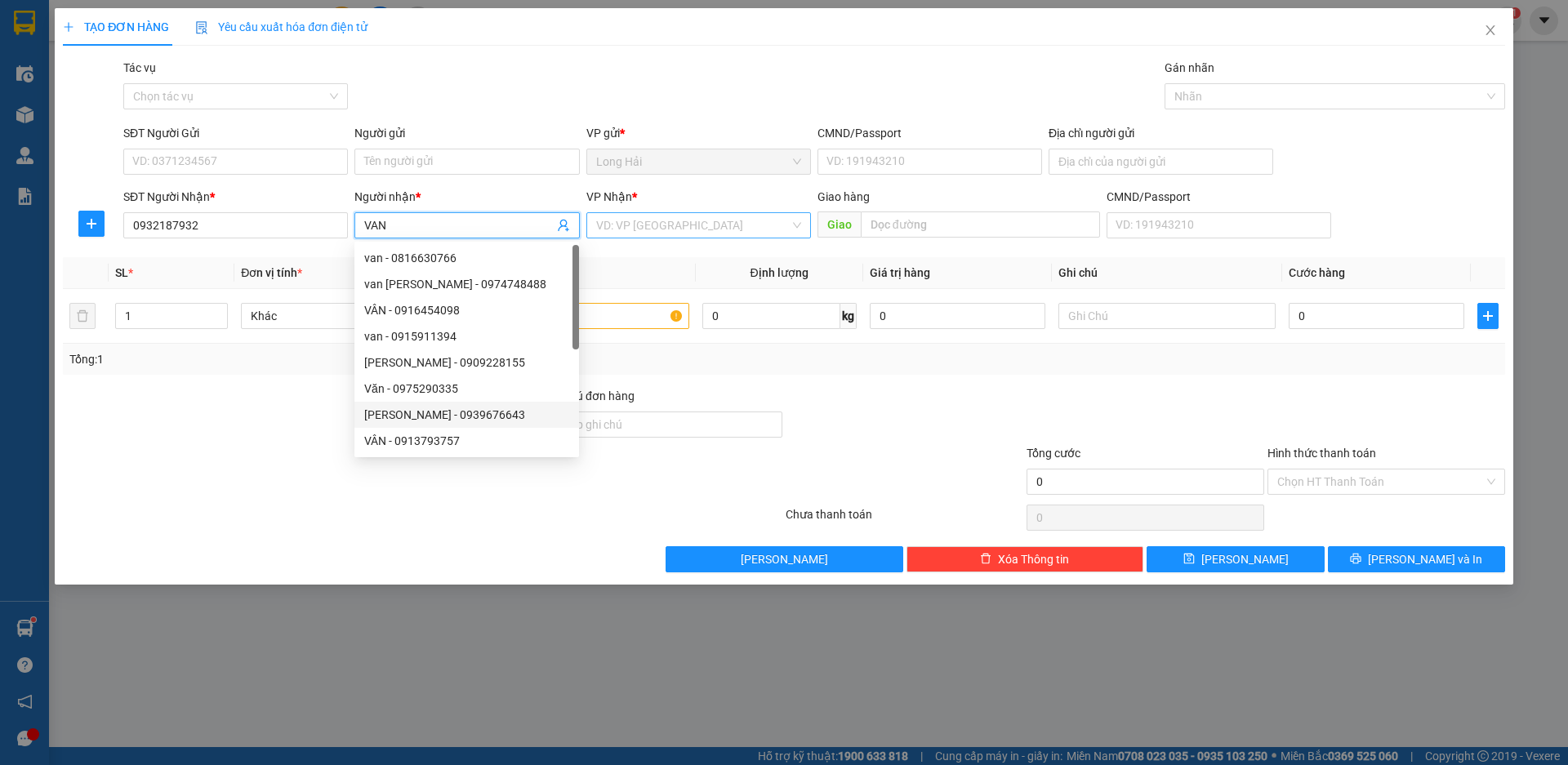
click at [653, 228] on input "search" at bounding box center [693, 225] width 193 height 25
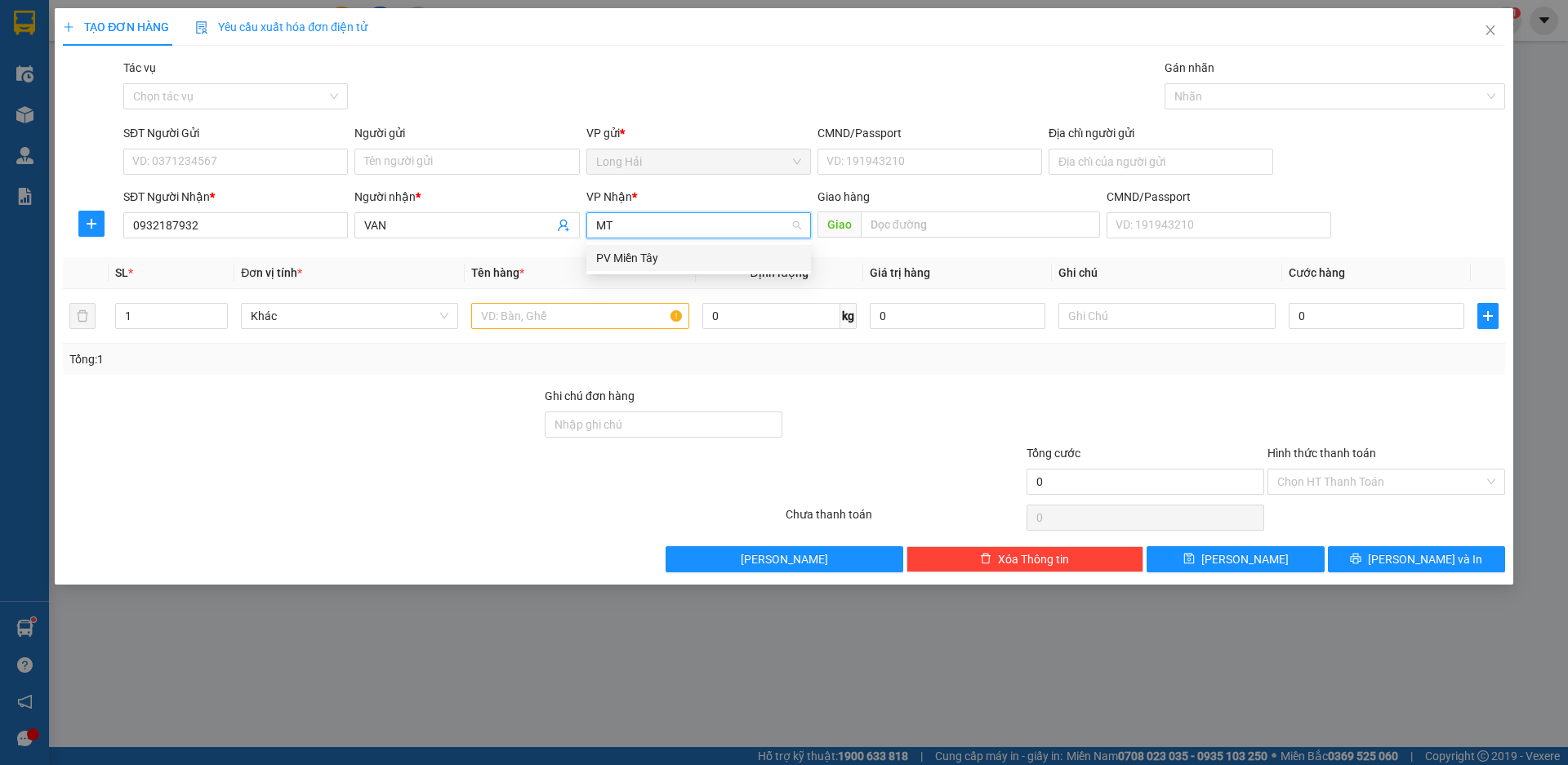
click at [635, 258] on div "PV Miền Tây" at bounding box center [698, 258] width 205 height 18
click at [212, 155] on input "SĐT Người Gửi" at bounding box center [236, 161] width 224 height 26
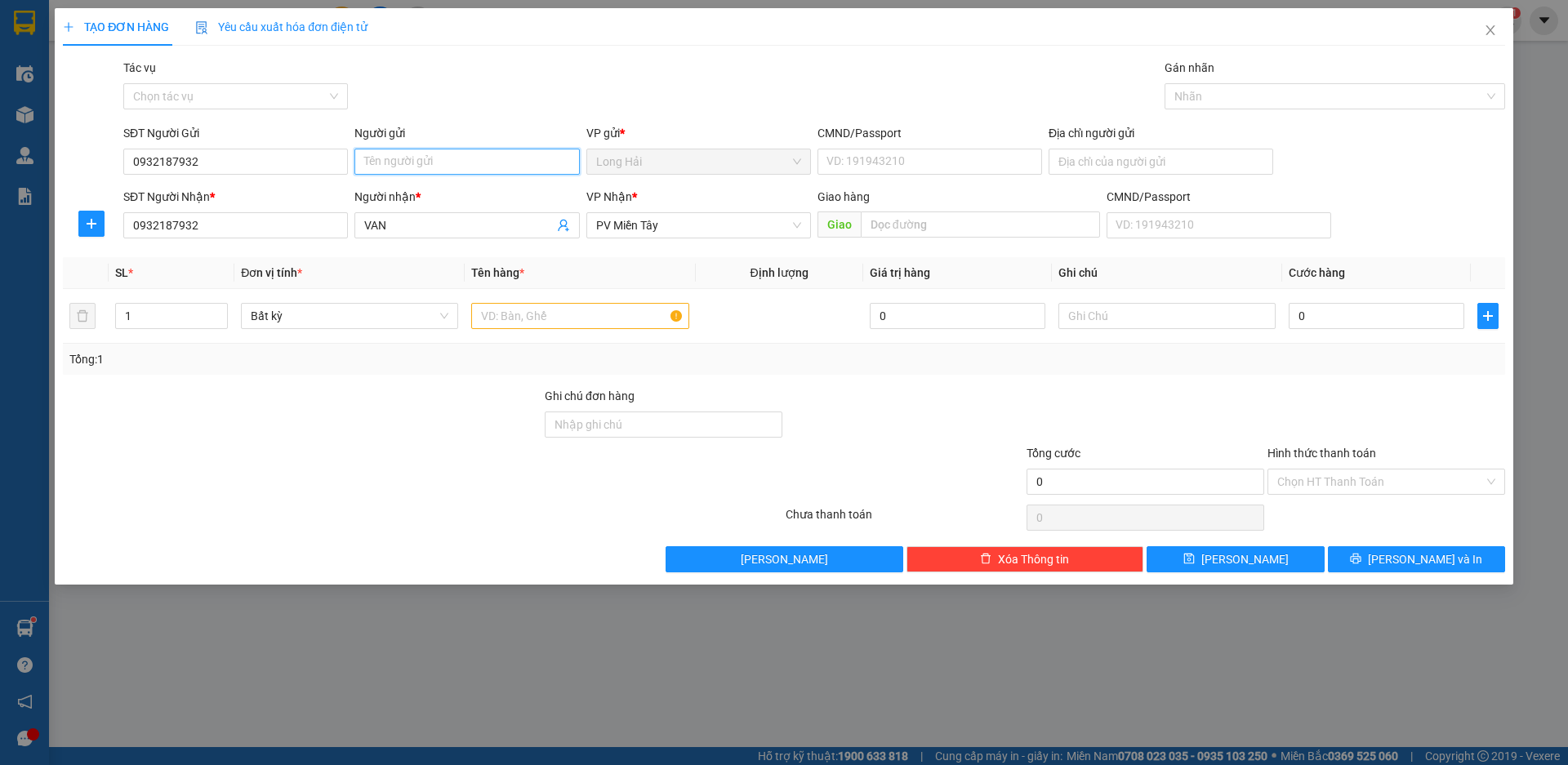
click at [393, 161] on input "Người gửi" at bounding box center [467, 161] width 224 height 26
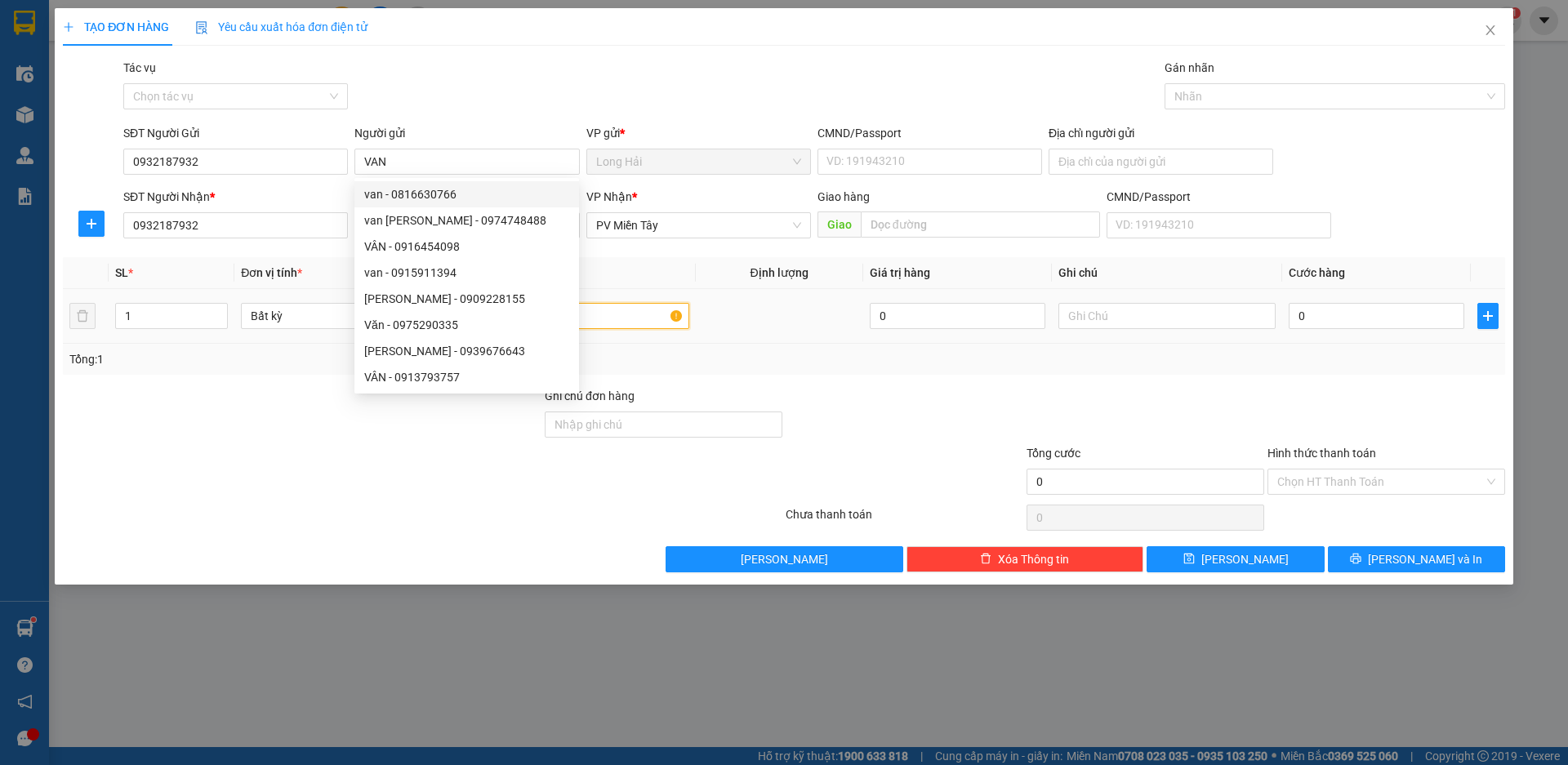
click at [653, 316] on input "text" at bounding box center [579, 316] width 217 height 26
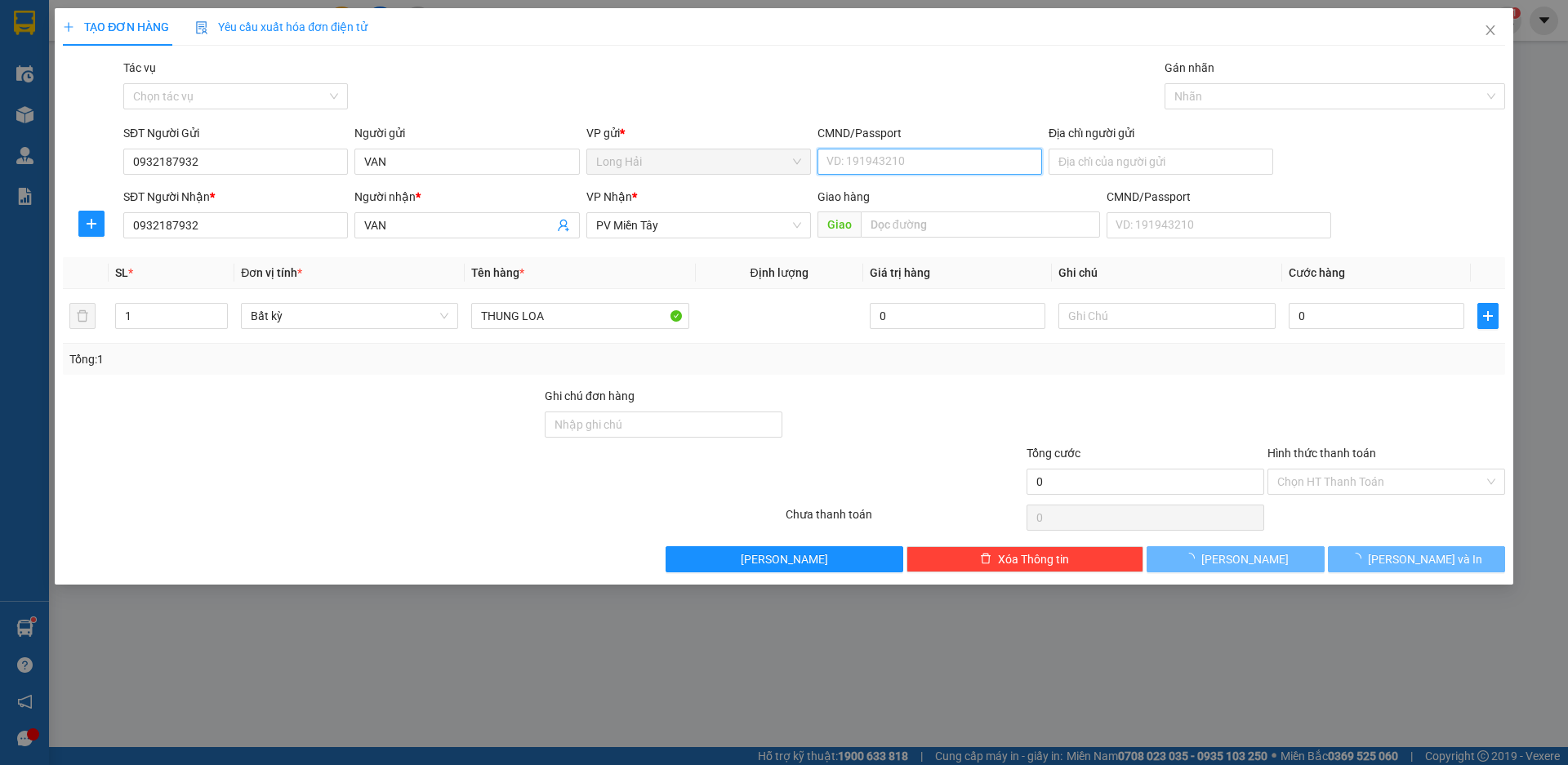
click at [894, 160] on input "CMND/Passport" at bounding box center [929, 161] width 224 height 26
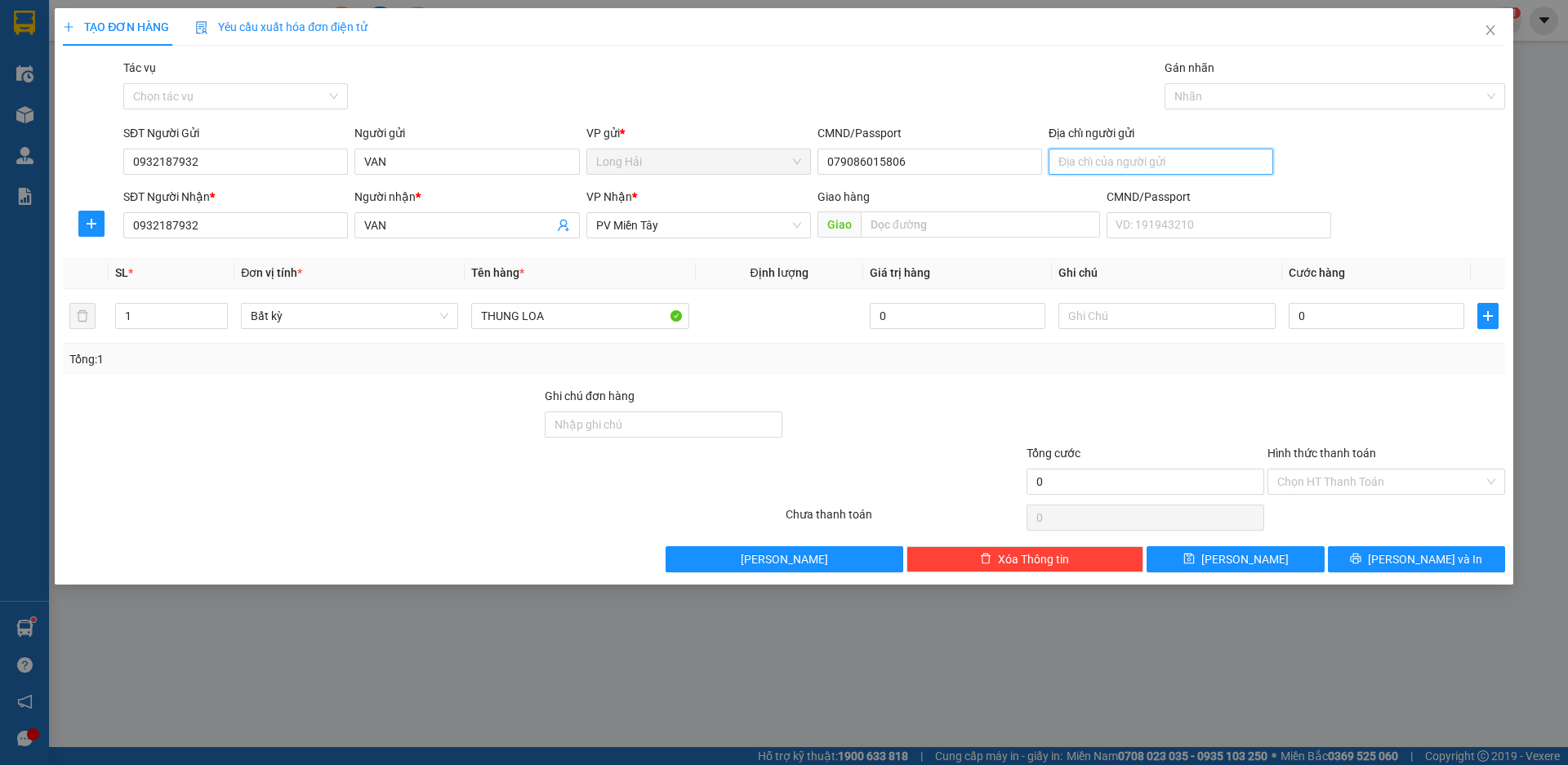
click at [1077, 161] on input "Địa chỉ người gửi" at bounding box center [1160, 161] width 224 height 26
click at [1309, 324] on input "0" at bounding box center [1376, 316] width 175 height 26
click at [1340, 482] on input "Hình thức thanh toán" at bounding box center [1380, 482] width 206 height 25
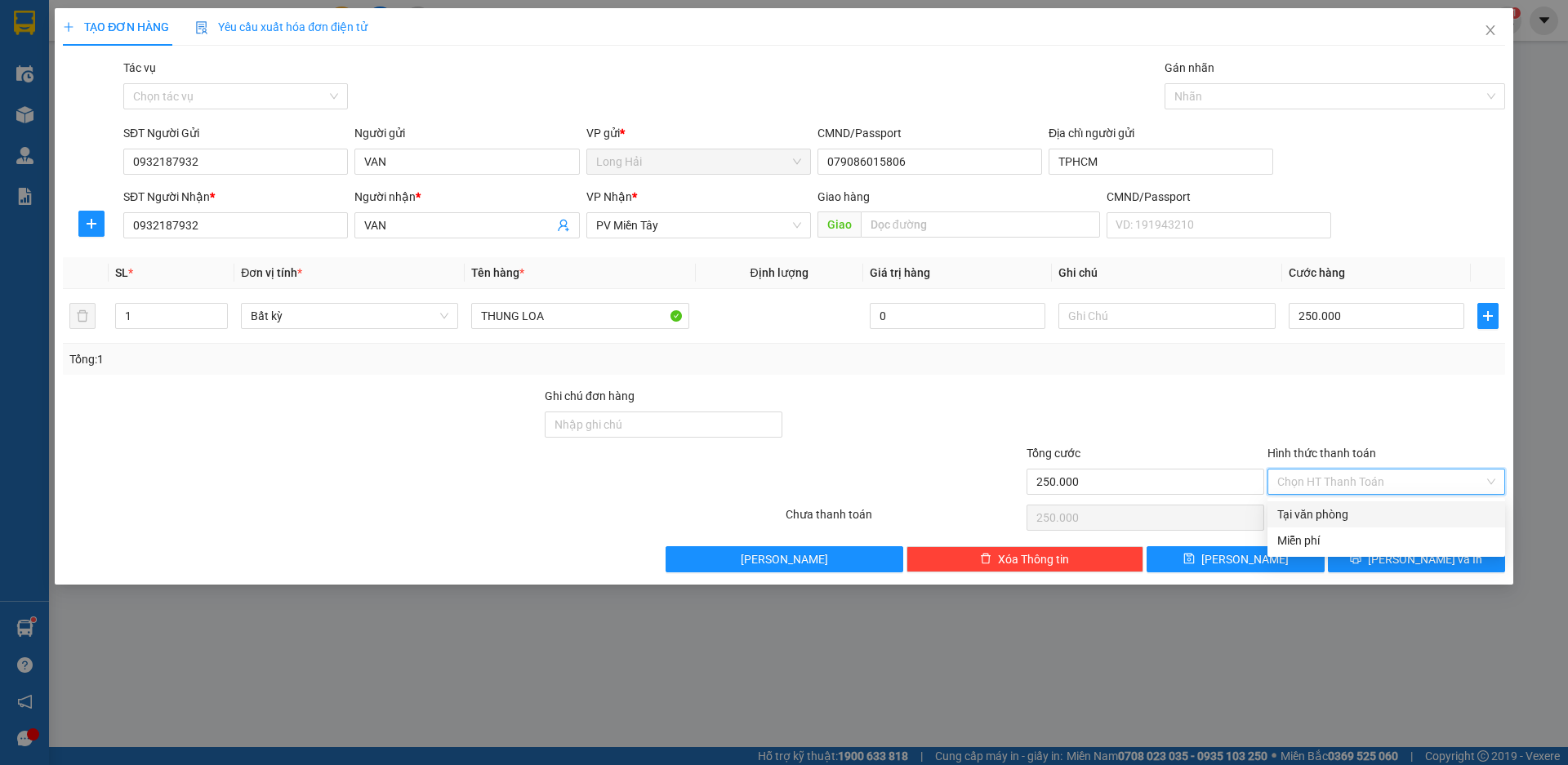
click at [1358, 511] on div "Tại văn phòng" at bounding box center [1386, 514] width 218 height 18
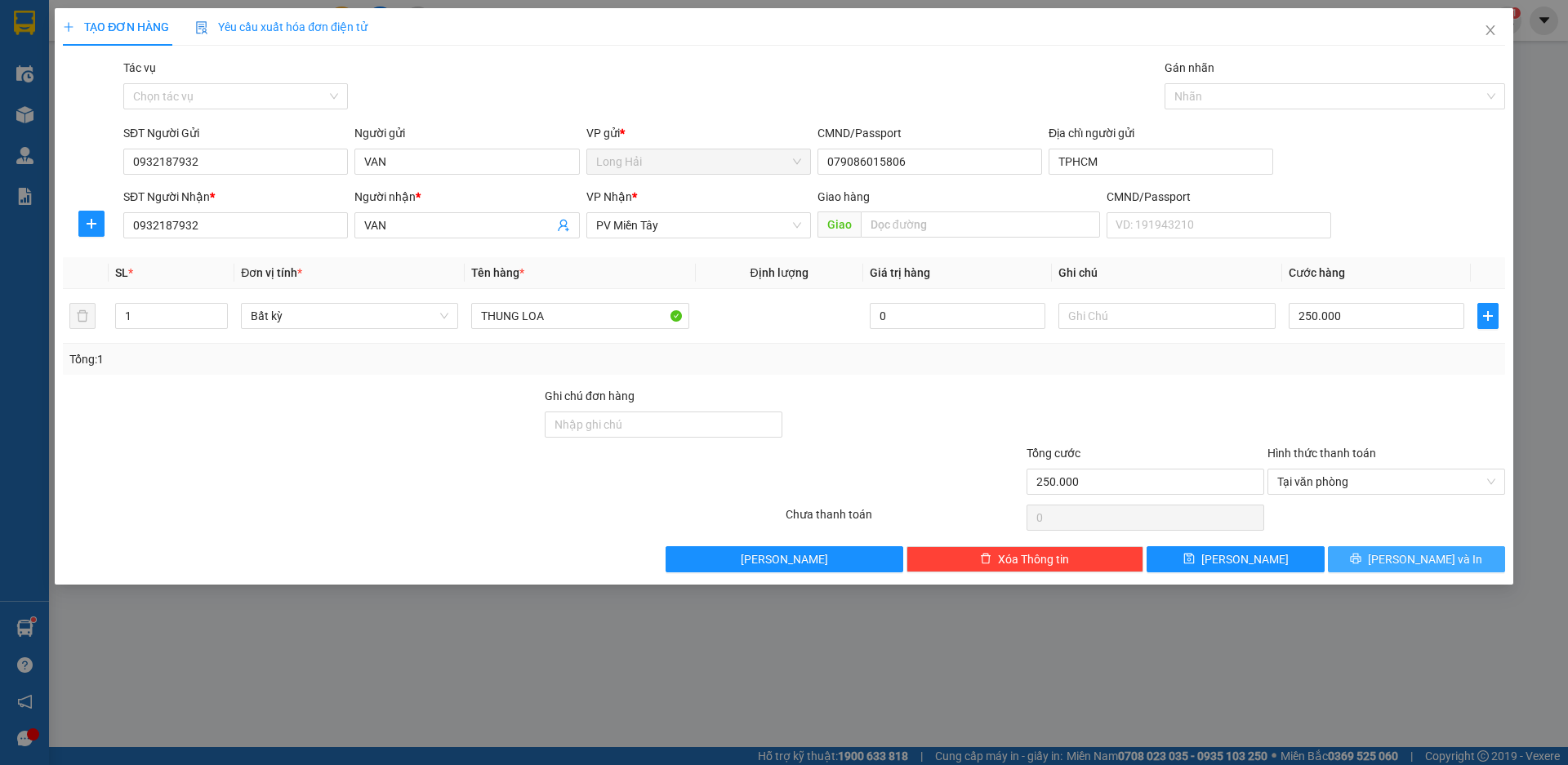
click at [1398, 561] on button "[PERSON_NAME] và In" at bounding box center [1416, 559] width 177 height 26
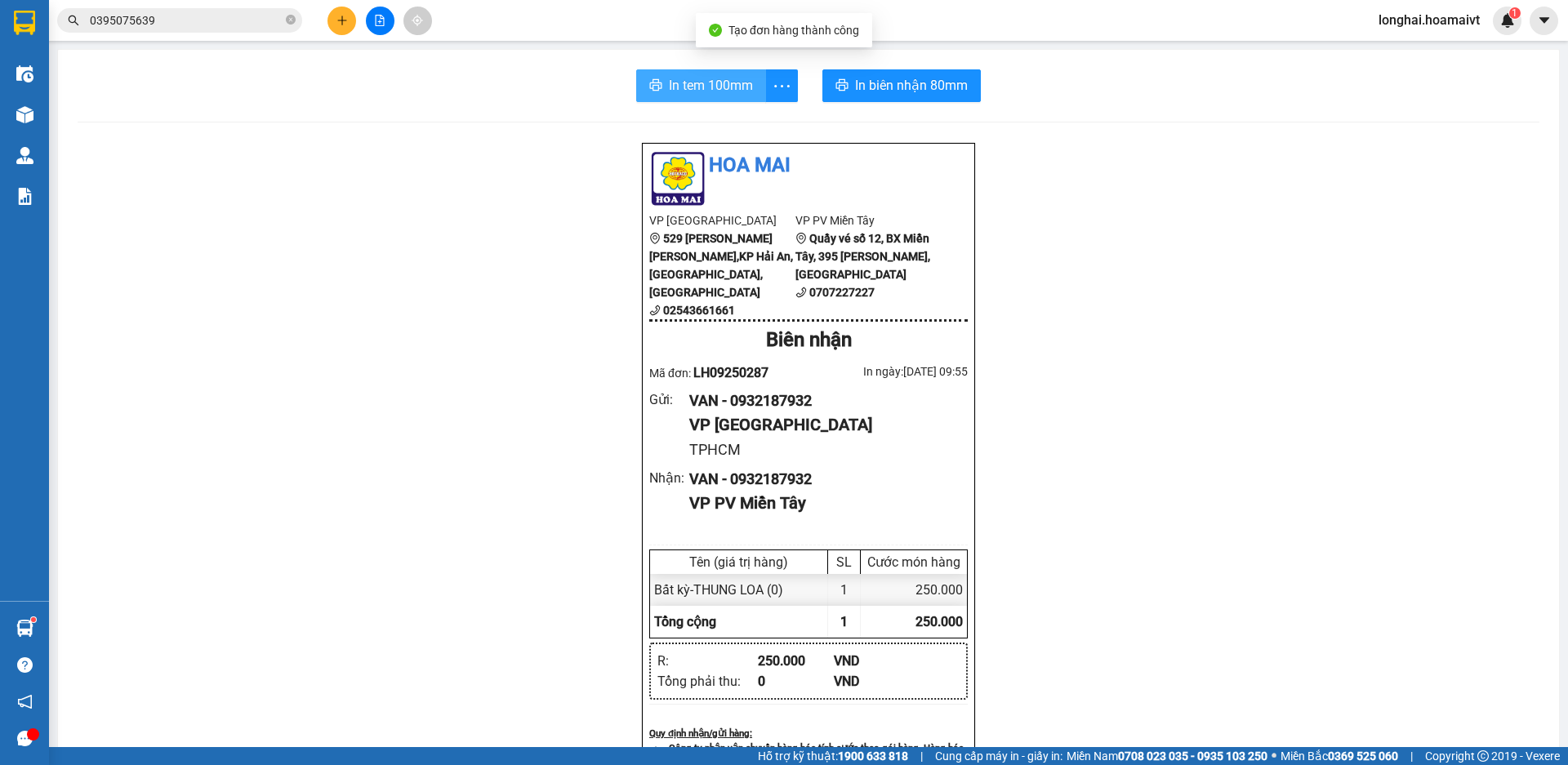
click at [669, 92] on span "In tem 100mm" at bounding box center [711, 85] width 84 height 20
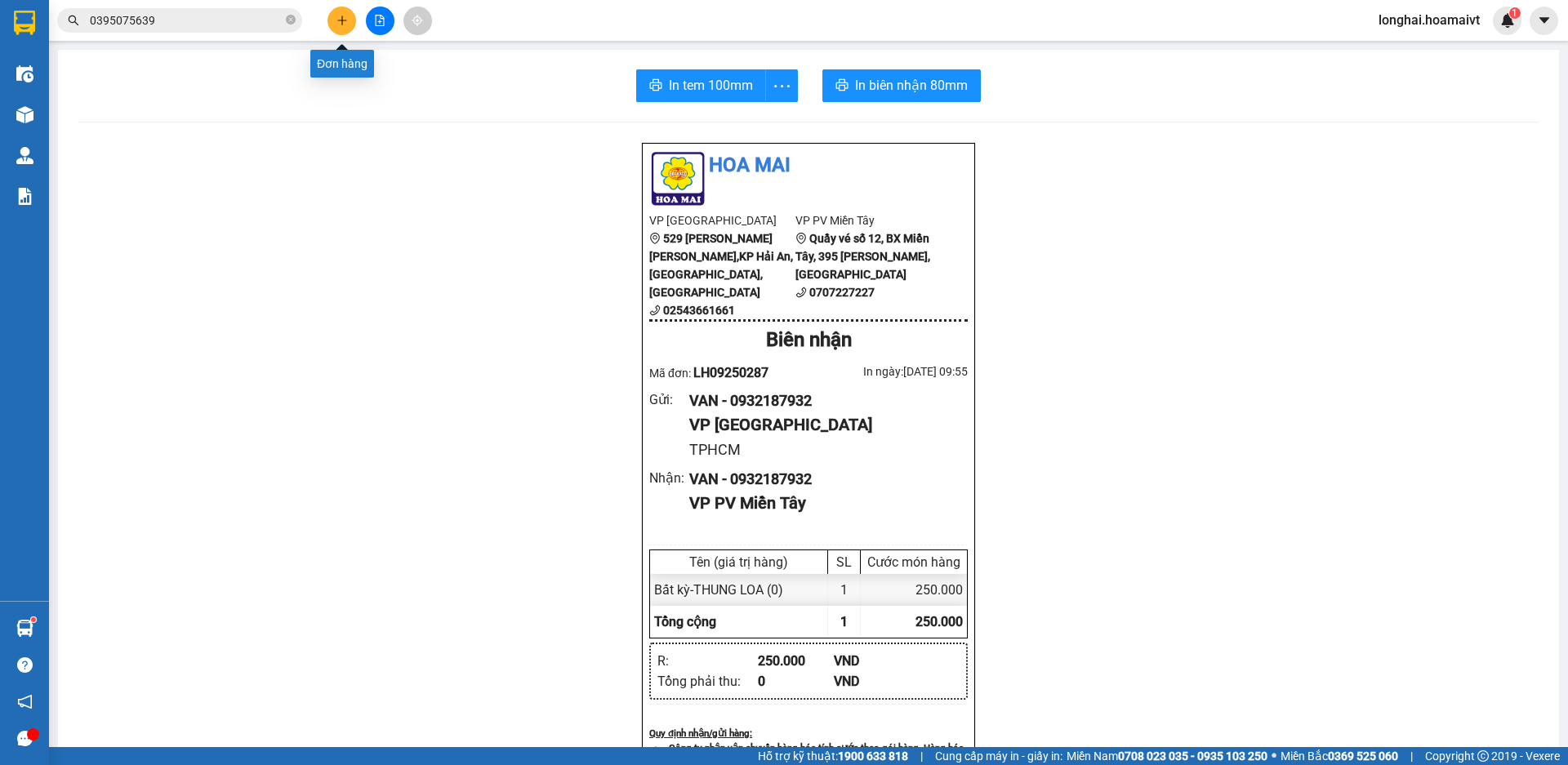
click at [340, 18] on icon "plus" at bounding box center [342, 20] width 11 height 11
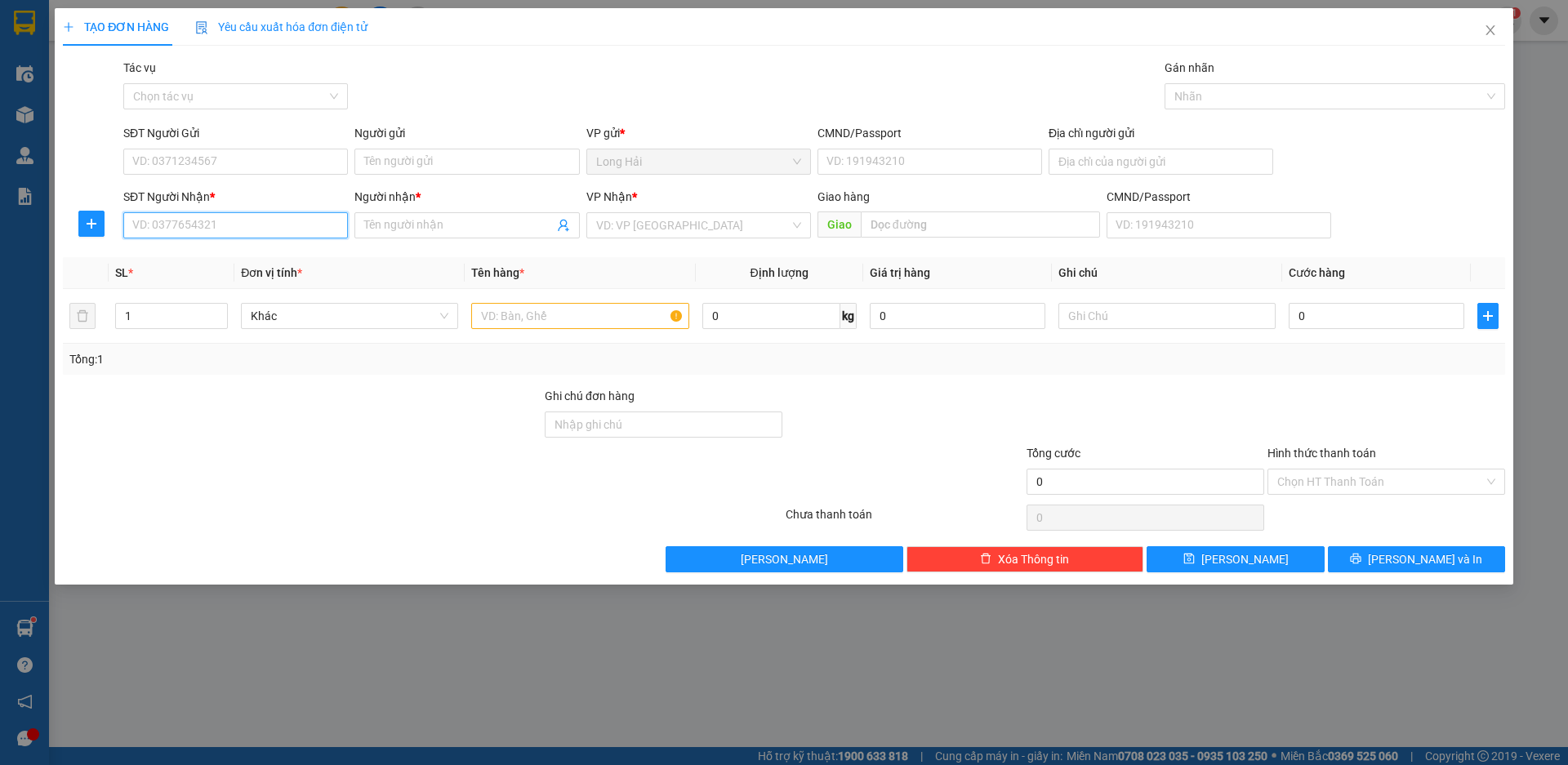
click at [206, 229] on input "SĐT Người Nhận *" at bounding box center [236, 225] width 224 height 26
click at [183, 230] on input "SĐT Người Nhận *" at bounding box center [236, 225] width 224 height 26
drag, startPoint x: 192, startPoint y: 257, endPoint x: 197, endPoint y: 245, distance: 13.0
click at [192, 258] on div "0395199302 - KO TEN" at bounding box center [236, 258] width 205 height 18
click at [213, 161] on input "SĐT Người Gửi" at bounding box center [236, 161] width 224 height 26
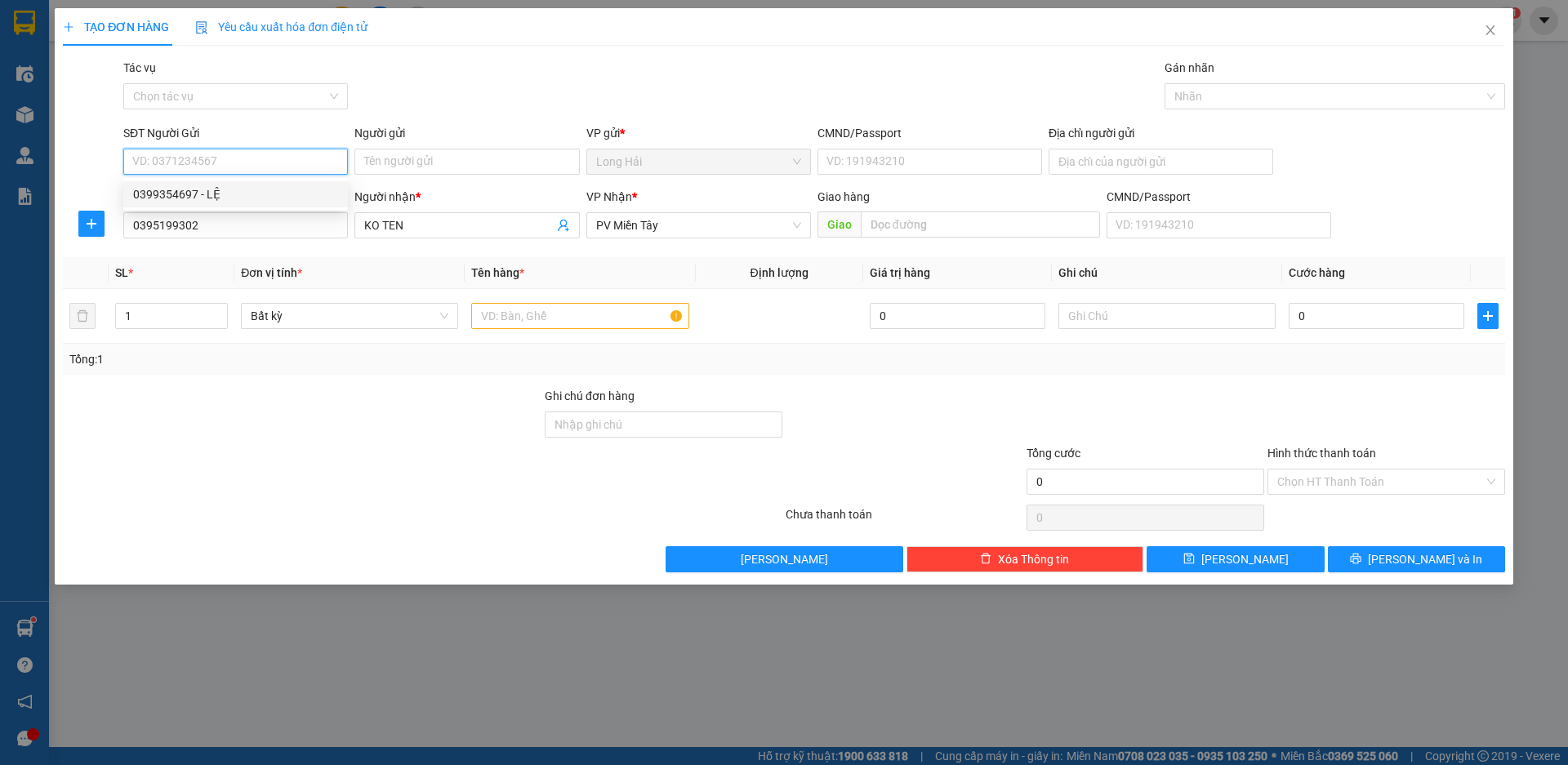
click at [219, 198] on div "0399354697 - LỆ" at bounding box center [236, 194] width 205 height 18
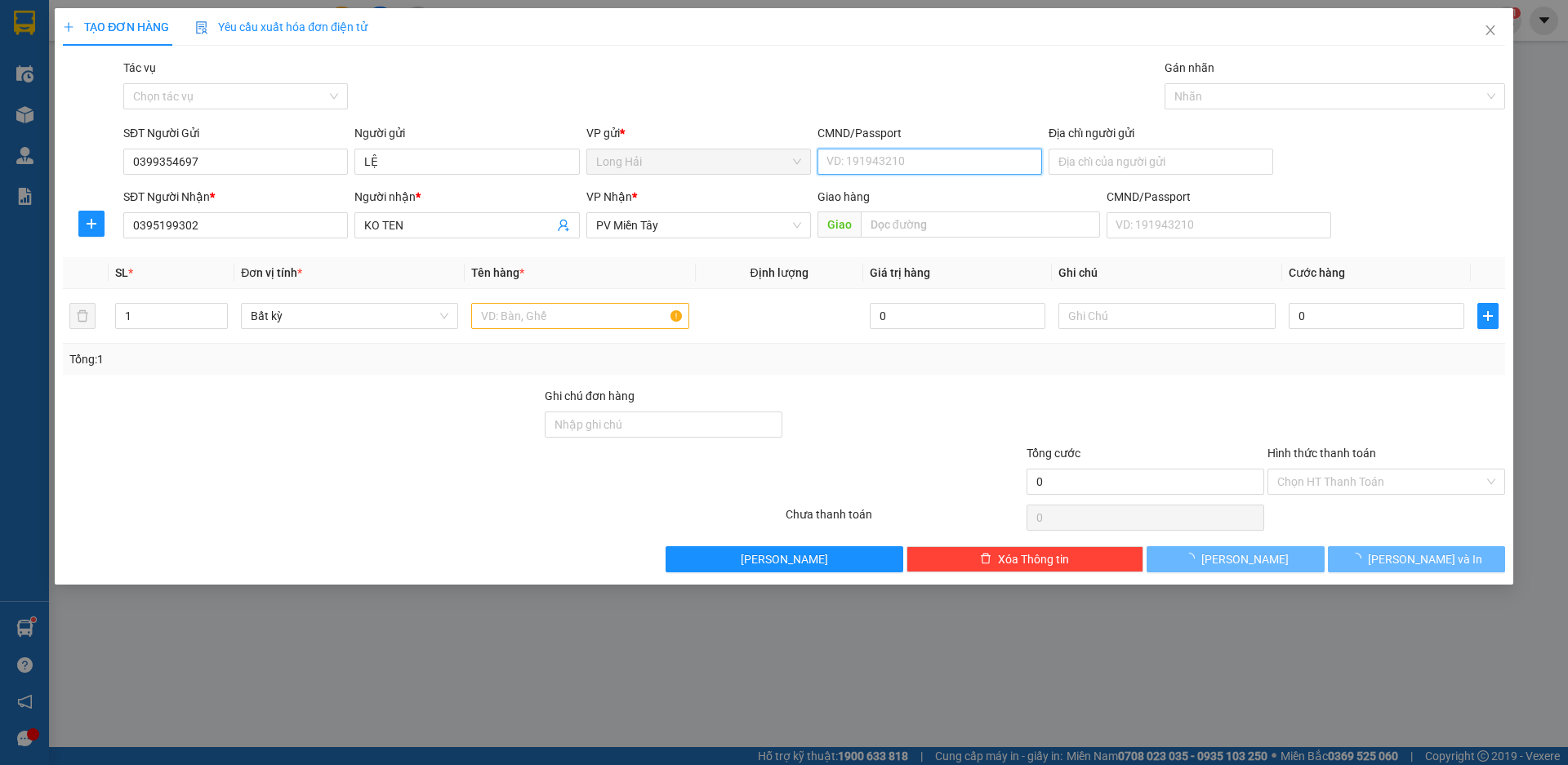
click at [834, 165] on input "CMND/Passport" at bounding box center [929, 161] width 224 height 26
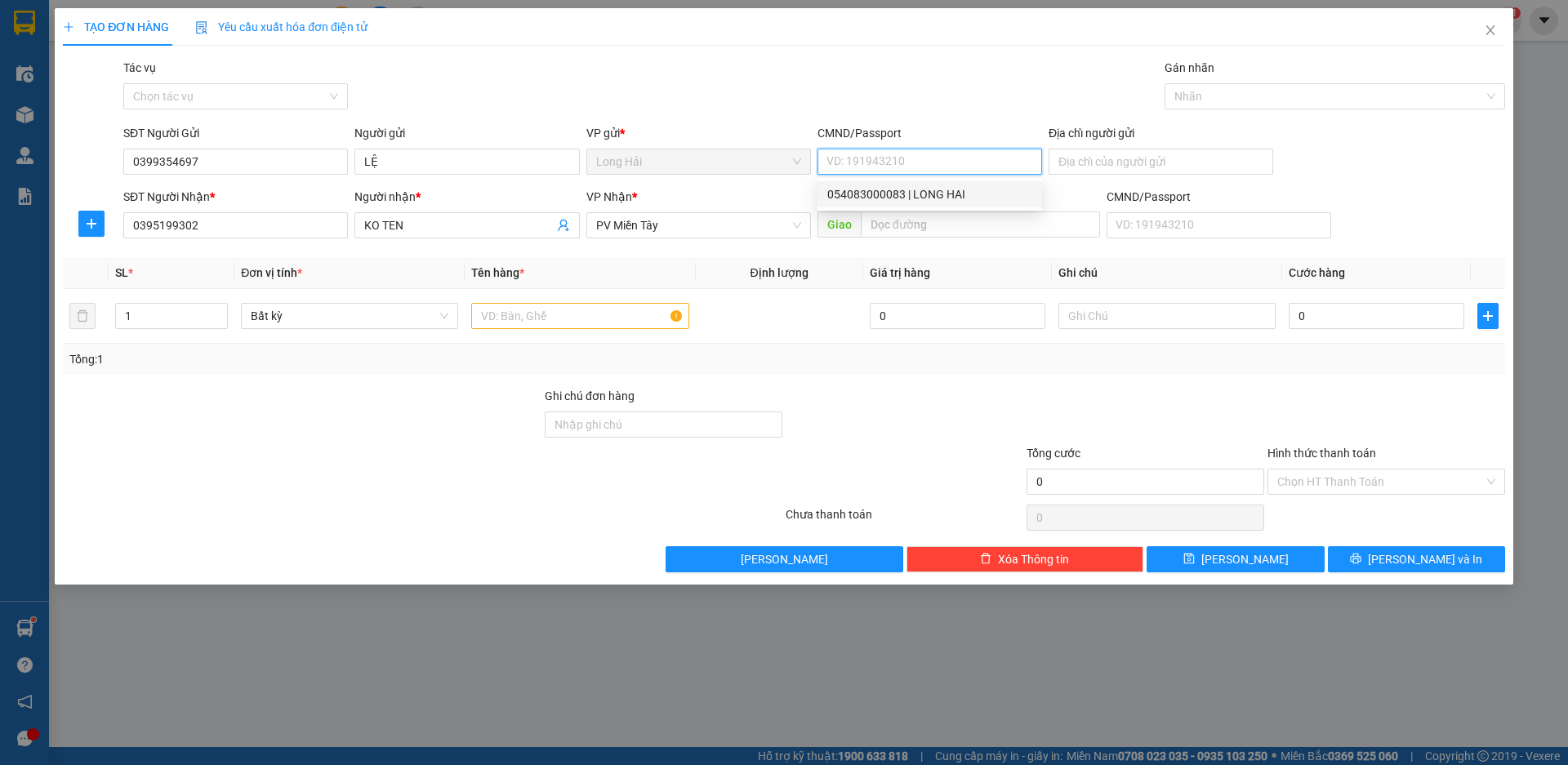
click at [883, 186] on div "054083000083 | LONG HAI" at bounding box center [929, 194] width 205 height 18
click at [591, 322] on input "text" at bounding box center [579, 316] width 217 height 26
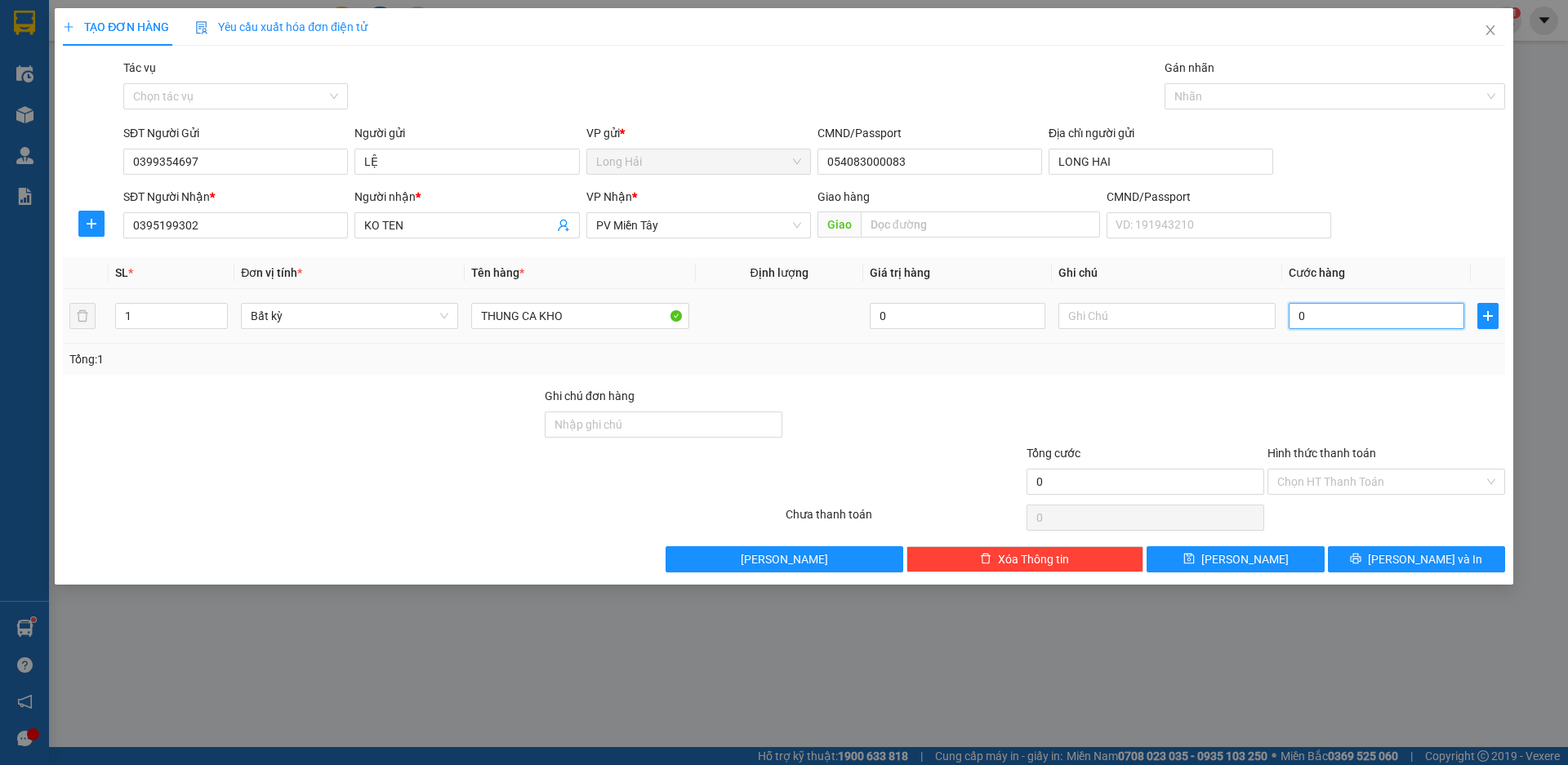
click at [1317, 321] on input "0" at bounding box center [1376, 316] width 175 height 26
click at [1361, 559] on icon "printer" at bounding box center [1355, 559] width 11 height 11
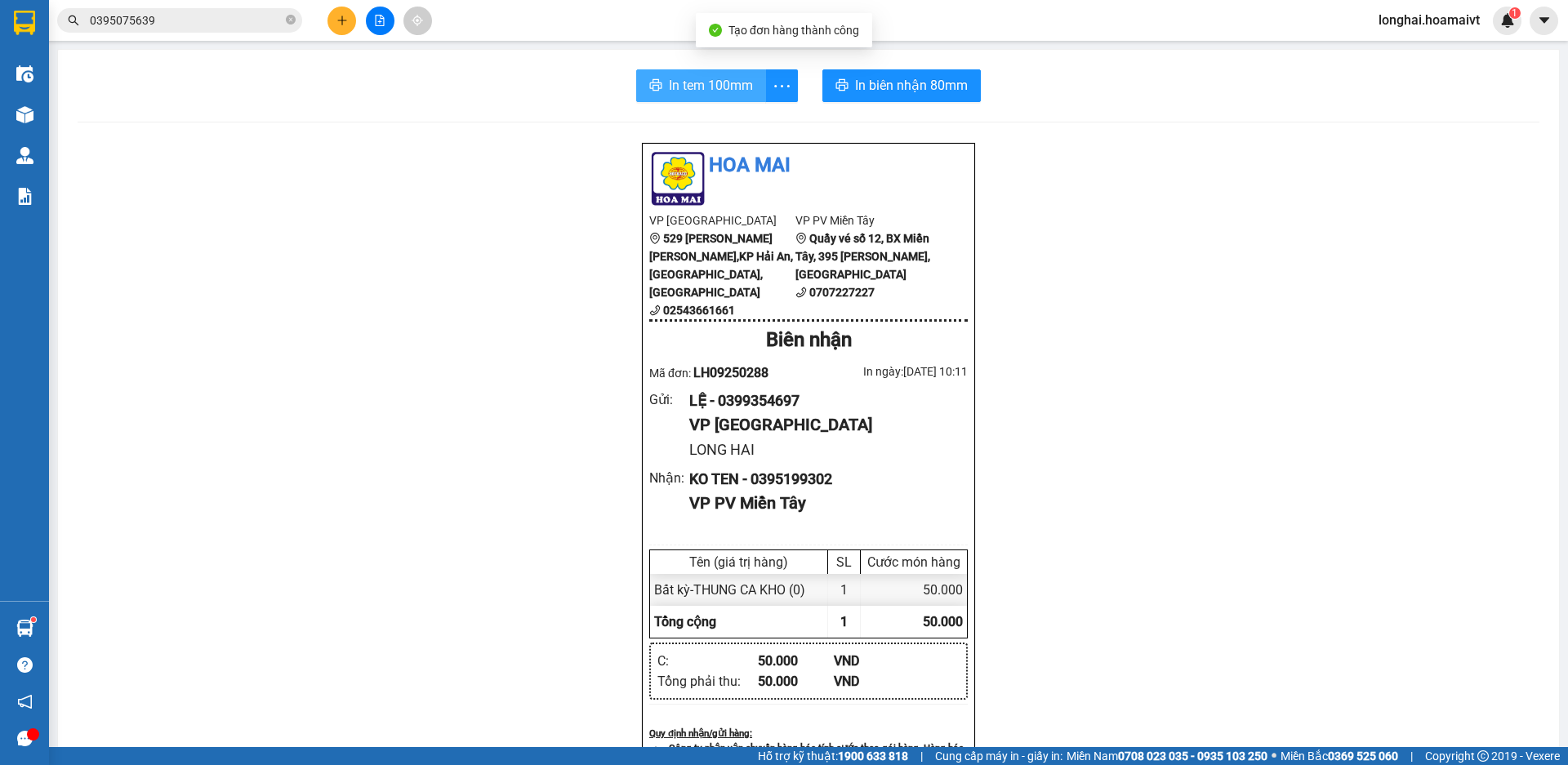
click at [703, 86] on span "In tem 100mm" at bounding box center [711, 85] width 84 height 20
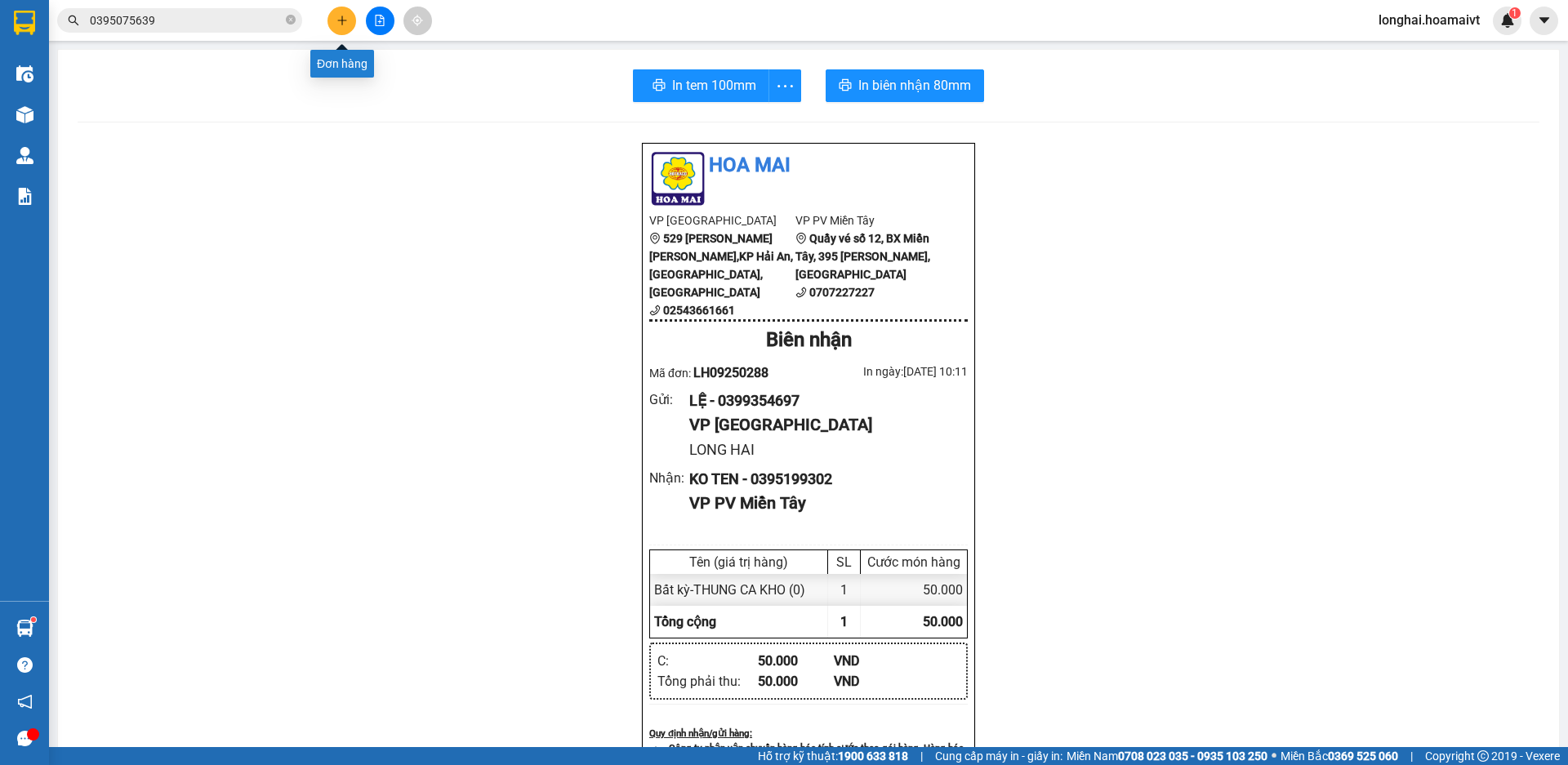
click at [342, 20] on icon "plus" at bounding box center [341, 20] width 9 height 1
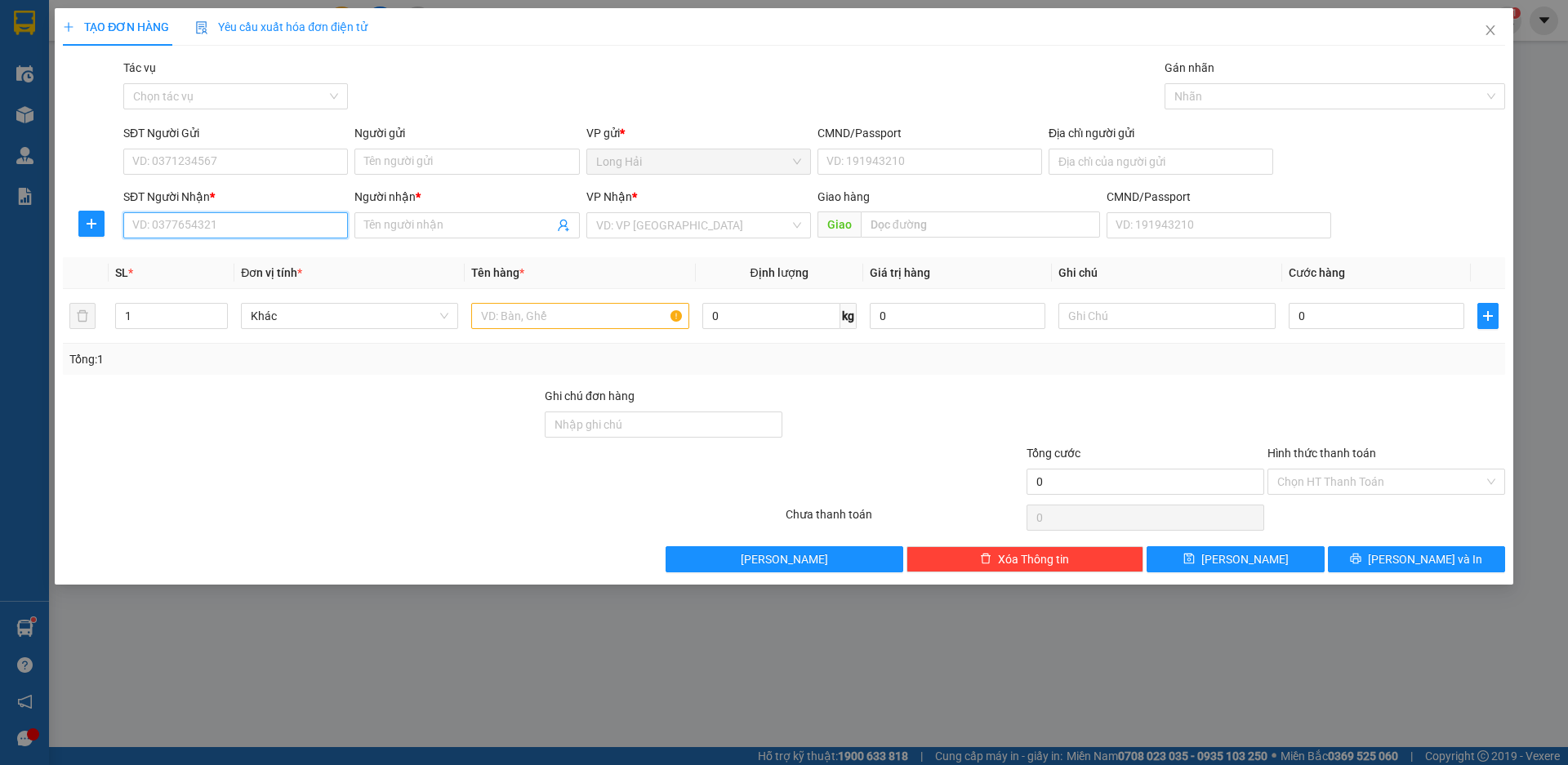
click at [189, 231] on input "SĐT Người Nhận *" at bounding box center [236, 225] width 224 height 26
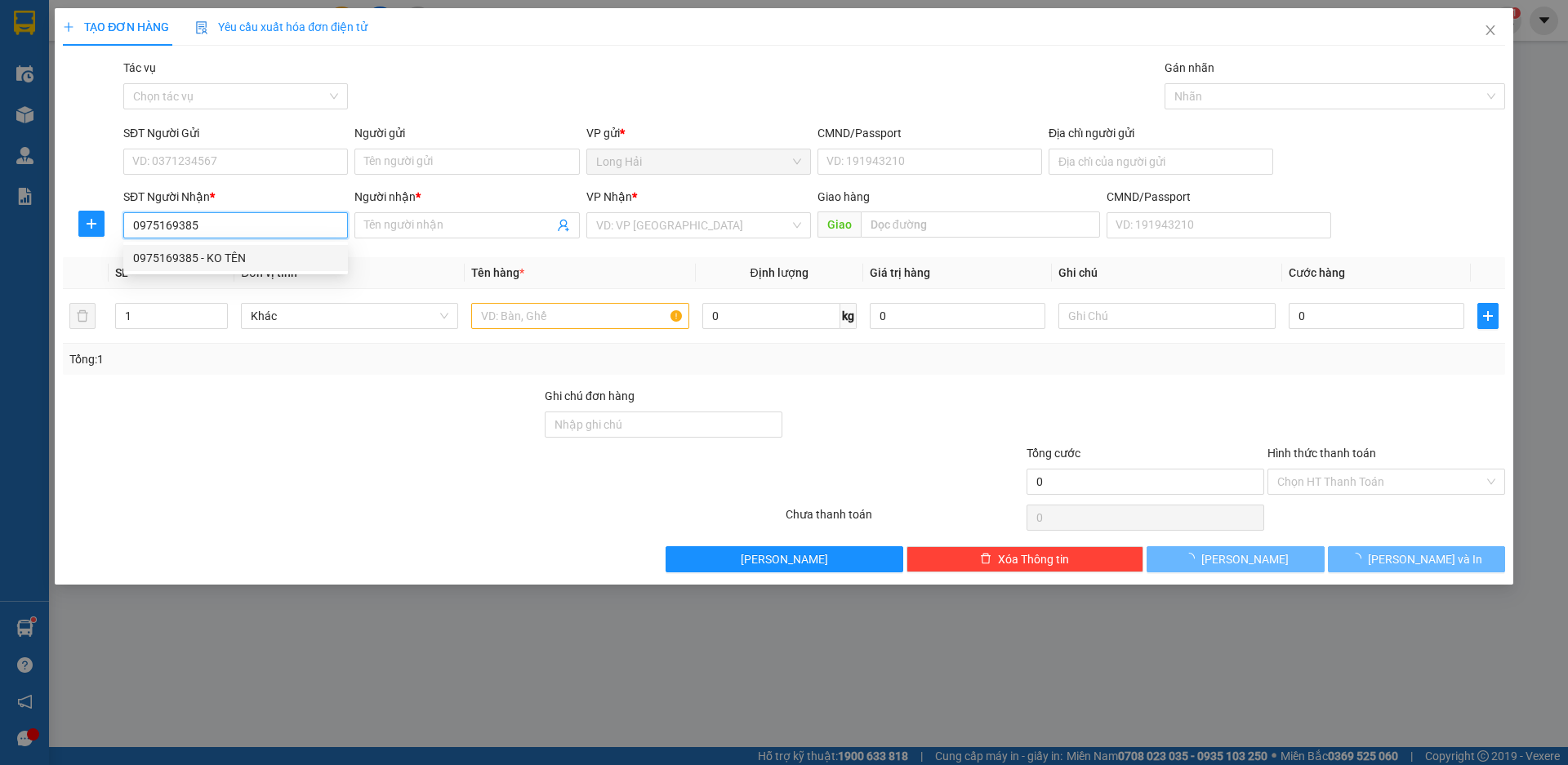
click at [187, 264] on div "0975169385 - KO TÊN" at bounding box center [236, 258] width 205 height 18
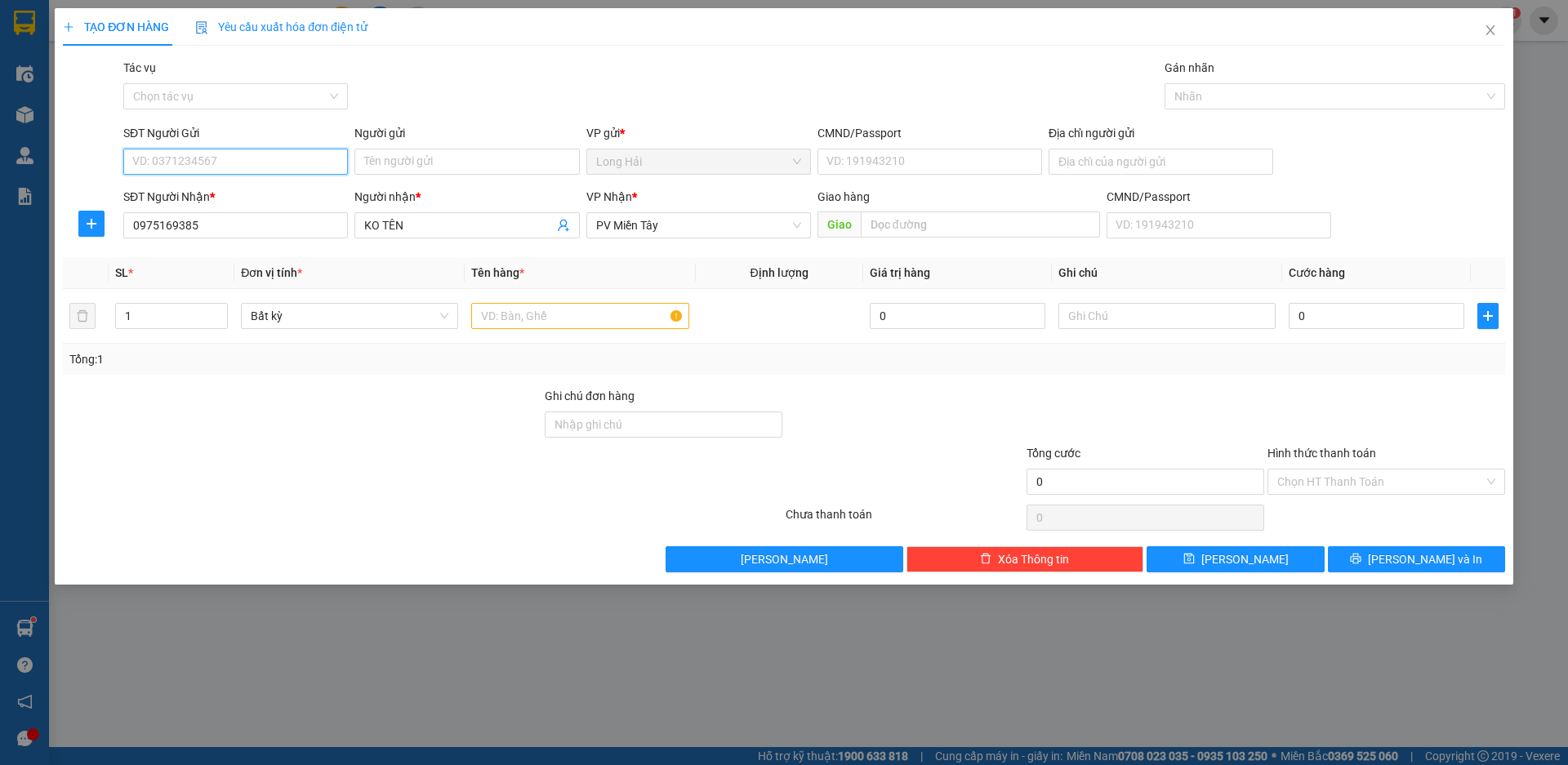
click at [240, 156] on input "SĐT Người Gửi" at bounding box center [236, 161] width 224 height 26
click at [233, 201] on div "0399354697 - LỆ" at bounding box center [236, 194] width 205 height 18
click at [870, 159] on input "CMND/Passport" at bounding box center [929, 161] width 224 height 26
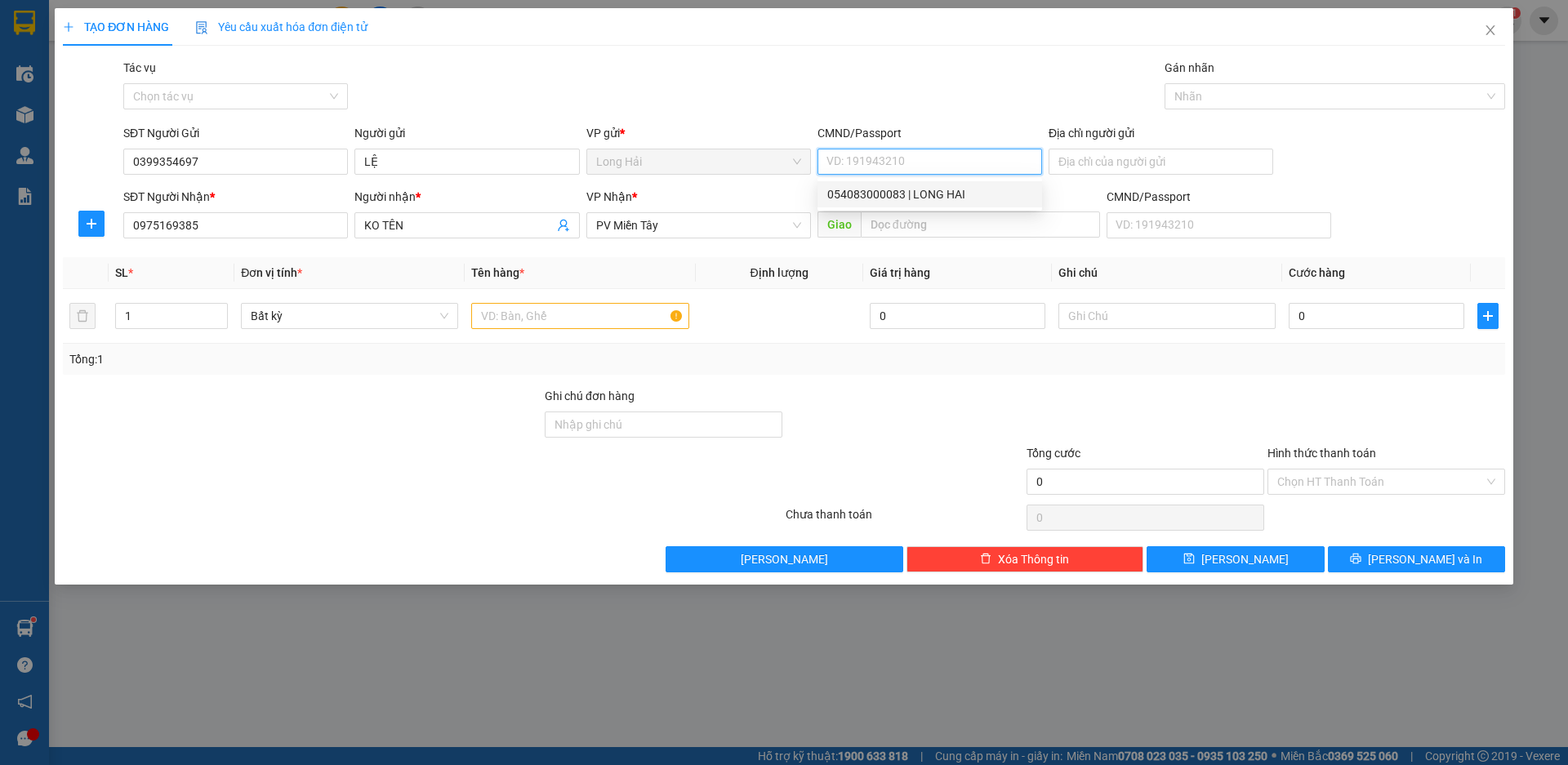
click at [871, 194] on div "054083000083 | LONG HAI" at bounding box center [929, 194] width 205 height 18
click at [612, 322] on input "text" at bounding box center [579, 316] width 217 height 26
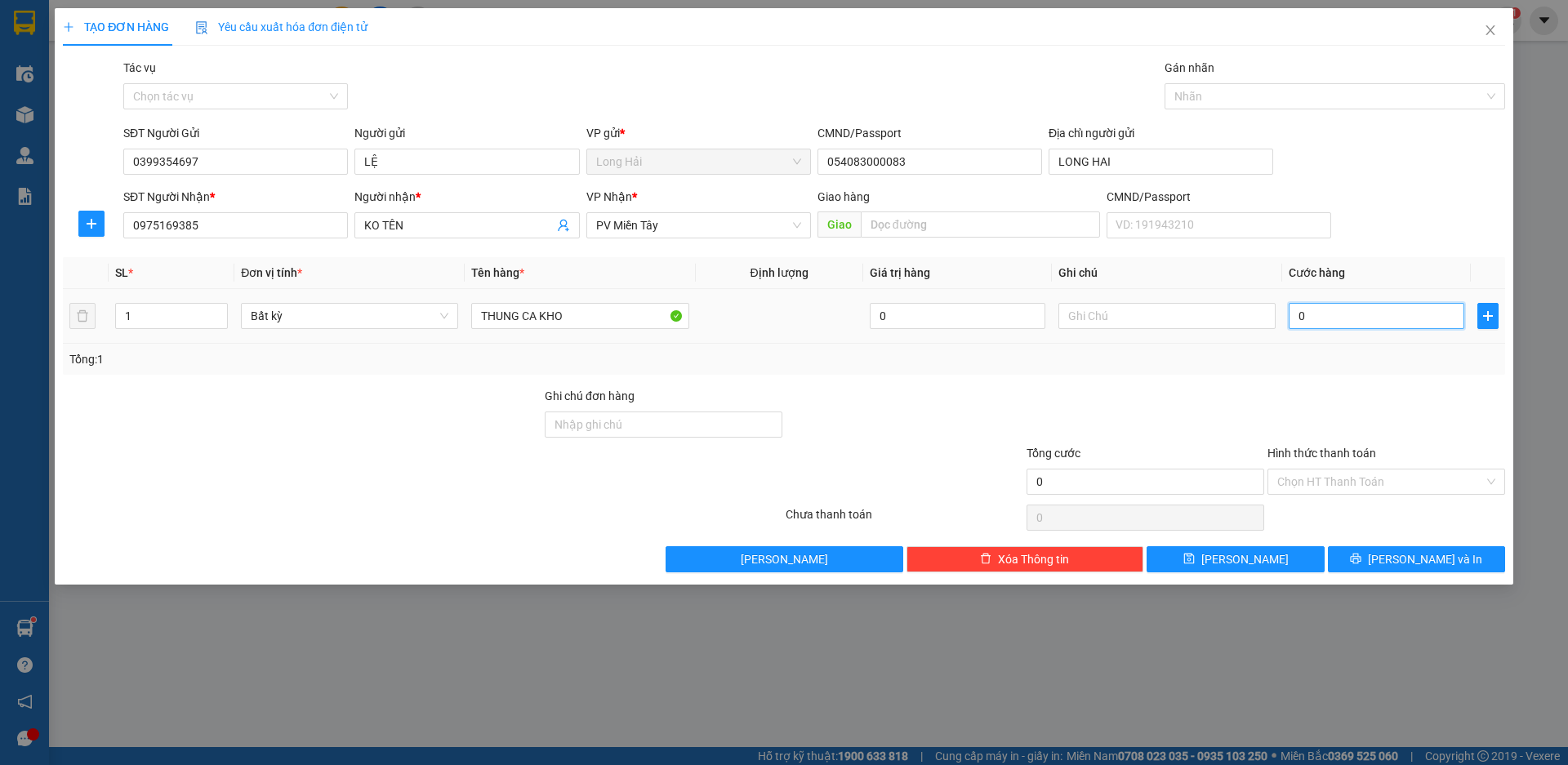
click at [1363, 313] on input "0" at bounding box center [1376, 316] width 175 height 26
click at [1367, 558] on button "[PERSON_NAME] và In" at bounding box center [1416, 559] width 177 height 26
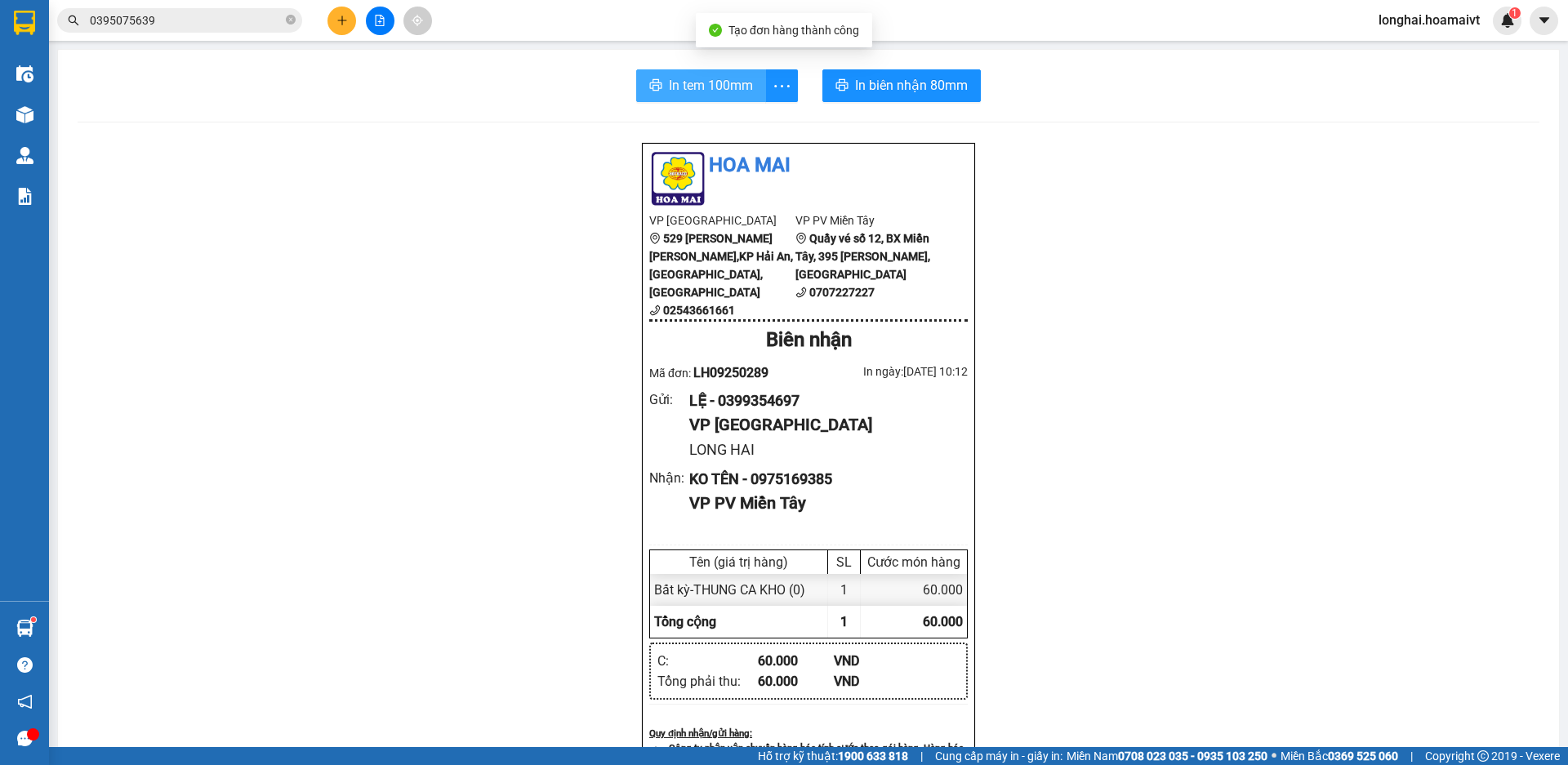
click at [688, 84] on span "In tem 100mm" at bounding box center [711, 85] width 84 height 20
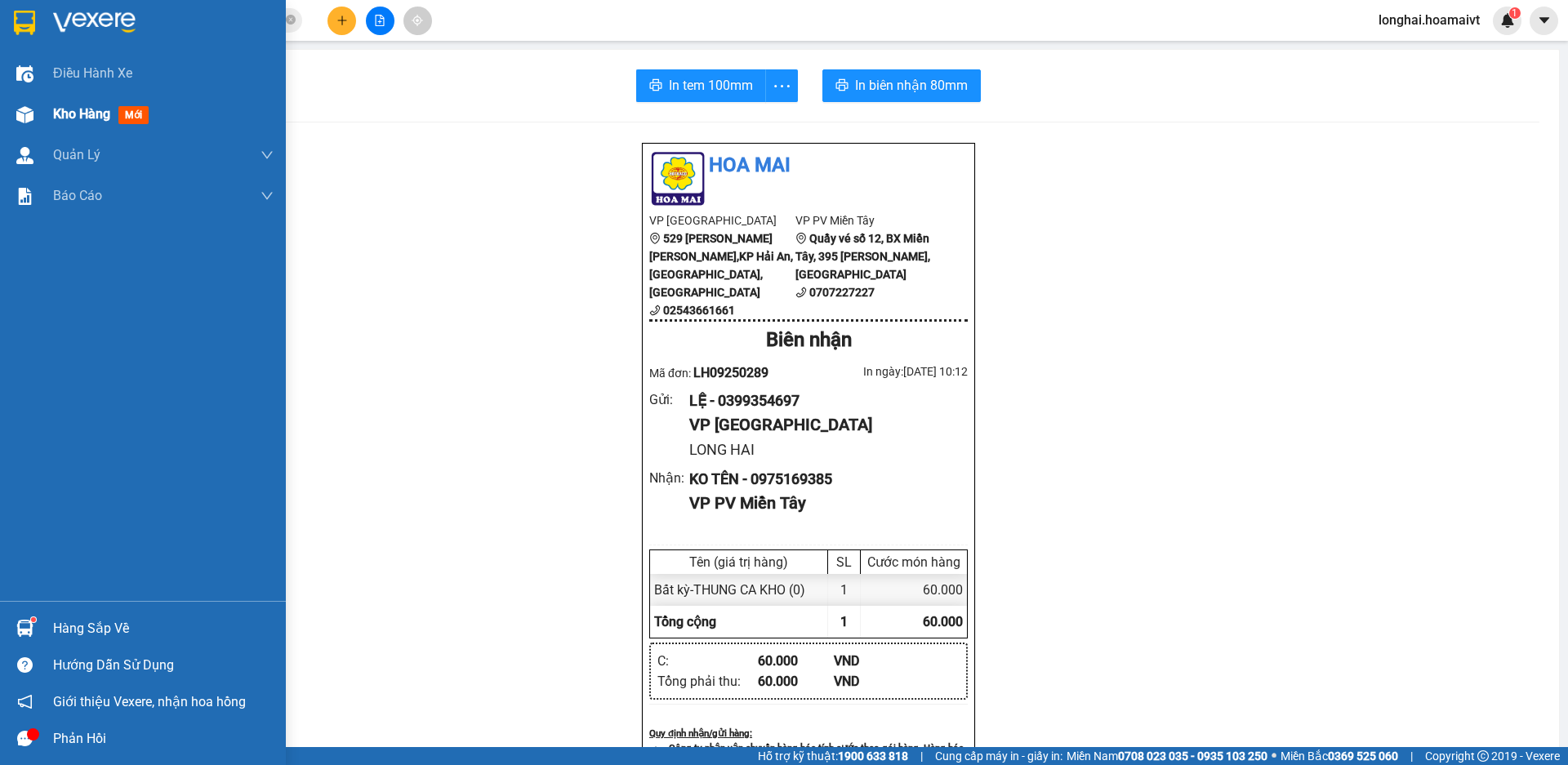
click at [55, 115] on span "Kho hàng" at bounding box center [82, 114] width 57 height 16
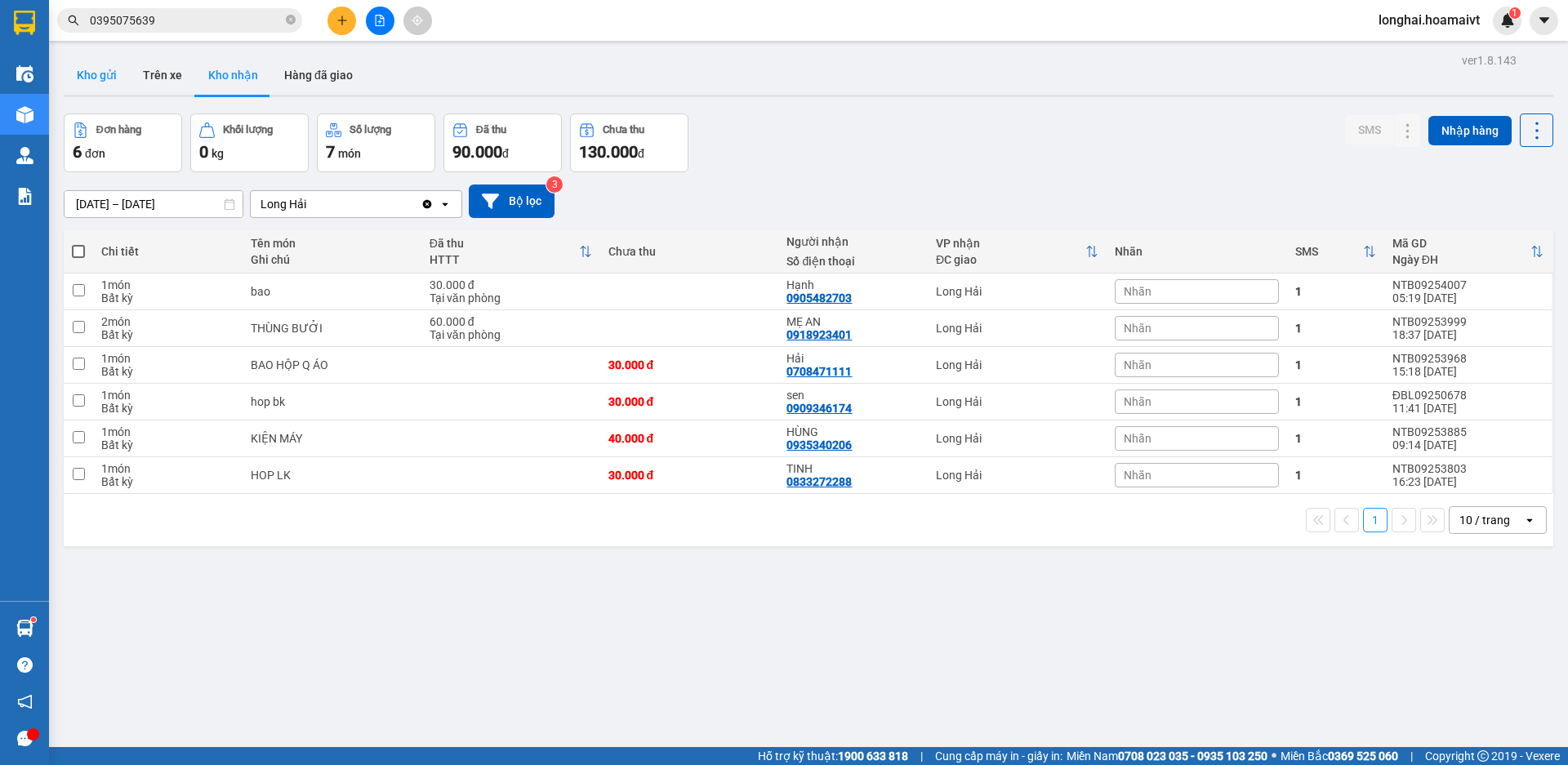
click at [97, 68] on button "Kho gửi" at bounding box center [97, 75] width 66 height 39
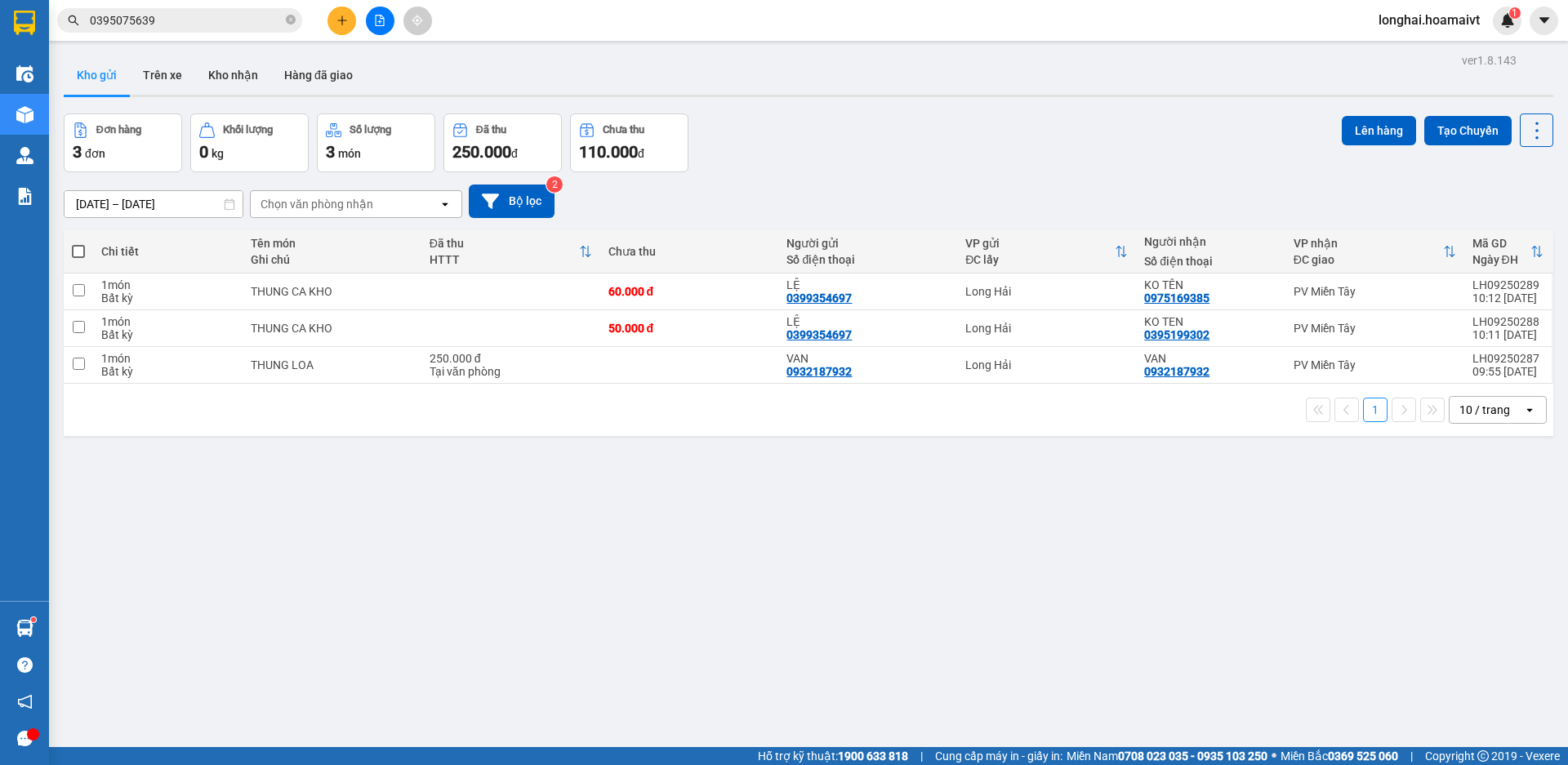
click at [75, 249] on span at bounding box center [79, 251] width 13 height 13
click at [79, 243] on input "checkbox" at bounding box center [79, 243] width 0 height 0
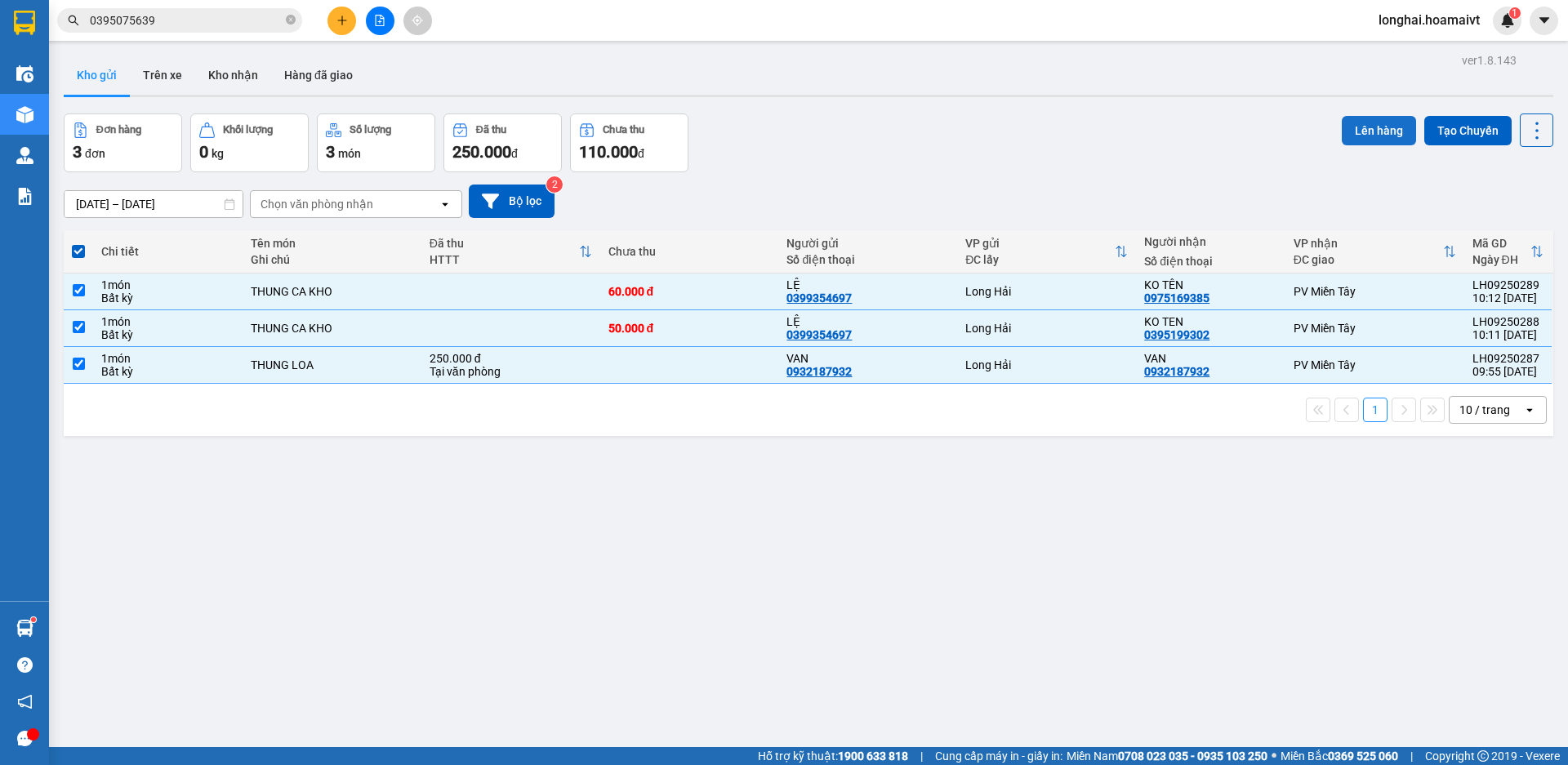
click at [1353, 130] on button "Lên hàng" at bounding box center [1378, 131] width 75 height 29
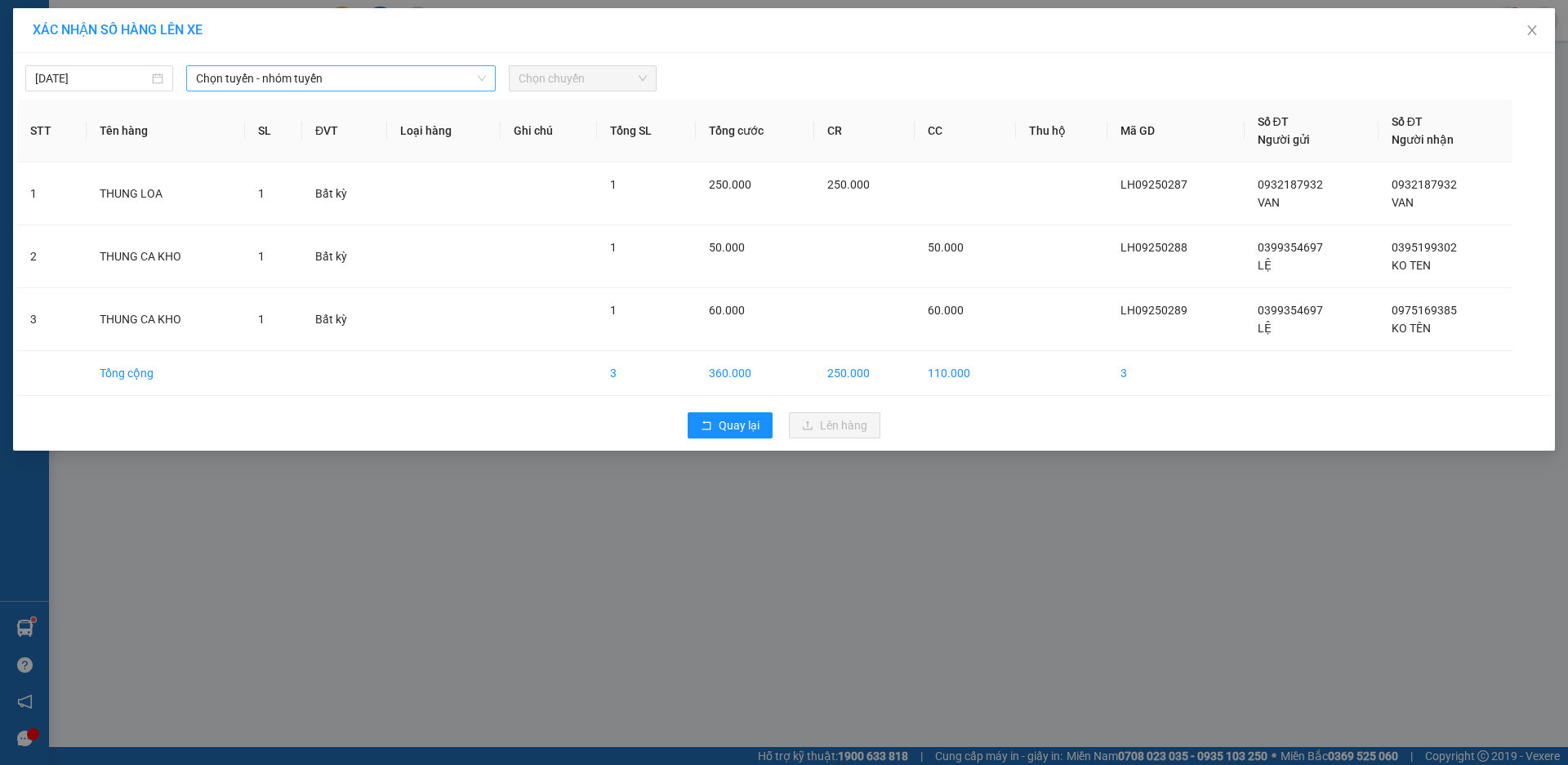
click at [245, 77] on span "Chọn tuyến - nhóm tuyến" at bounding box center [341, 79] width 290 height 25
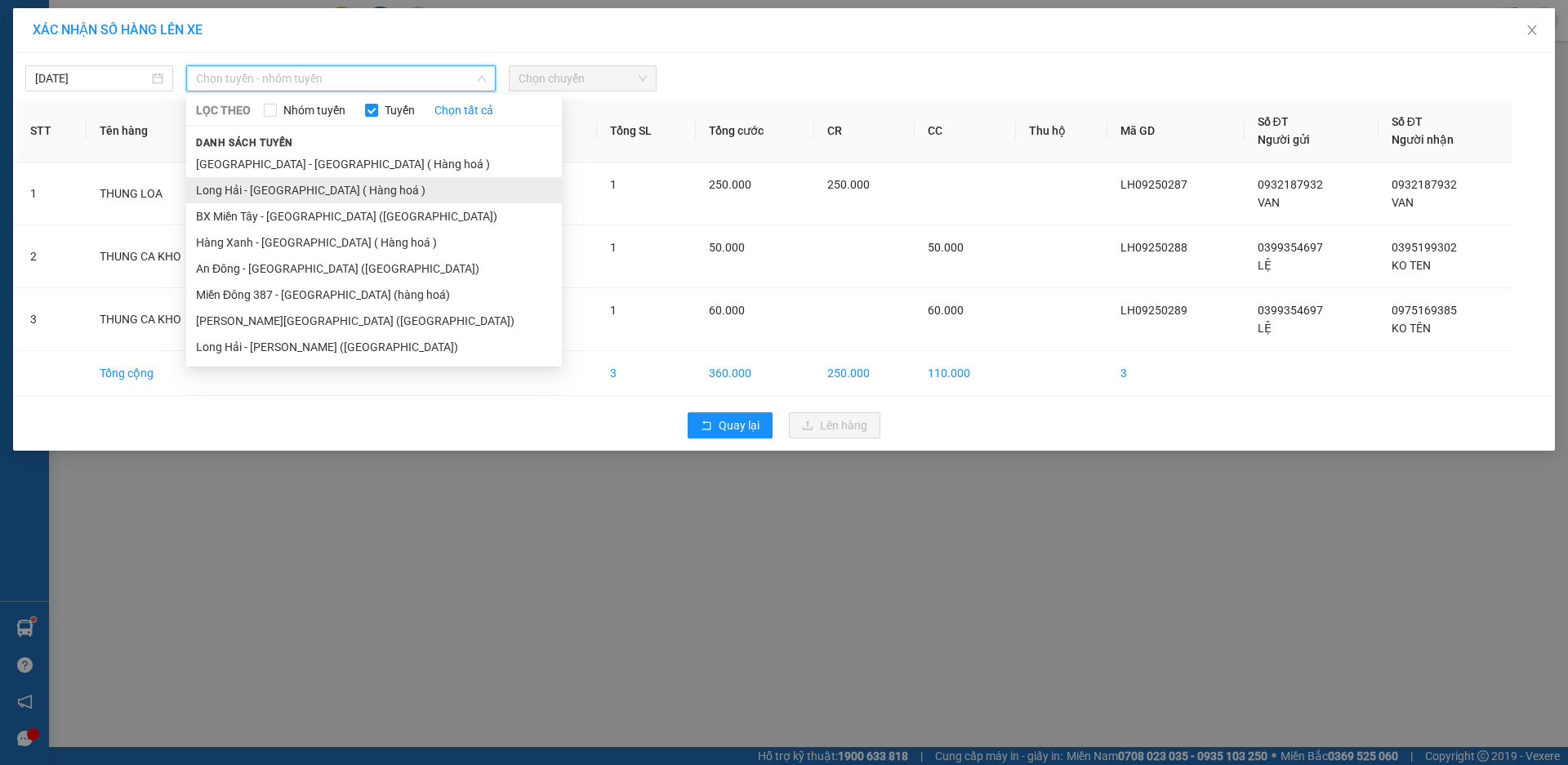
click at [266, 188] on li "Long Hải - [GEOGRAPHIC_DATA] ( Hàng hoá )" at bounding box center [373, 190] width 376 height 26
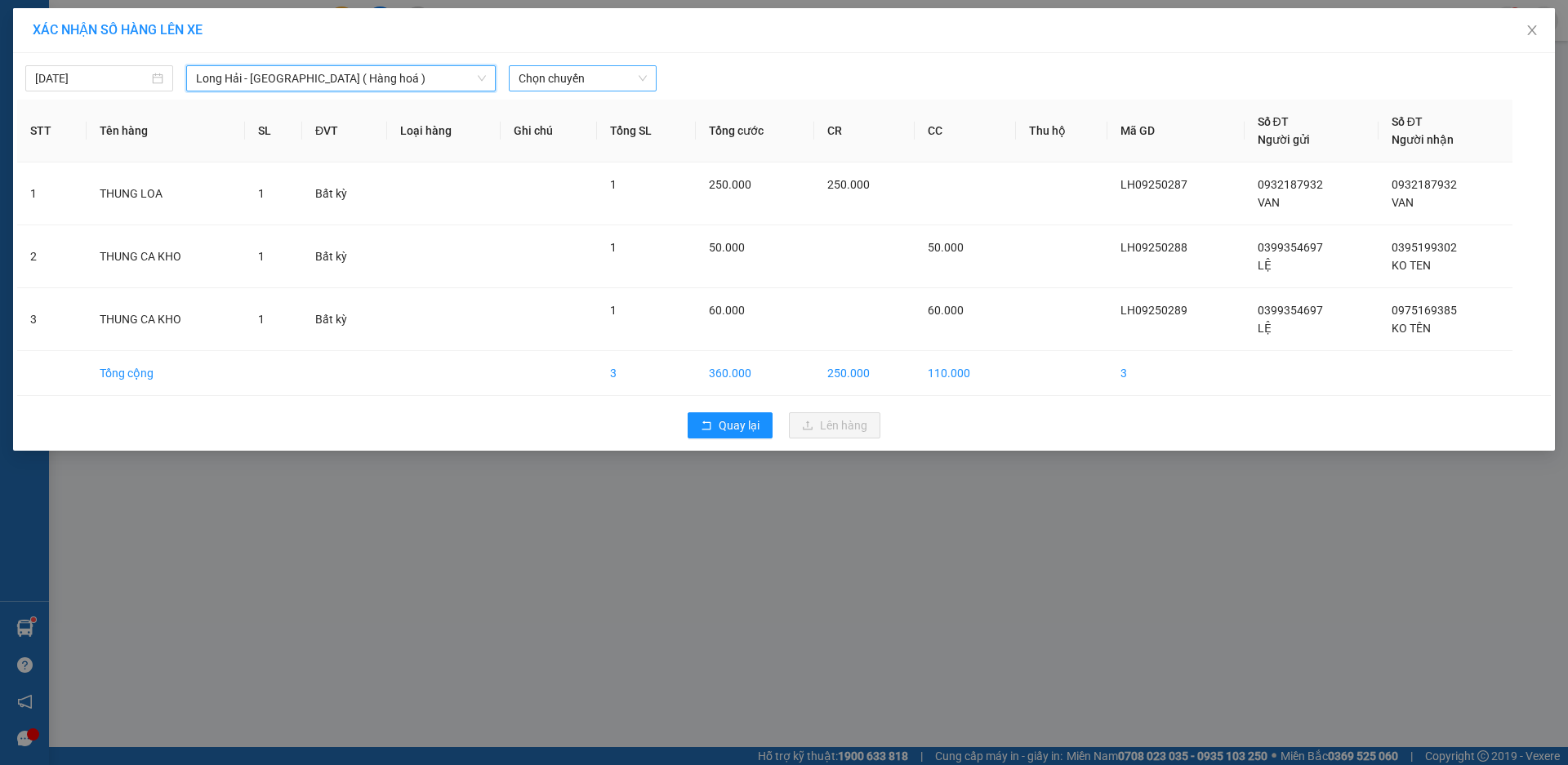
click at [563, 79] on span "Chọn chuyến" at bounding box center [582, 79] width 129 height 25
click at [633, 136] on div "Thêm chuyến " 11:00 "" at bounding box center [595, 138] width 174 height 28
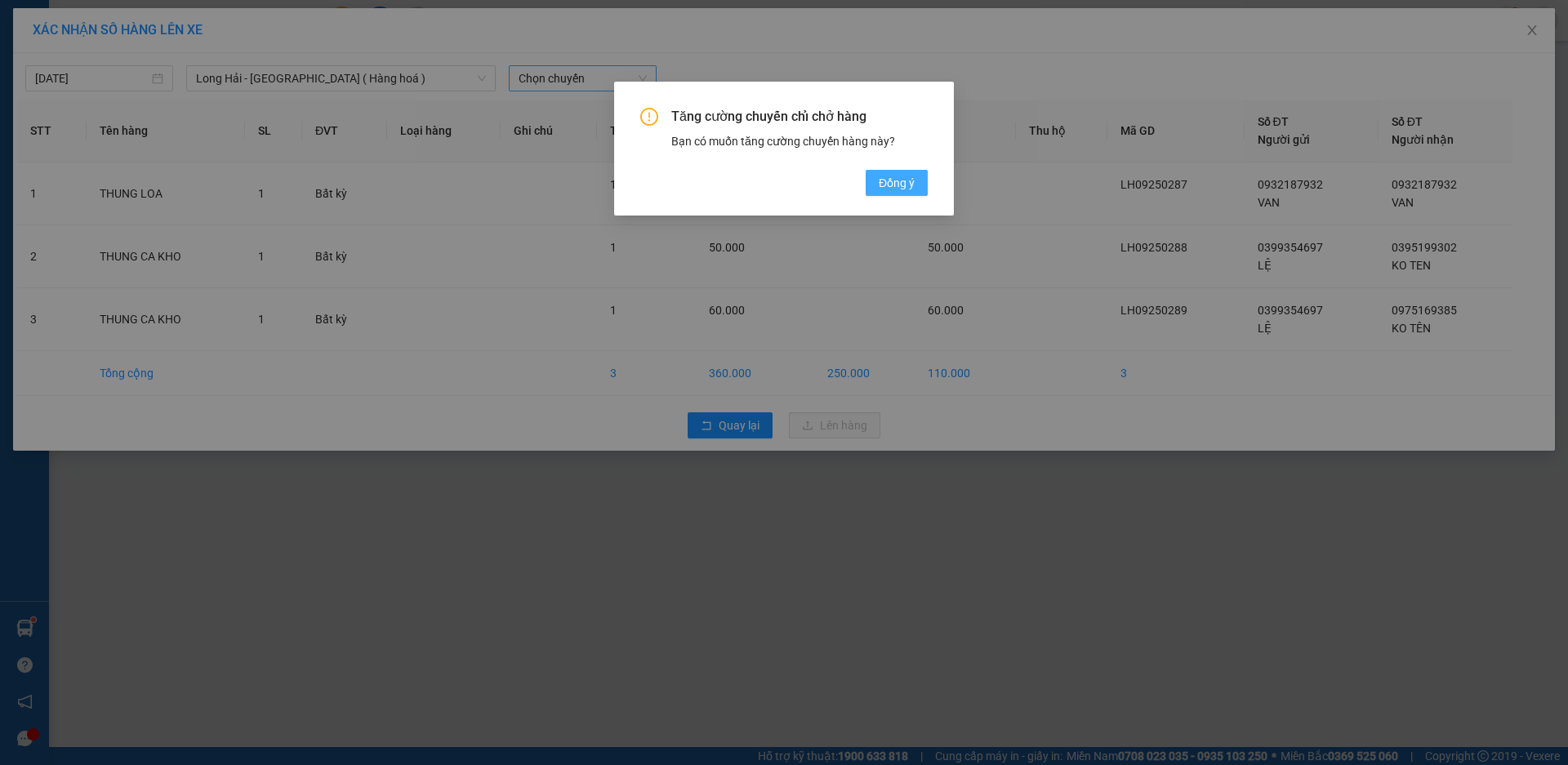
click at [878, 180] on button "Đồng ý" at bounding box center [897, 183] width 62 height 26
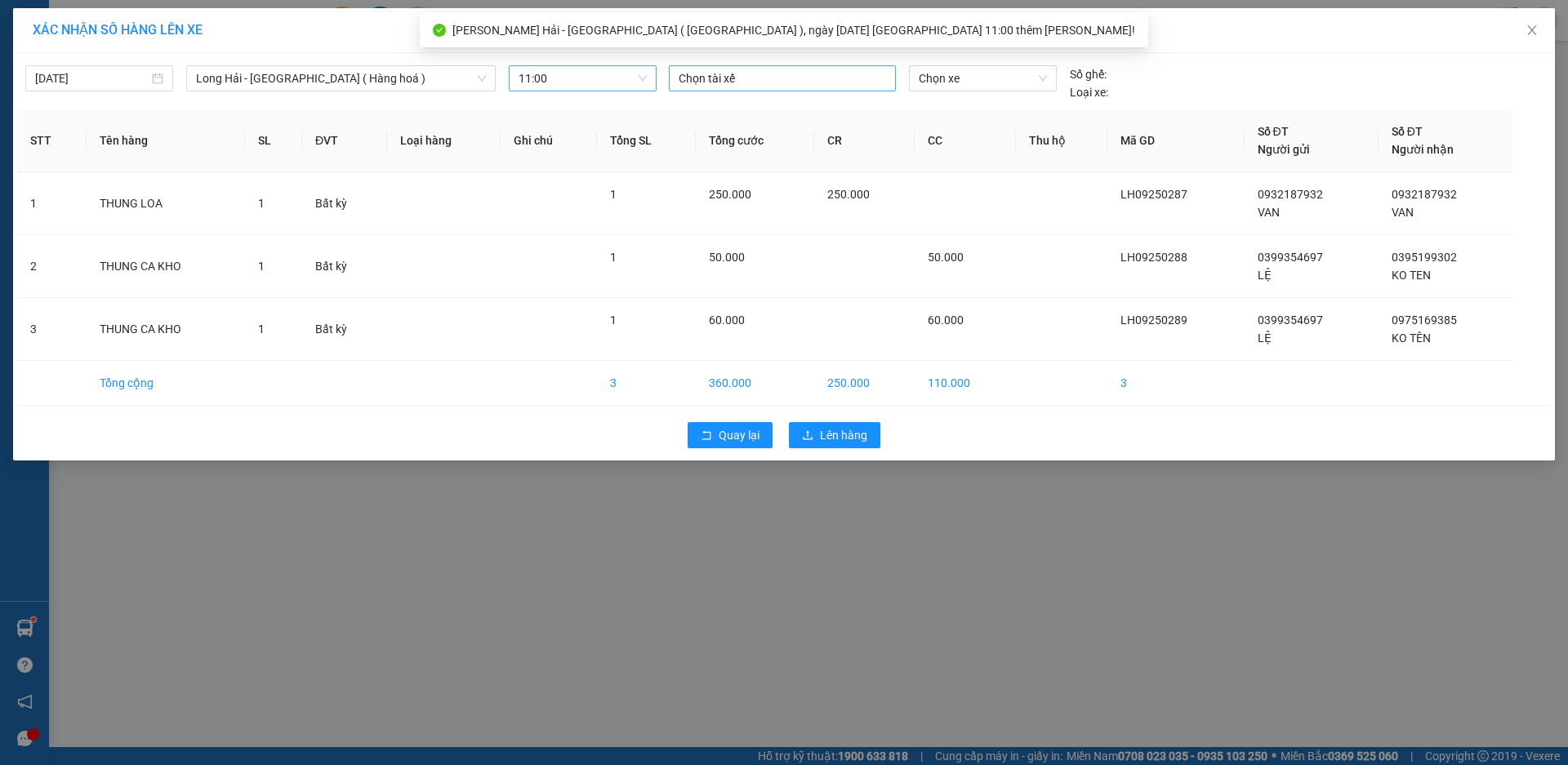
click at [733, 80] on div at bounding box center [782, 79] width 219 height 20
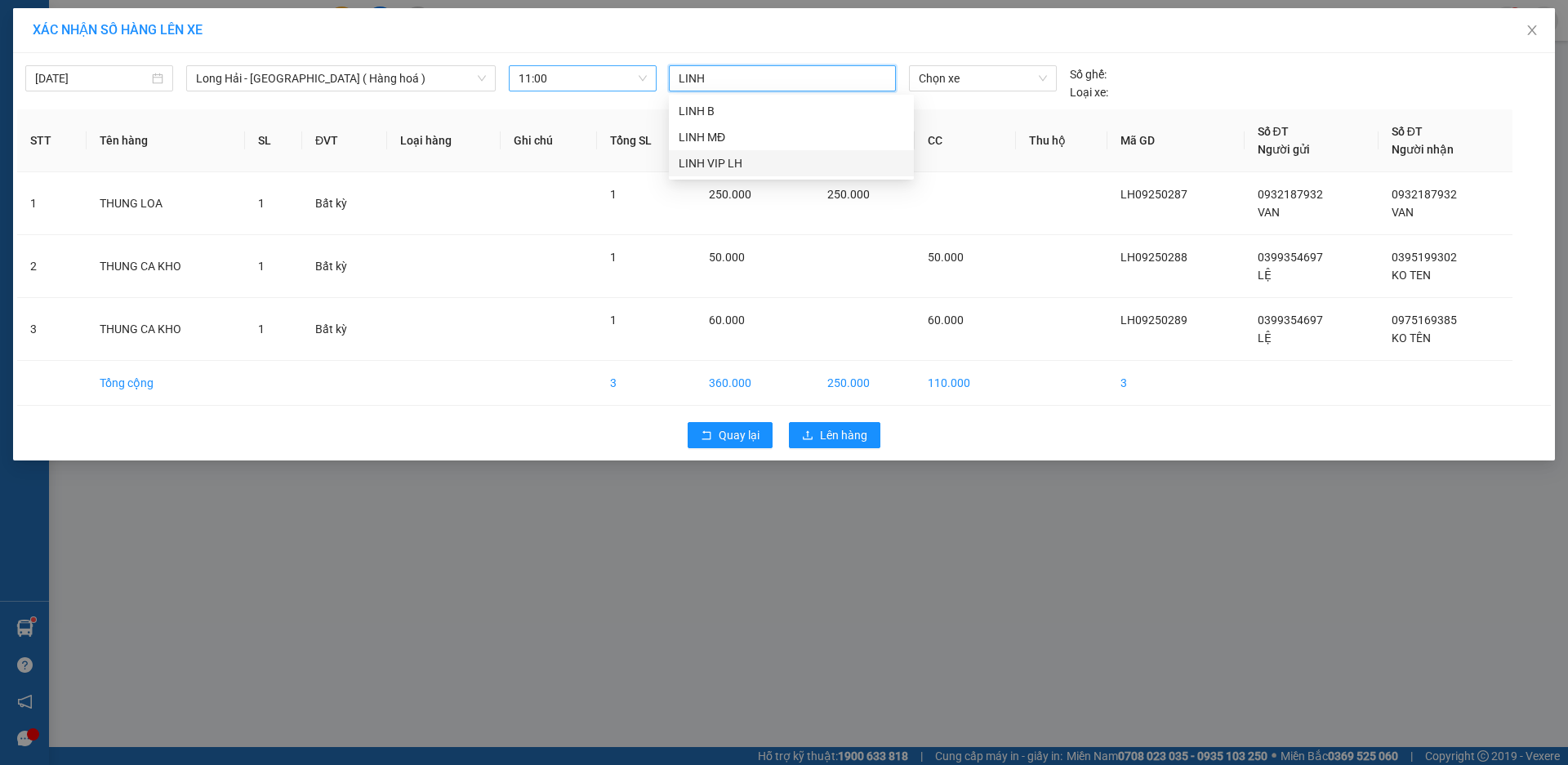
click at [723, 168] on div "LINH VIP LH" at bounding box center [791, 163] width 225 height 18
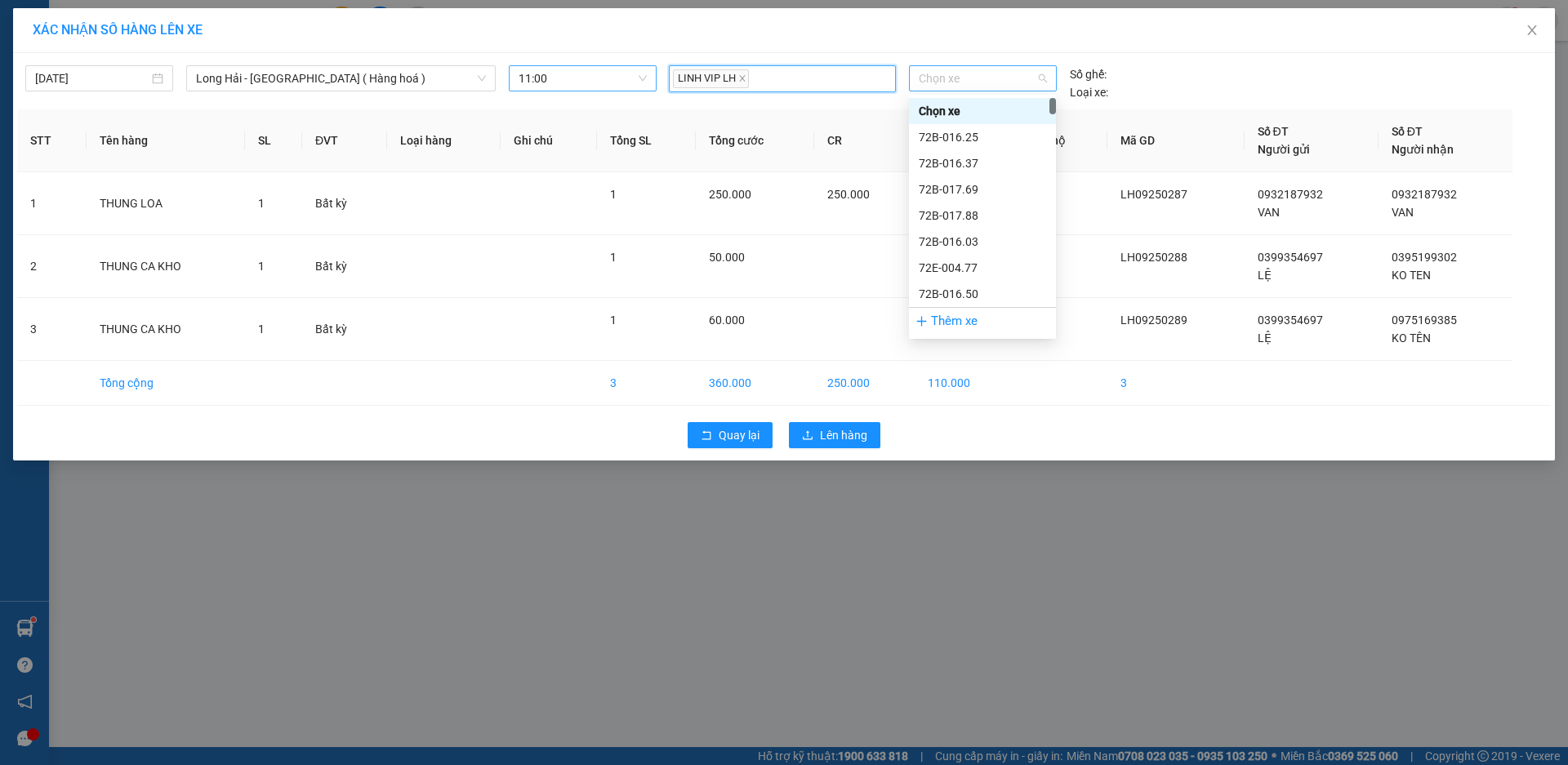
click at [950, 87] on span "Chọn xe" at bounding box center [983, 79] width 128 height 25
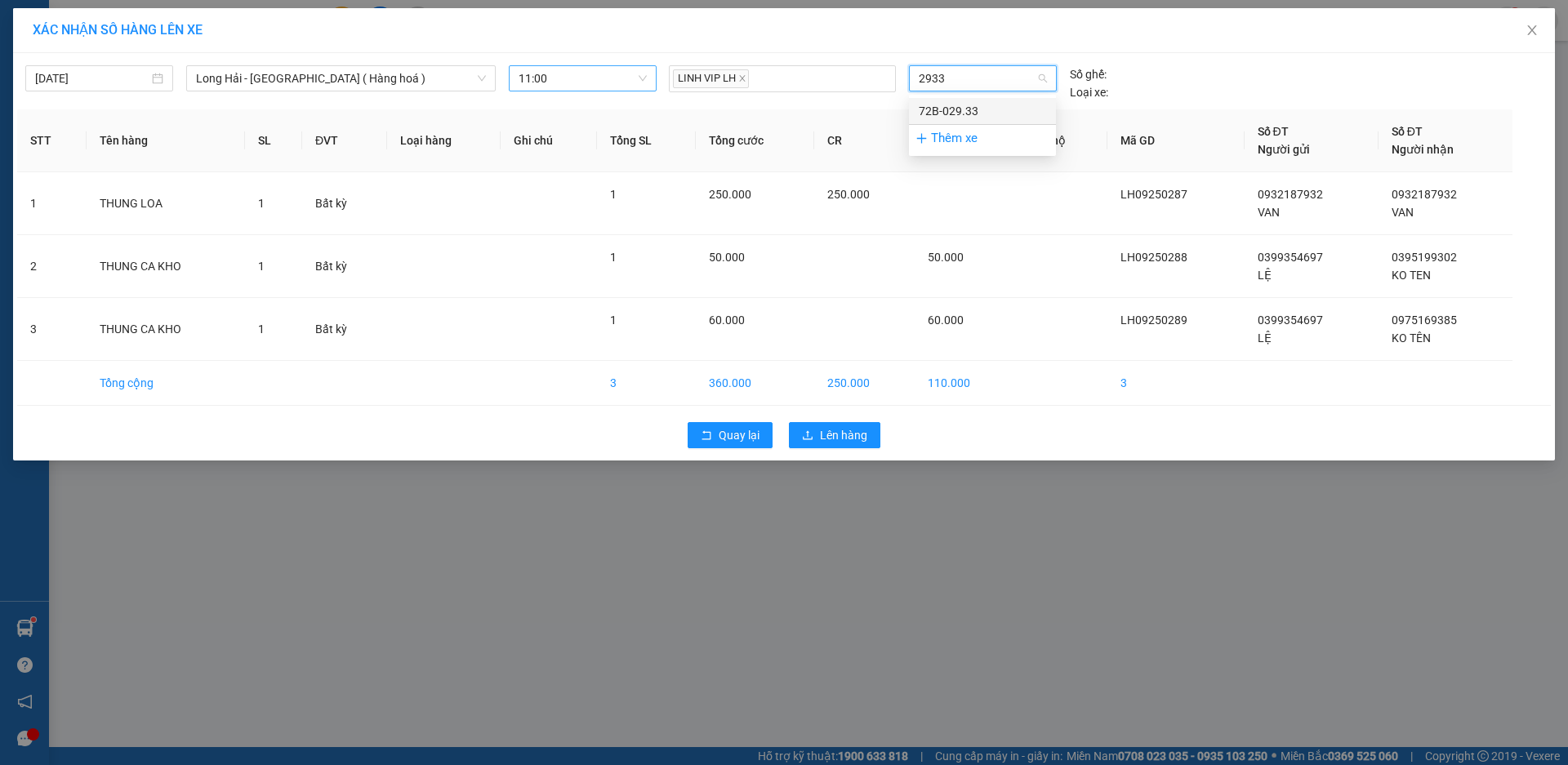
click at [936, 108] on div "72B-029.33" at bounding box center [983, 111] width 128 height 18
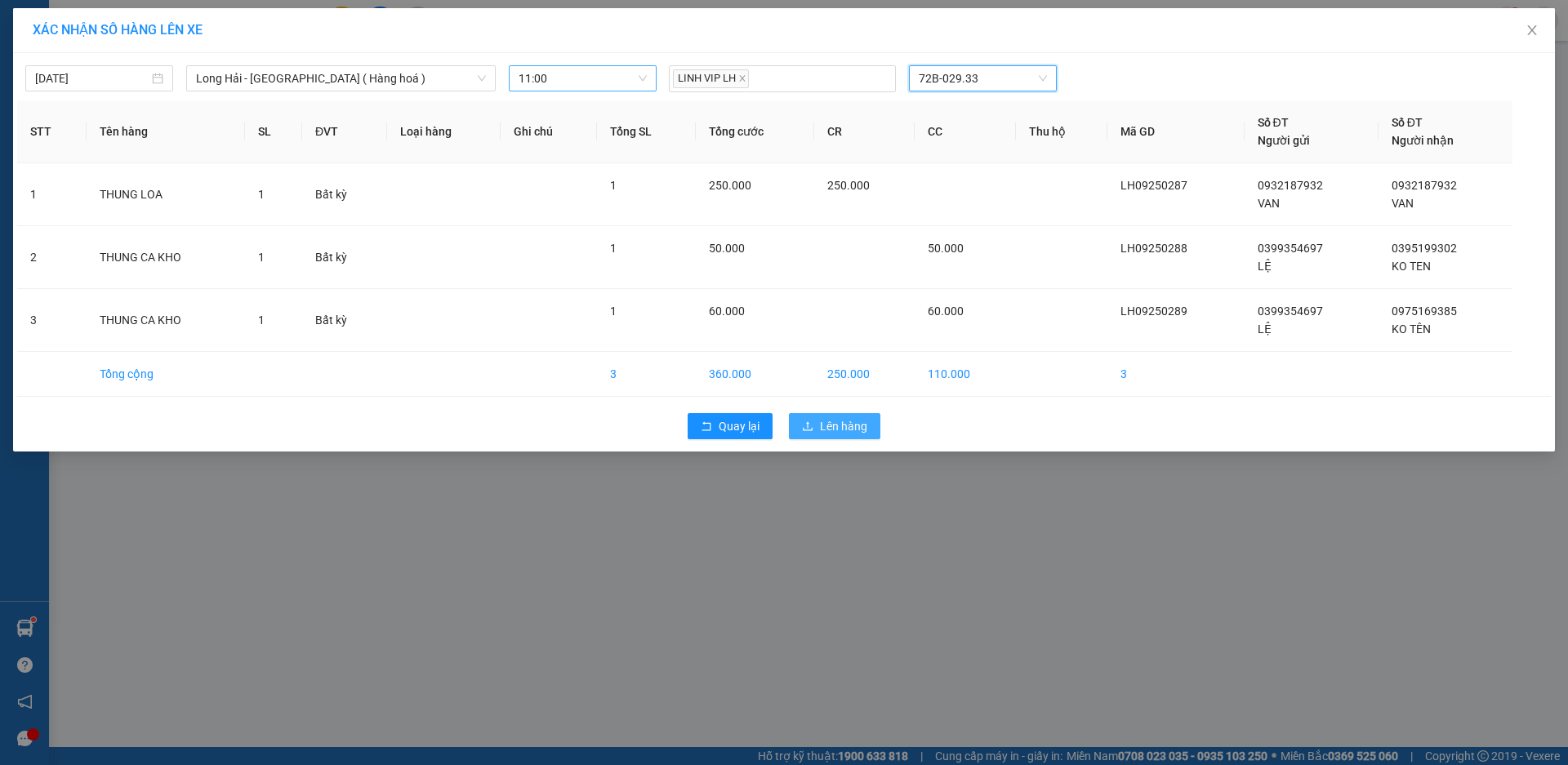
click at [838, 424] on span "Lên hàng" at bounding box center [843, 427] width 47 height 18
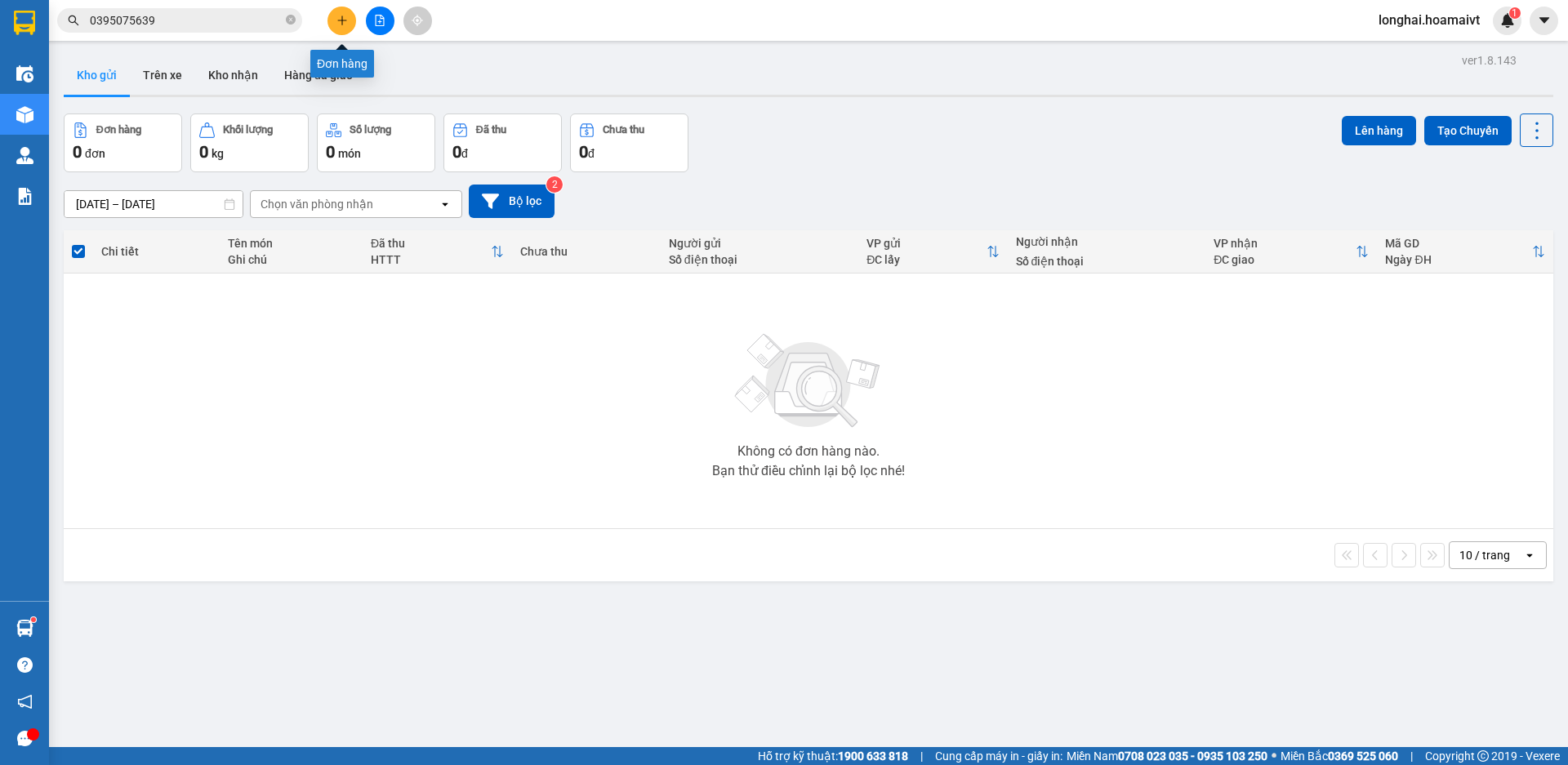
click at [338, 20] on icon "plus" at bounding box center [342, 20] width 11 height 11
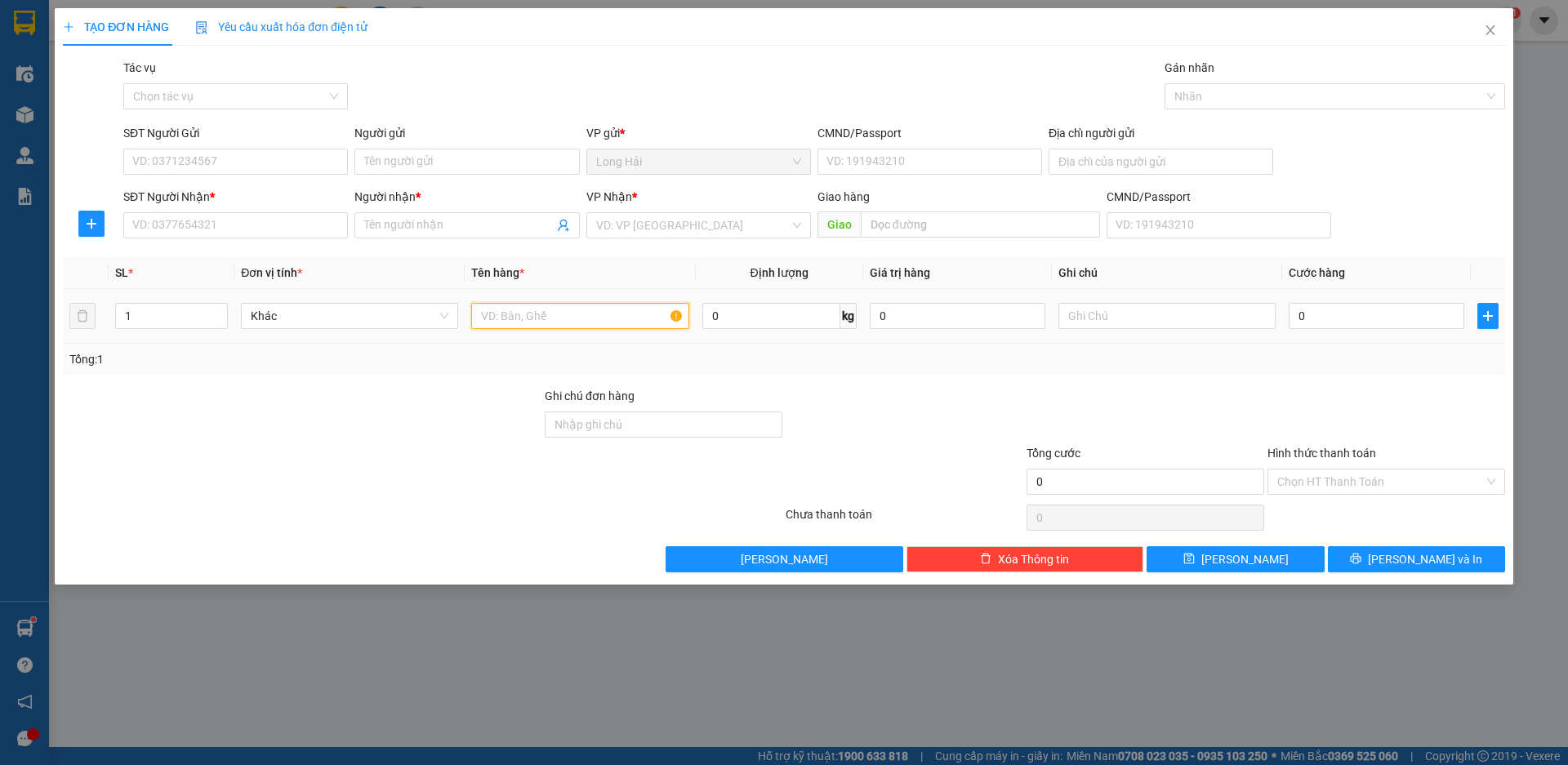
click at [503, 315] on input "text" at bounding box center [579, 316] width 217 height 26
click at [702, 227] on input "search" at bounding box center [693, 225] width 193 height 25
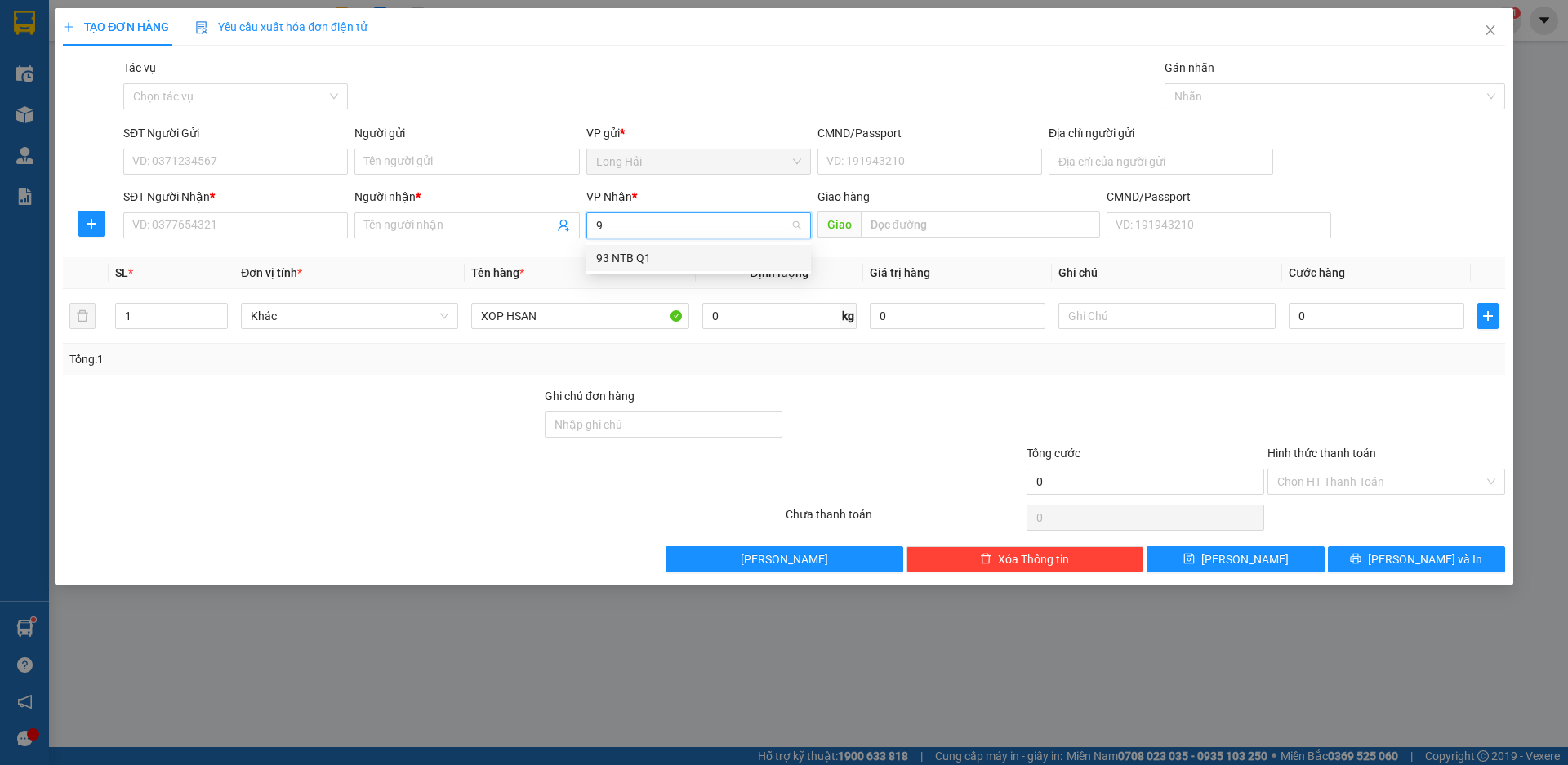
click at [603, 256] on div "93 NTB Q1" at bounding box center [698, 258] width 205 height 18
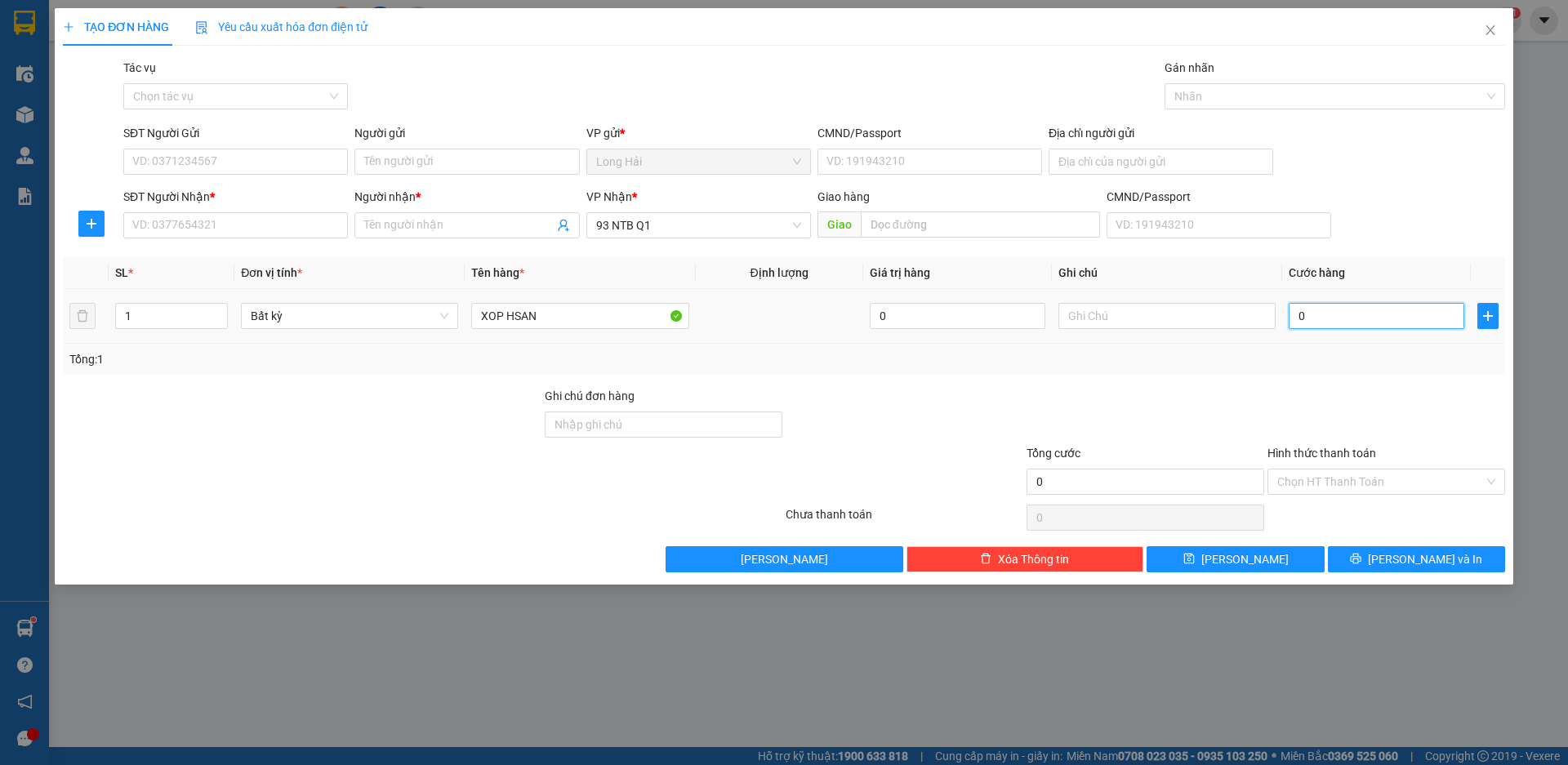
click at [1346, 325] on input "0" at bounding box center [1376, 316] width 175 height 26
click at [174, 222] on input "SĐT Người Nhận *" at bounding box center [236, 225] width 224 height 26
click at [370, 229] on input "Người nhận *" at bounding box center [459, 225] width 188 height 18
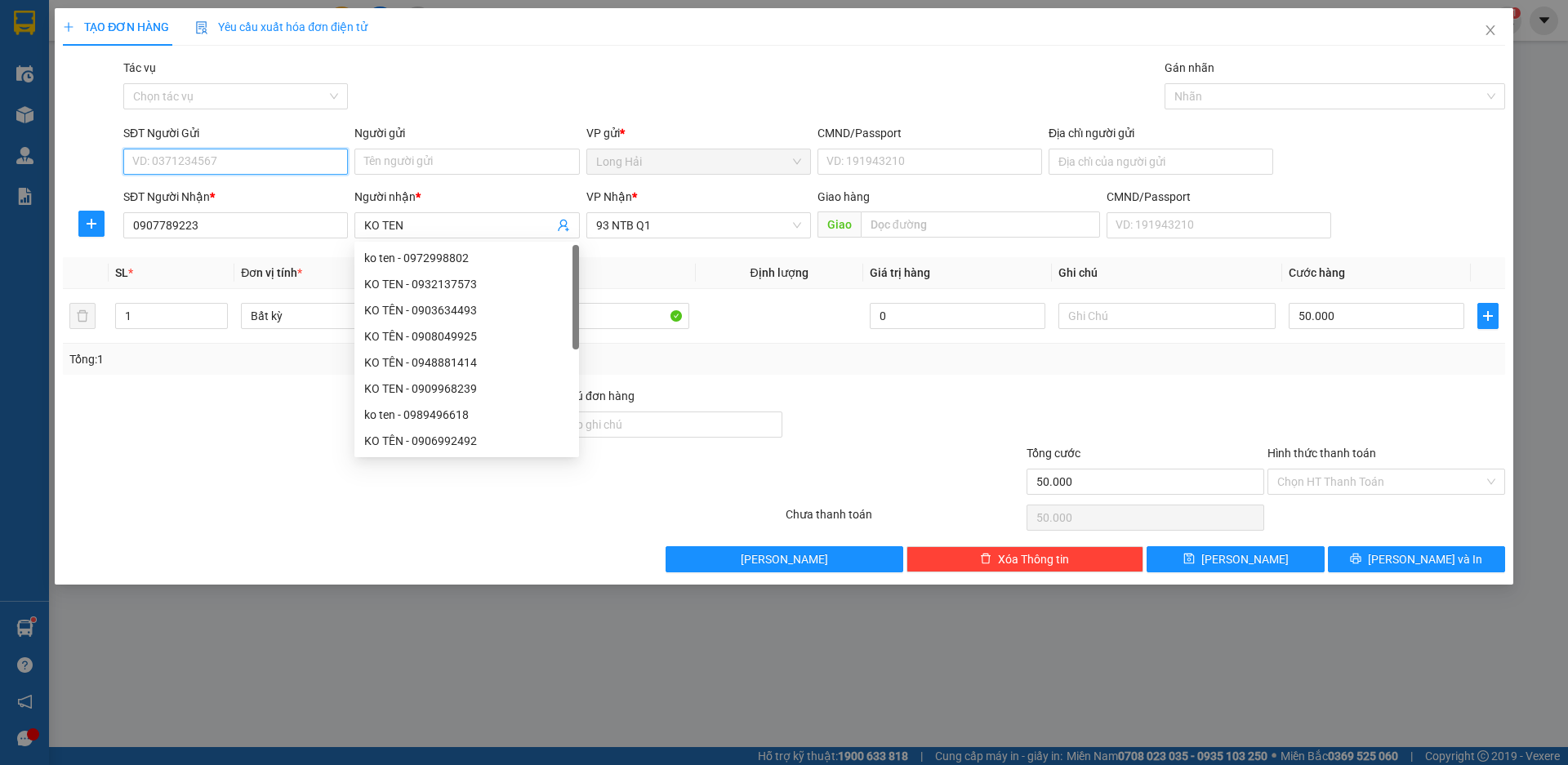
click at [275, 166] on input "SĐT Người Gửi" at bounding box center [236, 161] width 224 height 26
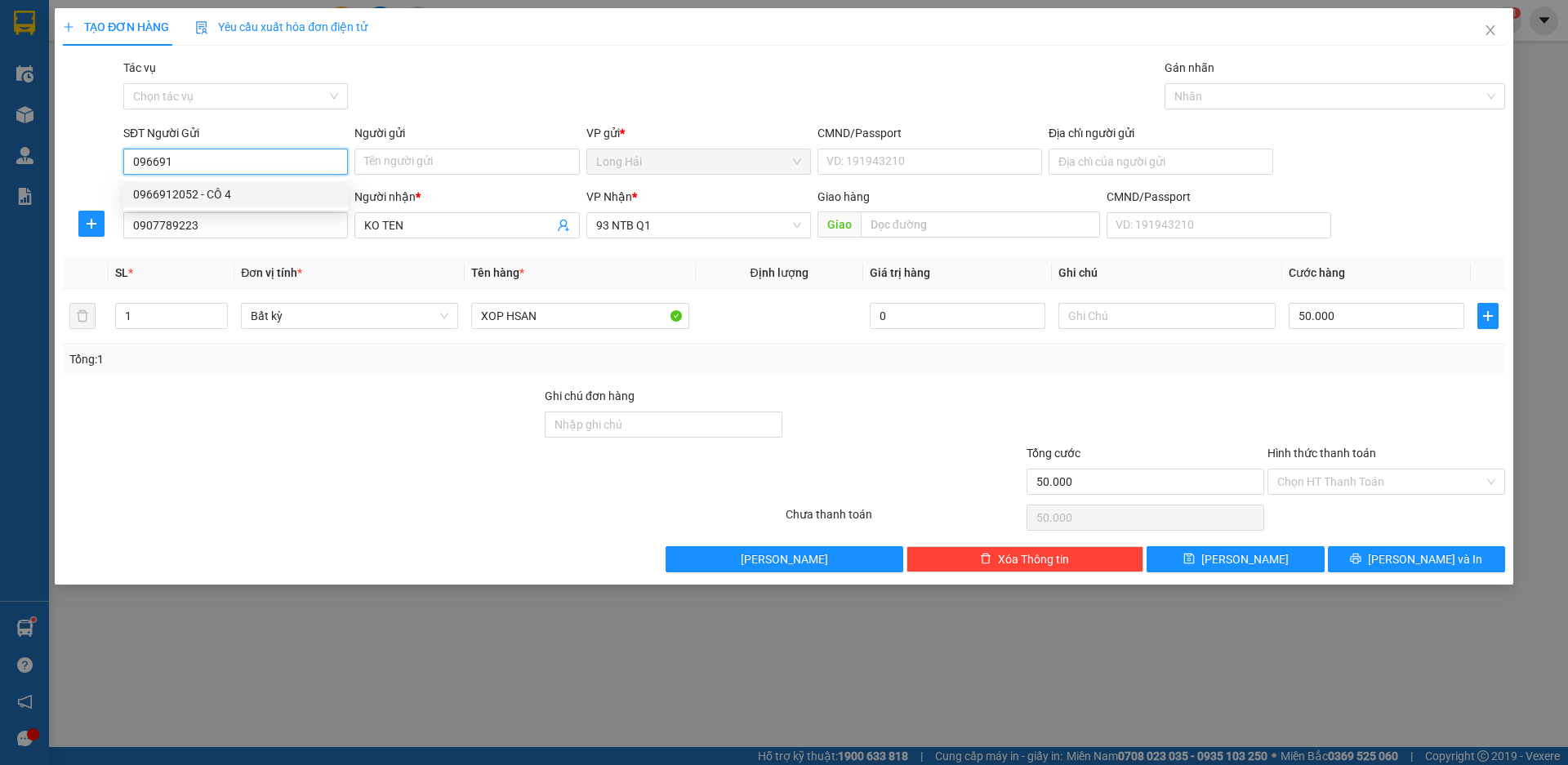
click at [217, 183] on div "0966912052 - CÔ 4" at bounding box center [236, 194] width 224 height 26
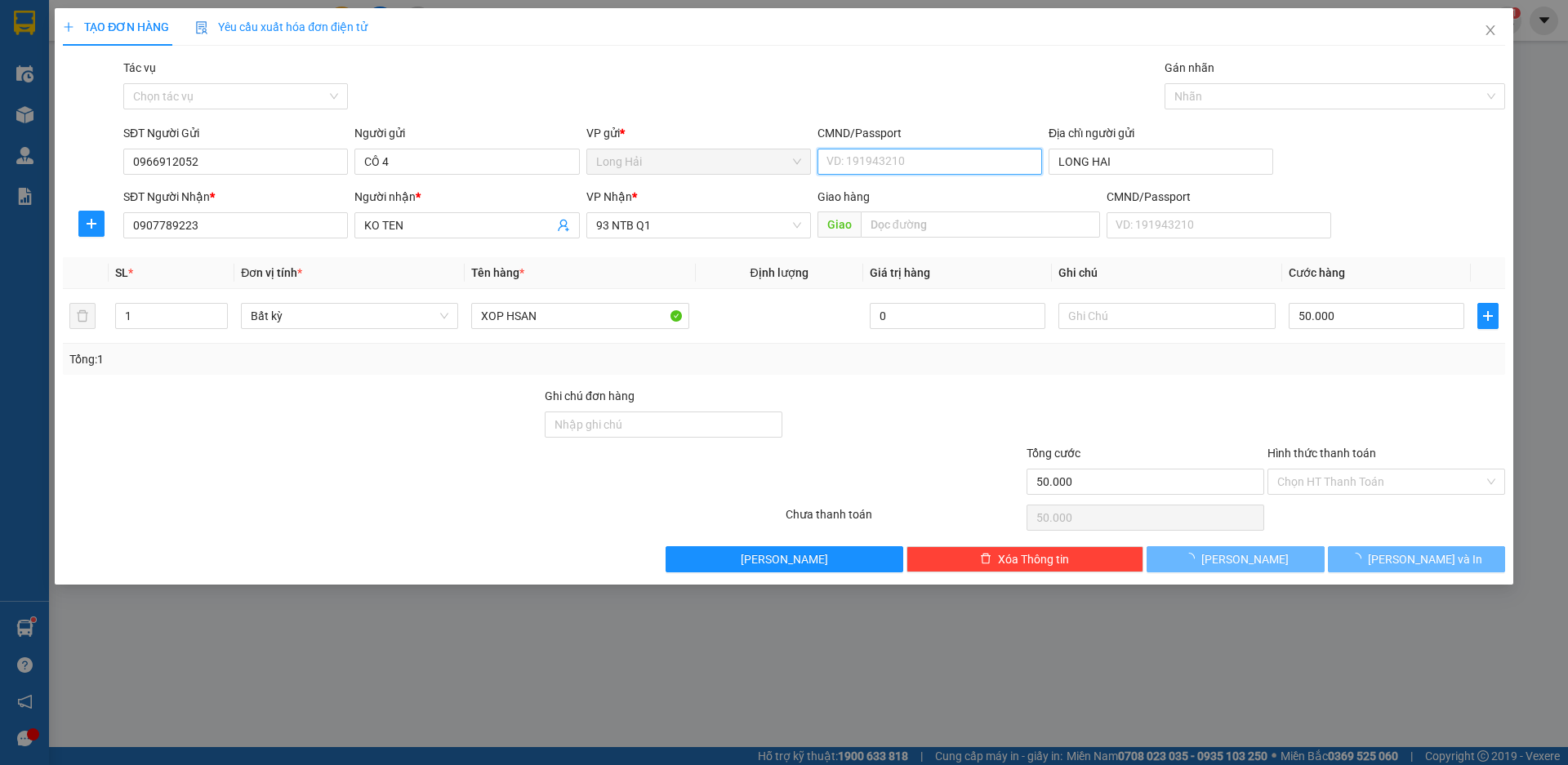
click at [830, 156] on input "CMND/Passport" at bounding box center [929, 161] width 224 height 26
click at [868, 161] on input "CMND/Passport" at bounding box center [929, 161] width 224 height 26
click at [920, 157] on input "CMND/Passport" at bounding box center [929, 161] width 224 height 26
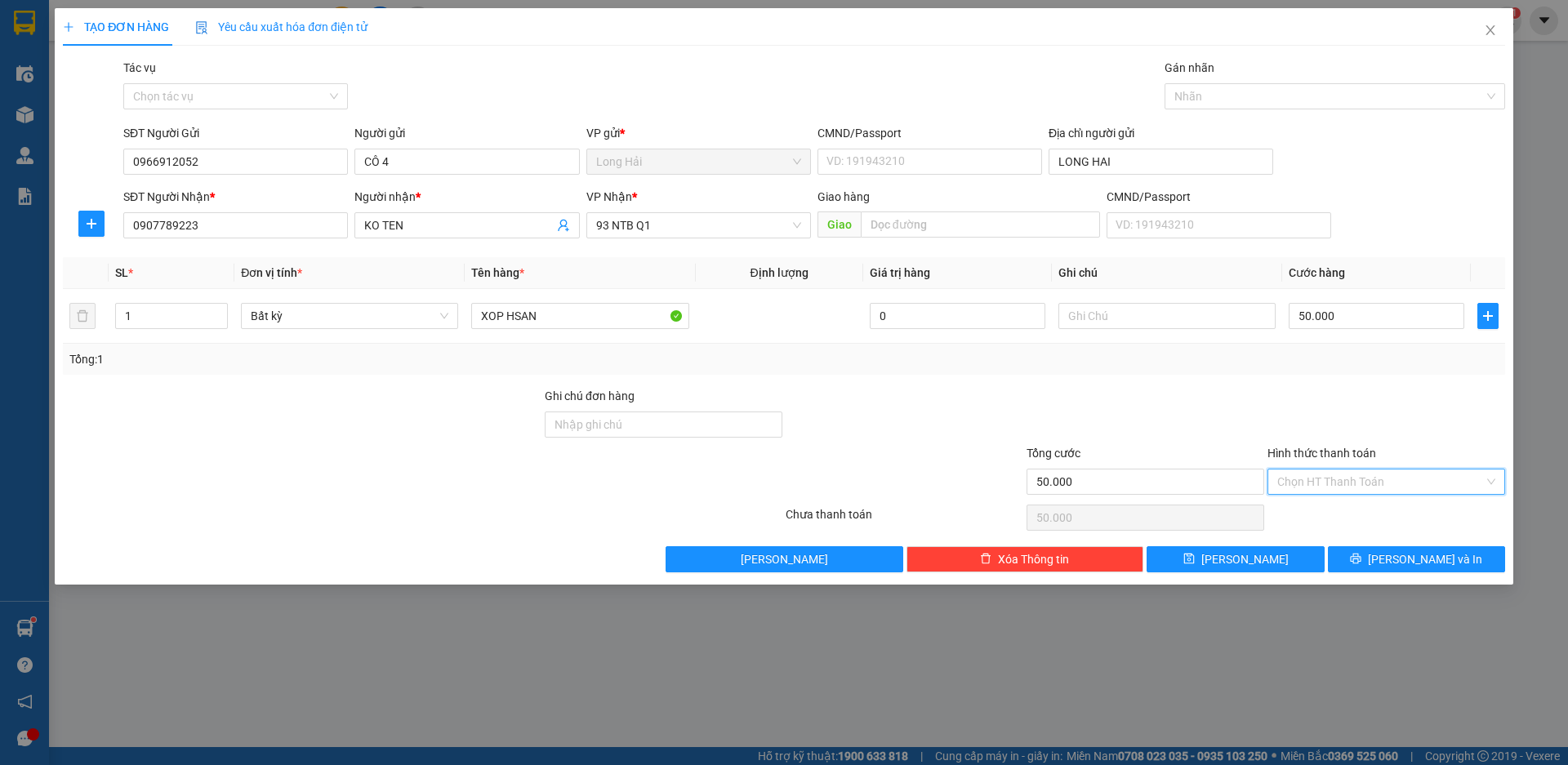
click at [1346, 484] on input "Hình thức thanh toán" at bounding box center [1380, 482] width 206 height 25
drag, startPoint x: 1343, startPoint y: 512, endPoint x: 1347, endPoint y: 520, distance: 8.9
click at [1343, 513] on div "Tại văn phòng" at bounding box center [1386, 514] width 218 height 18
click at [1403, 559] on span "[PERSON_NAME] và In" at bounding box center [1425, 559] width 115 height 18
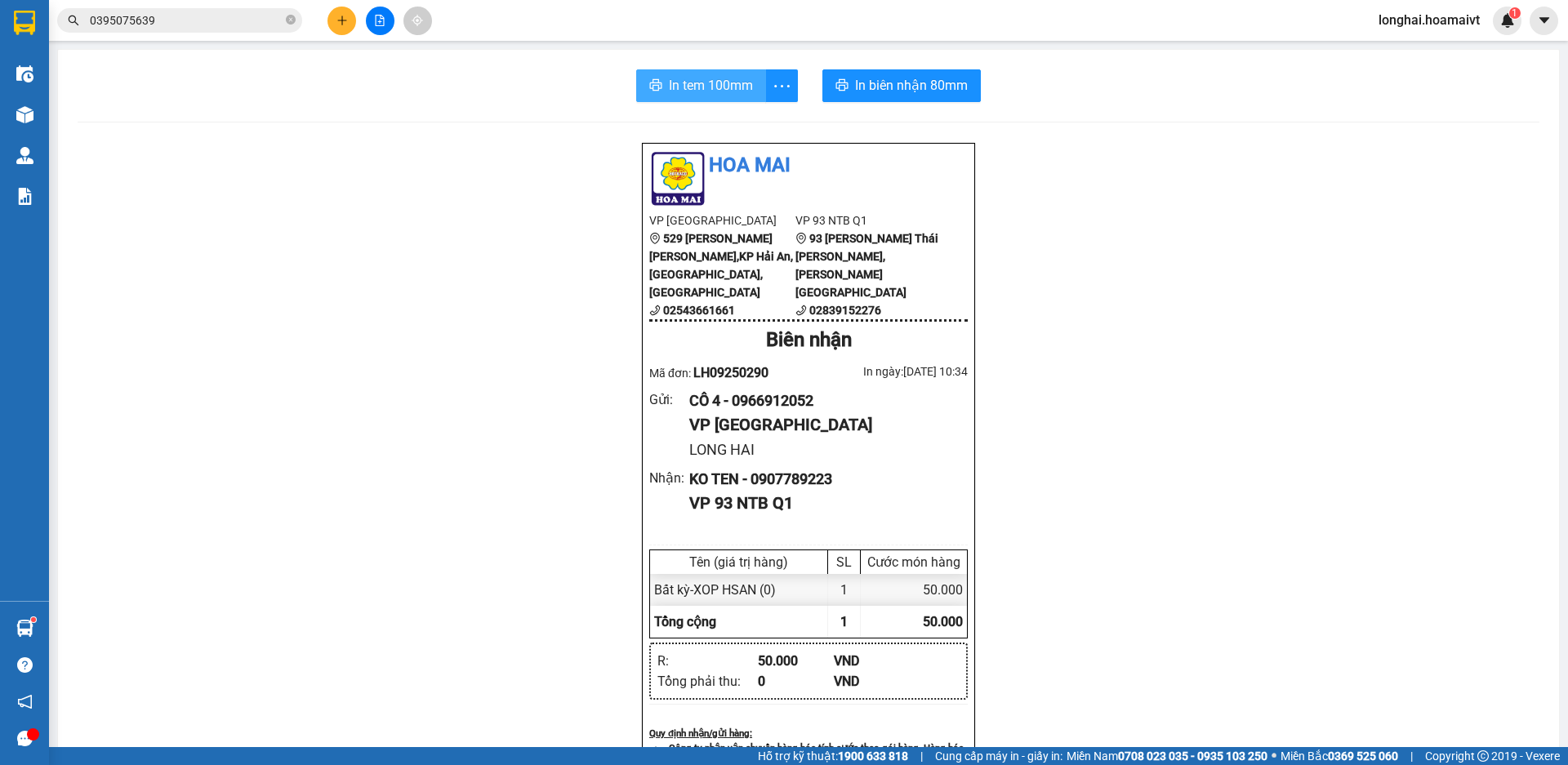
click at [695, 82] on span "In tem 100mm" at bounding box center [711, 85] width 84 height 20
click at [358, 23] on div at bounding box center [380, 20] width 123 height 29
click at [341, 11] on button at bounding box center [341, 20] width 29 height 29
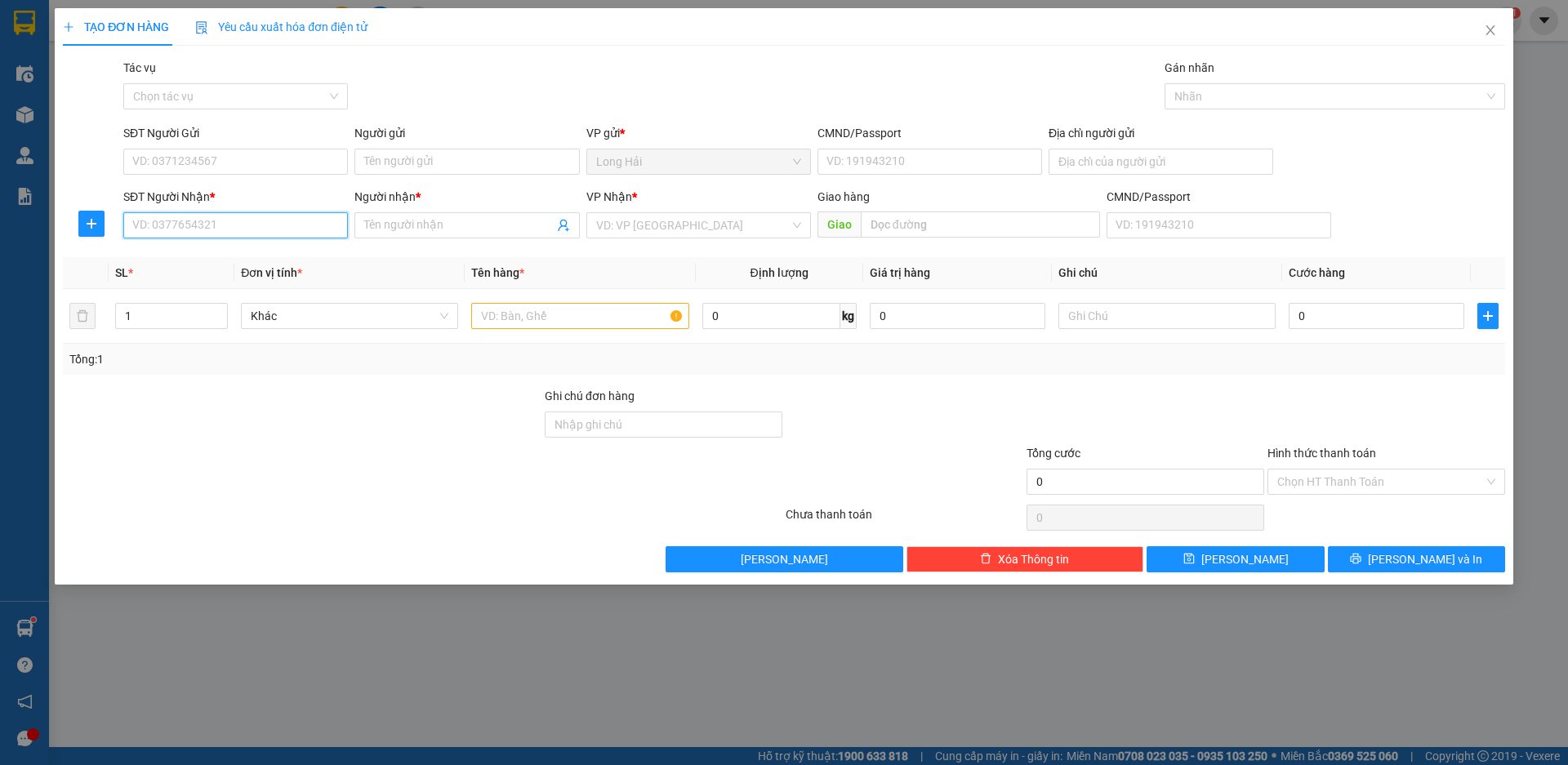
click at [185, 224] on input "SĐT Người Nhận *" at bounding box center [236, 225] width 224 height 26
click at [188, 259] on div "0988825329 - TRANG" at bounding box center [236, 258] width 205 height 18
click at [220, 154] on input "SĐT Người Gửi" at bounding box center [236, 161] width 224 height 26
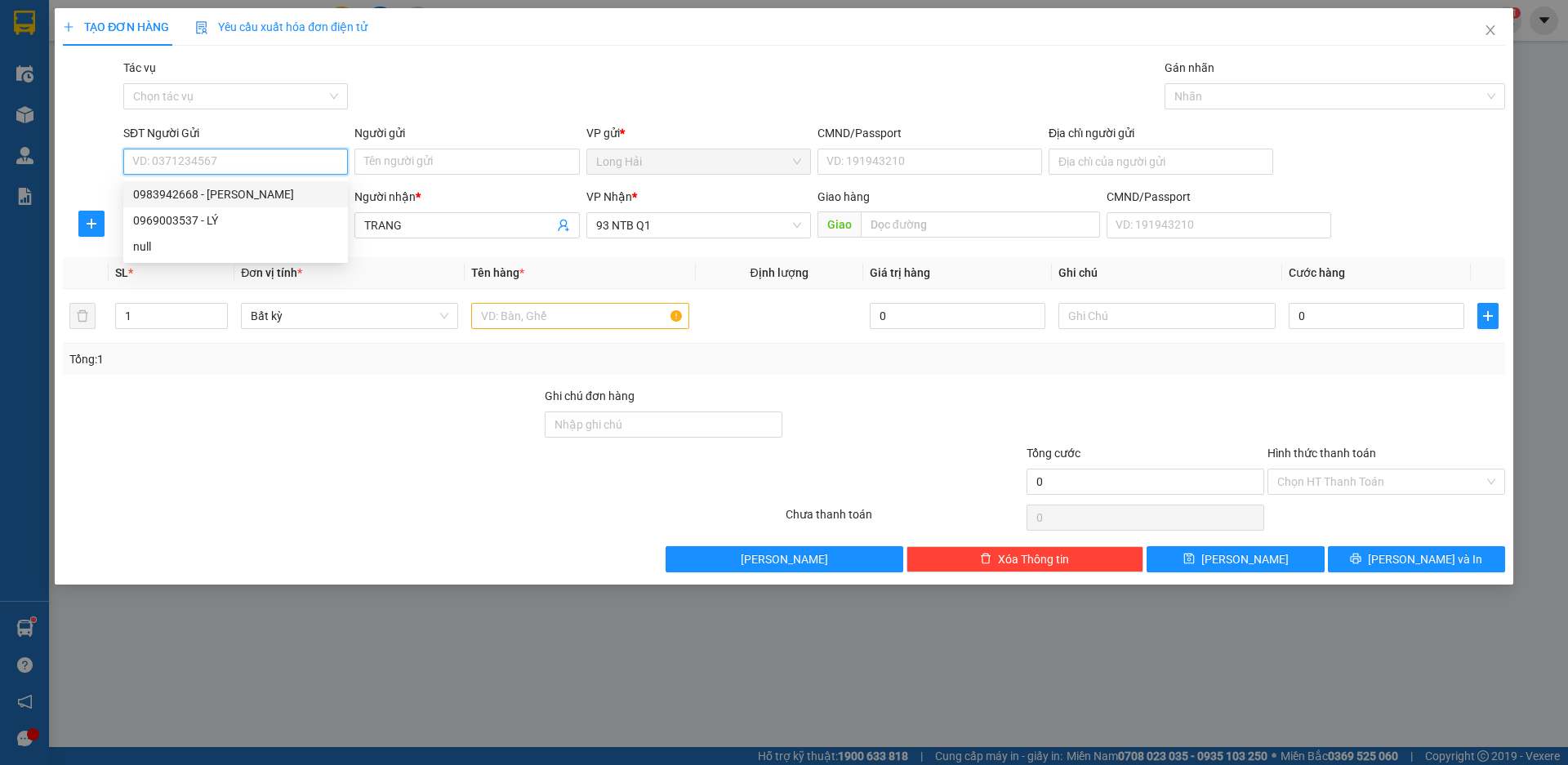
click at [235, 192] on div "0983942668 - TRUNG" at bounding box center [236, 194] width 205 height 18
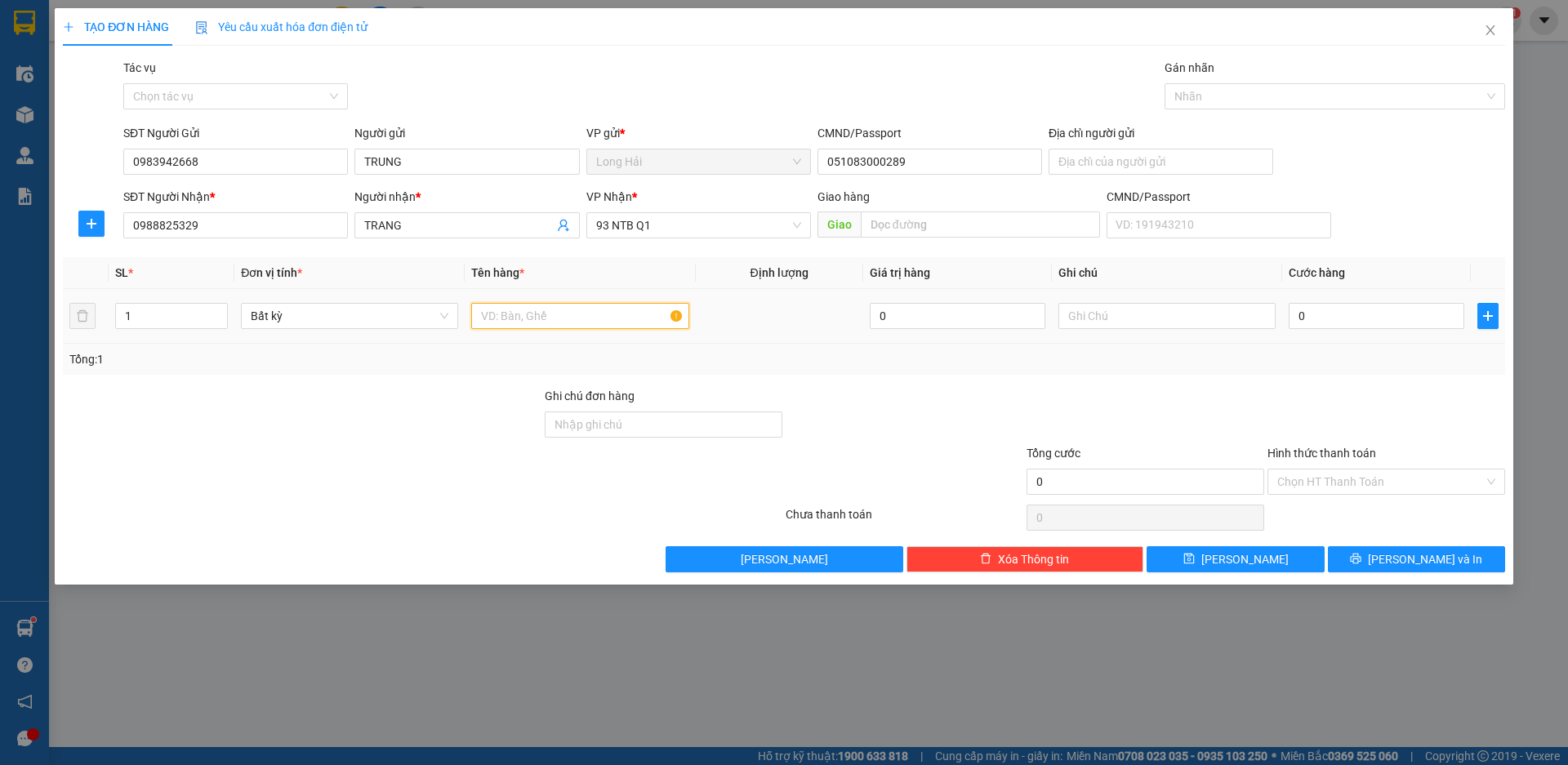
click at [610, 315] on input "text" at bounding box center [579, 316] width 217 height 26
click at [1310, 310] on input "0" at bounding box center [1376, 316] width 175 height 26
drag, startPoint x: 1325, startPoint y: 476, endPoint x: 1316, endPoint y: 505, distance: 30.4
click at [1325, 478] on input "Hình thức thanh toán" at bounding box center [1380, 482] width 206 height 25
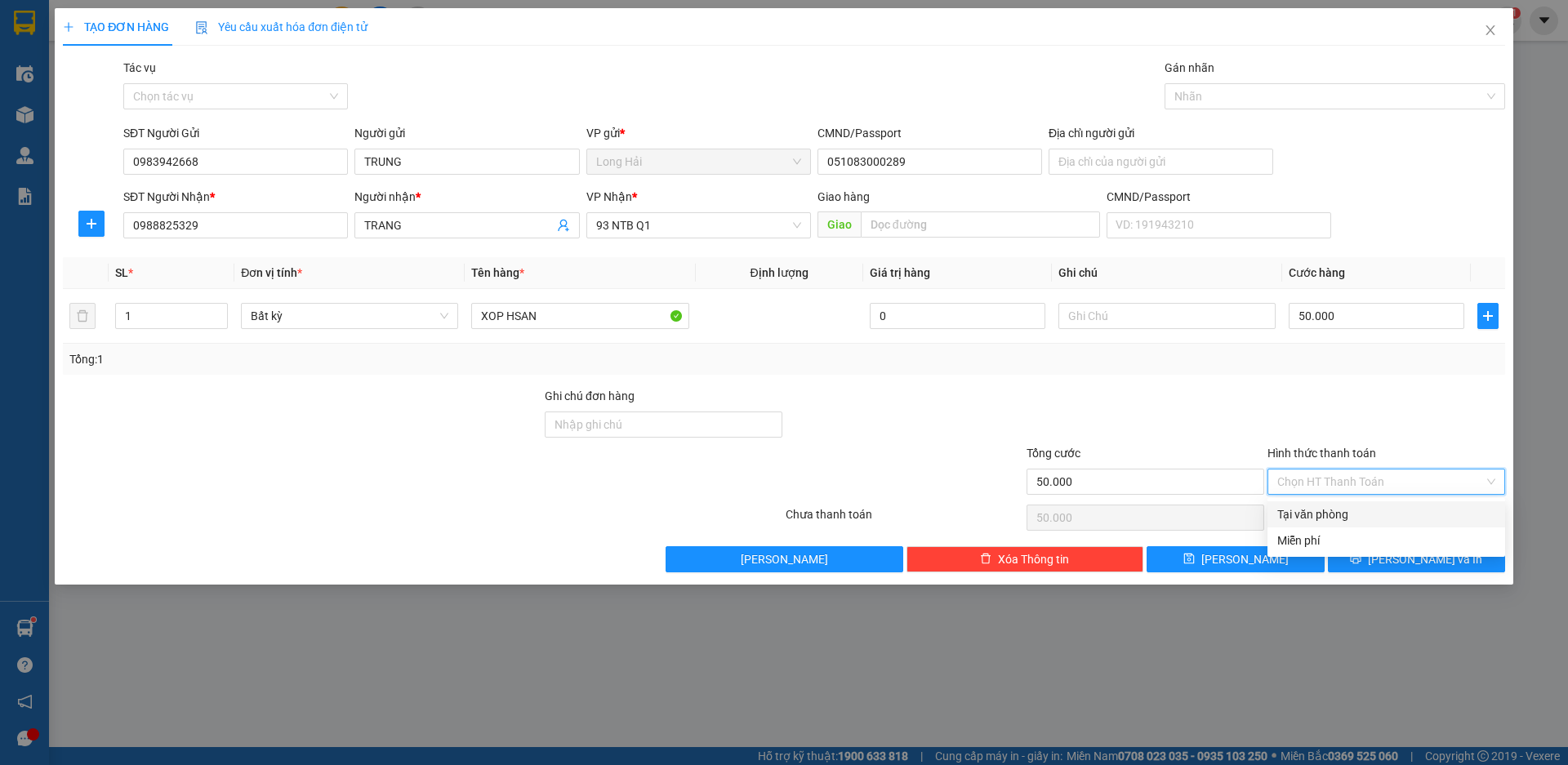
click at [1316, 505] on div "Tại văn phòng" at bounding box center [1386, 514] width 237 height 26
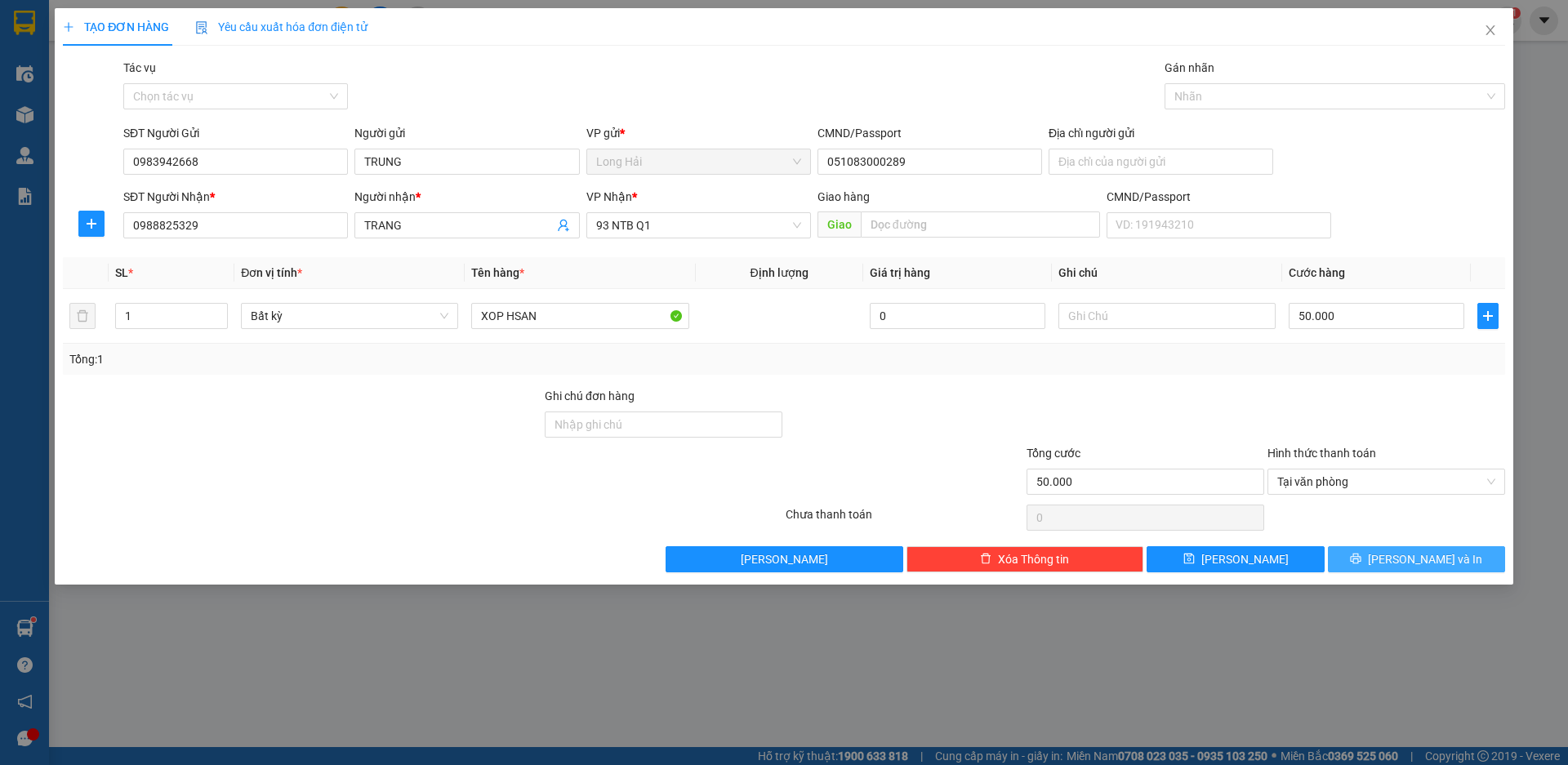
click at [1377, 548] on div "Transit Pickup Surcharge Ids Transit Deliver Surcharge Ids Transit Deliver Surc…" at bounding box center [784, 315] width 1442 height 514
click at [1330, 546] on button "[PERSON_NAME] và In" at bounding box center [1416, 559] width 177 height 26
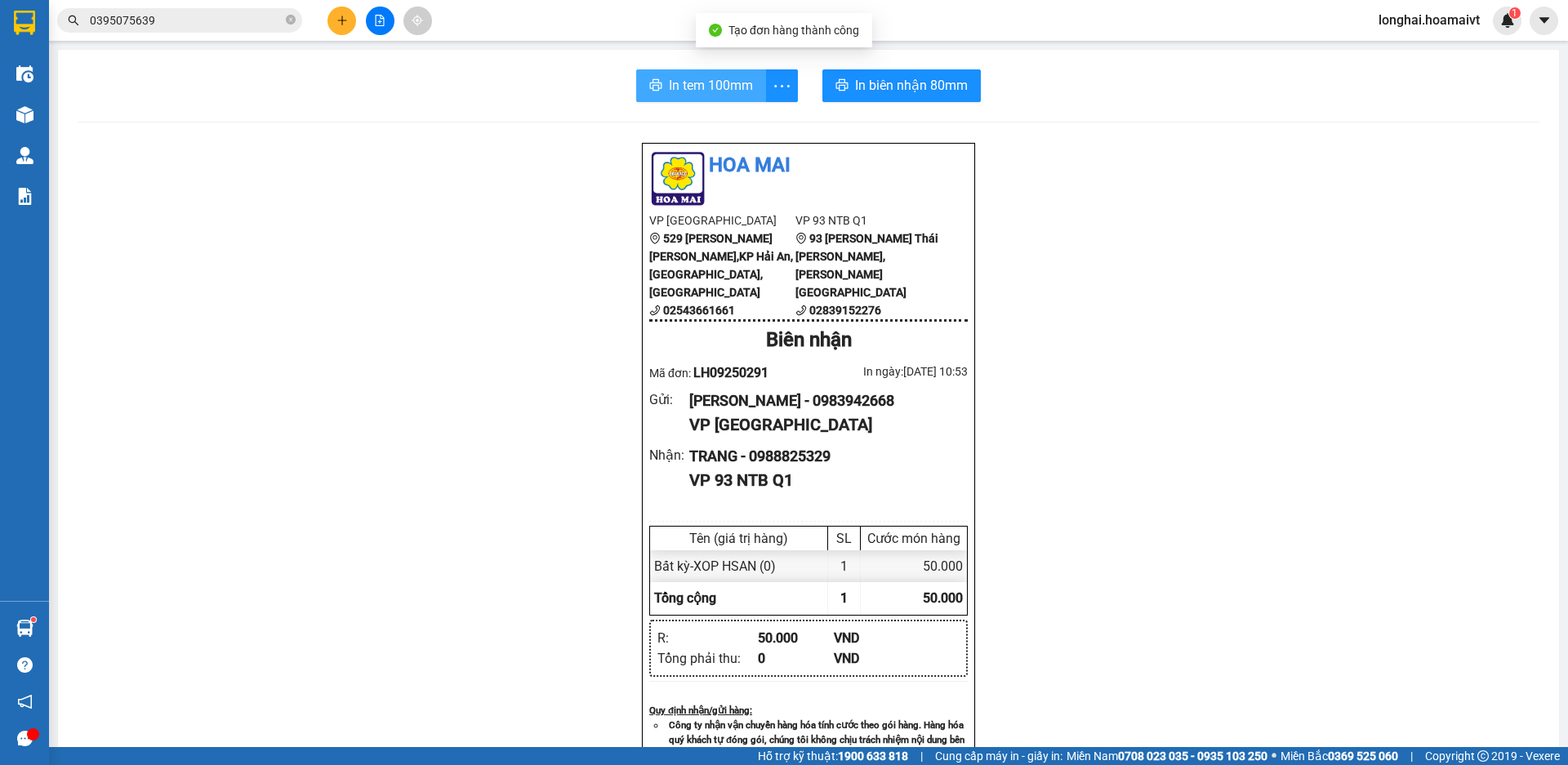
click at [685, 94] on span "In tem 100mm" at bounding box center [711, 85] width 84 height 20
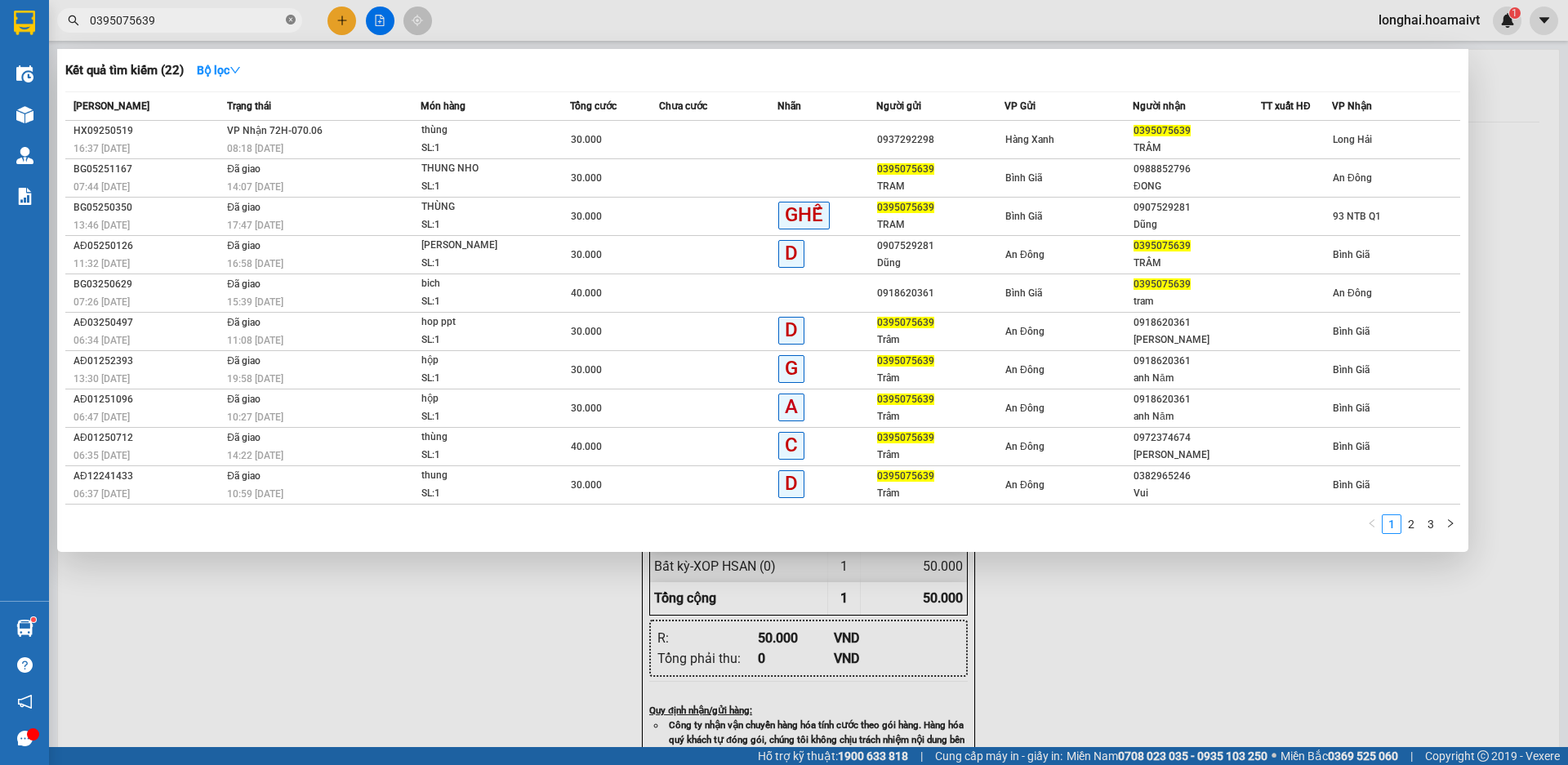
drag, startPoint x: 692, startPoint y: 85, endPoint x: 291, endPoint y: 24, distance: 405.6
click at [291, 24] on icon "close-circle" at bounding box center [291, 20] width 10 height 10
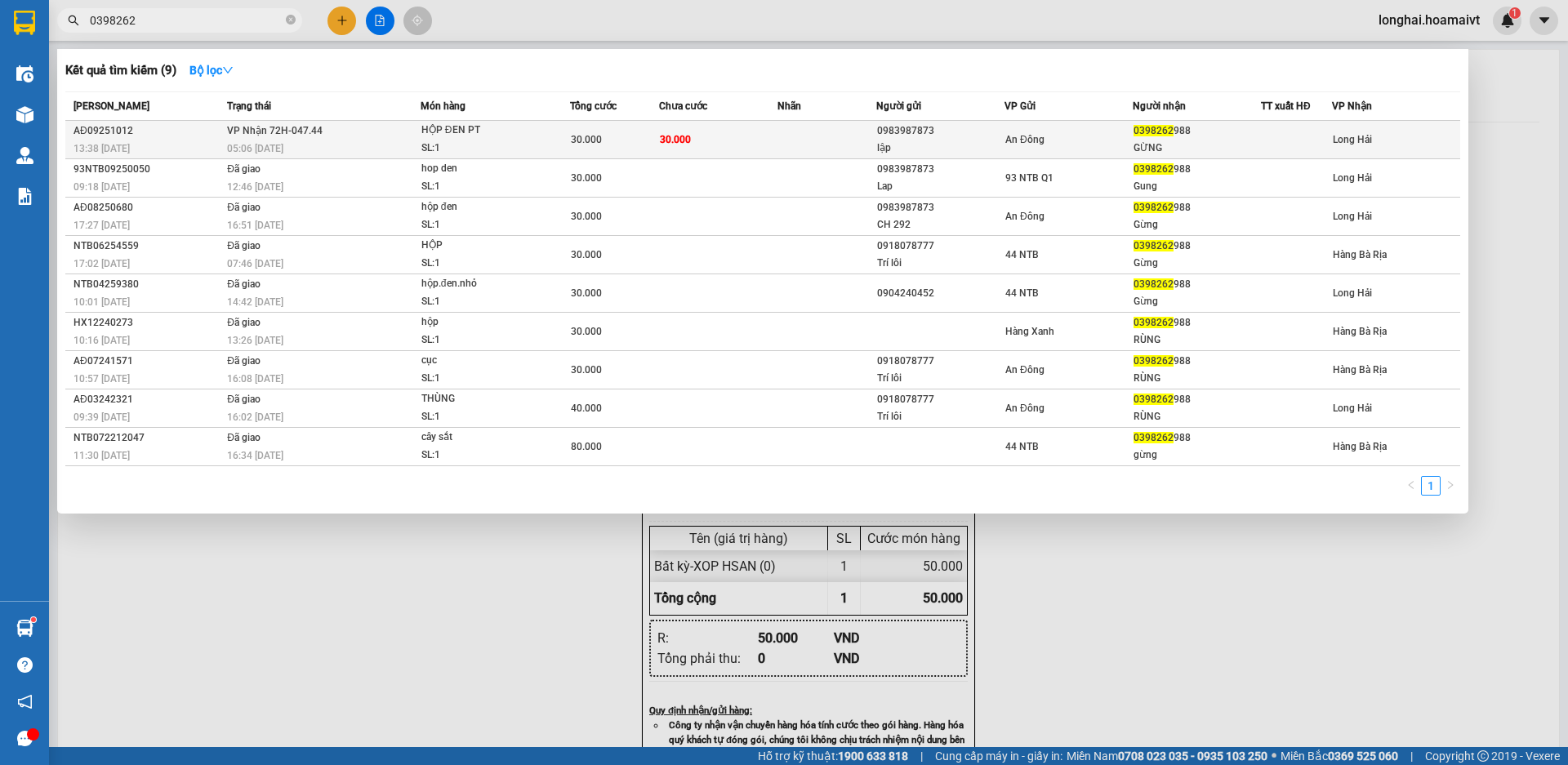
click at [321, 124] on td "VP Nhận 72H-047.44 05:06 - 13/09" at bounding box center [321, 140] width 197 height 38
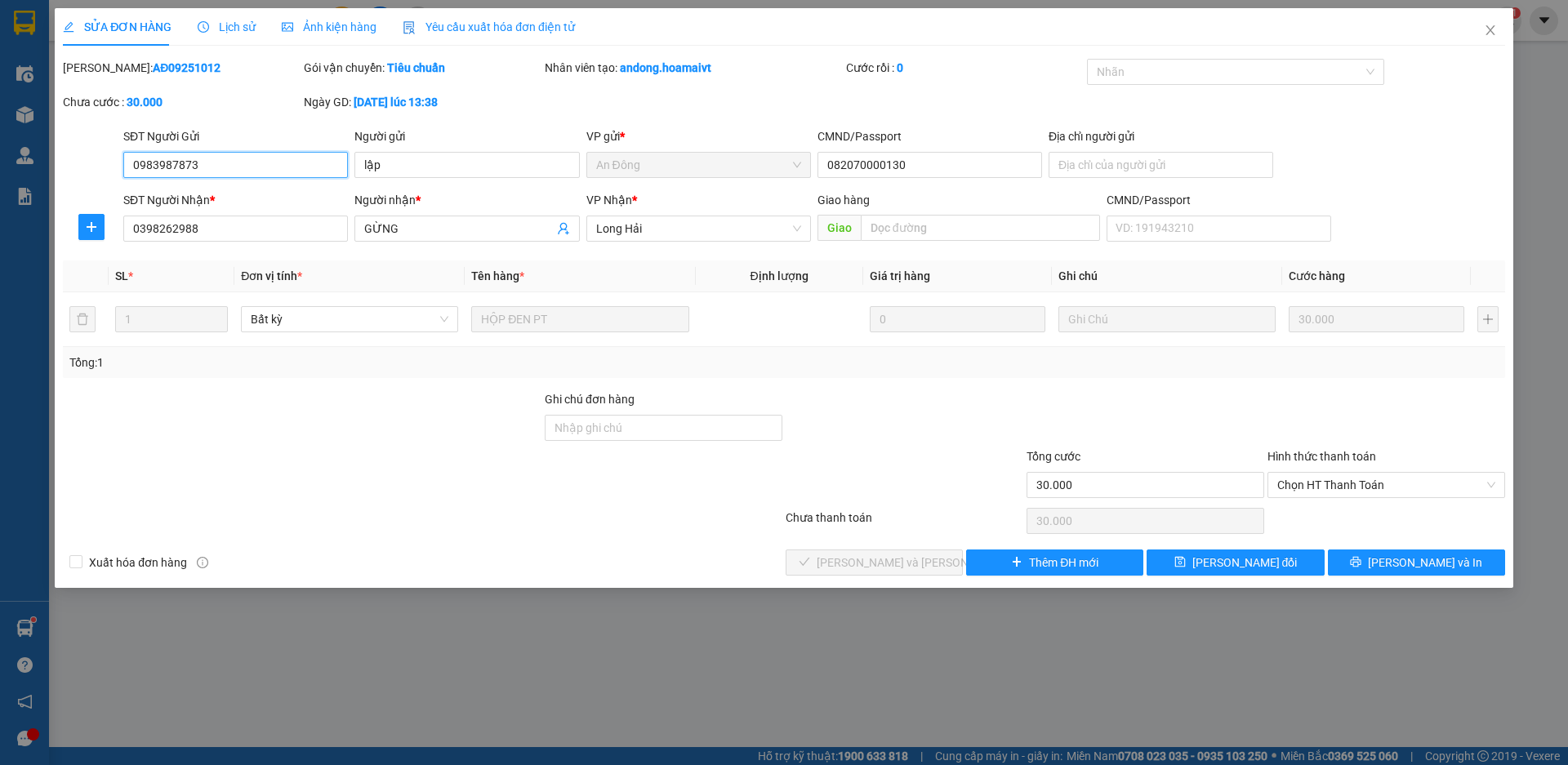
drag, startPoint x: 1319, startPoint y: 485, endPoint x: 1303, endPoint y: 499, distance: 21.3
click at [1317, 489] on span "Chọn HT Thanh Toán" at bounding box center [1386, 485] width 218 height 25
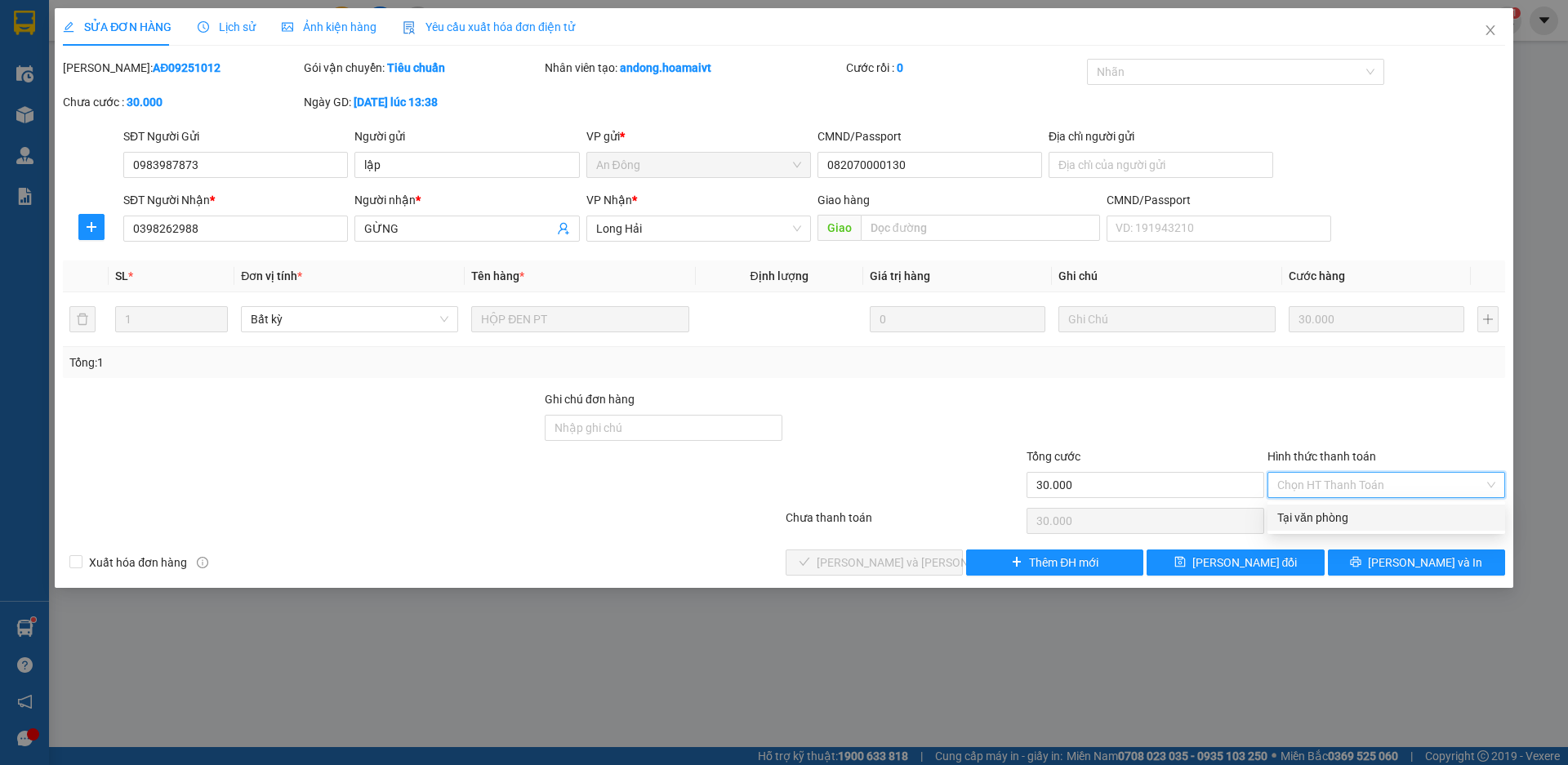
drag, startPoint x: 1281, startPoint y: 513, endPoint x: 1191, endPoint y: 534, distance: 92.4
click at [1279, 514] on div "Tại văn phòng" at bounding box center [1386, 518] width 218 height 18
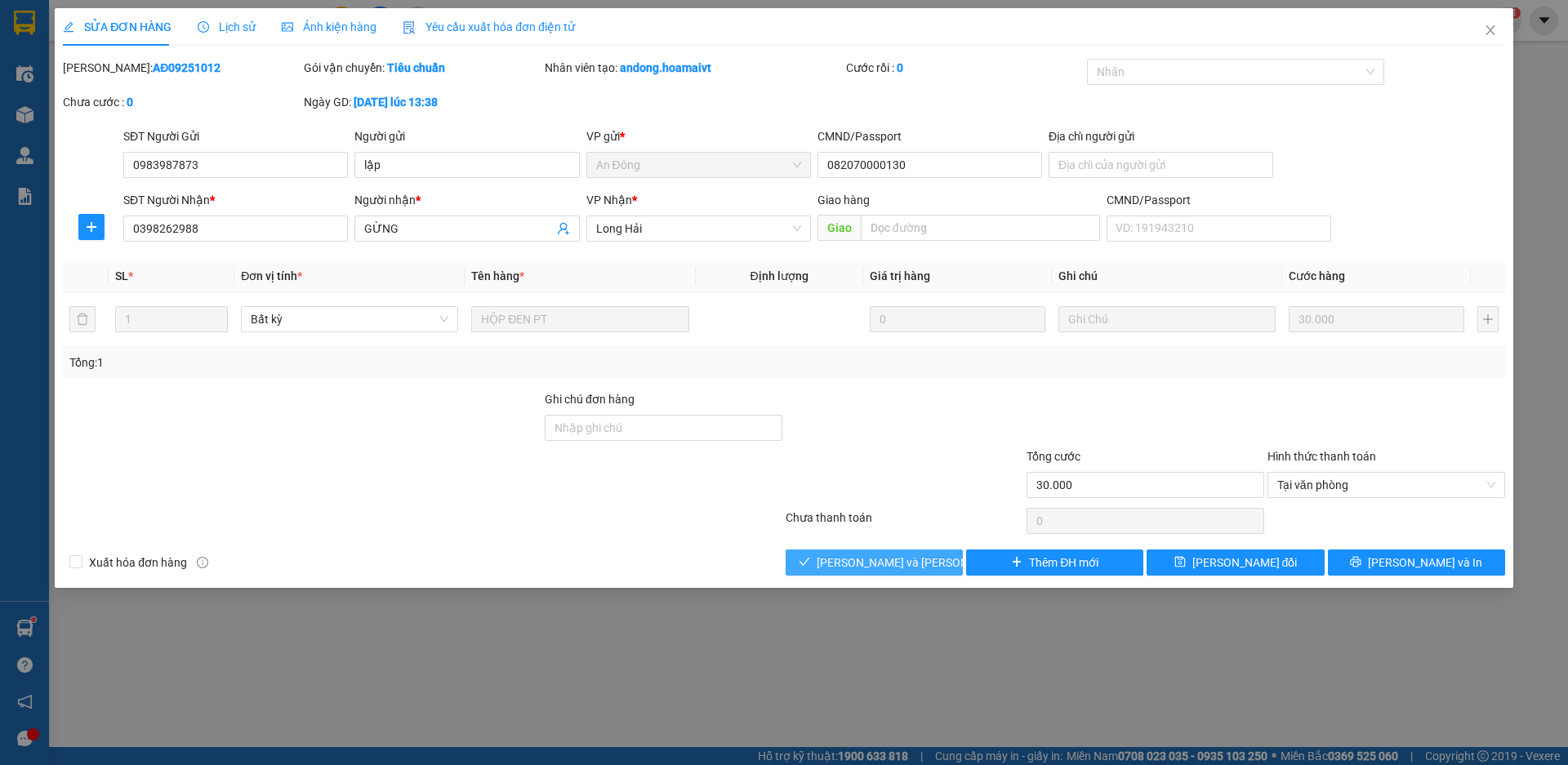
click at [912, 560] on span "Lưu và Giao hàng" at bounding box center [926, 563] width 220 height 18
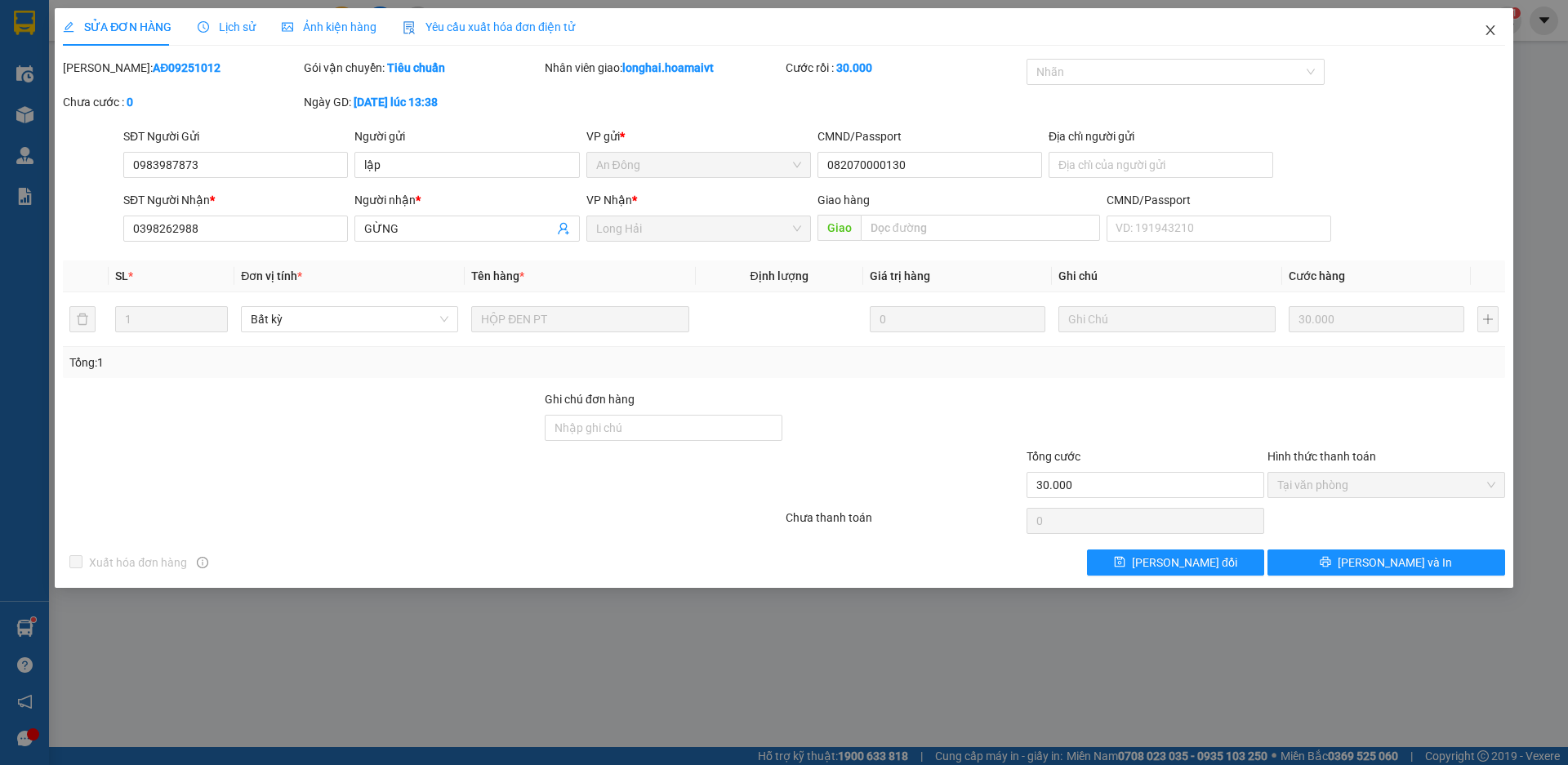
click at [1489, 31] on icon "close" at bounding box center [1490, 30] width 13 height 13
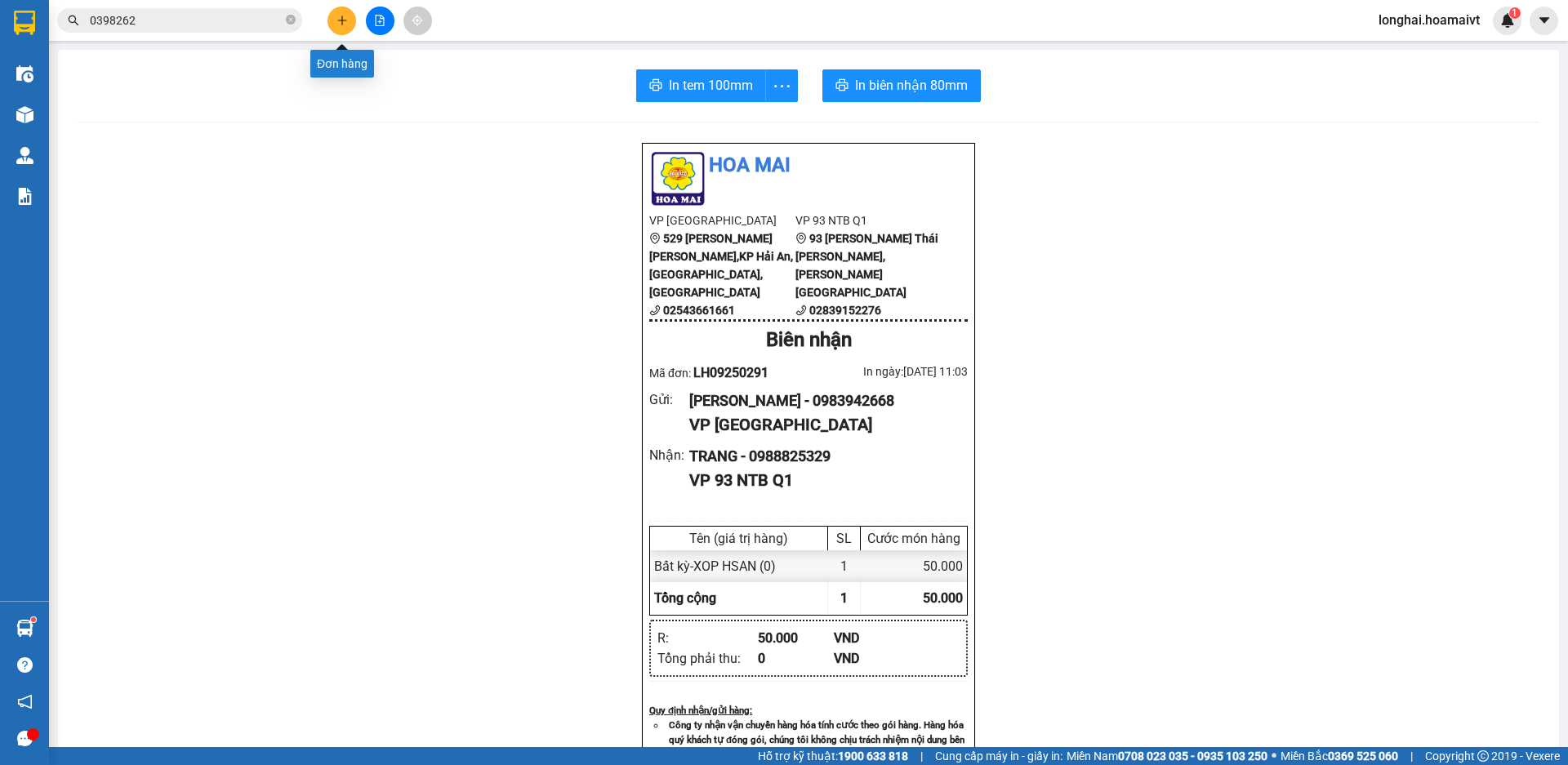
click at [340, 24] on icon "plus" at bounding box center [342, 20] width 11 height 11
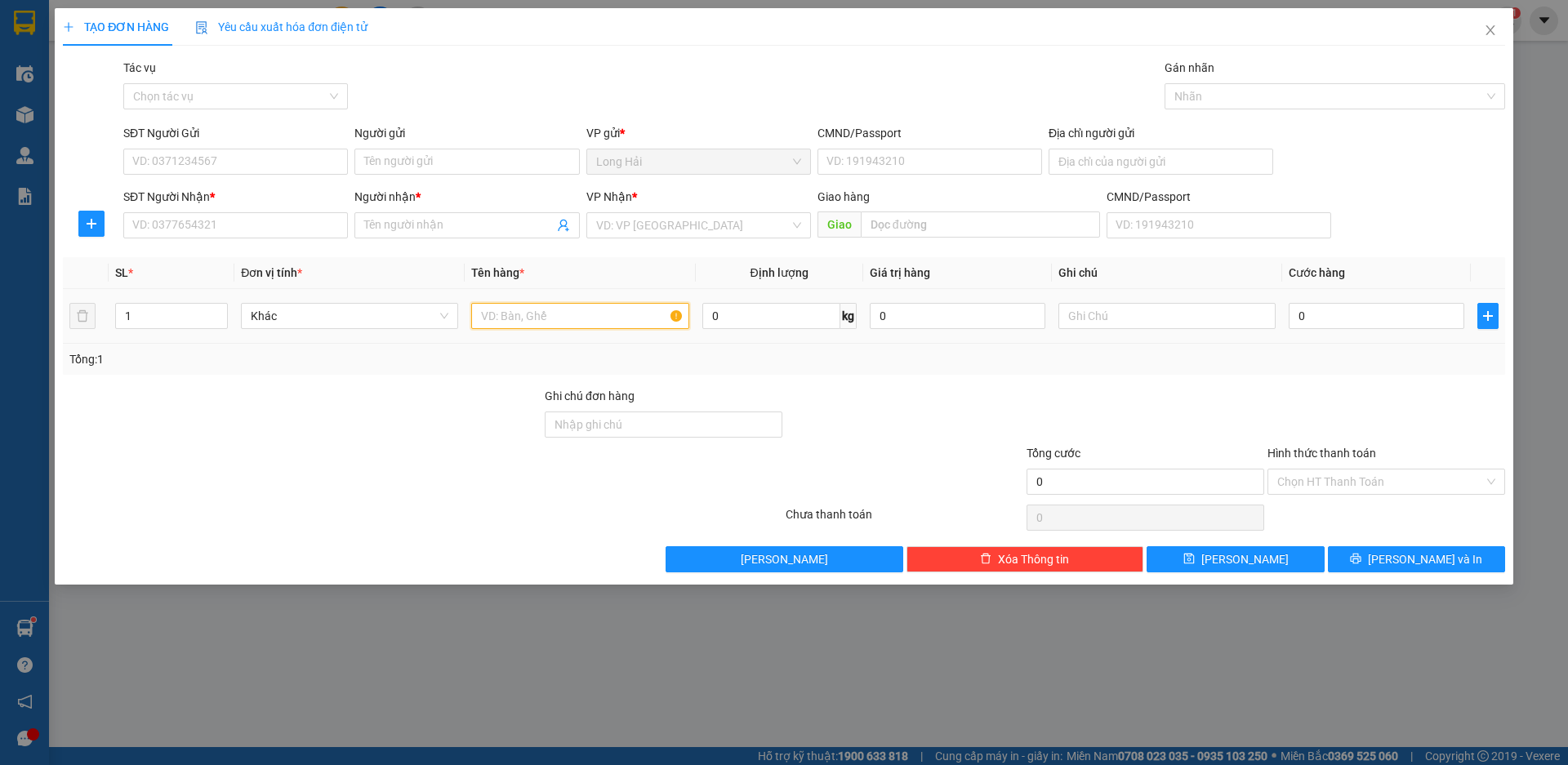
click at [524, 313] on input "text" at bounding box center [579, 316] width 217 height 26
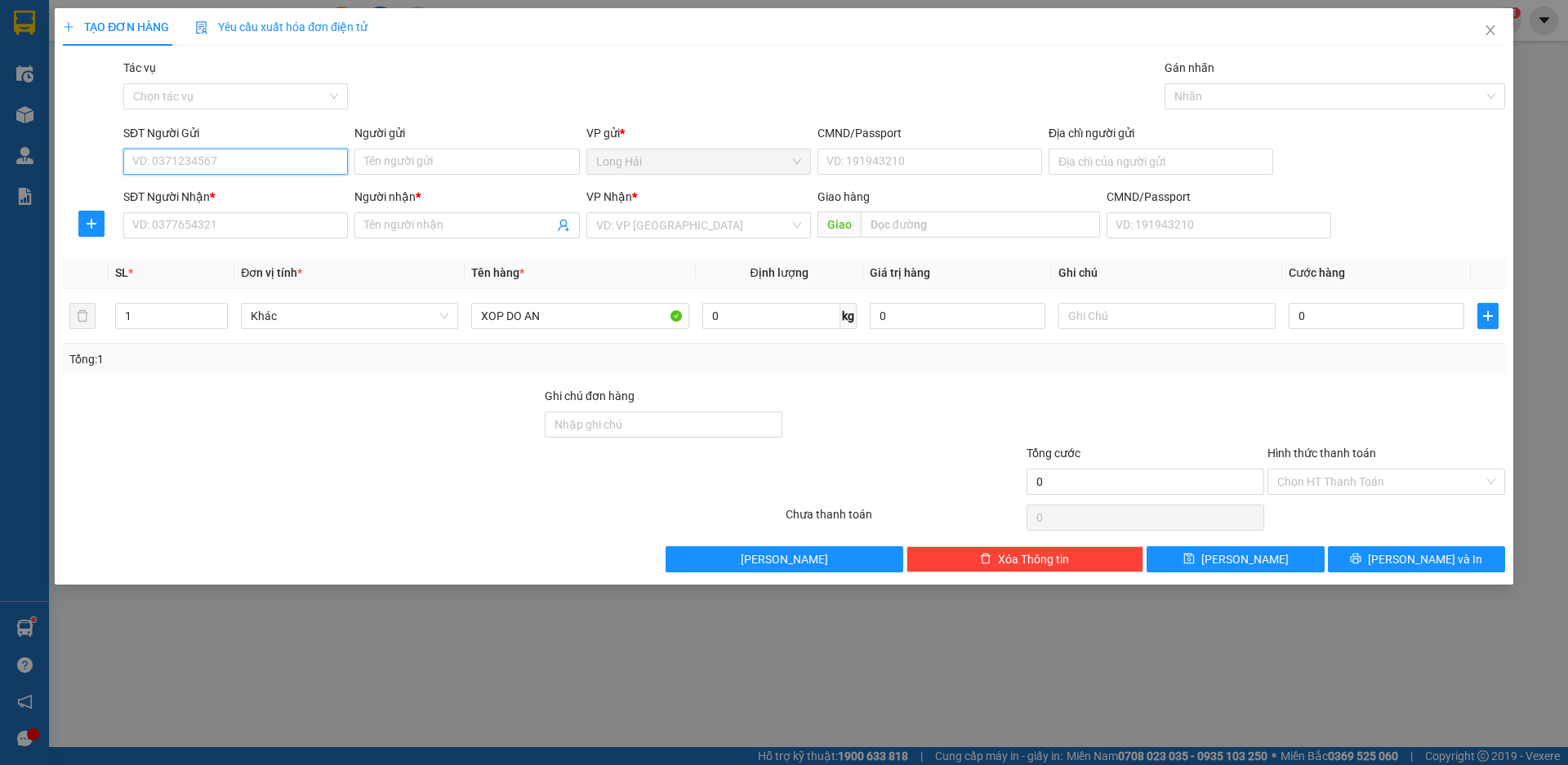
click at [265, 165] on input "SĐT Người Gửi" at bounding box center [236, 161] width 224 height 26
click at [194, 206] on div "0378804844 - HÀO" at bounding box center [236, 194] width 224 height 26
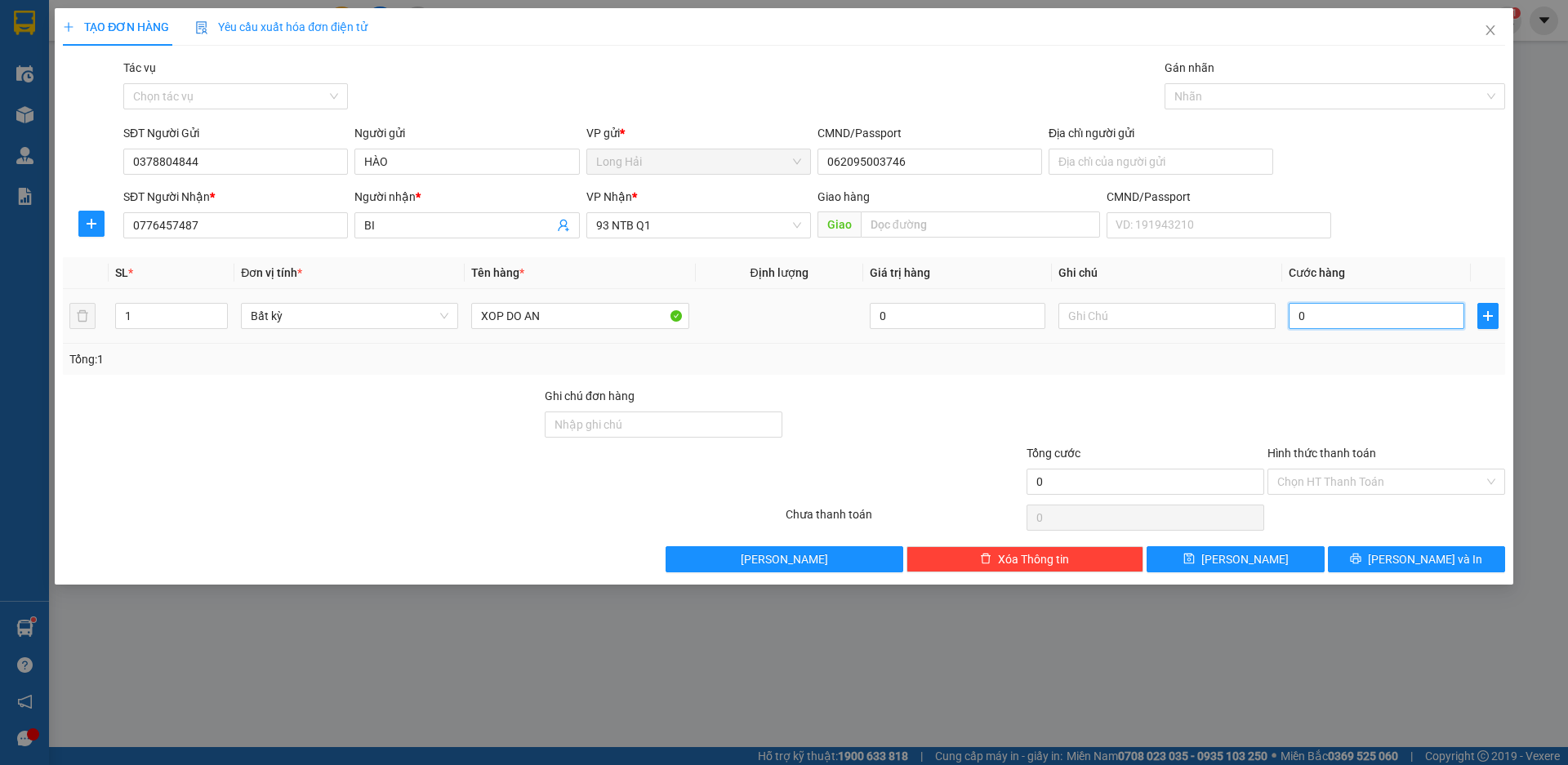
click at [1311, 306] on input "0" at bounding box center [1376, 316] width 175 height 26
click at [1295, 324] on input "0" at bounding box center [1376, 316] width 175 height 26
click at [1361, 559] on icon "printer" at bounding box center [1355, 559] width 11 height 11
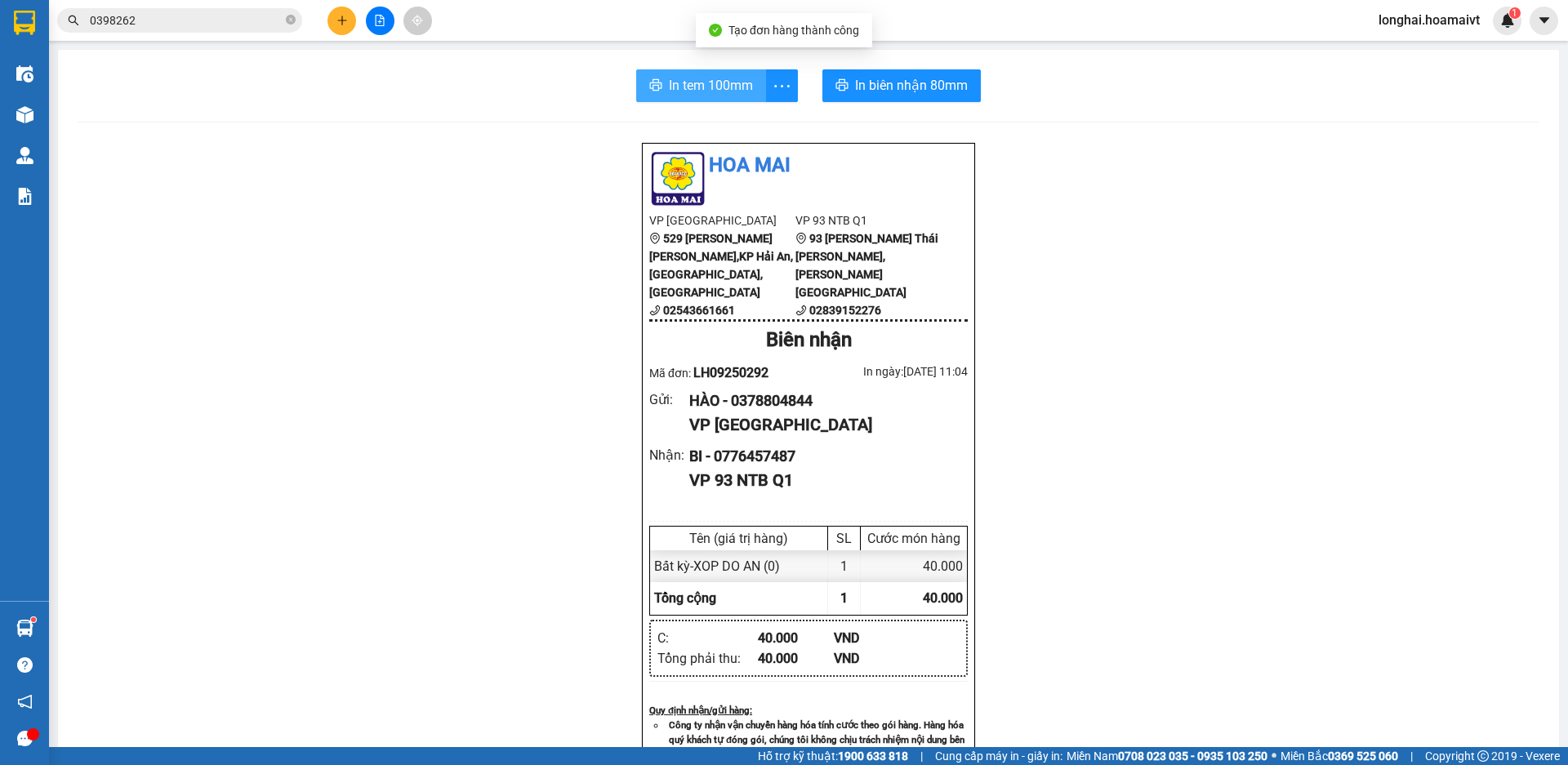
click at [714, 94] on span "In tem 100mm" at bounding box center [711, 85] width 84 height 20
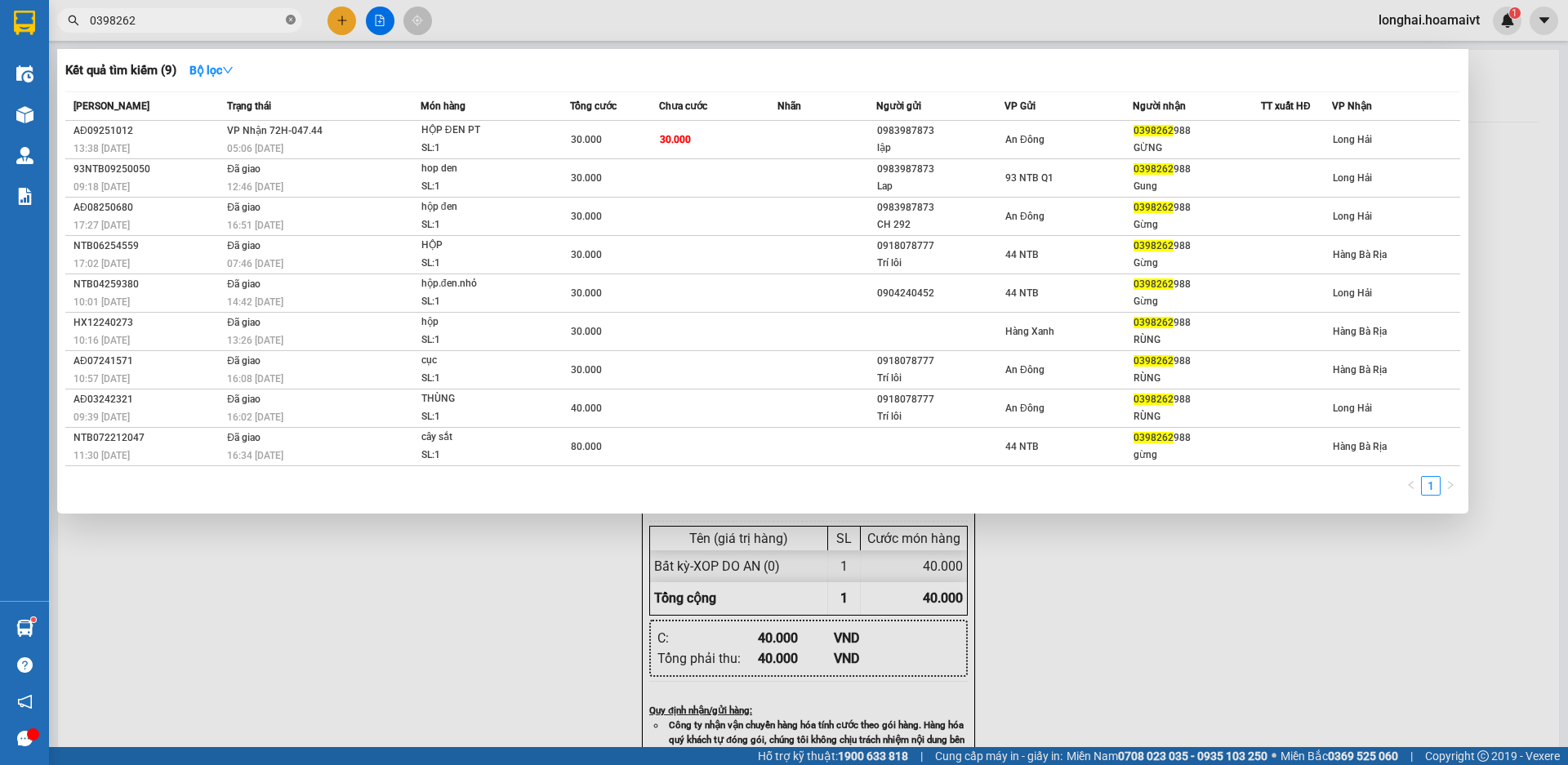
click at [291, 22] on icon "close-circle" at bounding box center [291, 20] width 10 height 10
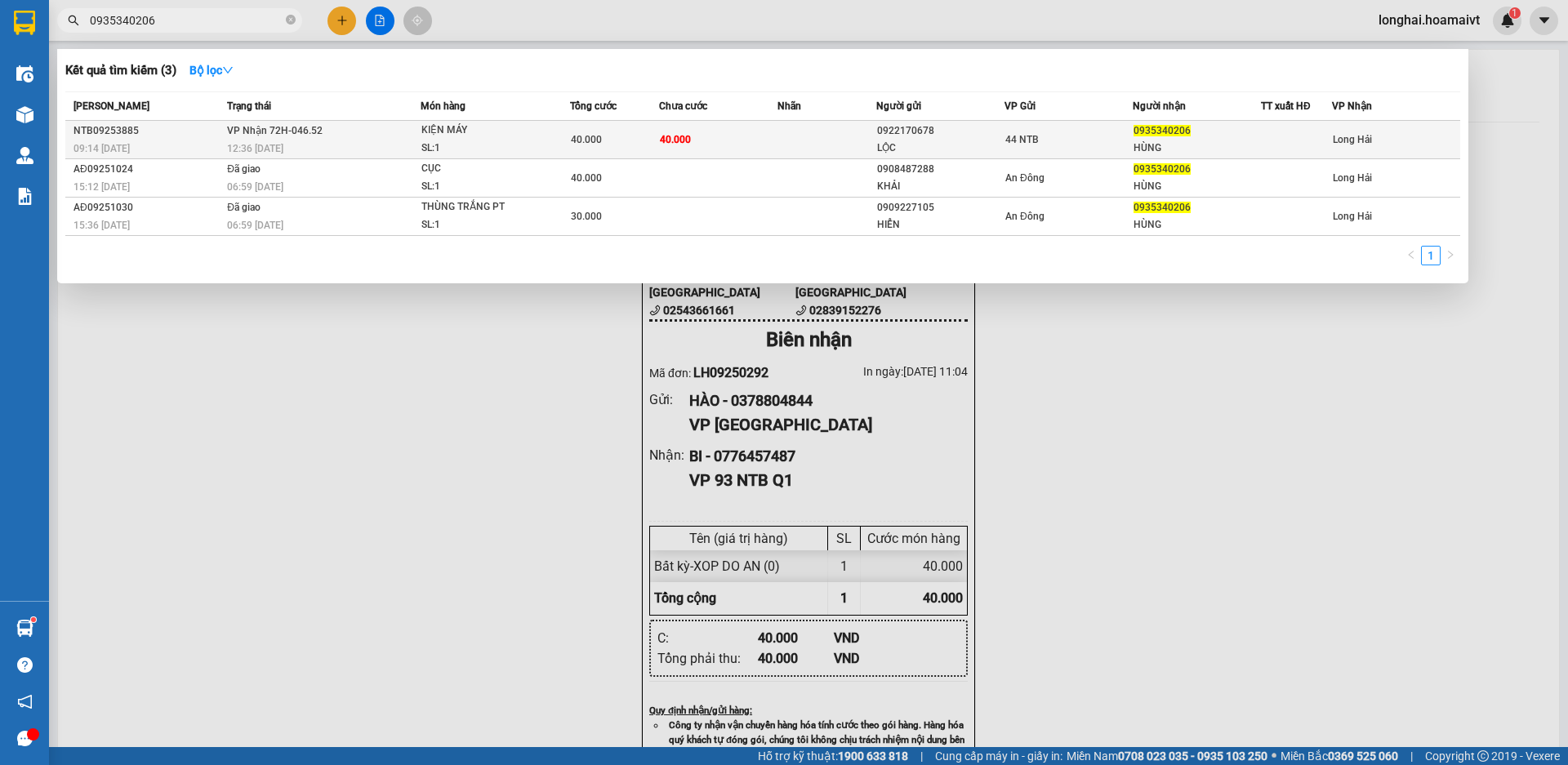
click at [341, 138] on td "VP Nhận 72H-046.52 12:36 - 14/09" at bounding box center [321, 140] width 197 height 38
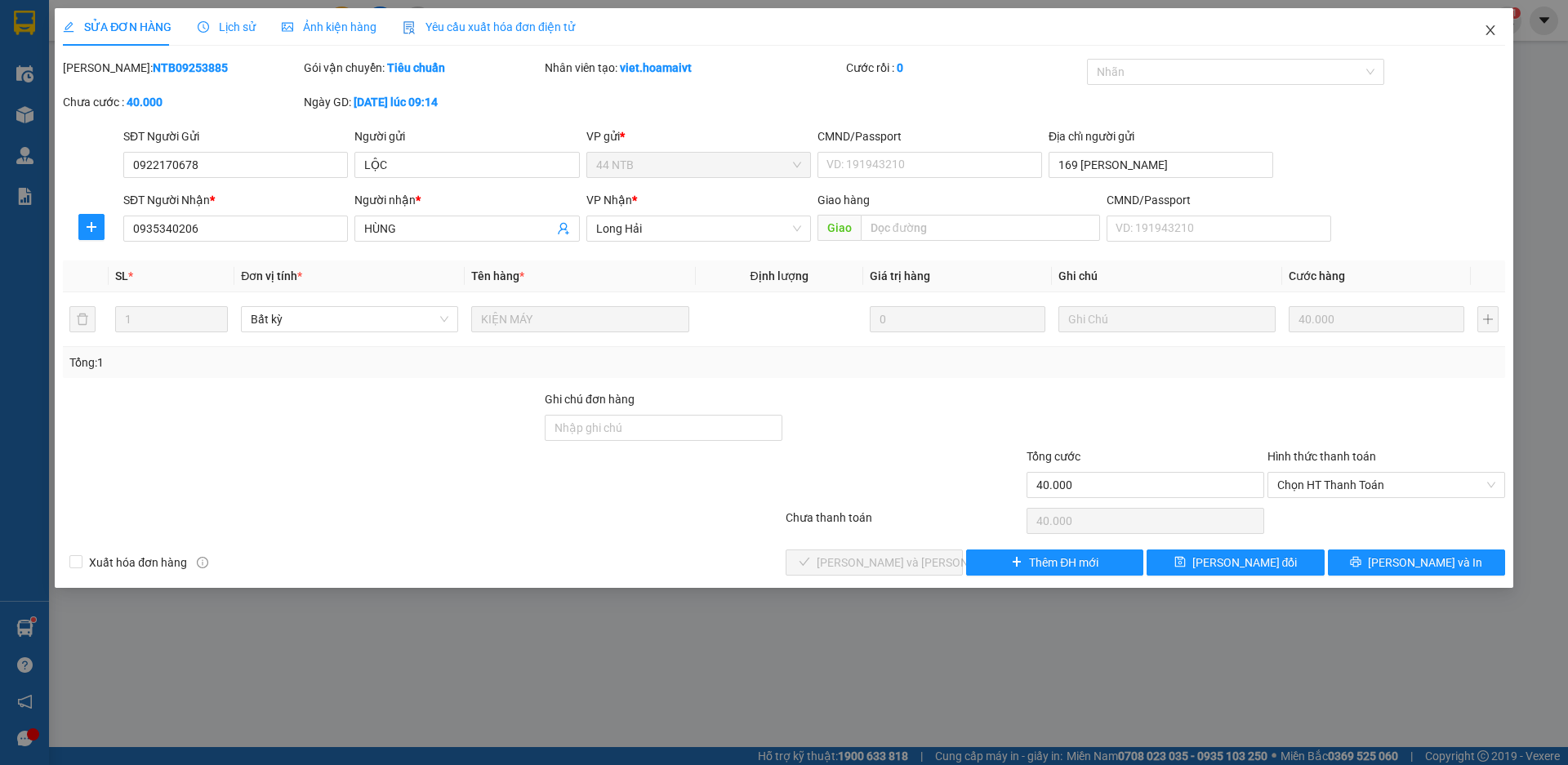
click at [1493, 32] on icon "close" at bounding box center [1490, 30] width 13 height 13
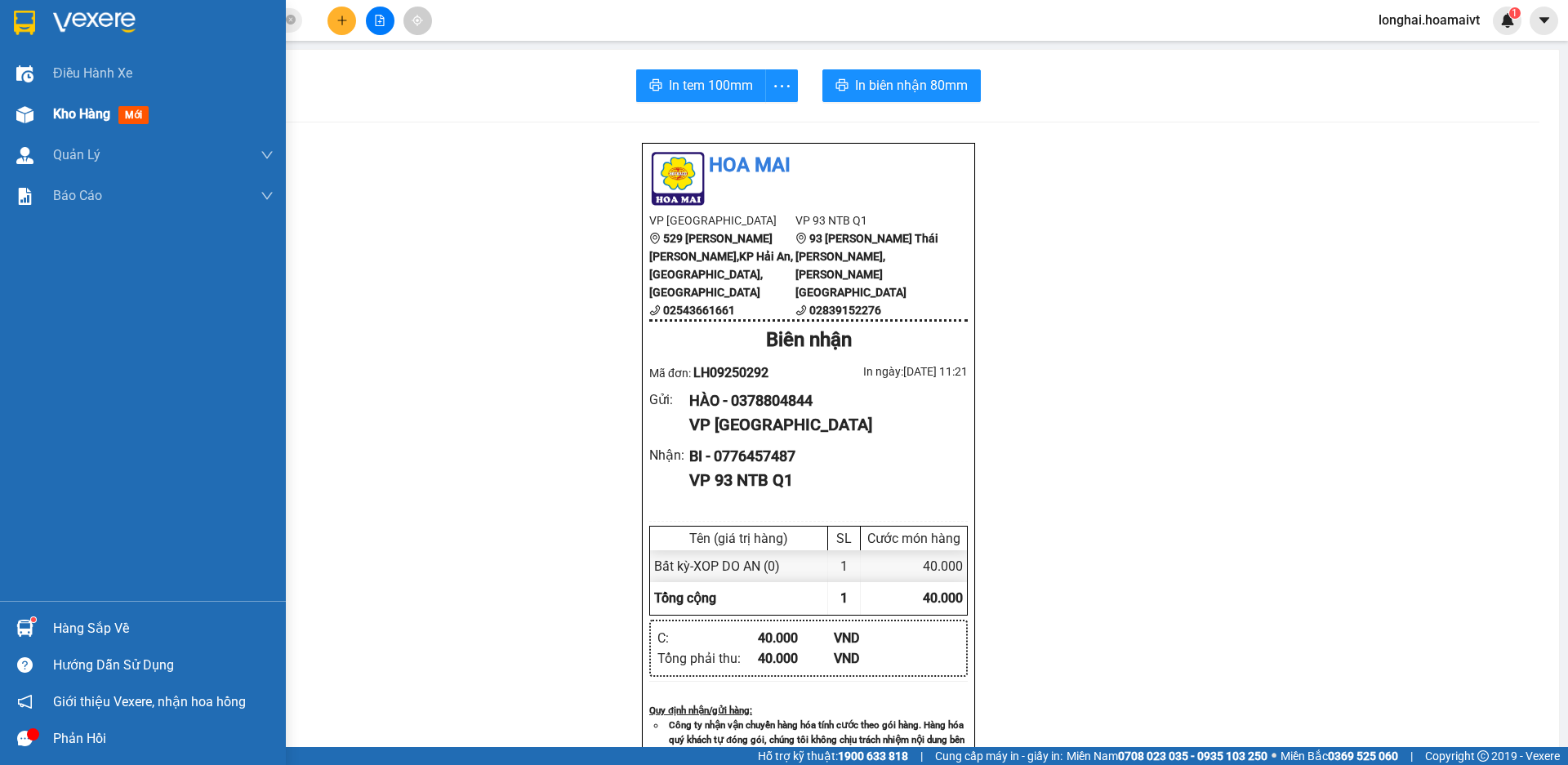
click at [64, 114] on span "Kho hàng" at bounding box center [82, 114] width 57 height 16
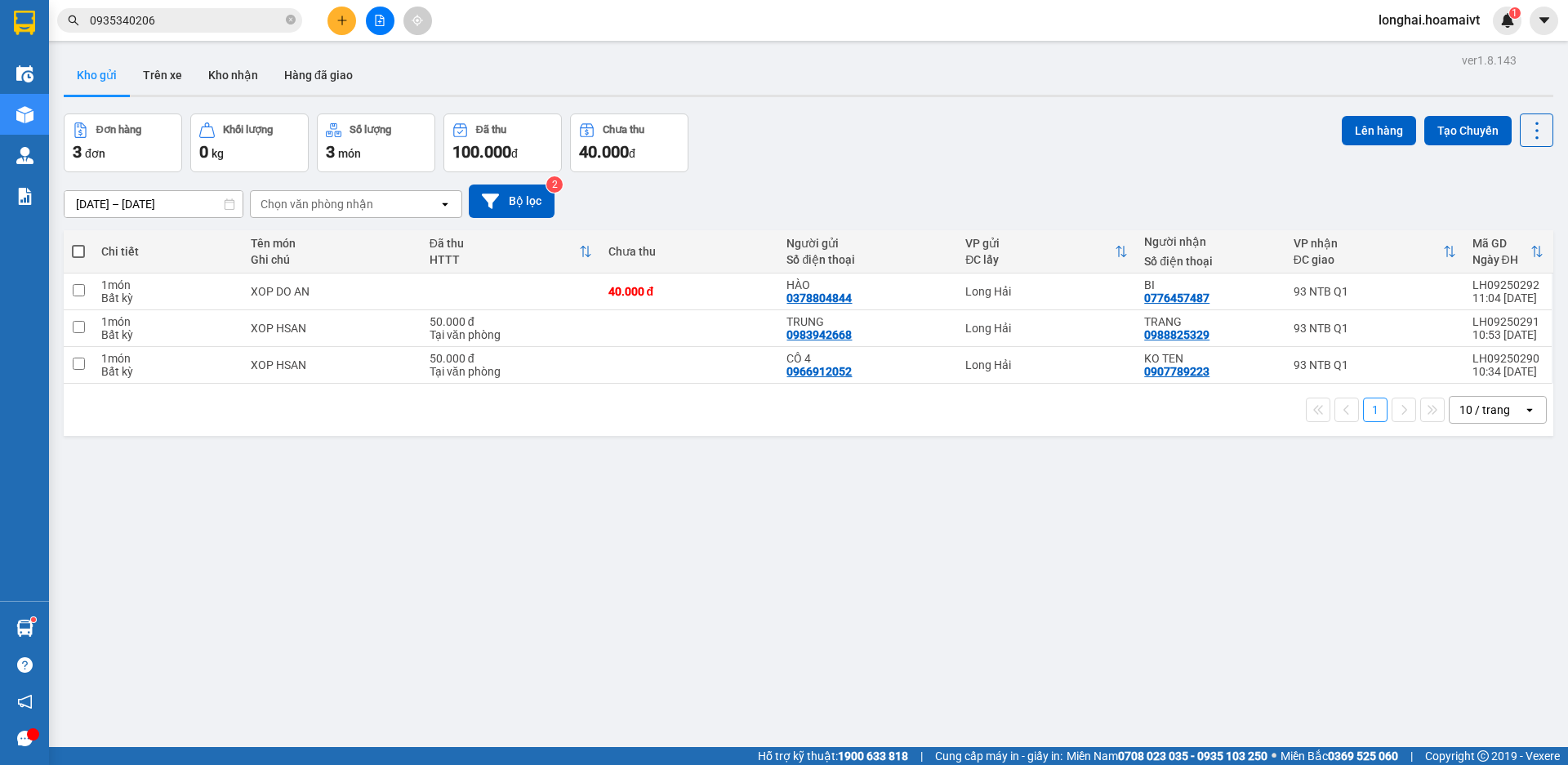
click at [77, 248] on span at bounding box center [79, 251] width 13 height 13
click at [79, 243] on input "checkbox" at bounding box center [79, 243] width 0 height 0
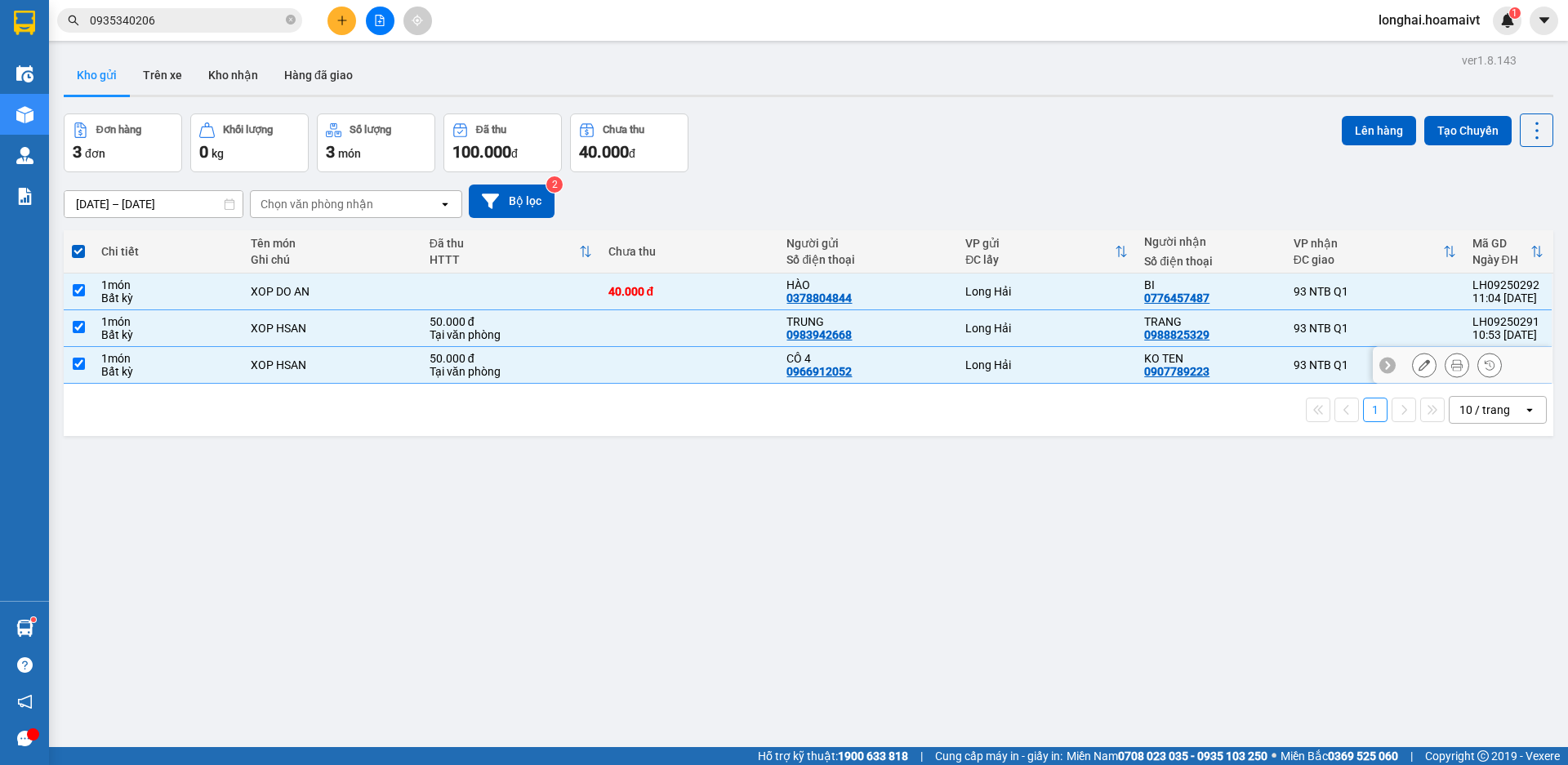
click at [82, 364] on input "checkbox" at bounding box center [79, 364] width 12 height 12
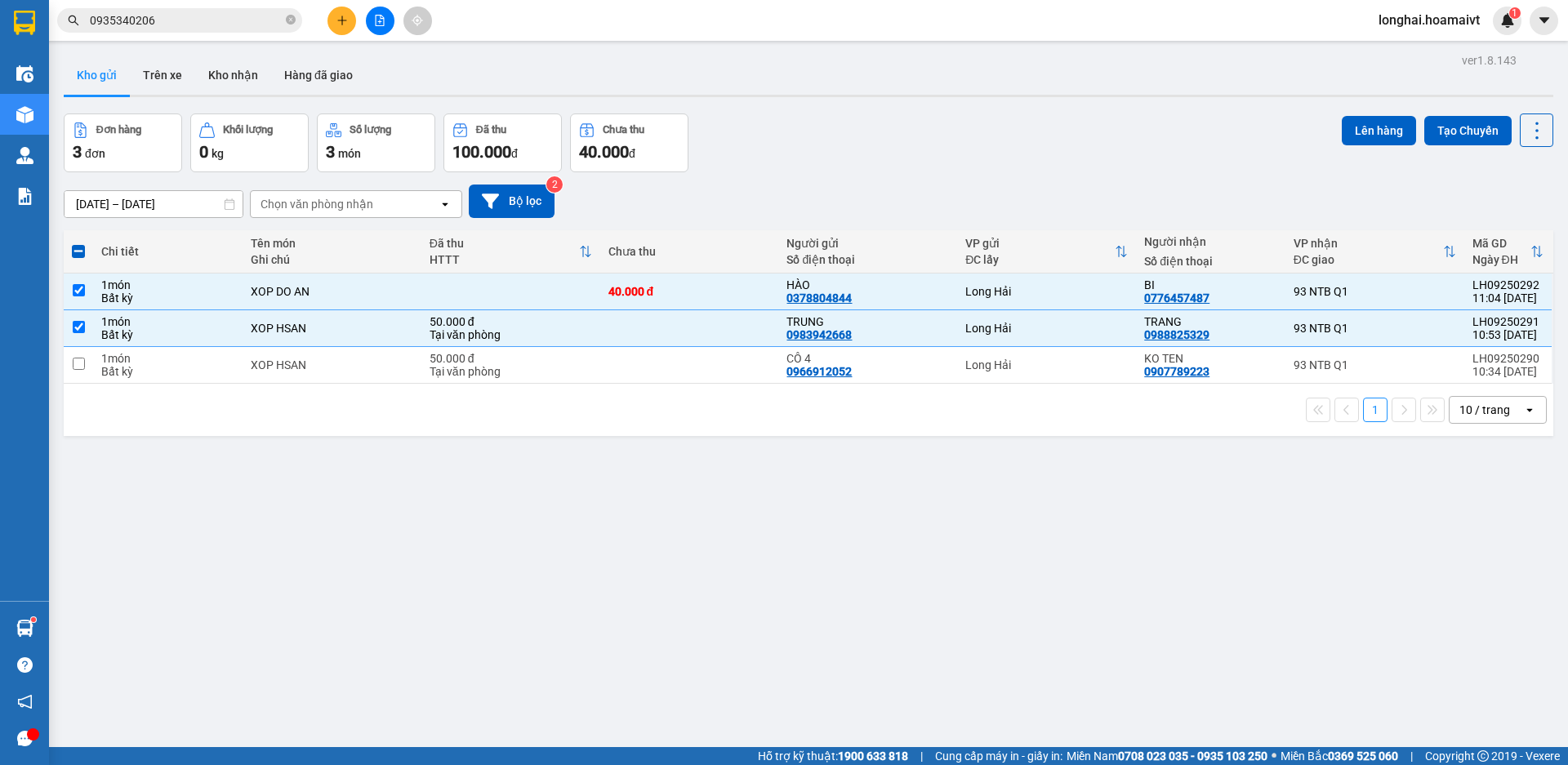
drag, startPoint x: 92, startPoint y: 71, endPoint x: 100, endPoint y: 108, distance: 37.9
click at [92, 72] on button "Kho gửi" at bounding box center [97, 75] width 66 height 39
click at [1214, 148] on div "Đơn hàng 3 đơn Khối lượng 0 kg Số lượng 3 món Đã thu 100.000 đ Chưa thu 40.000 …" at bounding box center [808, 143] width 1489 height 59
click at [79, 247] on span at bounding box center [79, 251] width 13 height 13
click at [79, 243] on input "checkbox" at bounding box center [79, 243] width 0 height 0
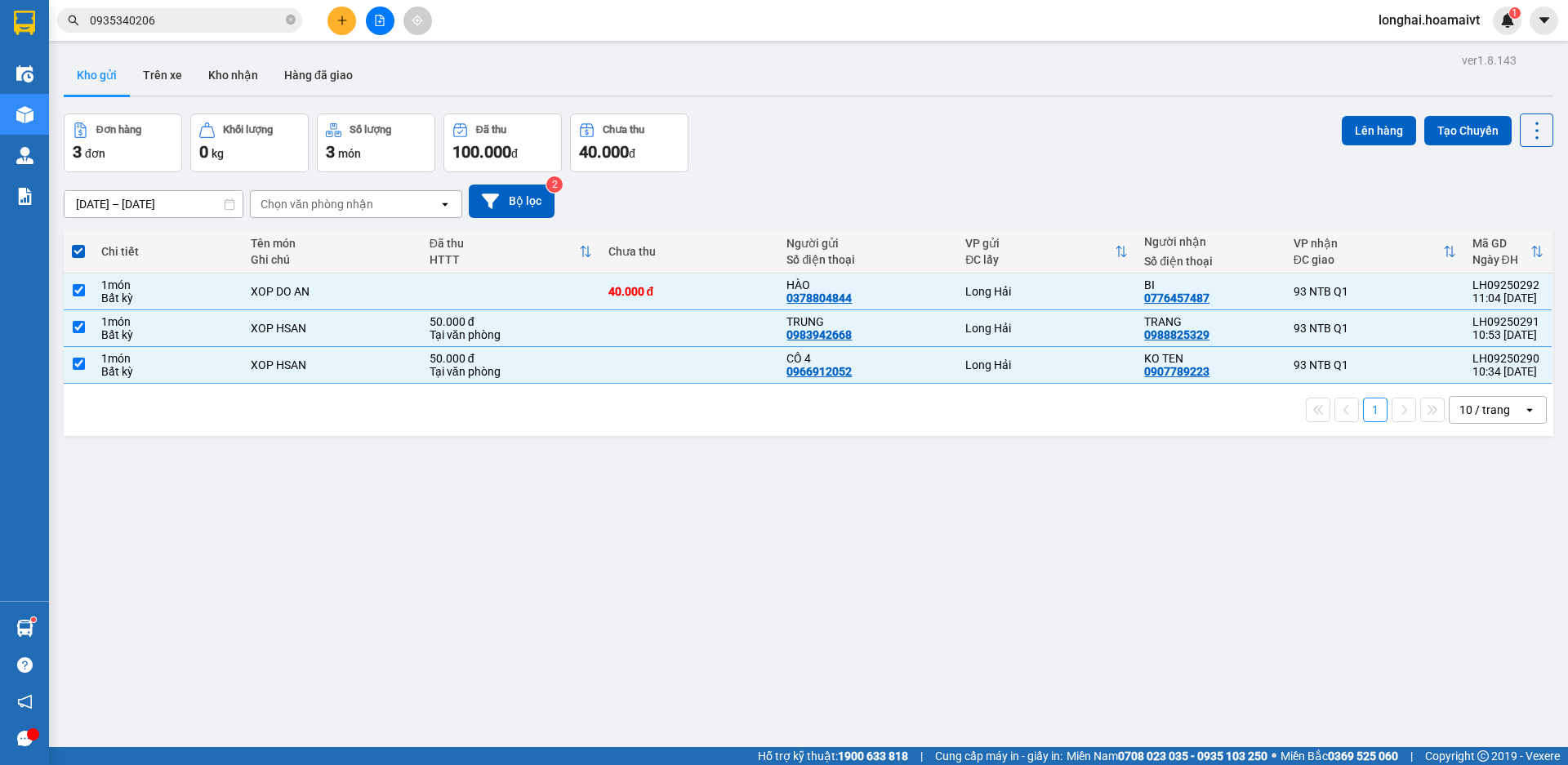
click at [1189, 156] on div "Đơn hàng 3 đơn Khối lượng 0 kg Số lượng 3 món Đã thu 100.000 đ Chưa thu 40.000 …" at bounding box center [808, 143] width 1489 height 59
click at [79, 250] on span at bounding box center [79, 251] width 13 height 13
click at [79, 243] on input "checkbox" at bounding box center [79, 243] width 0 height 0
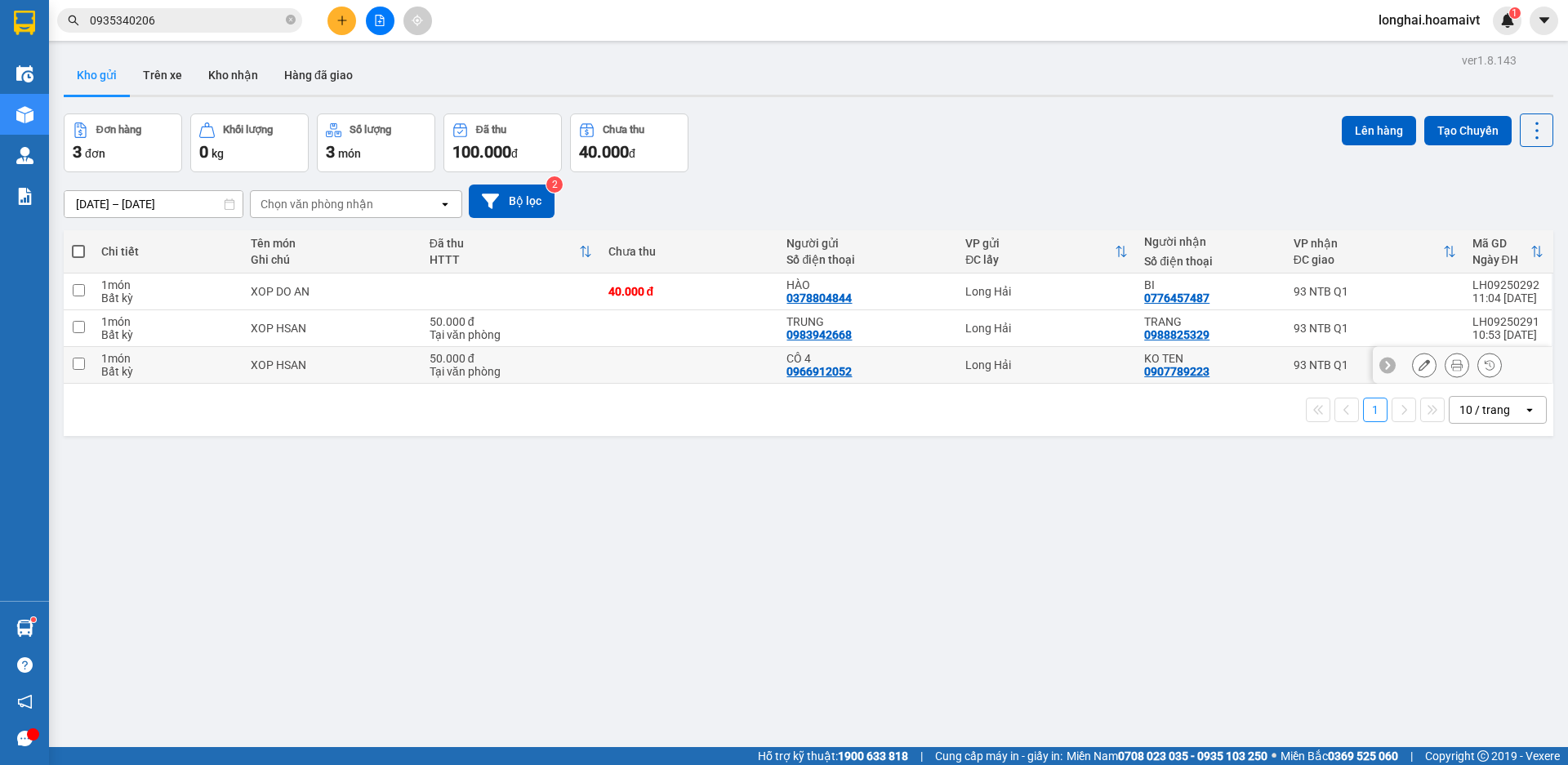
click at [79, 366] on input "checkbox" at bounding box center [79, 364] width 12 height 12
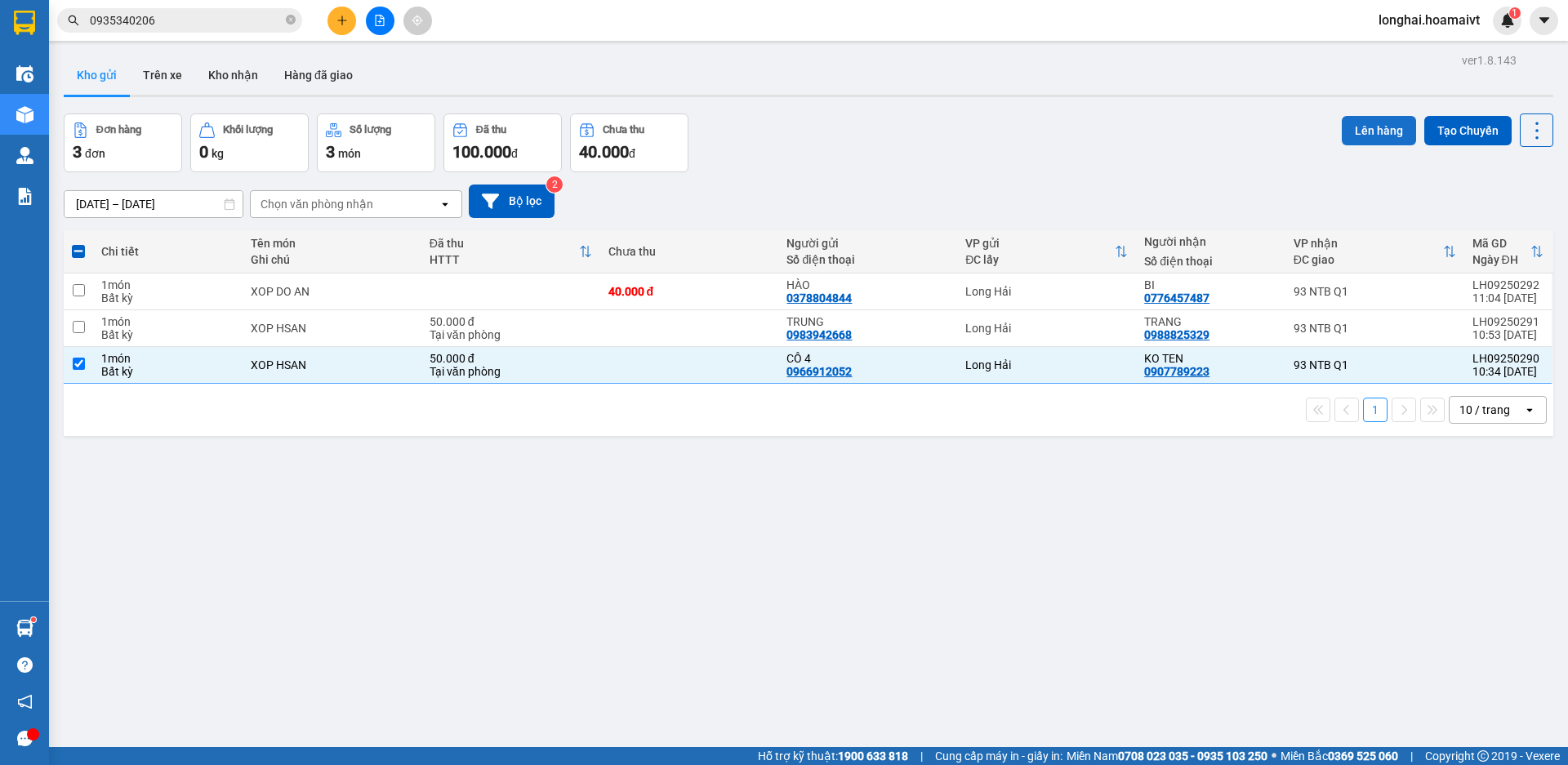
click at [1366, 130] on button "Lên hàng" at bounding box center [1378, 131] width 75 height 29
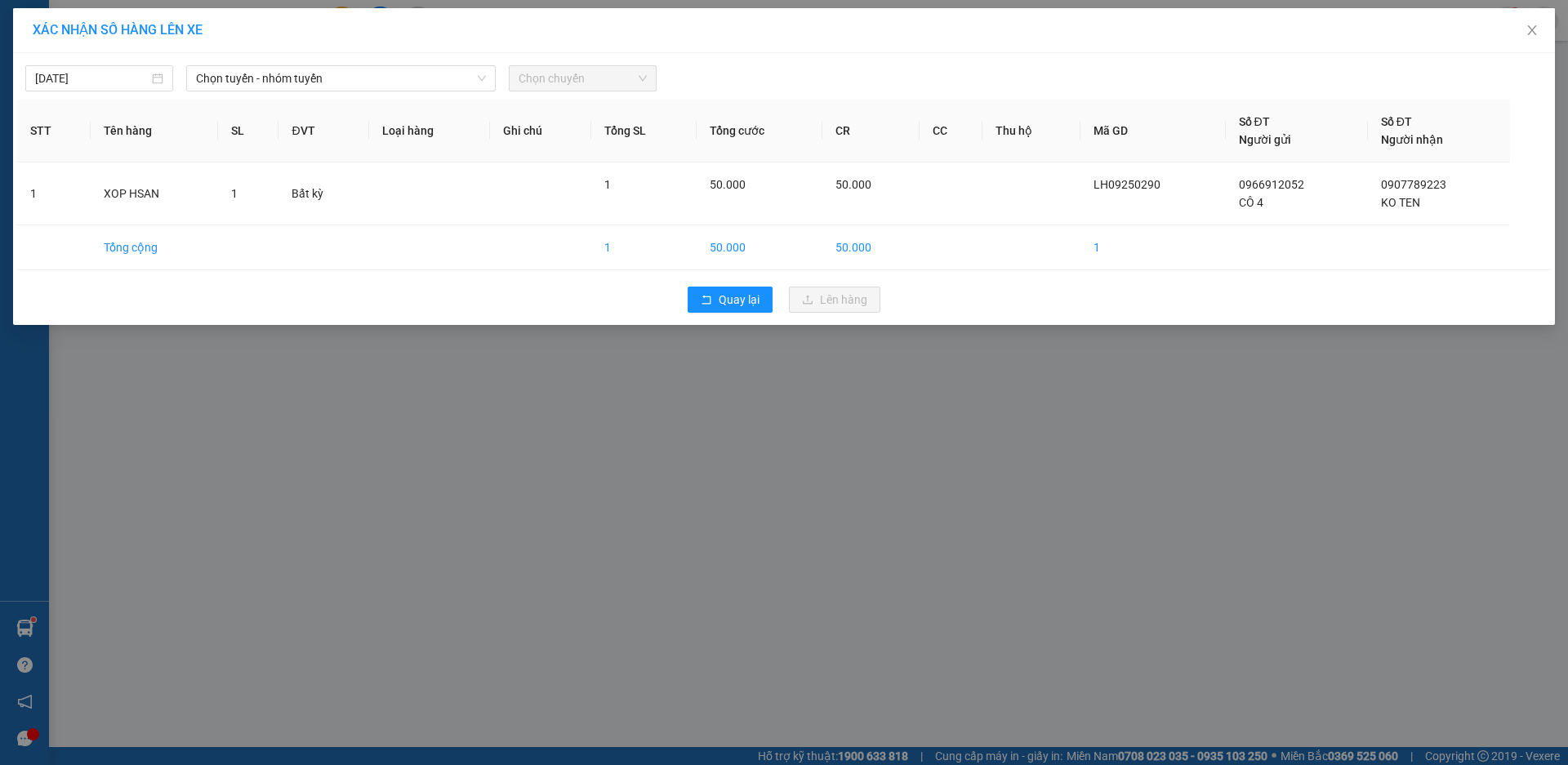
drag, startPoint x: 269, startPoint y: 80, endPoint x: 298, endPoint y: 93, distance: 31.8
click at [270, 80] on span "Chọn tuyến - nhóm tuyến" at bounding box center [341, 79] width 290 height 25
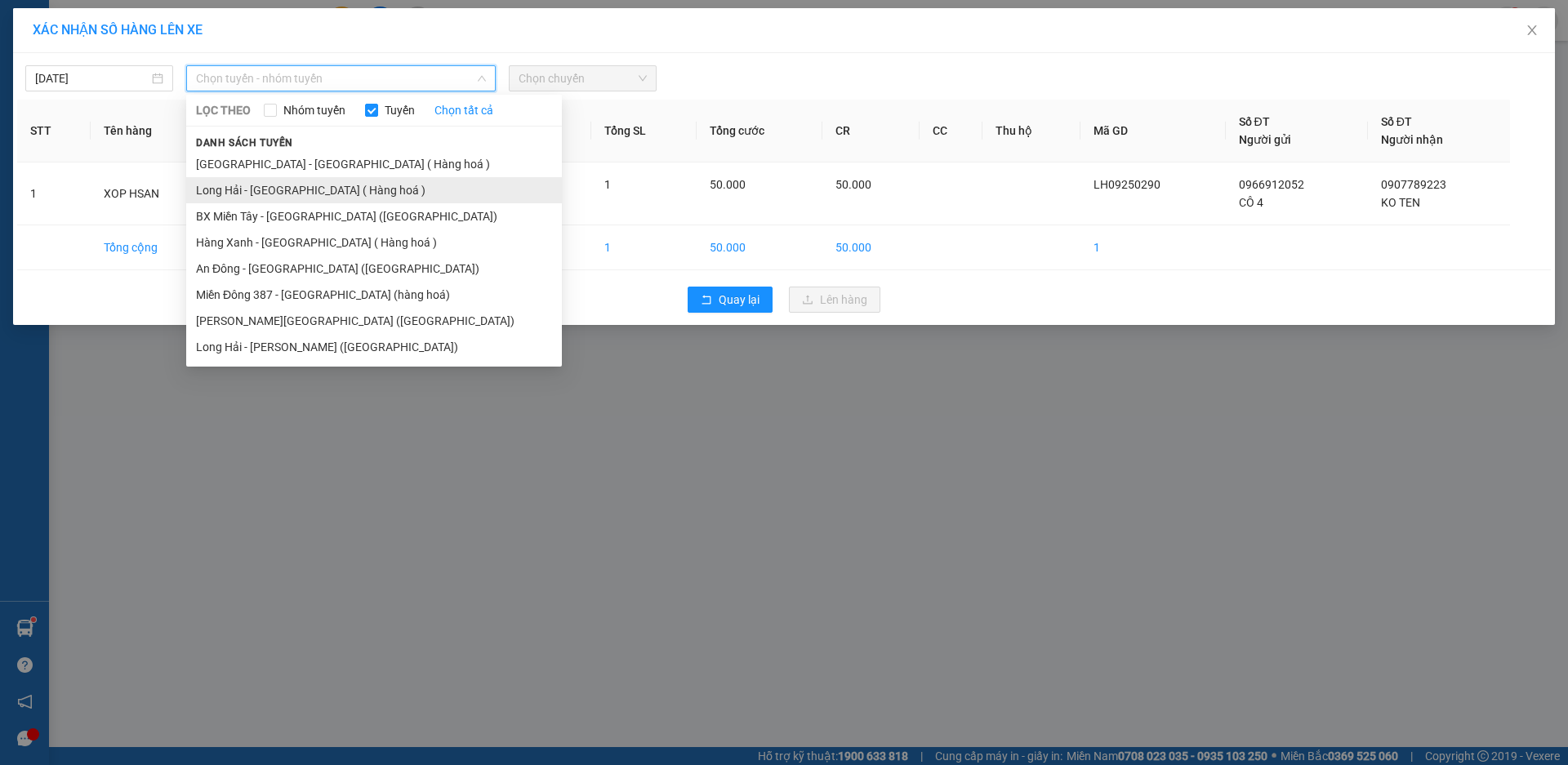
click at [267, 191] on li "Long Hải - [GEOGRAPHIC_DATA] ( Hàng hoá )" at bounding box center [373, 190] width 376 height 26
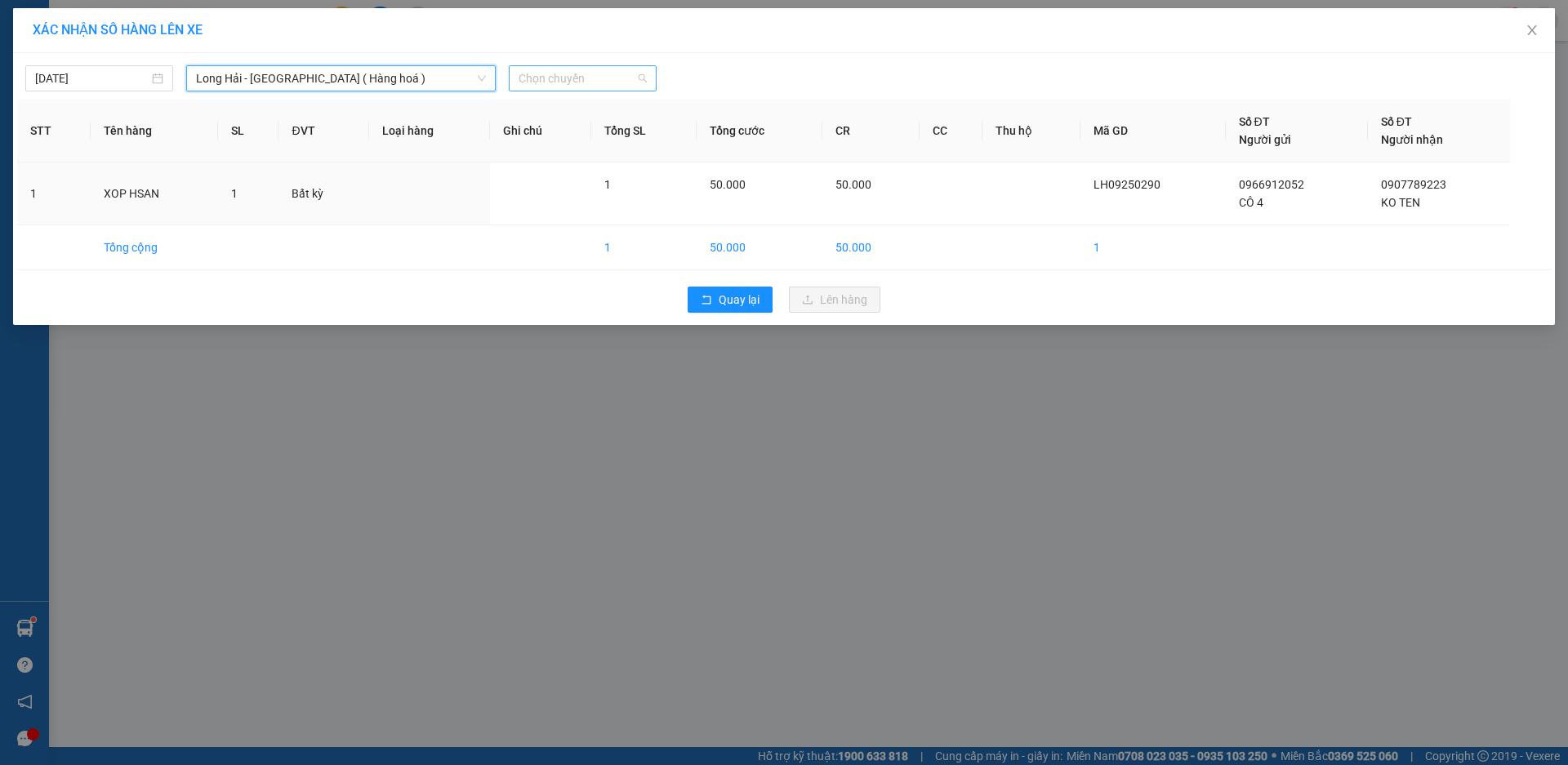
click at [603, 84] on span "Chọn chuyến" at bounding box center [582, 79] width 129 height 25
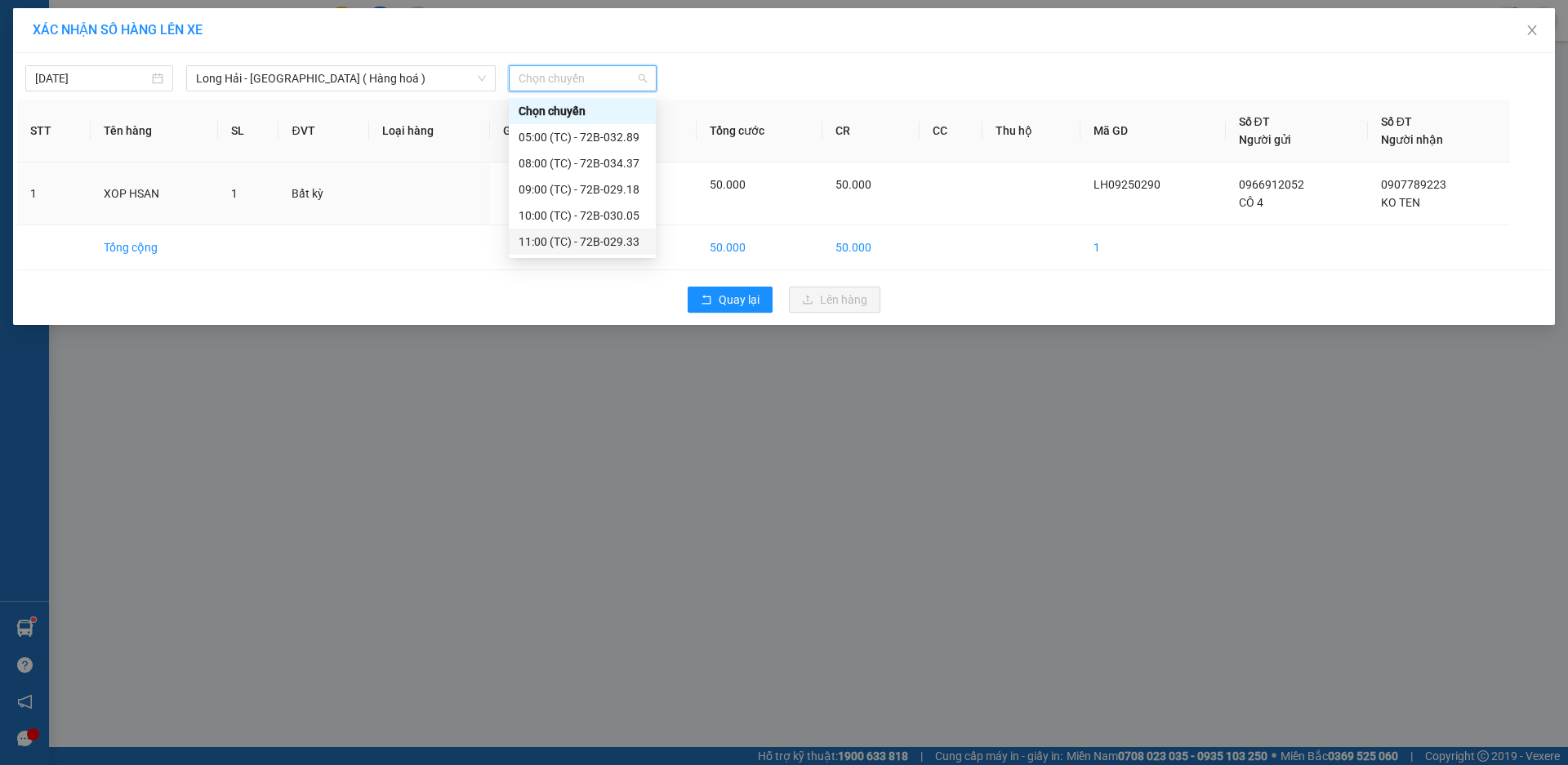
click at [621, 239] on div "11:00 (TC) - 72B-029.33" at bounding box center [582, 242] width 128 height 18
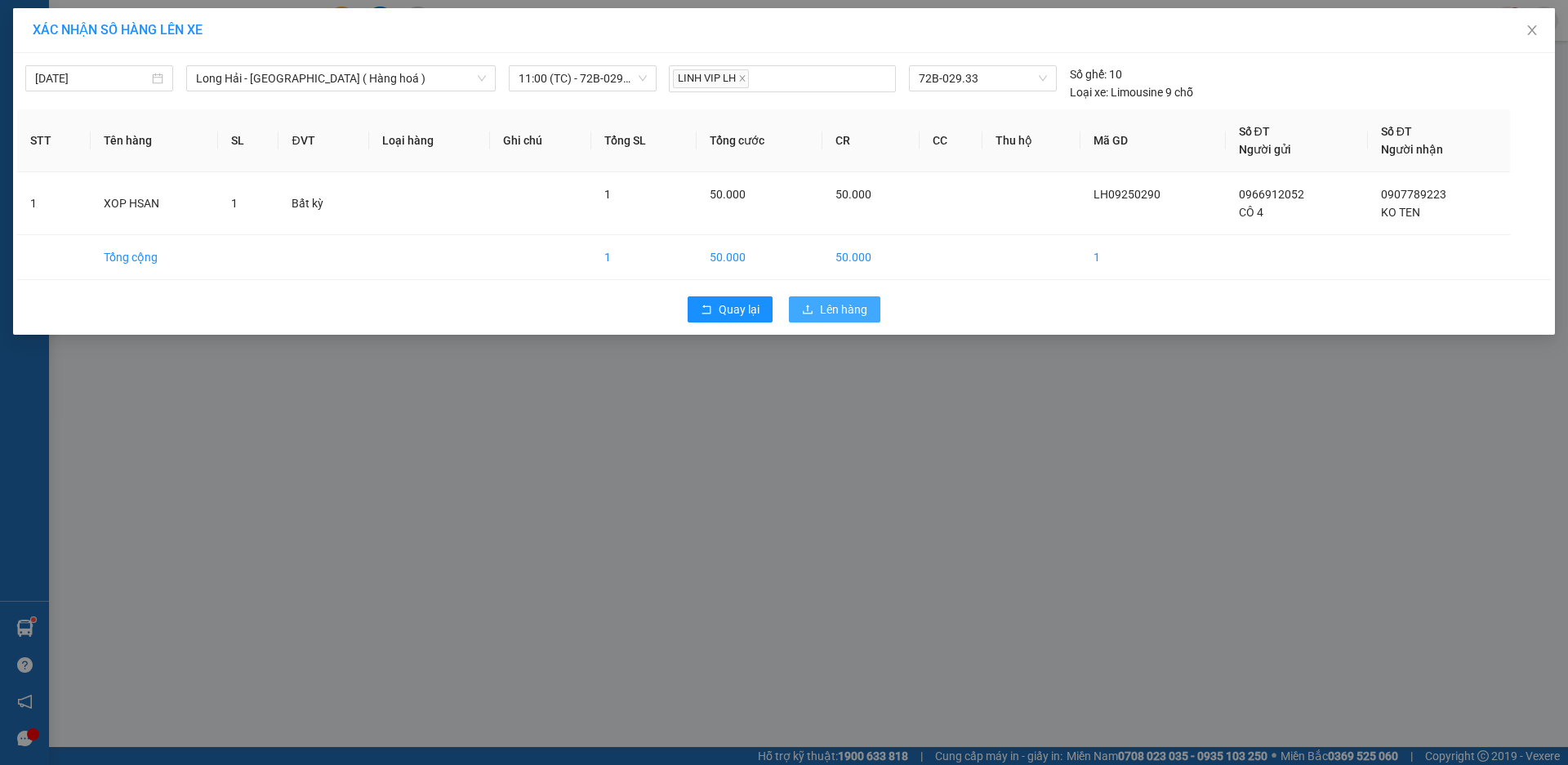
click at [847, 308] on span "Lên hàng" at bounding box center [843, 310] width 47 height 18
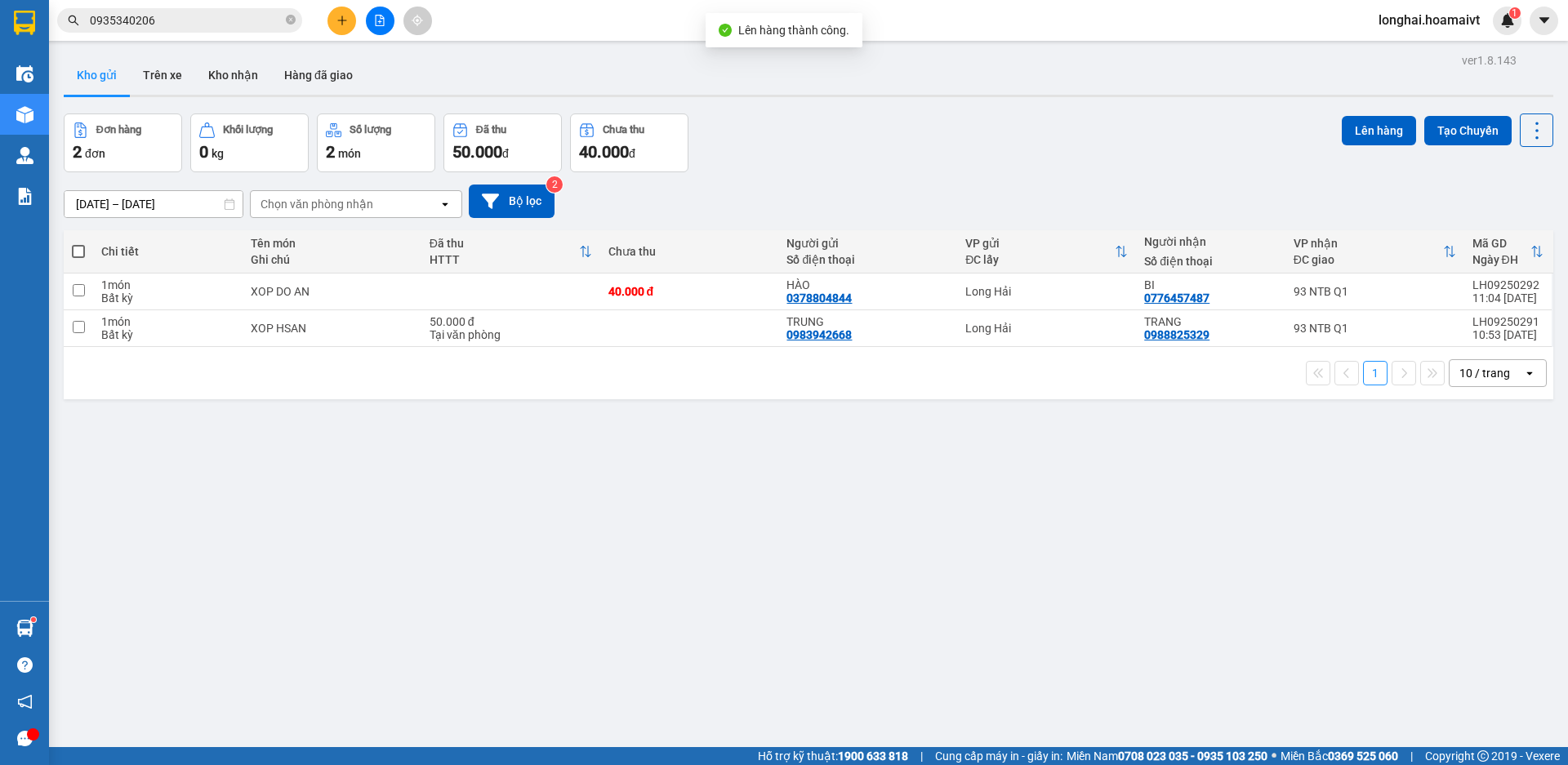
click at [84, 248] on span at bounding box center [79, 251] width 13 height 13
click at [79, 243] on input "checkbox" at bounding box center [79, 243] width 0 height 0
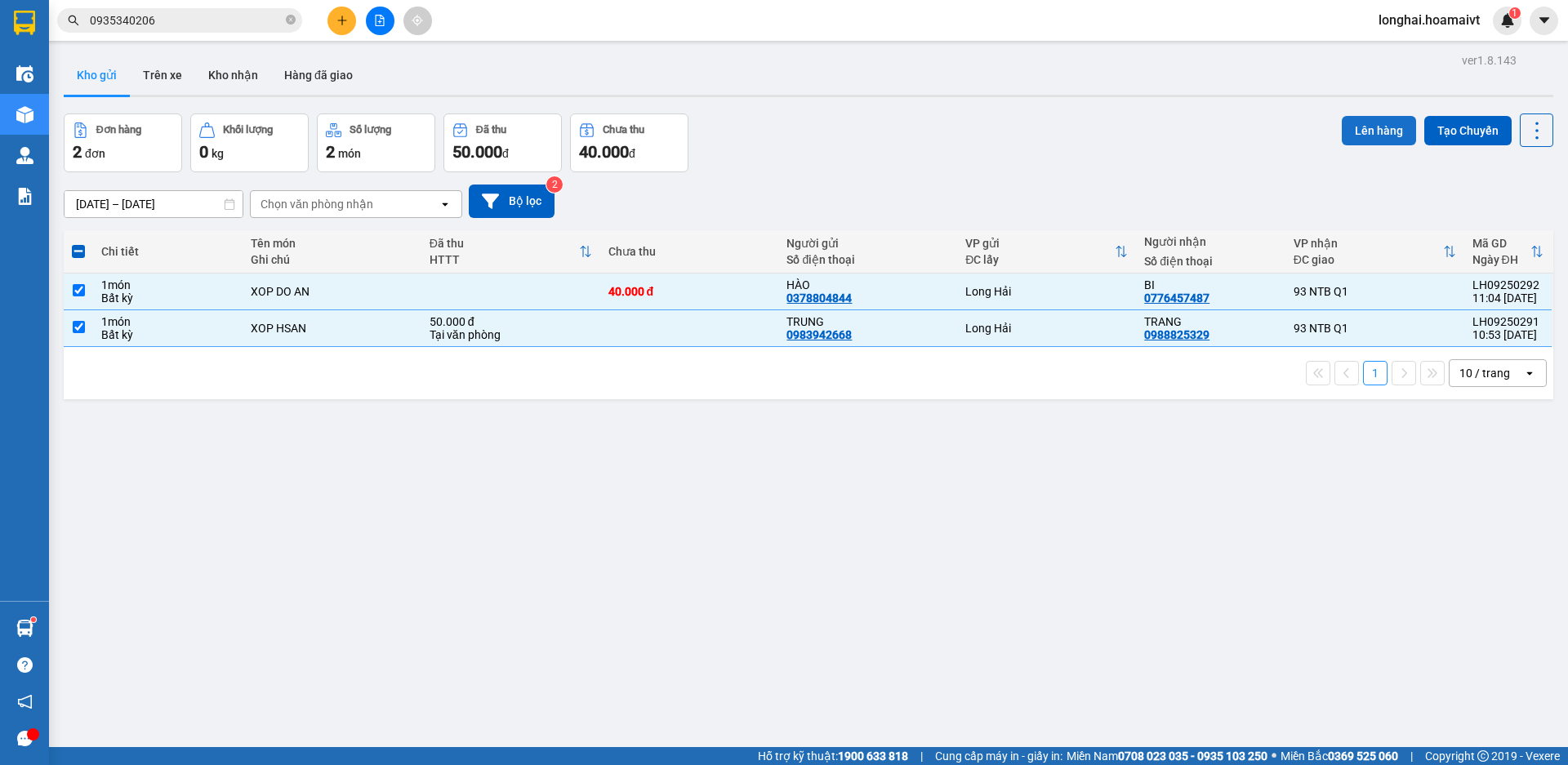
click at [1353, 131] on button "Lên hàng" at bounding box center [1378, 131] width 75 height 29
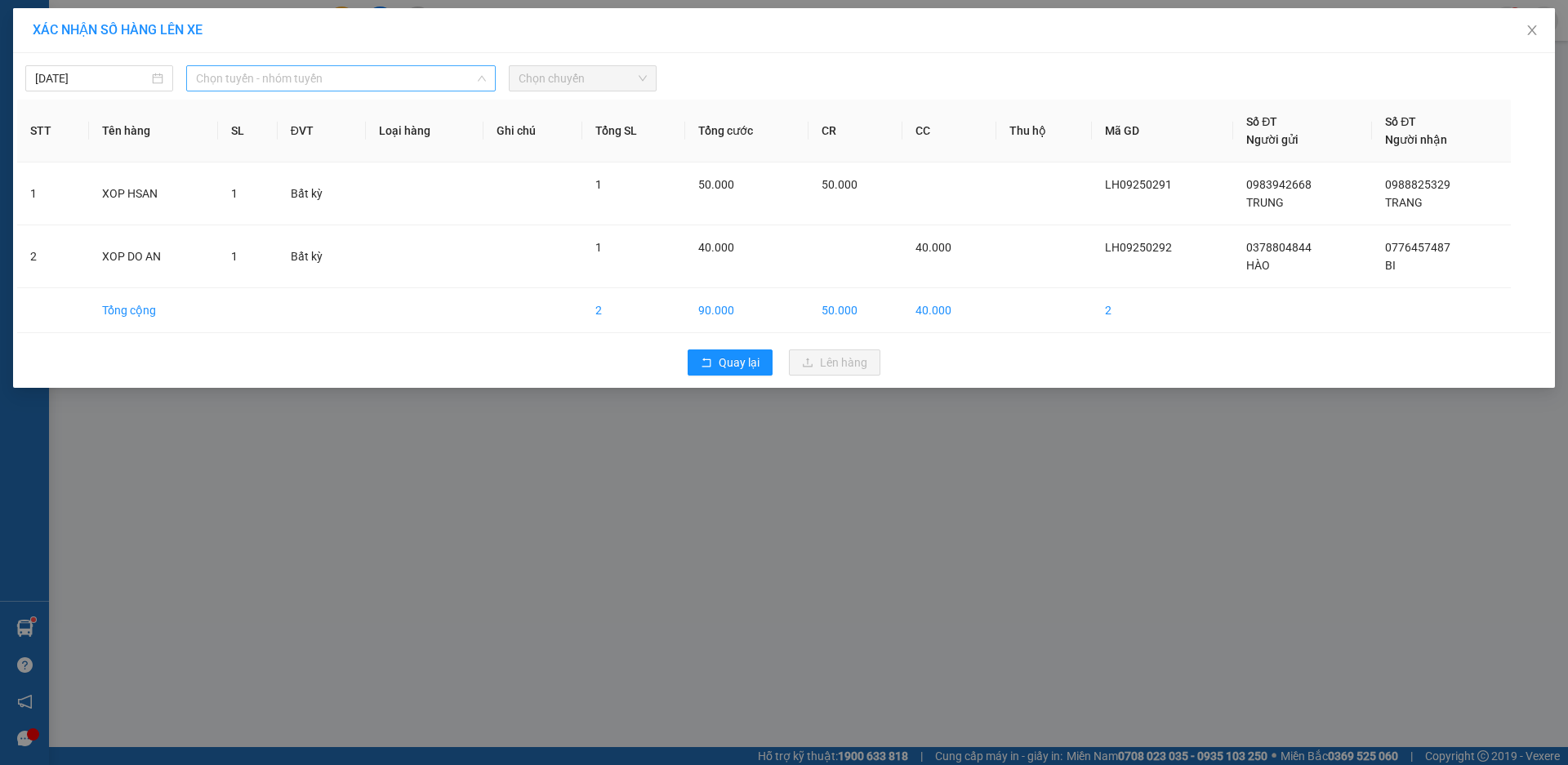
drag, startPoint x: 290, startPoint y: 75, endPoint x: 295, endPoint y: 110, distance: 35.4
click at [291, 76] on span "Chọn tuyến - nhóm tuyến" at bounding box center [341, 79] width 290 height 25
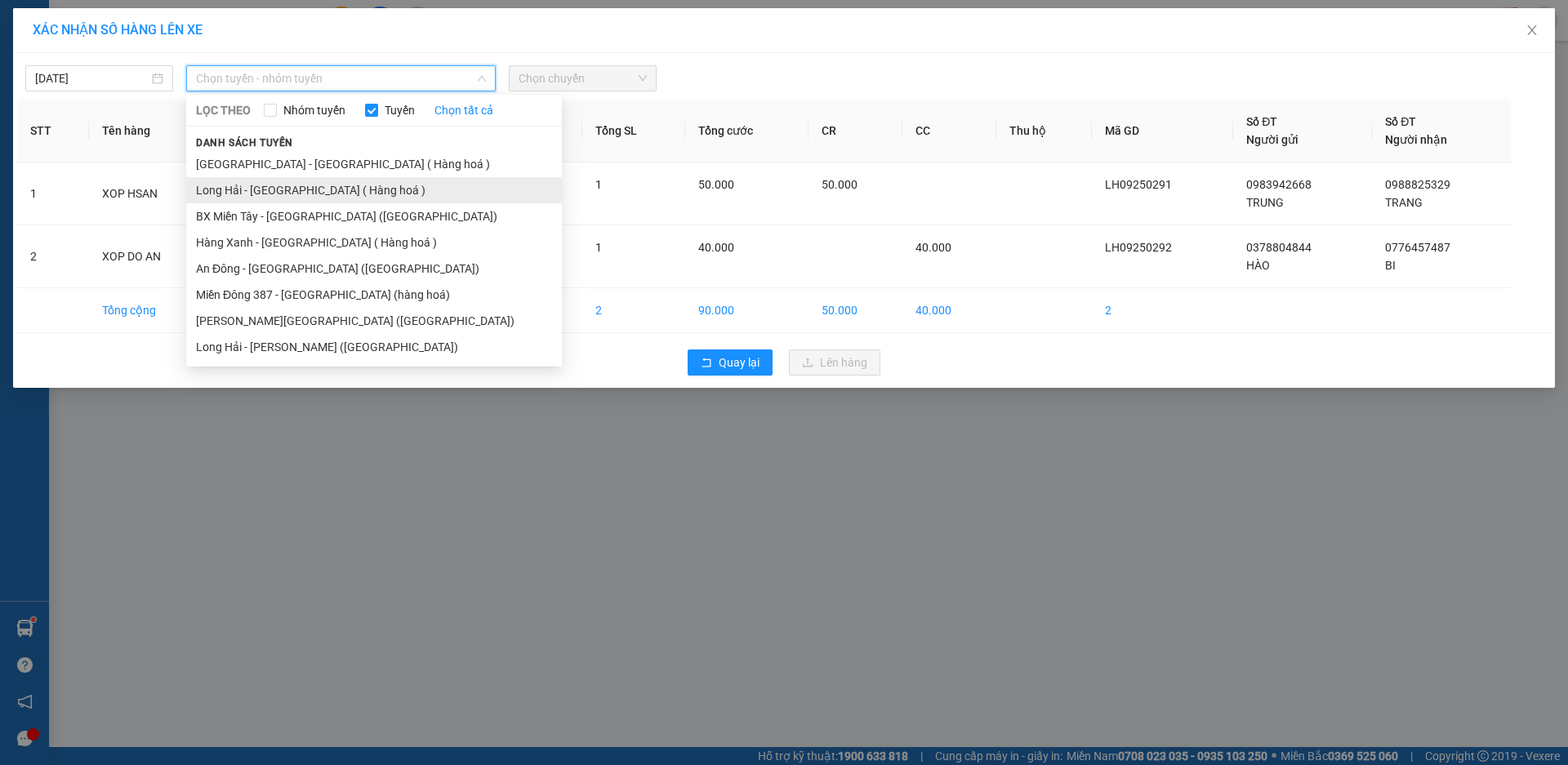
click at [281, 193] on li "Long Hải - [GEOGRAPHIC_DATA] ( Hàng hoá )" at bounding box center [373, 190] width 376 height 26
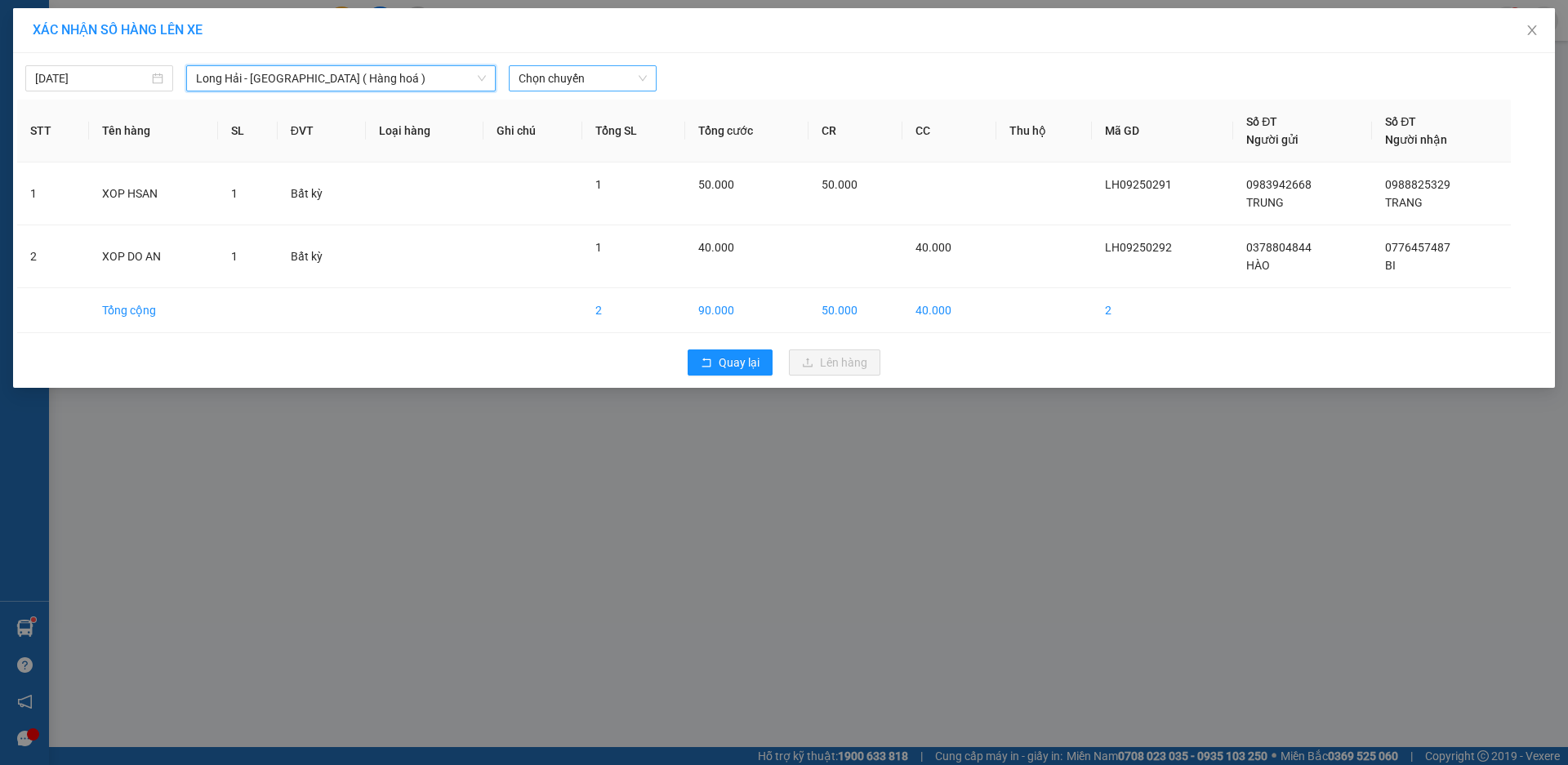
click at [621, 80] on span "Chọn chuyến" at bounding box center [582, 79] width 129 height 25
click at [618, 129] on div "Thêm chuyến " 12:00 "" at bounding box center [595, 138] width 174 height 28
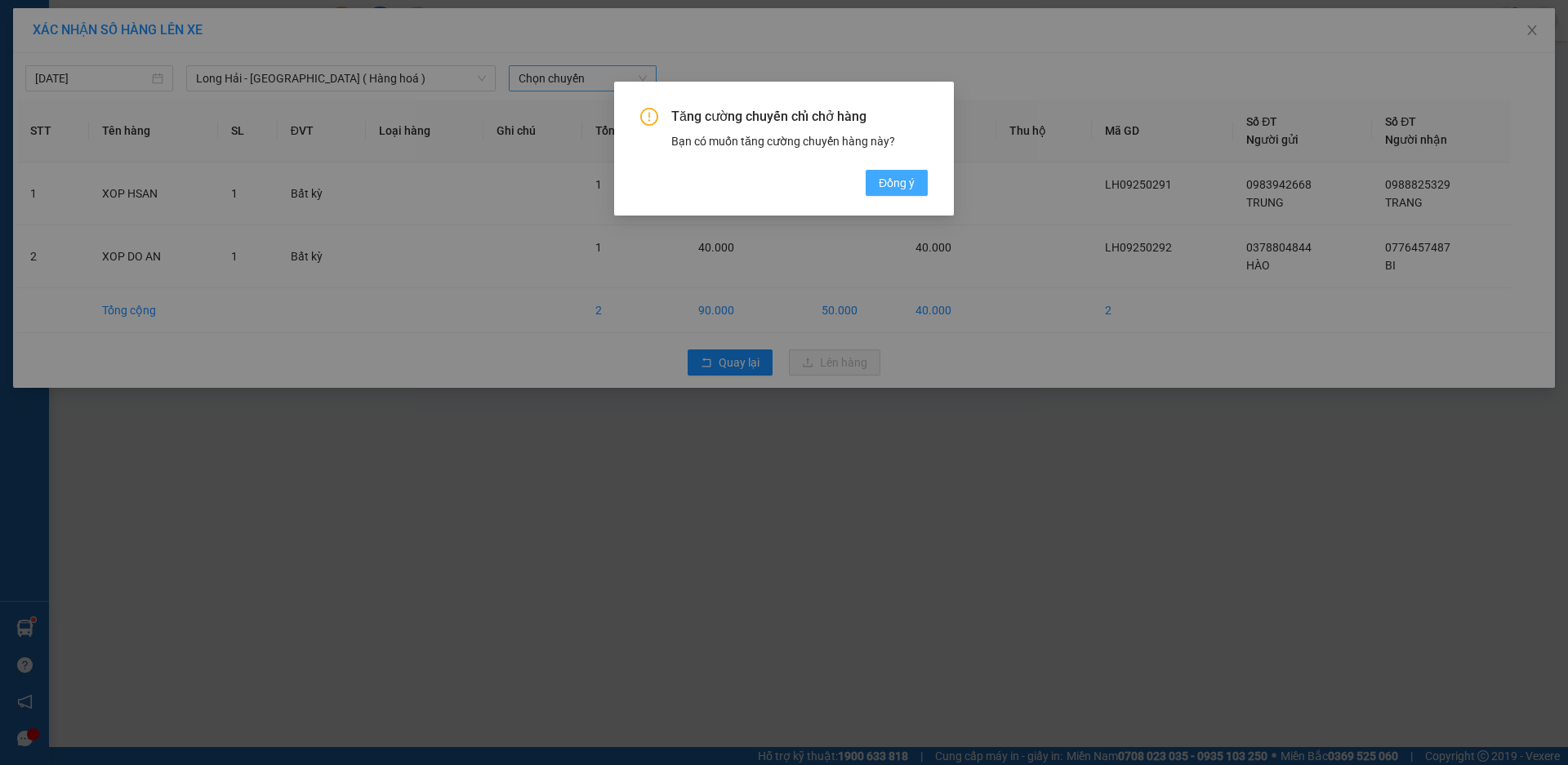
click at [894, 183] on span "Đồng ý" at bounding box center [897, 183] width 36 height 18
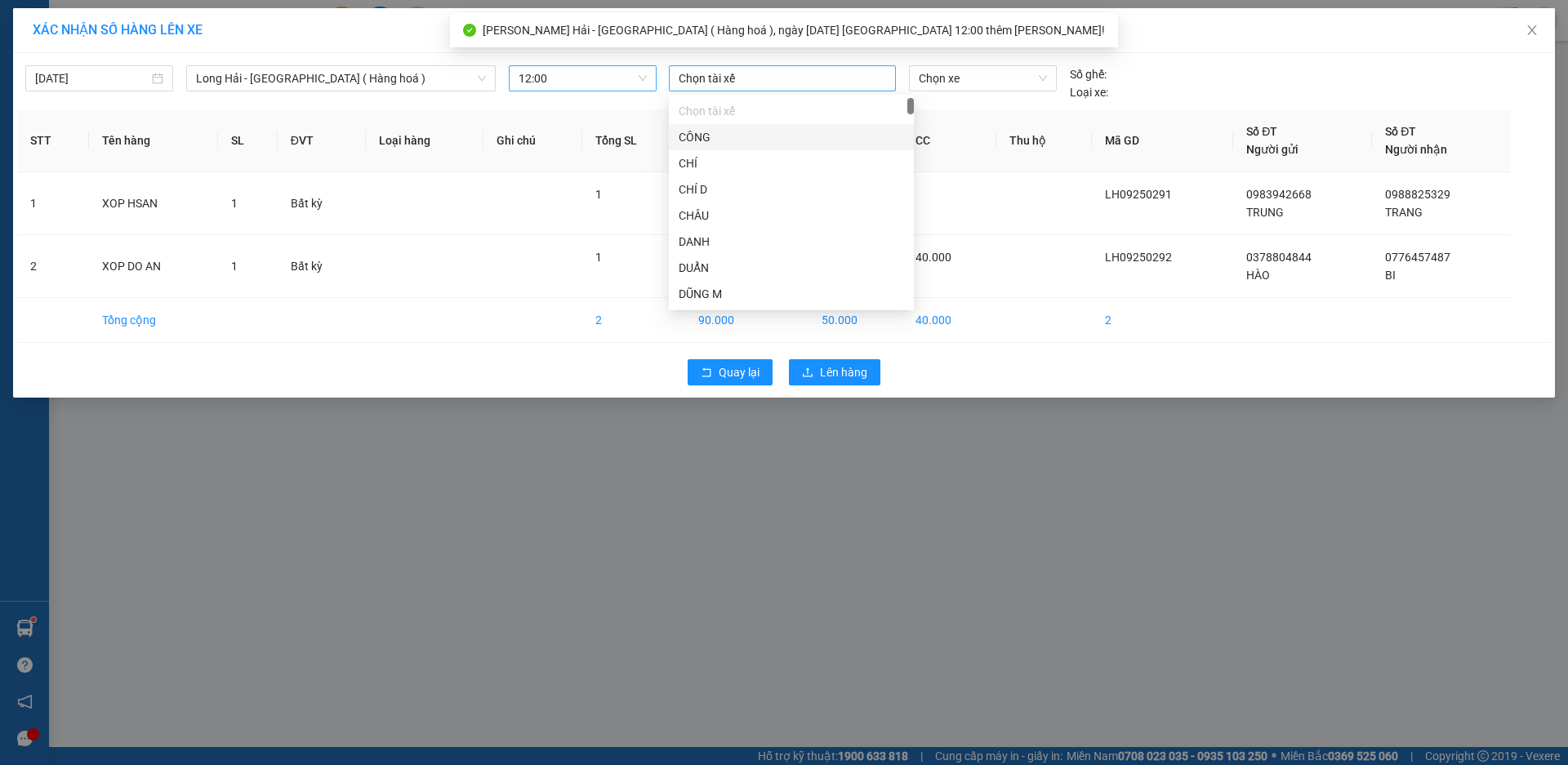
click at [719, 82] on div at bounding box center [782, 79] width 219 height 20
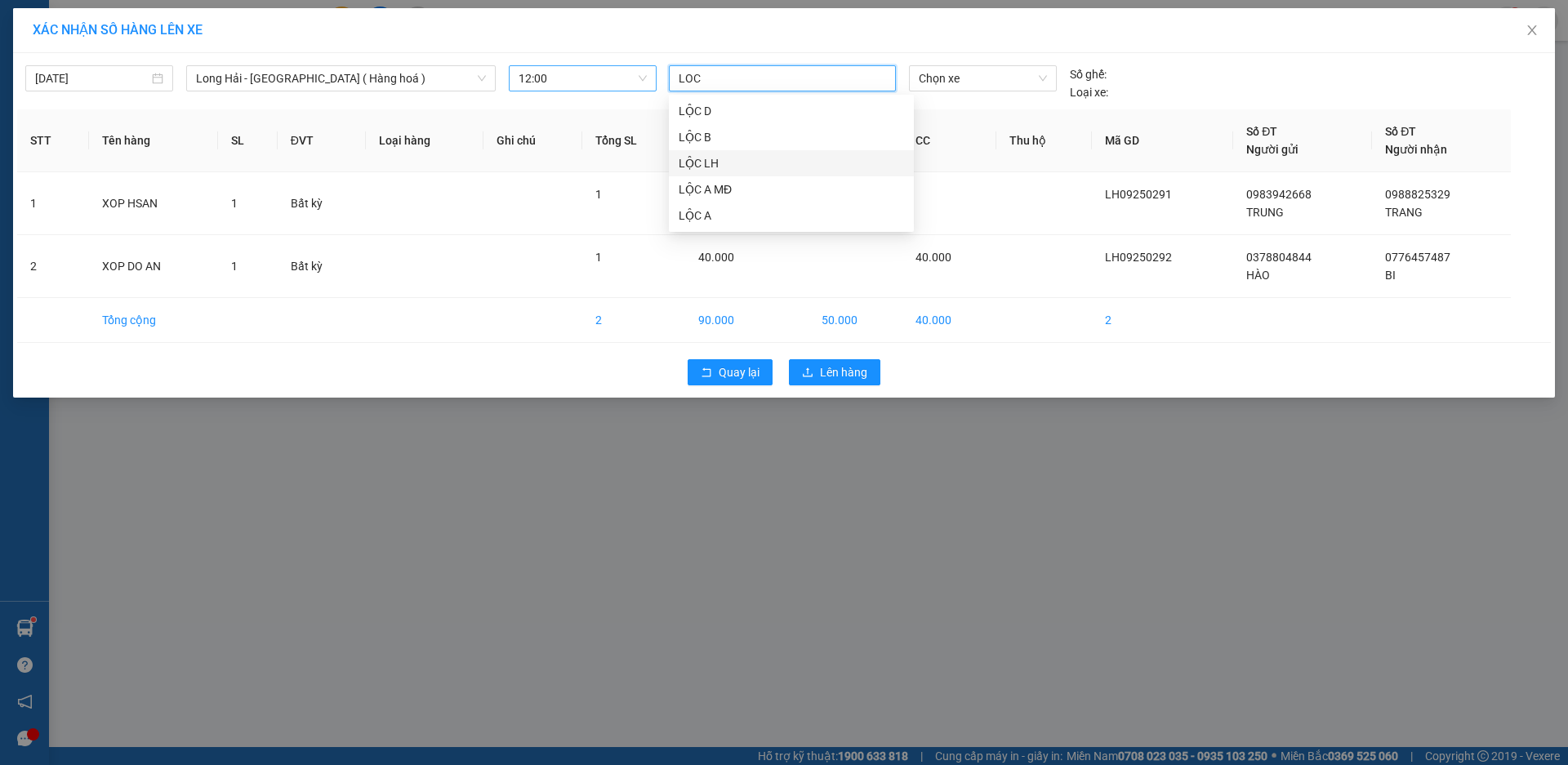
click at [753, 168] on div "LỘC LH" at bounding box center [791, 163] width 225 height 18
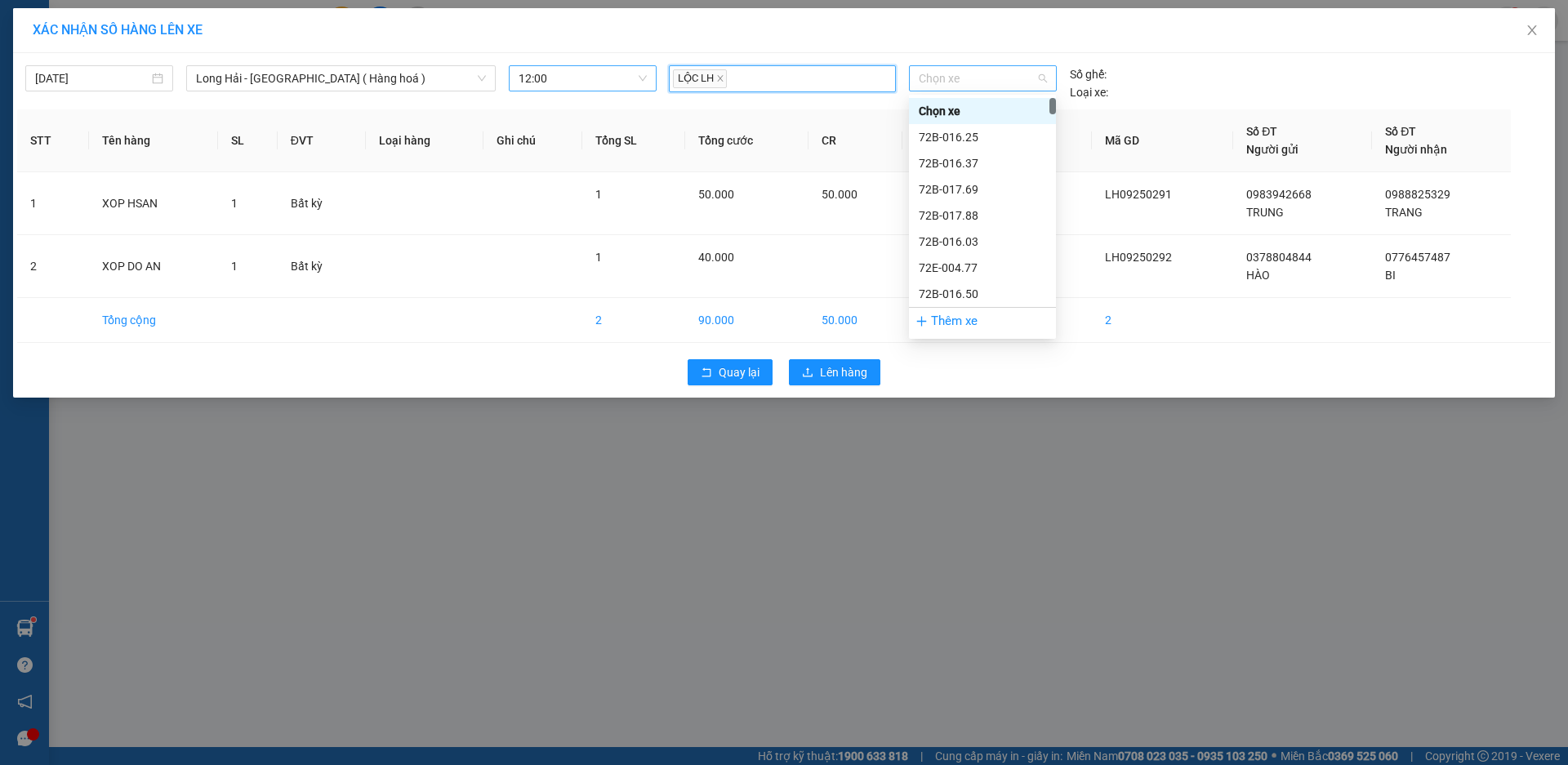
click at [980, 84] on span "Chọn xe" at bounding box center [983, 79] width 128 height 25
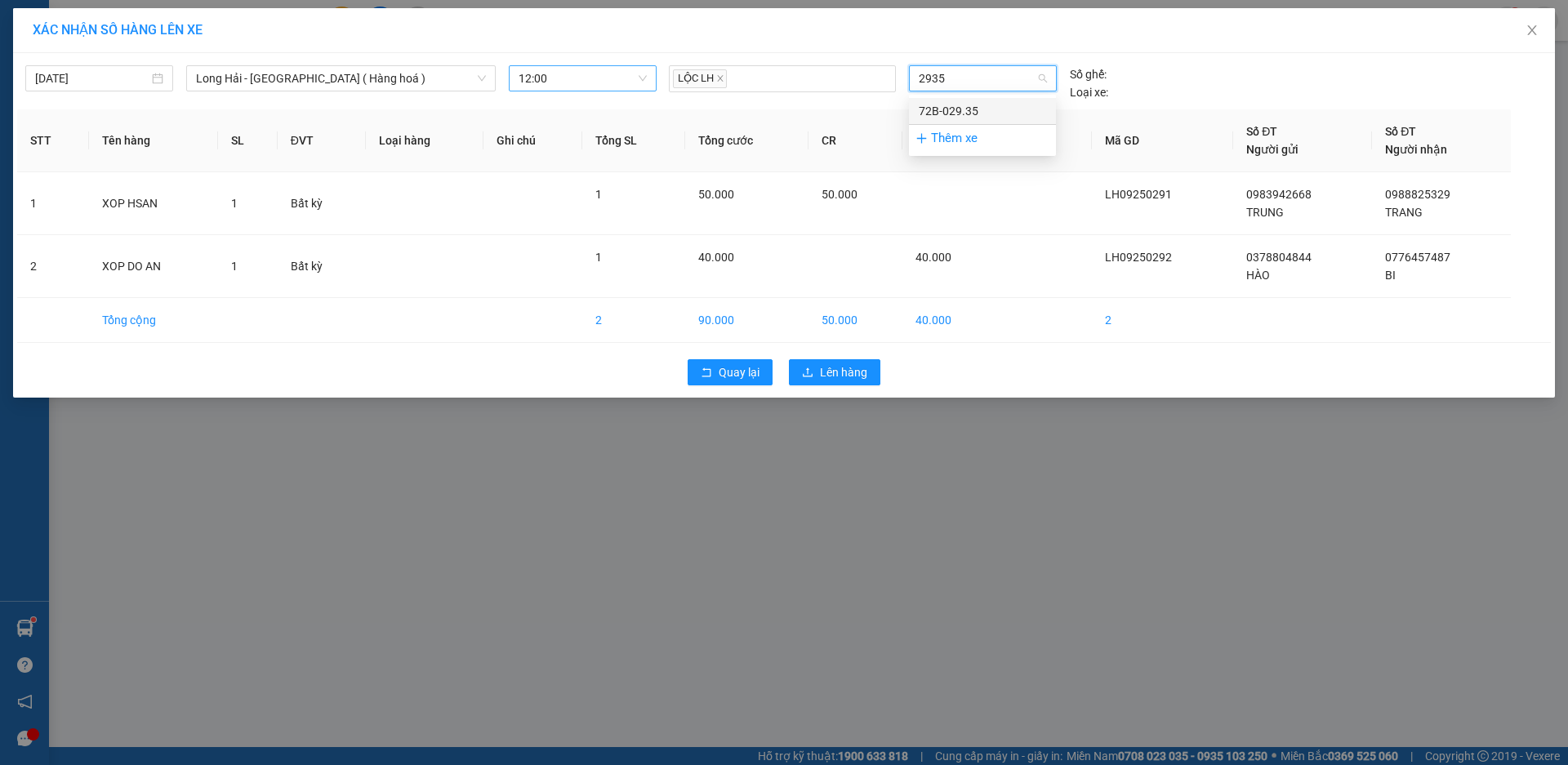
click at [974, 106] on div "72B-029.35" at bounding box center [983, 111] width 128 height 18
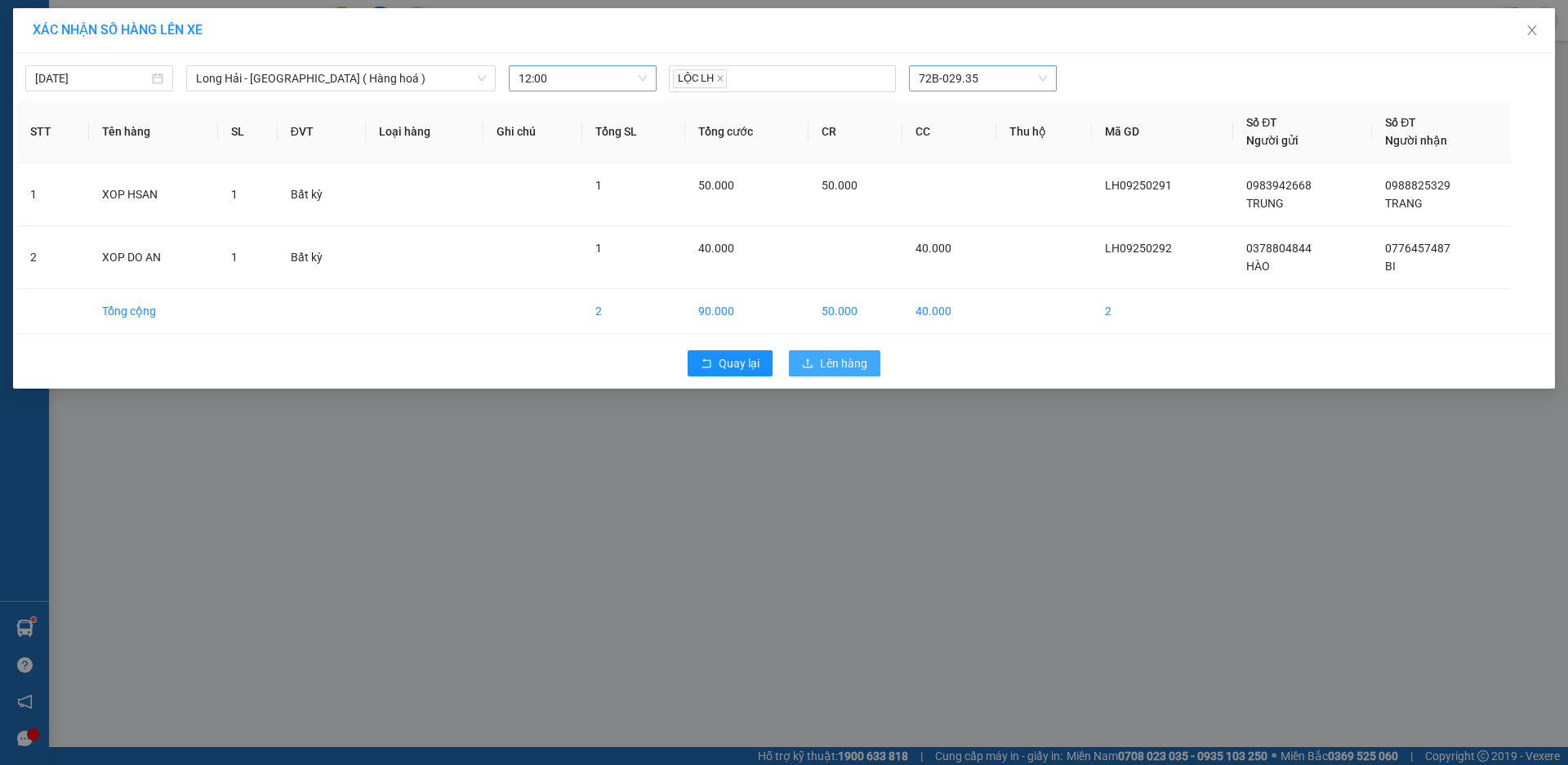
click at [834, 364] on span "Lên hàng" at bounding box center [843, 364] width 47 height 18
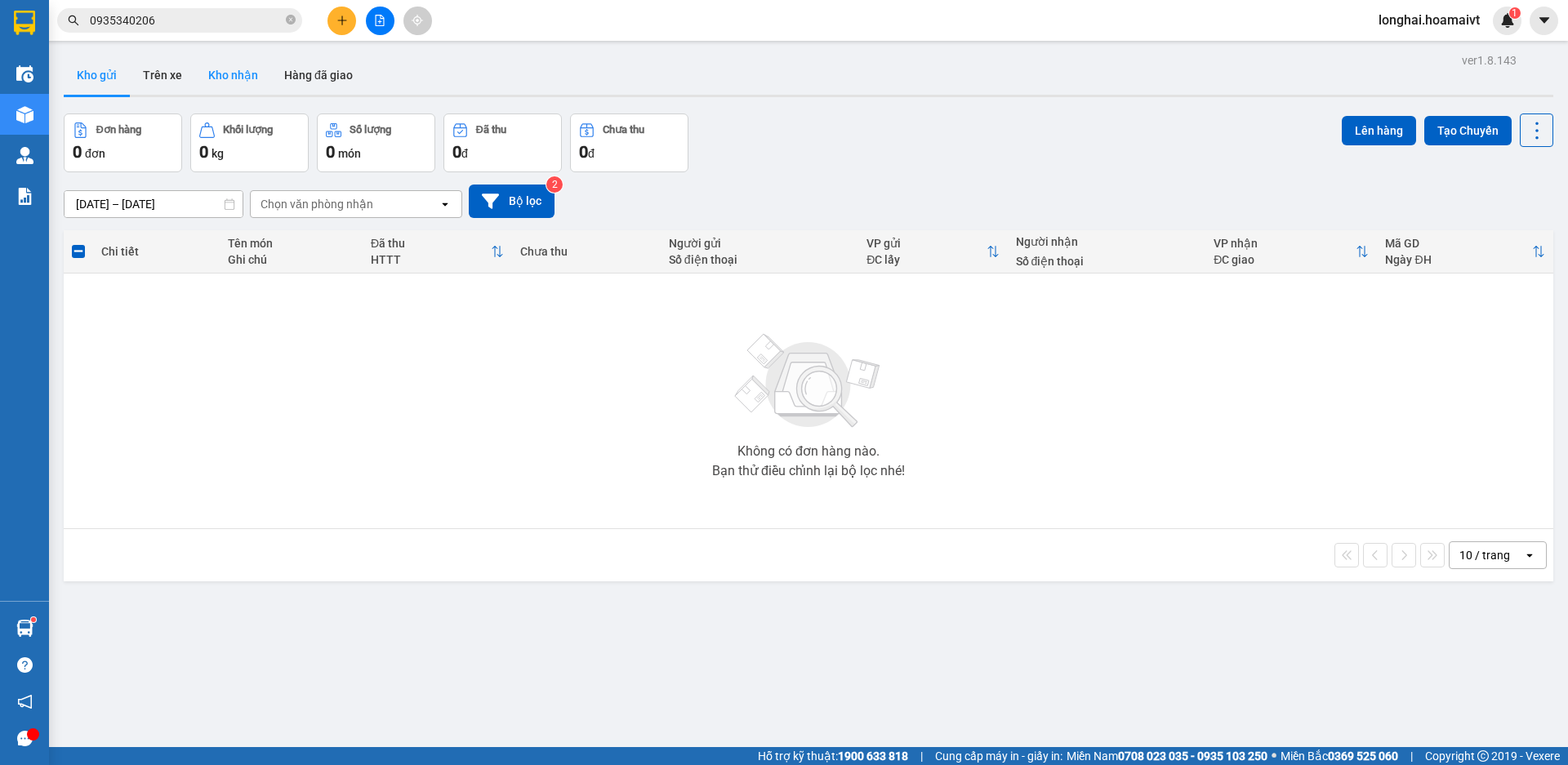
click at [246, 79] on button "Kho nhận" at bounding box center [233, 75] width 76 height 39
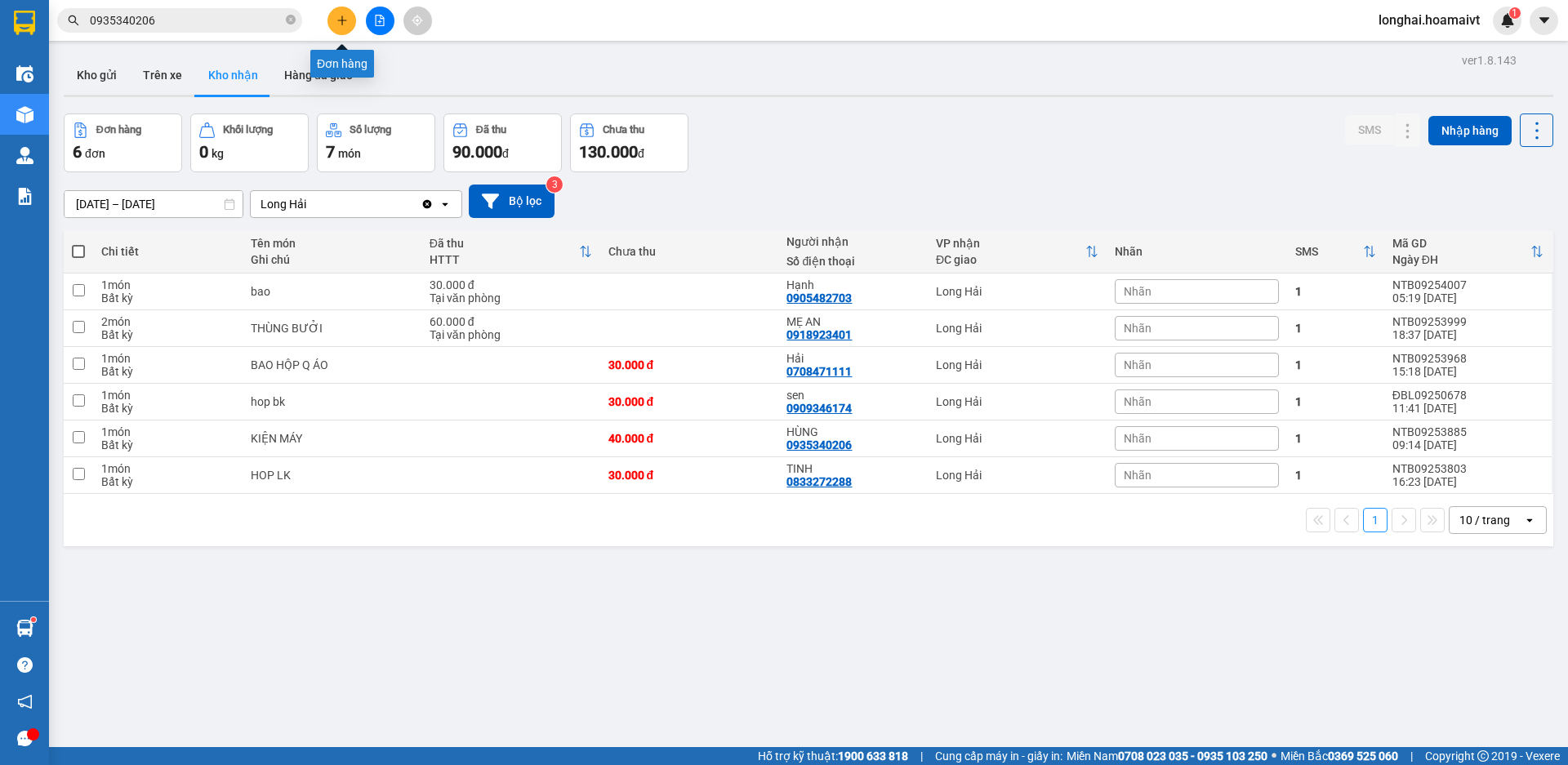
click at [342, 20] on icon "plus" at bounding box center [341, 20] width 9 height 1
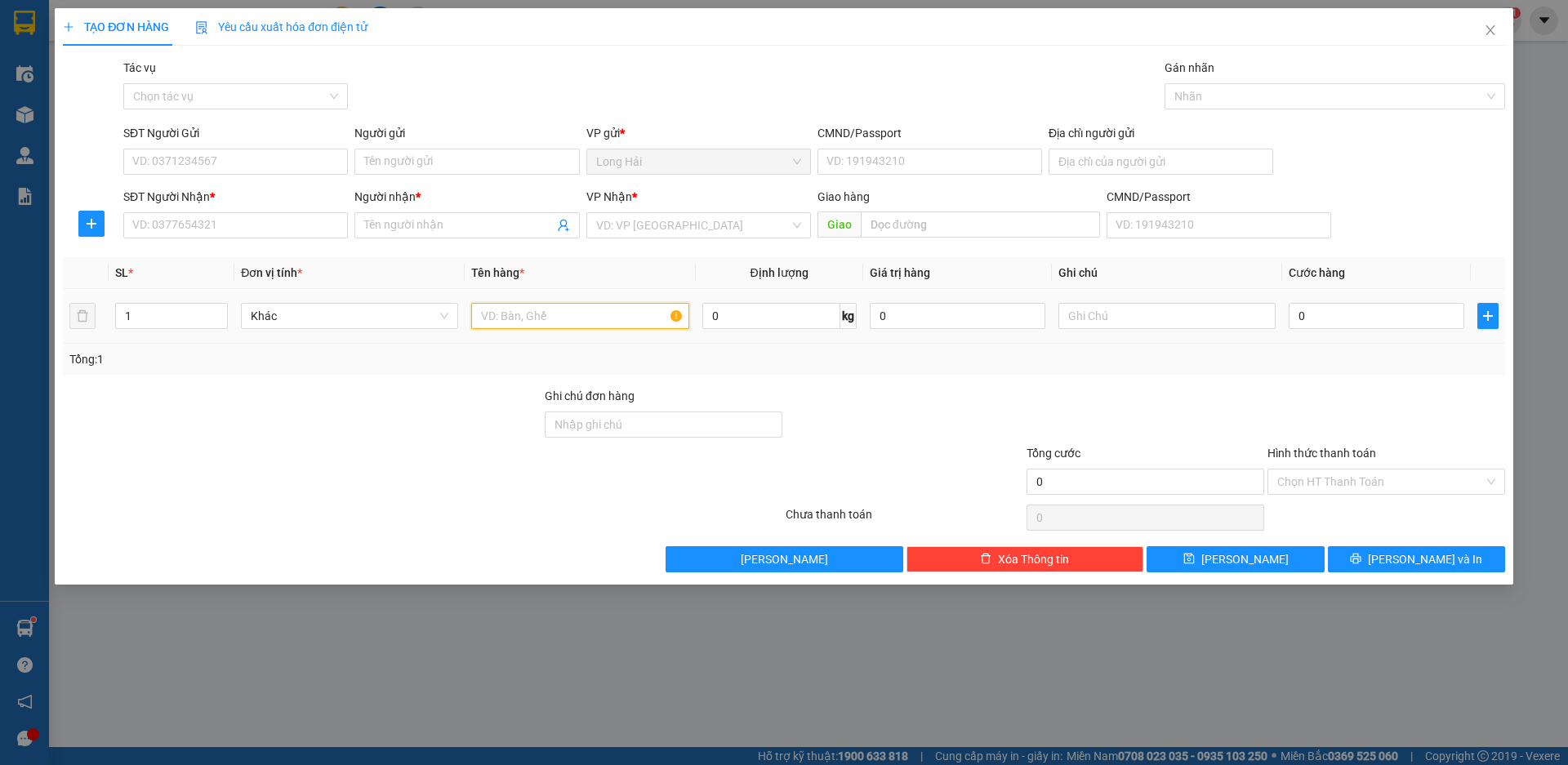
click at [506, 315] on input "text" at bounding box center [579, 316] width 217 height 26
click at [608, 224] on input "search" at bounding box center [693, 225] width 193 height 25
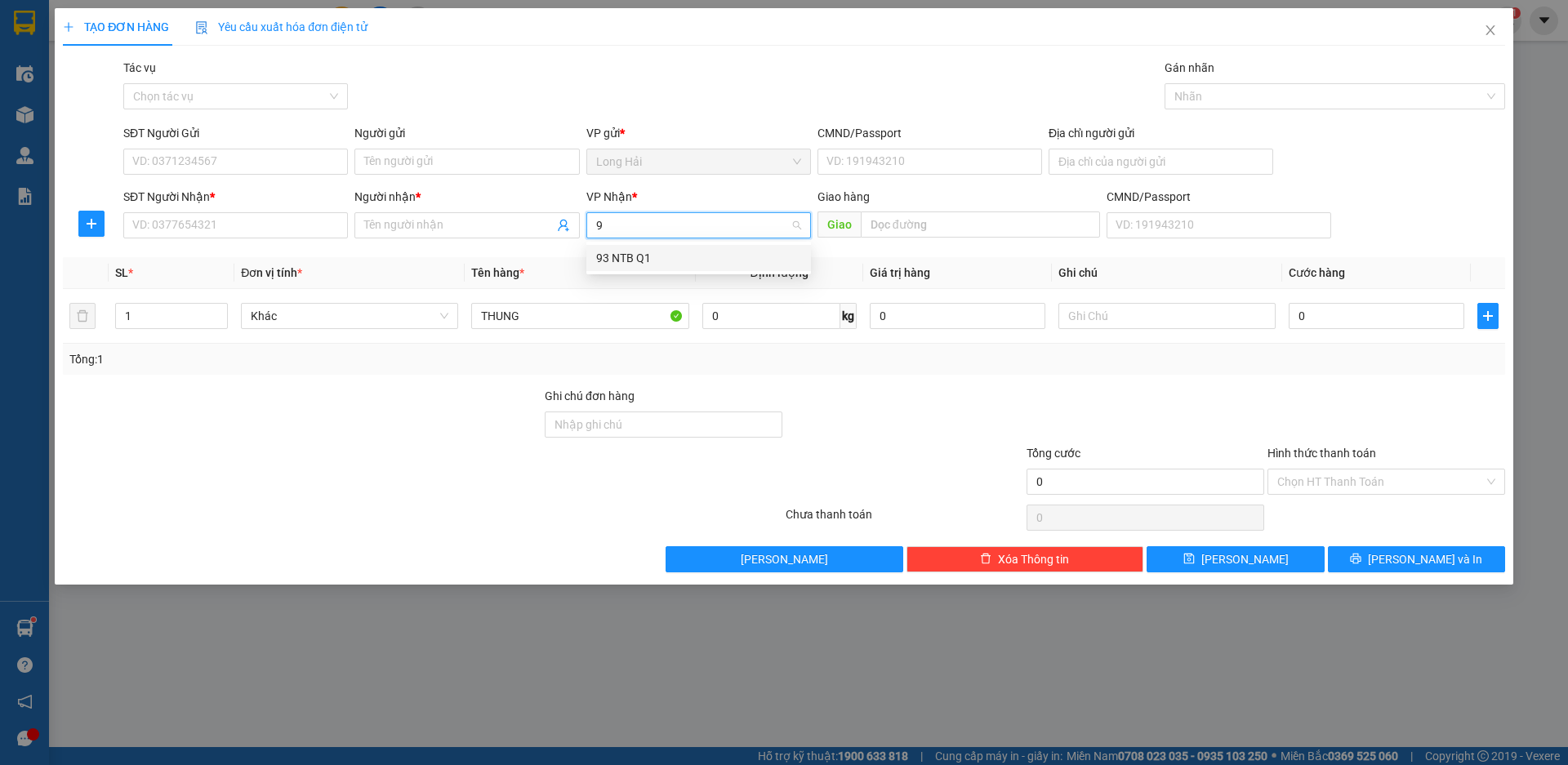
click at [653, 265] on div "93 NTB Q1" at bounding box center [698, 258] width 205 height 18
click at [230, 162] on input "SĐT Người Gửi" at bounding box center [236, 161] width 224 height 26
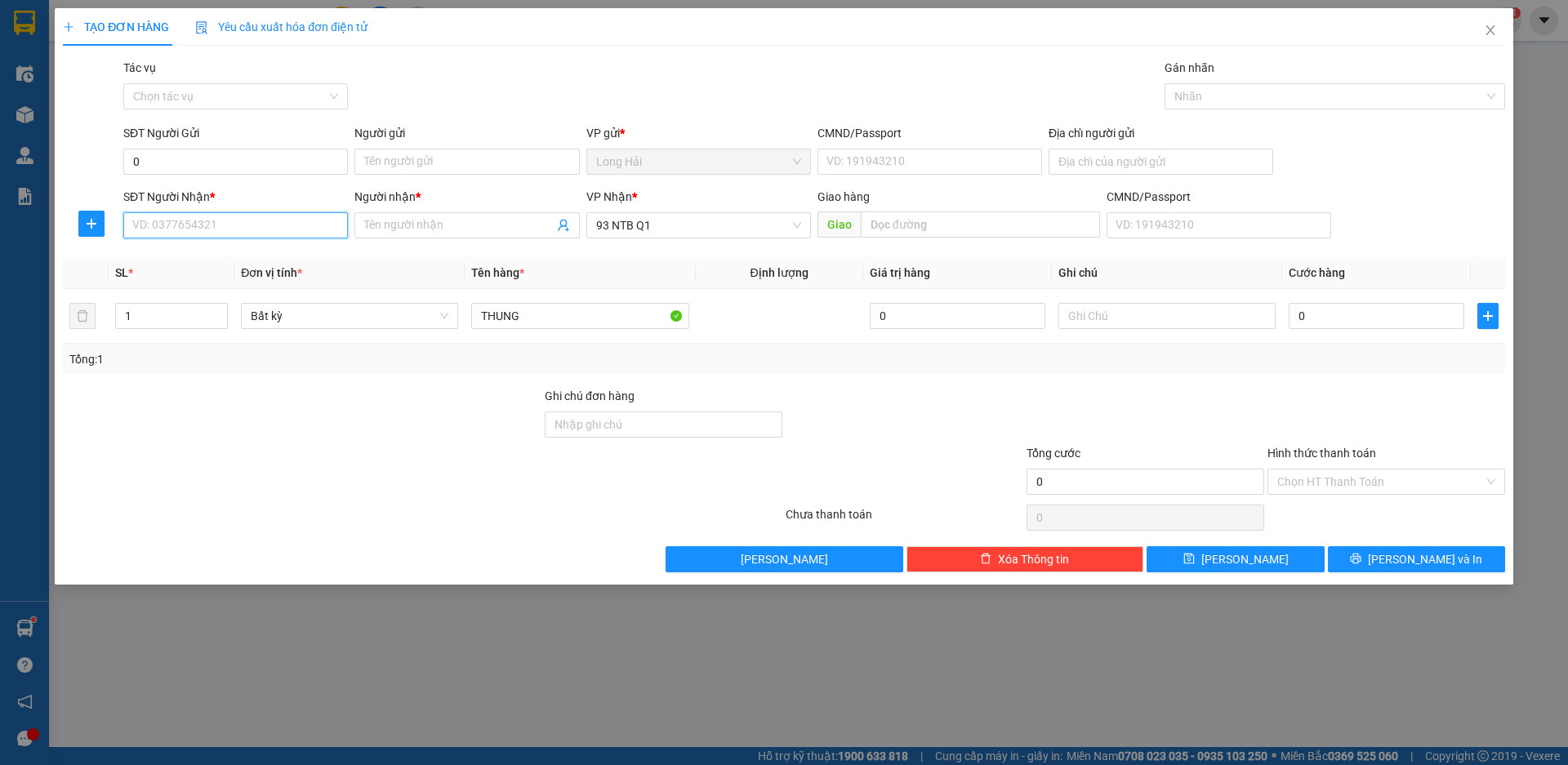
click at [201, 229] on input "SĐT Người Nhận *" at bounding box center [236, 225] width 224 height 26
click at [196, 160] on input "0" at bounding box center [236, 161] width 224 height 26
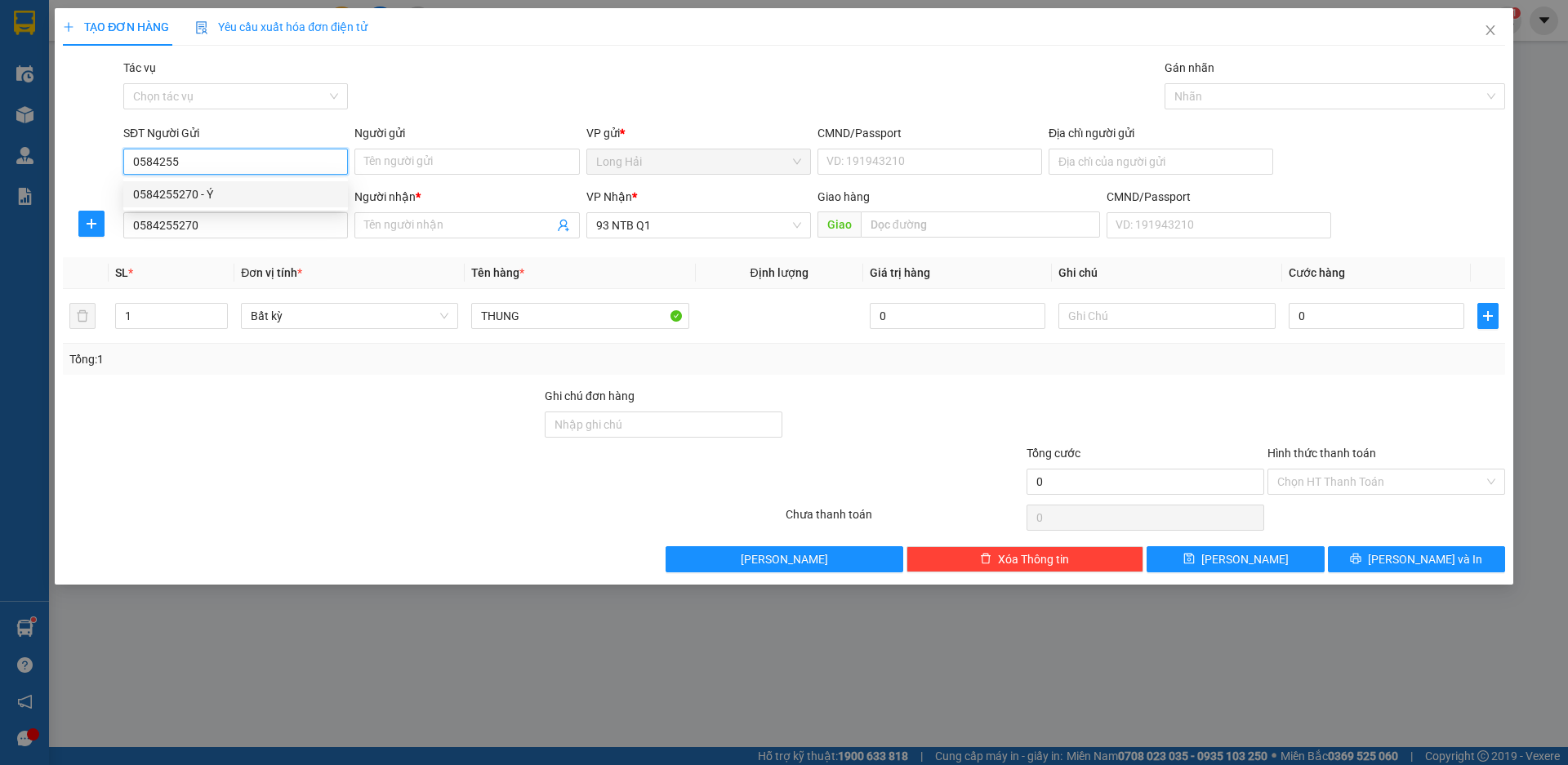
click at [186, 197] on div "0584255270 - Ý" at bounding box center [236, 194] width 205 height 18
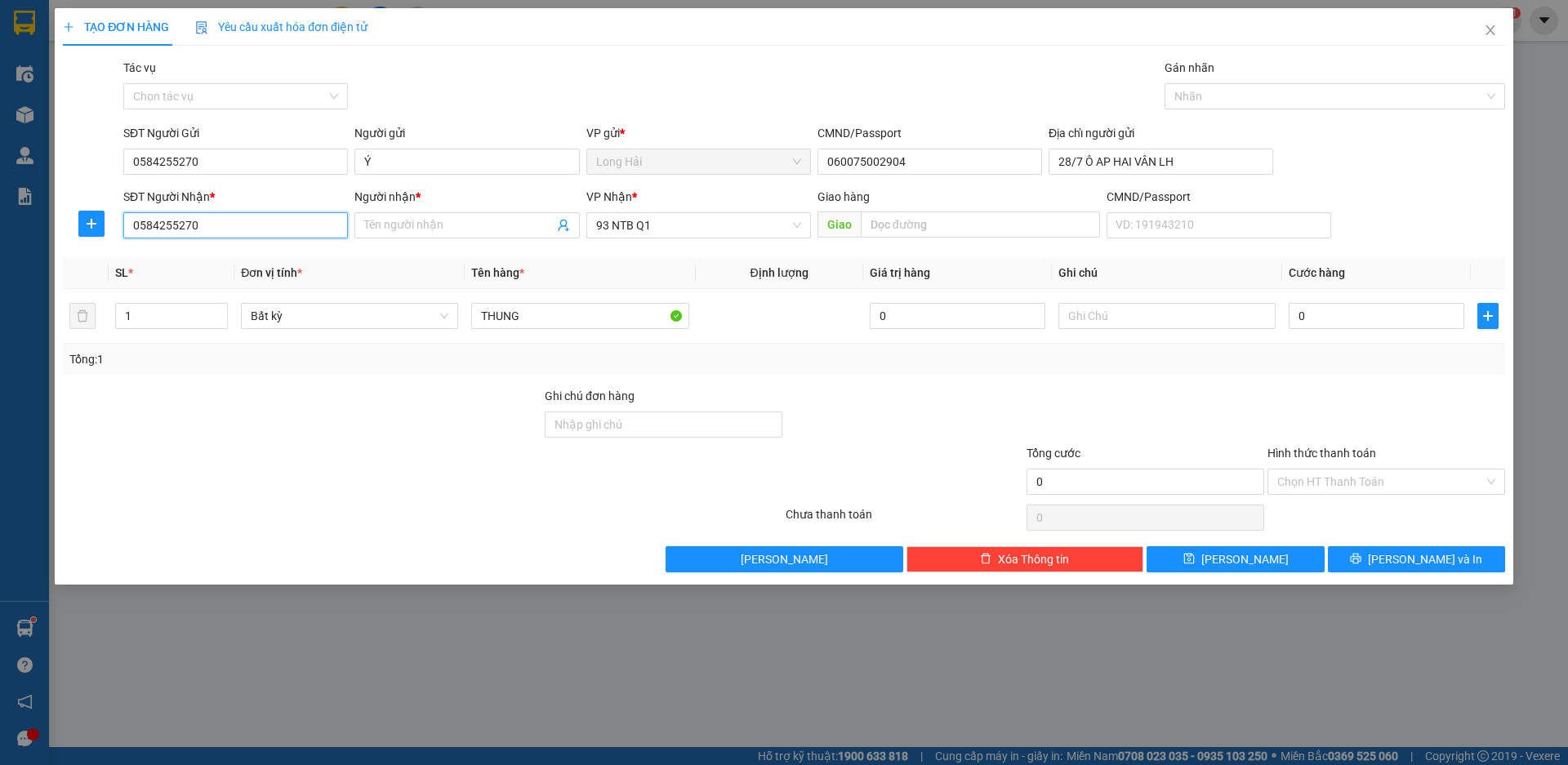
click at [215, 228] on input "0584255270" at bounding box center [236, 225] width 224 height 26
click at [219, 260] on div "0936477457 - HIEN" at bounding box center [236, 258] width 205 height 18
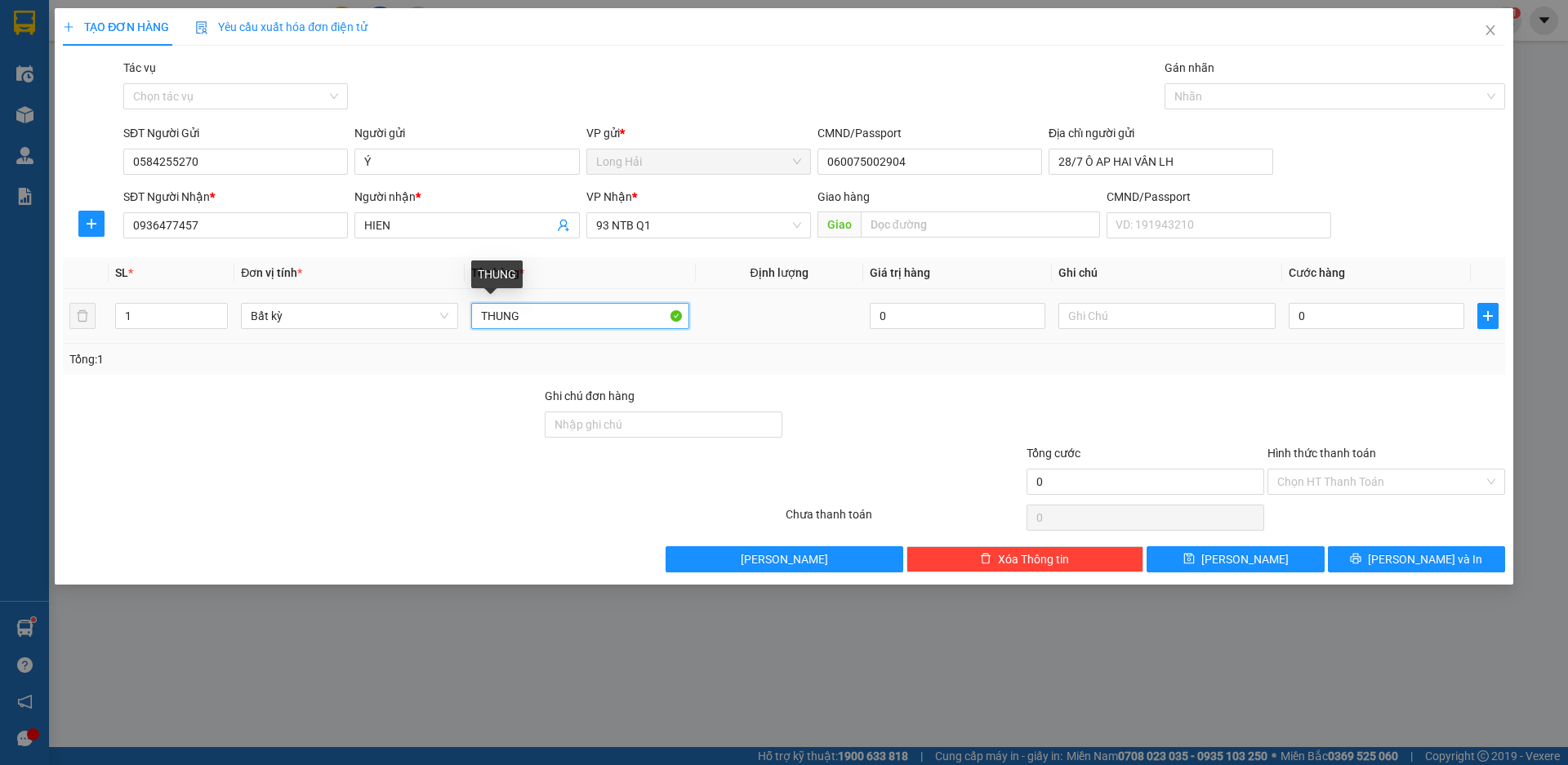
click at [592, 315] on input "THUNG" at bounding box center [579, 316] width 217 height 26
click at [1314, 323] on input "0" at bounding box center [1376, 316] width 175 height 26
drag, startPoint x: 1344, startPoint y: 483, endPoint x: 1340, endPoint y: 491, distance: 8.9
click at [1344, 487] on input "Hình thức thanh toán" at bounding box center [1380, 482] width 206 height 25
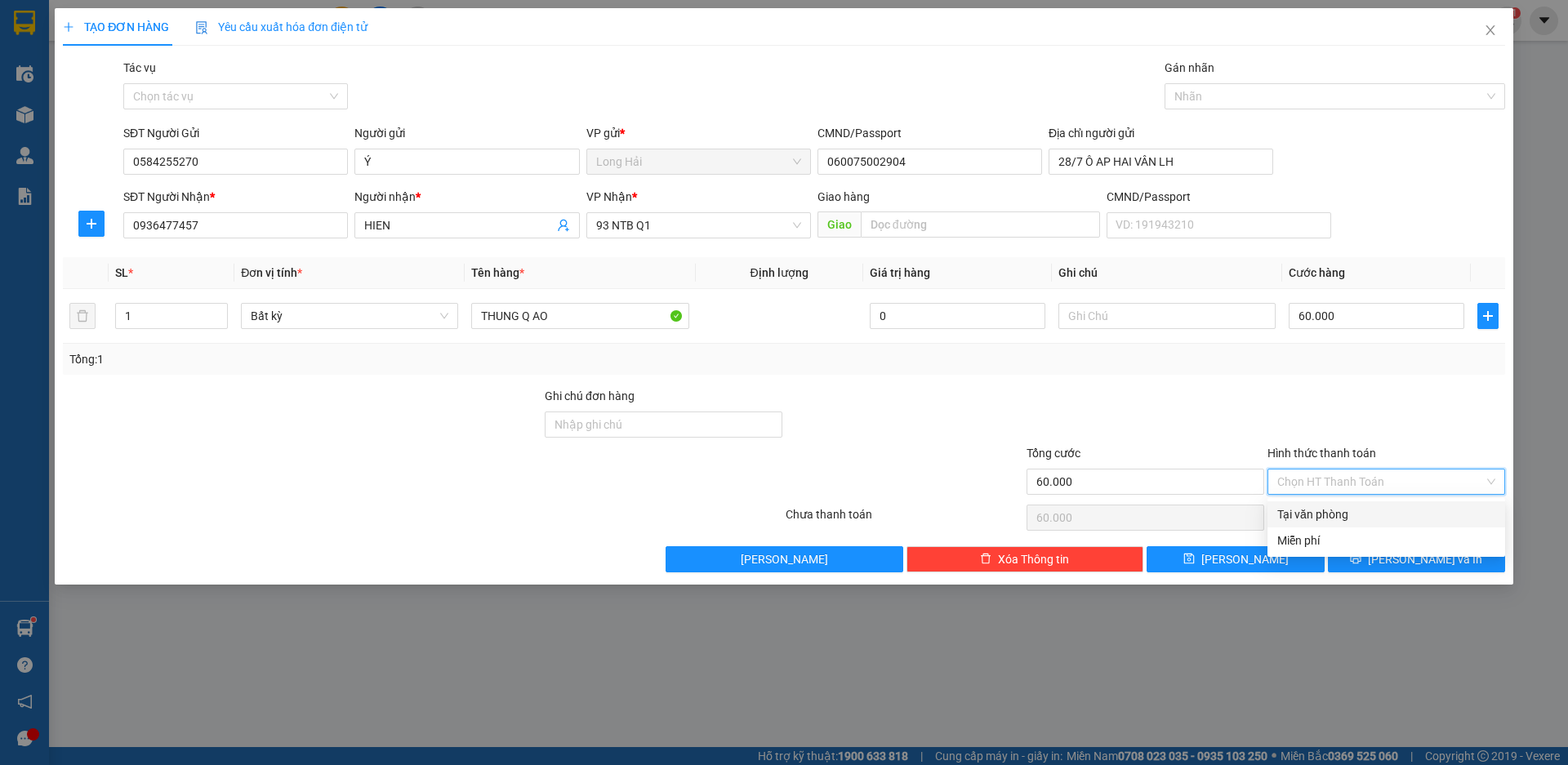
click at [1326, 511] on div "Tại văn phòng" at bounding box center [1386, 514] width 218 height 18
click at [1360, 552] on button "[PERSON_NAME] và In" at bounding box center [1416, 559] width 177 height 26
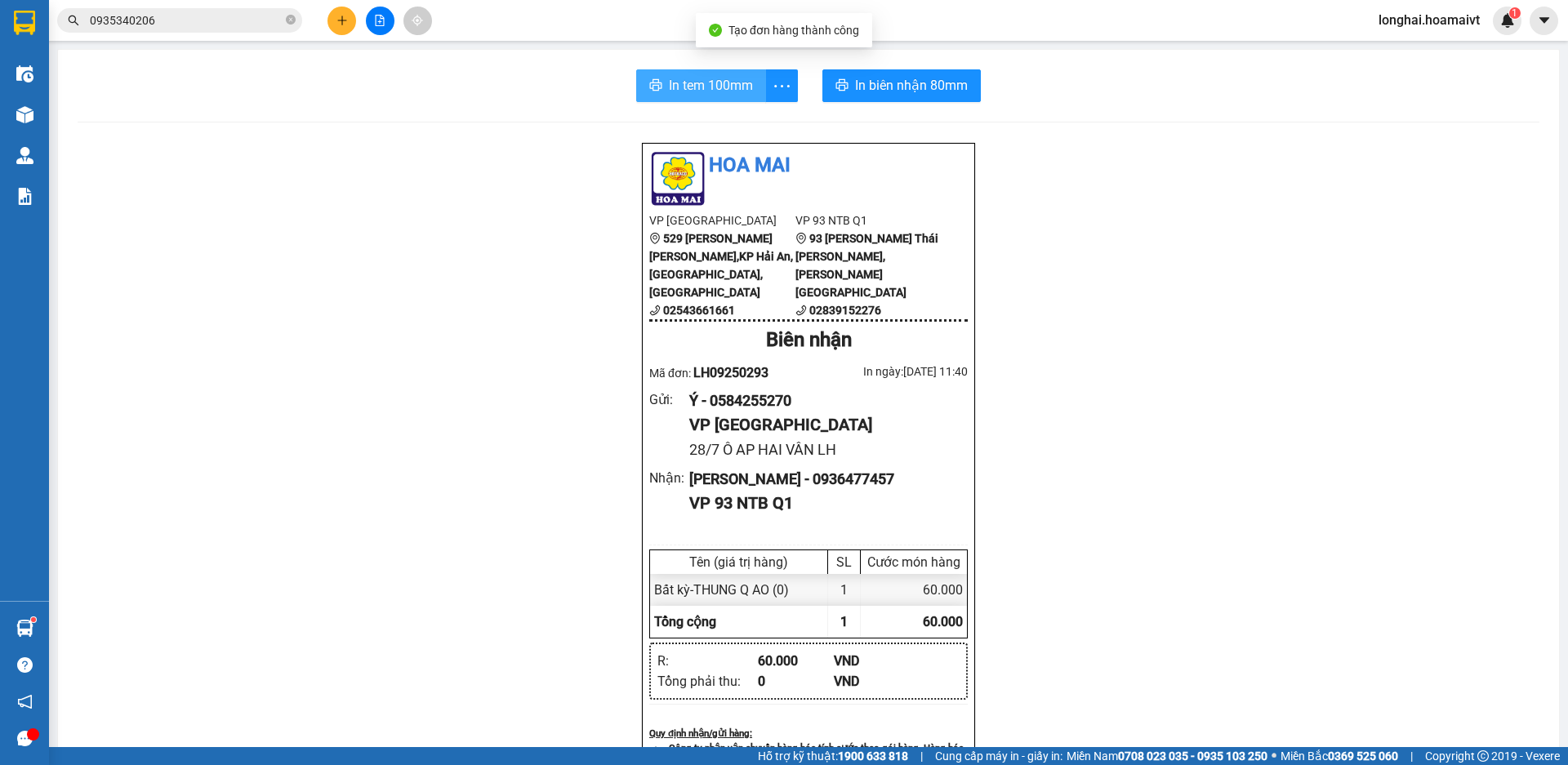
click at [712, 93] on span "In tem 100mm" at bounding box center [711, 85] width 84 height 20
click at [291, 20] on icon "close-circle" at bounding box center [291, 20] width 10 height 10
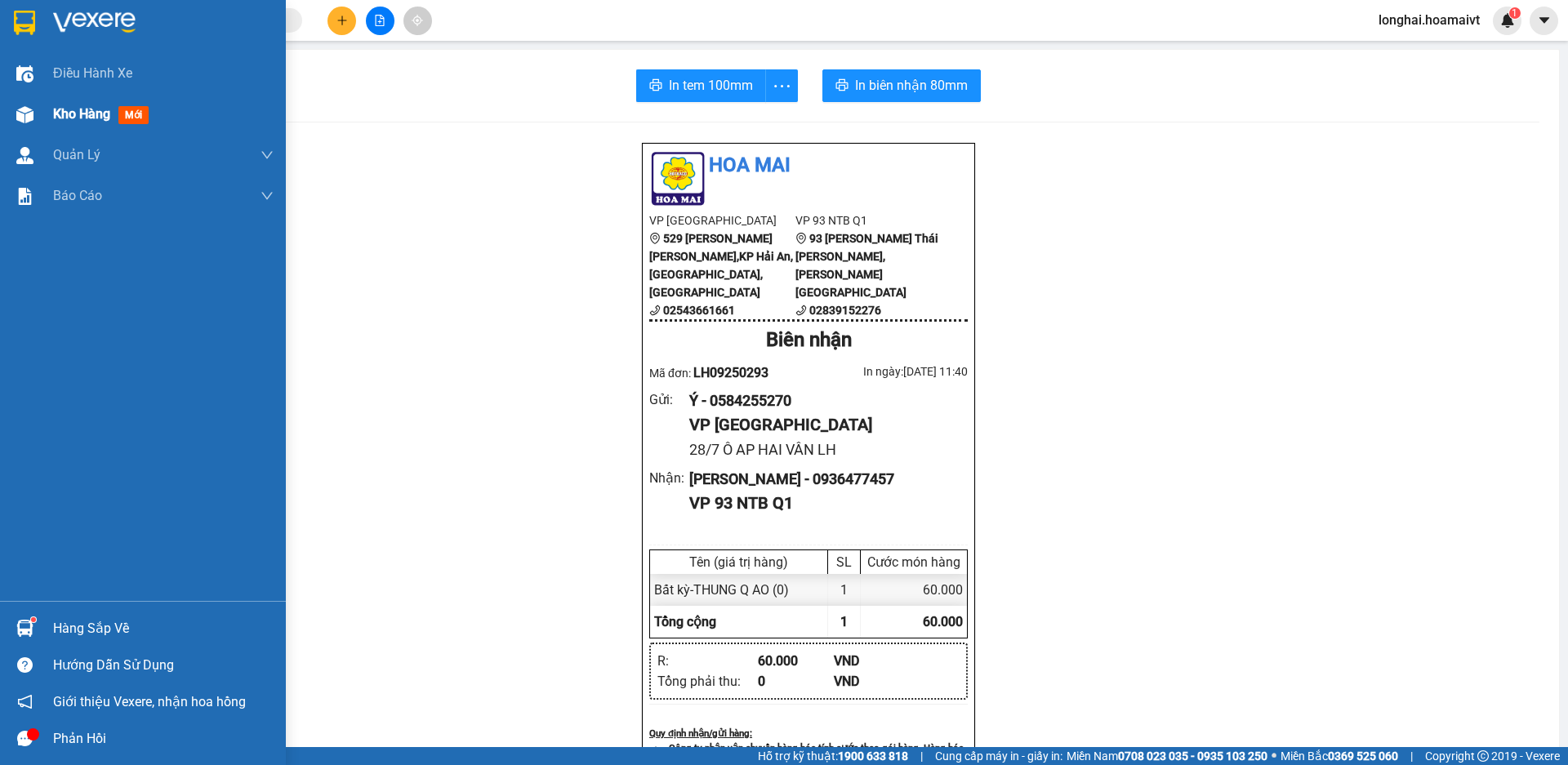
click at [93, 114] on span "Kho hàng" at bounding box center [82, 114] width 57 height 16
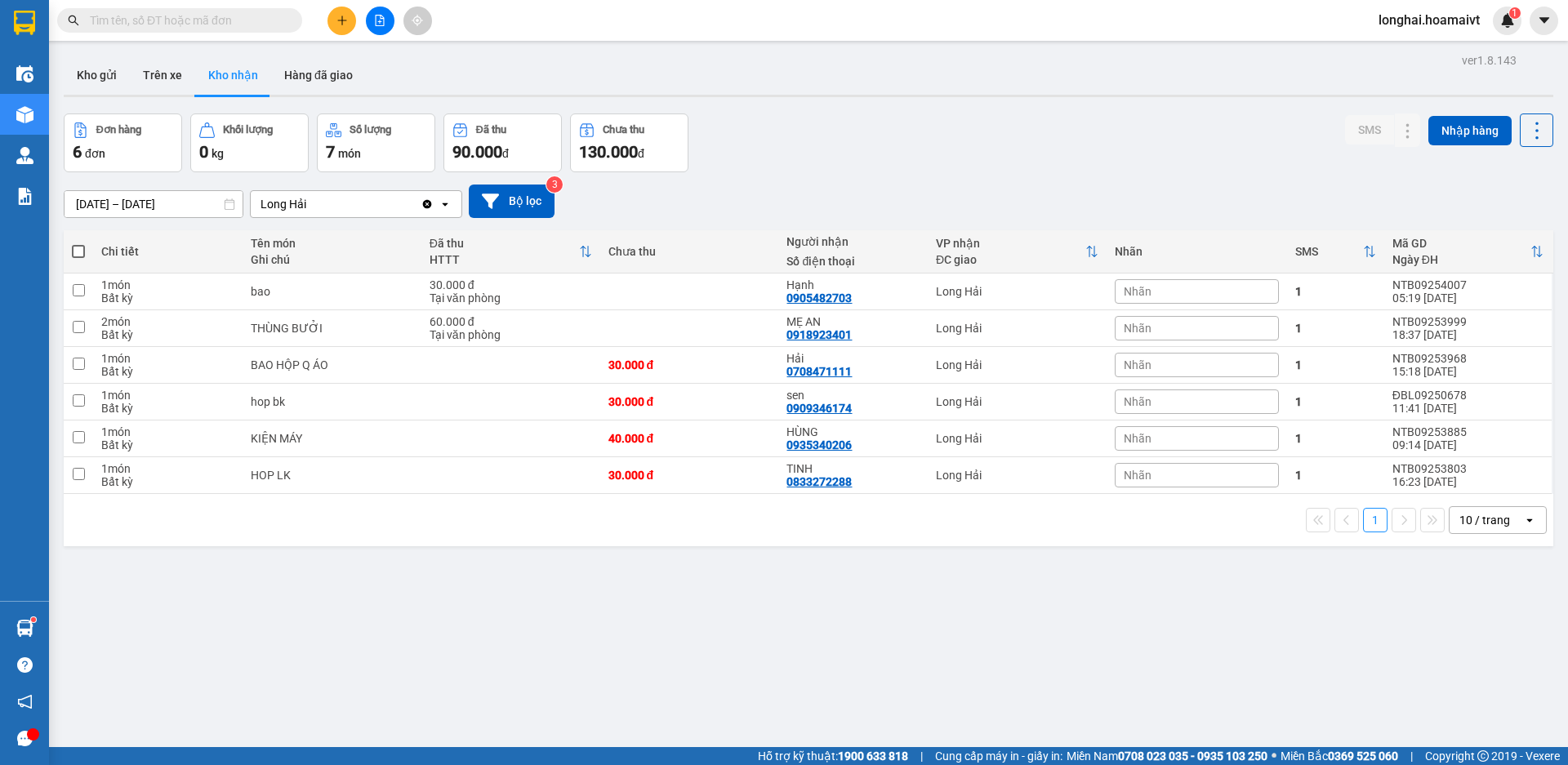
click at [277, 17] on input "text" at bounding box center [186, 20] width 192 height 18
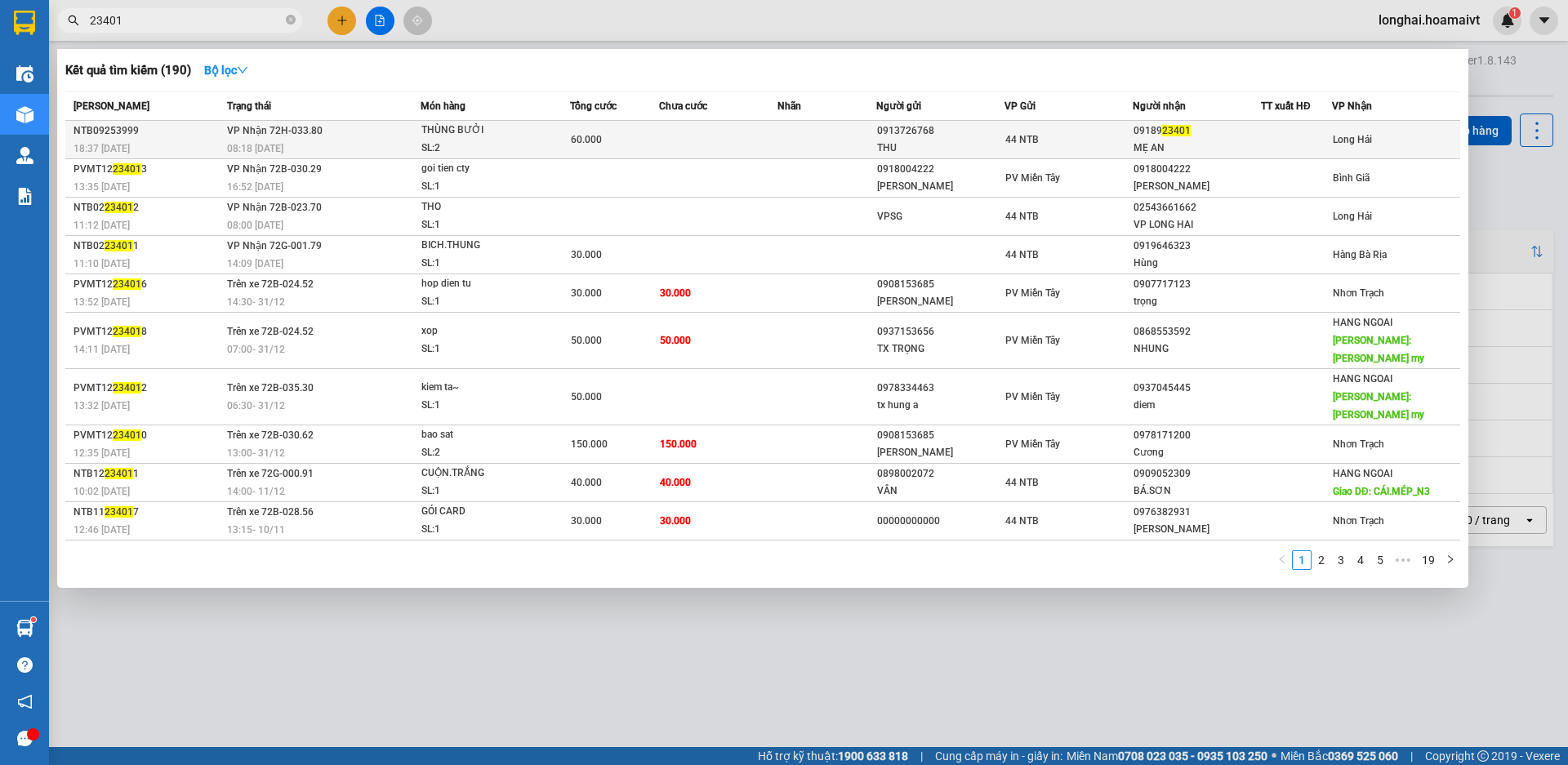
click at [449, 138] on div "THÙNG BƯỞI" at bounding box center [483, 131] width 123 height 18
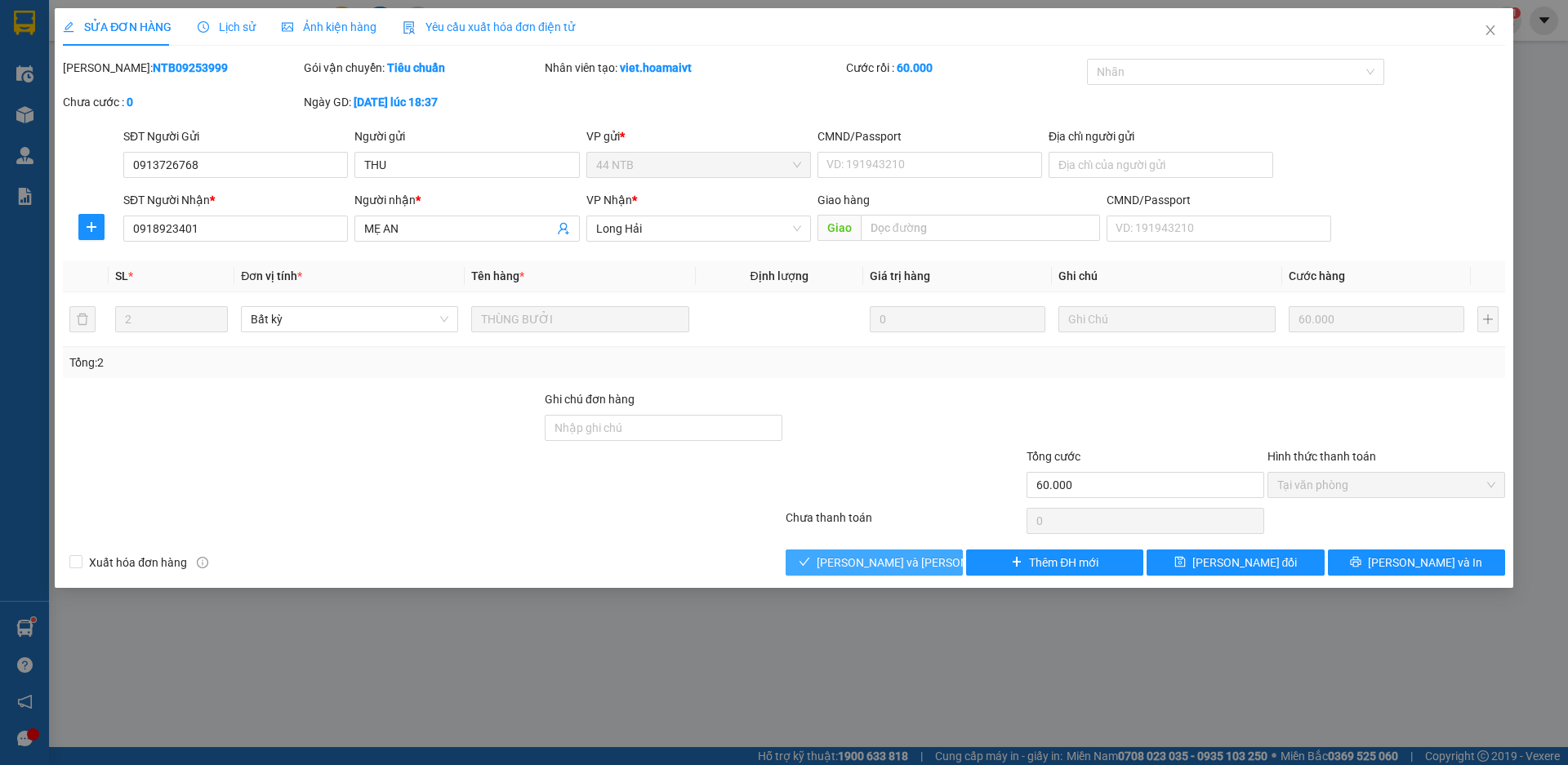
click at [916, 564] on span "Lưu và Giao hàng" at bounding box center [926, 563] width 220 height 18
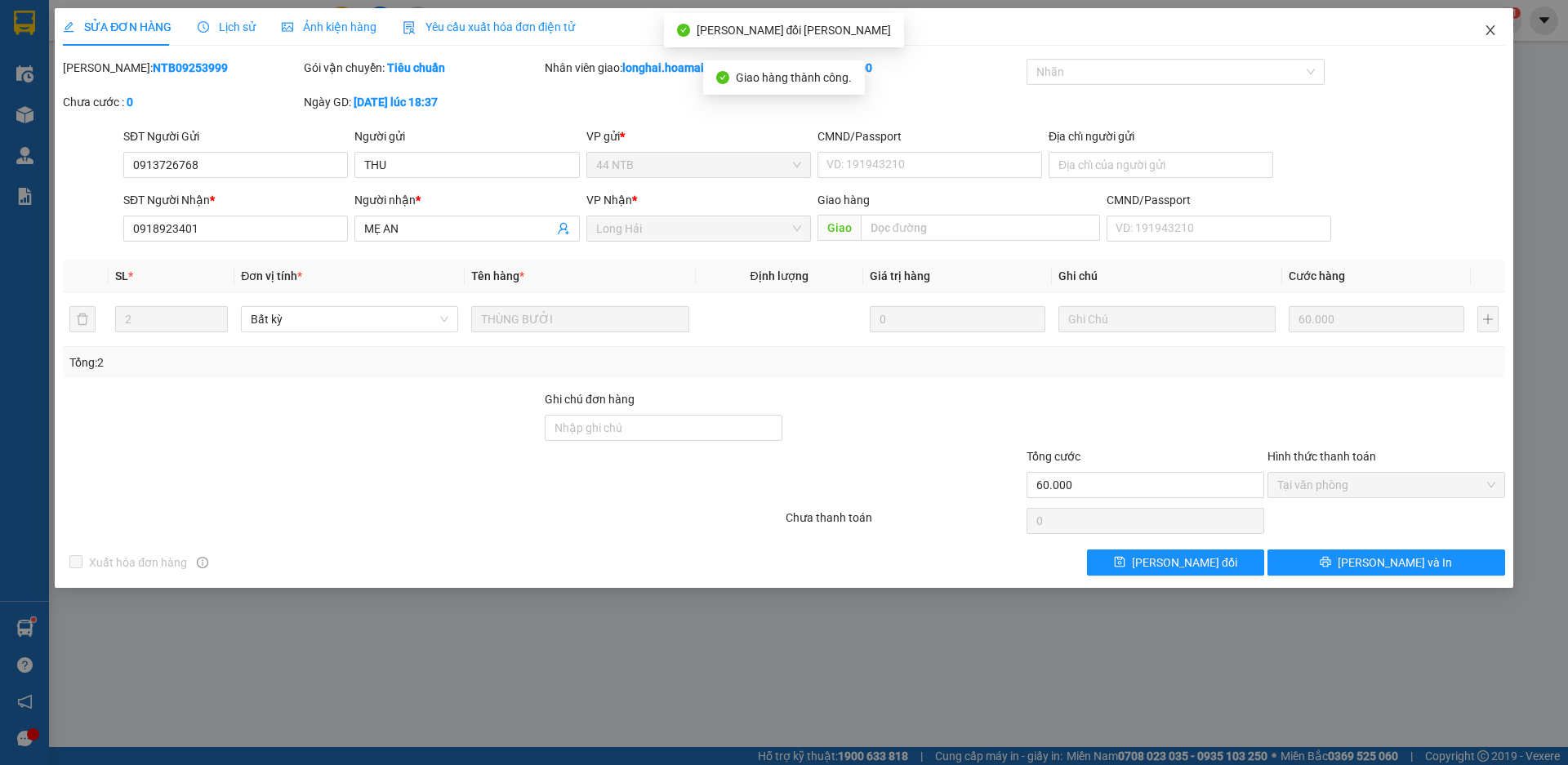
click at [1489, 31] on icon "close" at bounding box center [1489, 30] width 9 height 10
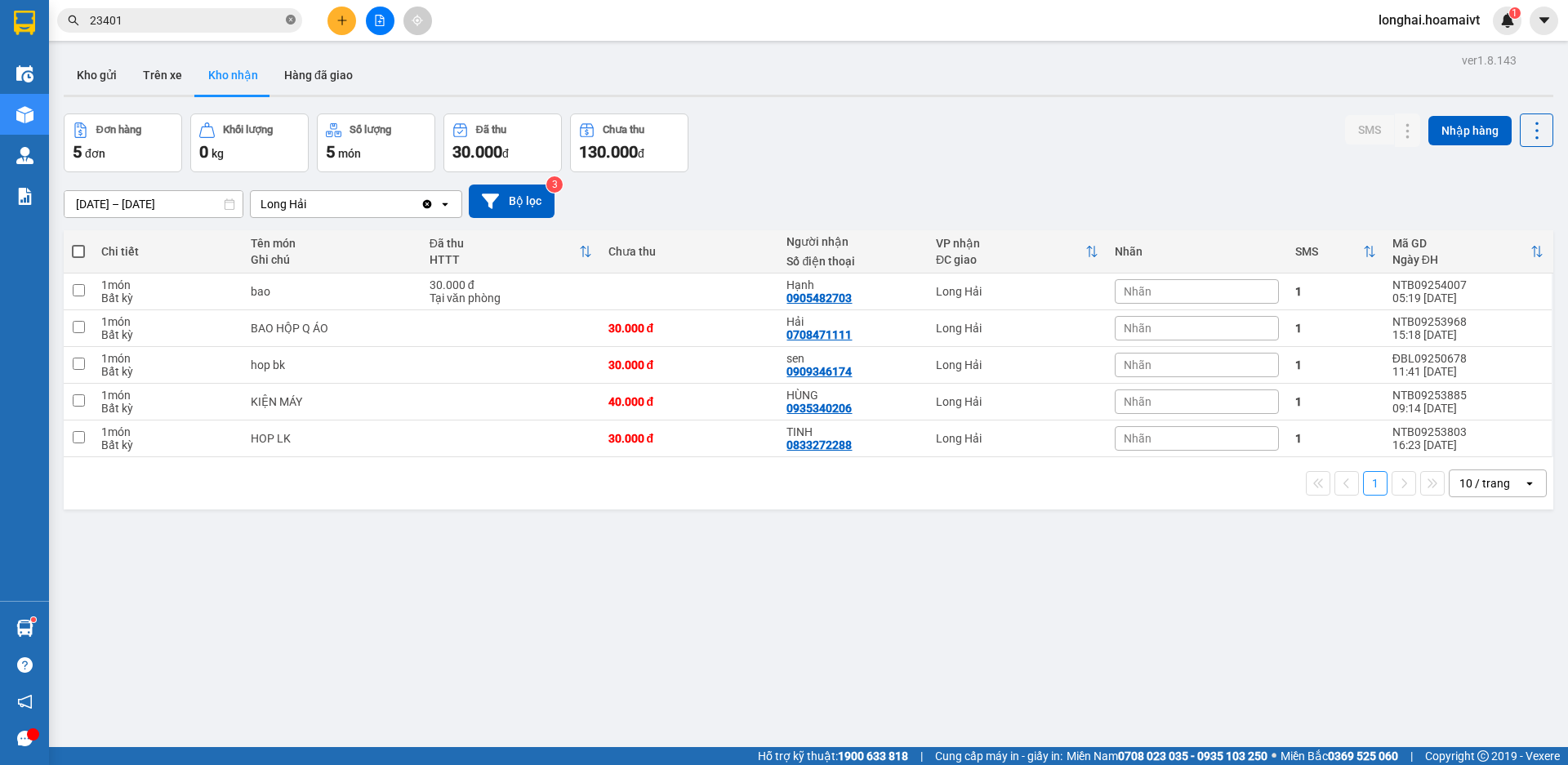
click at [288, 21] on icon "close-circle" at bounding box center [291, 20] width 10 height 10
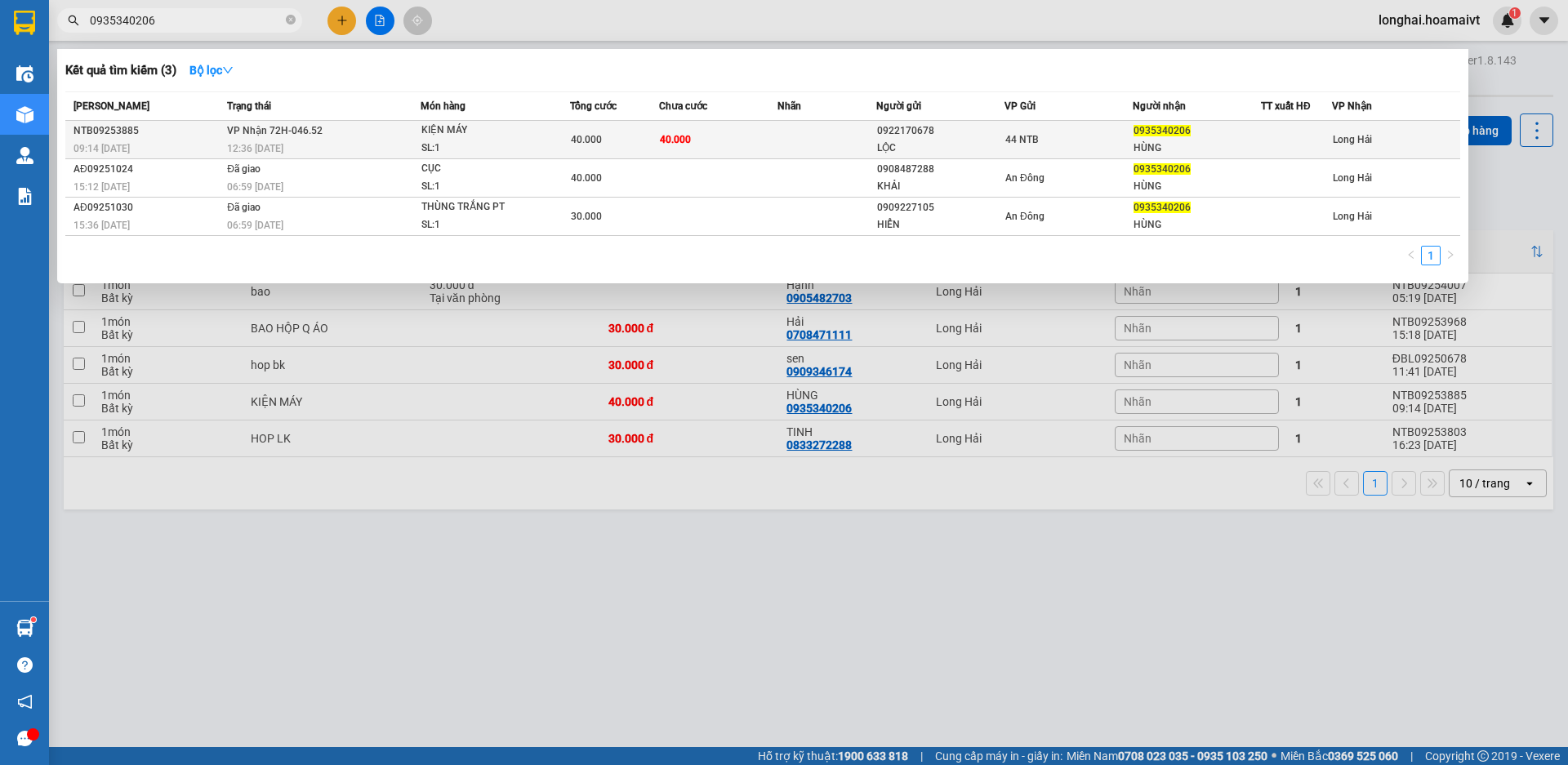
click at [432, 147] on div "SL: 1" at bounding box center [483, 149] width 123 height 18
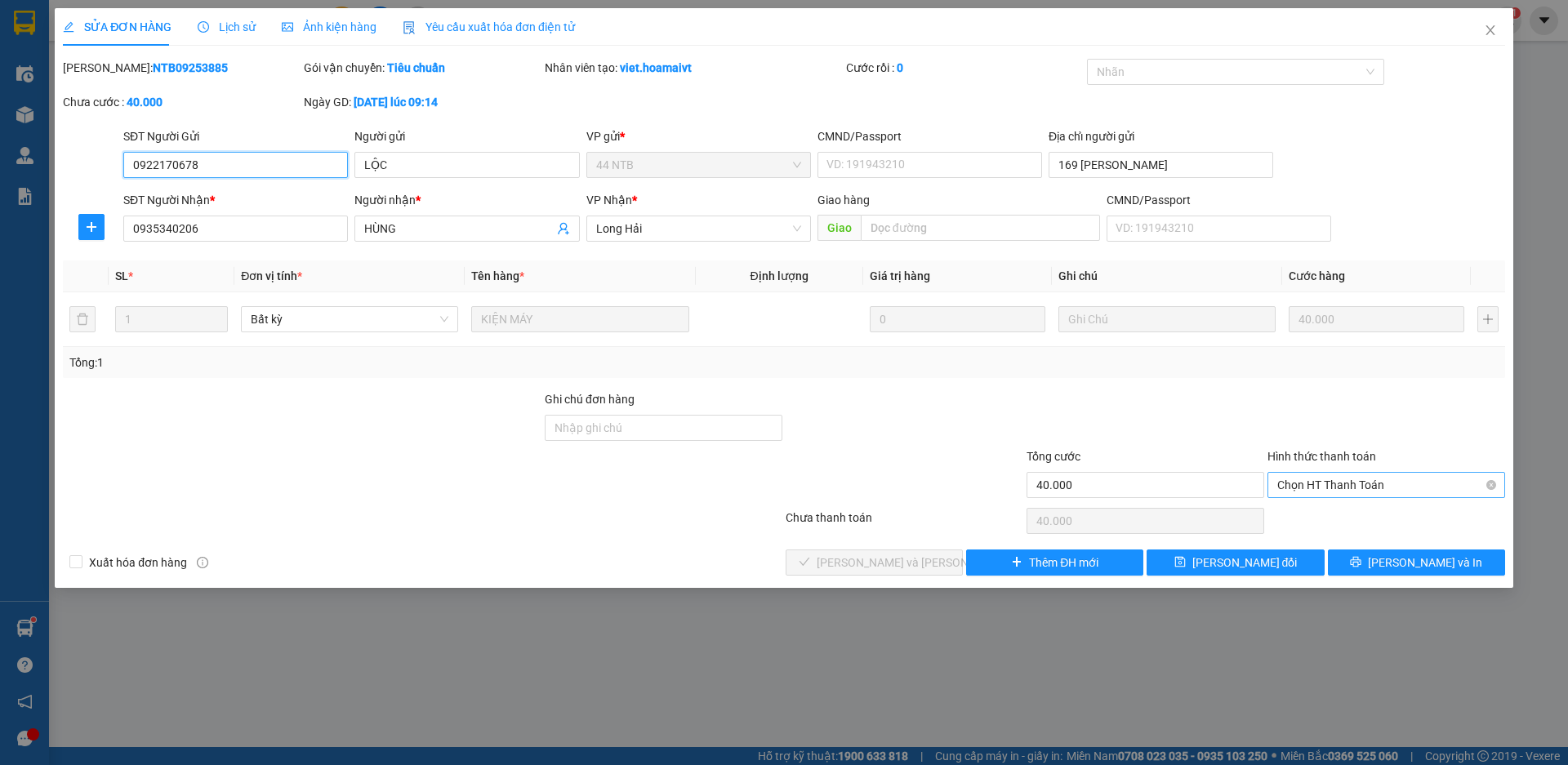
click at [1331, 490] on span "Chọn HT Thanh Toán" at bounding box center [1386, 485] width 218 height 25
click at [1300, 510] on div "Tại văn phòng" at bounding box center [1386, 518] width 218 height 18
click at [875, 567] on span "Lưu và Giao hàng" at bounding box center [926, 563] width 220 height 18
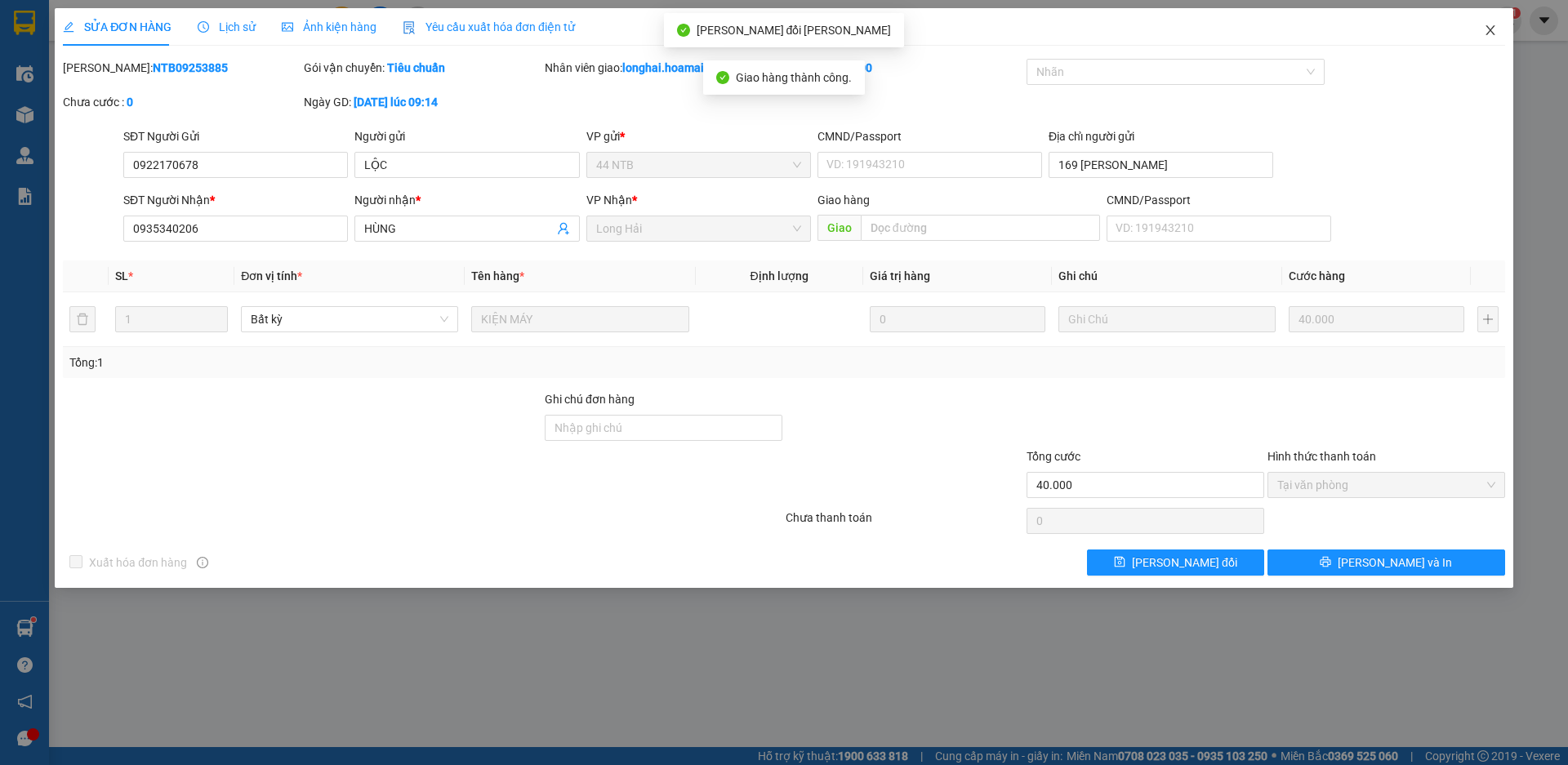
click at [1490, 30] on icon "close" at bounding box center [1489, 30] width 9 height 10
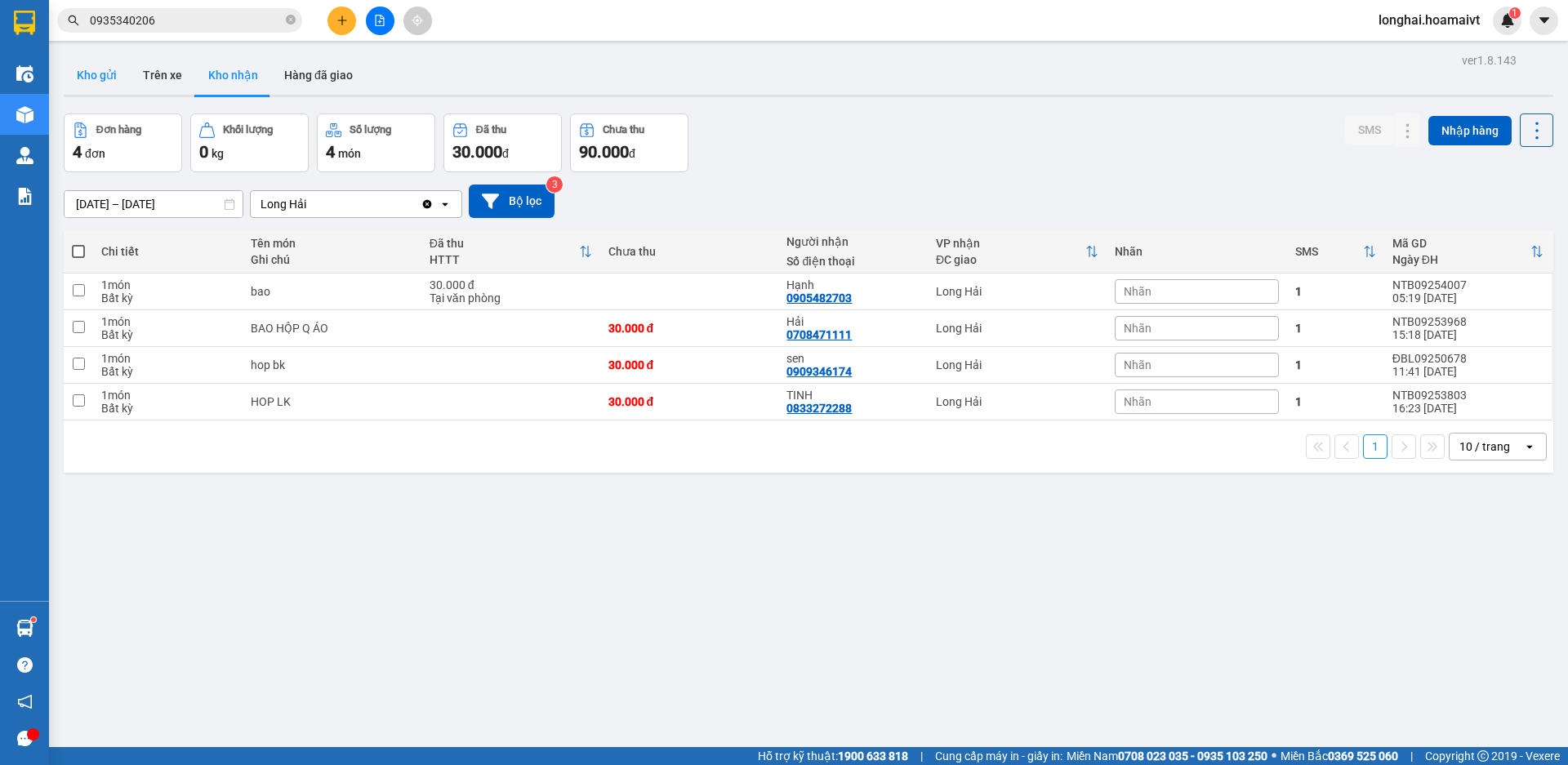
click at [94, 69] on button "Kho gửi" at bounding box center [97, 75] width 66 height 39
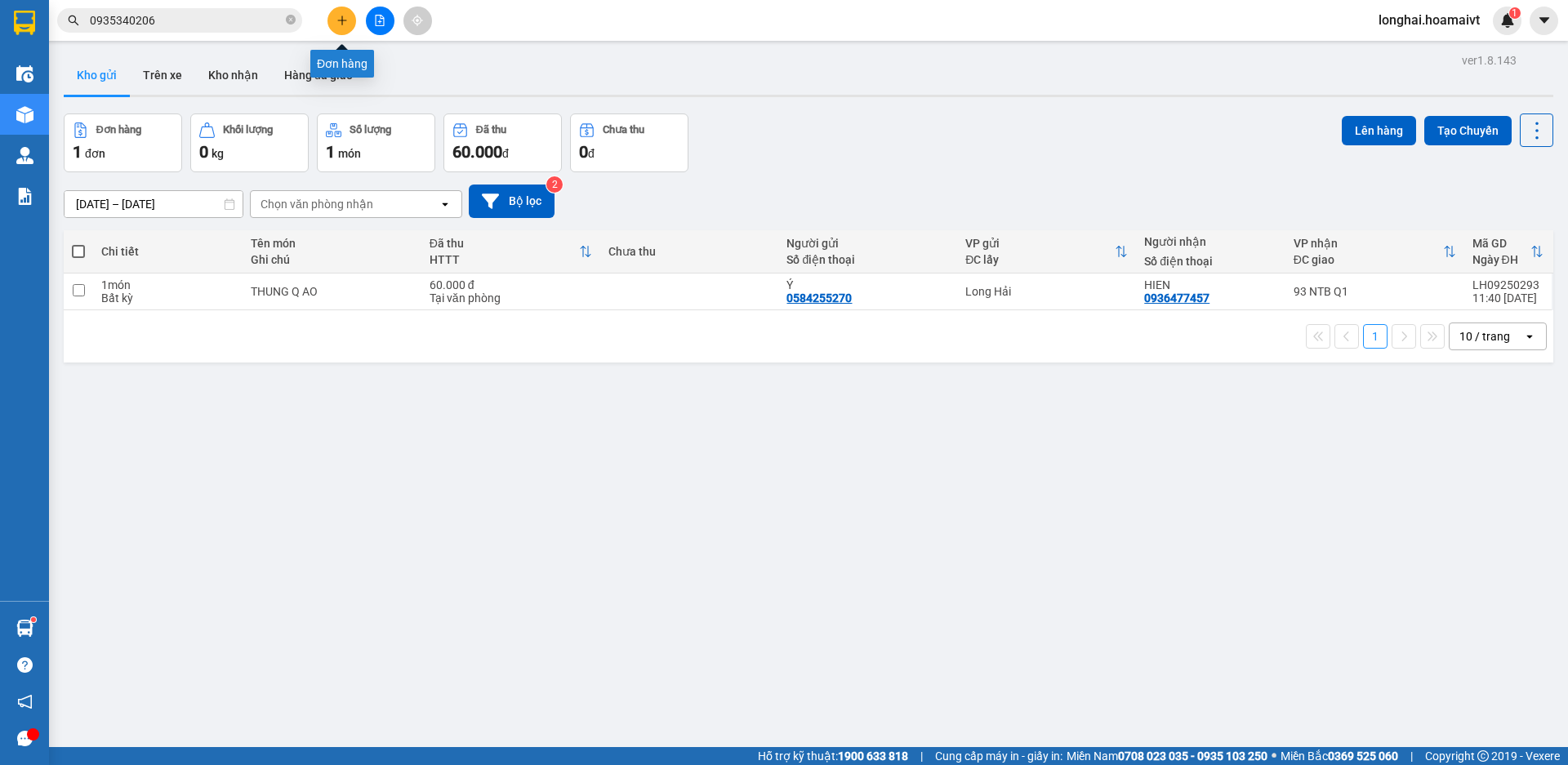
click at [344, 27] on button at bounding box center [341, 20] width 29 height 29
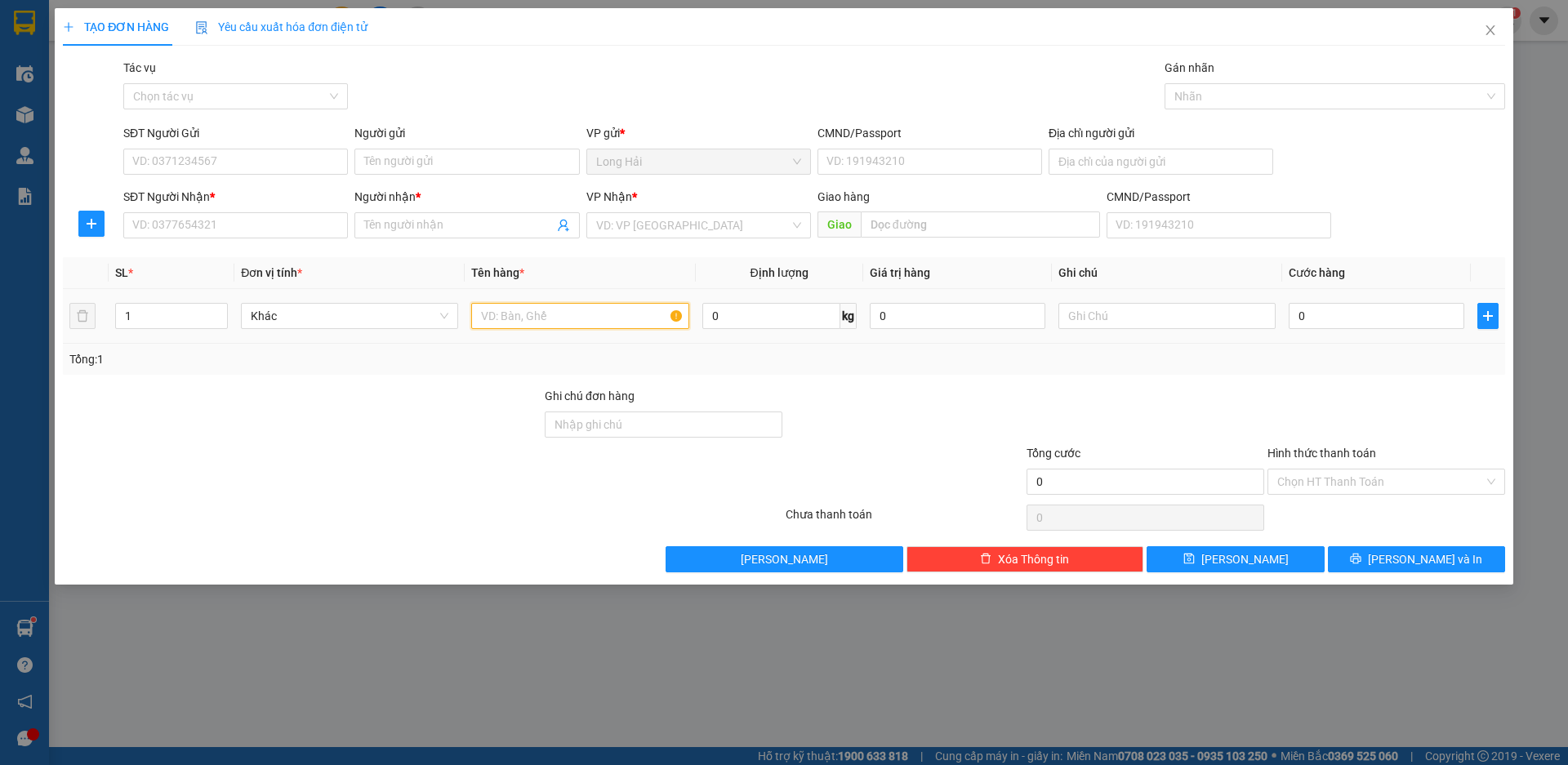
click at [501, 310] on input "text" at bounding box center [579, 316] width 217 height 26
type input "GOI DEN (MAY TINH BANG)"
click at [242, 215] on input "SĐT Người Nhận *" at bounding box center [236, 225] width 224 height 26
type input "0933312909"
click at [384, 221] on input "Người nhận *" at bounding box center [459, 225] width 188 height 18
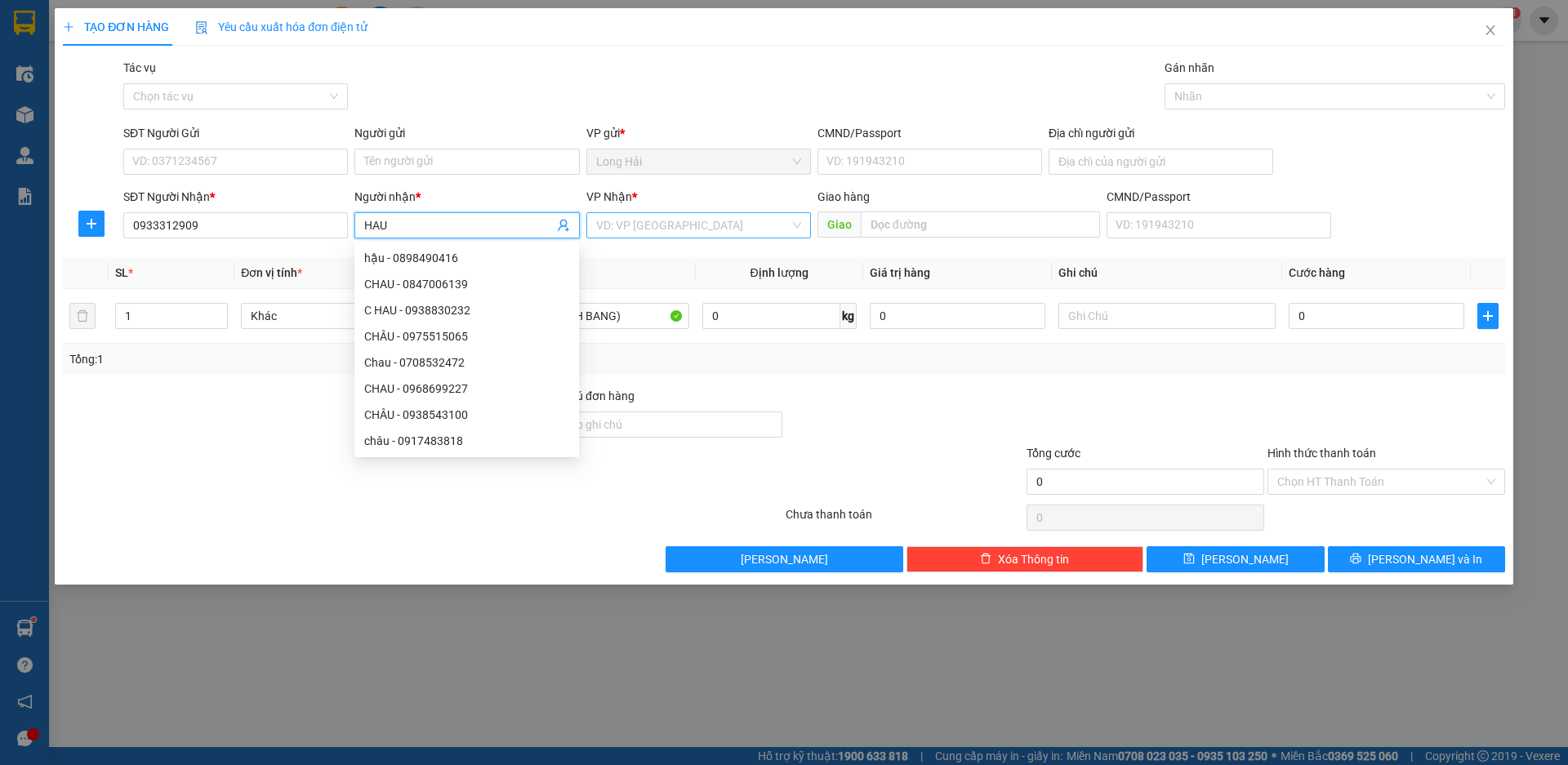
type input "HAU"
click at [682, 221] on input "search" at bounding box center [693, 225] width 193 height 25
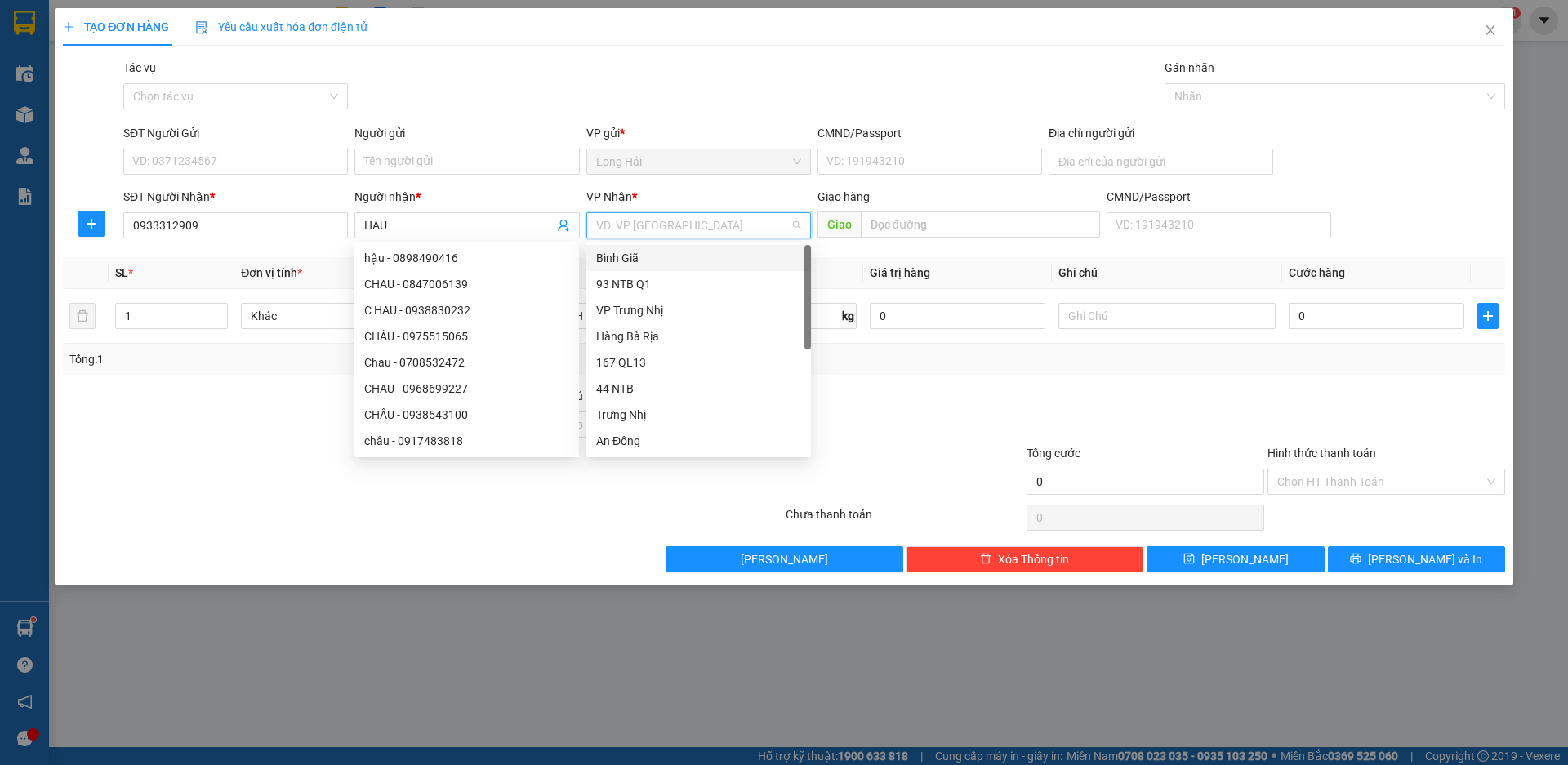
type input "9"
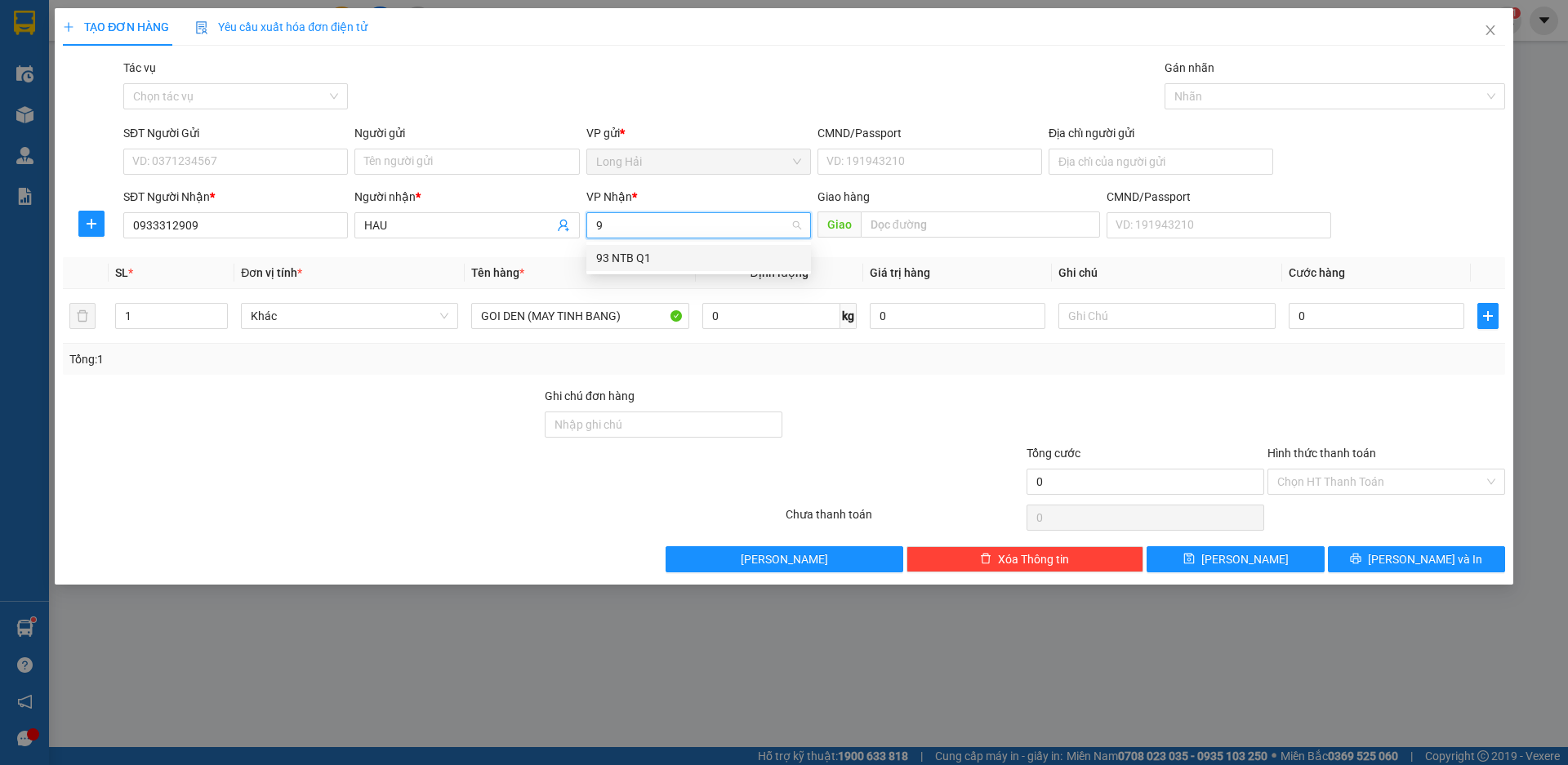
click at [648, 262] on div "93 NTB Q1" at bounding box center [698, 258] width 205 height 18
click at [270, 168] on input "SĐT Người Gửi" at bounding box center [236, 161] width 224 height 26
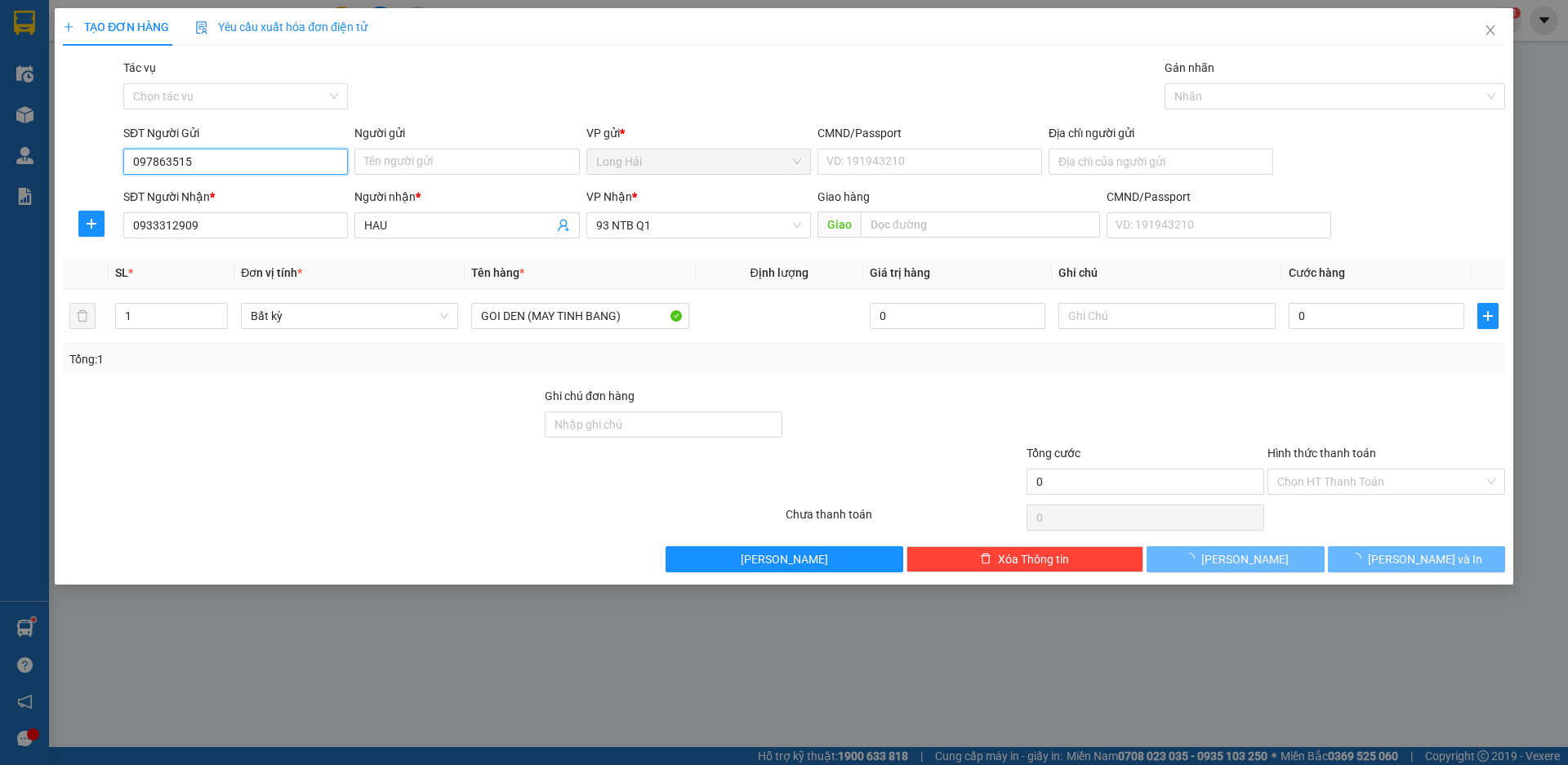
type input "0978635152"
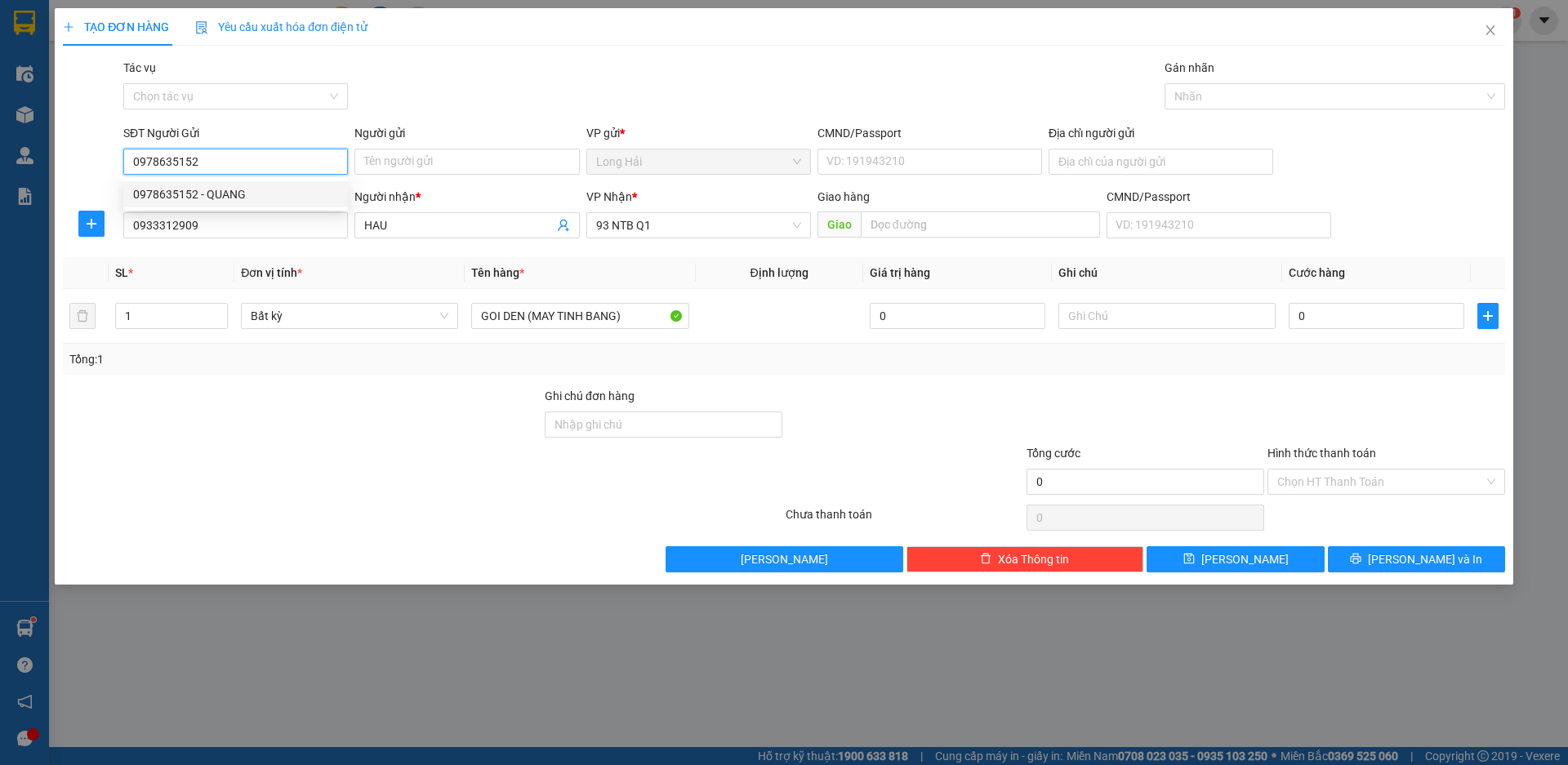
click at [238, 192] on div "0978635152 - QUANG" at bounding box center [236, 194] width 205 height 18
type input "QUANG"
type input "079090024335"
type input "589/131 NG TẤT THÀNH"
type input "0978635152"
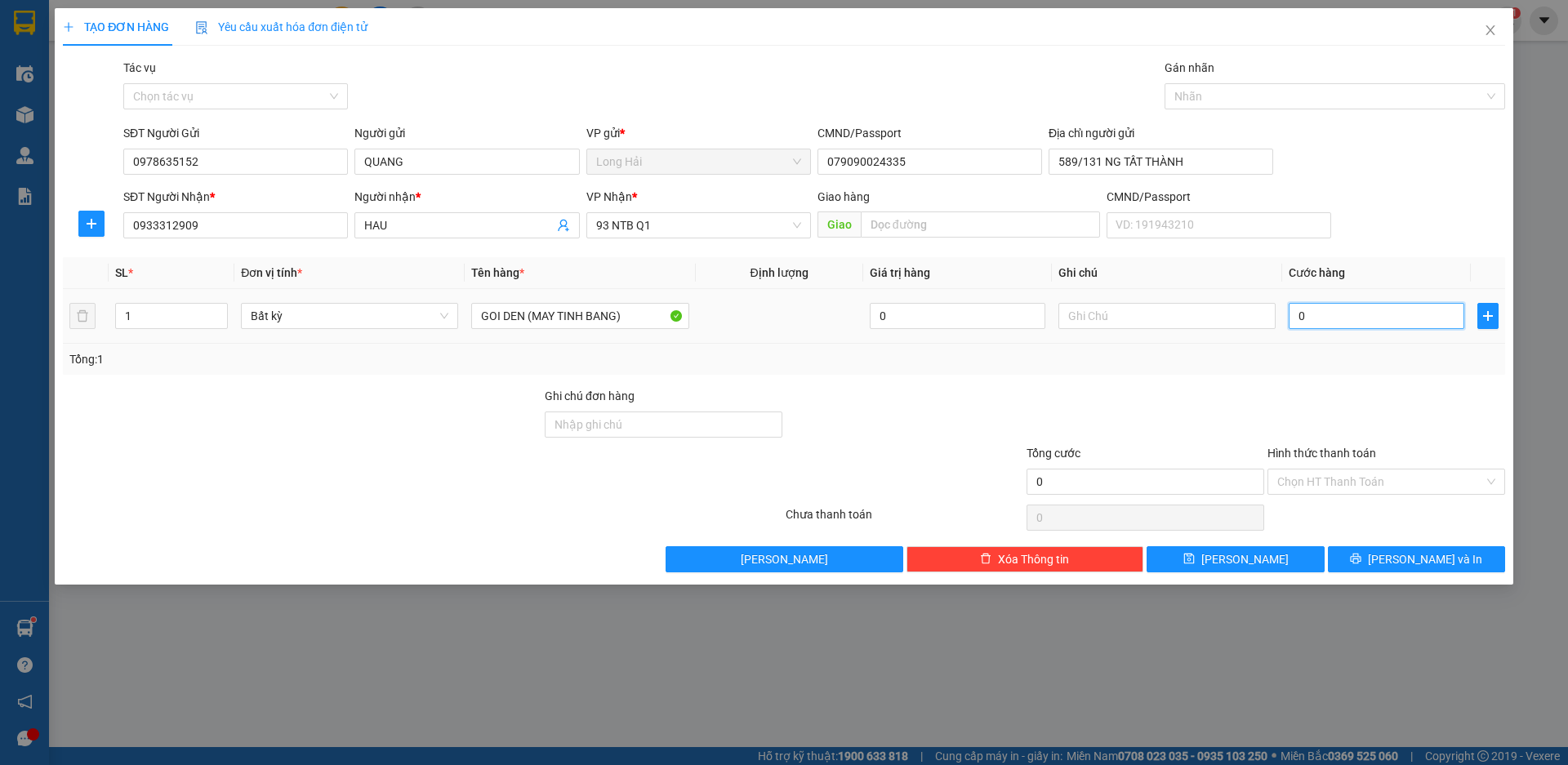
type input "3"
type input "30"
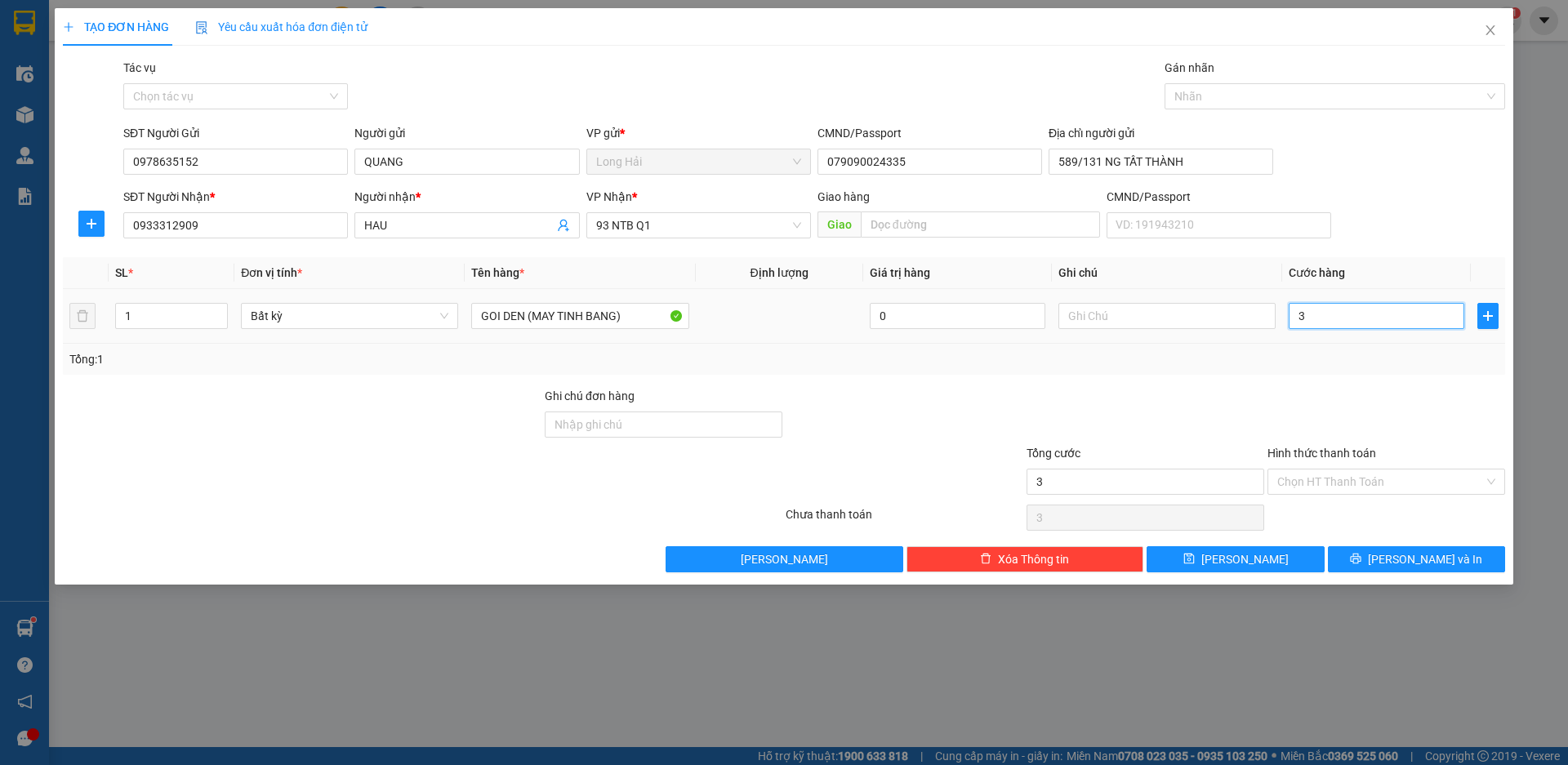
type input "30"
type input "30.000"
click at [1403, 558] on span "[PERSON_NAME] và In" at bounding box center [1425, 559] width 115 height 18
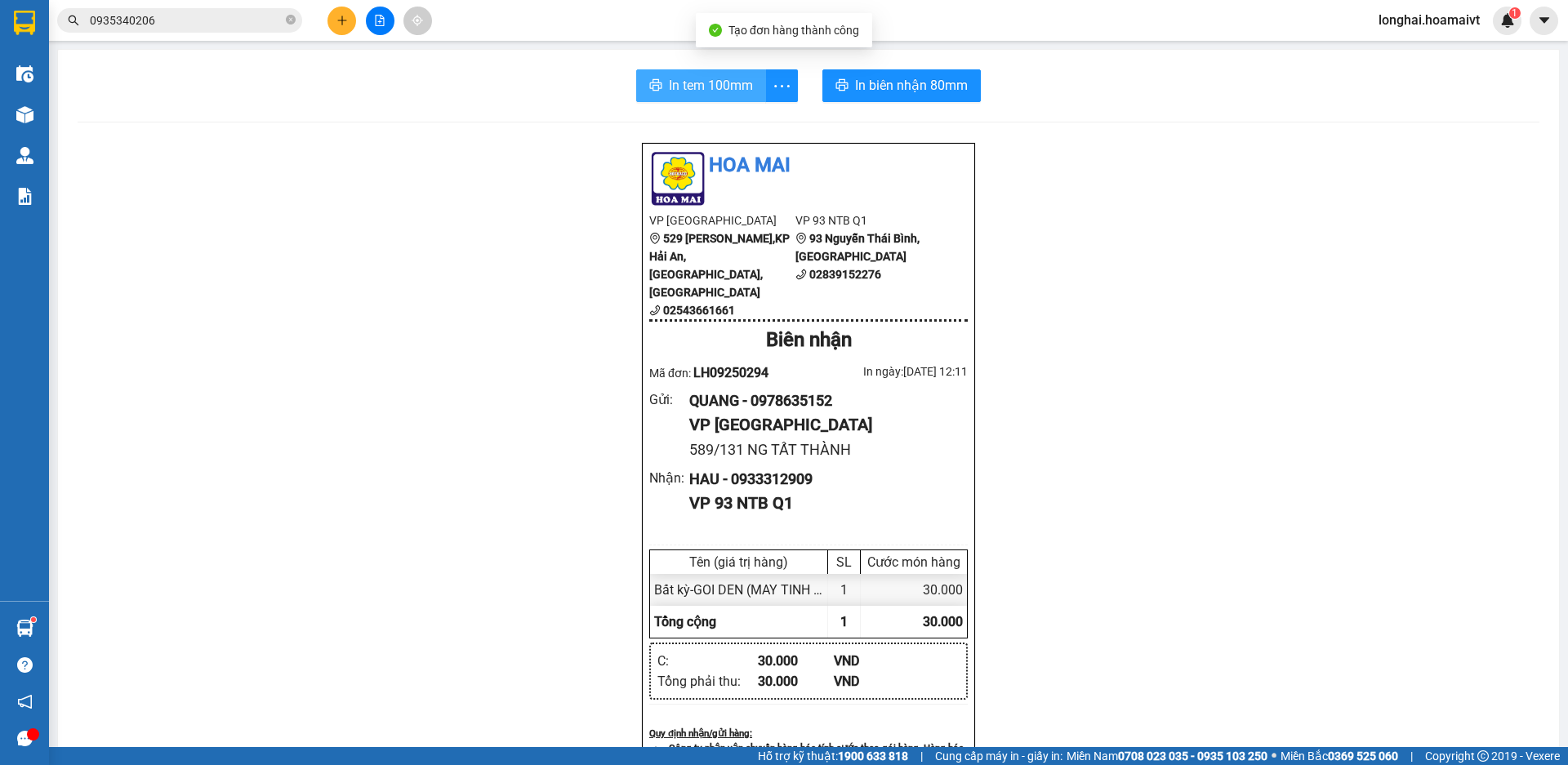
click at [712, 93] on span "In tem 100mm" at bounding box center [711, 85] width 84 height 20
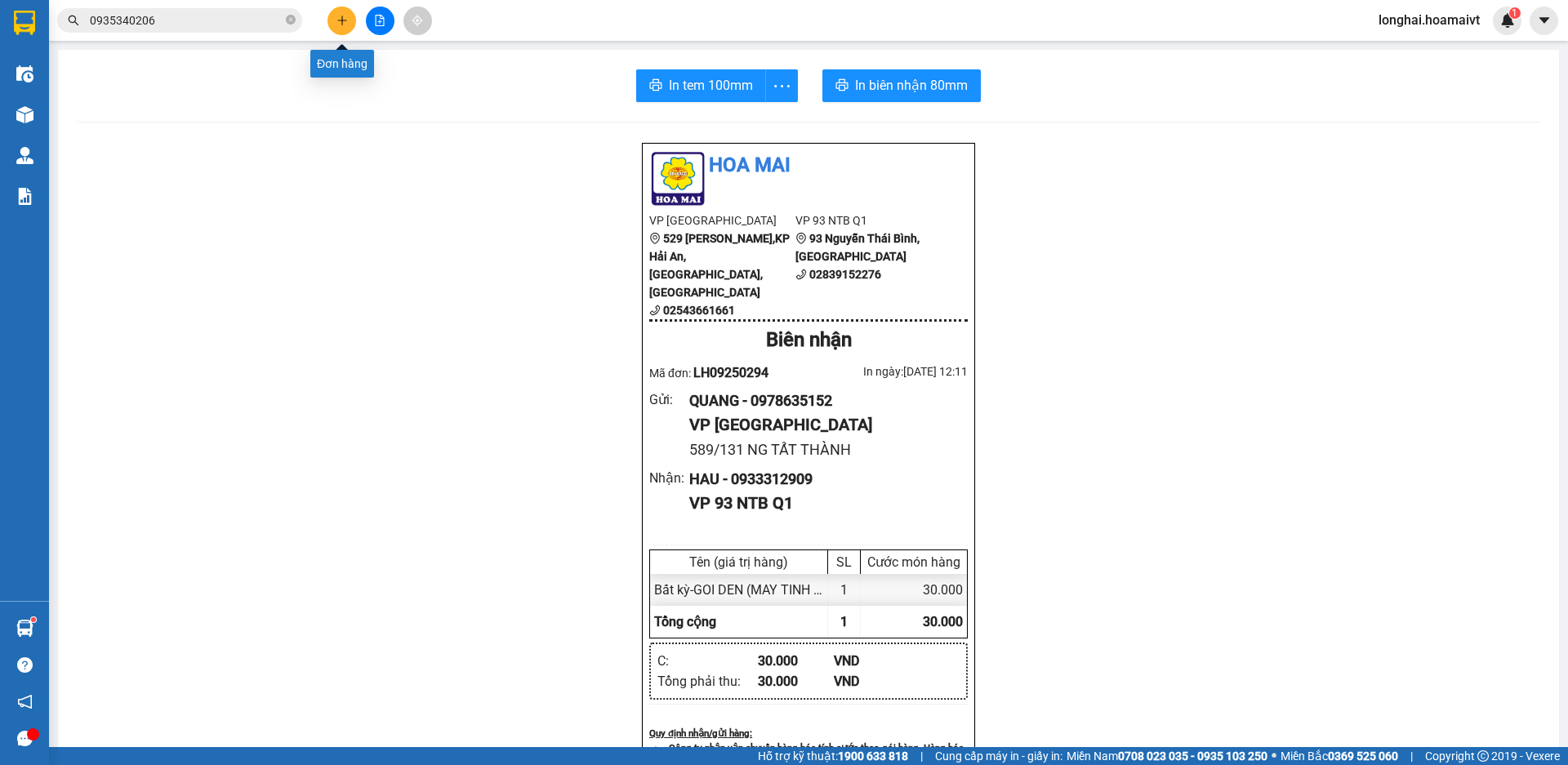
click at [337, 25] on icon "plus" at bounding box center [342, 20] width 11 height 11
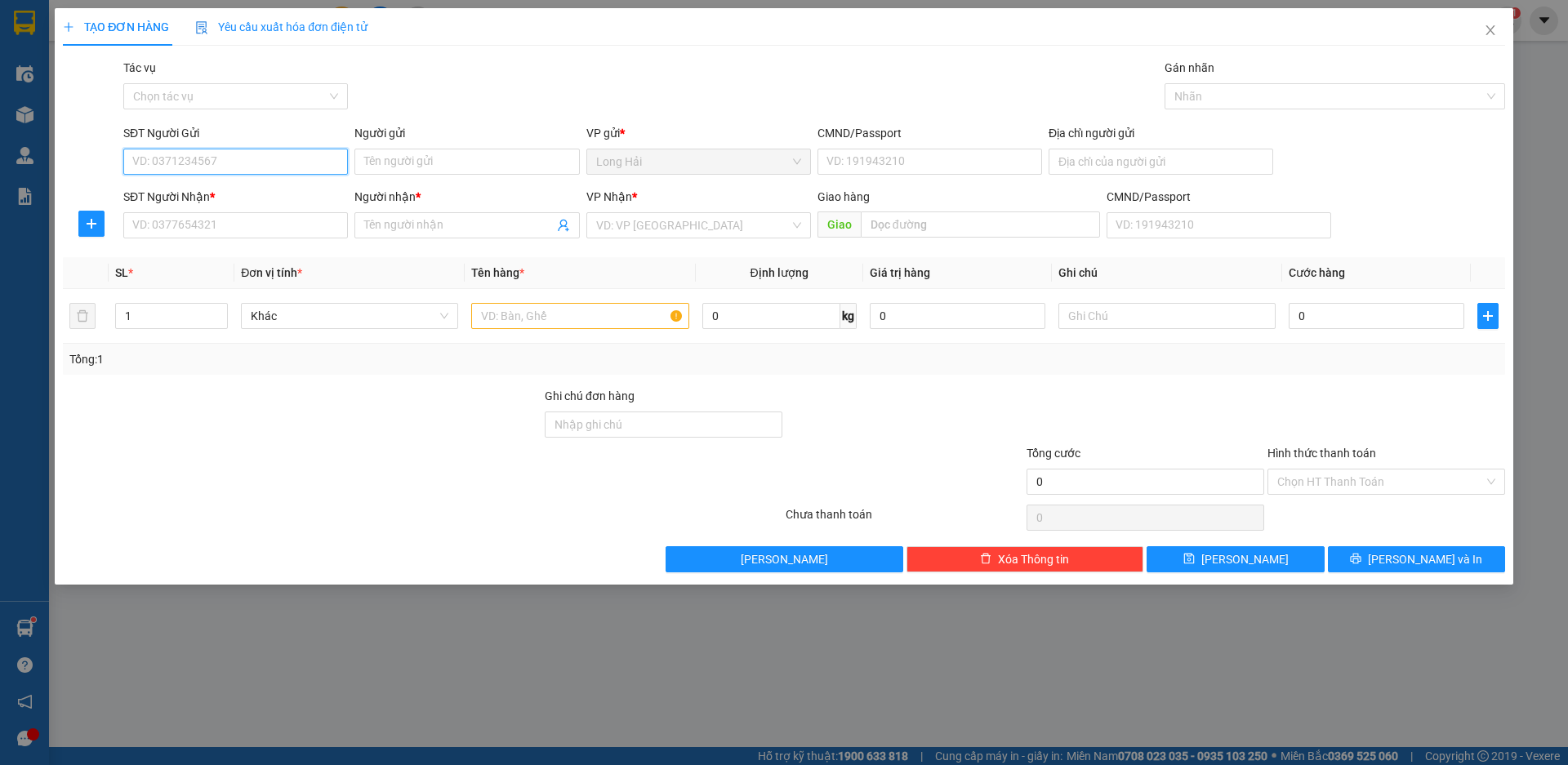
click at [204, 162] on input "SĐT Người Gửi" at bounding box center [236, 161] width 224 height 26
type input "0933776343"
click at [192, 192] on div "0933776343 - TAI" at bounding box center [236, 194] width 205 height 18
type input "TAI"
type input "077097001403"
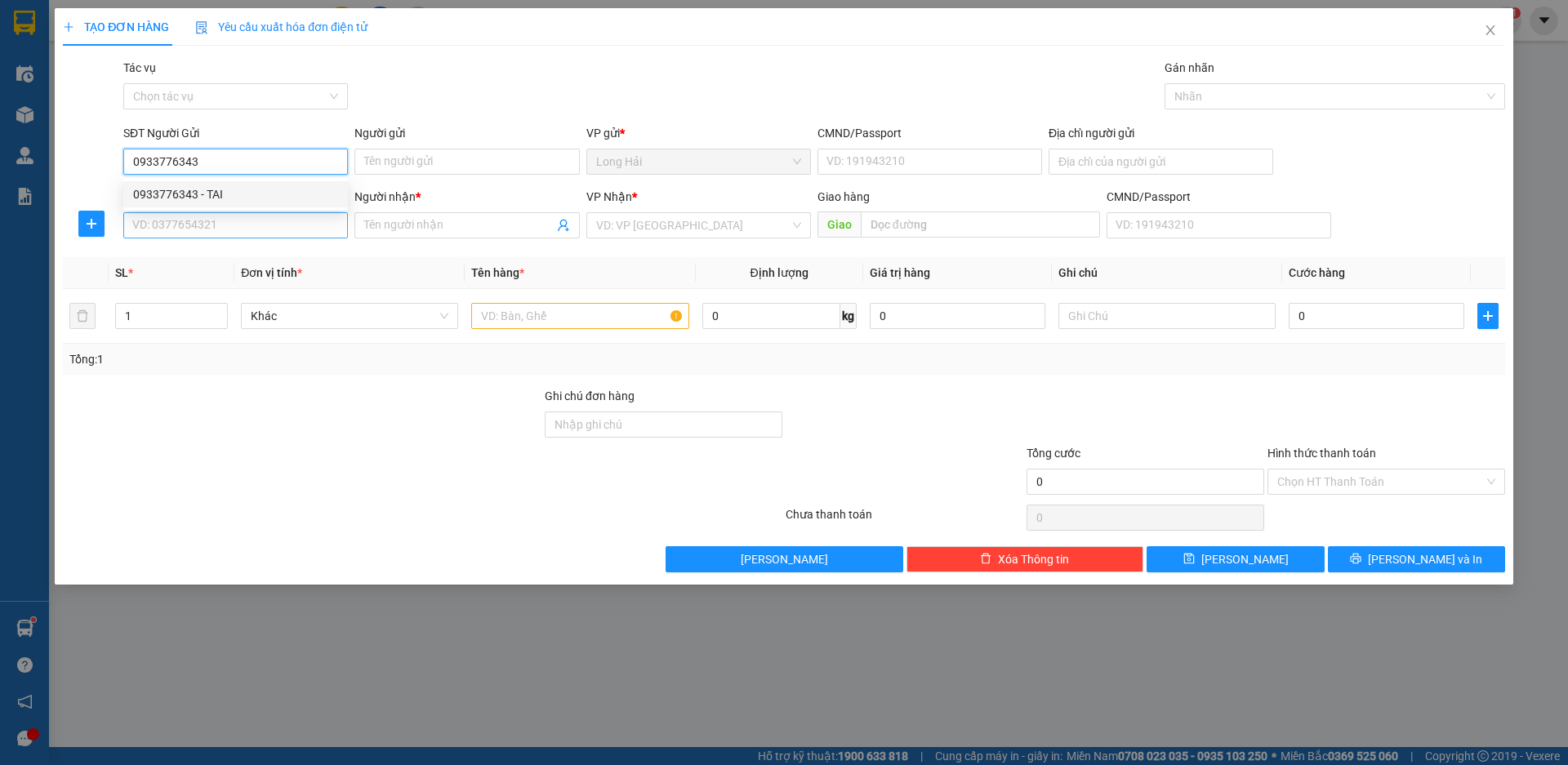
type input "25 TỔ 13 P THỌ"
type input "0938186836"
type input "TUOI"
type input "0933776343"
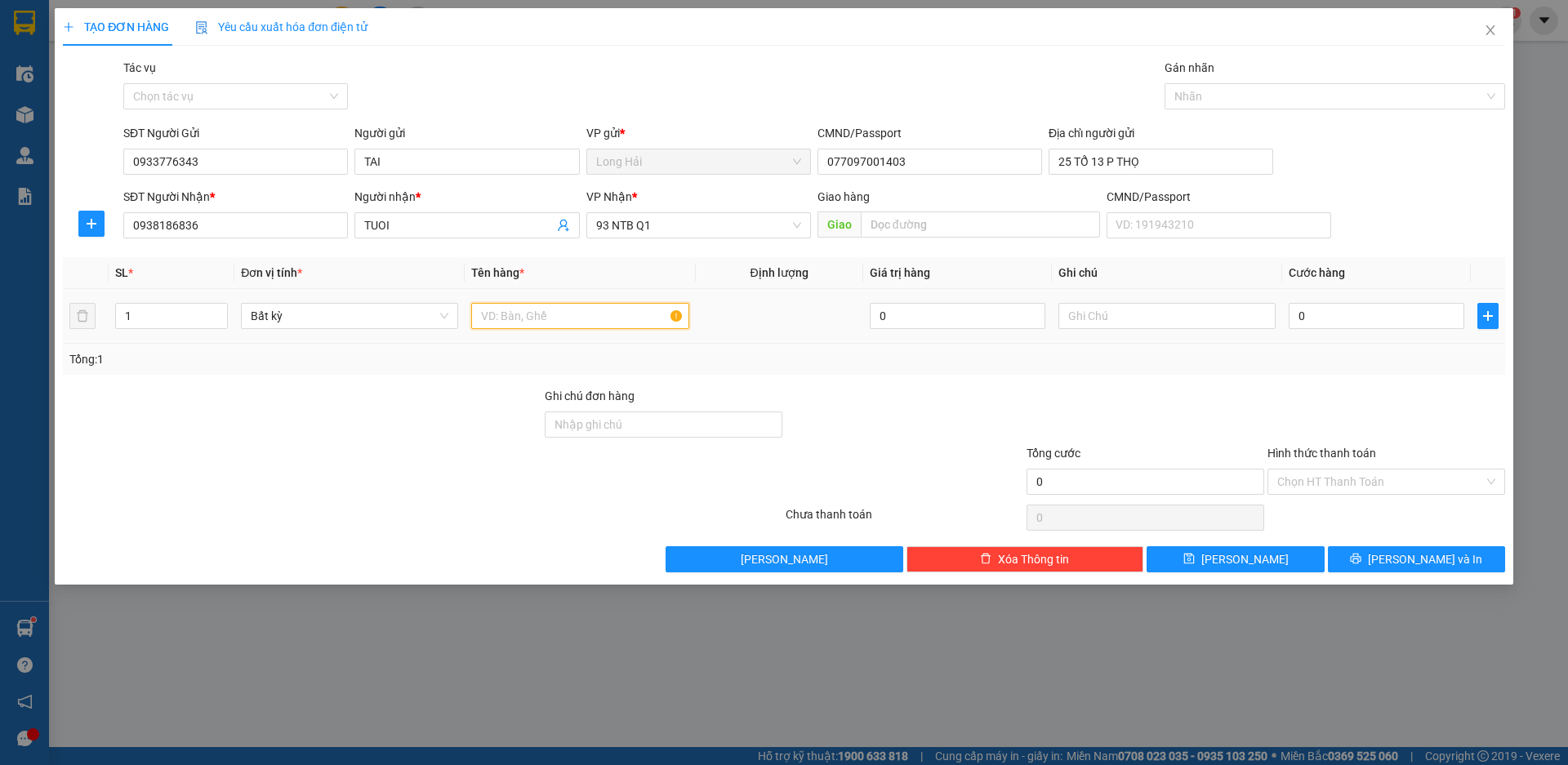
click at [523, 319] on input "text" at bounding box center [579, 316] width 217 height 26
type input "XOP CA"
click at [1306, 313] on input "0" at bounding box center [1376, 316] width 175 height 26
type input "8"
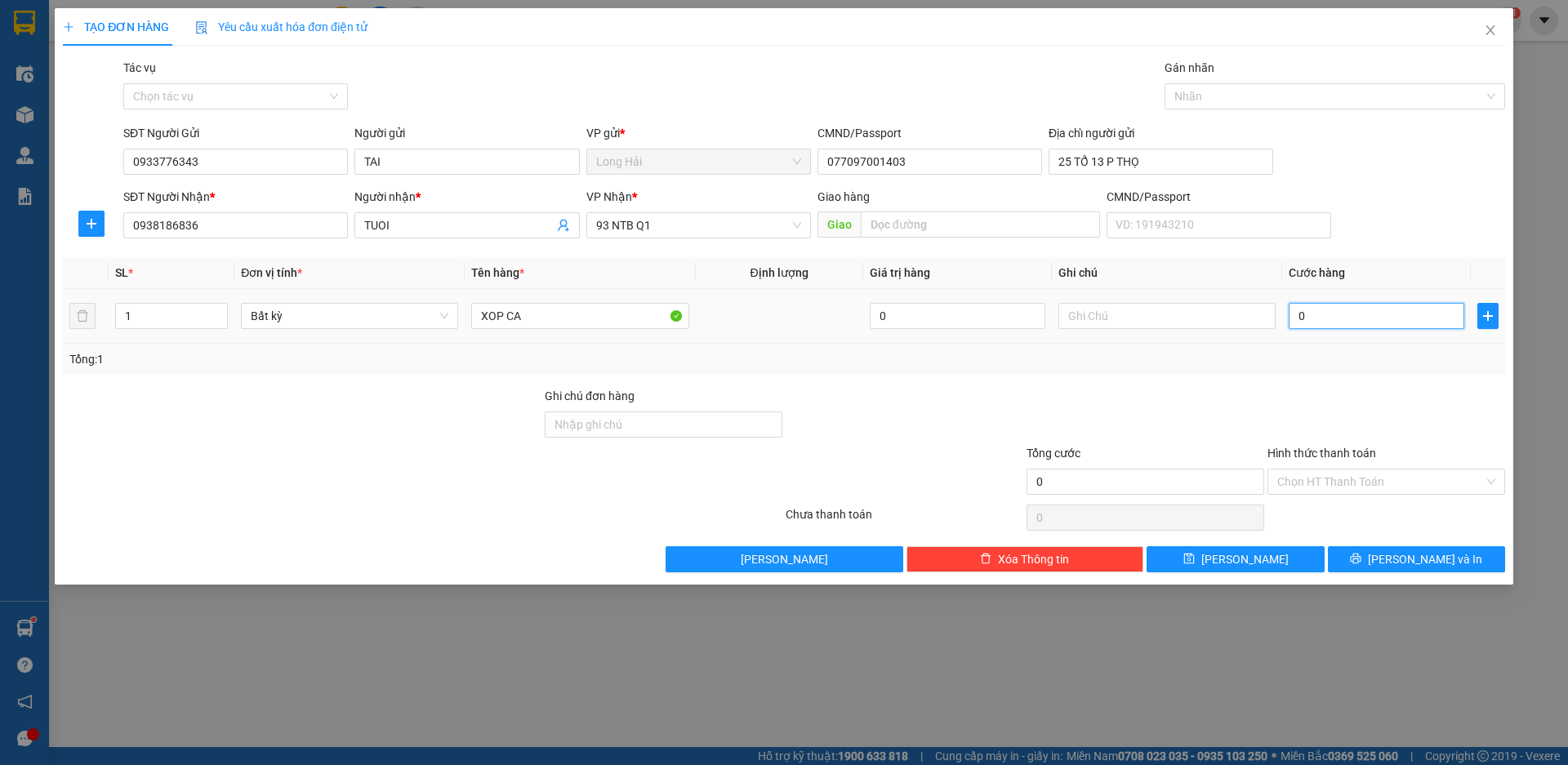
type input "8"
type input "80"
type input "80.000"
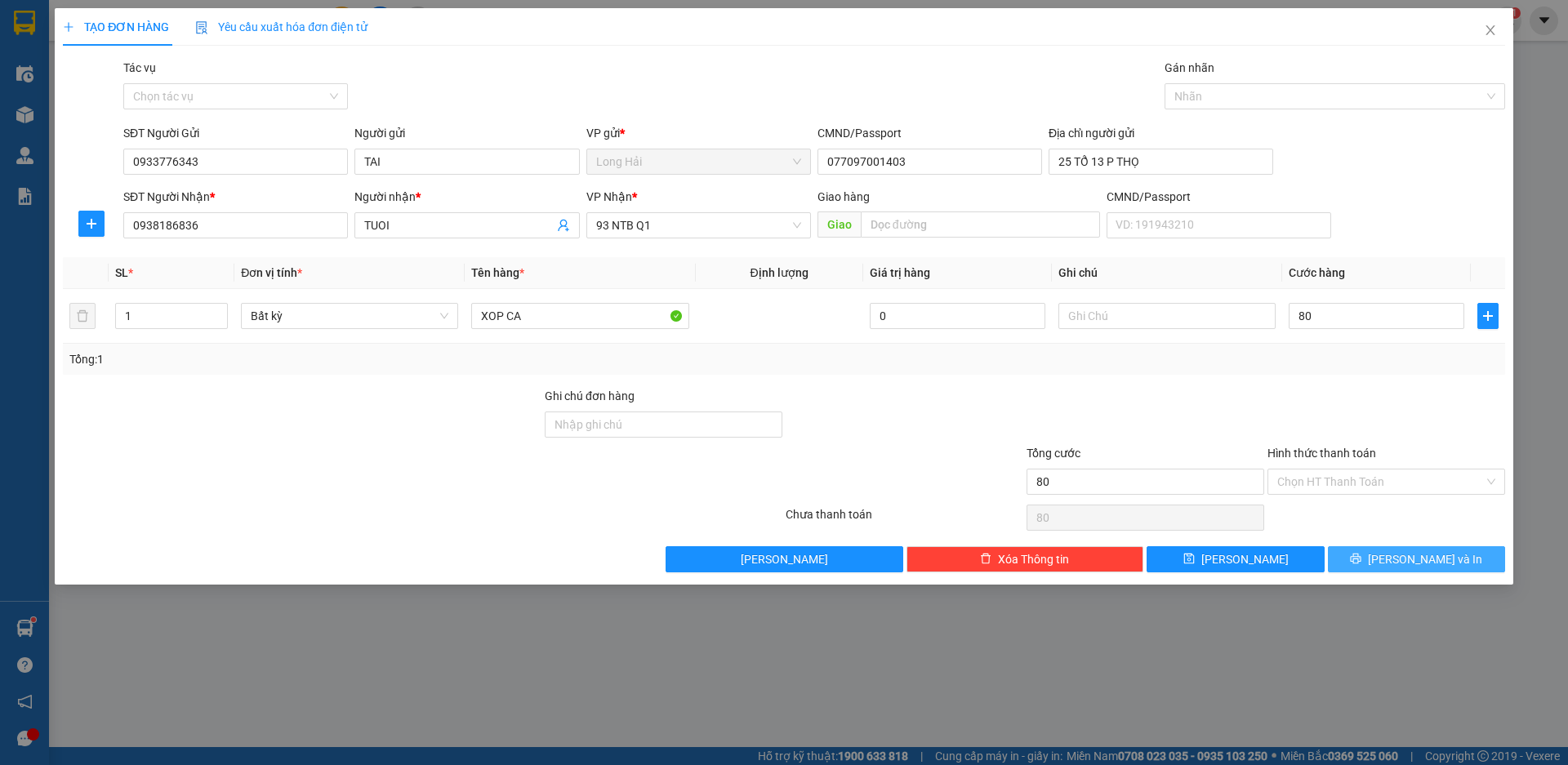
type input "80.000"
click at [1401, 562] on button "[PERSON_NAME] và In" at bounding box center [1416, 559] width 177 height 26
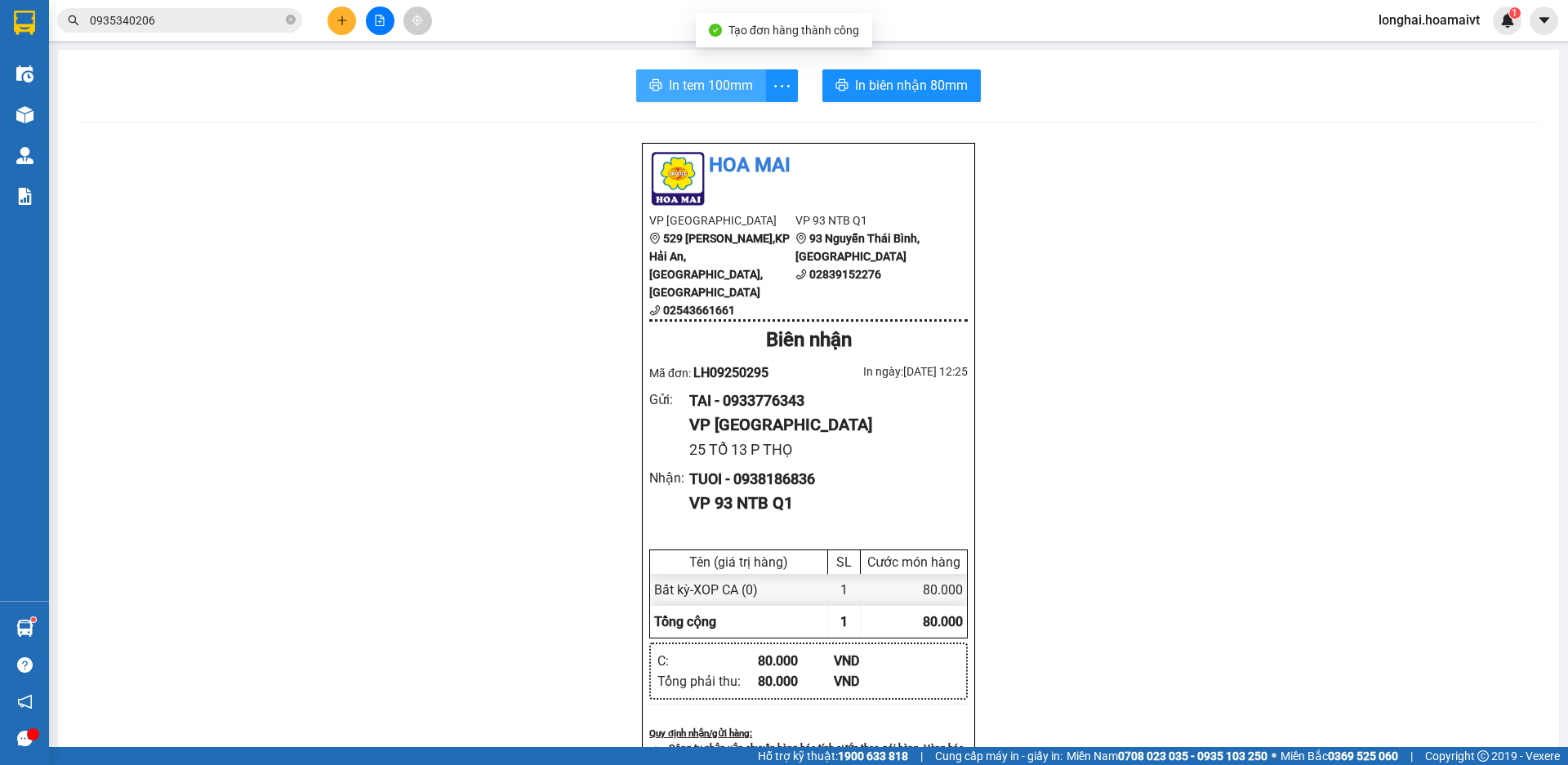
click at [698, 87] on span "In tem 100mm" at bounding box center [711, 85] width 84 height 20
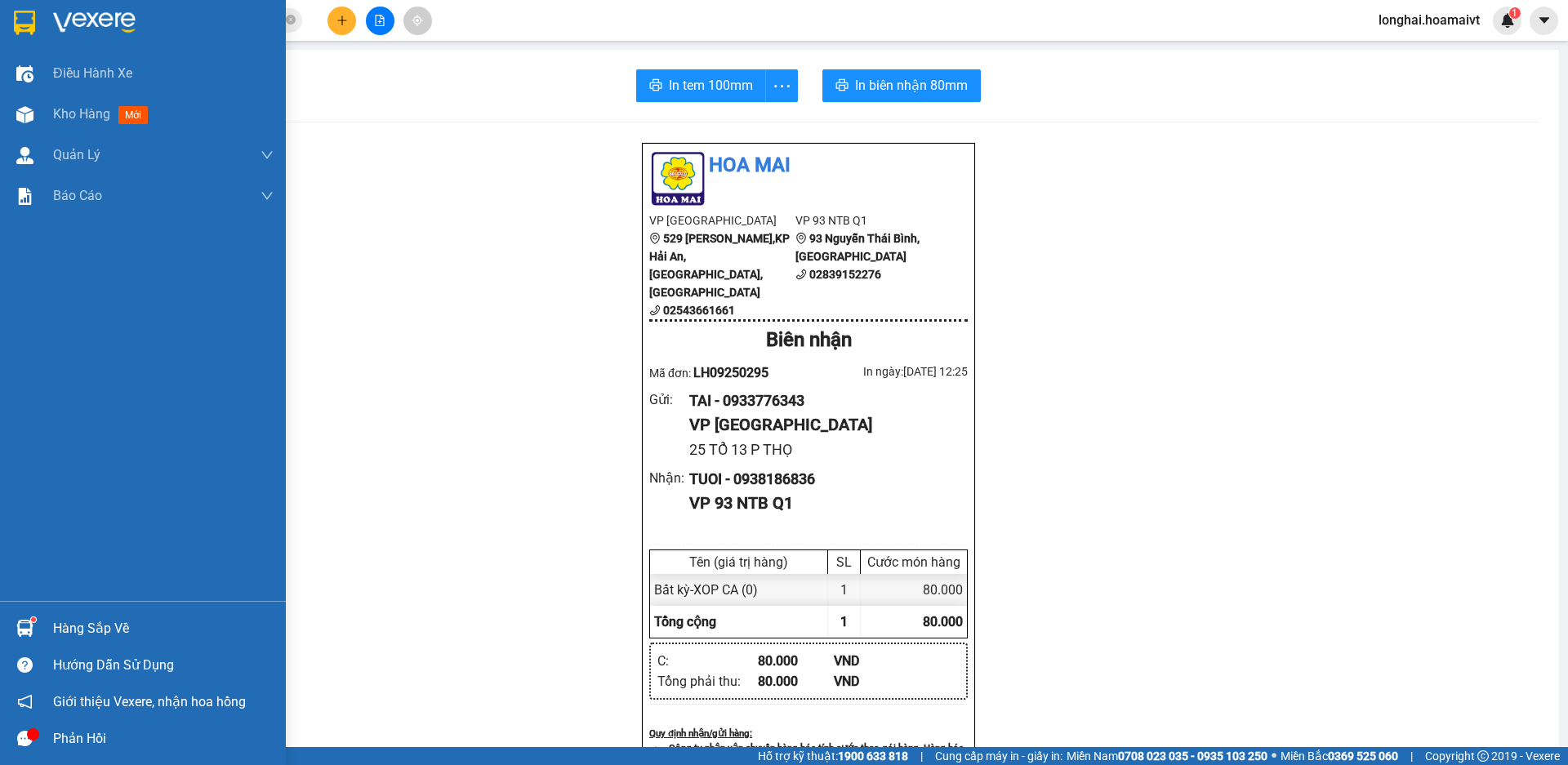
click at [86, 630] on div "Hàng sắp về" at bounding box center [163, 629] width 220 height 25
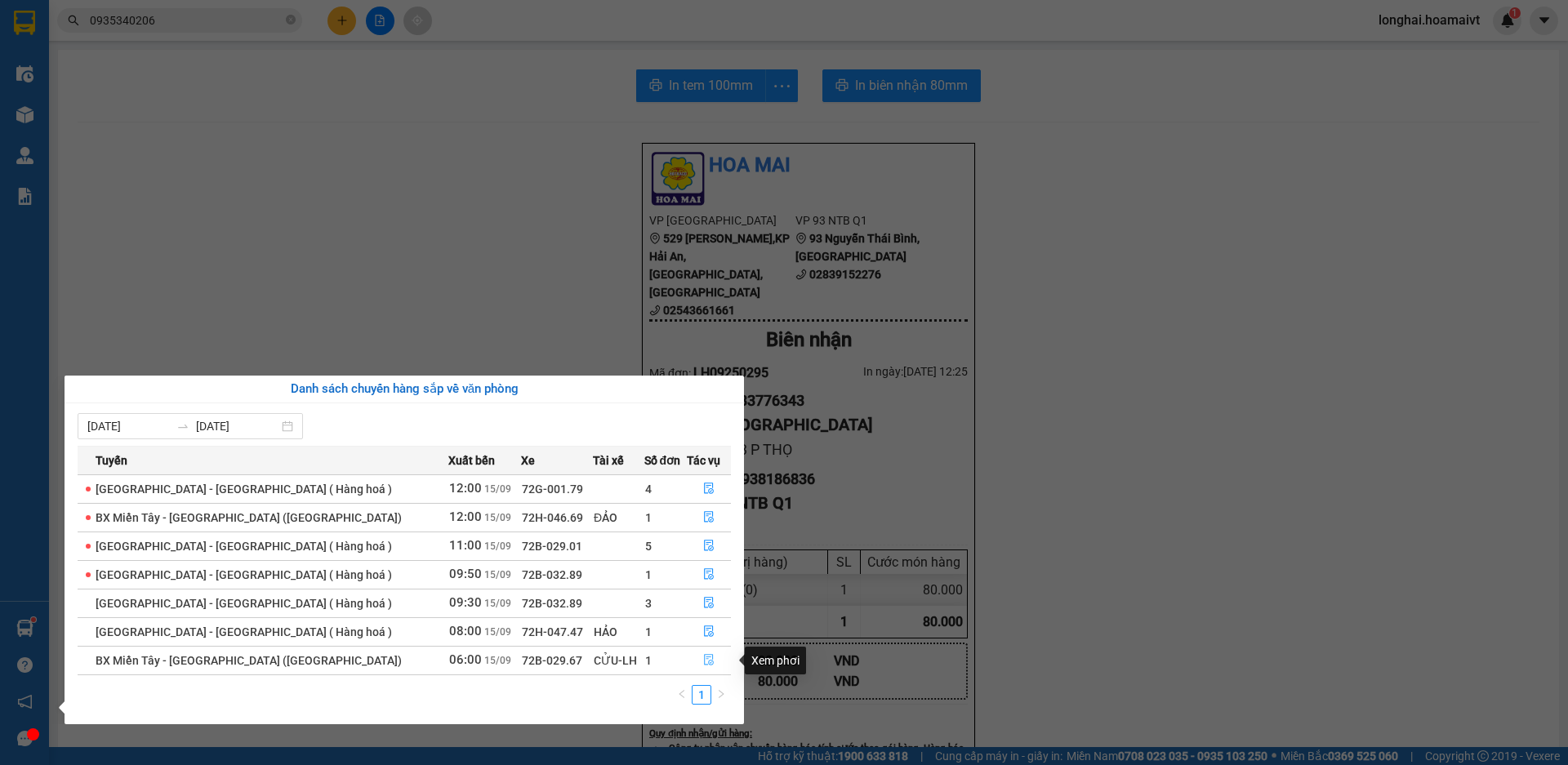
click at [703, 659] on icon "file-done" at bounding box center [709, 660] width 11 height 11
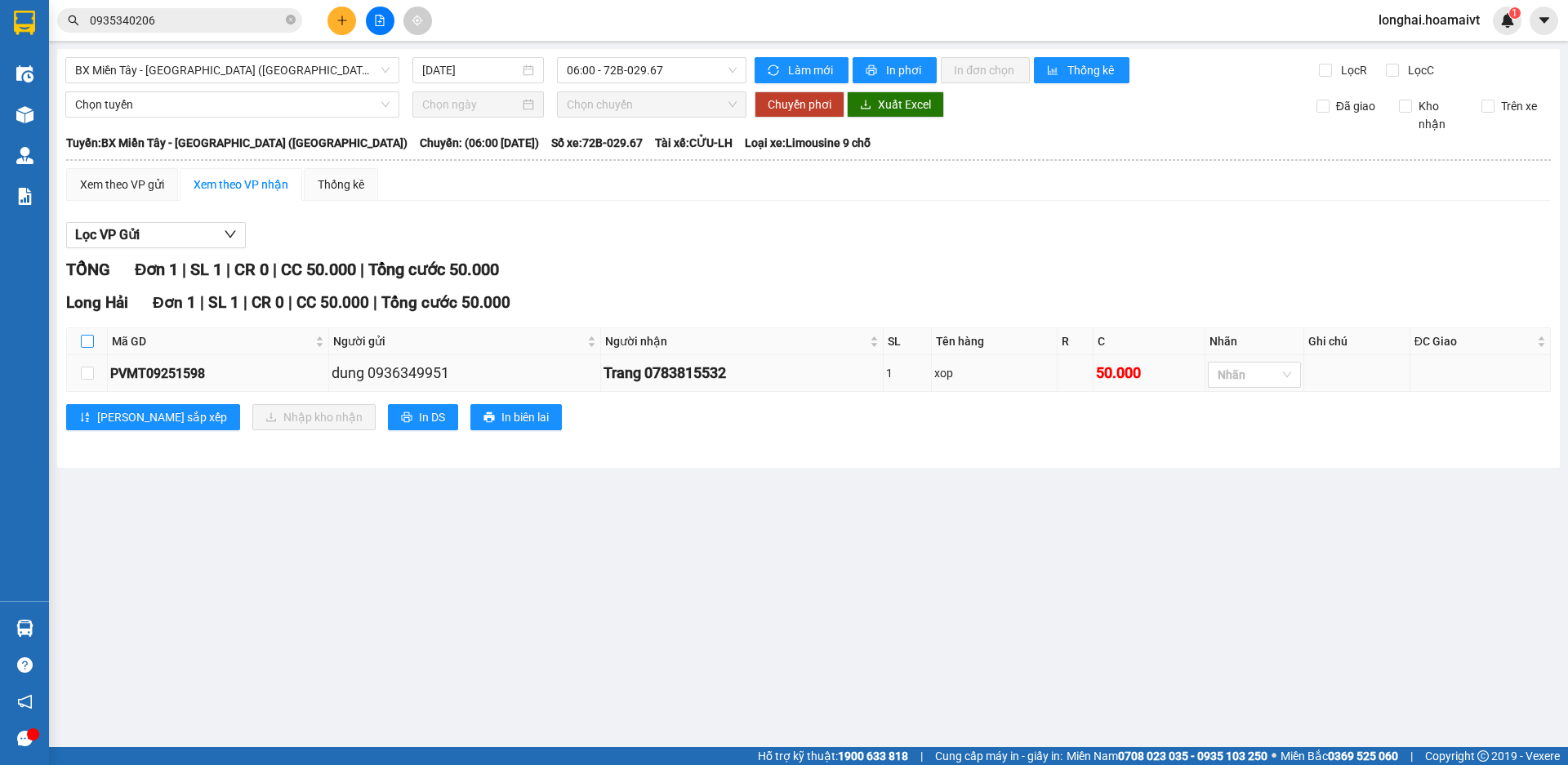
drag, startPoint x: 90, startPoint y: 340, endPoint x: 196, endPoint y: 384, distance: 114.8
click at [91, 342] on input "checkbox" at bounding box center [88, 342] width 13 height 13
checkbox input "true"
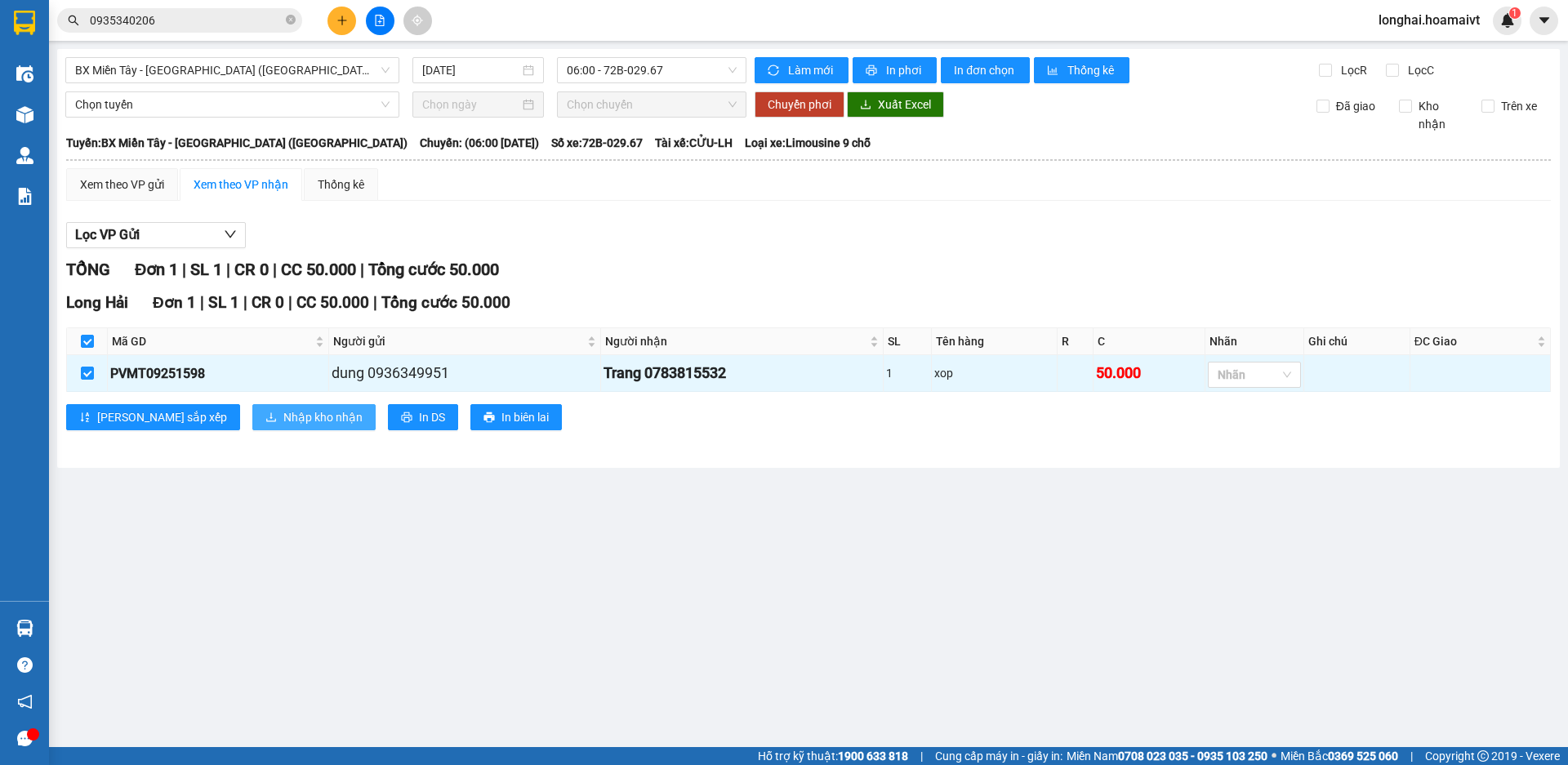
click at [283, 419] on span "Nhập kho nhận" at bounding box center [323, 418] width 79 height 18
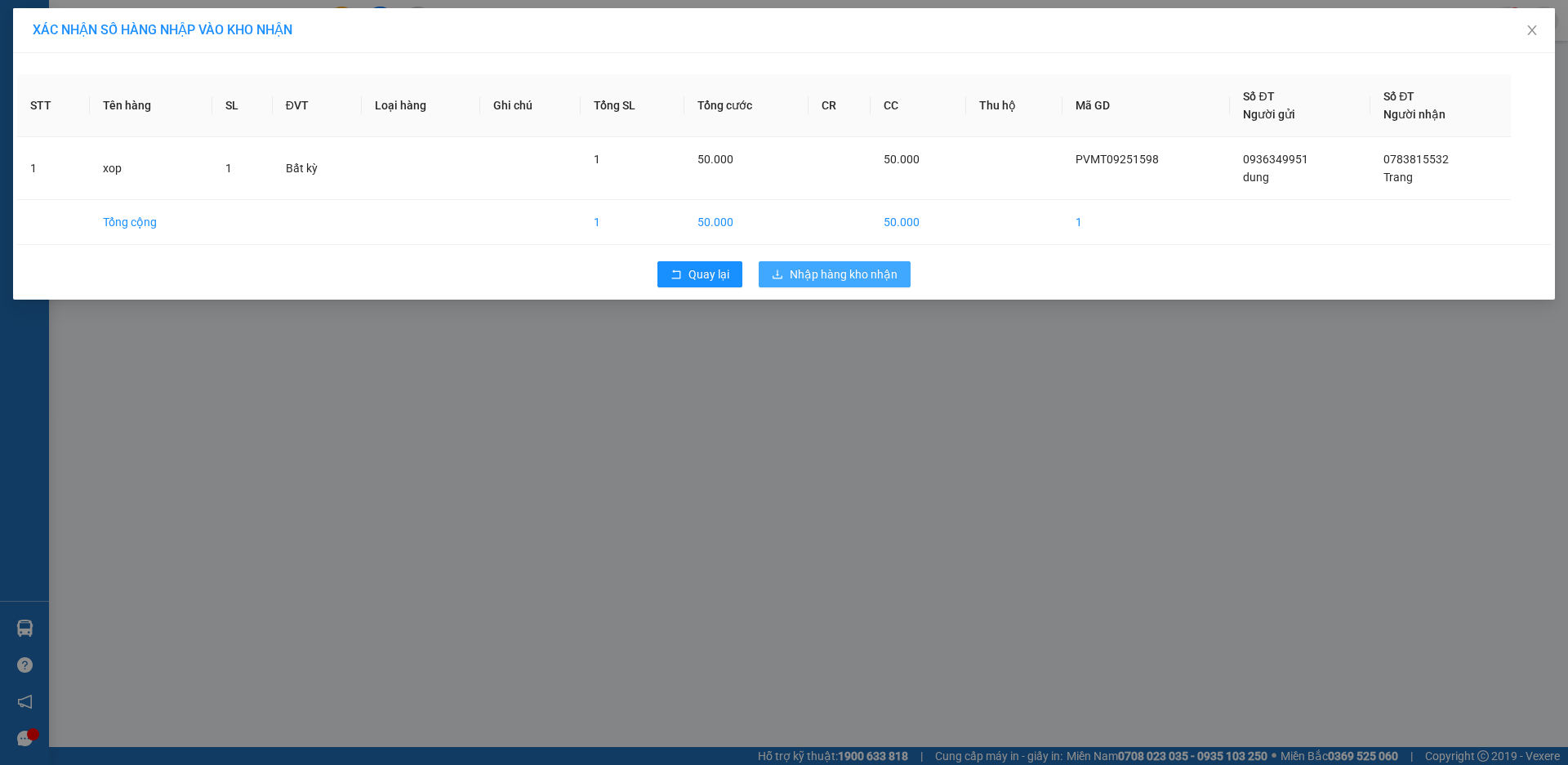
click at [856, 273] on span "Nhập hàng kho nhận" at bounding box center [843, 274] width 108 height 18
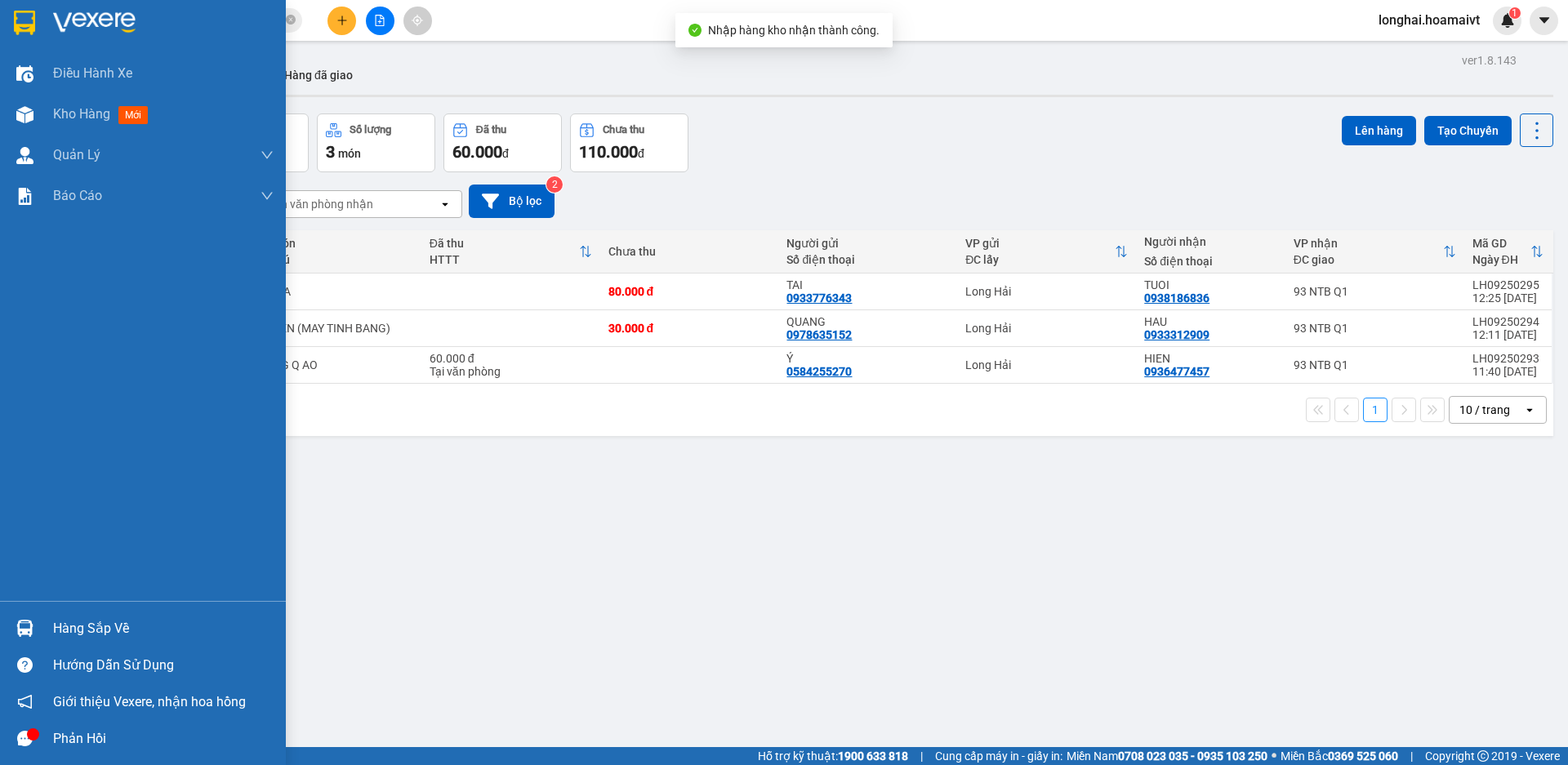
click at [77, 627] on div "Hàng sắp về" at bounding box center [163, 629] width 220 height 25
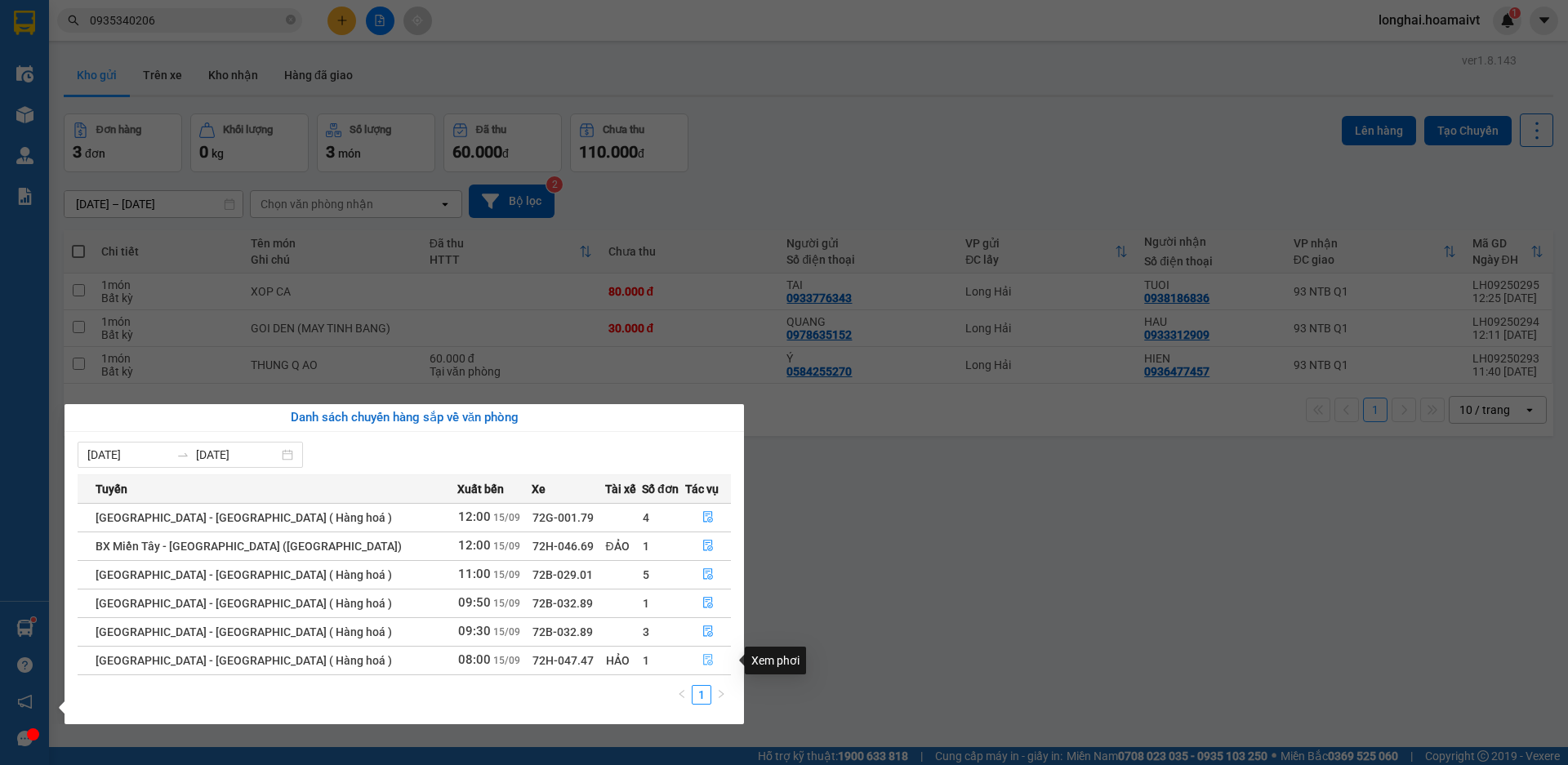
click at [703, 658] on icon "file-done" at bounding box center [708, 661] width 10 height 11
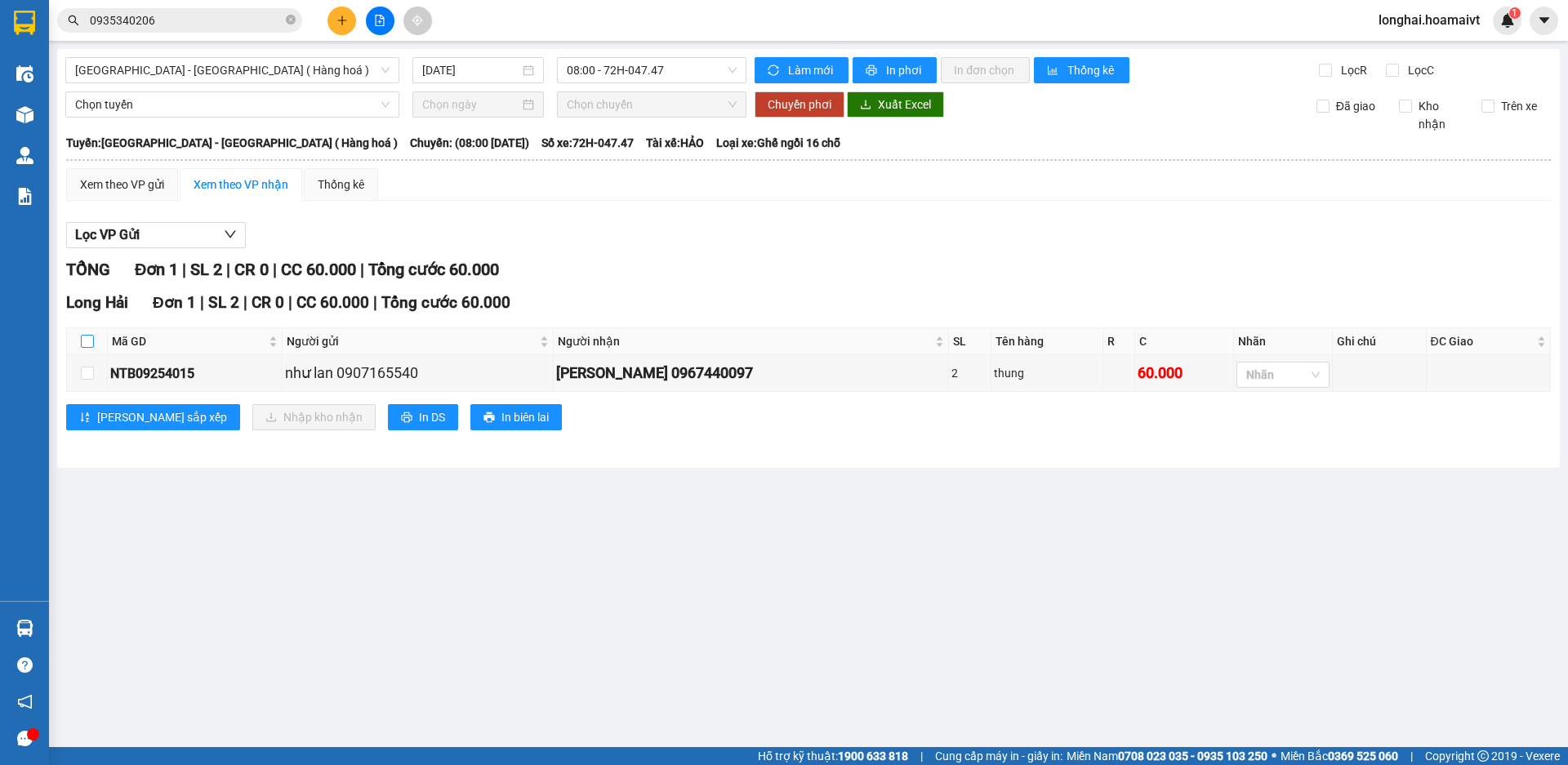
click at [84, 337] on input "checkbox" at bounding box center [88, 342] width 13 height 13
checkbox input "true"
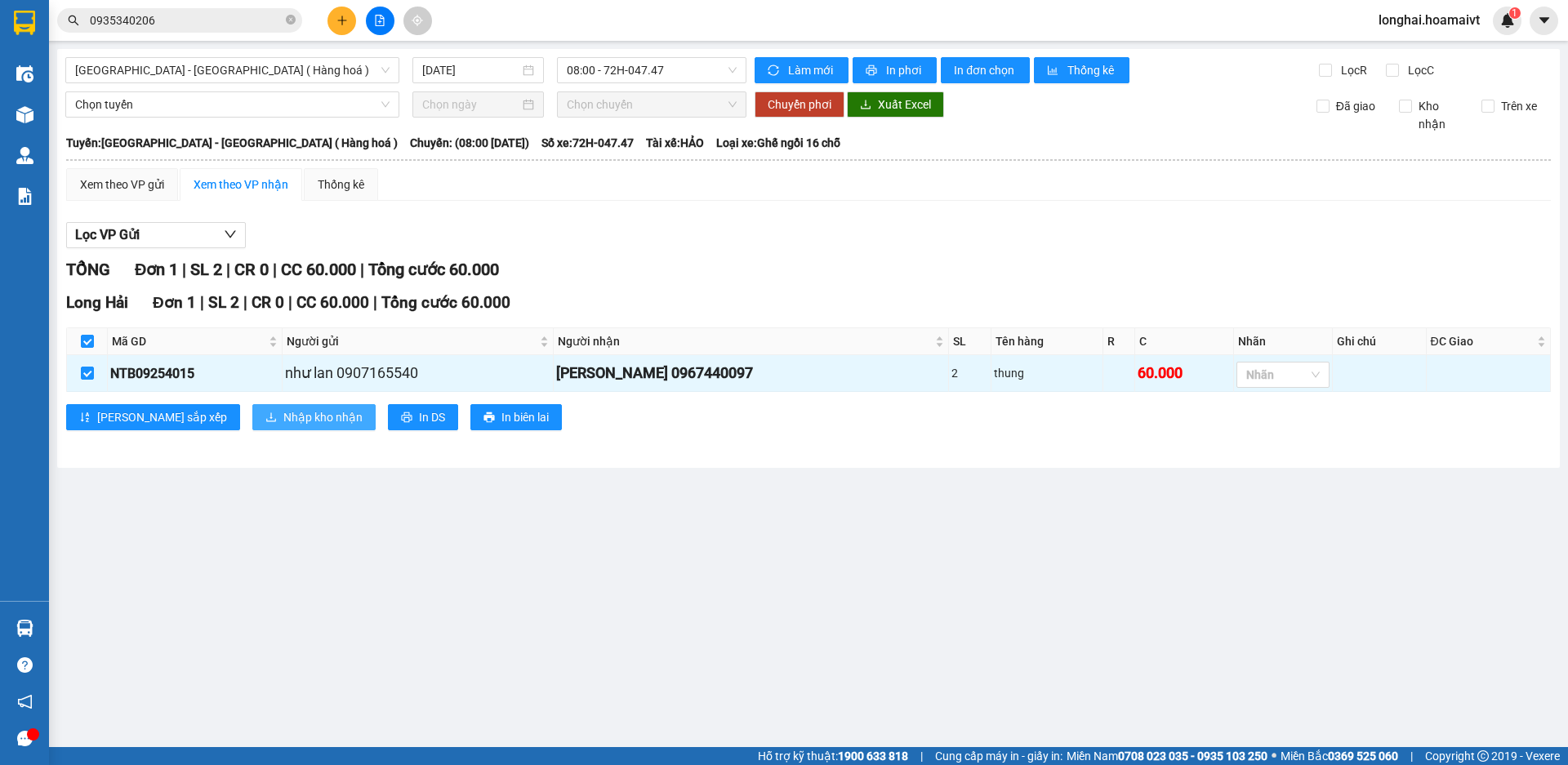
click at [283, 417] on span "Nhập kho nhận" at bounding box center [323, 418] width 79 height 18
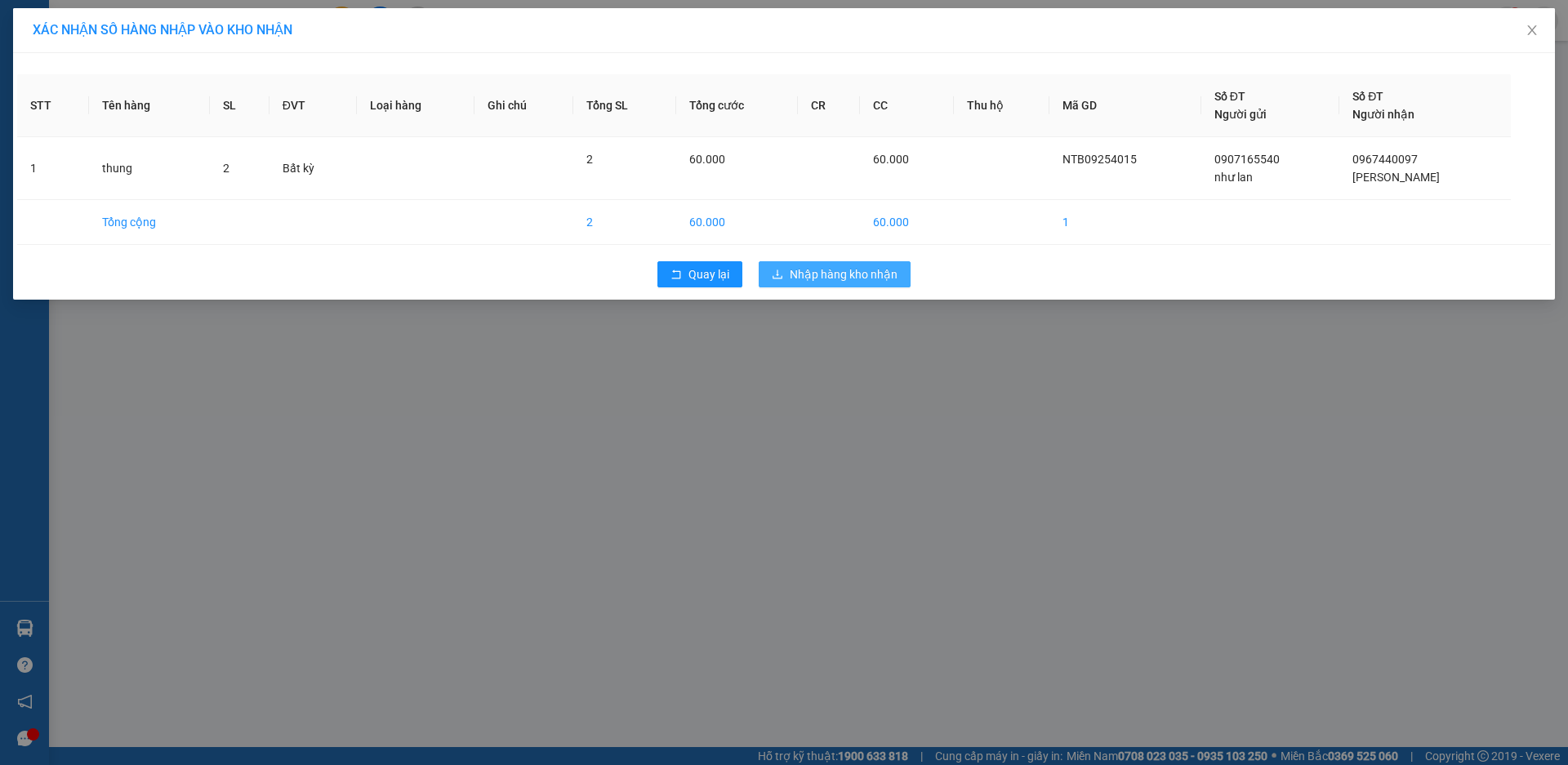
click at [847, 274] on span "Nhập hàng kho nhận" at bounding box center [843, 274] width 108 height 18
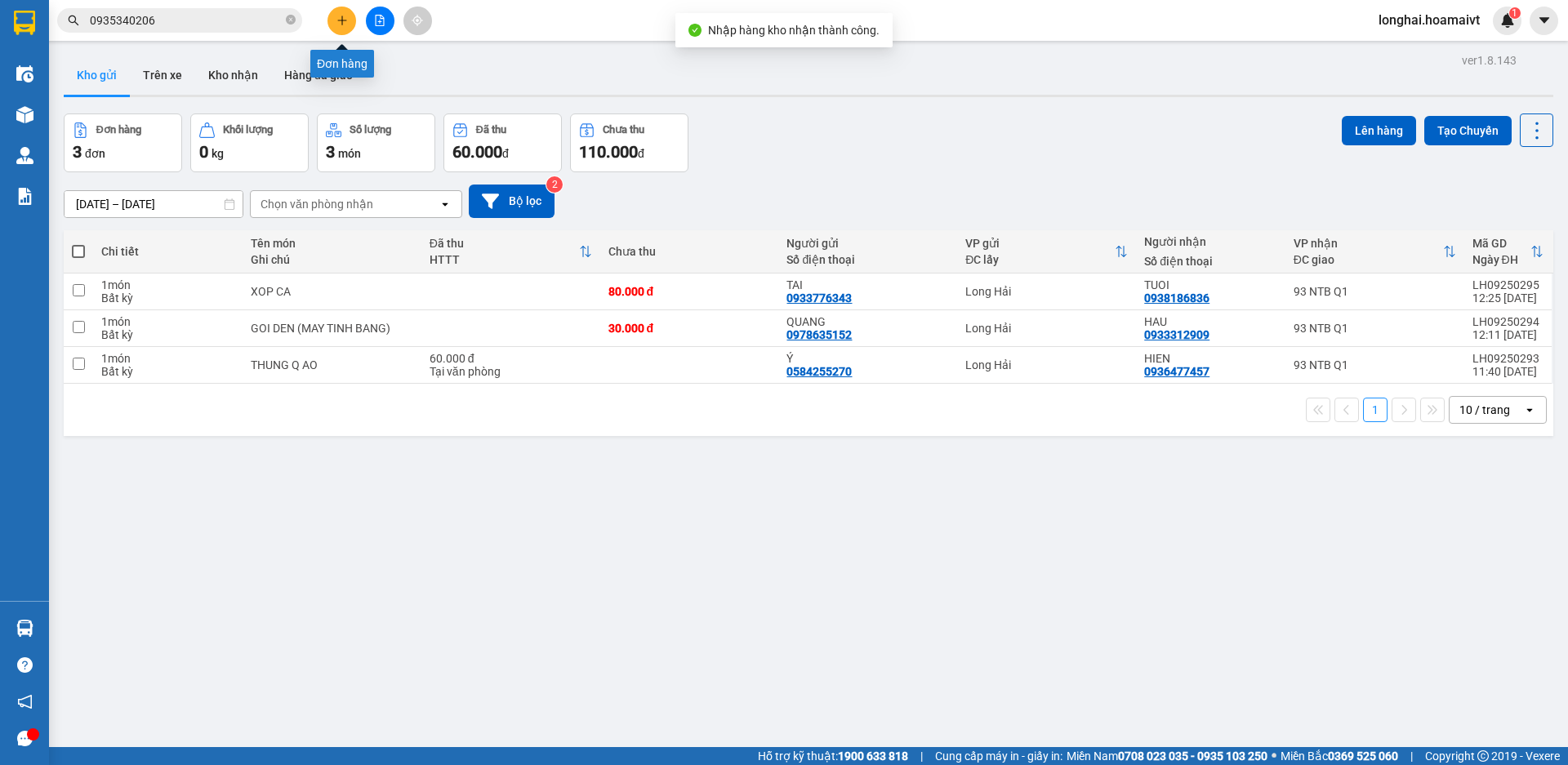
click at [349, 21] on button at bounding box center [341, 20] width 29 height 29
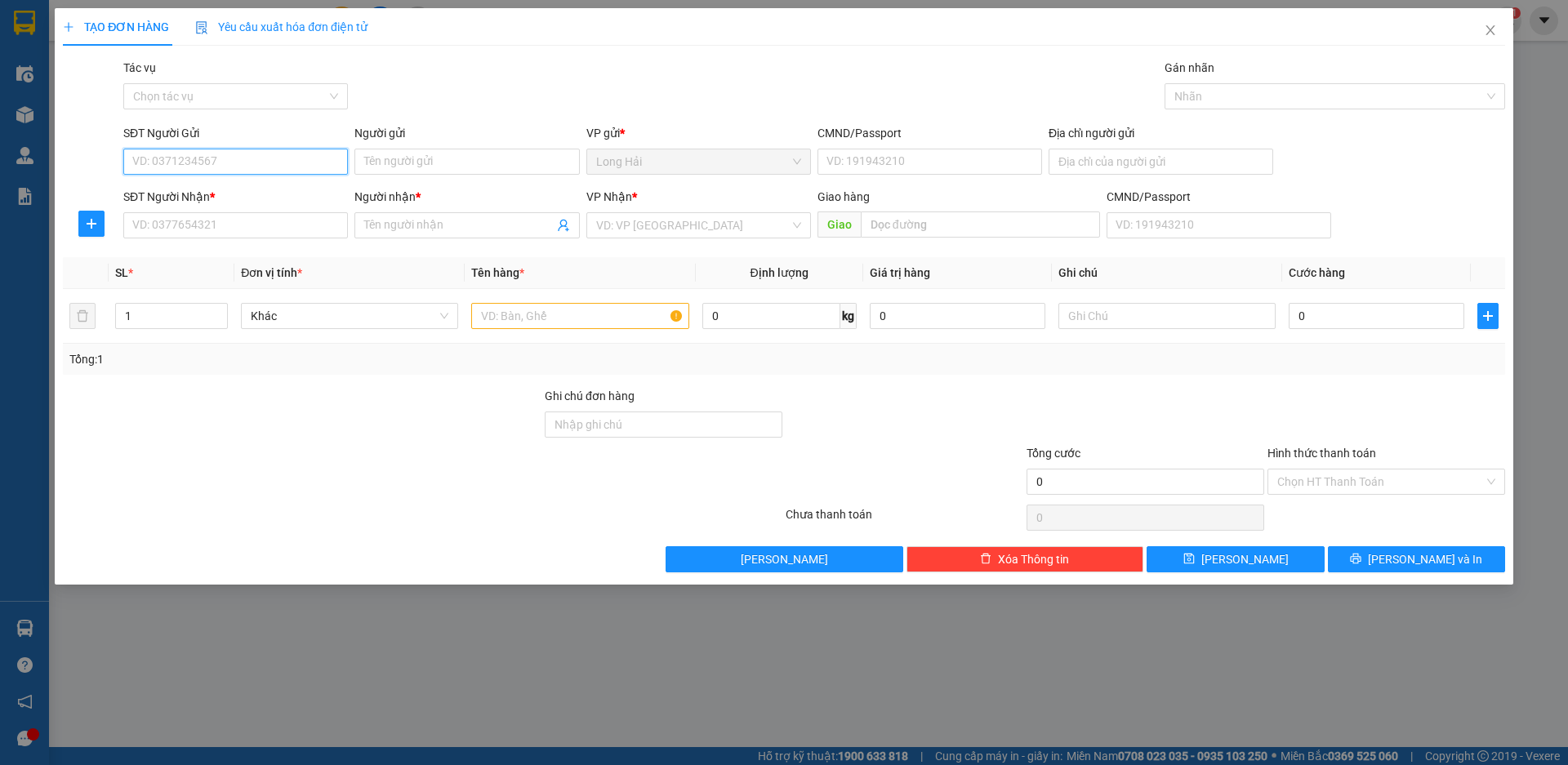
click at [184, 162] on input "SĐT Người Gửi" at bounding box center [236, 161] width 224 height 26
click at [209, 227] on input "SĐT Người Nhận *" at bounding box center [236, 225] width 224 height 26
type input "0938266812"
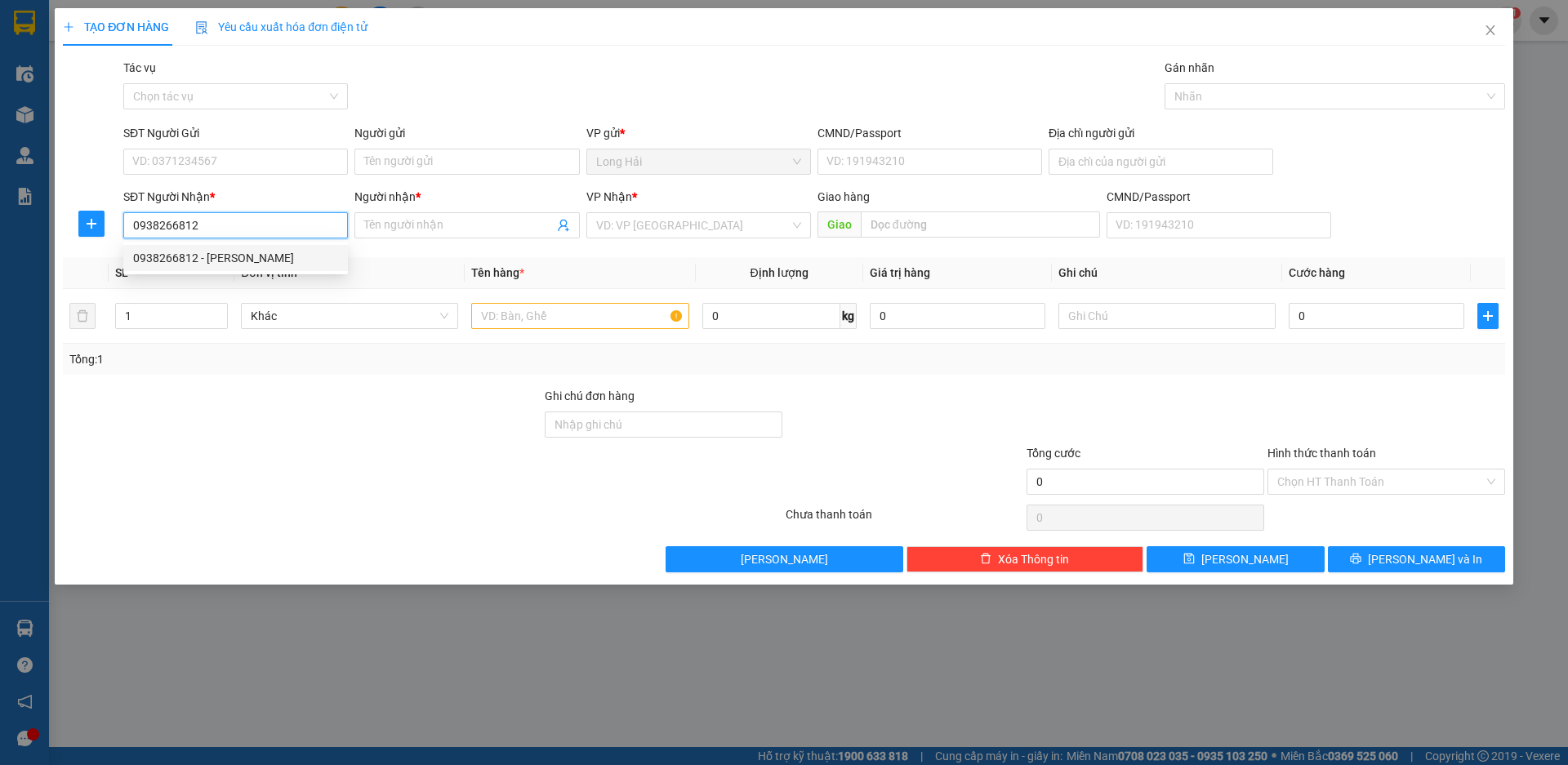
click at [219, 254] on div "0938266812 - [PERSON_NAME]" at bounding box center [236, 258] width 205 height 18
type input "LONG HAI"
type input "TUẤN ANH"
type input "0938266812"
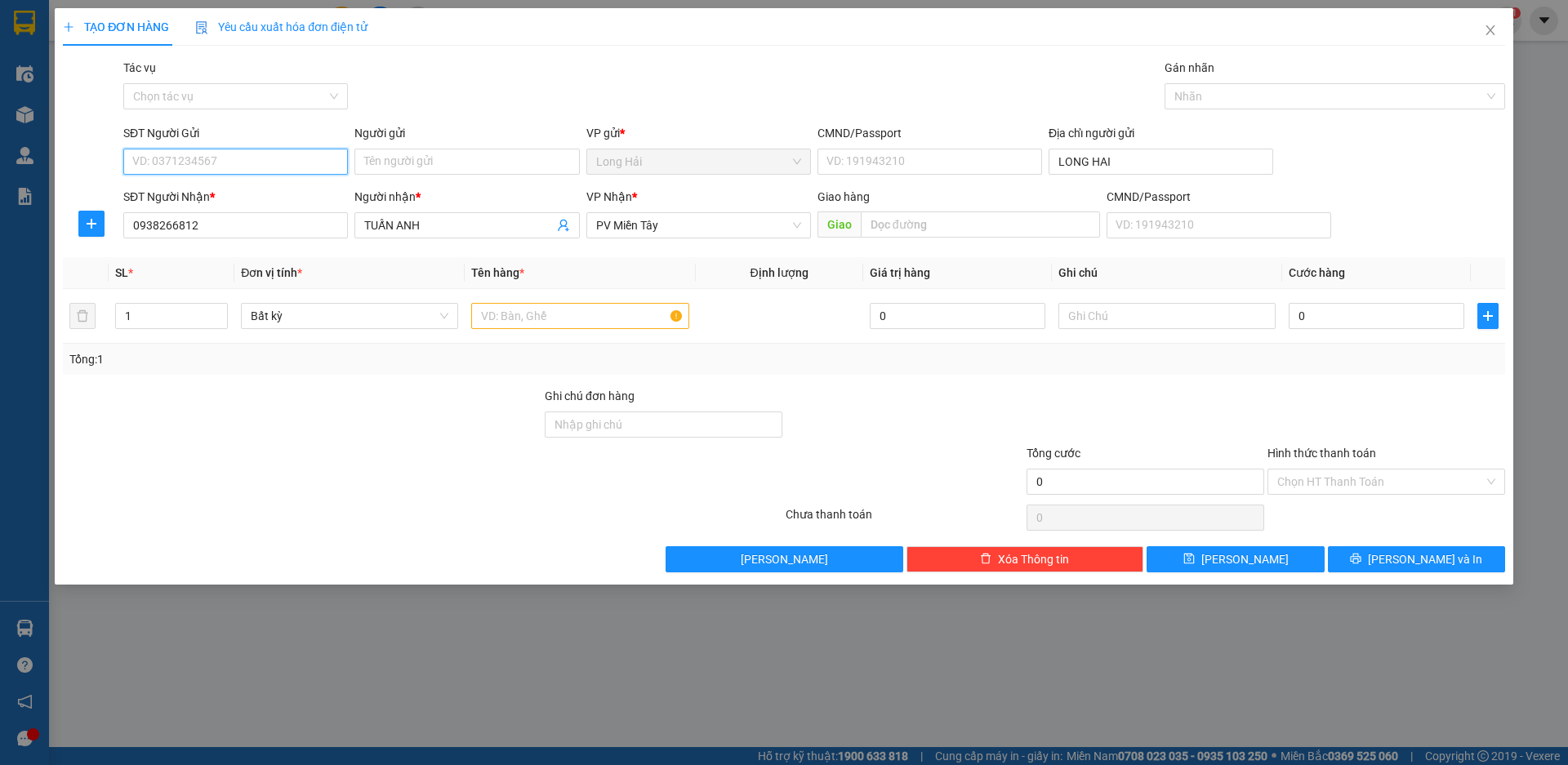
click at [225, 157] on input "SĐT Người Gửi" at bounding box center [236, 161] width 224 height 26
click at [218, 195] on div "0368797993 - THANG" at bounding box center [236, 194] width 205 height 18
type input "0368797993"
type input "THANG"
type input "077094003399"
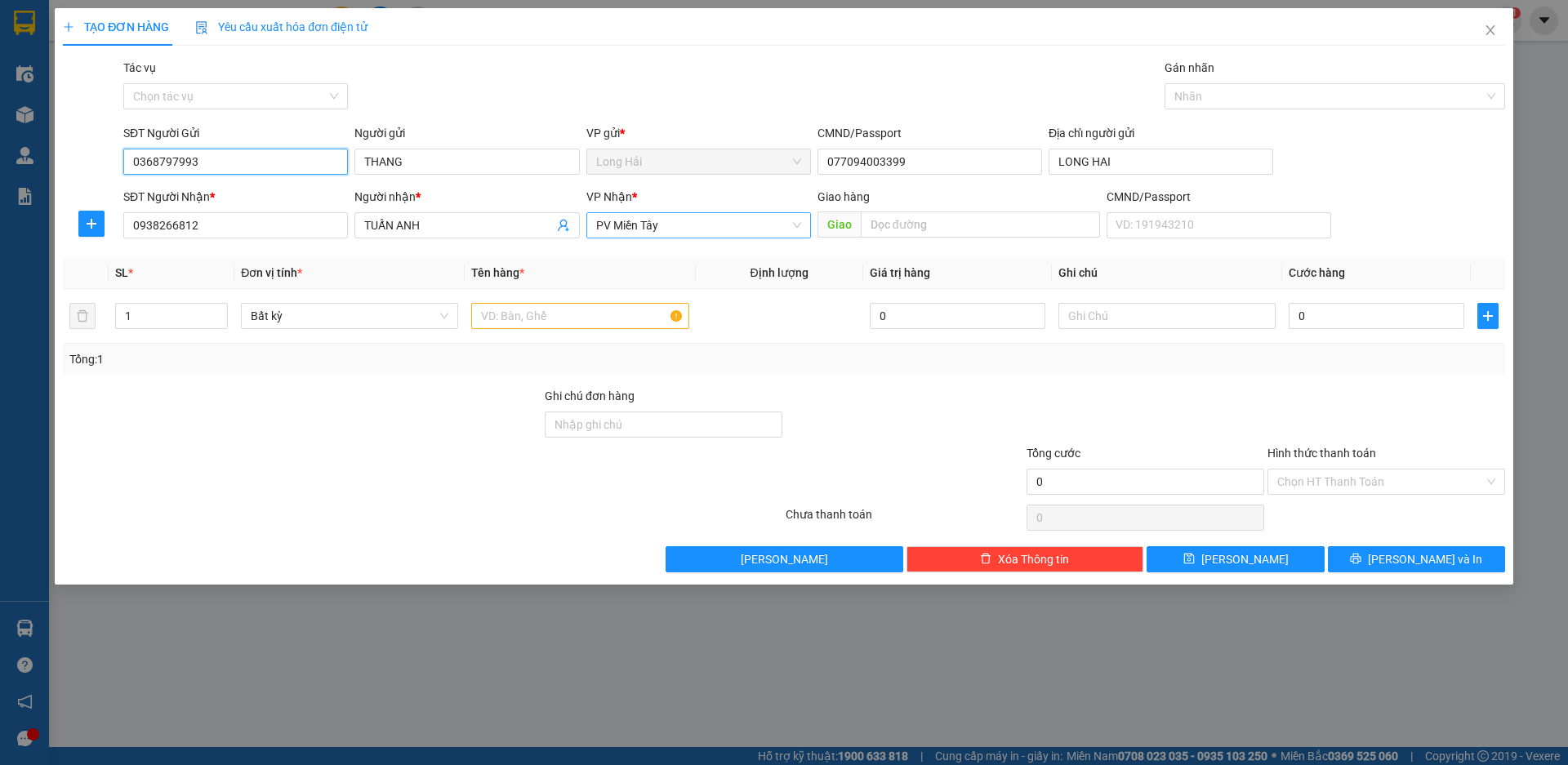
drag, startPoint x: 665, startPoint y: 229, endPoint x: 617, endPoint y: 238, distance: 48.8
click at [617, 238] on div "PV Miền Tây" at bounding box center [698, 225] width 224 height 26
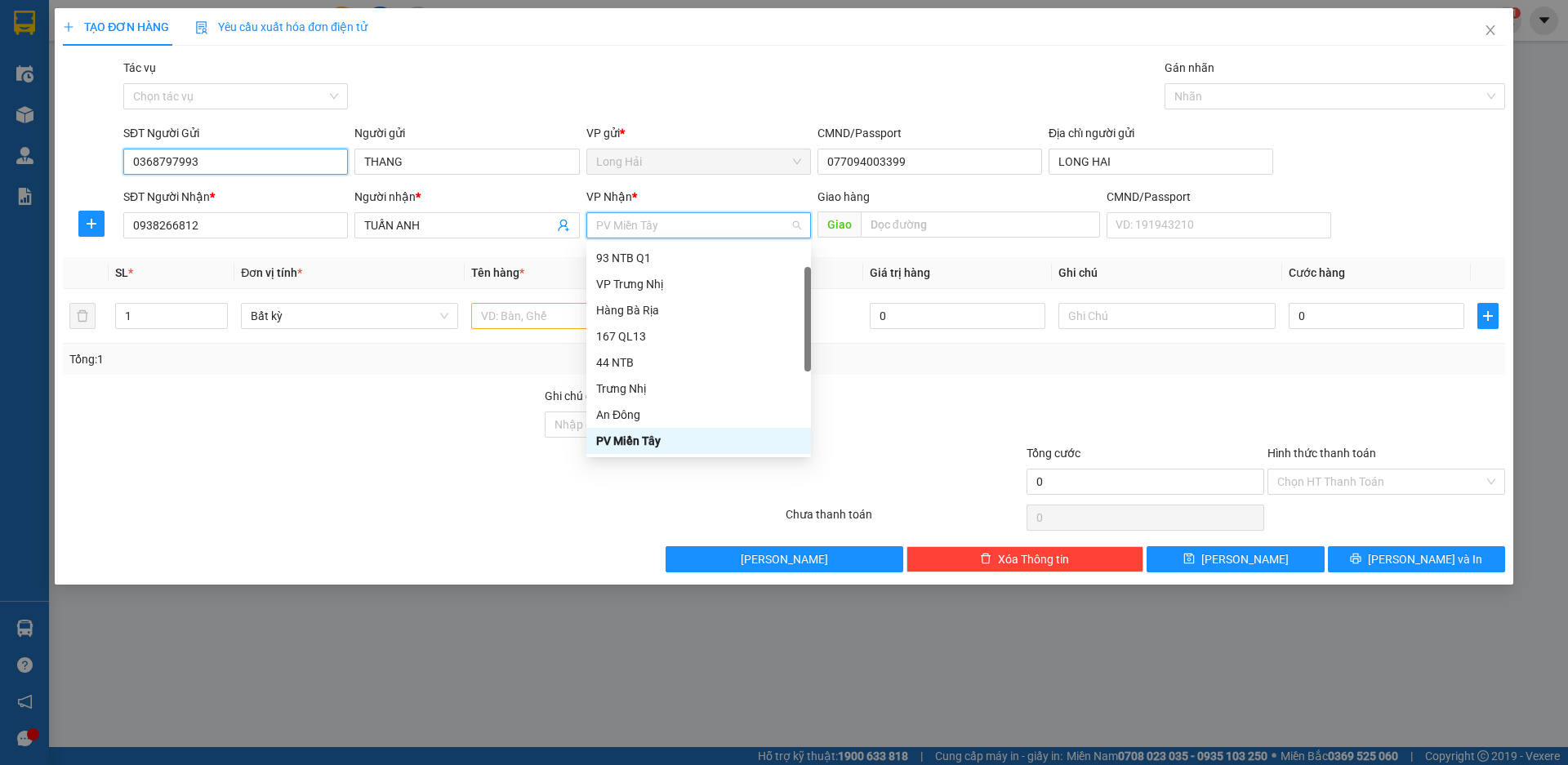
click at [298, 163] on input "0368797993" at bounding box center [236, 161] width 224 height 26
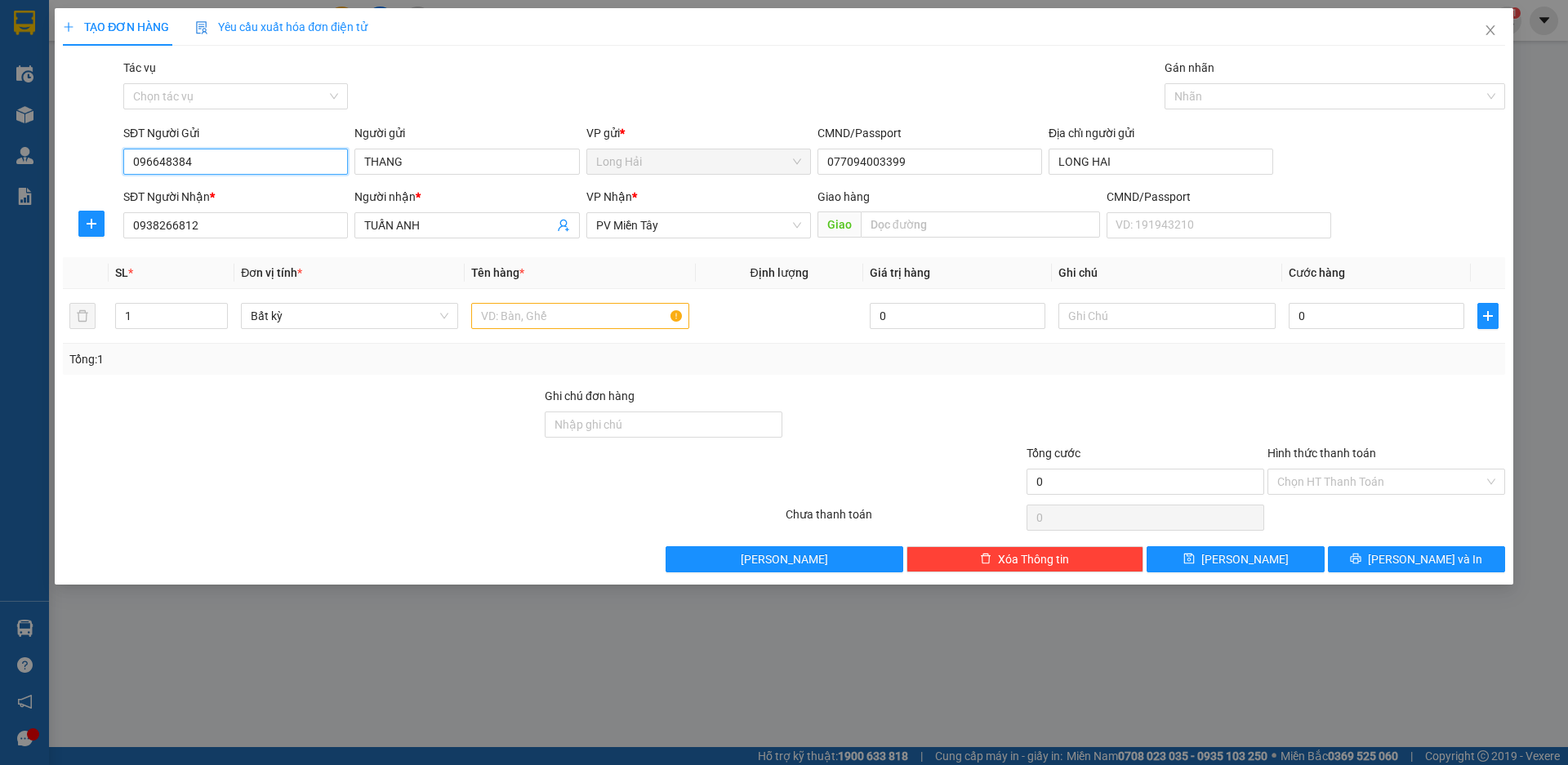
type input "0966483848"
click at [213, 185] on div "0966483848 - TIÊN" at bounding box center [236, 194] width 205 height 18
type input "TIÊN"
drag, startPoint x: 676, startPoint y: 229, endPoint x: 611, endPoint y: 229, distance: 65.0
click at [611, 229] on span "PV Miền Tây" at bounding box center [698, 225] width 205 height 25
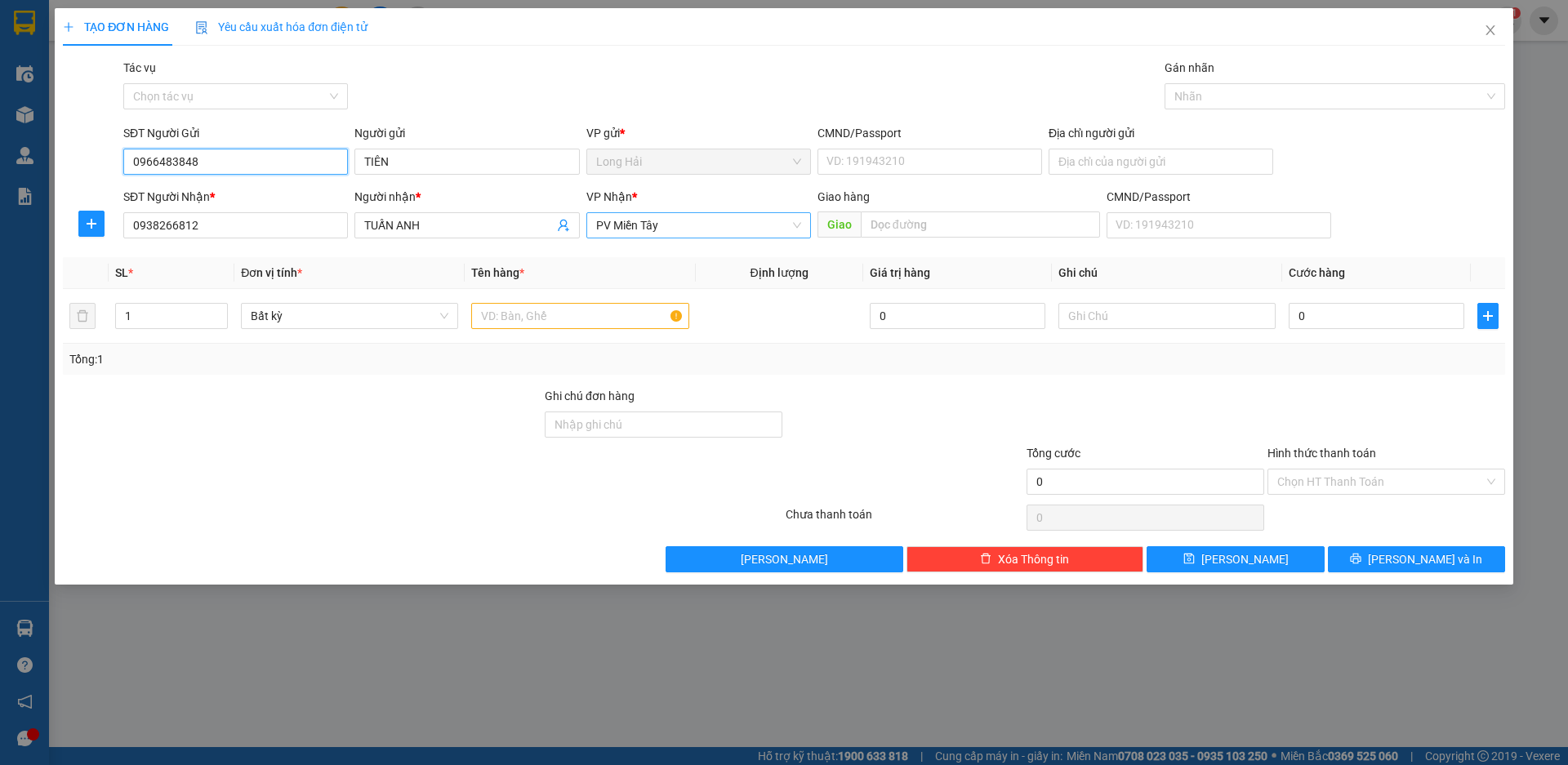
type input "0966483848"
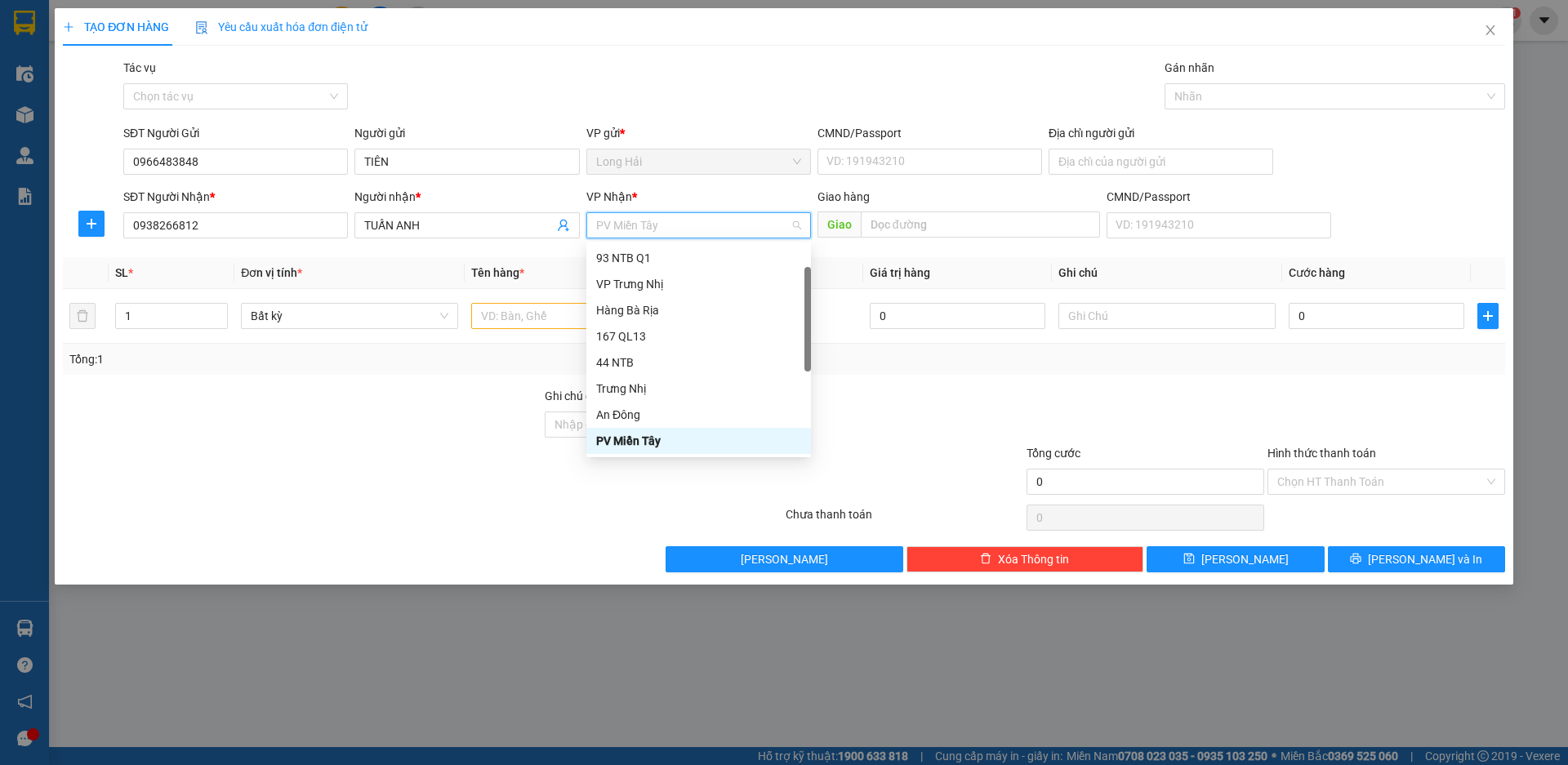
click at [655, 218] on span "PV Miền Tây" at bounding box center [698, 225] width 205 height 25
click at [639, 258] on div "93 NTB Q1" at bounding box center [698, 258] width 205 height 18
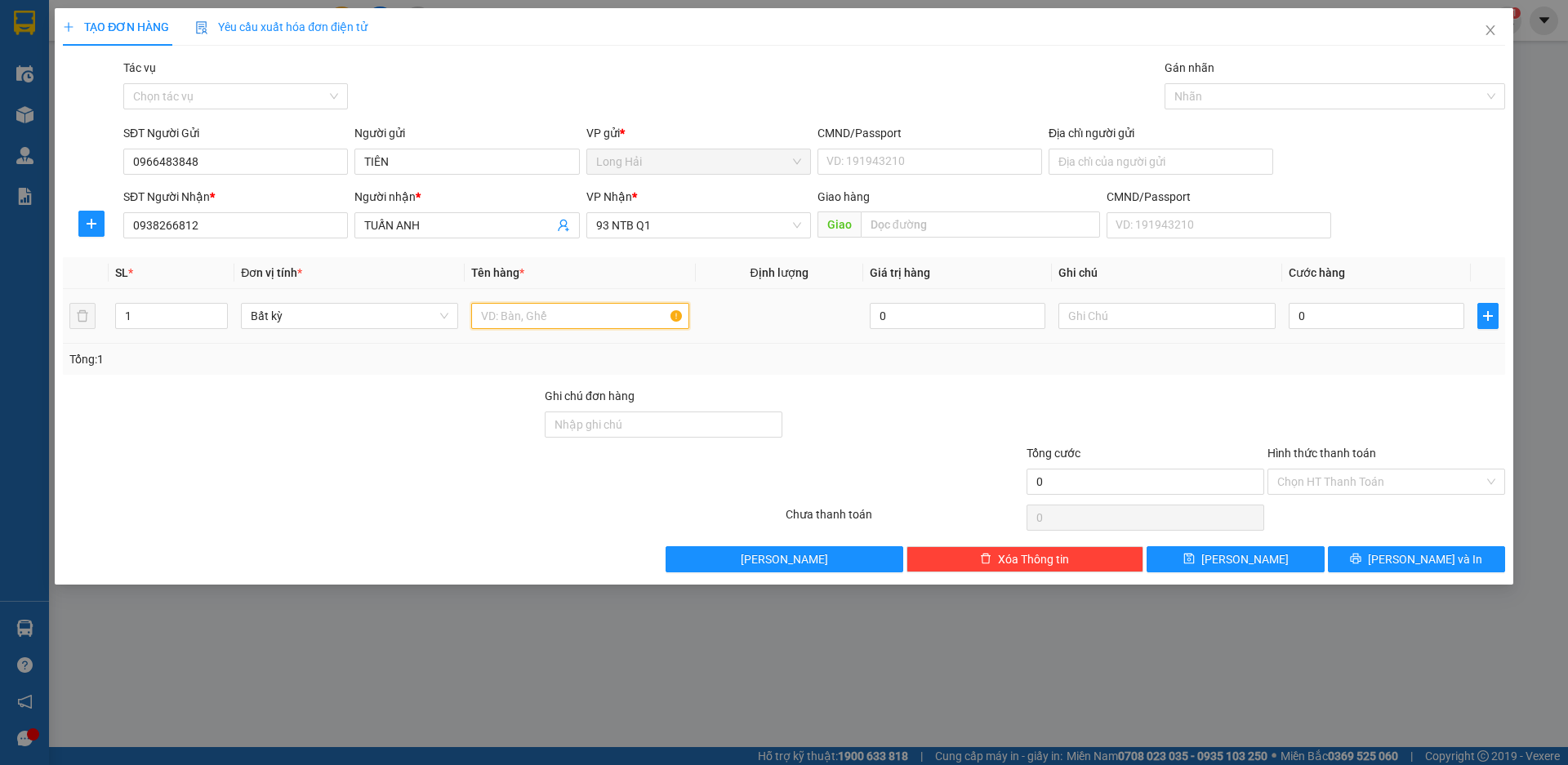
click at [538, 318] on input "text" at bounding box center [579, 316] width 217 height 26
type input "XOP CA CANH"
click at [1295, 310] on input "0" at bounding box center [1376, 316] width 175 height 26
type input "4"
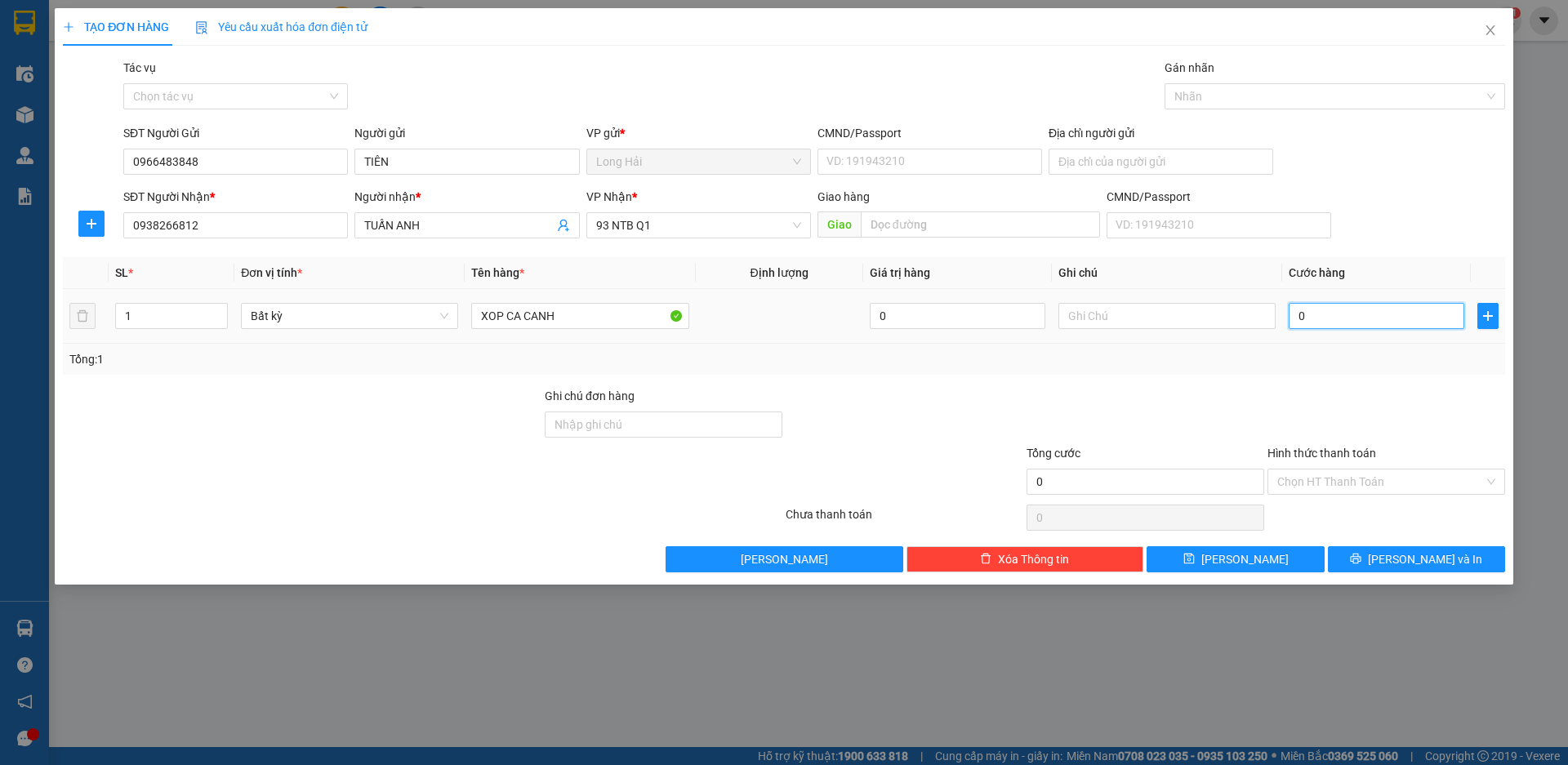
type input "4"
type input "40"
type input "40.000"
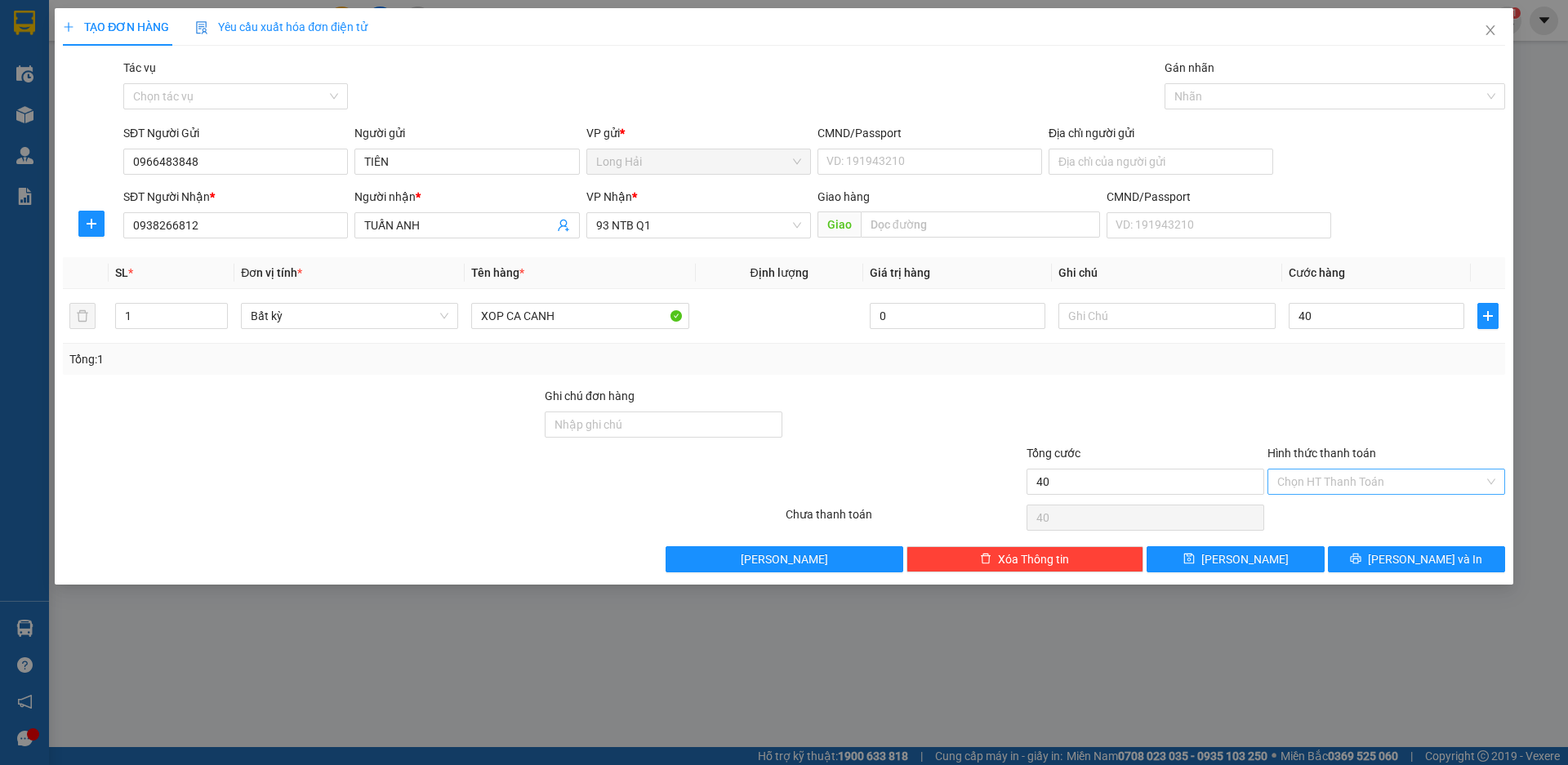
type input "40.000"
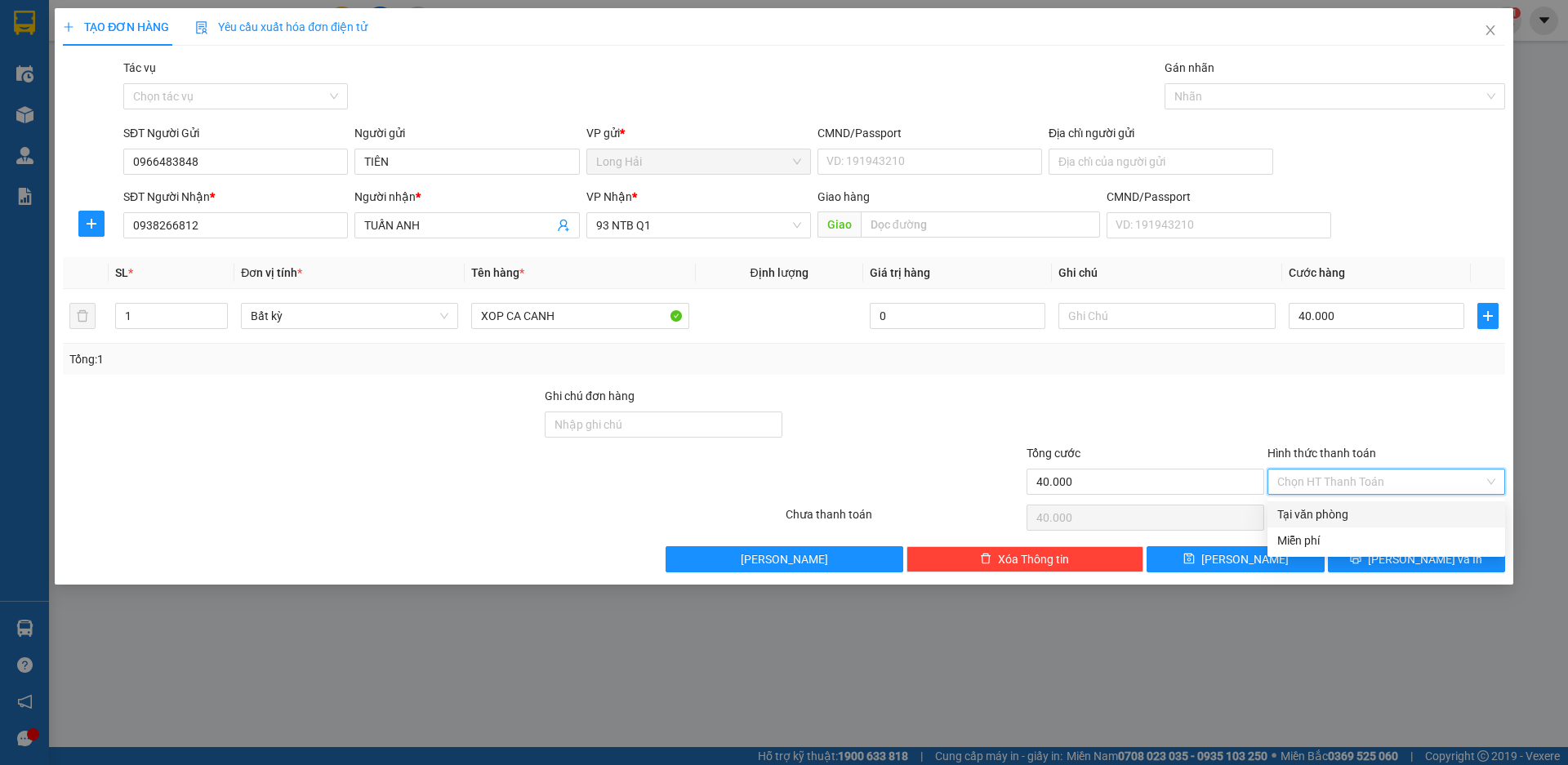
click at [1368, 484] on input "Hình thức thanh toán" at bounding box center [1380, 482] width 206 height 25
click at [1367, 515] on div "Tại văn phòng" at bounding box center [1386, 514] width 218 height 18
type input "0"
click at [1361, 561] on icon "printer" at bounding box center [1355, 559] width 11 height 11
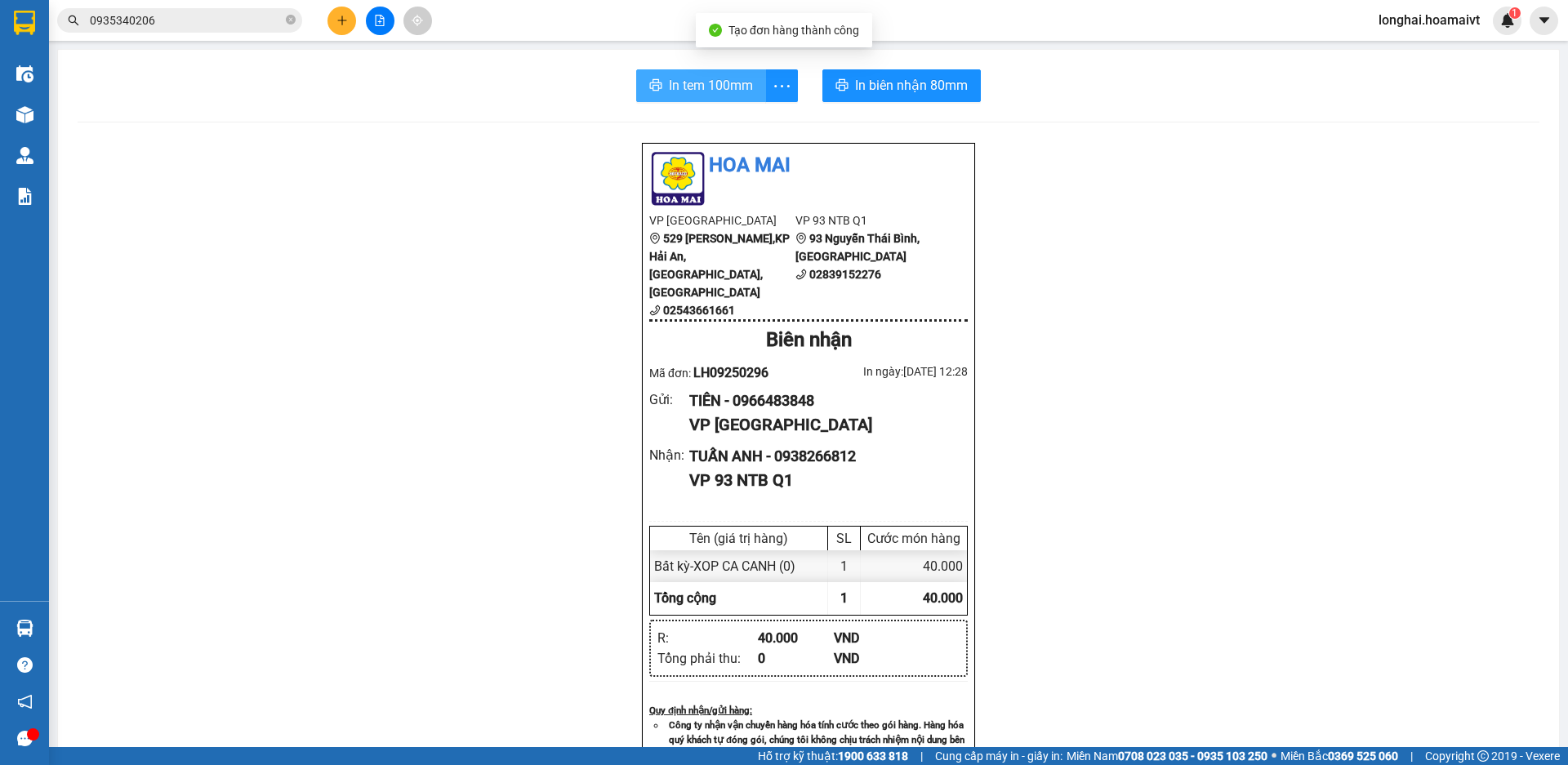
click at [701, 85] on span "In tem 100mm" at bounding box center [711, 85] width 84 height 20
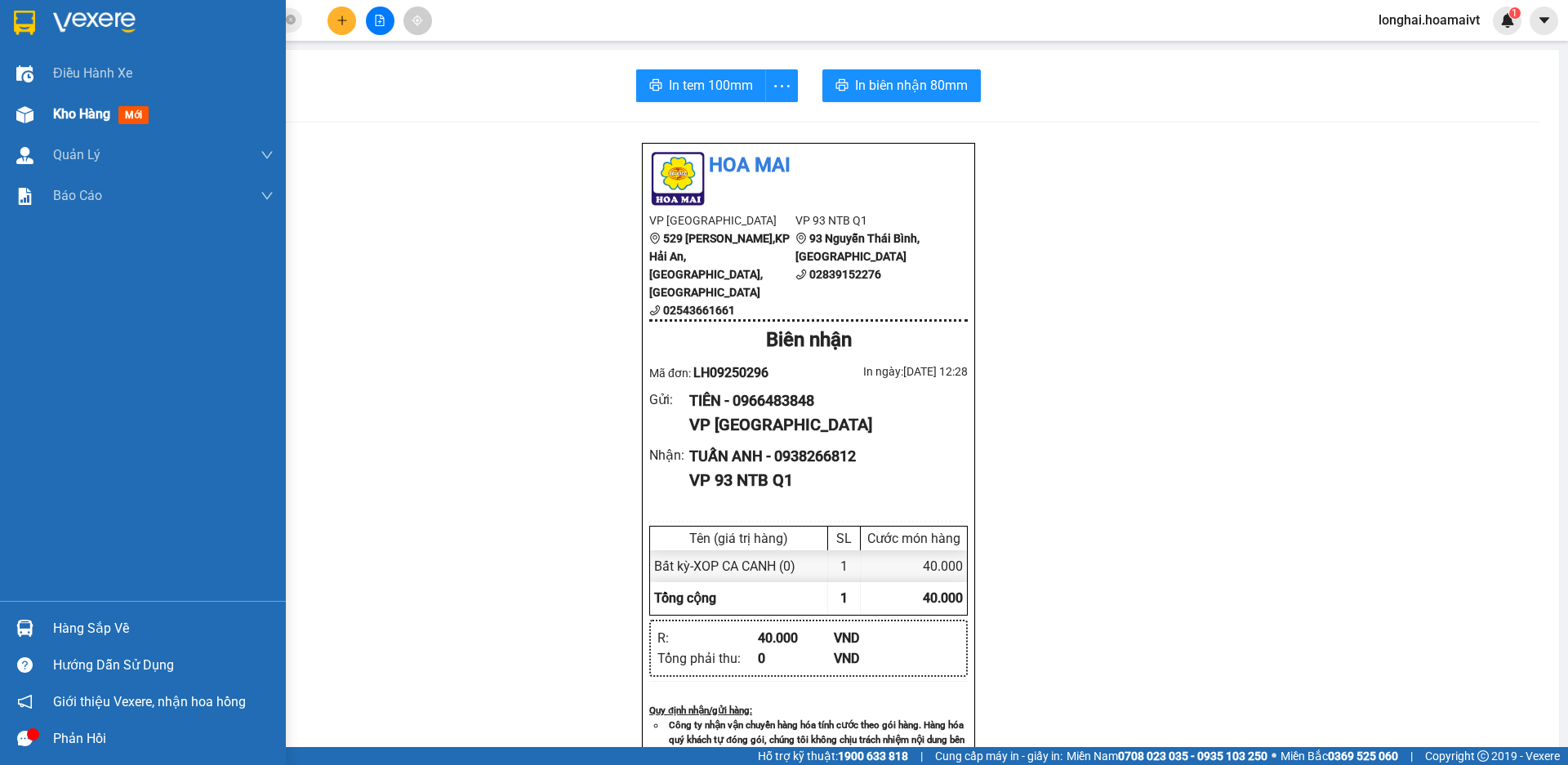
click at [66, 117] on span "Kho hàng" at bounding box center [82, 114] width 57 height 16
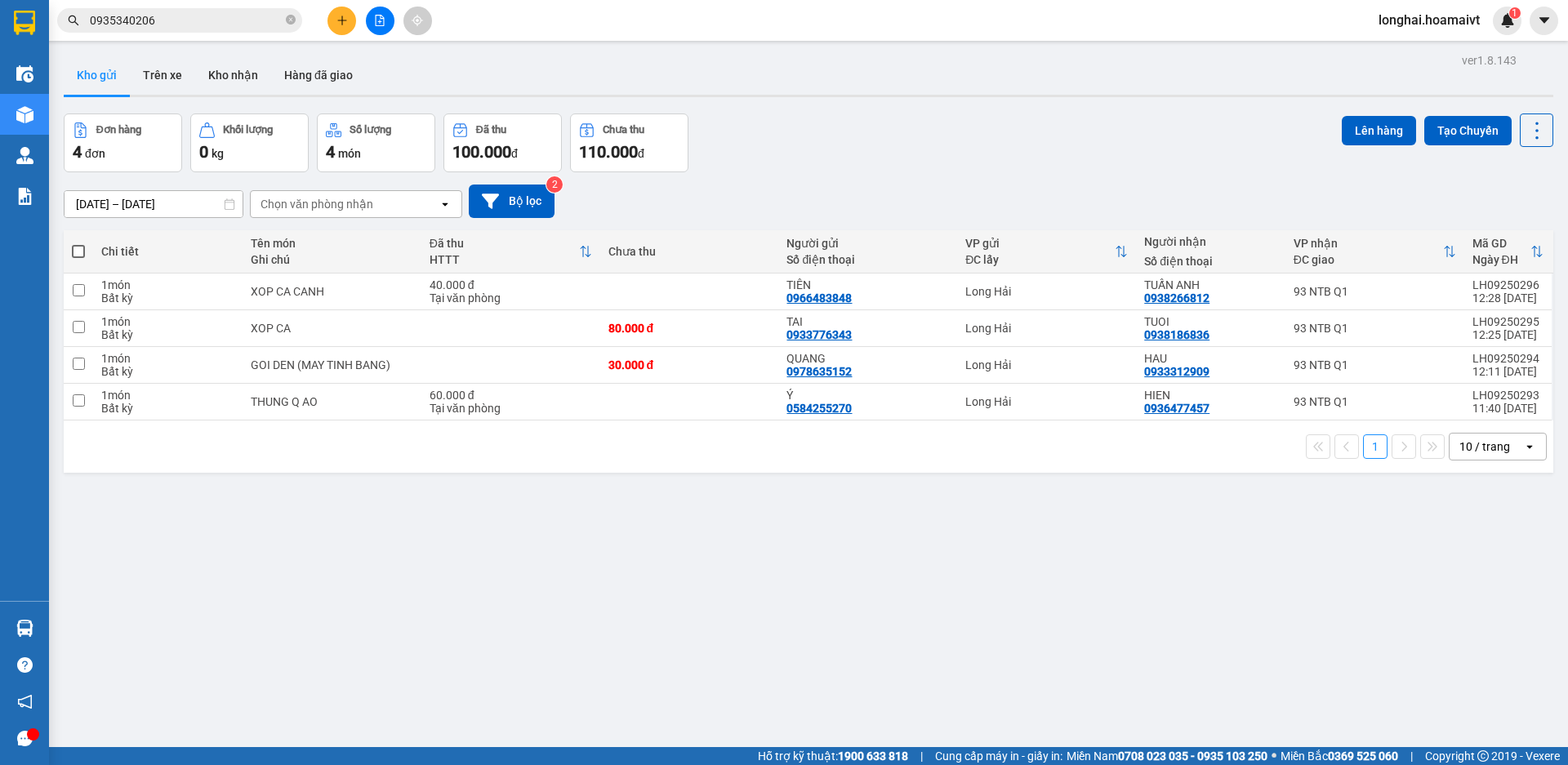
click at [79, 251] on span at bounding box center [79, 251] width 13 height 13
click at [79, 243] on input "checkbox" at bounding box center [79, 243] width 0 height 0
checkbox input "true"
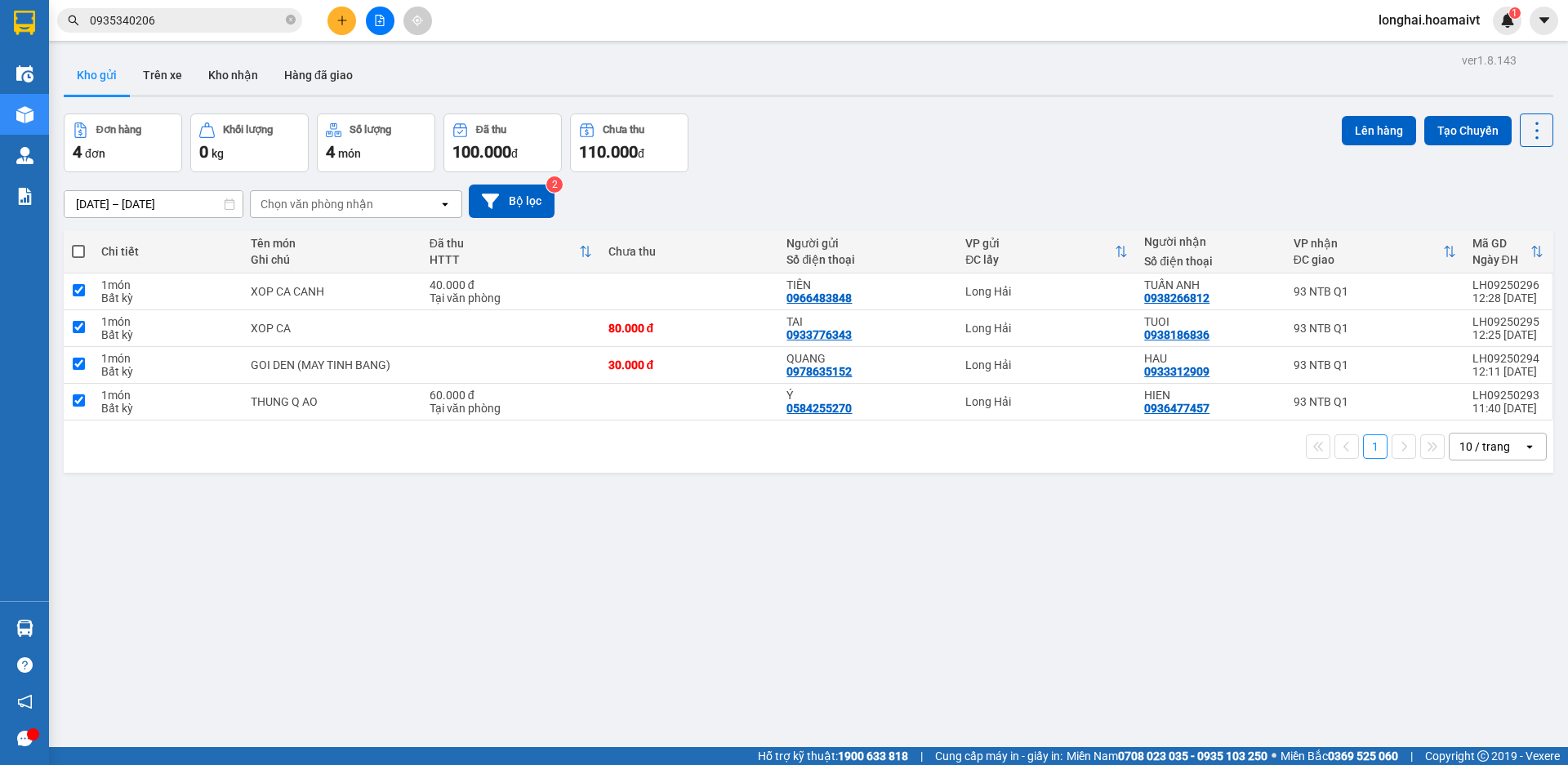
checkbox input "true"
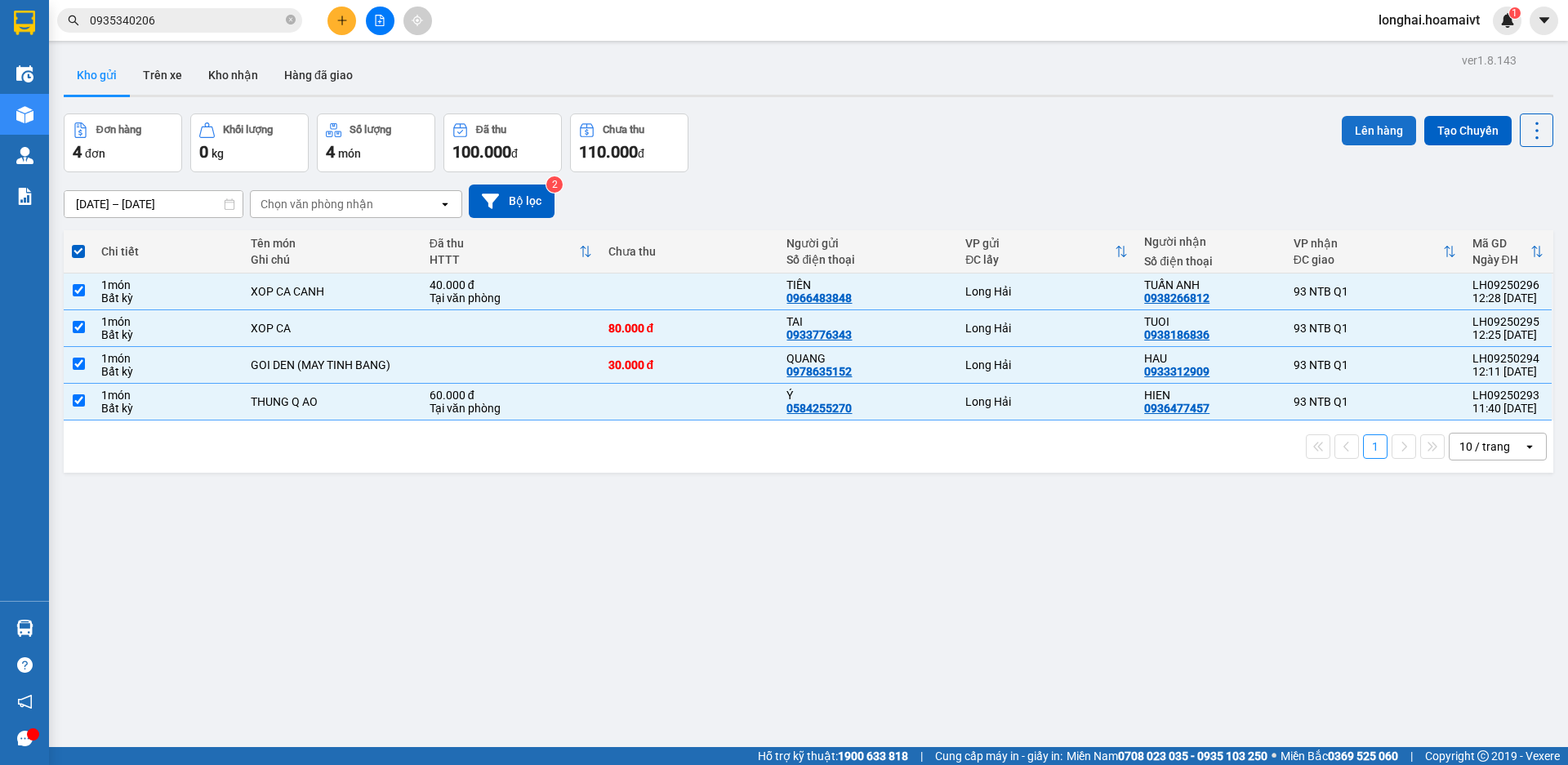
click at [1356, 128] on button "Lên hàng" at bounding box center [1378, 131] width 75 height 29
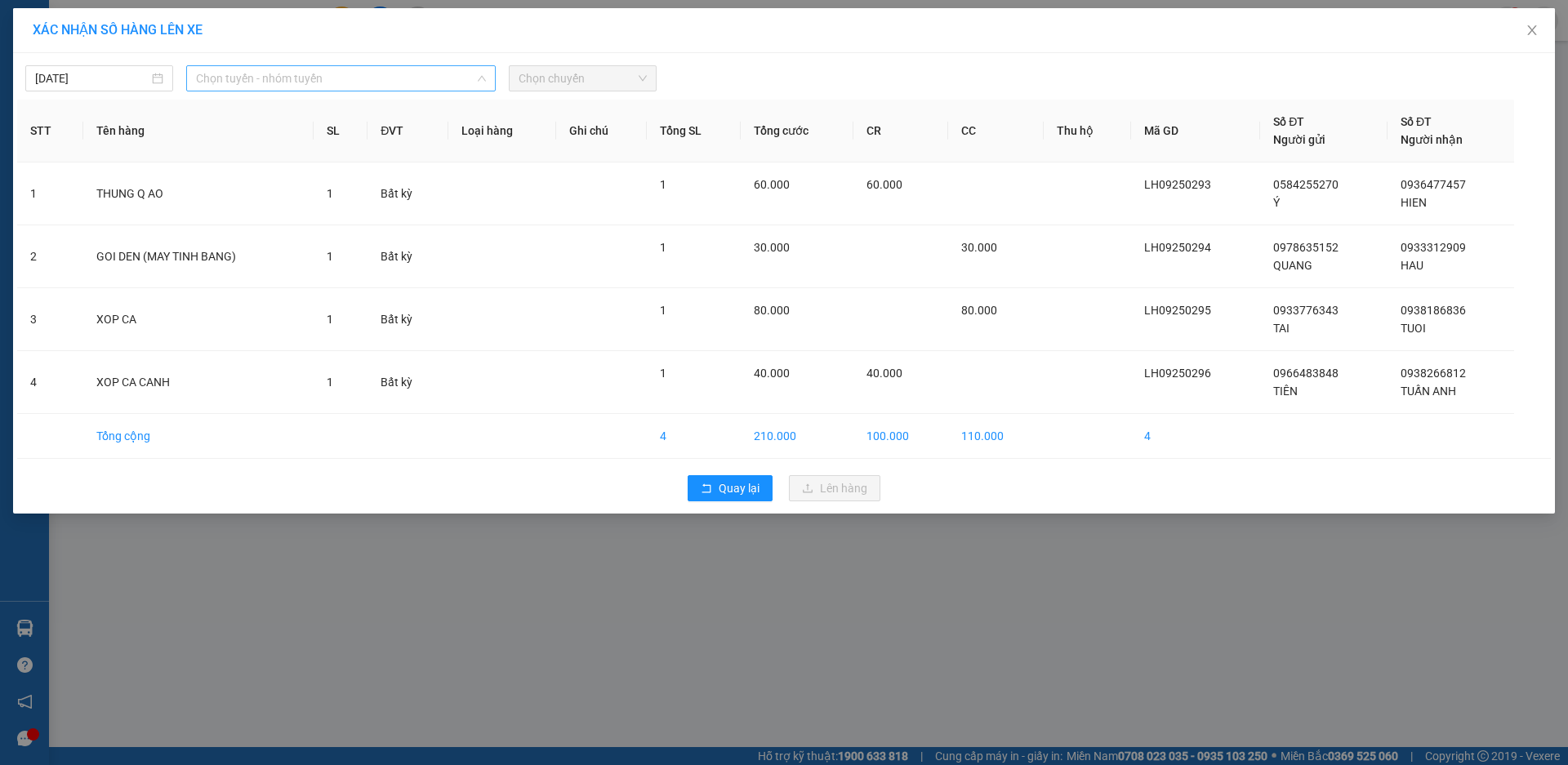
click at [267, 82] on span "Chọn tuyến - nhóm tuyến" at bounding box center [341, 79] width 290 height 25
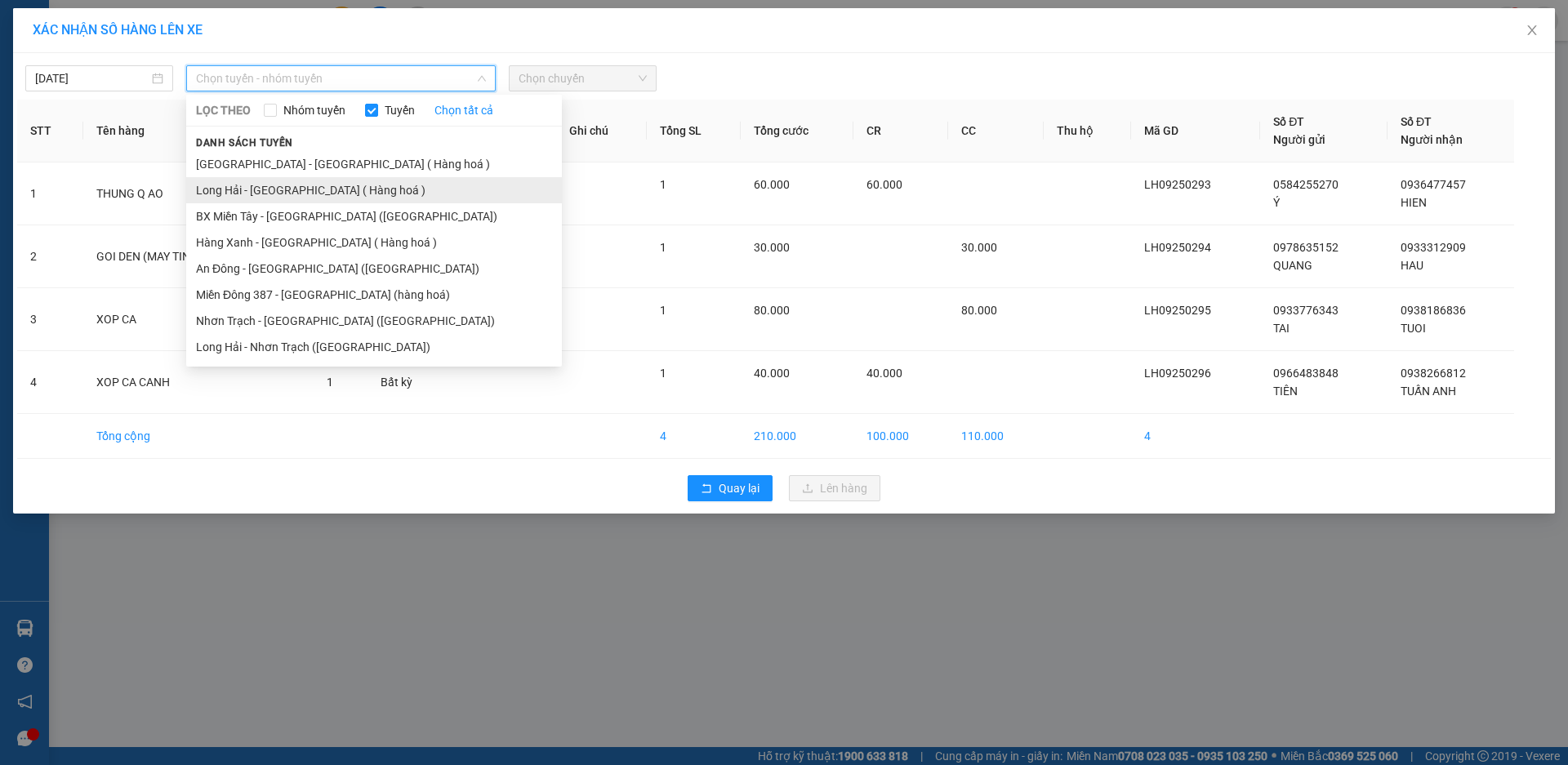
click at [242, 188] on li "Long Hải - [GEOGRAPHIC_DATA] ( Hàng hoá )" at bounding box center [373, 190] width 376 height 26
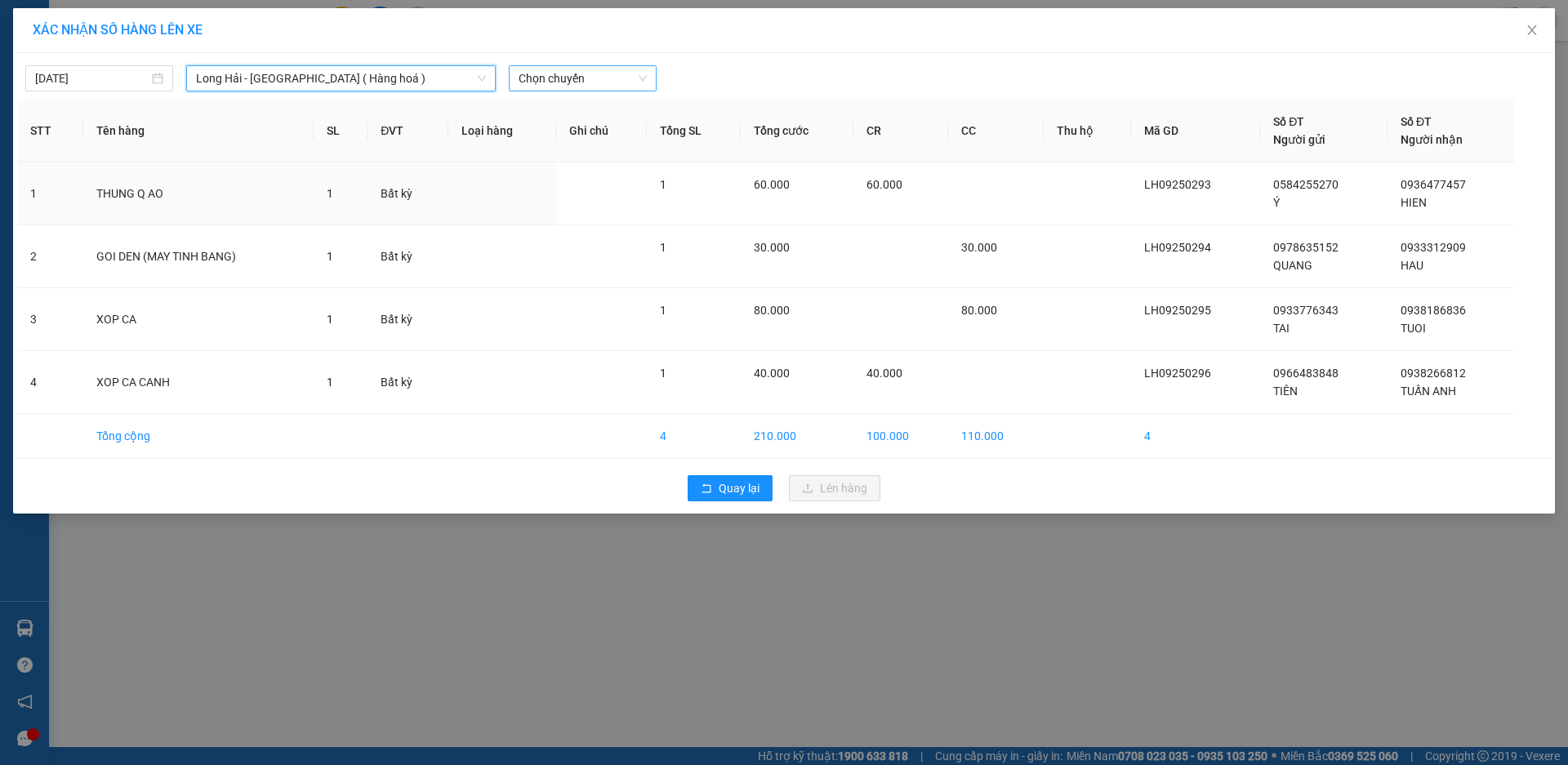
click at [599, 84] on span "Chọn chuyến" at bounding box center [582, 79] width 129 height 25
type input "13"
click at [624, 138] on div "Thêm chuyến " 13:00 "" at bounding box center [595, 138] width 174 height 28
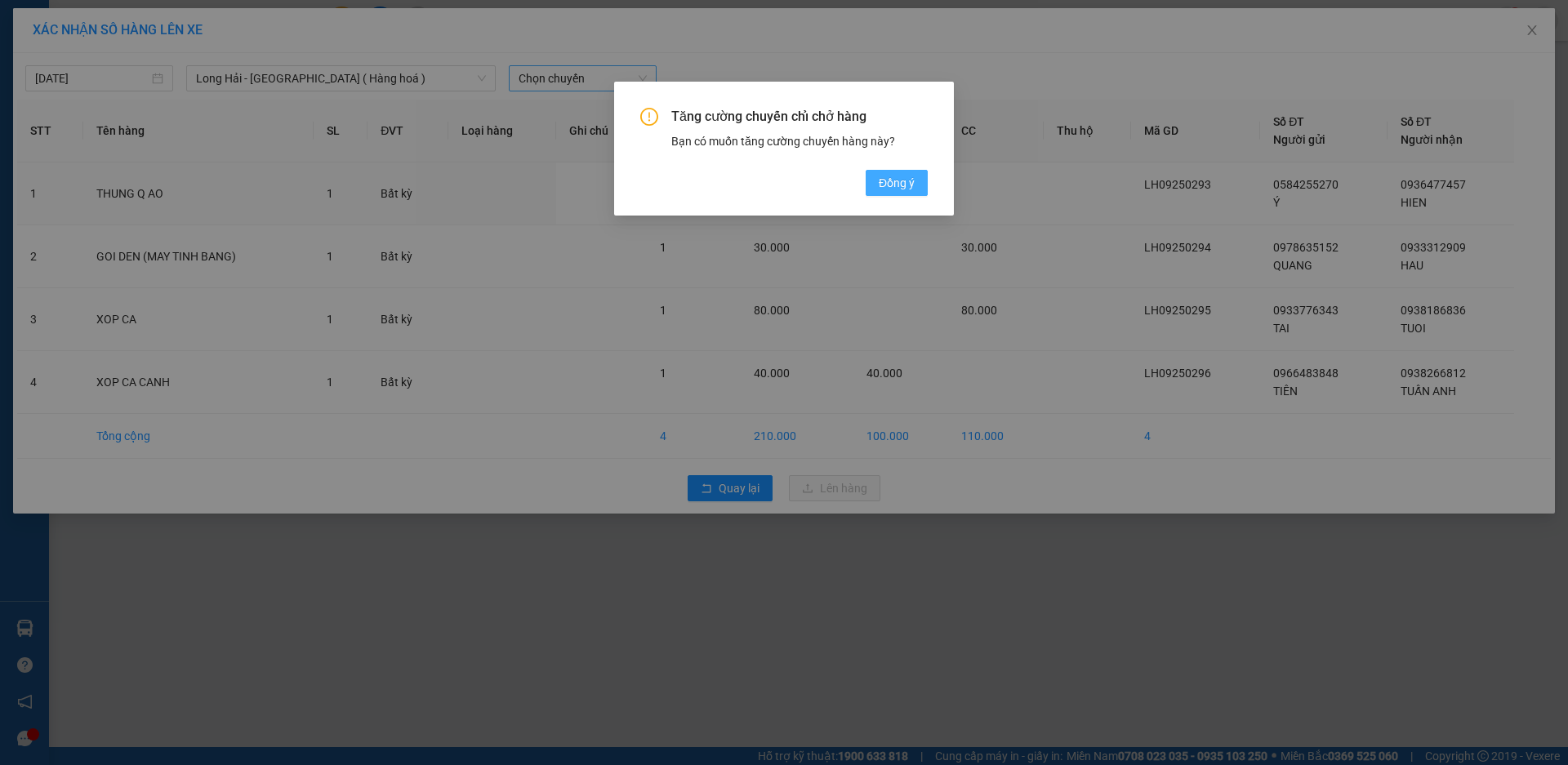
click at [898, 188] on span "Đồng ý" at bounding box center [897, 183] width 36 height 18
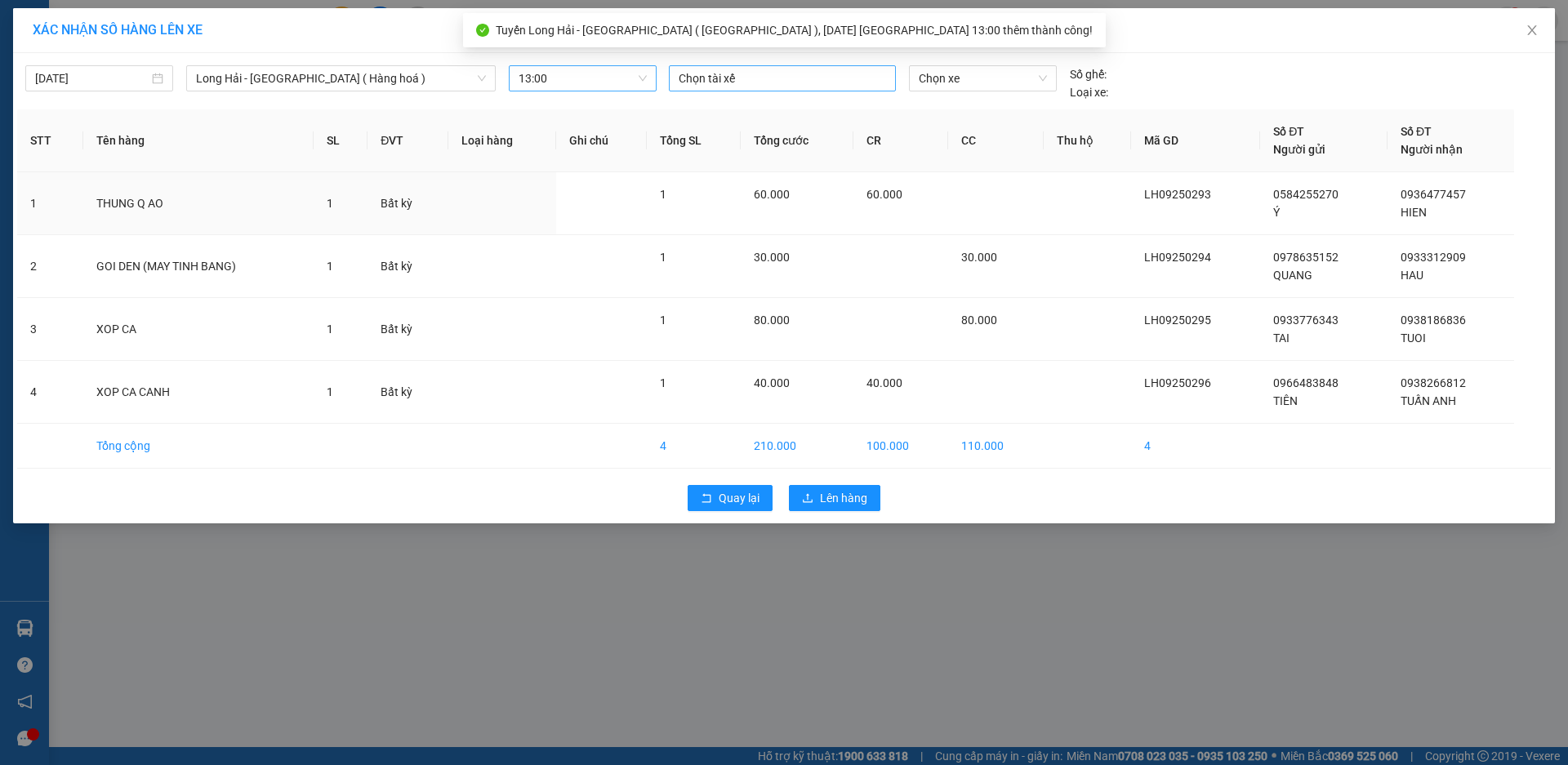
click at [730, 80] on div at bounding box center [782, 79] width 219 height 20
type input "TRON"
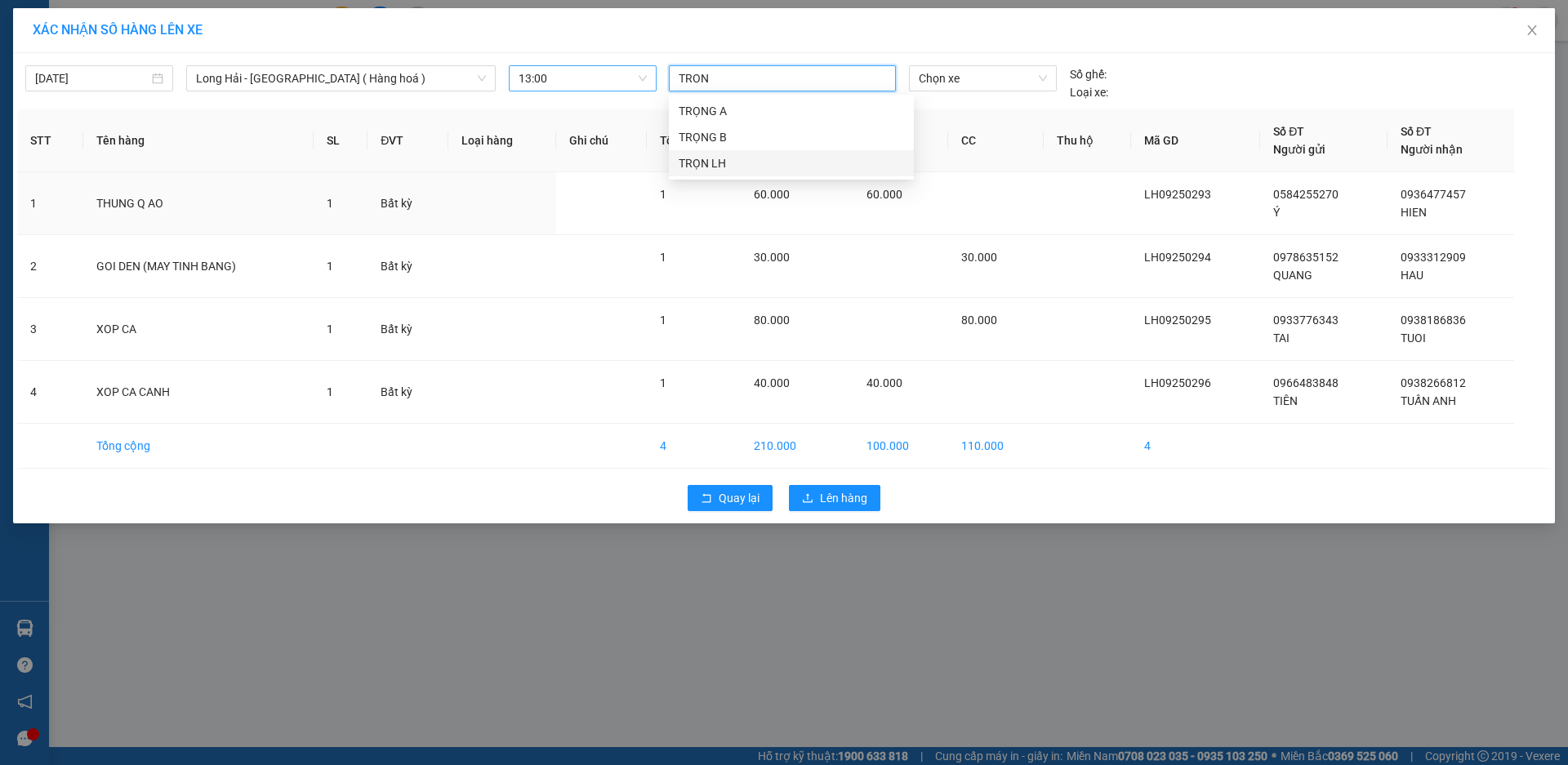
click at [704, 168] on div "TRỌN LH" at bounding box center [791, 163] width 225 height 18
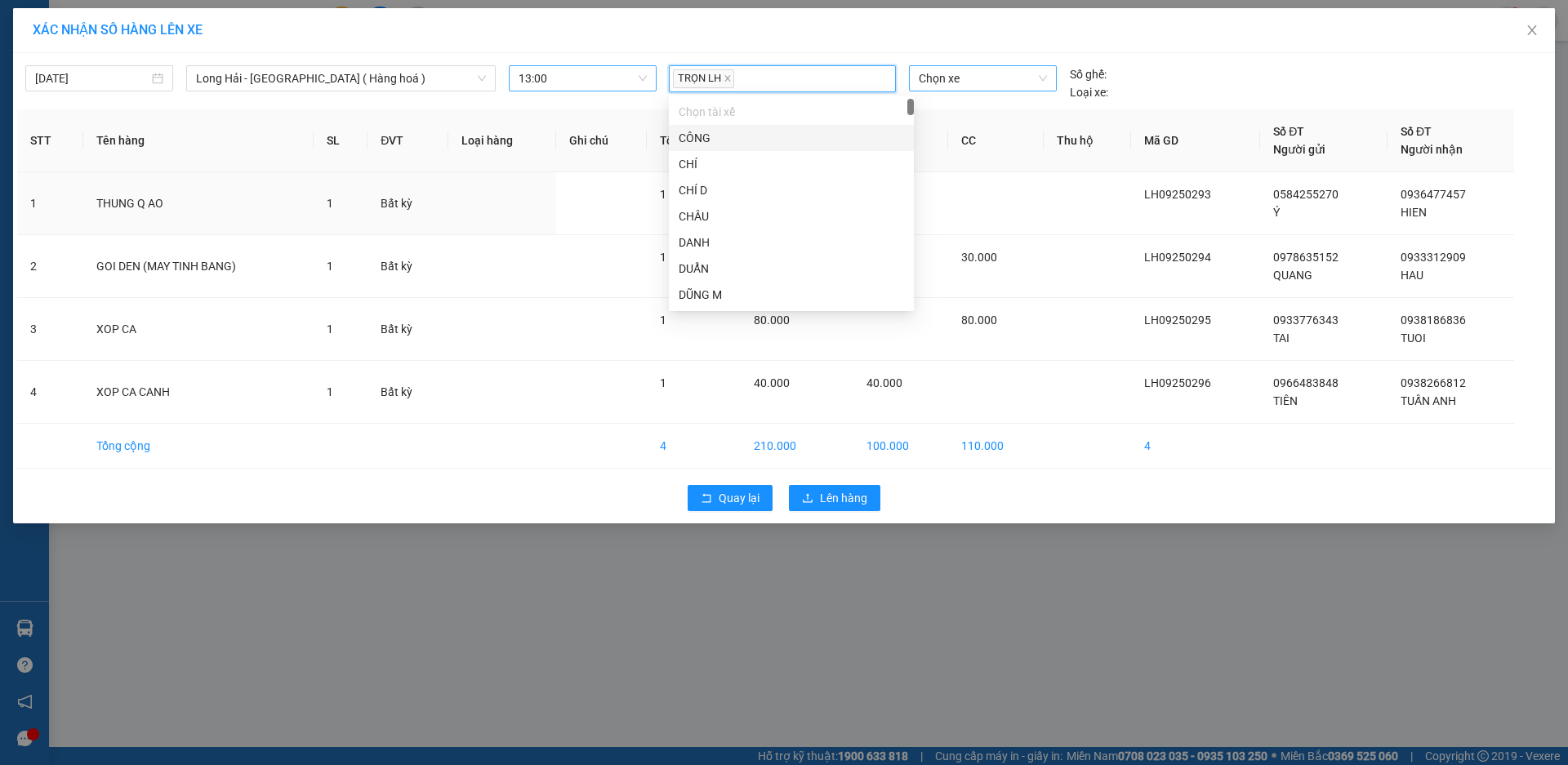
click at [982, 71] on span "Chọn xe" at bounding box center [983, 79] width 128 height 25
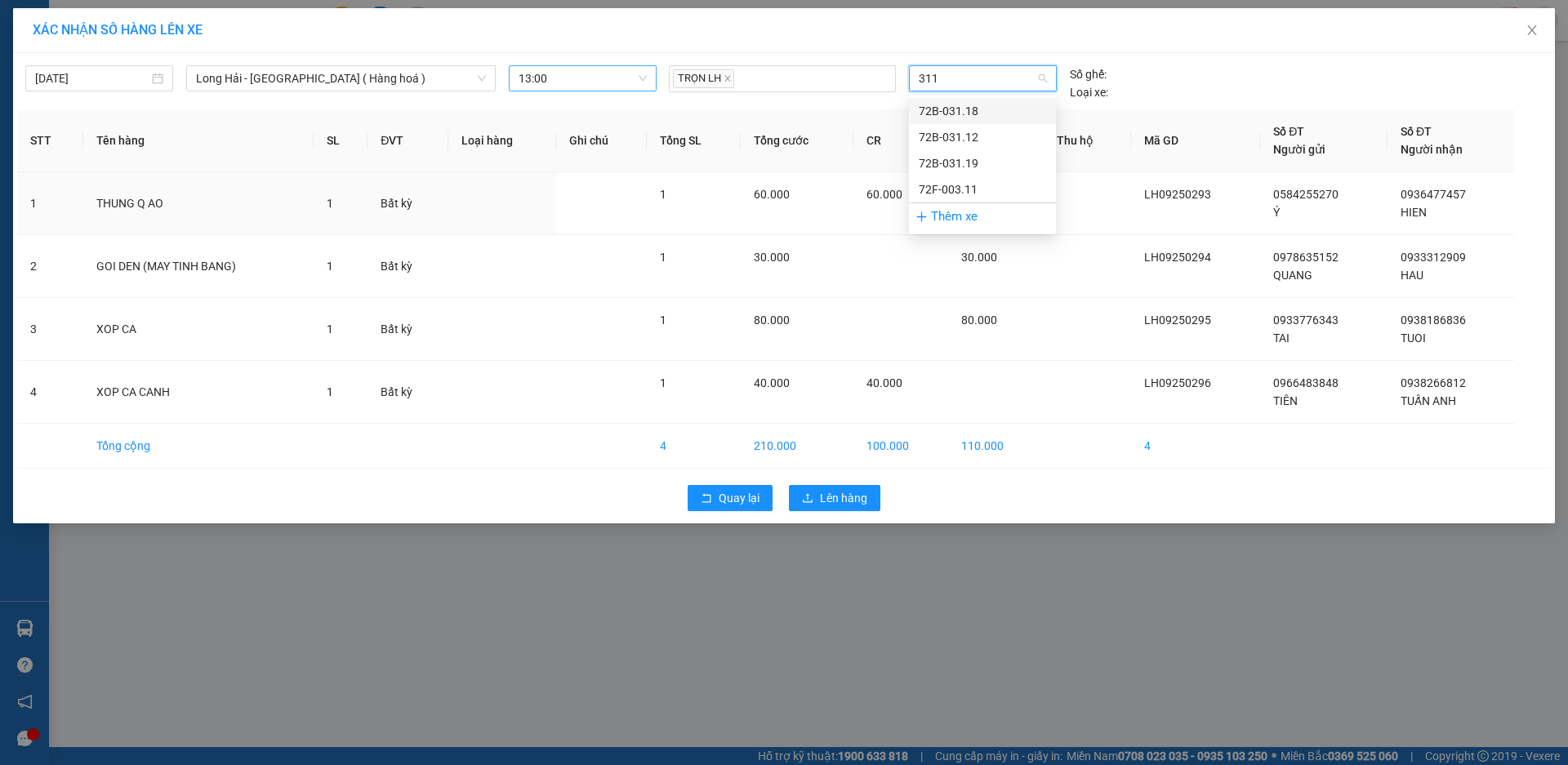
type input "3112"
click at [969, 115] on div "72B-031.12" at bounding box center [983, 111] width 128 height 18
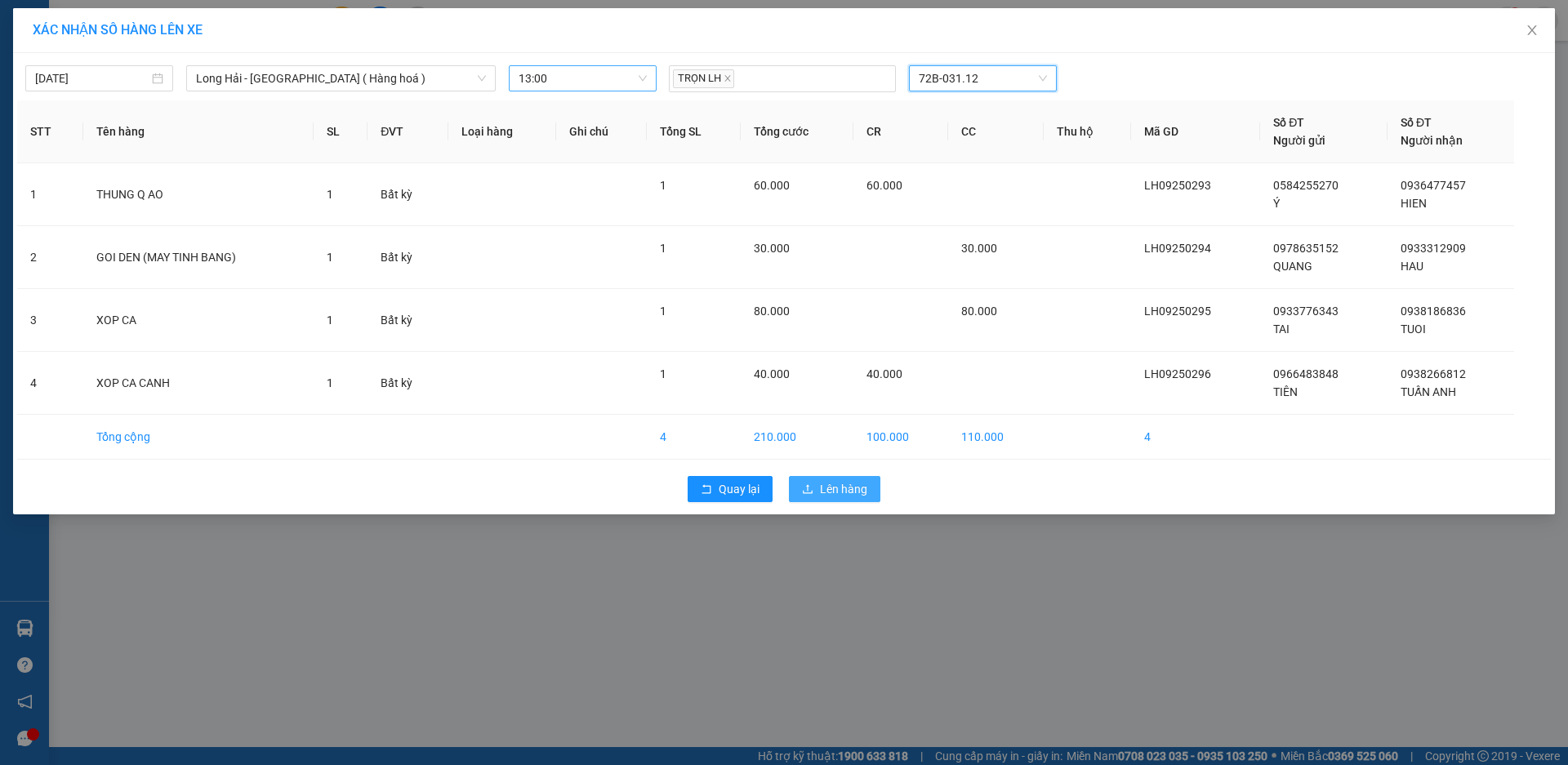
click at [827, 494] on span "Lên hàng" at bounding box center [843, 489] width 47 height 18
